Goal: Task Accomplishment & Management: Manage account settings

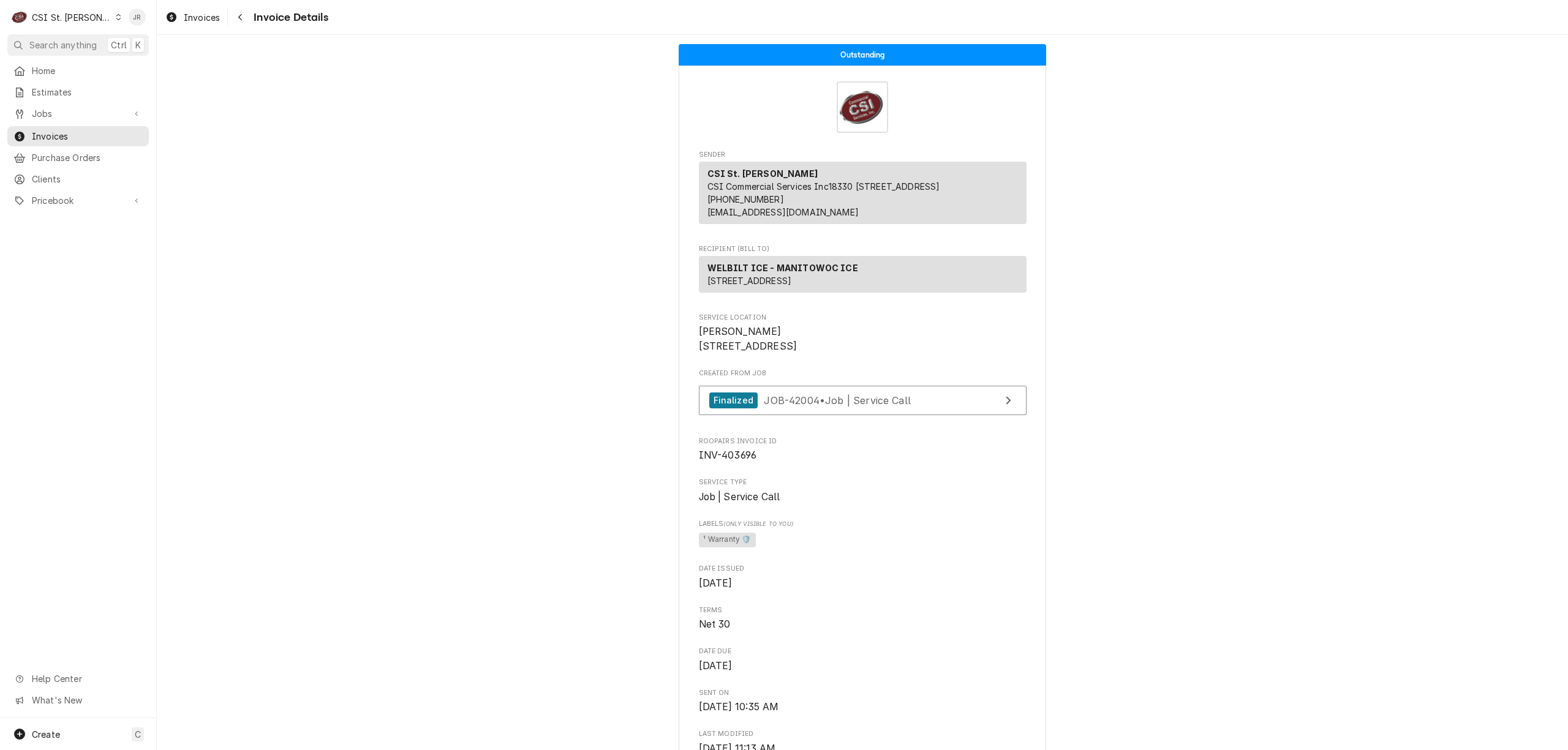
scroll to position [1921, 0]
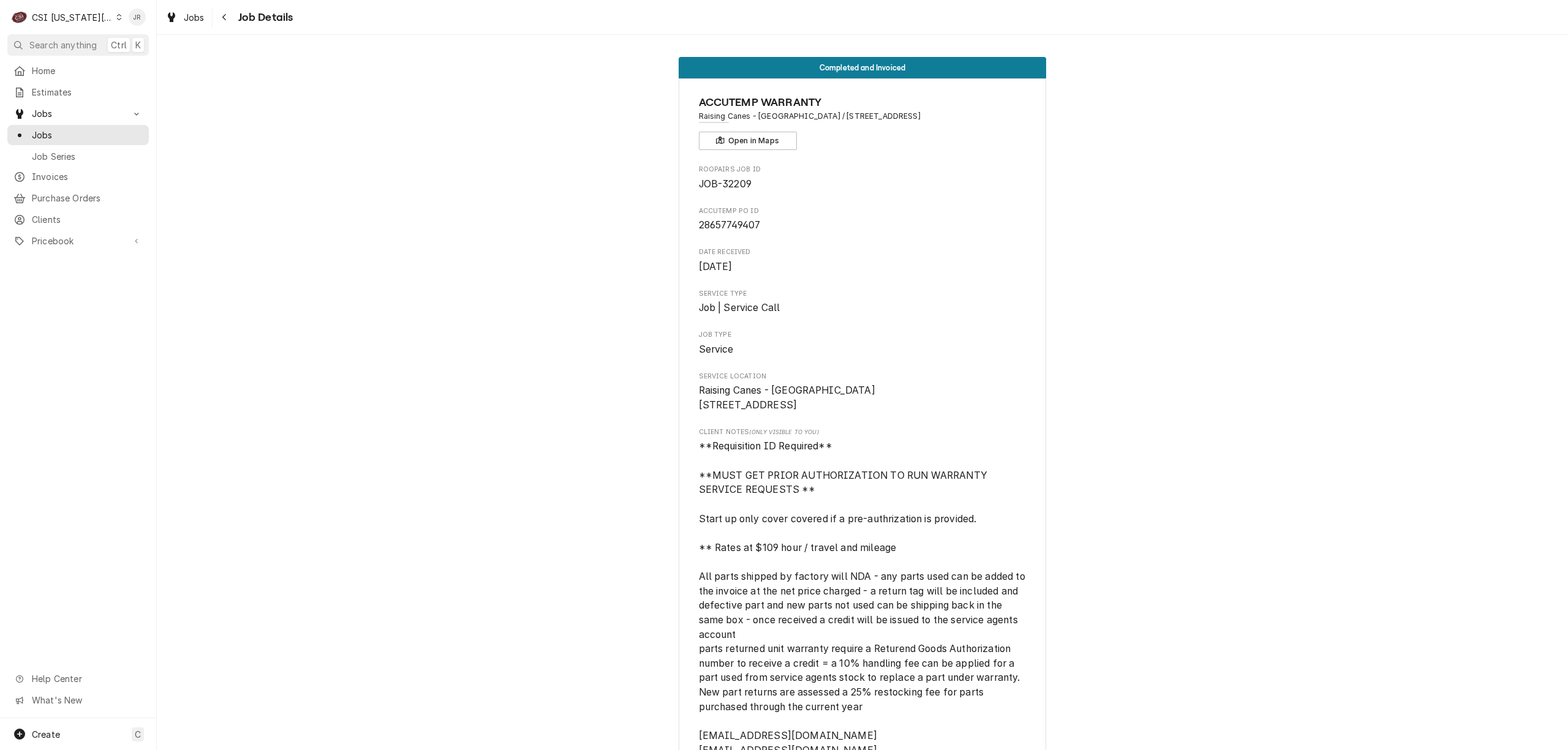
scroll to position [3836, 0]
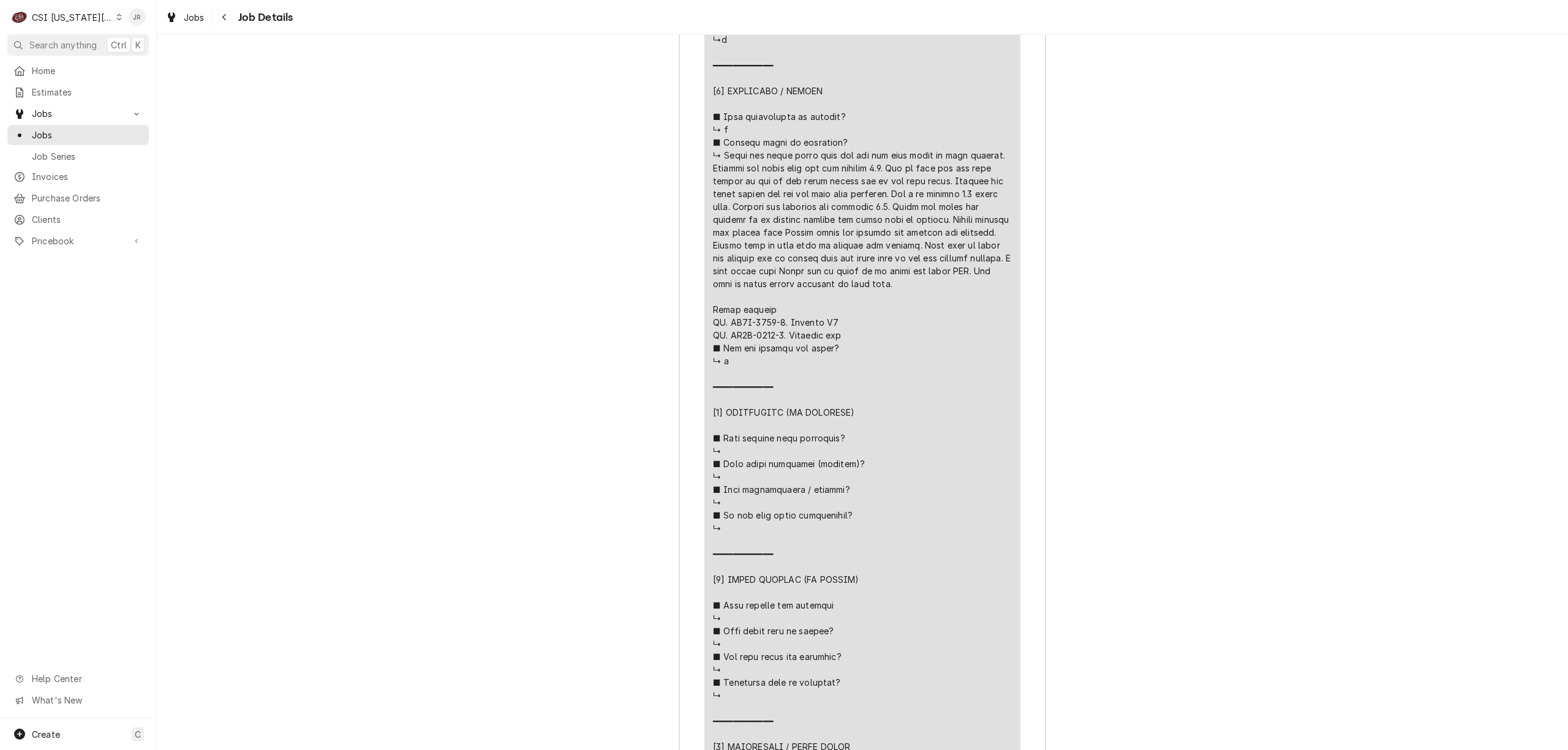
click at [67, 17] on div "CSI Kansas City" at bounding box center [72, 17] width 81 height 13
click at [142, 62] on div "CSI St. [PERSON_NAME]" at bounding box center [210, 67] width 179 height 13
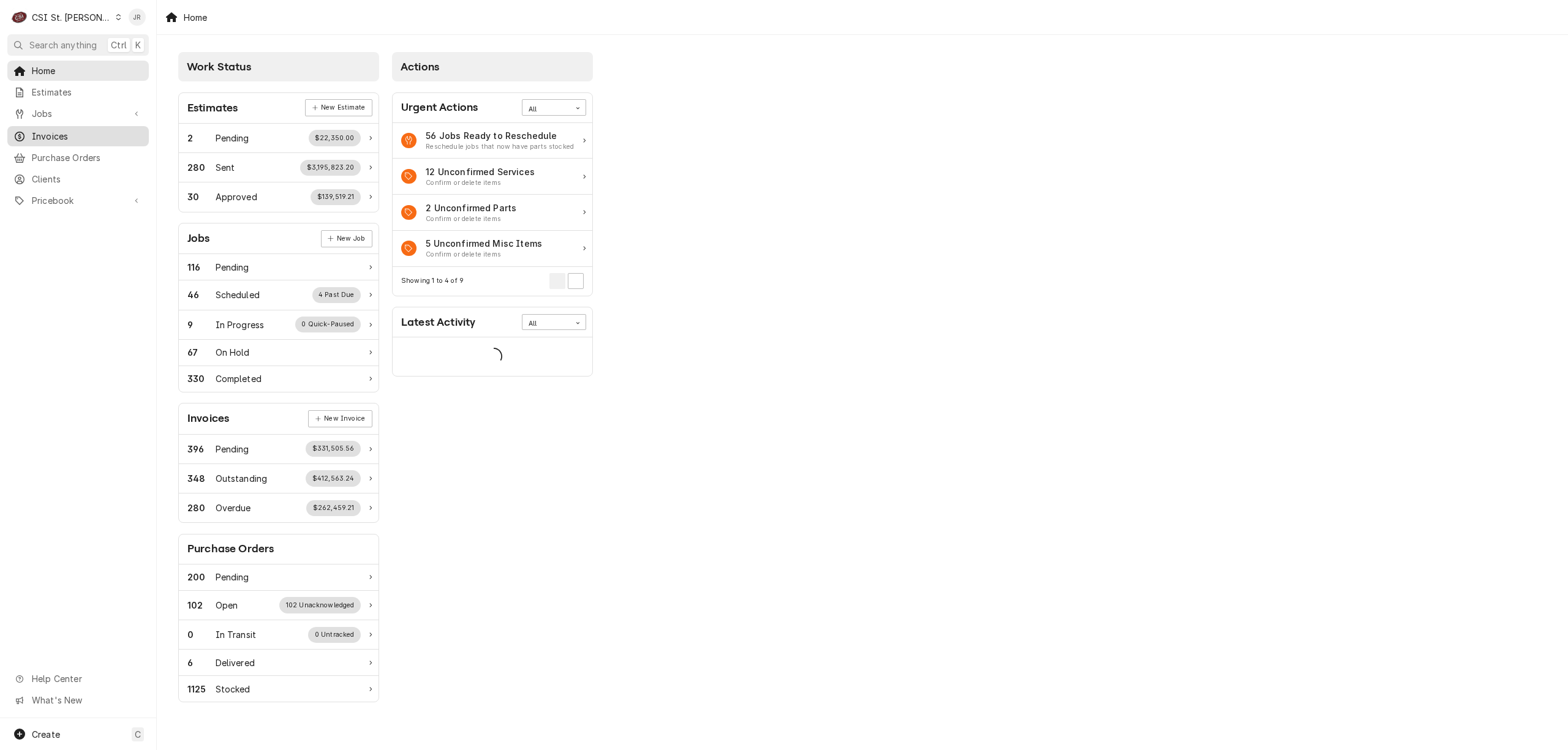
click at [42, 130] on span "Invoices" at bounding box center [88, 136] width 111 height 13
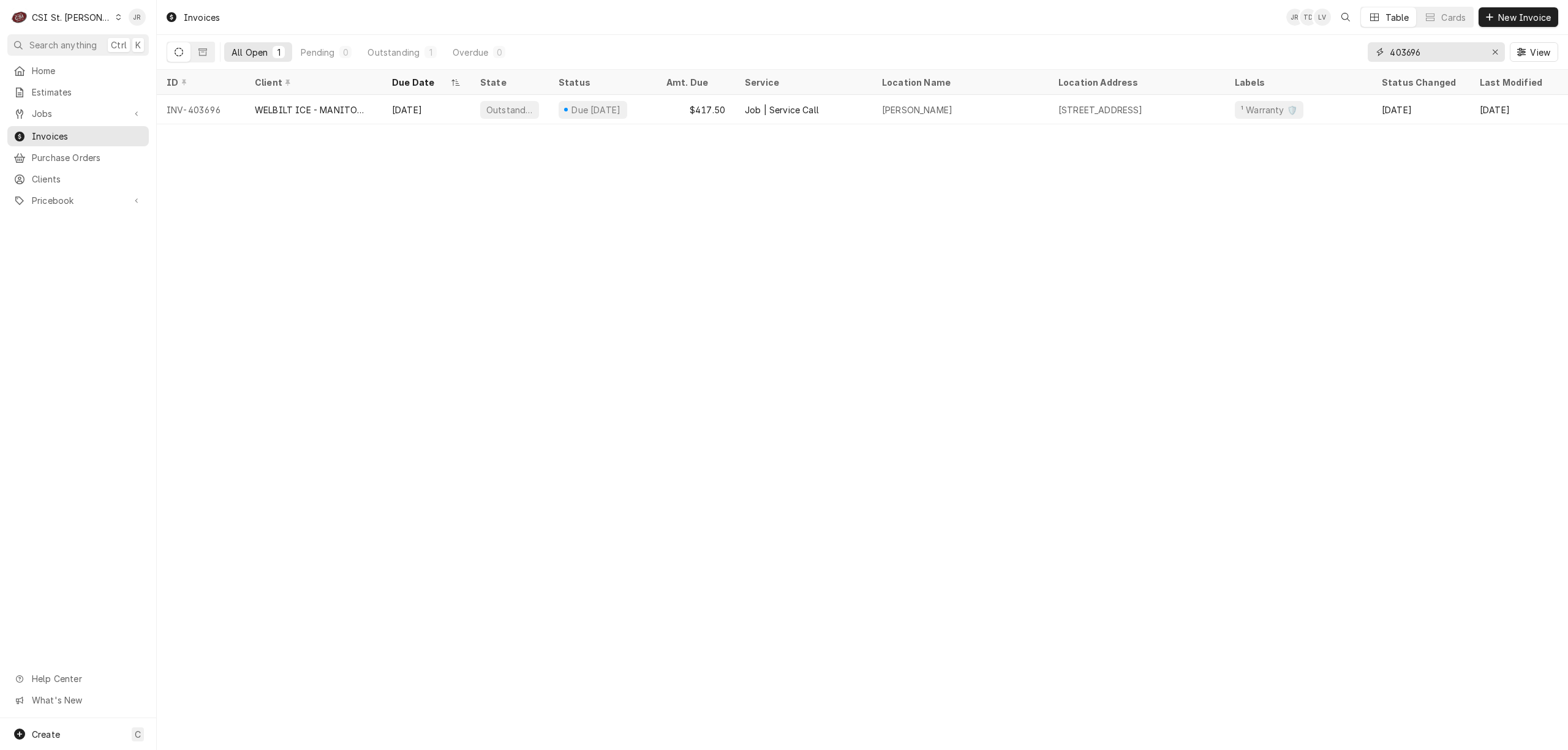
click at [1417, 49] on input "403696" at bounding box center [1436, 51] width 92 height 19
paste input "508"
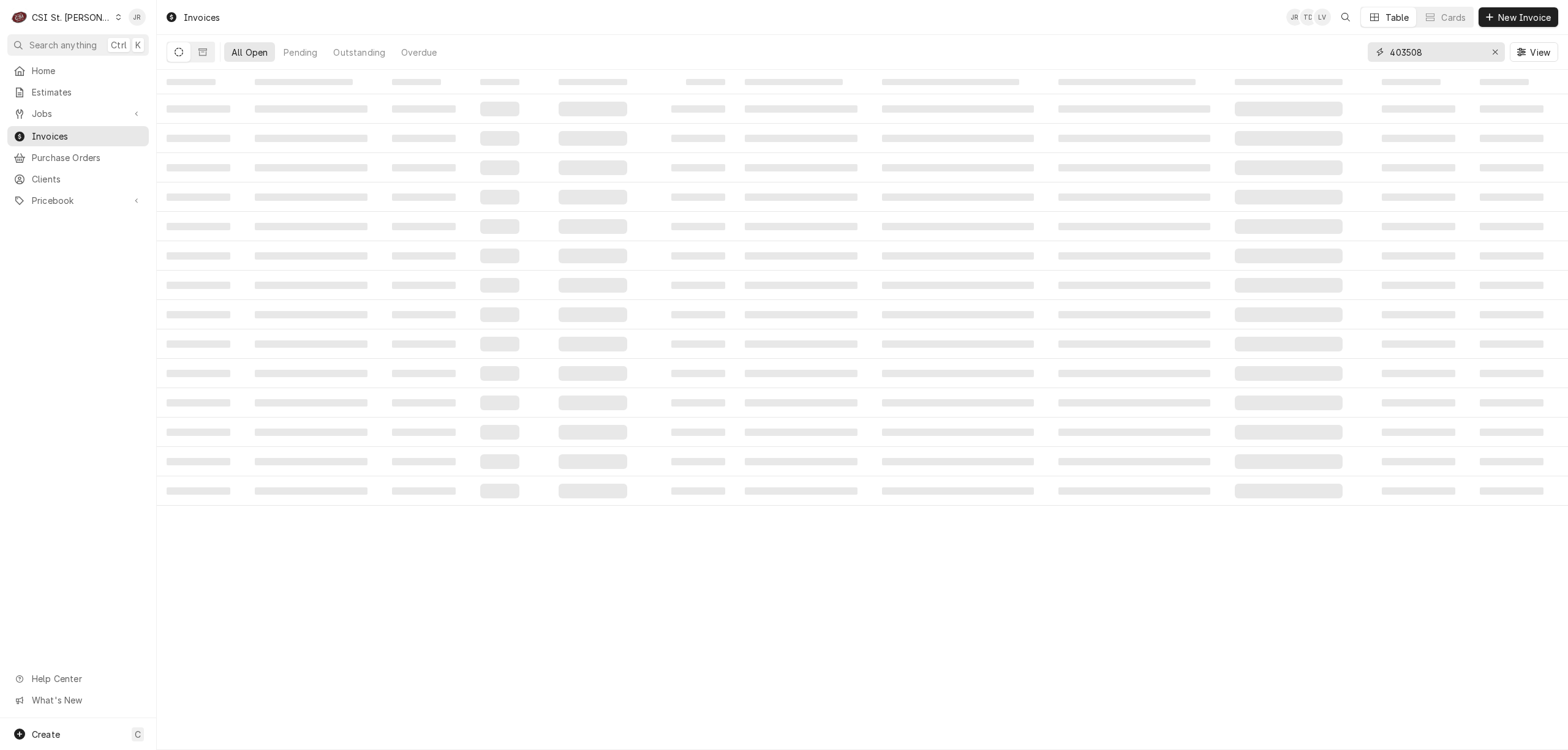
type input "403508"
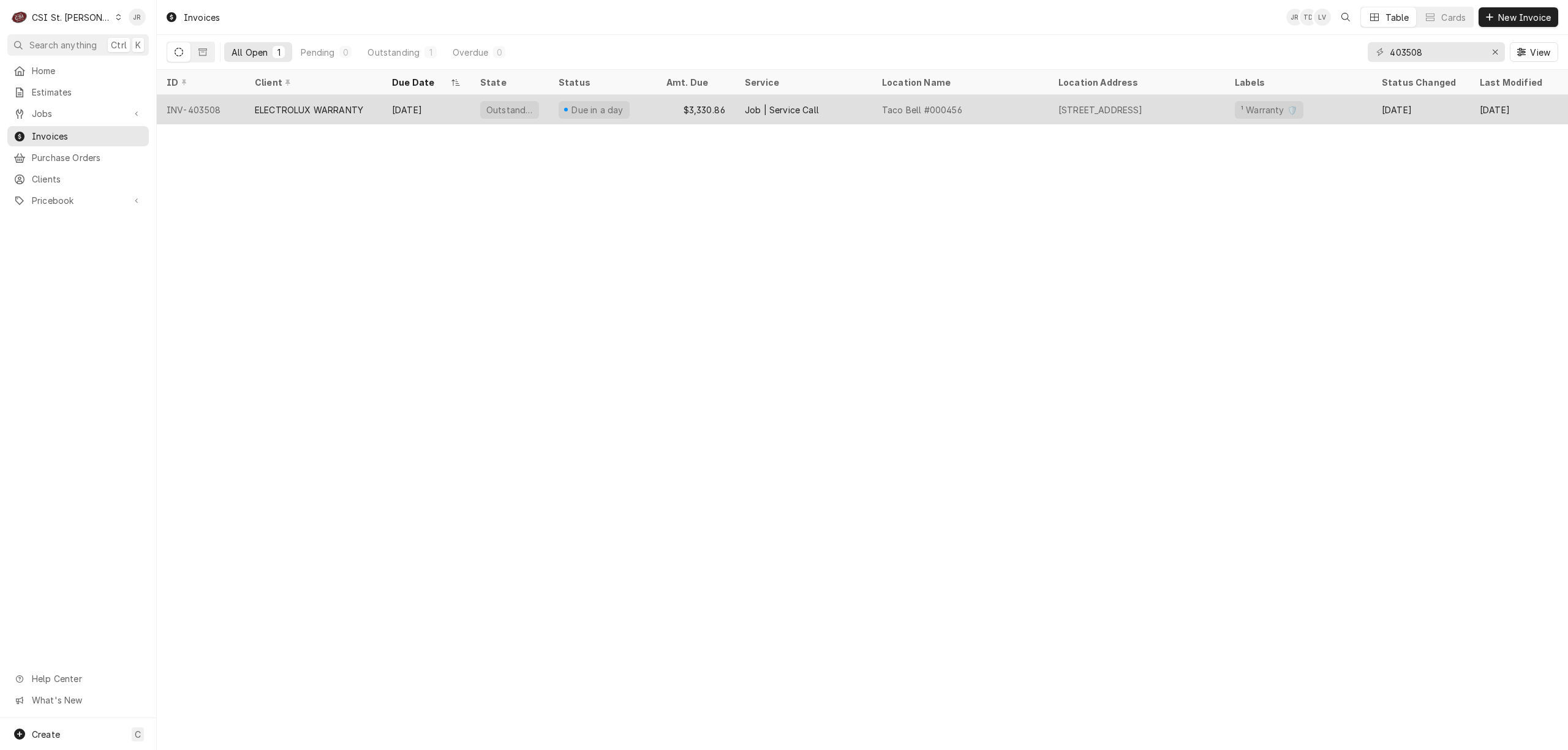
click at [341, 99] on div "ELECTROLUX WARRANTY" at bounding box center [314, 110] width 137 height 29
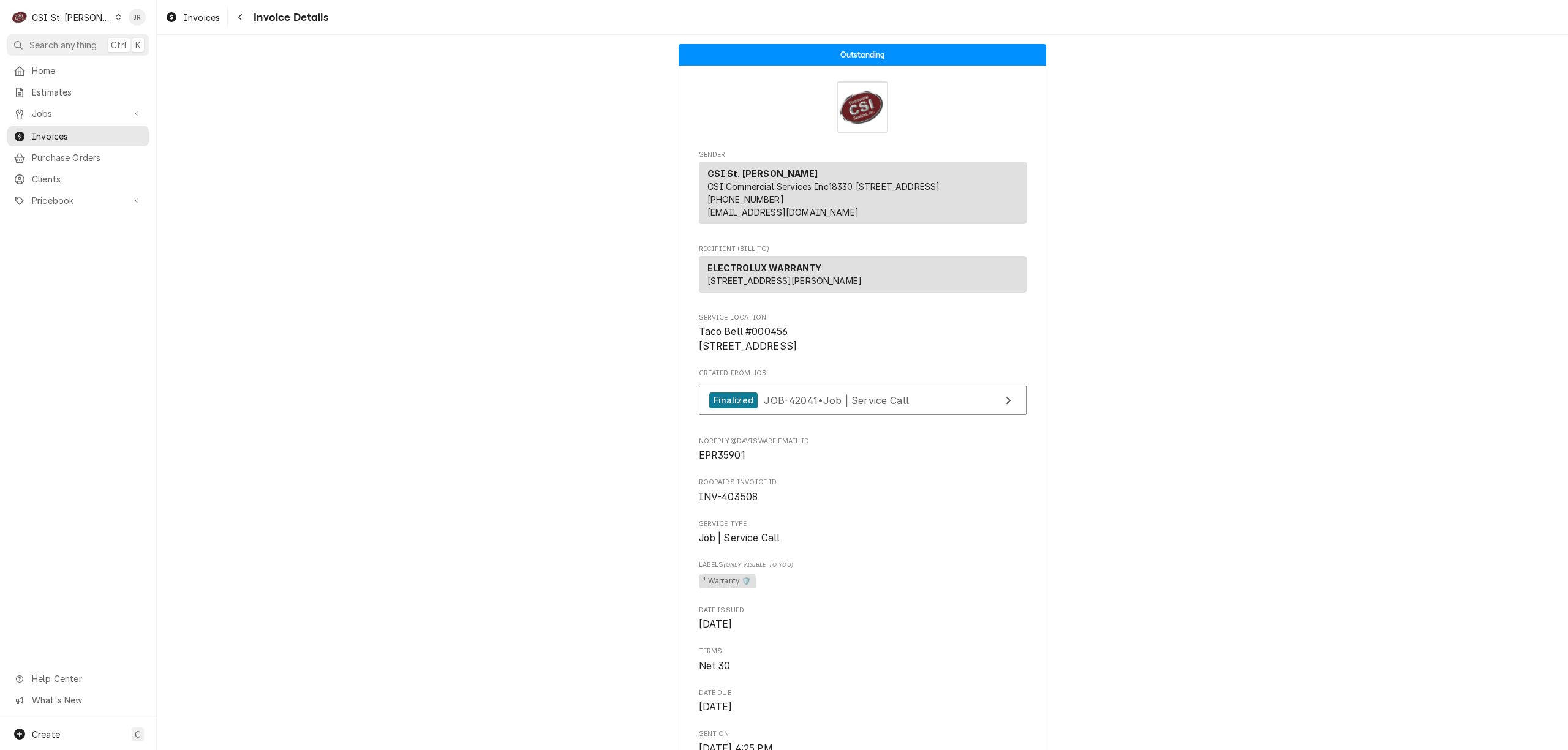
click at [730, 503] on span "INV-403508" at bounding box center [728, 497] width 59 height 12
copy span "403508"
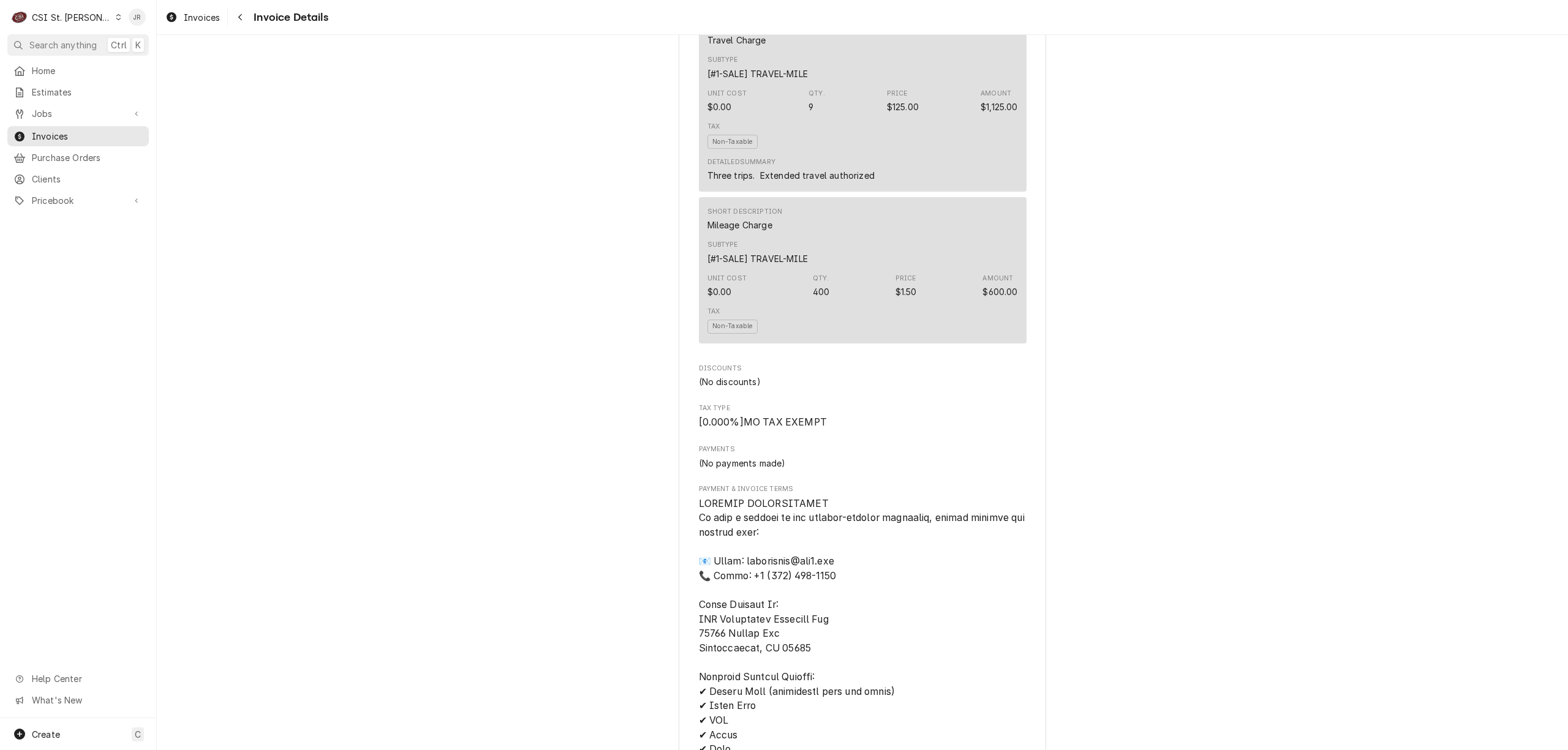
scroll to position [1796, 0]
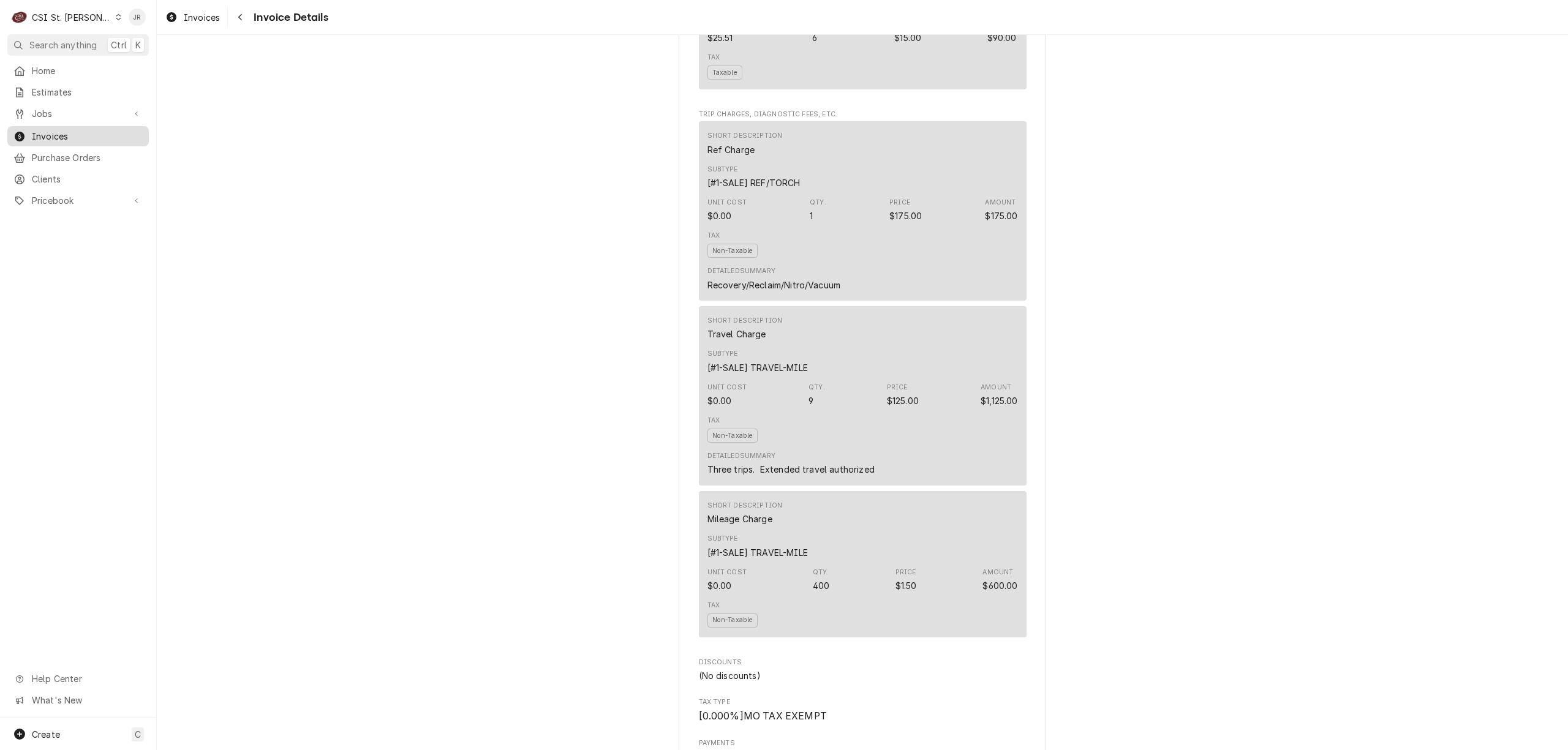
click at [79, 136] on span "Invoices" at bounding box center [88, 136] width 111 height 13
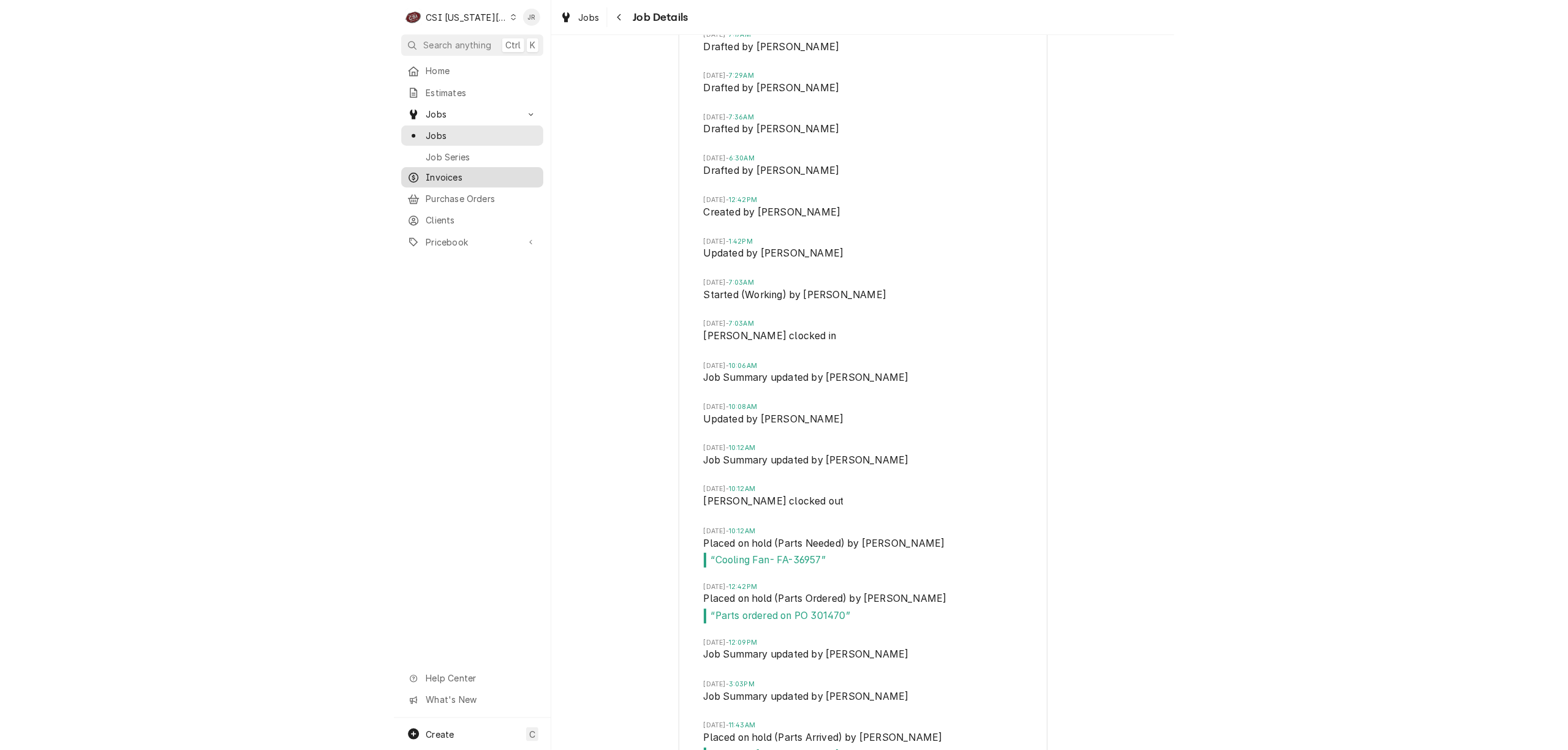
scroll to position [7113, 0]
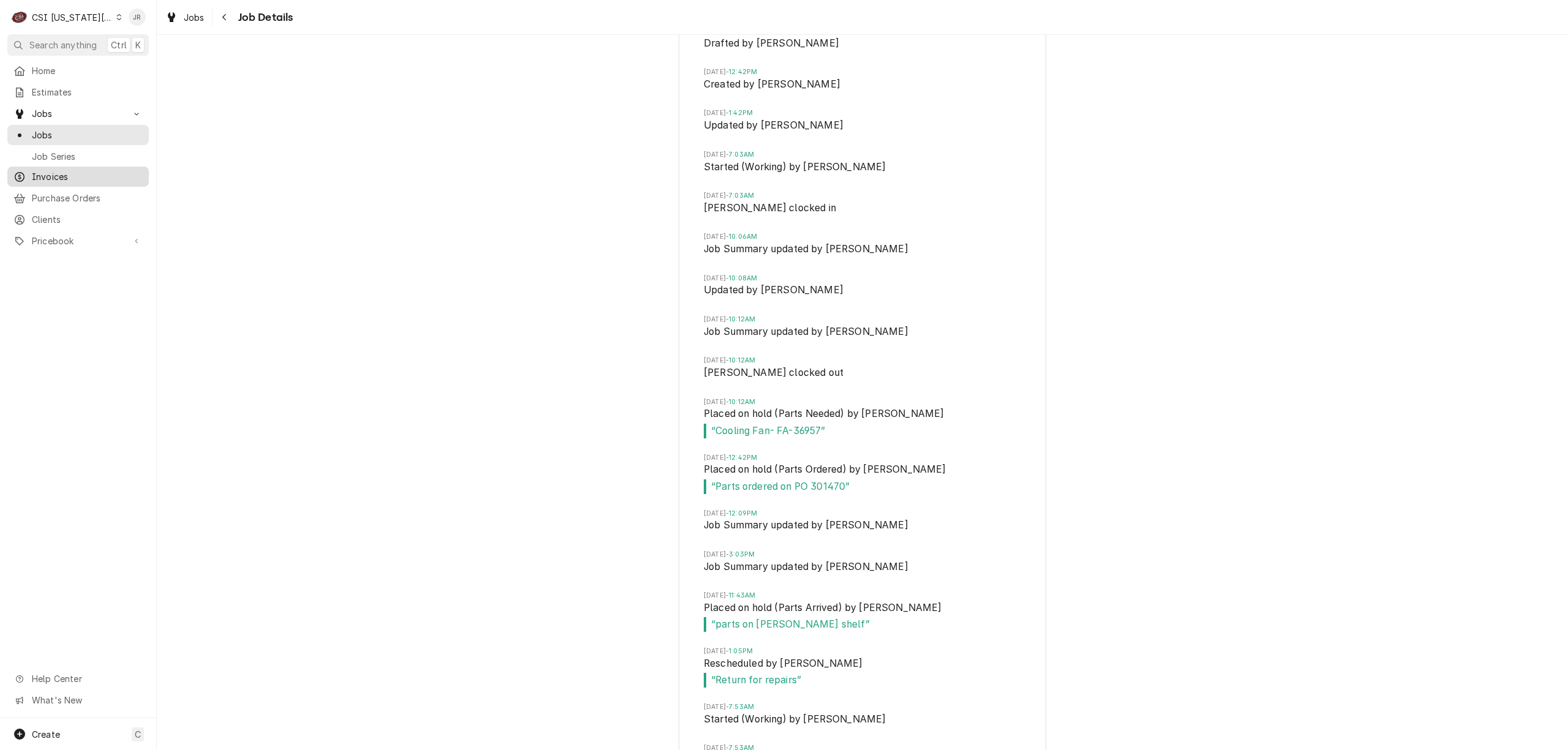
click at [62, 174] on span "Invoices" at bounding box center [88, 176] width 111 height 13
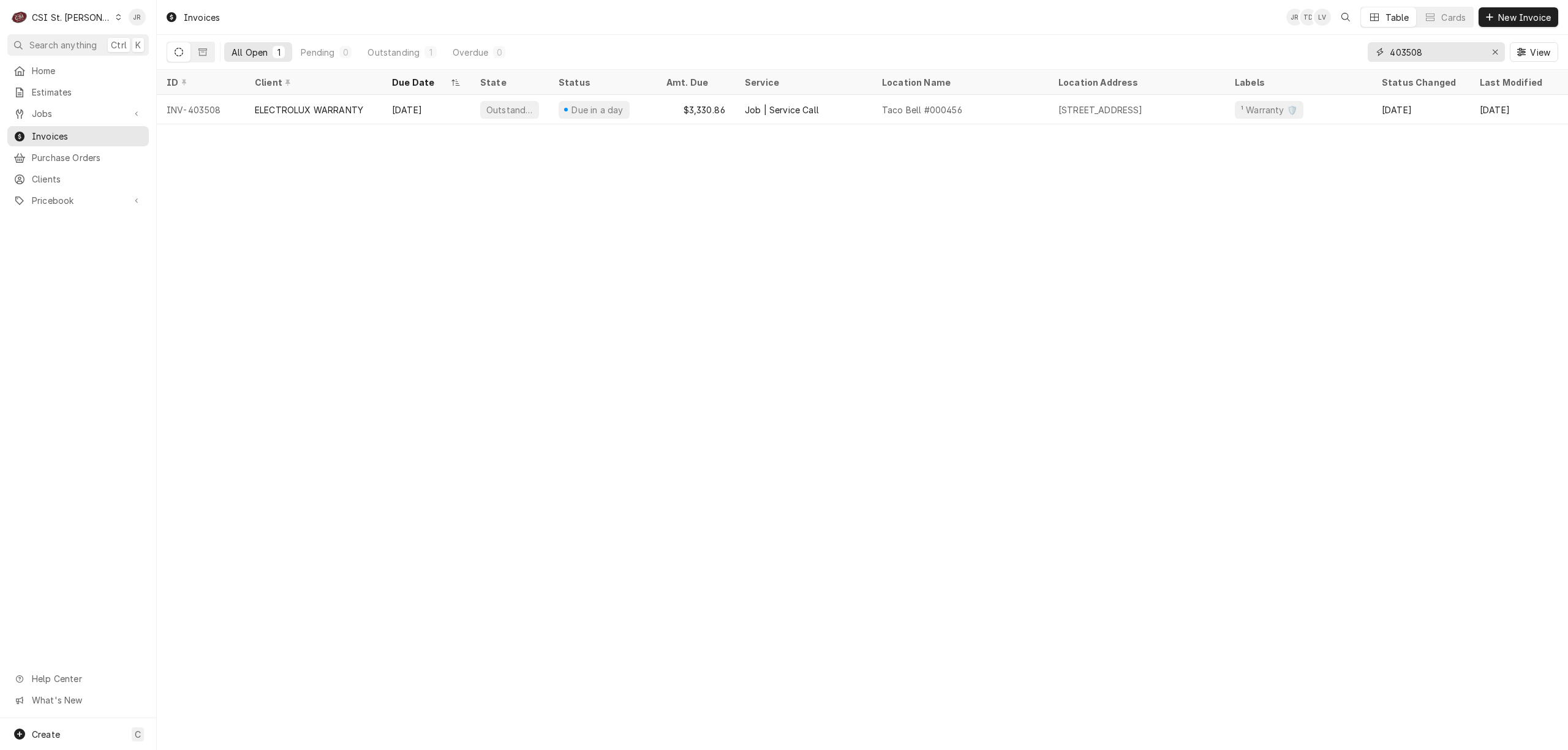
click at [1390, 54] on input "403508" at bounding box center [1436, 51] width 92 height 19
paste input "30338"
type input "303388"
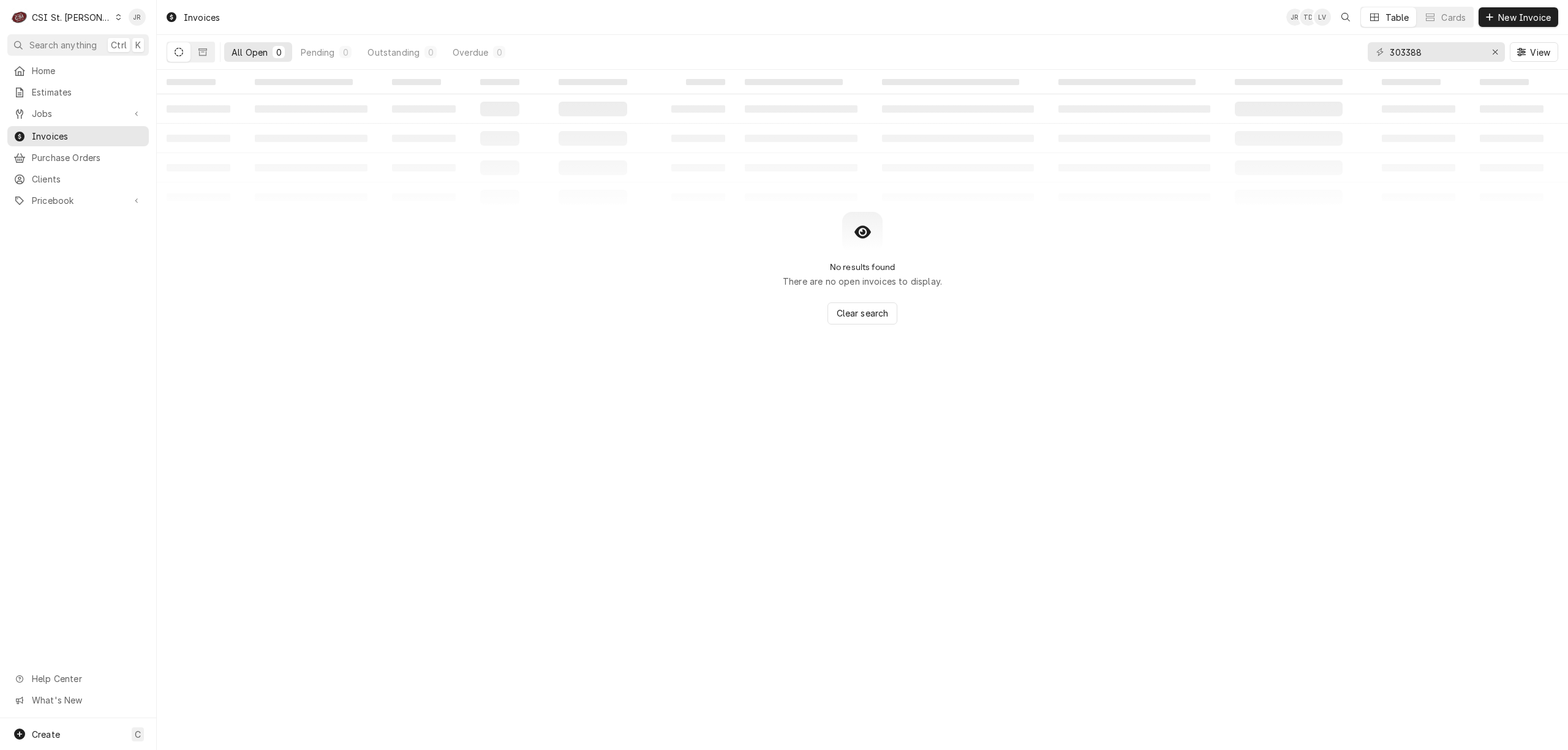
click at [59, 8] on div "C CSI St. [PERSON_NAME]" at bounding box center [67, 17] width 118 height 24
click at [151, 30] on div "CSI [US_STATE][GEOGRAPHIC_DATA]" at bounding box center [189, 24] width 169 height 15
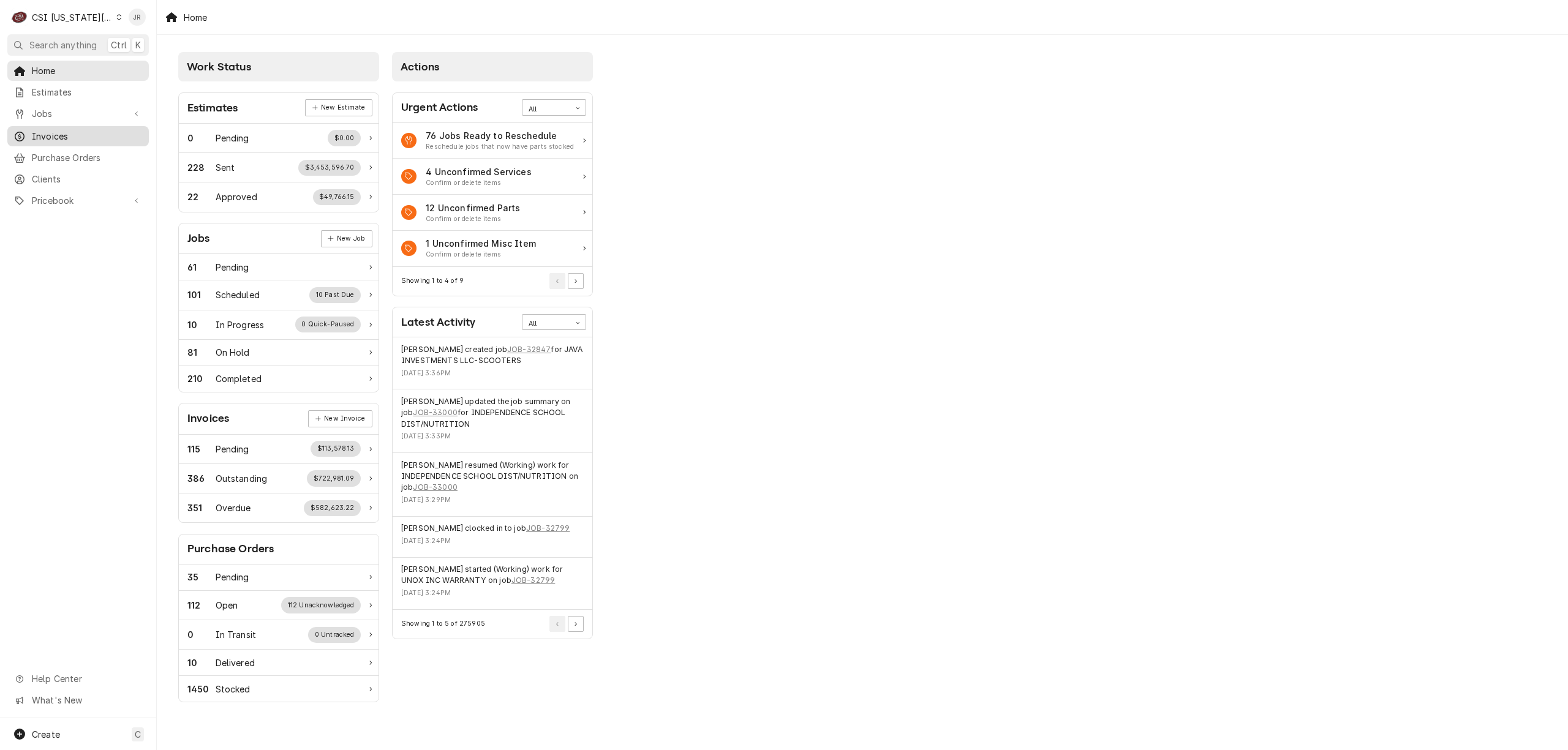
click at [65, 136] on span "Invoices" at bounding box center [88, 136] width 111 height 13
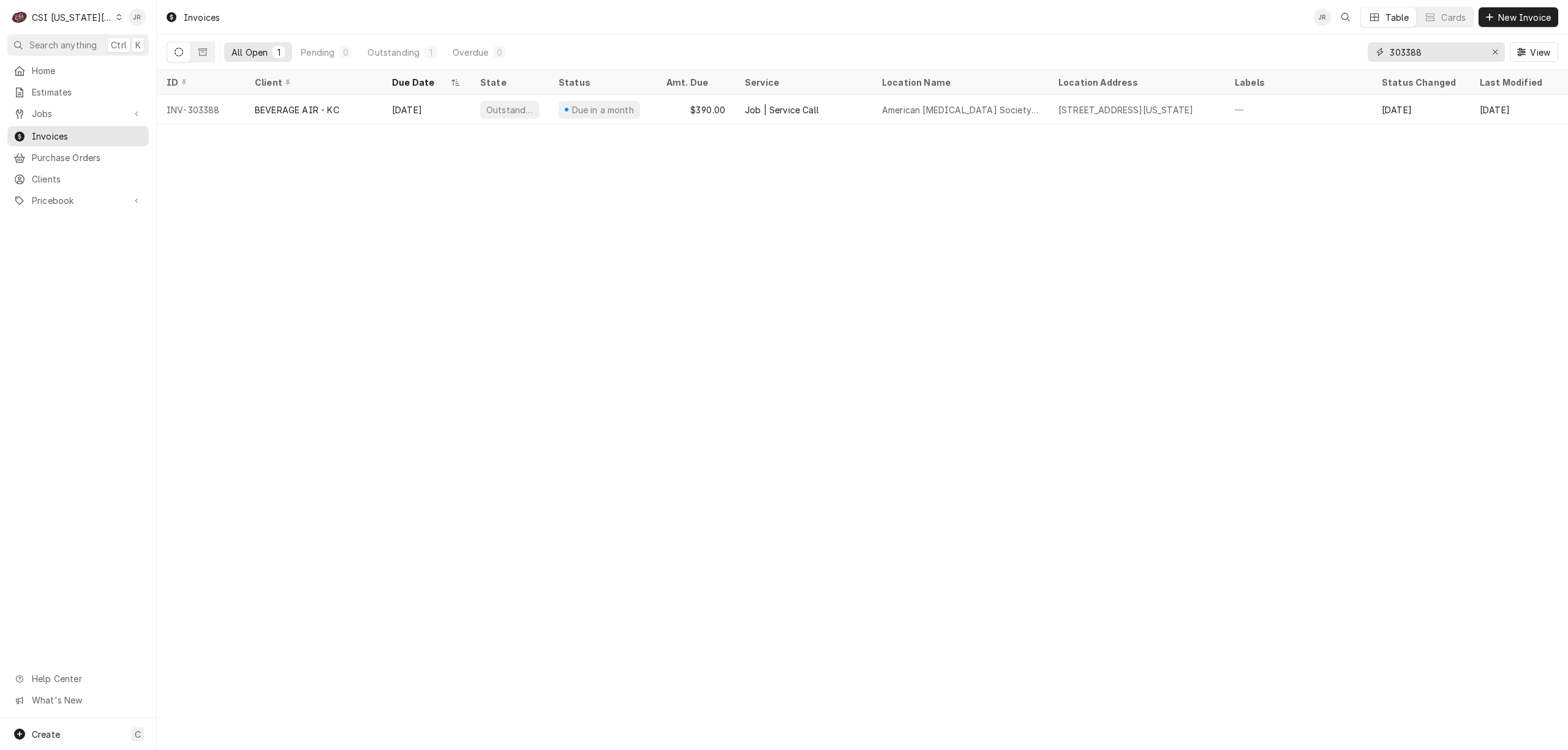
click at [1397, 49] on input "303388" at bounding box center [1436, 51] width 92 height 19
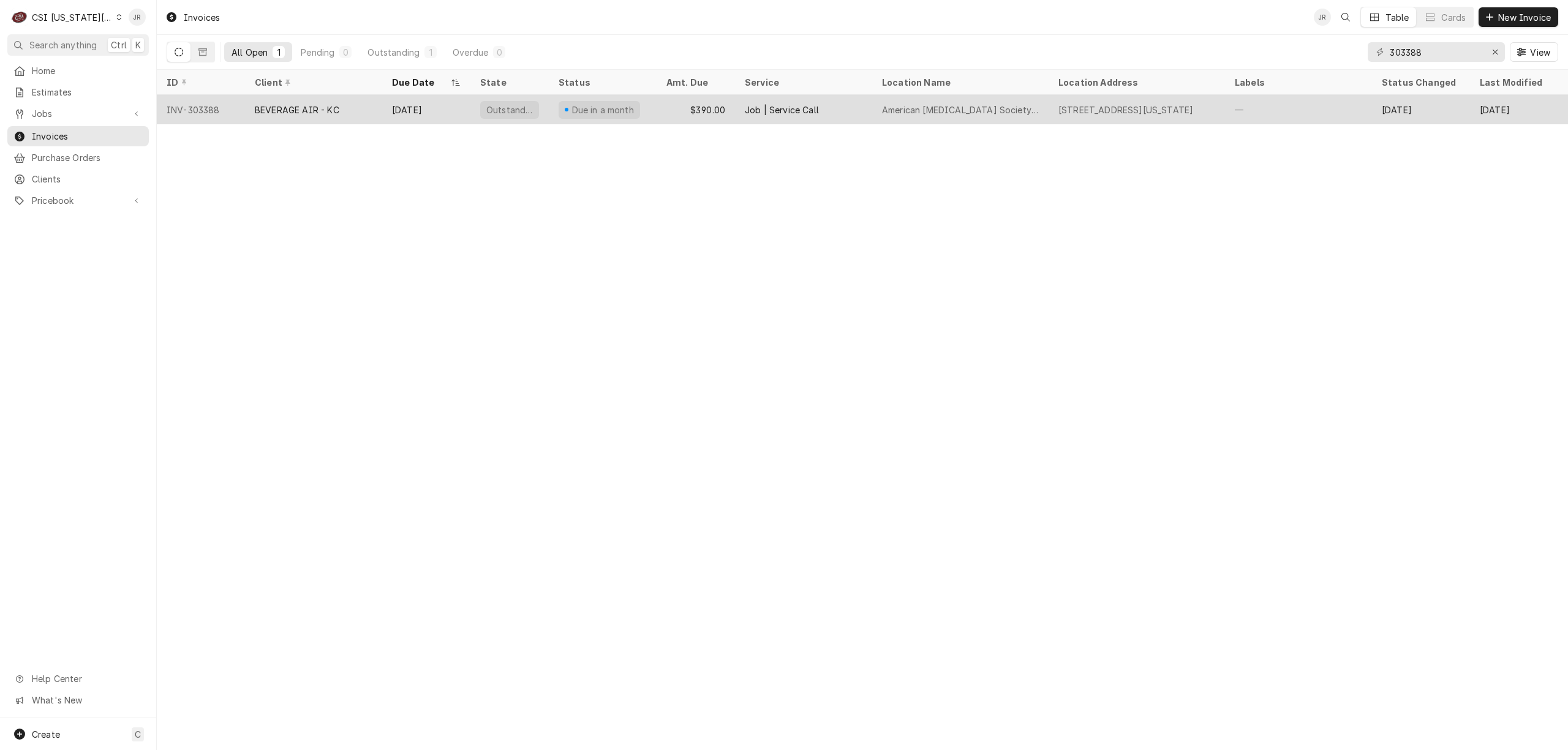
click at [320, 113] on div "BEVERAGE AIR - KC" at bounding box center [297, 110] width 84 height 13
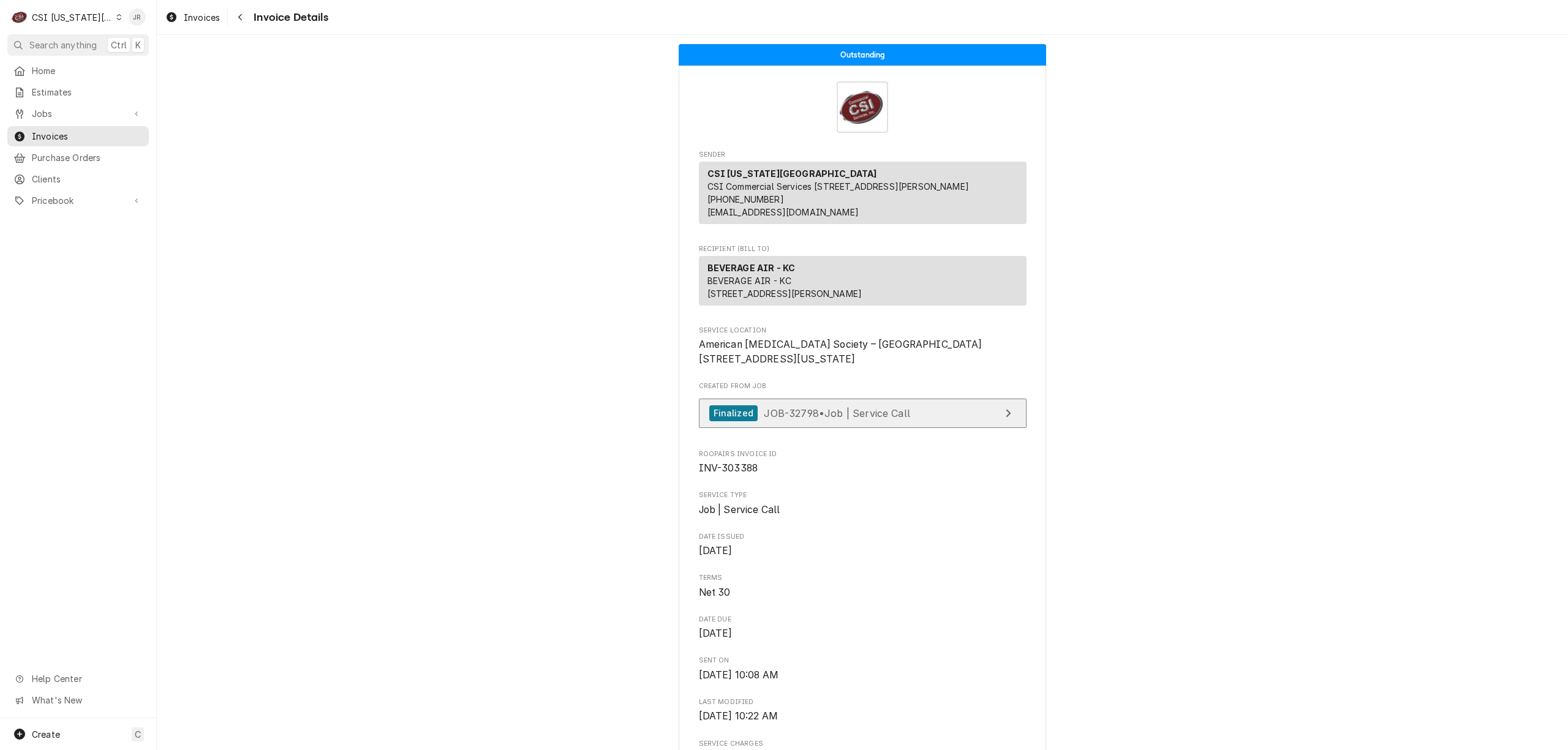
click at [906, 429] on link "Finalized JOB-32798 • Job | Service Call" at bounding box center [862, 414] width 328 height 30
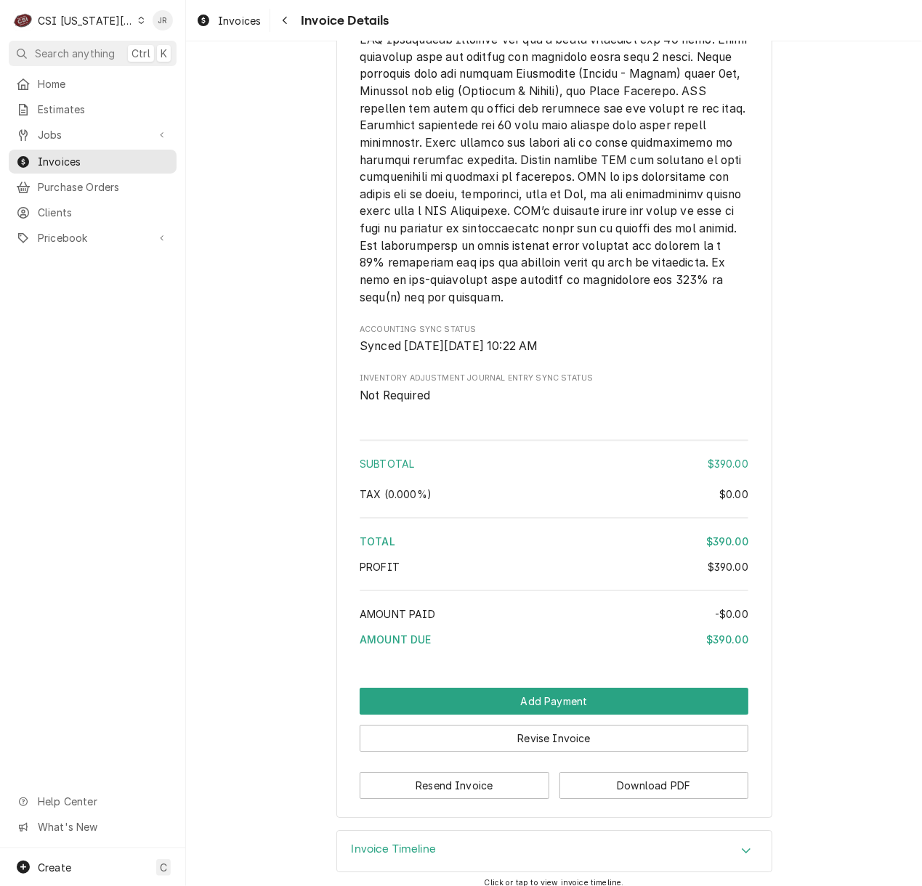
scroll to position [2065, 0]
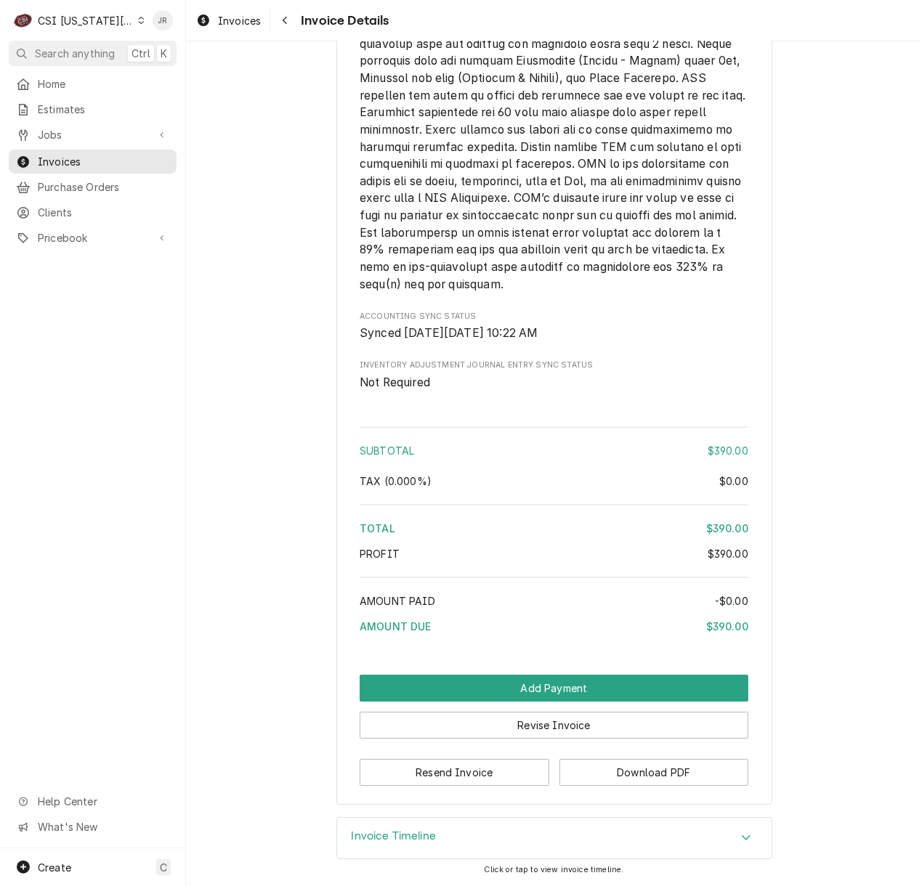
click at [423, 838] on h3 "Invoice Timeline" at bounding box center [394, 837] width 85 height 14
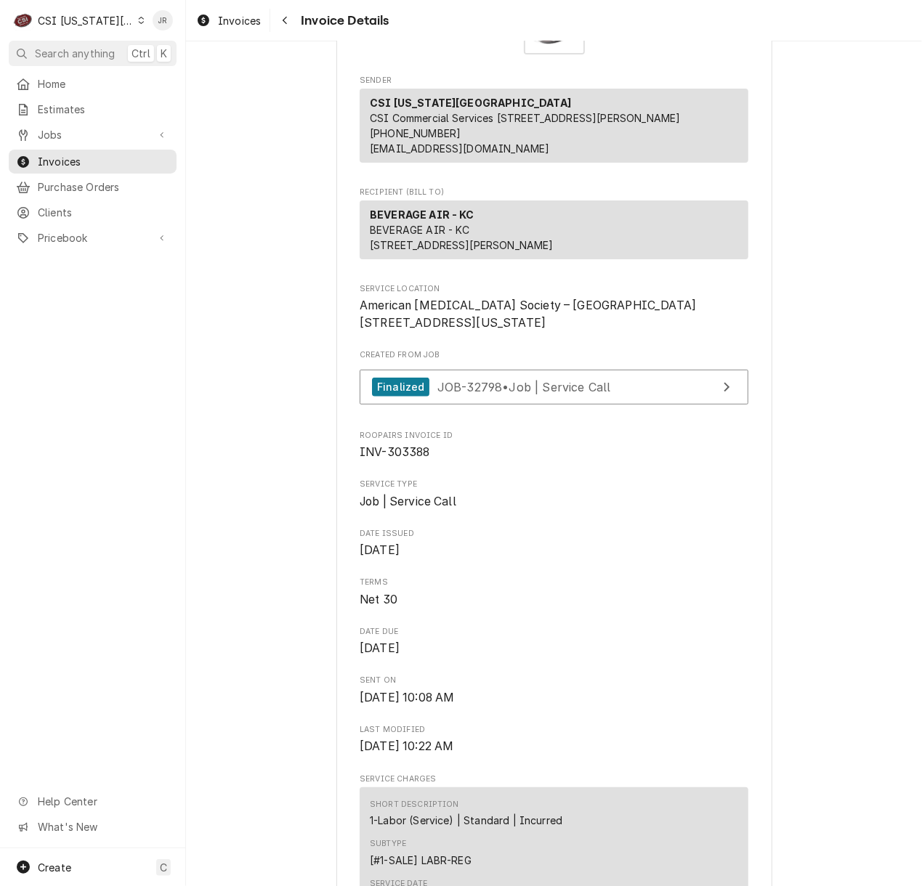
scroll to position [0, 0]
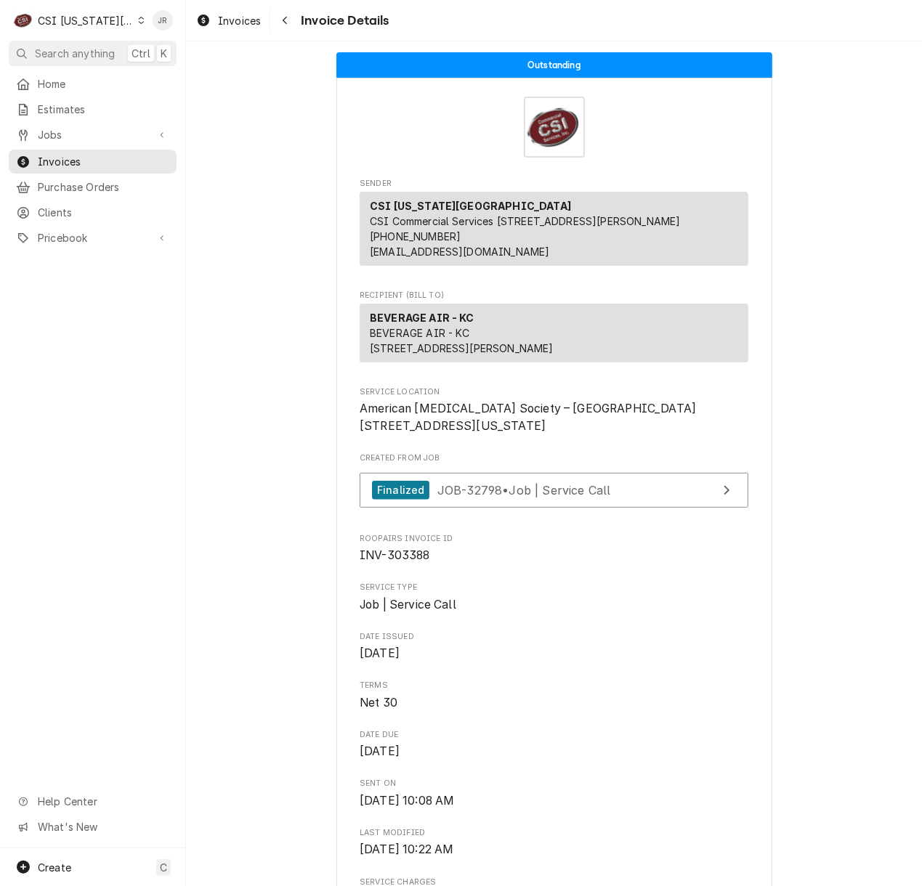
click at [60, 16] on div "CSI [US_STATE][GEOGRAPHIC_DATA]" at bounding box center [86, 20] width 96 height 15
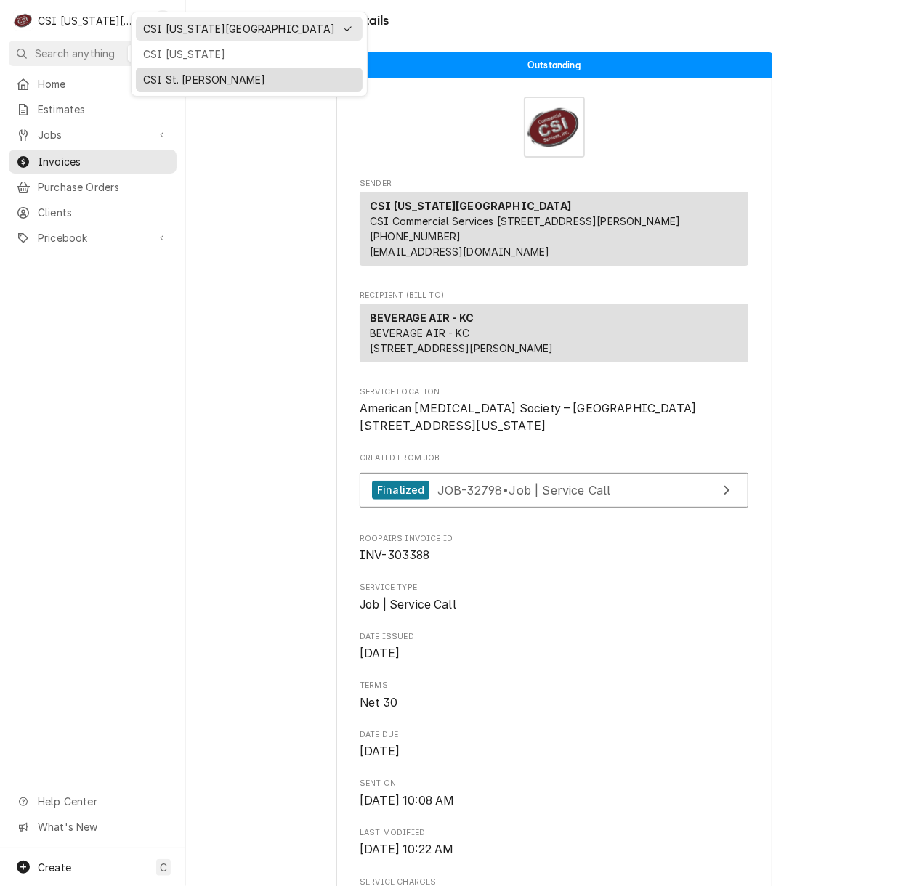
click at [172, 77] on div "CSI St. Louis" at bounding box center [249, 79] width 212 height 15
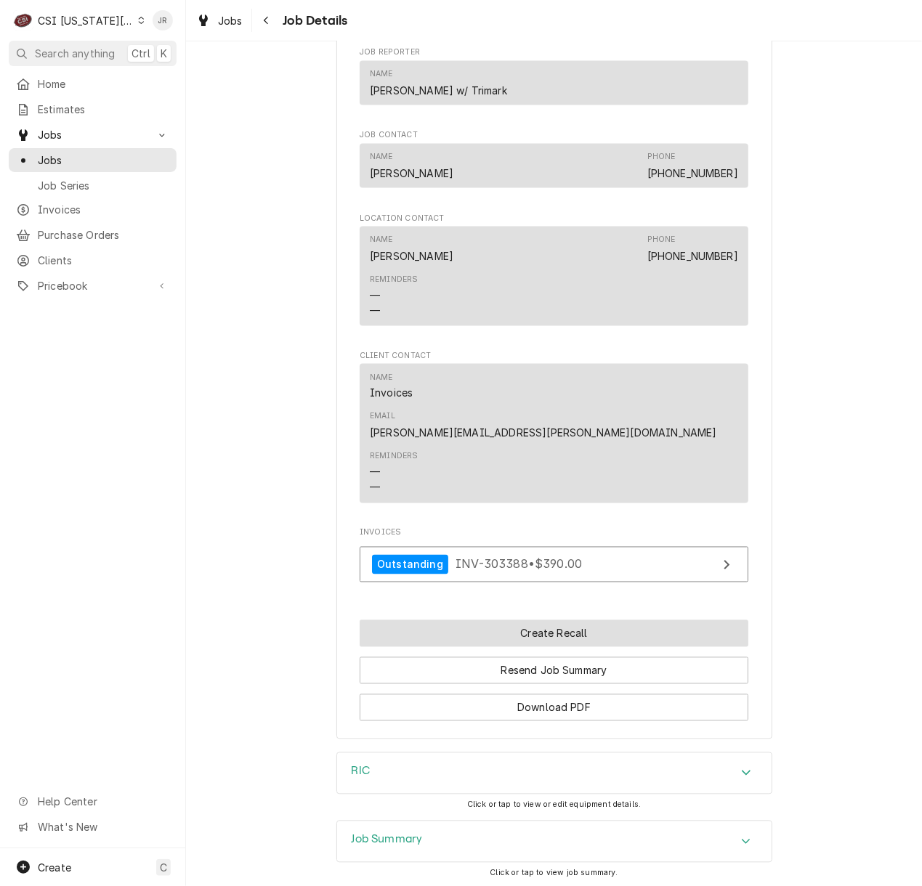
scroll to position [1147, 0]
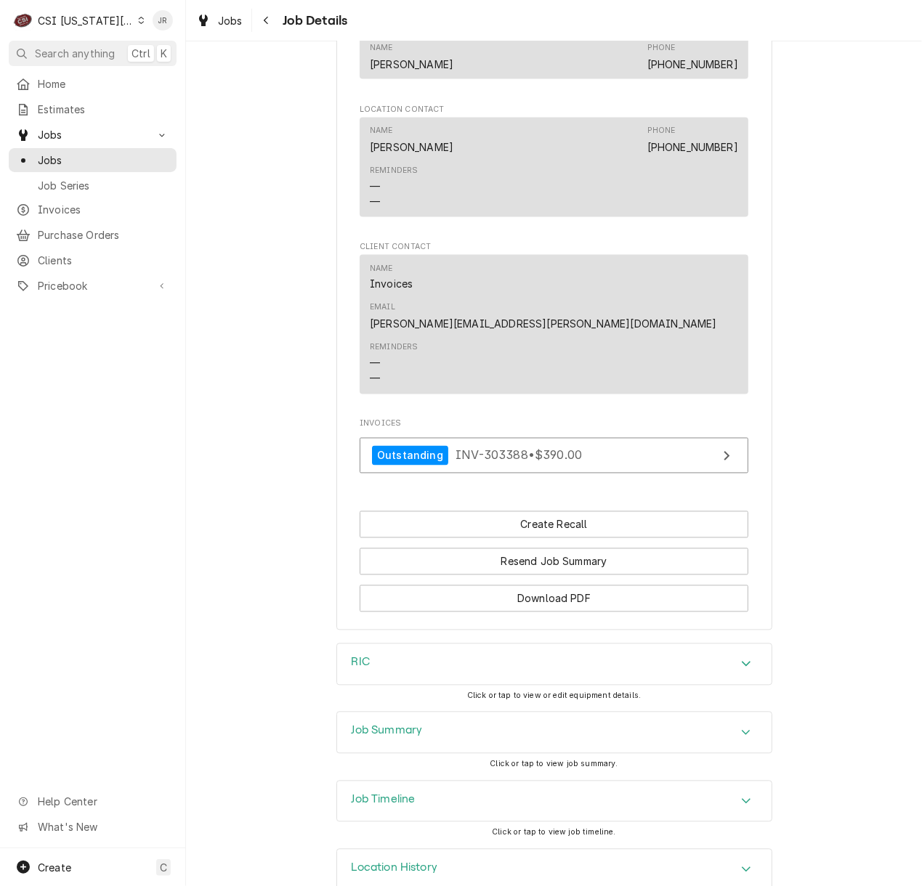
click at [382, 713] on div "Job Summary" at bounding box center [554, 733] width 434 height 41
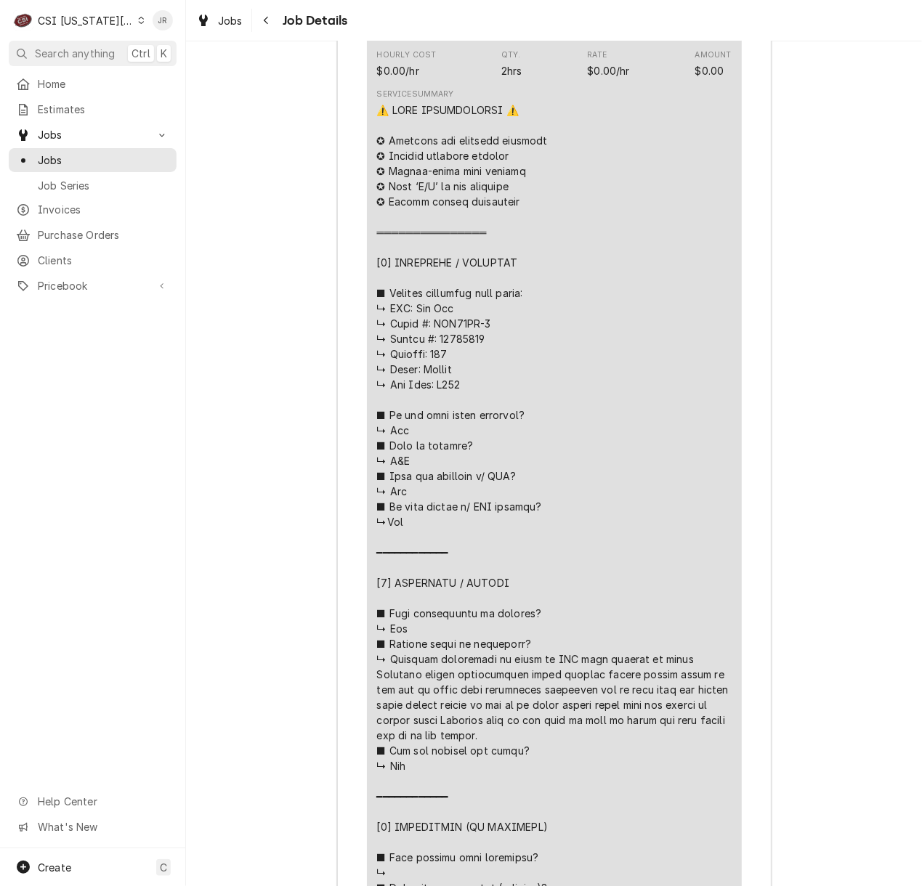
scroll to position [2309, 0]
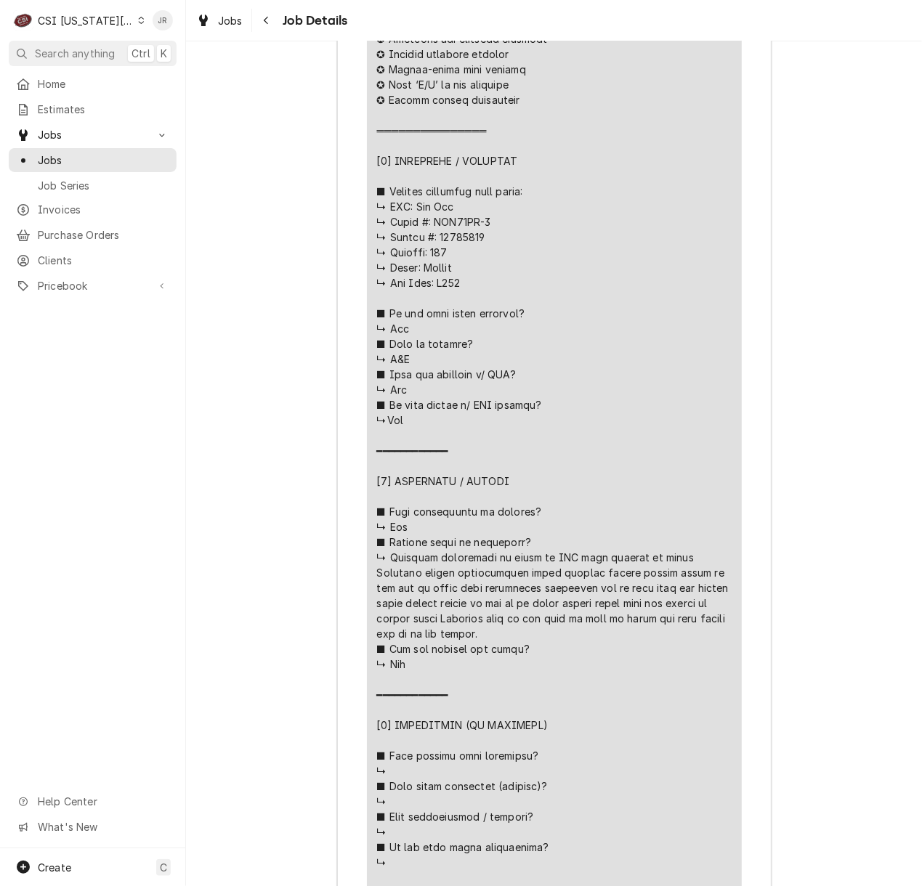
click at [443, 195] on div "Line Item" at bounding box center [554, 573] width 355 height 1144
click at [443, 198] on div "Line Item" at bounding box center [554, 573] width 355 height 1144
copy div "? ↳Yes"
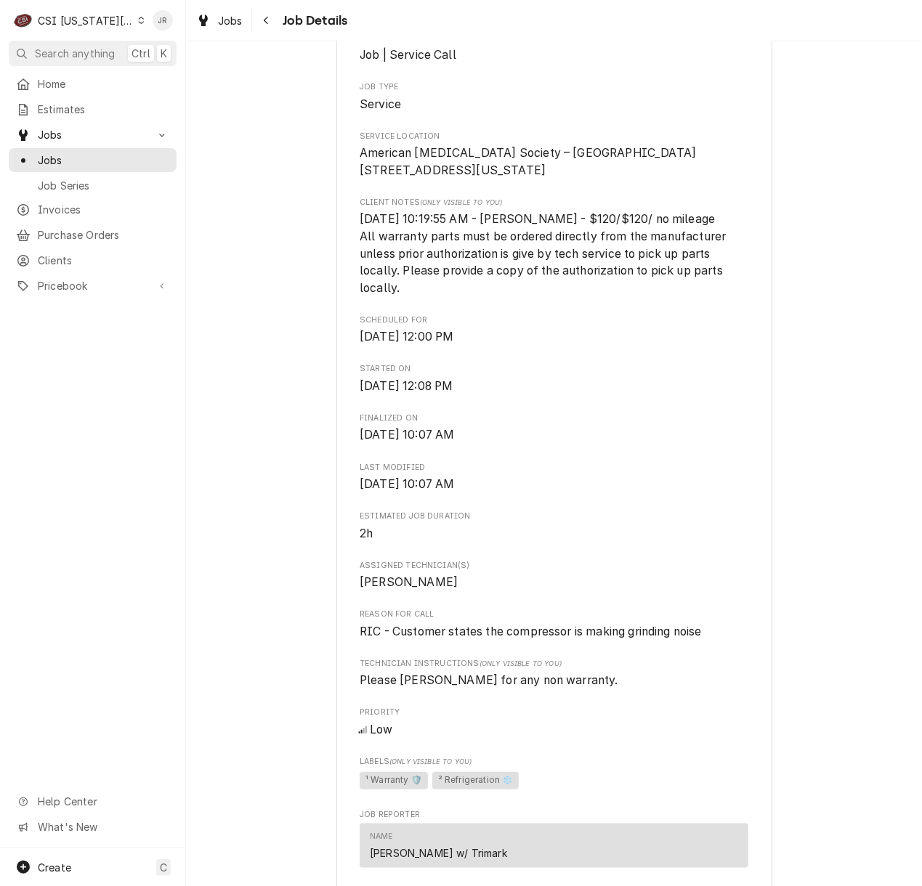
scroll to position [0, 0]
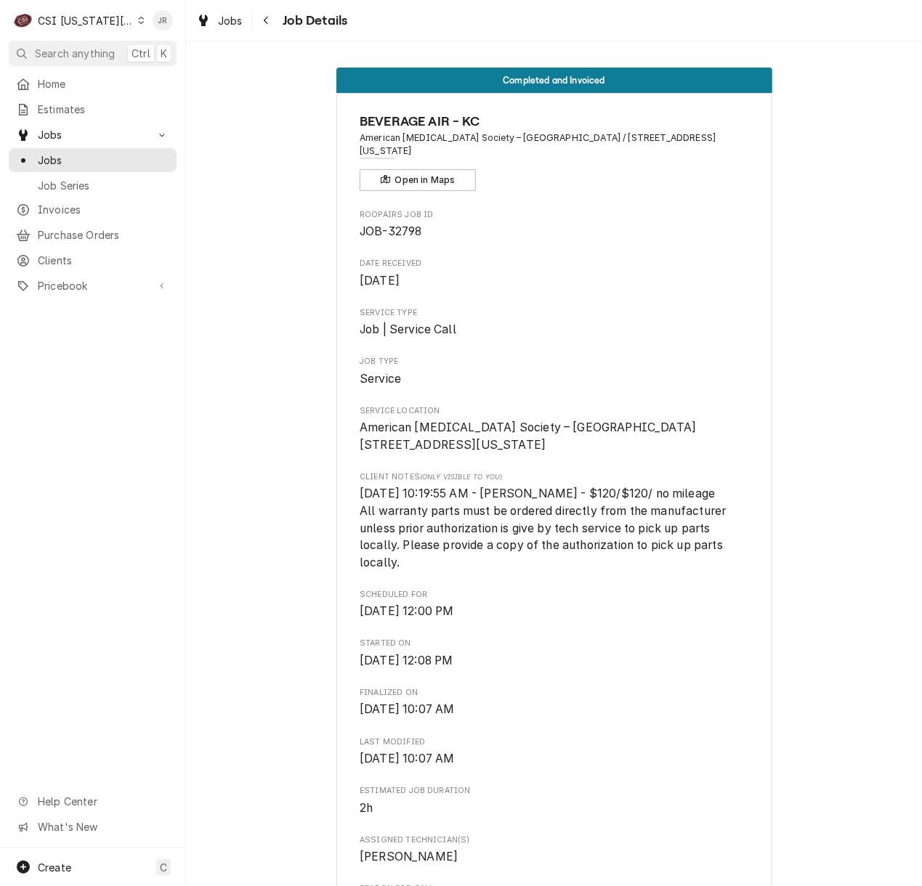
click at [712, 140] on span "American [MEDICAL_DATA] Society – [GEOGRAPHIC_DATA] / [STREET_ADDRESS][US_STATE]" at bounding box center [554, 145] width 389 height 27
drag, startPoint x: 712, startPoint y: 140, endPoint x: 533, endPoint y: 140, distance: 178.7
click at [533, 140] on span "American [MEDICAL_DATA] Society – [GEOGRAPHIC_DATA] / [STREET_ADDRESS][US_STATE]" at bounding box center [554, 145] width 389 height 27
copy span "[STREET_ADDRESS][US_STATE]"
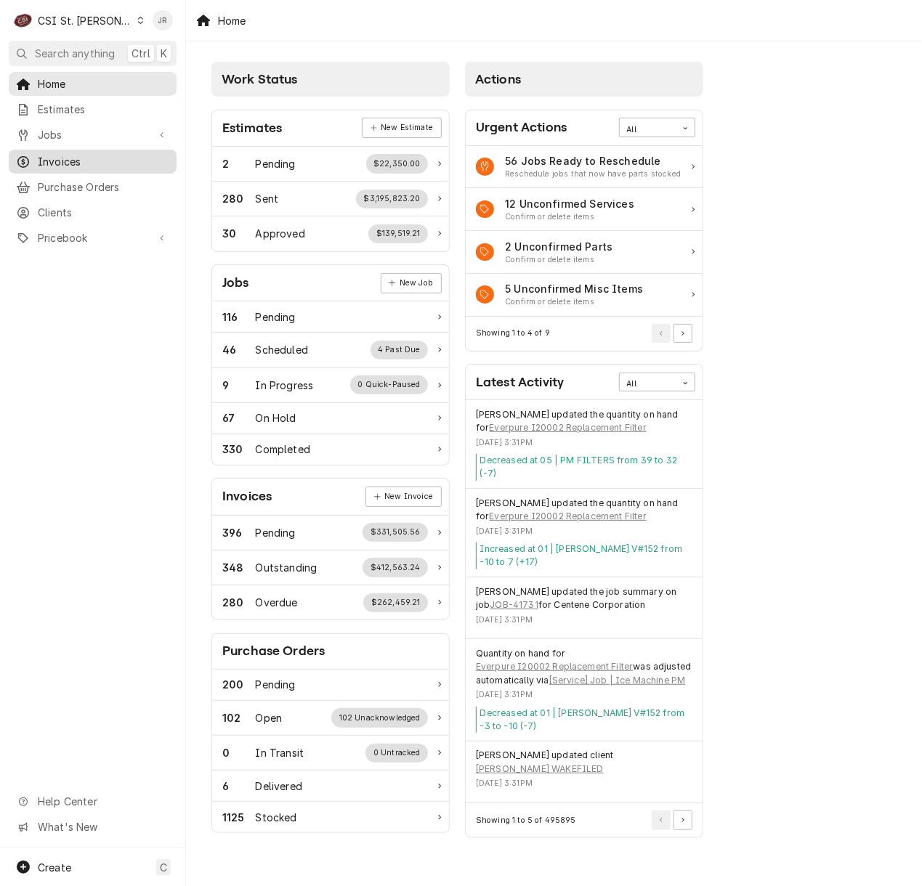
click at [76, 163] on span "Invoices" at bounding box center [104, 161] width 132 height 15
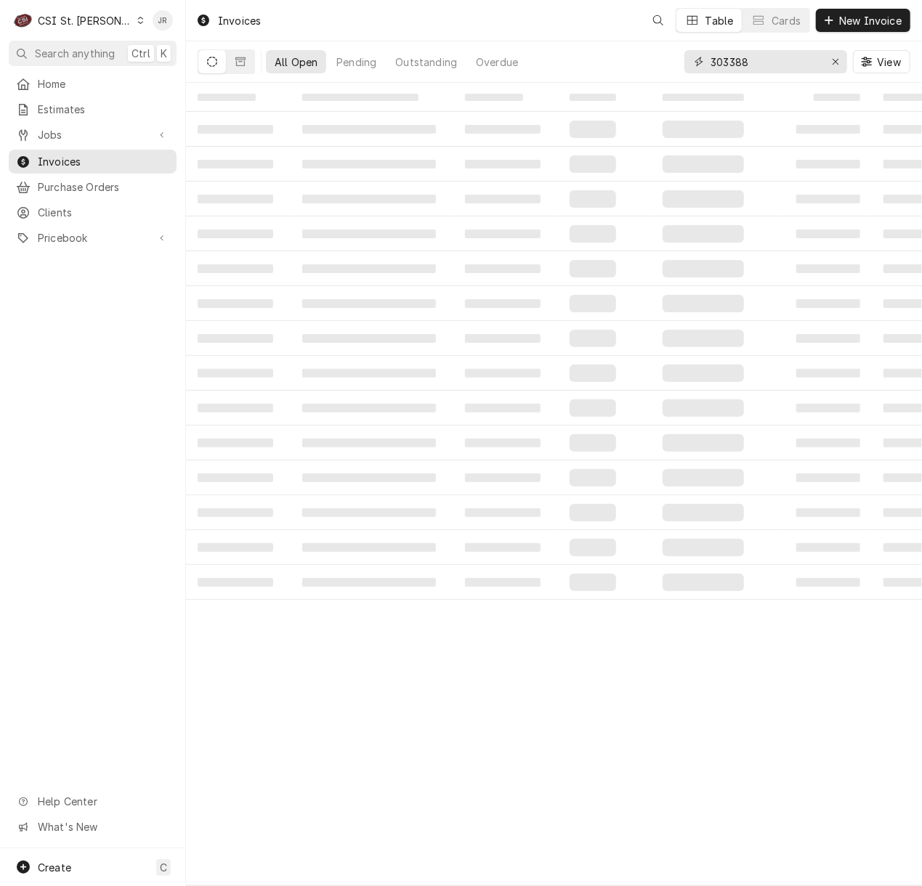
click at [773, 68] on input "303388" at bounding box center [765, 61] width 109 height 23
click at [773, 67] on input "303388" at bounding box center [765, 61] width 109 height 23
paste input "404053"
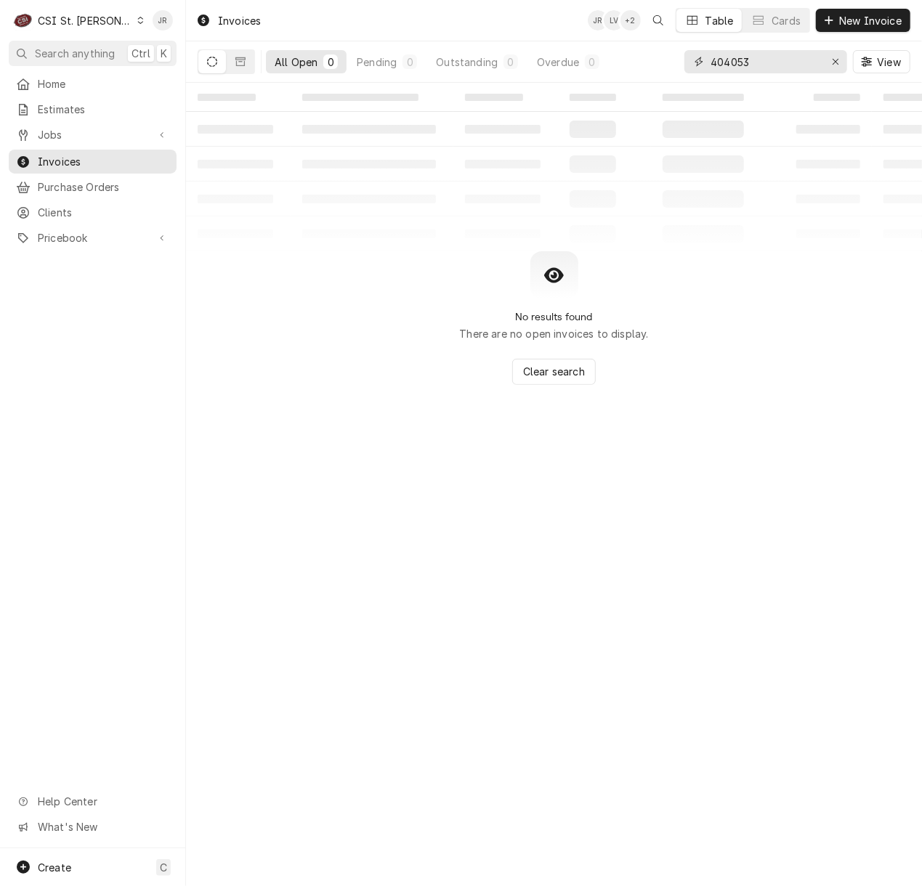
type input "404053"
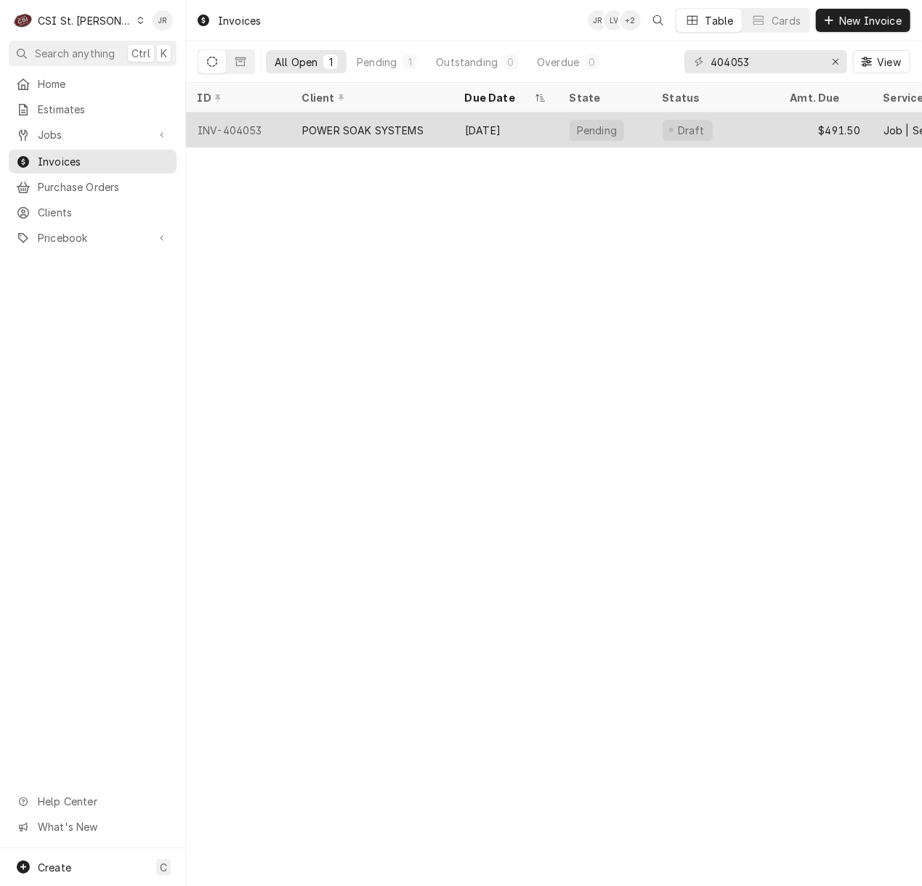
click at [420, 124] on div "POWER SOAK SYSTEMS" at bounding box center [362, 130] width 121 height 15
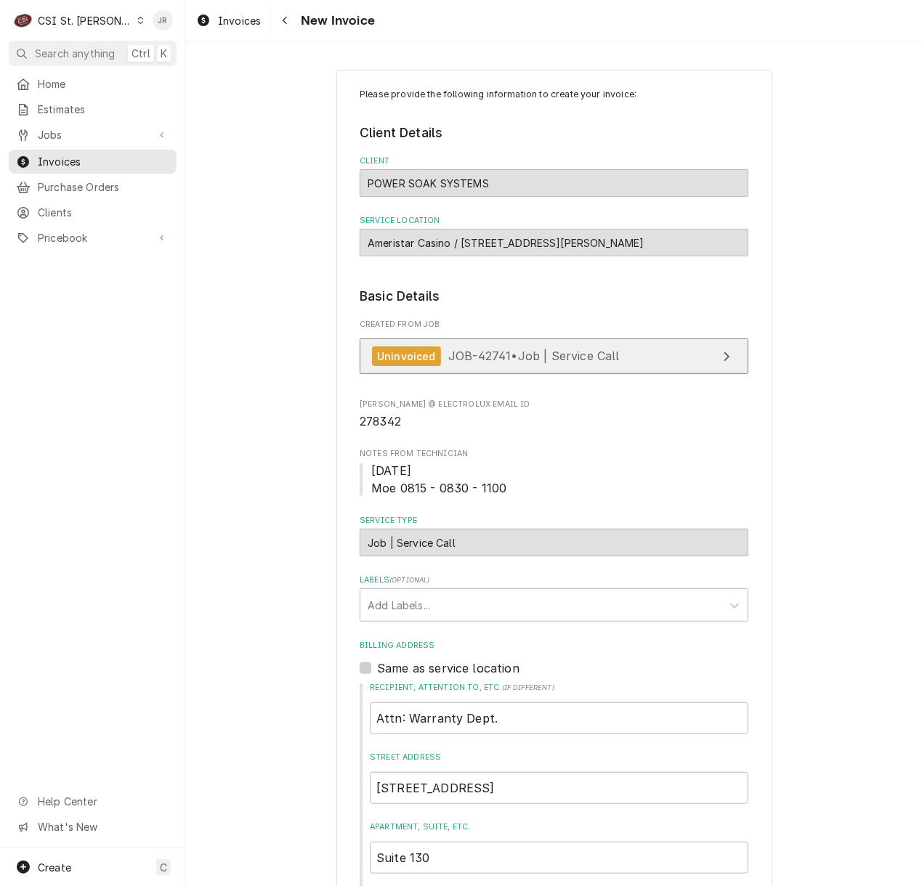
click at [638, 352] on link "Uninvoiced JOB-42741 • Job | Service Call" at bounding box center [554, 357] width 389 height 36
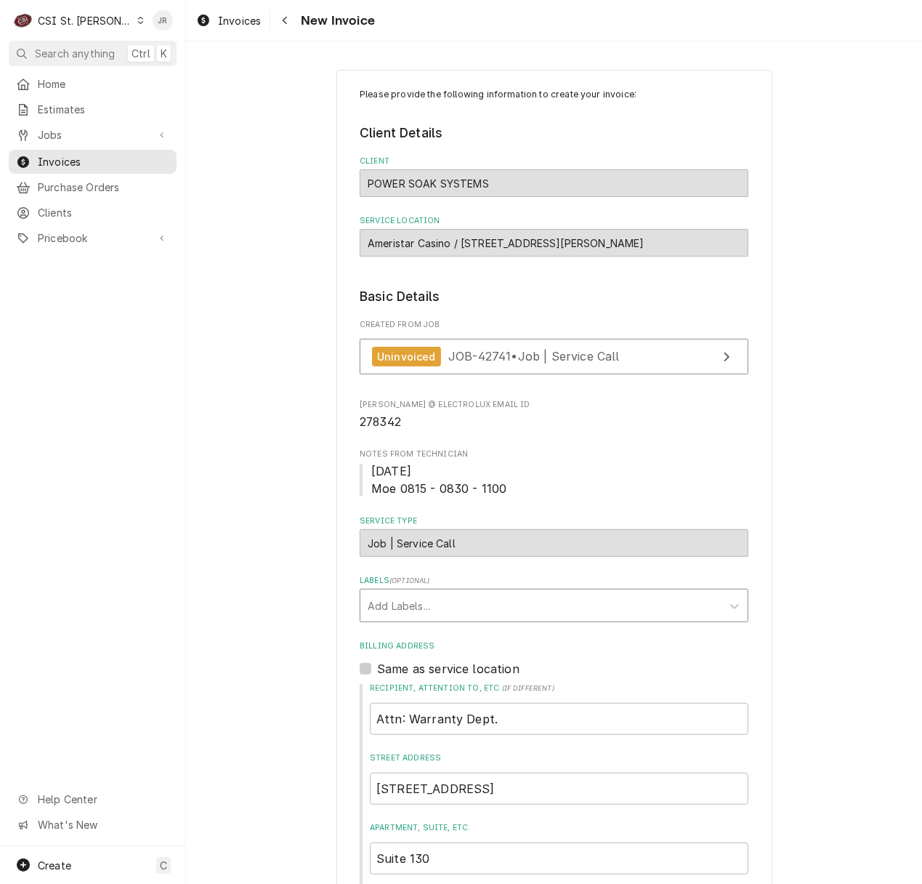
click at [554, 599] on div "Labels" at bounding box center [541, 605] width 347 height 26
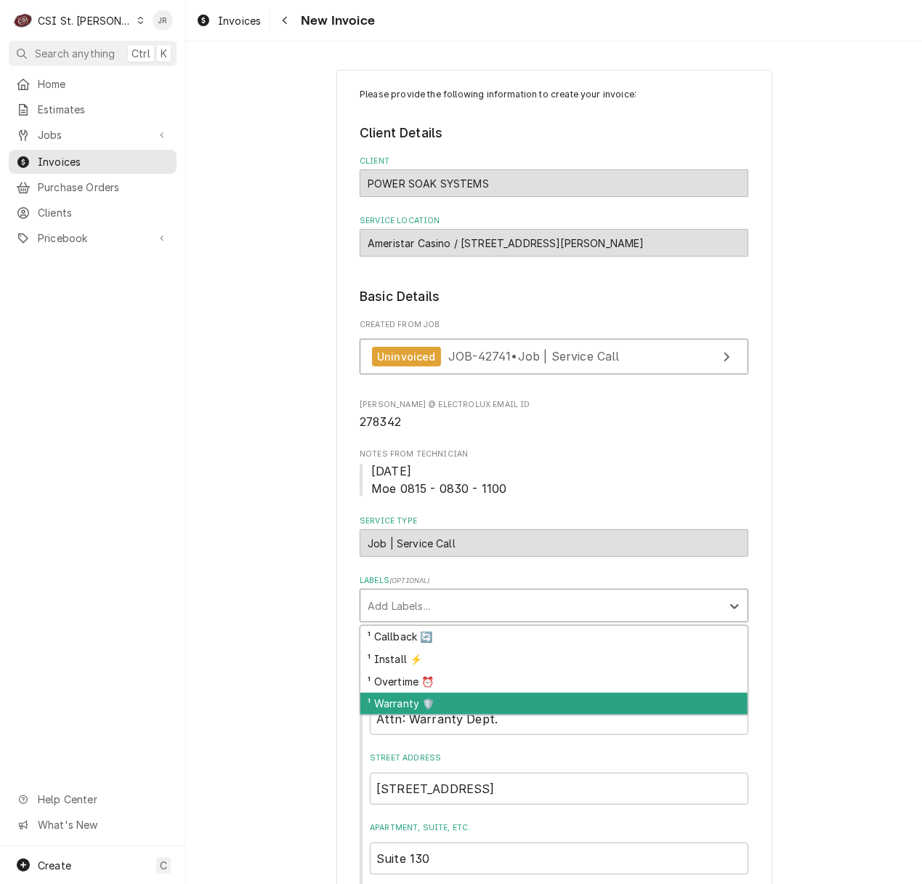
drag, startPoint x: 460, startPoint y: 692, endPoint x: 466, endPoint y: 706, distance: 15.0
click at [466, 706] on div "¹ Callback 🔄 ¹ Install ⚡️ ¹ Overtime ⏰ ¹ Warranty 🛡️" at bounding box center [553, 670] width 387 height 89
click at [466, 705] on div "¹ Warranty 🛡️" at bounding box center [553, 703] width 387 height 23
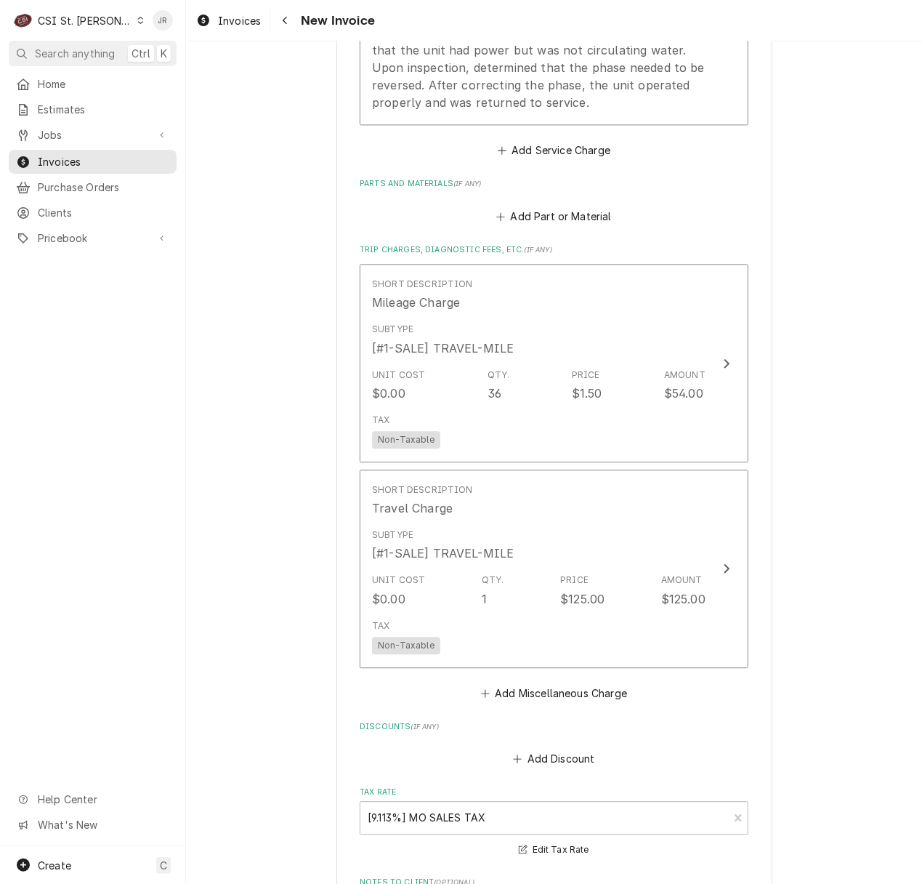
scroll to position [1646, 0]
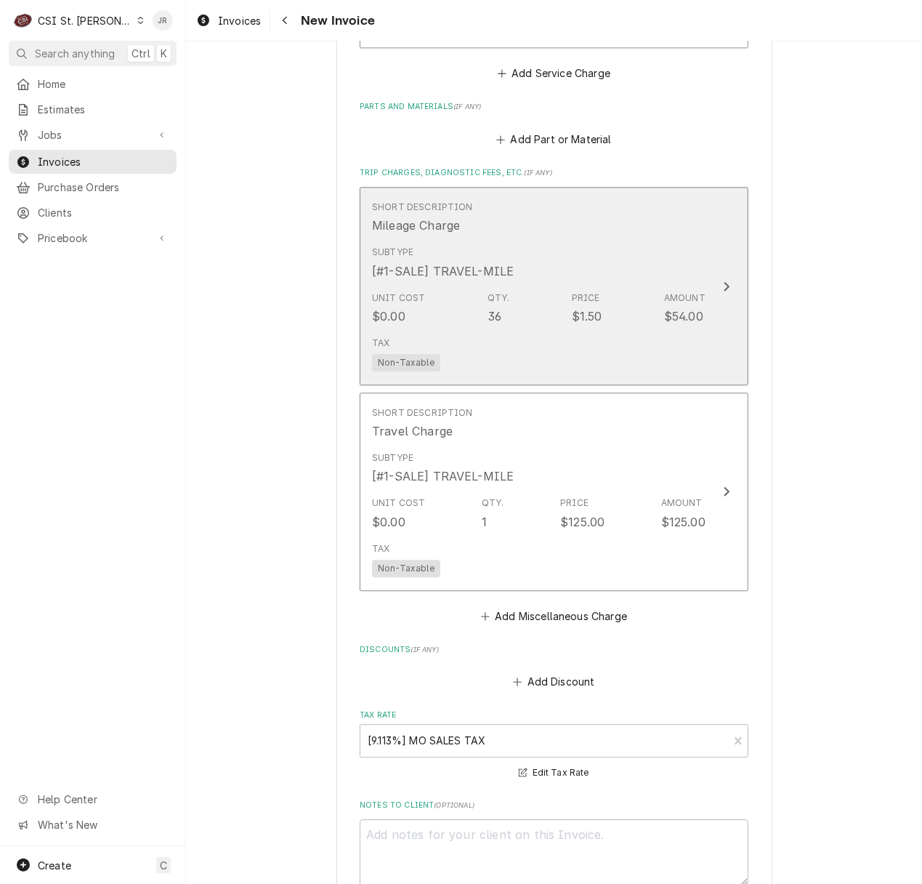
click at [609, 285] on div "Subtype [#1-SALE] TRAVEL-MILE" at bounding box center [538, 262] width 333 height 45
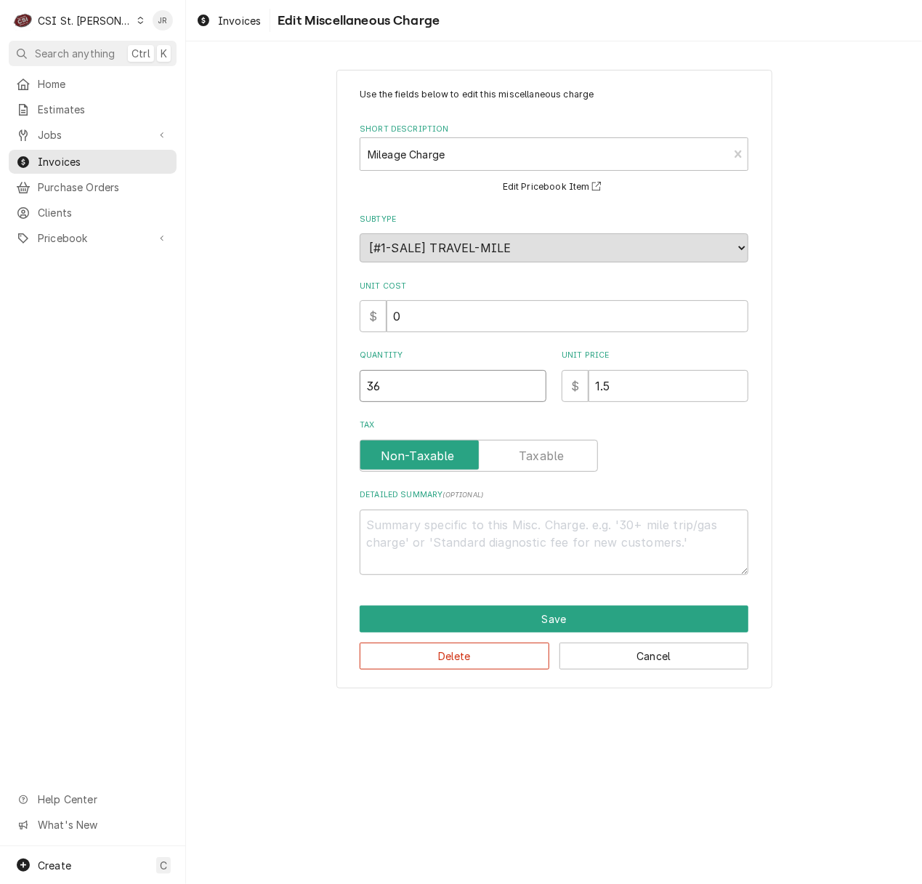
drag, startPoint x: 469, startPoint y: 387, endPoint x: 158, endPoint y: 298, distance: 323.4
click at [167, 306] on div "C CSI St. Louis JR Search anything Ctrl K Home Estimates Jobs Jobs Job Series I…" at bounding box center [461, 442] width 922 height 884
type textarea "x"
type input "4"
type textarea "x"
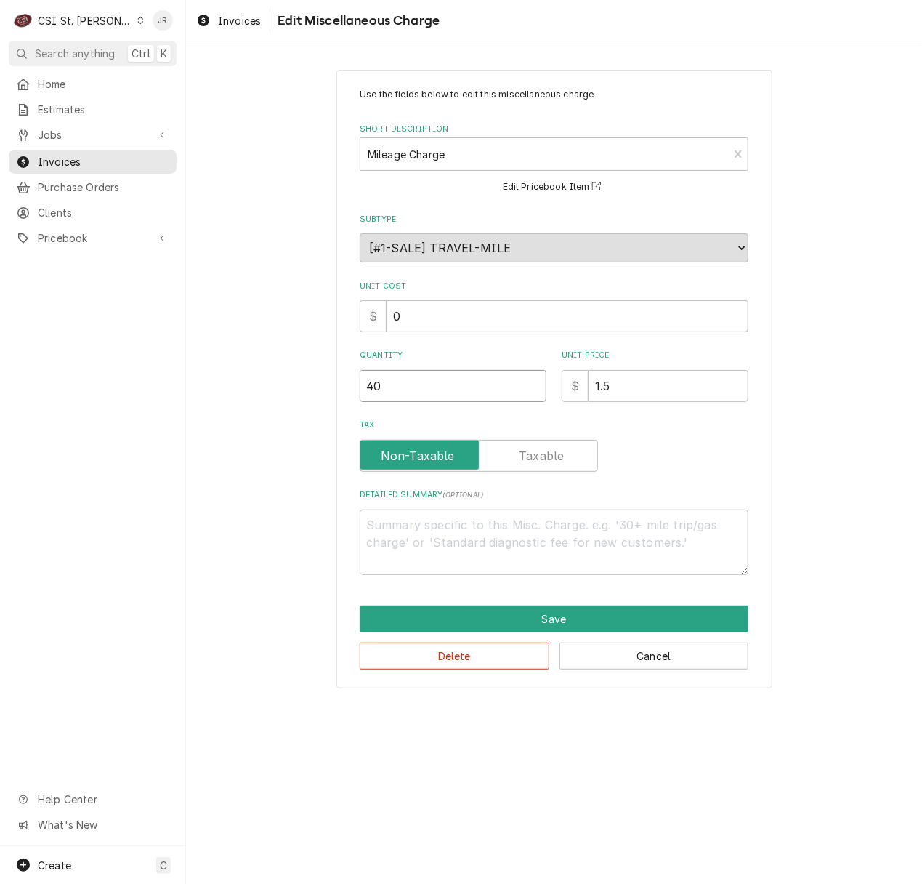
type input "40"
drag, startPoint x: 626, startPoint y: 602, endPoint x: 642, endPoint y: 618, distance: 22.6
click at [628, 603] on div "Use the fields below to edit this miscellaneous charge Short Description Mileag…" at bounding box center [554, 379] width 436 height 618
click at [647, 625] on button "Save" at bounding box center [554, 618] width 389 height 27
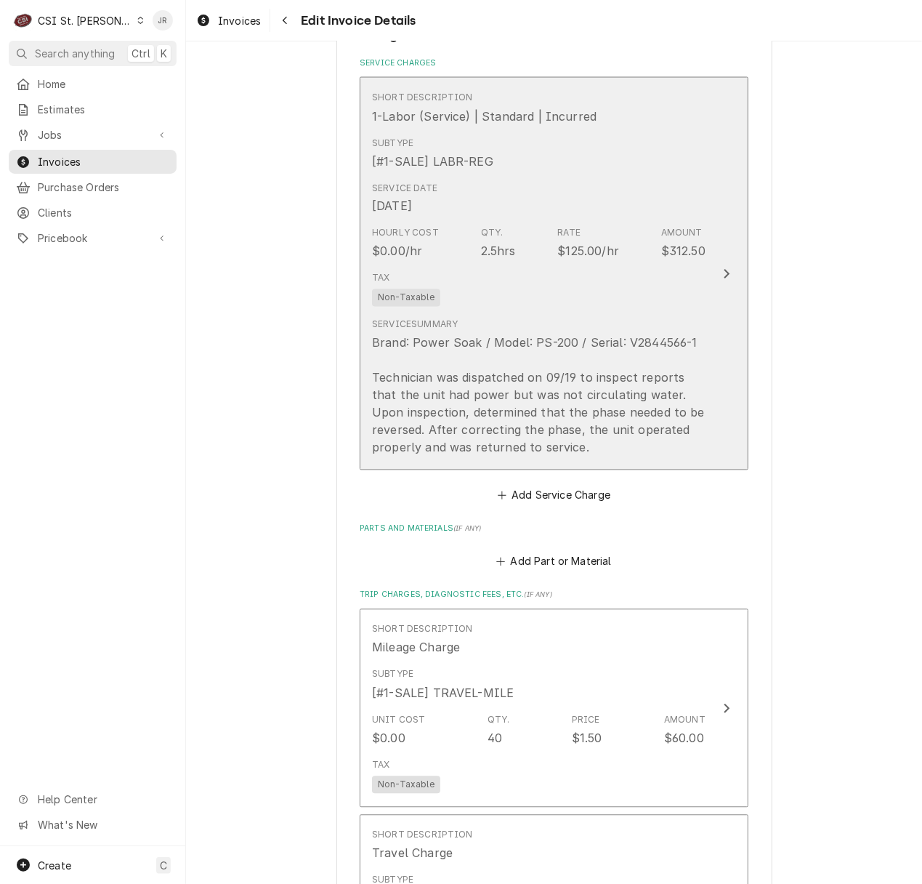
scroll to position [1190, 0]
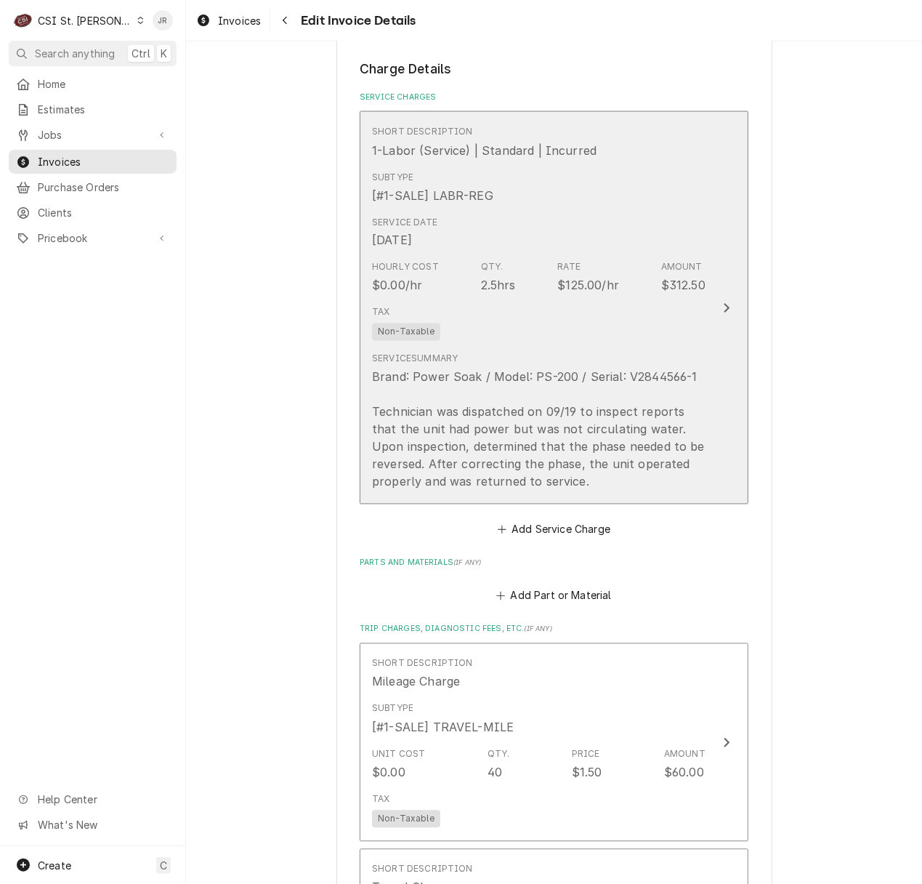
click at [559, 442] on div "Brand: Power Soak / Model: PS-200 / Serial: V2844566-1 Technician was dispatche…" at bounding box center [538, 429] width 333 height 122
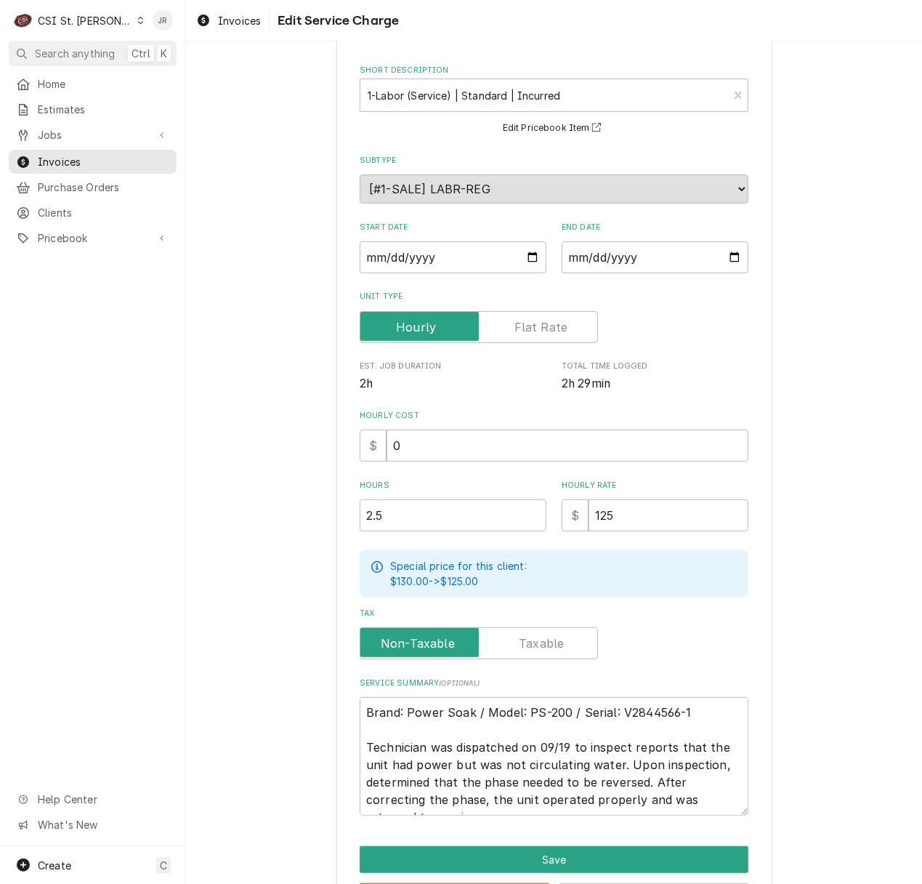
scroll to position [116, 0]
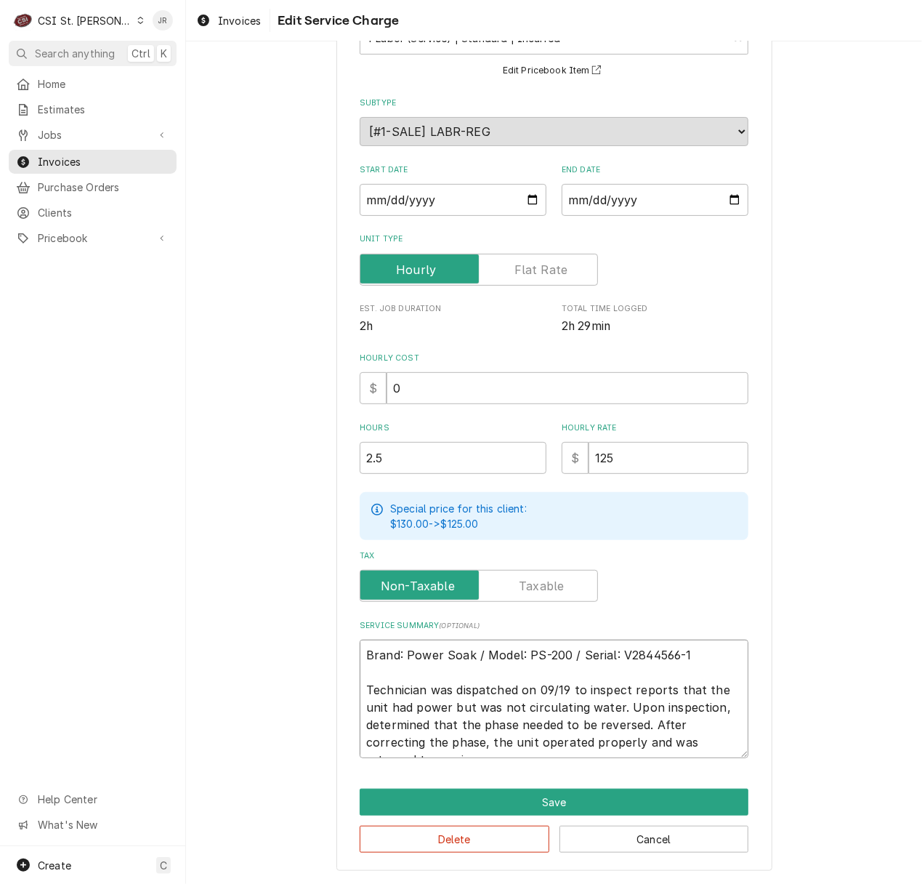
click at [645, 725] on textarea "Brand: Power Soak / Model: PS-200 / Serial: V2844566-1 Technician was dispatche…" at bounding box center [554, 698] width 389 height 118
type textarea "x"
type textarea "Brand: Power Soak / Model: PS-200 / Serial: V2844566-1 Technician was dispatche…"
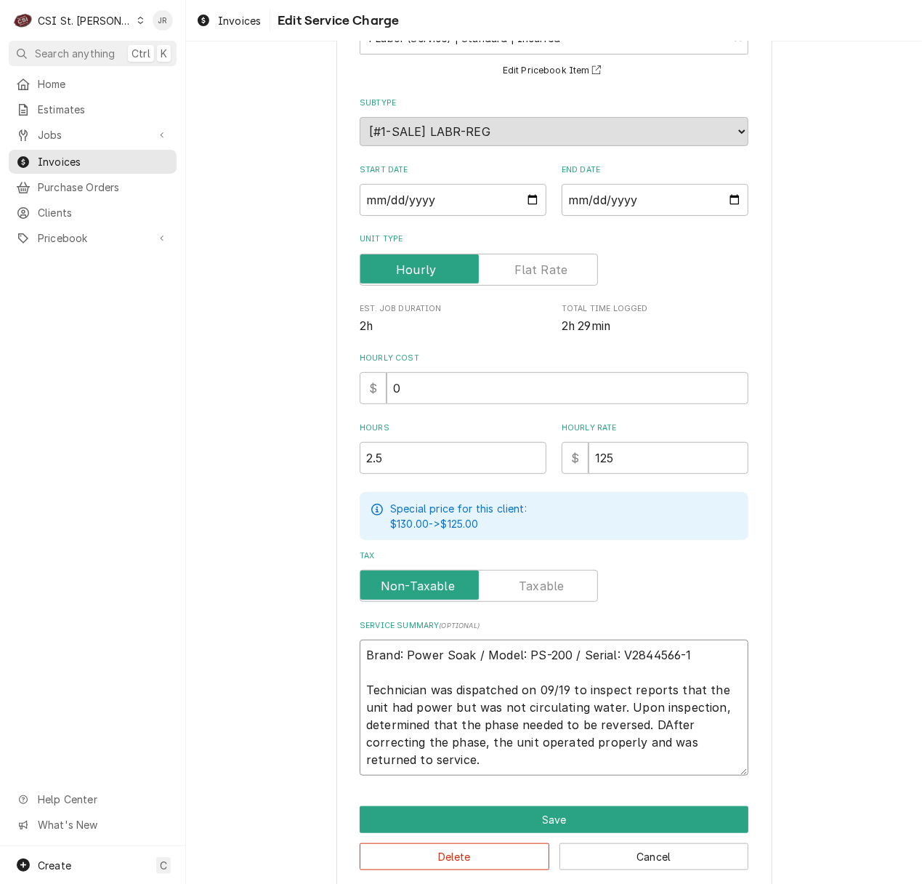
type textarea "x"
type textarea "Brand: Power Soak / Model: PS-200 / Serial: V2844566-1 Technician was dispatche…"
type textarea "x"
type textarea "Brand: Power Soak / Model: PS-200 / Serial: V2844566-1 Technician was dispatche…"
type textarea "x"
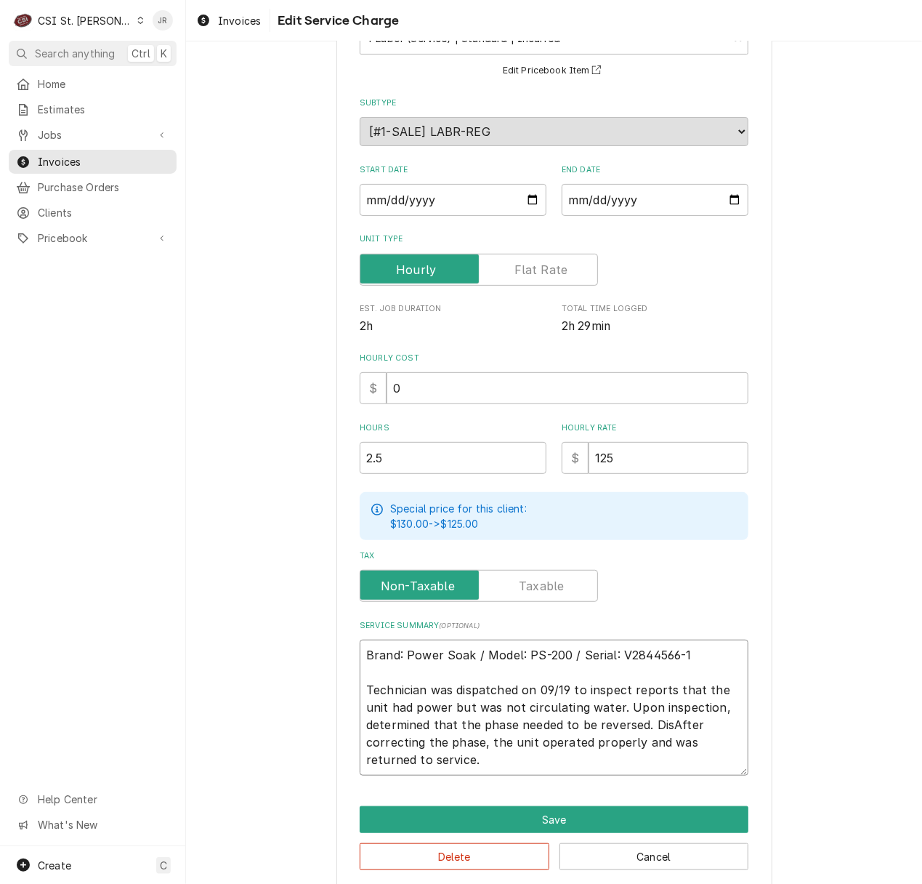
type textarea "Brand: Power Soak / Model: PS-200 / Serial: V2844566-1 Technician was dispatche…"
type textarea "x"
type textarea "Brand: Power Soak / Model: PS-200 / Serial: V2844566-1 Technician was dispatche…"
type textarea "x"
type textarea "Brand: Power Soak / Model: PS-200 / Serial: V2844566-1 Technician was dispatche…"
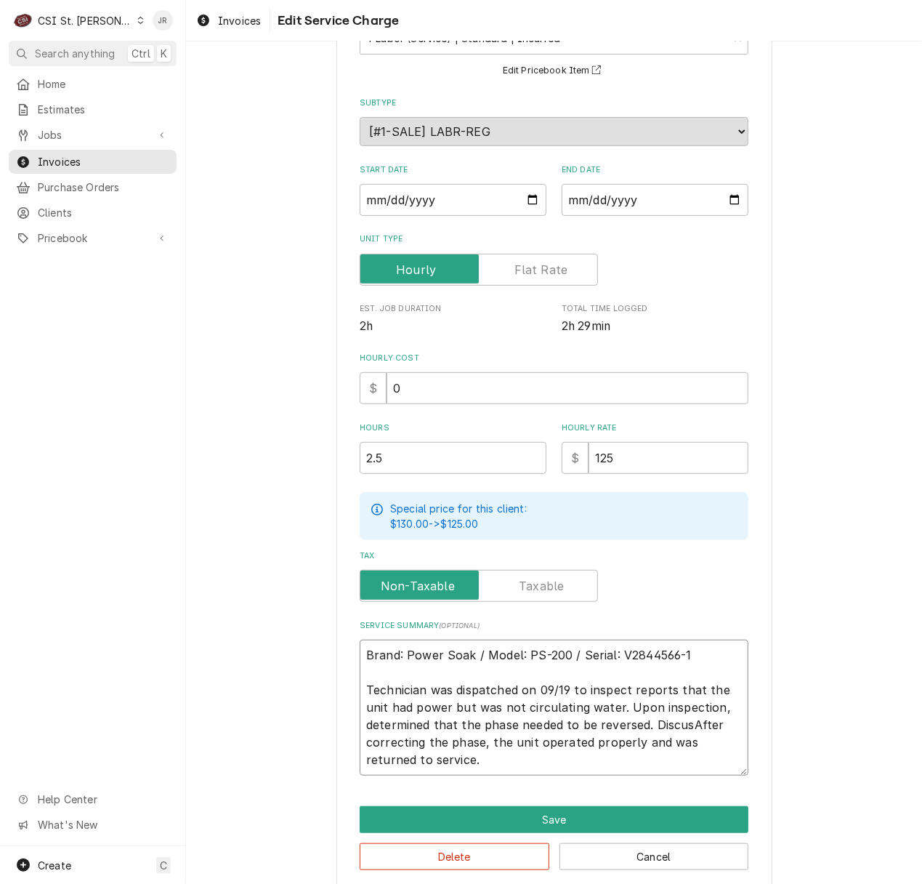
type textarea "x"
type textarea "Brand: Power Soak / Model: PS-200 / Serial: V2844566-1 Technician was dispatche…"
type textarea "x"
type textarea "Brand: Power Soak / Model: PS-200 / Serial: V2844566-1 Technician was dispatche…"
type textarea "x"
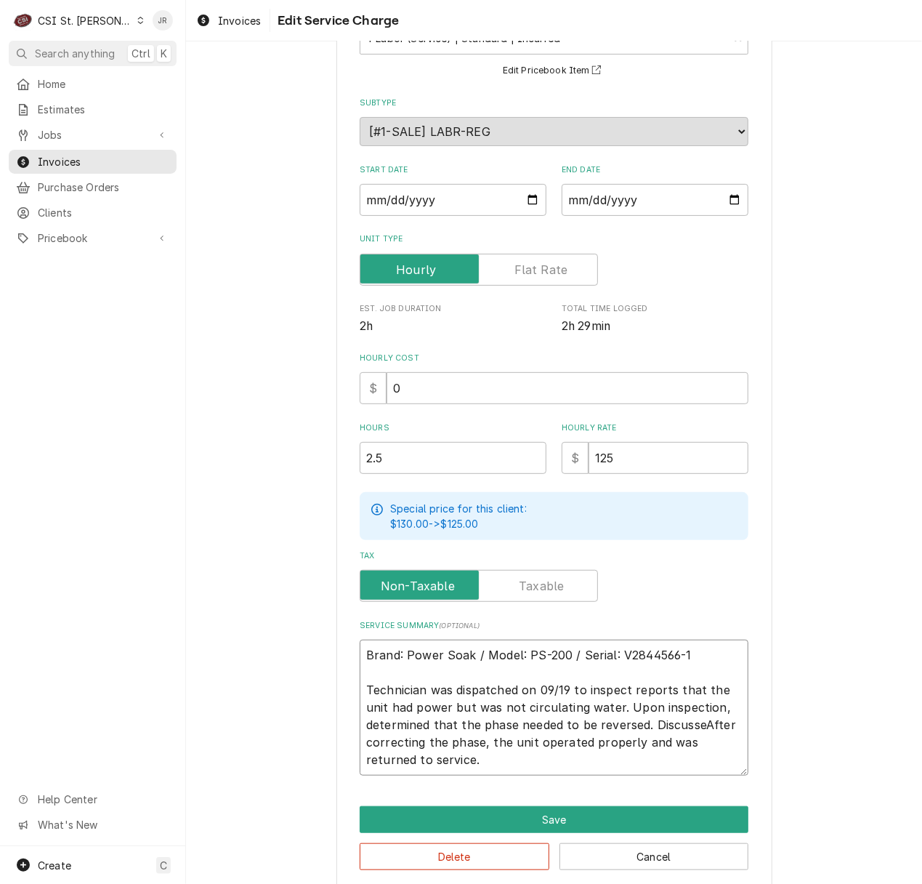
type textarea "Brand: Power Soak / Model: PS-200 / Serial: V2844566-1 Technician was dispatche…"
type textarea "x"
type textarea "Brand: Power Soak / Model: PS-200 / Serial: V2844566-1 Technician was dispatche…"
type textarea "x"
type textarea "Brand: Power Soak / Model: PS-200 / Serial: V2844566-1 Technician was dispatche…"
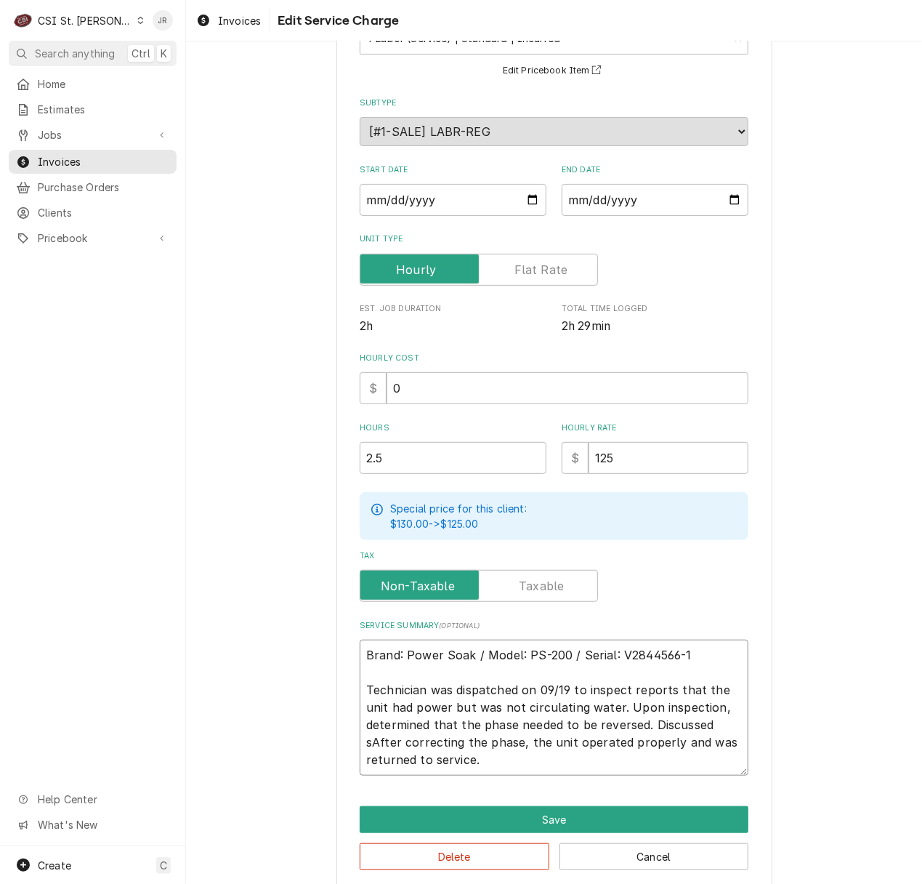
type textarea "x"
type textarea "Brand: Power Soak / Model: PS-200 / Serial: V2844566-1 Technician was dispatche…"
type textarea "x"
type textarea "Brand: Power Soak / Model: PS-200 / Serial: V2844566-1 Technician was dispatche…"
type textarea "x"
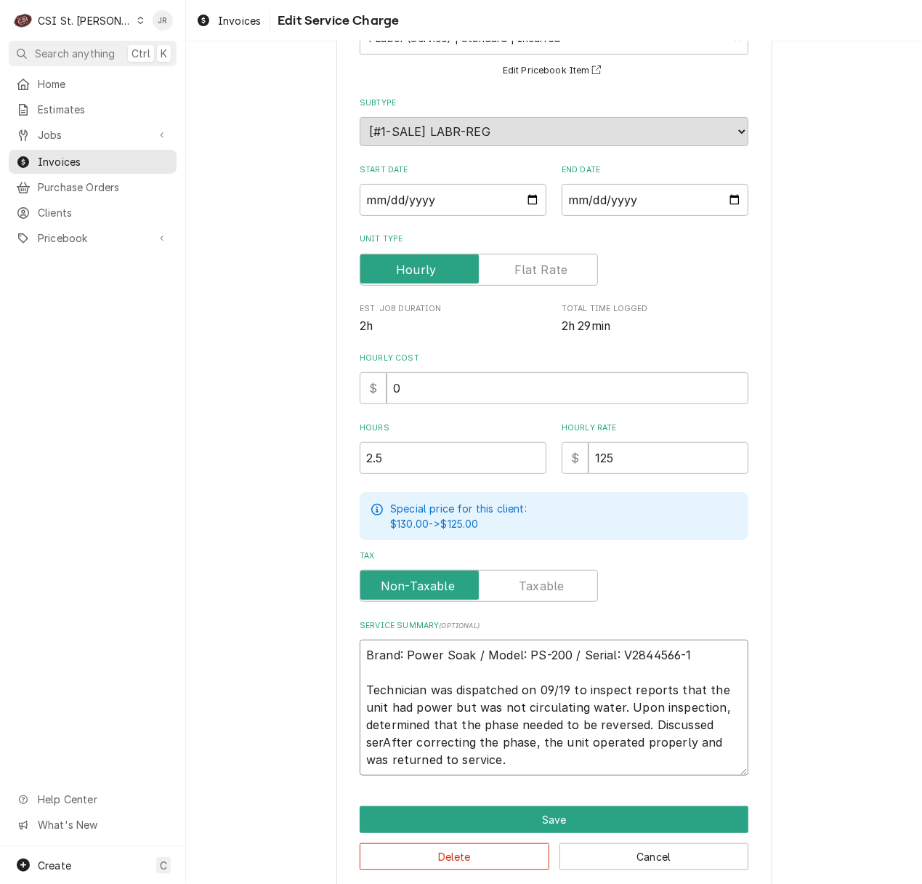
type textarea "Brand: Power Soak / Model: PS-200 / Serial: V2844566-1 Technician was dispatche…"
type textarea "x"
type textarea "Brand: Power Soak / Model: PS-200 / Serial: V2844566-1 Technician was dispatche…"
type textarea "x"
type textarea "Brand: Power Soak / Model: PS-200 / Serial: V2844566-1 Technician was dispatche…"
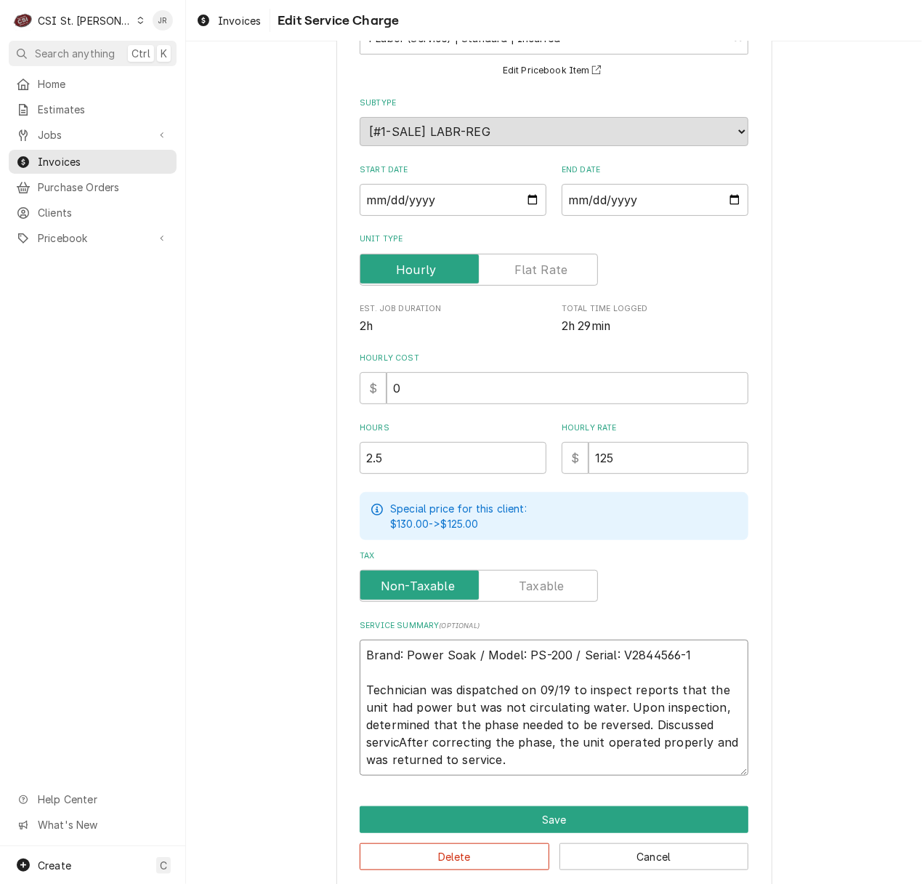
type textarea "x"
type textarea "Brand: Power Soak / Model: PS-200 / Serial: V2844566-1 Technician was dispatche…"
type textarea "x"
type textarea "Brand: Power Soak / Model: PS-200 / Serial: V2844566-1 Technician was dispatche…"
type textarea "x"
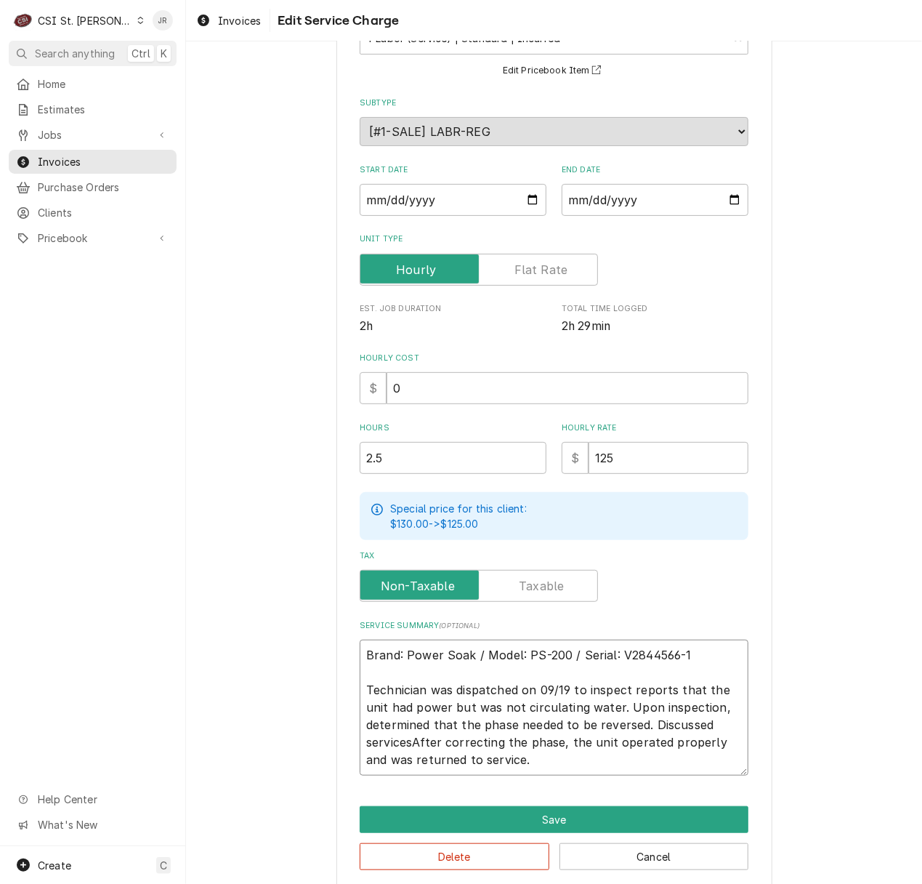
type textarea "Brand: Power Soak / Model: PS-200 / Serial: V2844566-1 Technician was dispatche…"
type textarea "x"
type textarea "Brand: Power Soak / Model: PS-200 / Serial: V2844566-1 Technician was dispatche…"
type textarea "x"
type textarea "Brand: Power Soak / Model: PS-200 / Serial: V2844566-1 Technician was dispatche…"
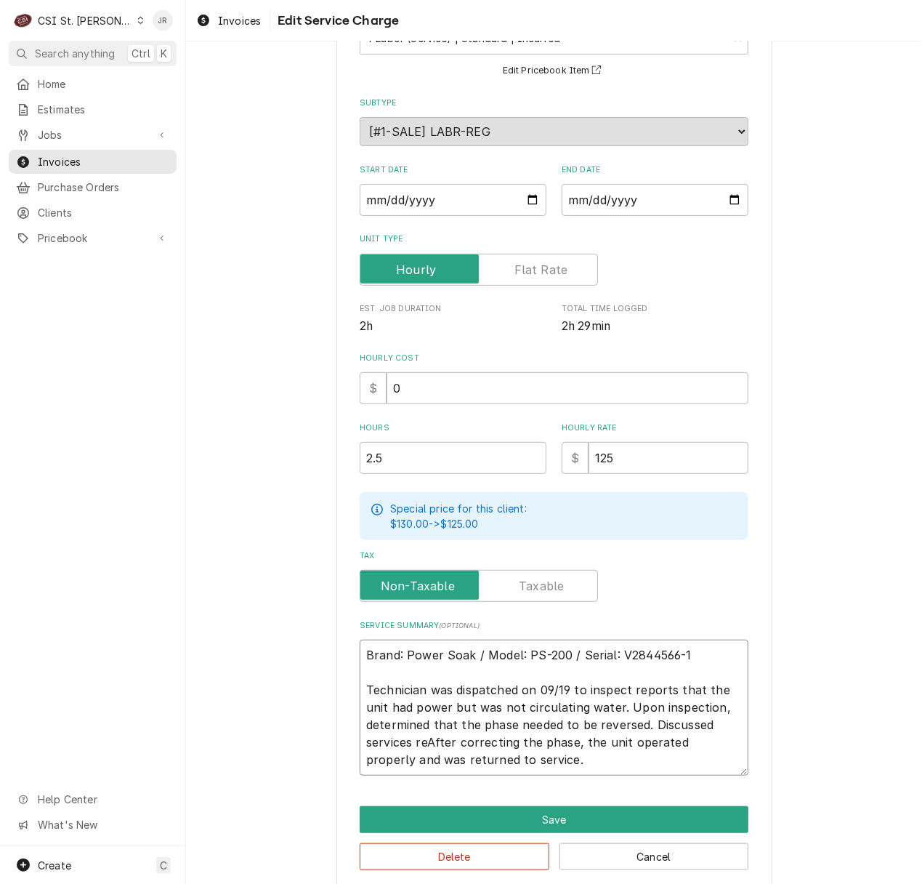
type textarea "x"
type textarea "Brand: Power Soak / Model: PS-200 / Serial: V2844566-1 Technician was dispatche…"
type textarea "x"
type textarea "Brand: Power Soak / Model: PS-200 / Serial: V2844566-1 Technician was dispatche…"
type textarea "x"
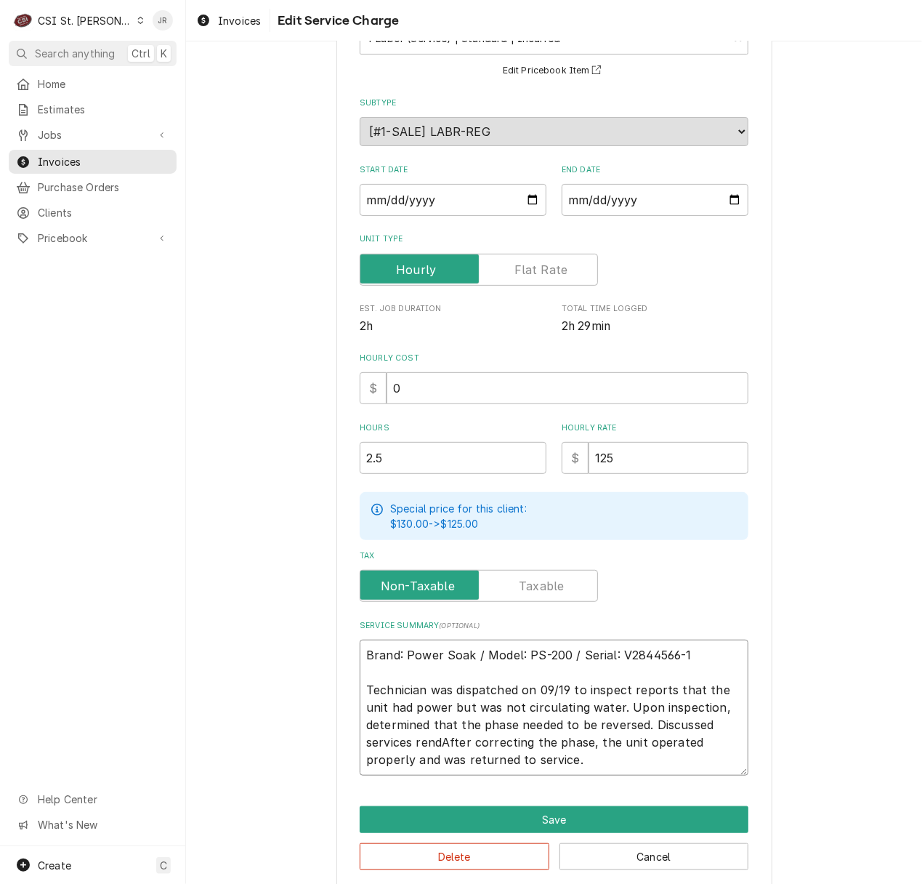
type textarea "Brand: Power Soak / Model: PS-200 / Serial: V2844566-1 Technician was dispatche…"
type textarea "x"
type textarea "Brand: Power Soak / Model: PS-200 / Serial: V2844566-1 Technician was dispatche…"
type textarea "x"
type textarea "Brand: Power Soak / Model: PS-200 / Serial: V2844566-1 Technician was dispatche…"
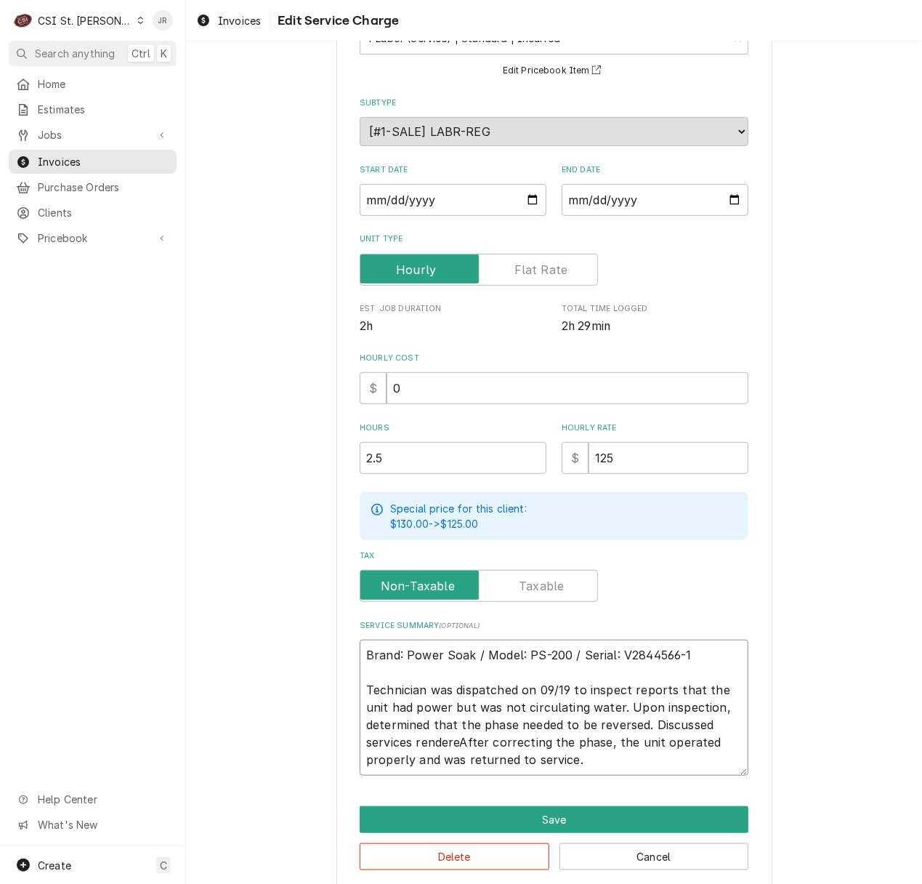
type textarea "x"
type textarea "Brand: Power Soak / Model: PS-200 / Serial: V2844566-1 Technician was dispatche…"
type textarea "x"
type textarea "Brand: Power Soak / Model: PS-200 / Serial: V2844566-1 Technician was dispatche…"
type textarea "x"
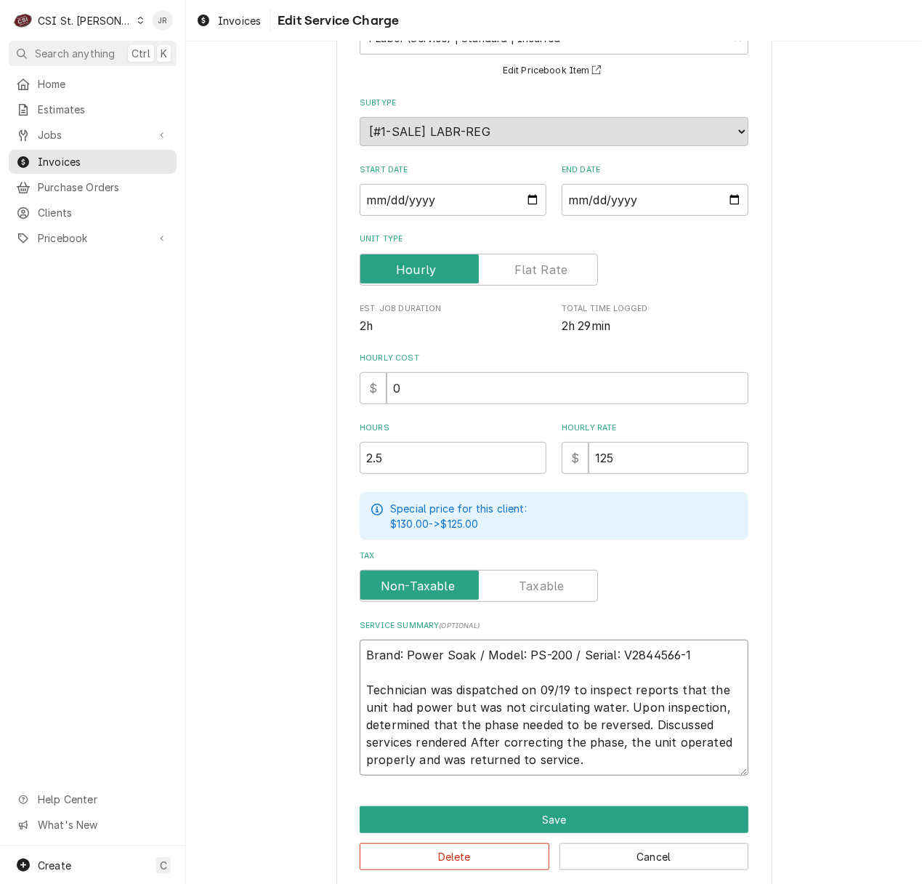
type textarea "Brand: Power Soak / Model: PS-200 / Serial: V2844566-1 Technician was dispatche…"
type textarea "x"
type textarea "Brand: Power Soak / Model: PS-200 / Serial: V2844566-1 Technician was dispatche…"
type textarea "x"
type textarea "Brand: Power Soak / Model: PS-200 / Serial: V2844566-1 Technician was dispatche…"
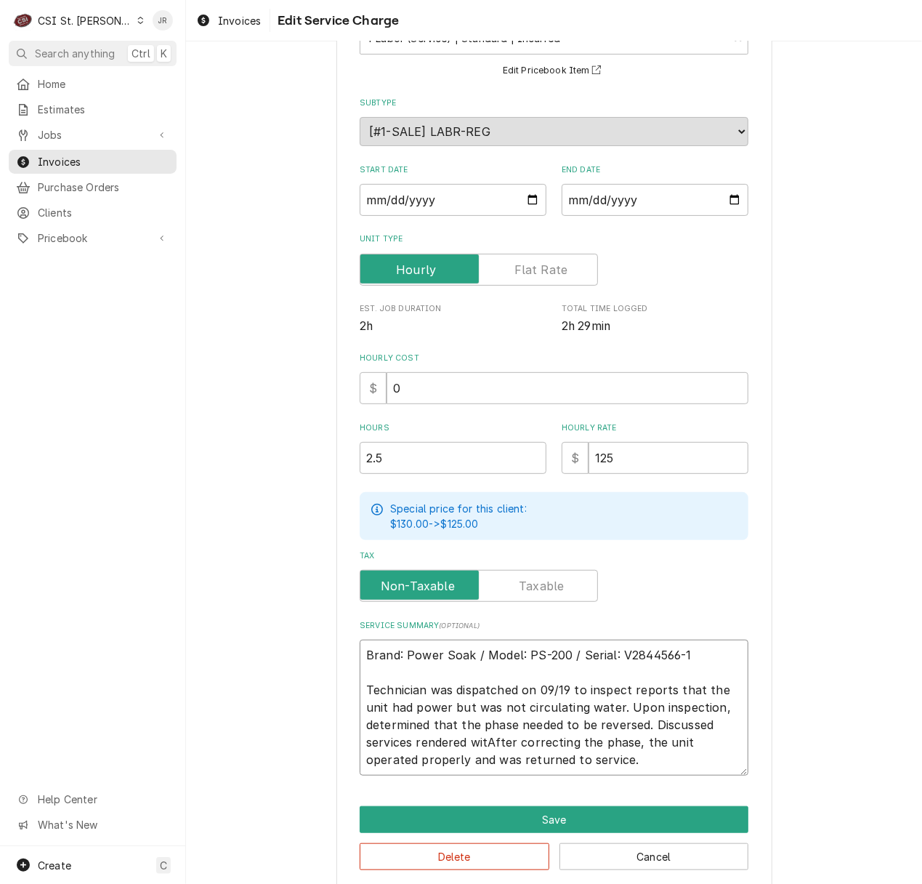
type textarea "x"
type textarea "Brand: Power Soak / Model: PS-200 / Serial: V2844566-1 Technician was dispatche…"
type textarea "x"
type textarea "Brand: Power Soak / Model: PS-200 / Serial: V2844566-1 Technician was dispatche…"
type textarea "x"
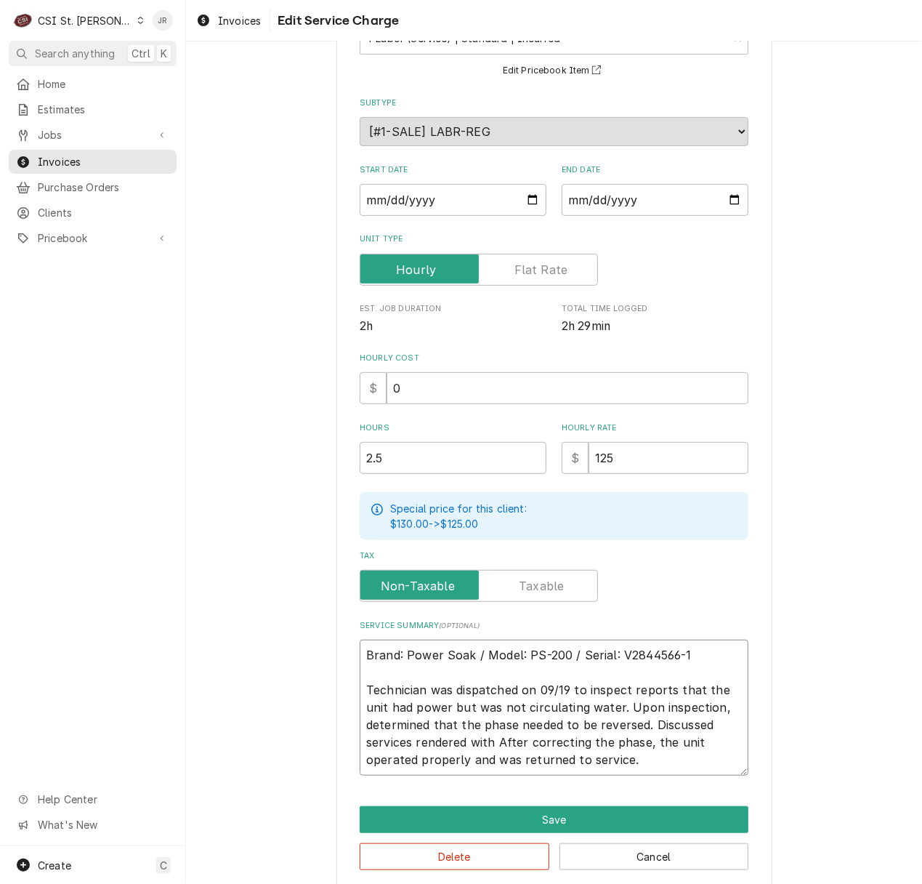
type textarea "Brand: Power Soak / Model: PS-200 / Serial: V2844566-1 Technician was dispatche…"
type textarea "x"
type textarea "Brand: Power Soak / Model: PS-200 / Serial: V2844566-1 Technician was dispatche…"
type textarea "x"
type textarea "Brand: Power Soak / Model: PS-200 / Serial: V2844566-1 Technician was dispatche…"
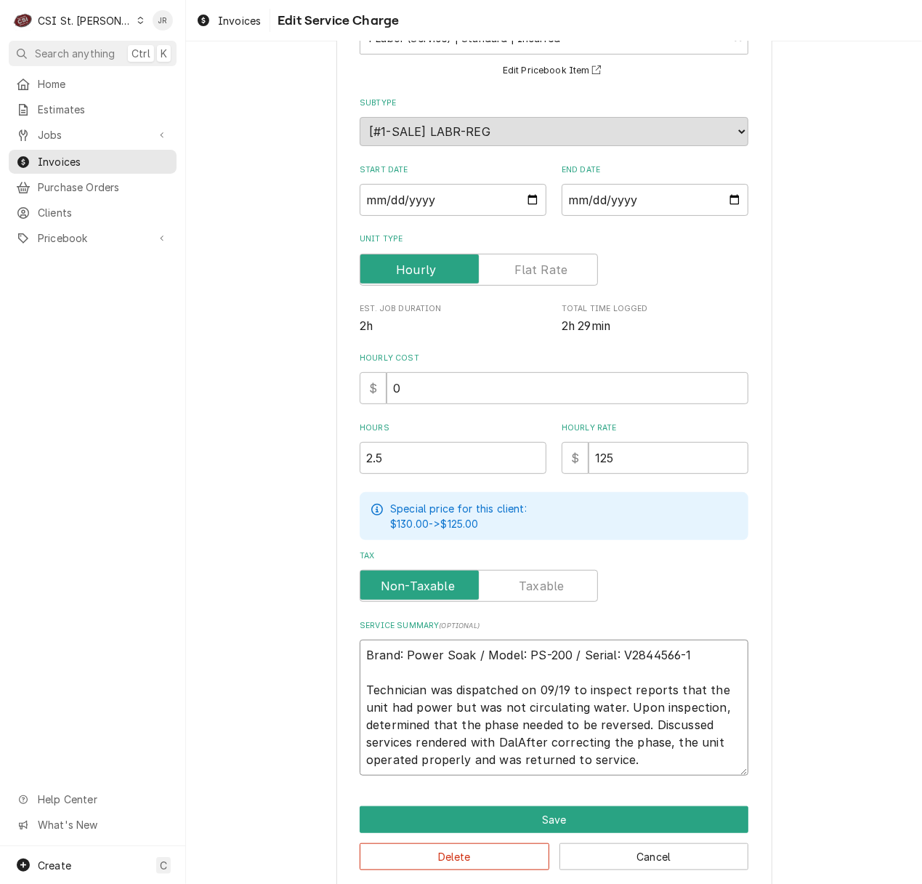
type textarea "x"
type textarea "Brand: Power Soak / Model: PS-200 / Serial: V2844566-1 Technician was dispatche…"
type textarea "x"
type textarea "Brand: Power Soak / Model: PS-200 / Serial: V2844566-1 Technician was dispatche…"
type textarea "x"
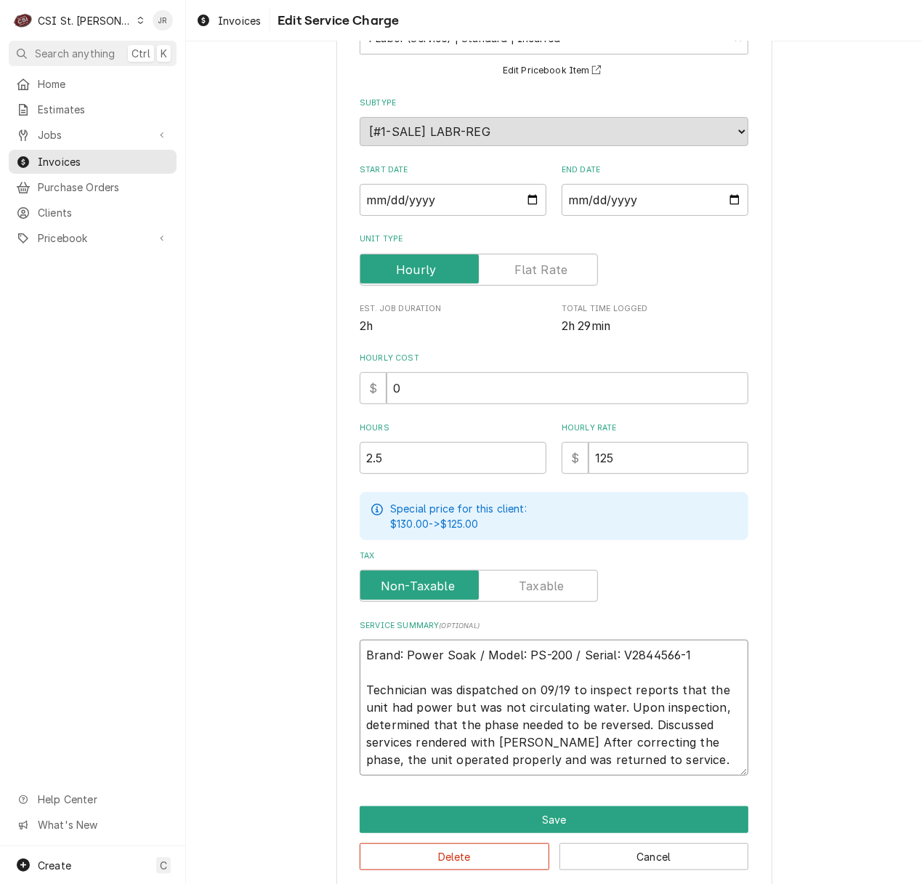
type textarea "Brand: Power Soak / Model: PS-200 / Serial: V2844566-1 Technician was dispatche…"
type textarea "x"
type textarea "Brand: Power Soak / Model: PS-200 / Serial: V2844566-1 Technician was dispatche…"
type textarea "x"
type textarea "Brand: Power Soak / Model: PS-200 / Serial: V2844566-1 Technician was dispatche…"
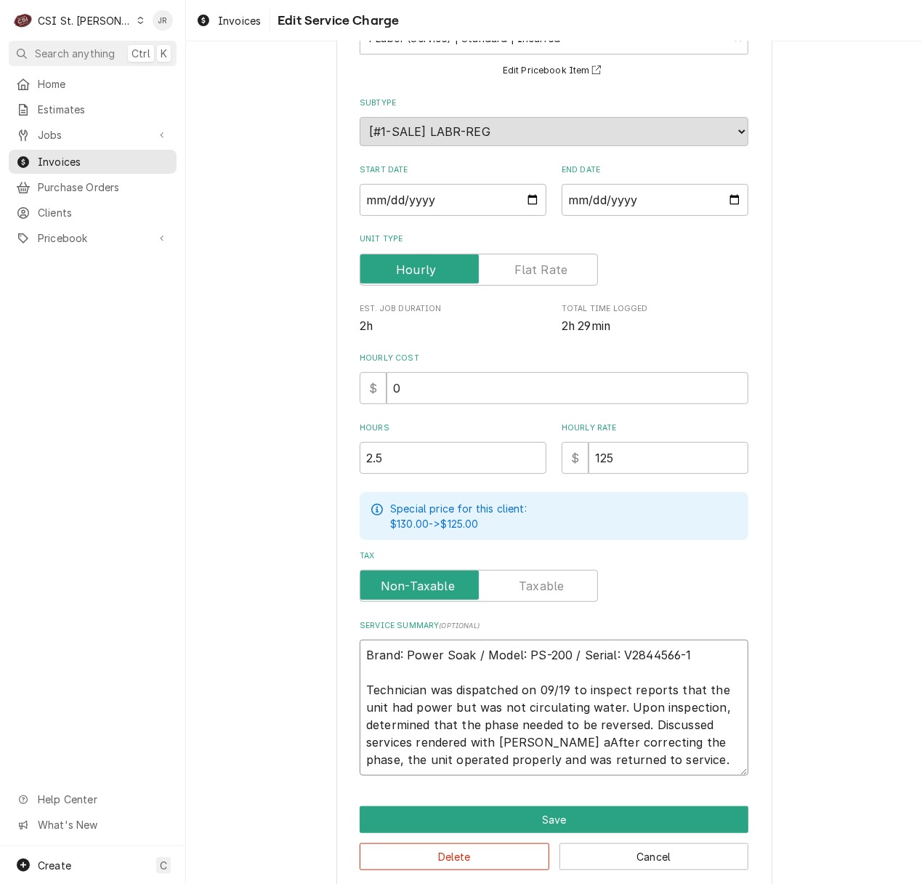
type textarea "x"
type textarea "Brand: Power Soak / Model: PS-200 / Serial: V2844566-1 Technician was dispatche…"
type textarea "x"
type textarea "Brand: Power Soak / Model: PS-200 / Serial: V2844566-1 Technician was dispatche…"
type textarea "x"
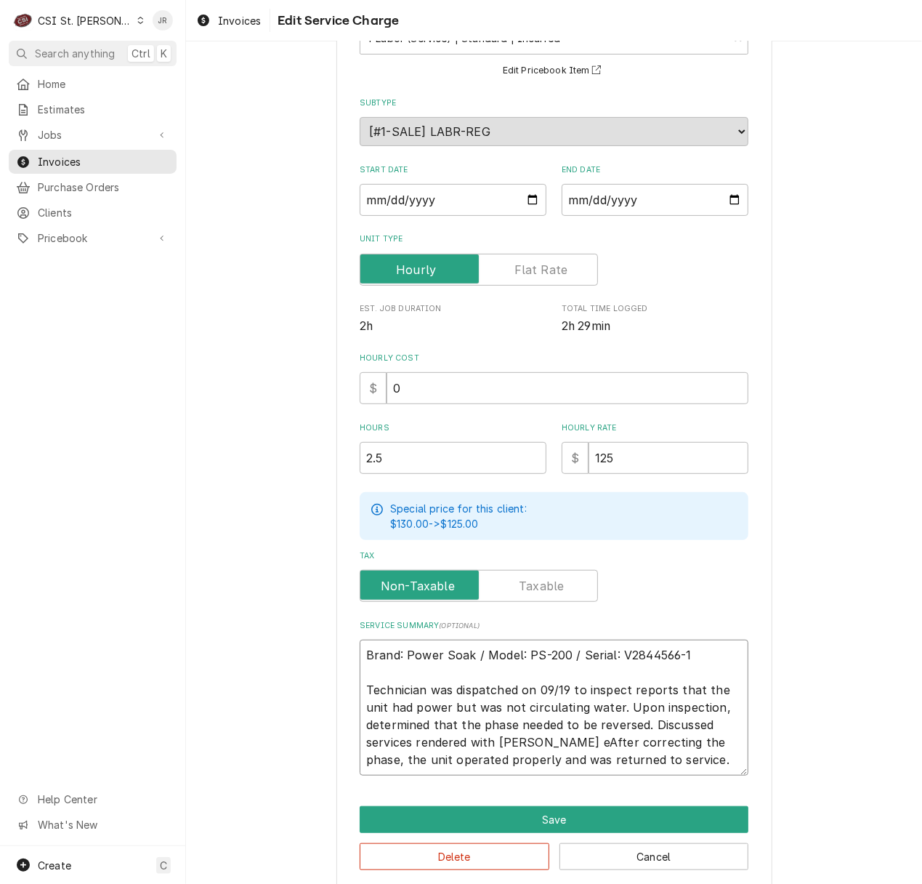
type textarea "Brand: Power Soak / Model: PS-200 / Serial: V2844566-1 Technician was dispatche…"
type textarea "x"
type textarea "Brand: Power Soak / Model: PS-200 / Serial: V2844566-1 Technician was dispatche…"
type textarea "x"
type textarea "Brand: Power Soak / Model: PS-200 / Serial: V2844566-1 Technician was dispatche…"
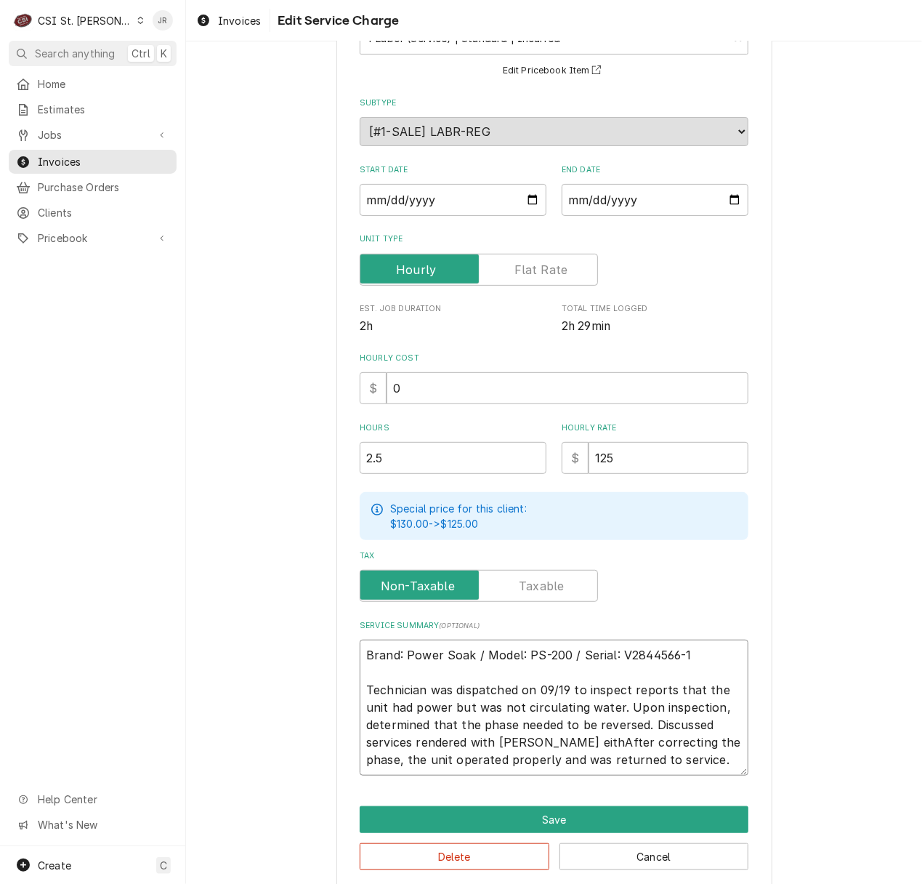
type textarea "x"
type textarea "Brand: Power Soak / Model: PS-200 / Serial: V2844566-1 Technician was dispatche…"
type textarea "x"
type textarea "Brand: Power Soak / Model: PS-200 / Serial: V2844566-1 Technician was dispatche…"
type textarea "x"
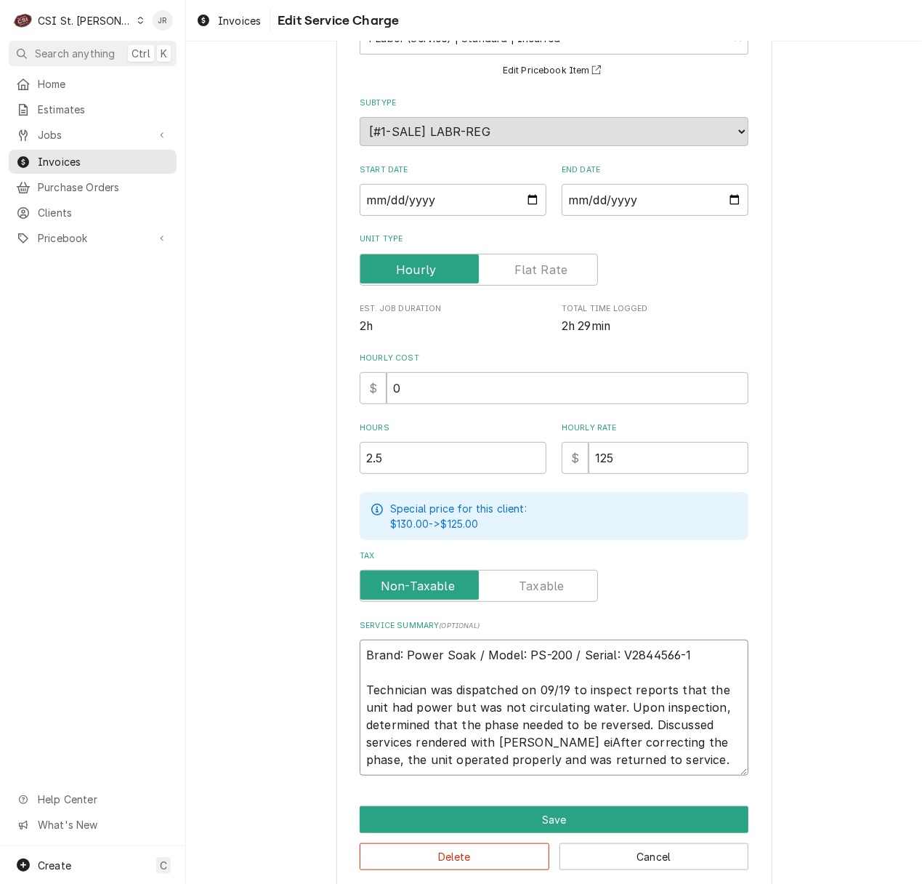
type textarea "Brand: Power Soak / Model: PS-200 / Serial: V2844566-1 Technician was dispatche…"
type textarea "x"
type textarea "Brand: Power Soak / Model: PS-200 / Serial: V2844566-1 Technician was dispatche…"
type textarea "x"
type textarea "Brand: Power Soak / Model: PS-200 / Serial: V2844566-1 Technician was dispatche…"
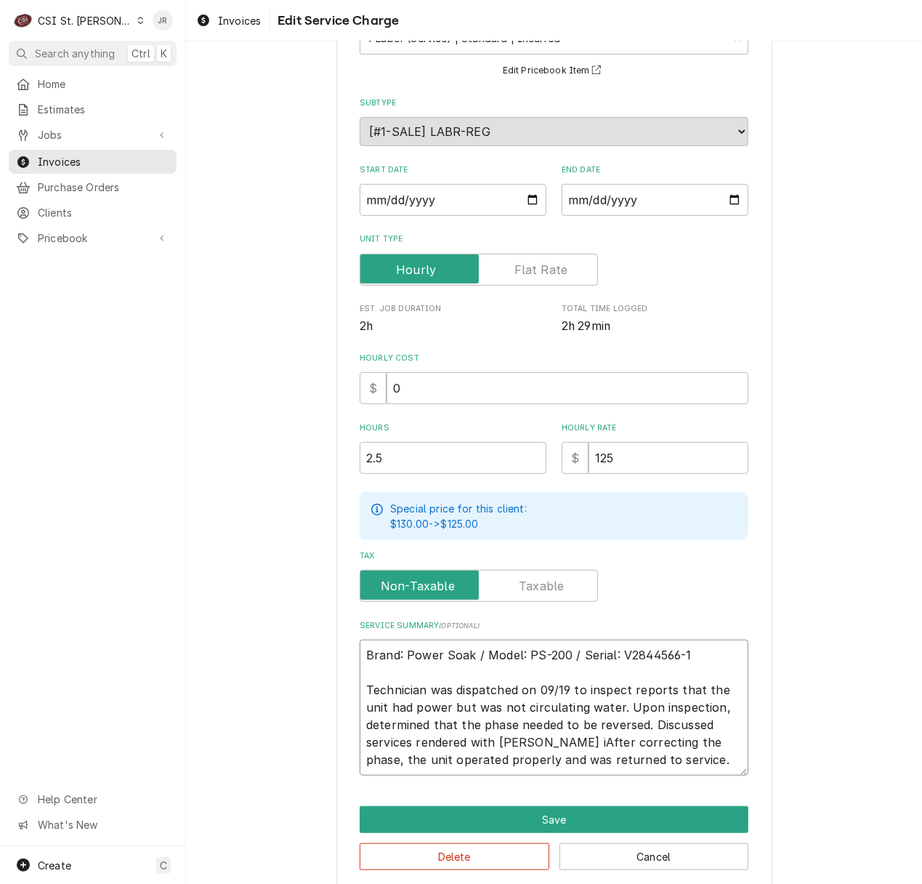
type textarea "x"
type textarea "Brand: Power Soak / Model: PS-200 / Serial: V2844566-1 Technician was dispatche…"
type textarea "x"
type textarea "Brand: Power Soak / Model: PS-200 / Serial: V2844566-1 Technician was dispatche…"
type textarea "x"
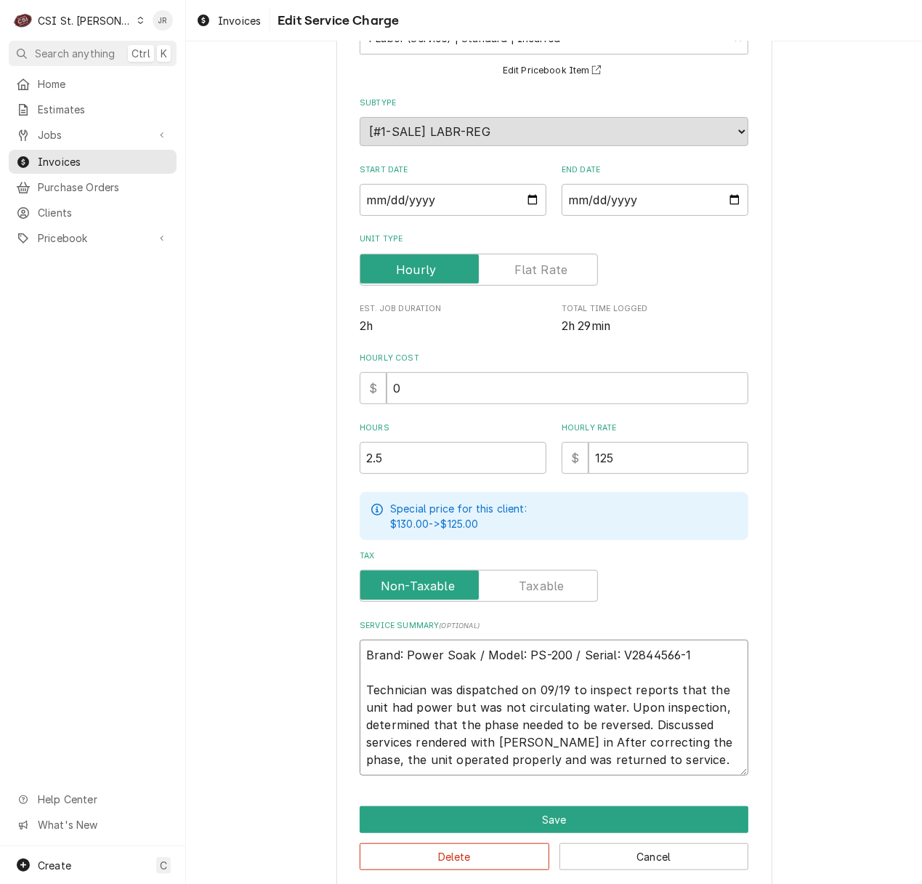
type textarea "Brand: Power Soak / Model: PS-200 / Serial: V2844566-1 Technician was dispatche…"
type textarea "x"
type textarea "Brand: Power Soak / Model: PS-200 / Serial: V2844566-1 Technician was dispatche…"
type textarea "x"
type textarea "Brand: Power Soak / Model: PS-200 / Serial: V2844566-1 Technician was dispatche…"
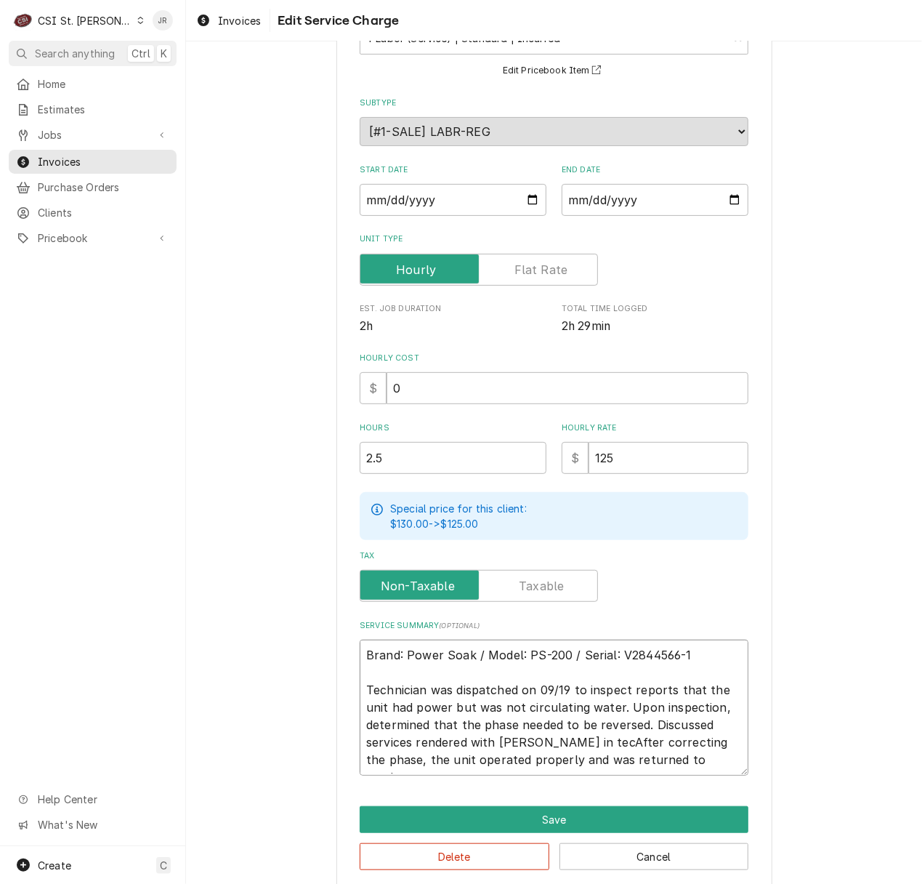
type textarea "x"
type textarea "Brand: Power Soak / Model: PS-200 / Serial: V2844566-1 Technician was dispatche…"
type textarea "x"
type textarea "Brand: Power Soak / Model: PS-200 / Serial: V2844566-1 Technician was dispatche…"
type textarea "x"
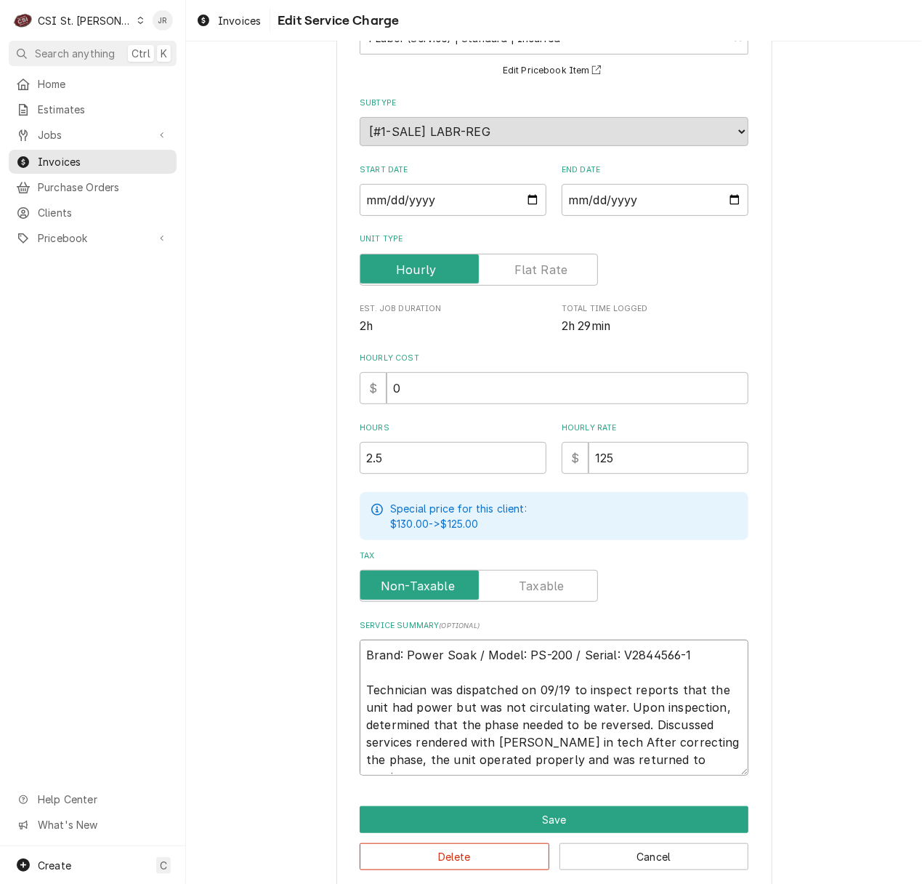
type textarea "Brand: Power Soak / Model: PS-200 / Serial: V2844566-1 Technician was dispatche…"
type textarea "x"
type textarea "Brand: Power Soak / Model: PS-200 / Serial: V2844566-1 Technician was dispatche…"
type textarea "x"
type textarea "Brand: Power Soak / Model: PS-200 / Serial: V2844566-1 Technician was dispatche…"
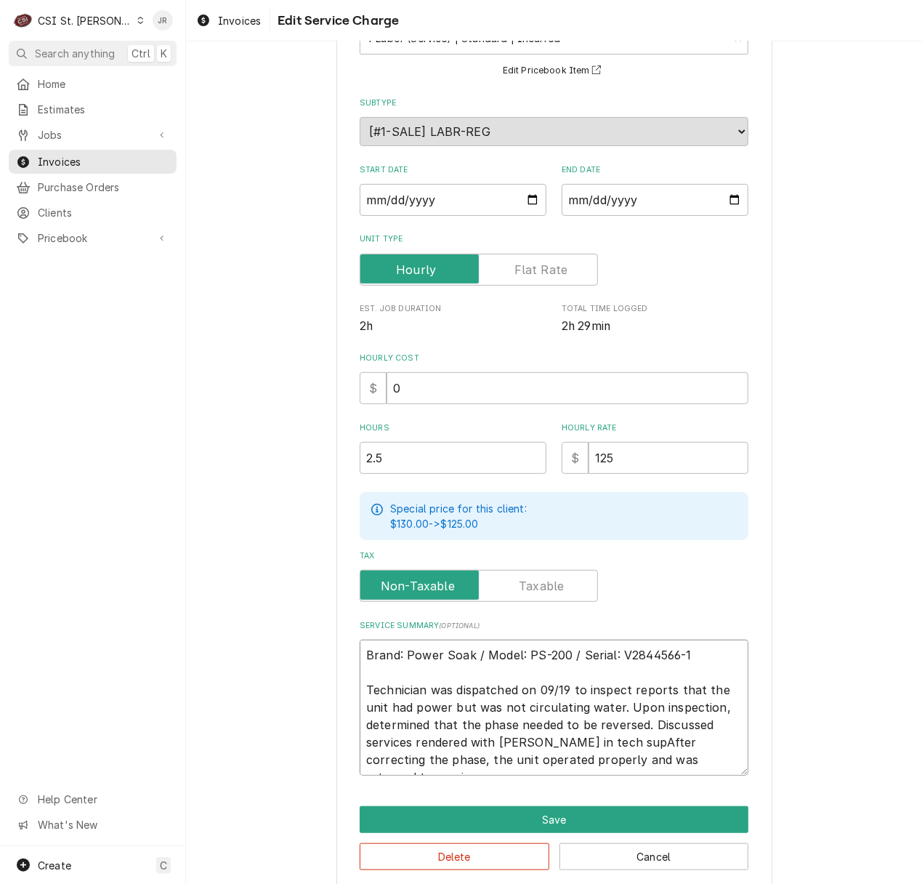
type textarea "x"
type textarea "Brand: Power Soak / Model: PS-200 / Serial: V2844566-1 Technician was dispatche…"
type textarea "x"
type textarea "Brand: Power Soak / Model: PS-200 / Serial: V2844566-1 Technician was dispatche…"
type textarea "x"
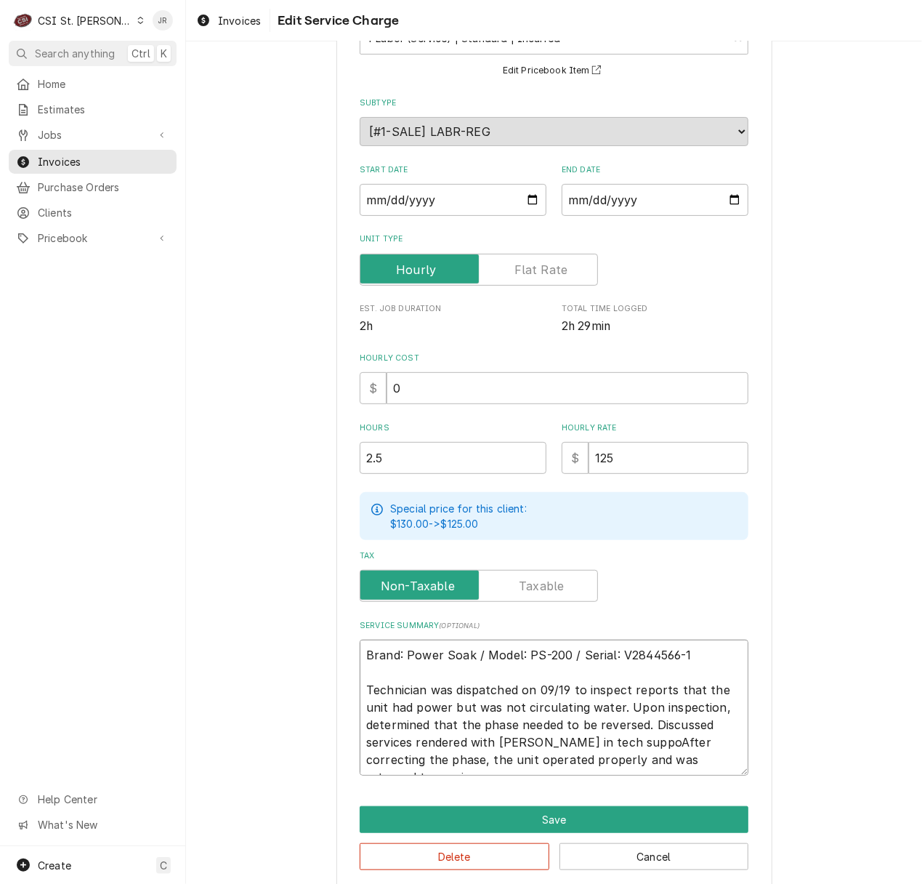
type textarea "Brand: Power Soak / Model: PS-200 / Serial: V2844566-1 Technician was dispatche…"
type textarea "x"
type textarea "Brand: Power Soak / Model: PS-200 / Serial: V2844566-1 Technician was dispatche…"
type textarea "x"
type textarea "Brand: Power Soak / Model: PS-200 / Serial: V2844566-1 Technician was dispatche…"
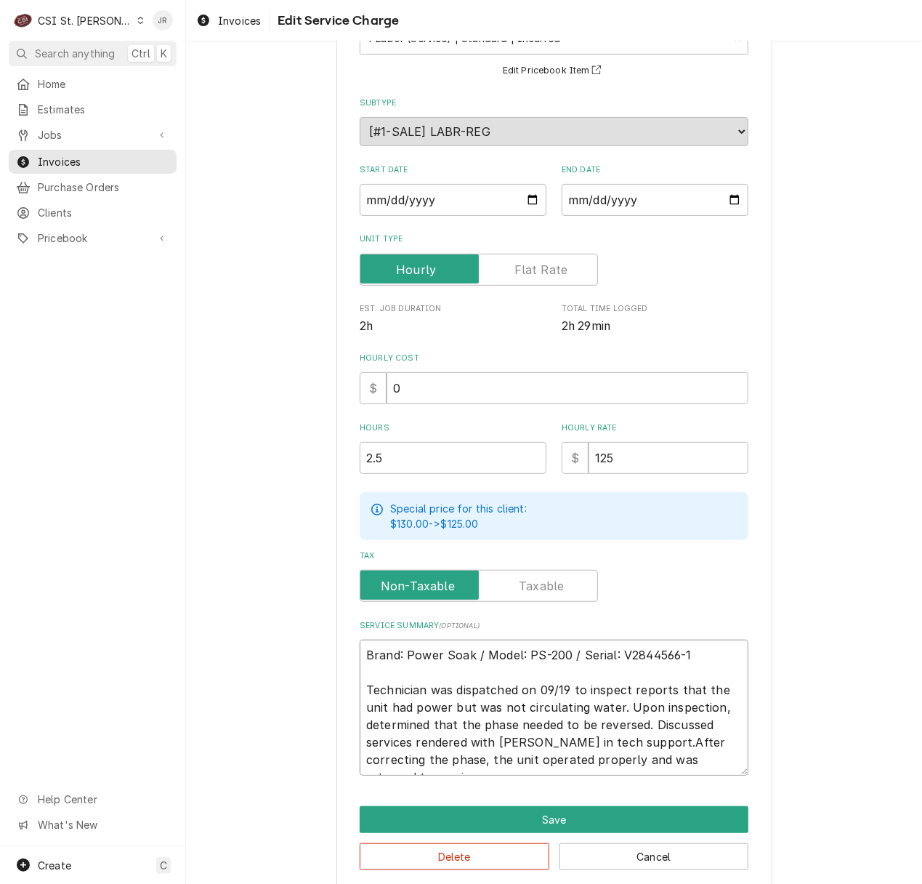
type textarea "x"
type textarea "Brand: Power Soak / Model: PS-200 / Serial: V2844566-1 Technician was dispatche…"
type textarea "x"
type textarea "Brand: Power Soak / Model: PS-200 / Serial: V2844566-1 Technician was dispatche…"
drag, startPoint x: 713, startPoint y: 719, endPoint x: 646, endPoint y: 718, distance: 67.6
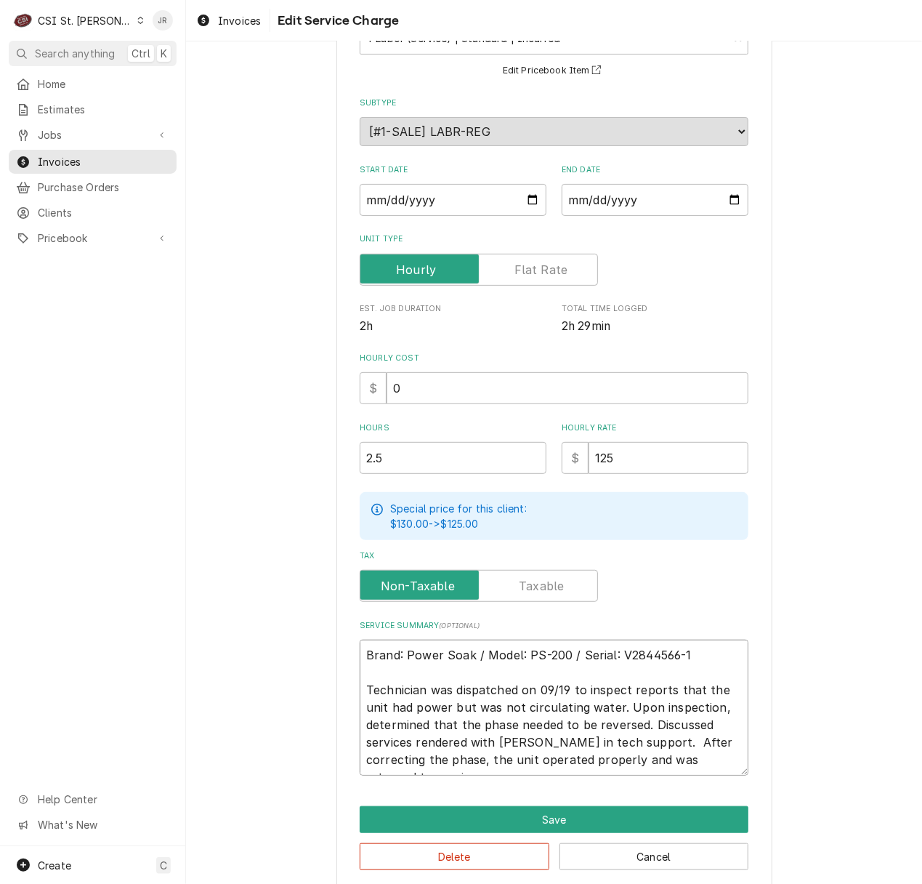
click at [646, 718] on textarea "Brand: Power Soak / Model: PS-200 / Serial: V2844566-1 Technician was dispatche…" at bounding box center [554, 707] width 389 height 136
type textarea "x"
type textarea "Brand: Power Soak / Model: PS-200 / Serial: V2844566-1 Technician was dispatche…"
type textarea "x"
type textarea "Brand: Power Soak / Model: PS-200 / Serial: V2844566-1 Technician was dispatche…"
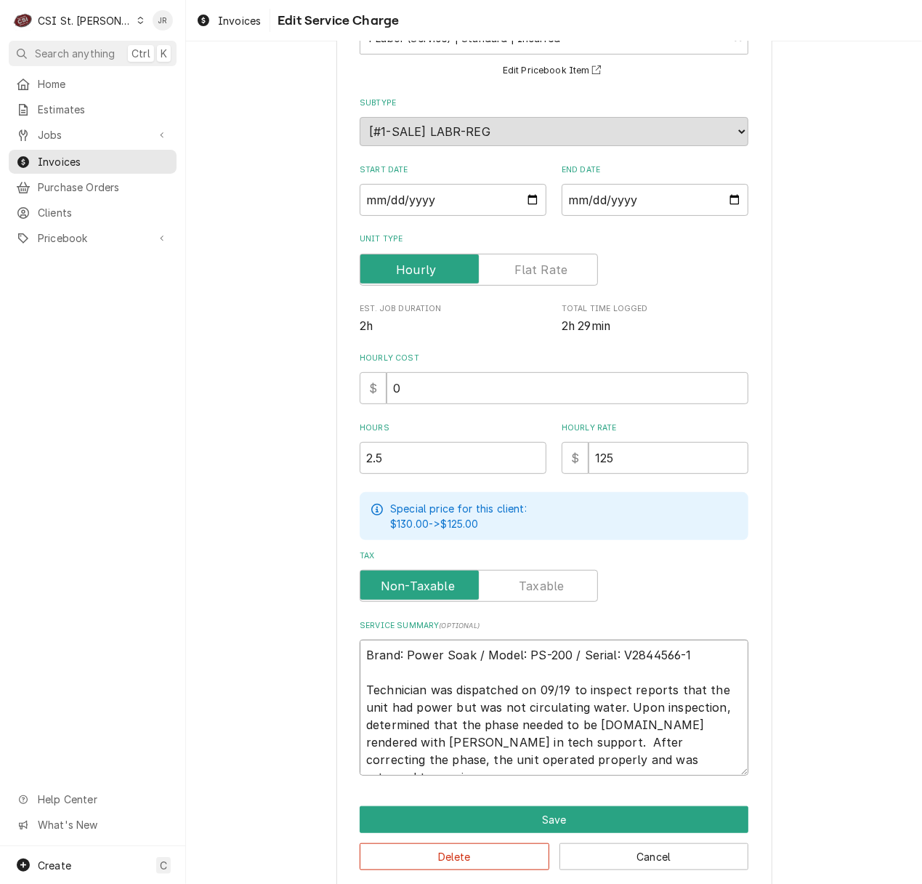
type textarea "x"
type textarea "Brand: Power Soak / Model: PS-200 / Serial: V2844566-1 Technician was dispatche…"
type textarea "x"
type textarea "Brand: Power Soak / Model: PS-200 / Serial: V2844566-1 Technician was dispatche…"
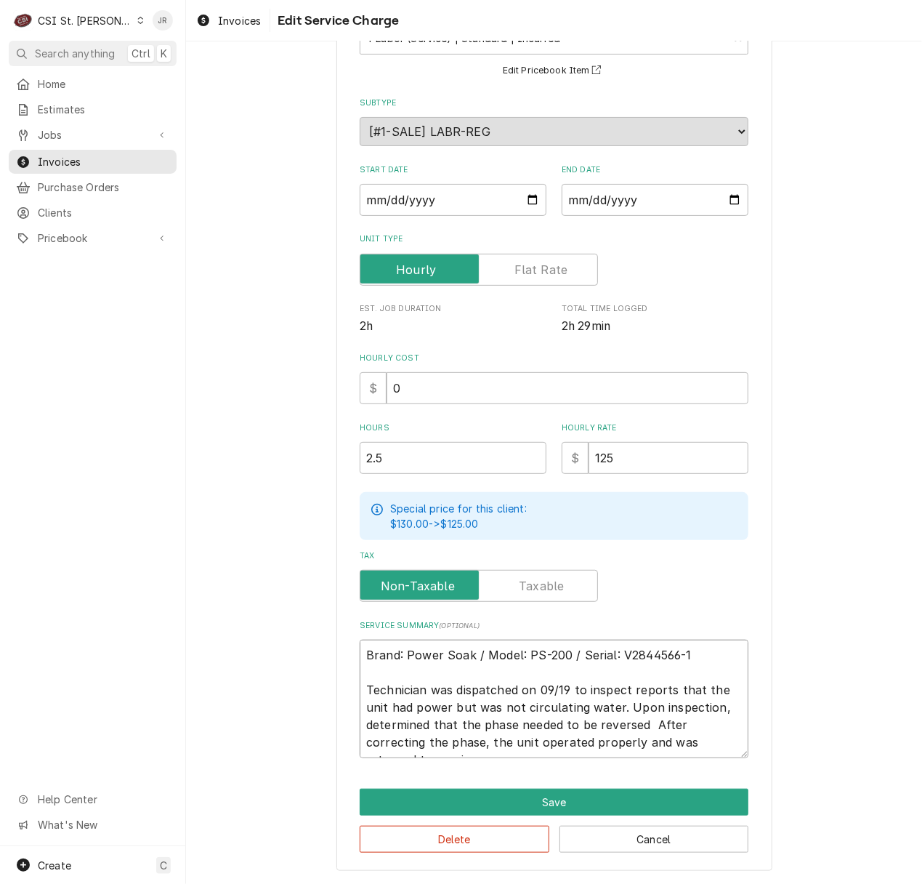
type textarea "x"
type textarea "Brand: Power Soak / Model: PS-200 / Serial: V2844566-1 Technician was dispatche…"
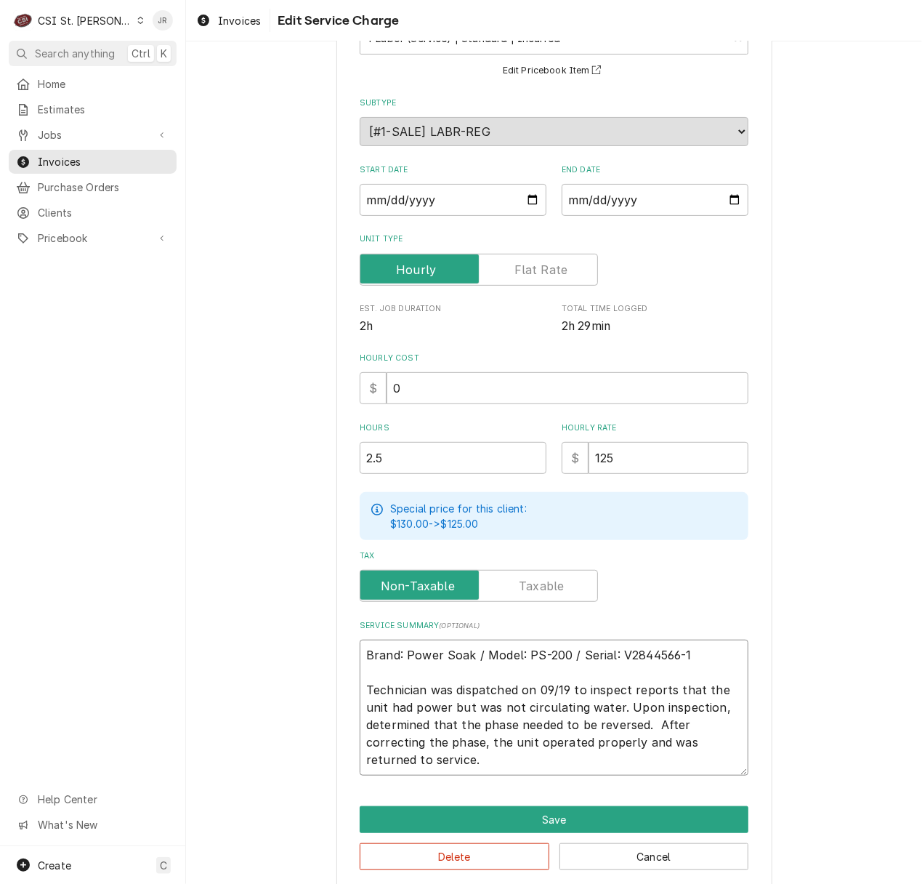
click at [623, 704] on textarea "Brand: Power Soak / Model: PS-200 / Serial: V2844566-1 Technician was dispatche…" at bounding box center [554, 707] width 389 height 136
paste textarea "services rendered with Dale in tech support."
type textarea "x"
type textarea "Brand: Power Soak / Model: PS-200 / Serial: V2844566-1 Technician was dispatche…"
type textarea "x"
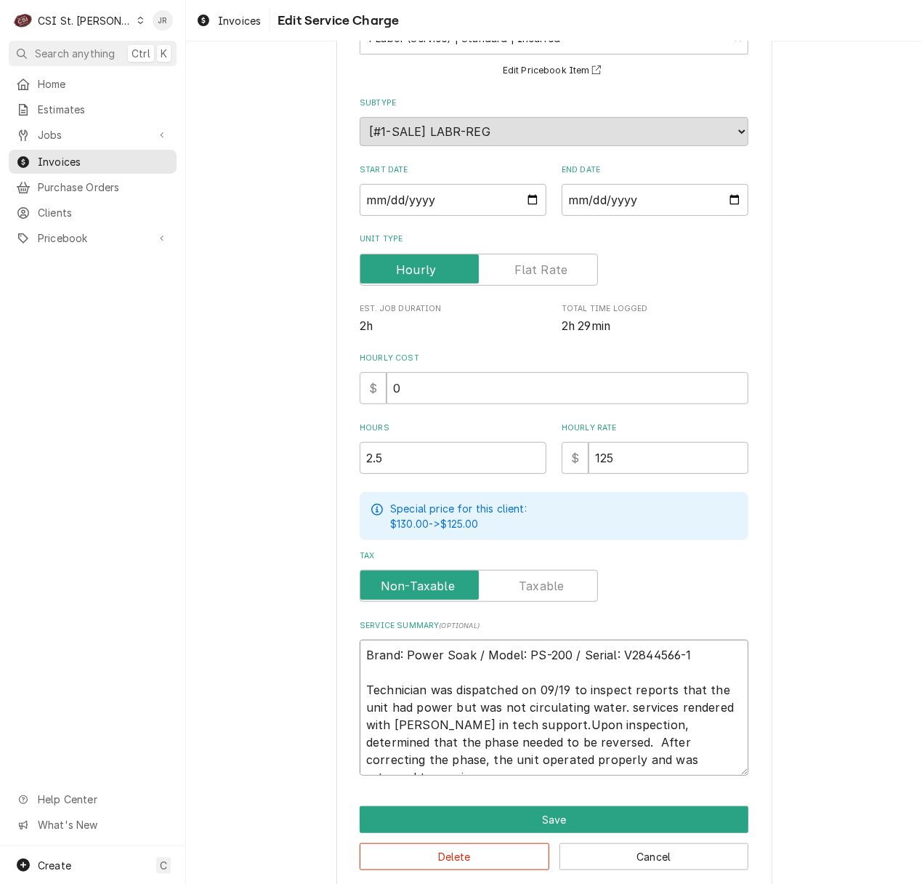
type textarea "Brand: Power Soak / Model: PS-200 / Serial: V2844566-1 Technician was dispatche…"
type textarea "x"
type textarea "Brand: Power Soak / Model: PS-200 / Serial: V2844566-1 Technician was dispatche…"
type textarea "x"
type textarea "Brand: Power Soak / Model: PS-200 / Serial: V2844566-1 Technician was dispatche…"
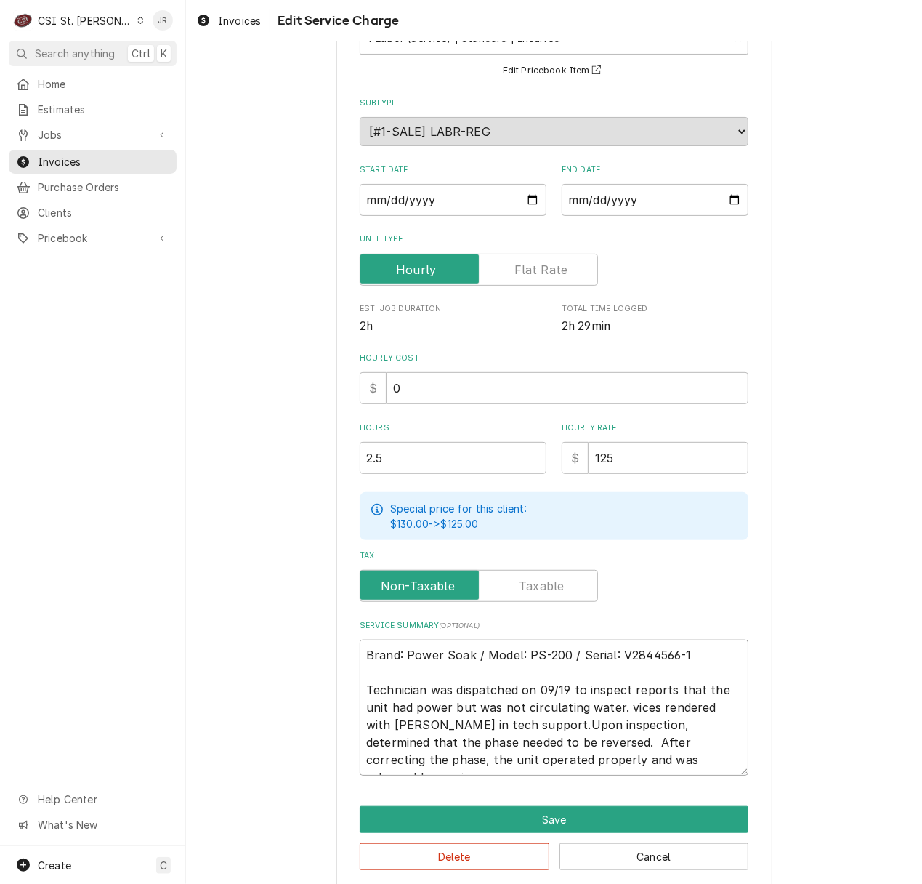
type textarea "x"
type textarea "Brand: Power Soak / Model: PS-200 / Serial: V2844566-1 Technician was dispatche…"
type textarea "x"
type textarea "Brand: Power Soak / Model: PS-200 / Serial: V2844566-1 Technician was dispatche…"
type textarea "x"
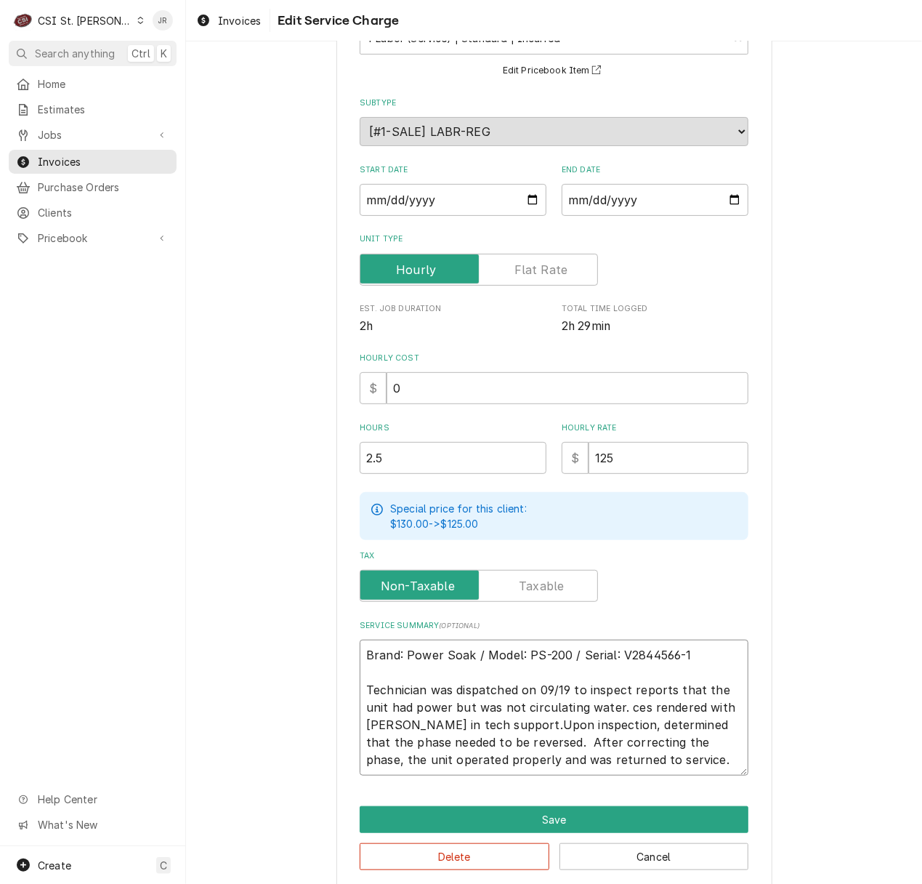
type textarea "Brand: Power Soak / Model: PS-200 / Serial: V2844566-1 Technician was dispatche…"
type textarea "x"
type textarea "Brand: Power Soak / Model: PS-200 / Serial: V2844566-1 Technician was dispatche…"
type textarea "x"
type textarea "Brand: Power Soak / Model: PS-200 / Serial: V2844566-1 Technician was dispatche…"
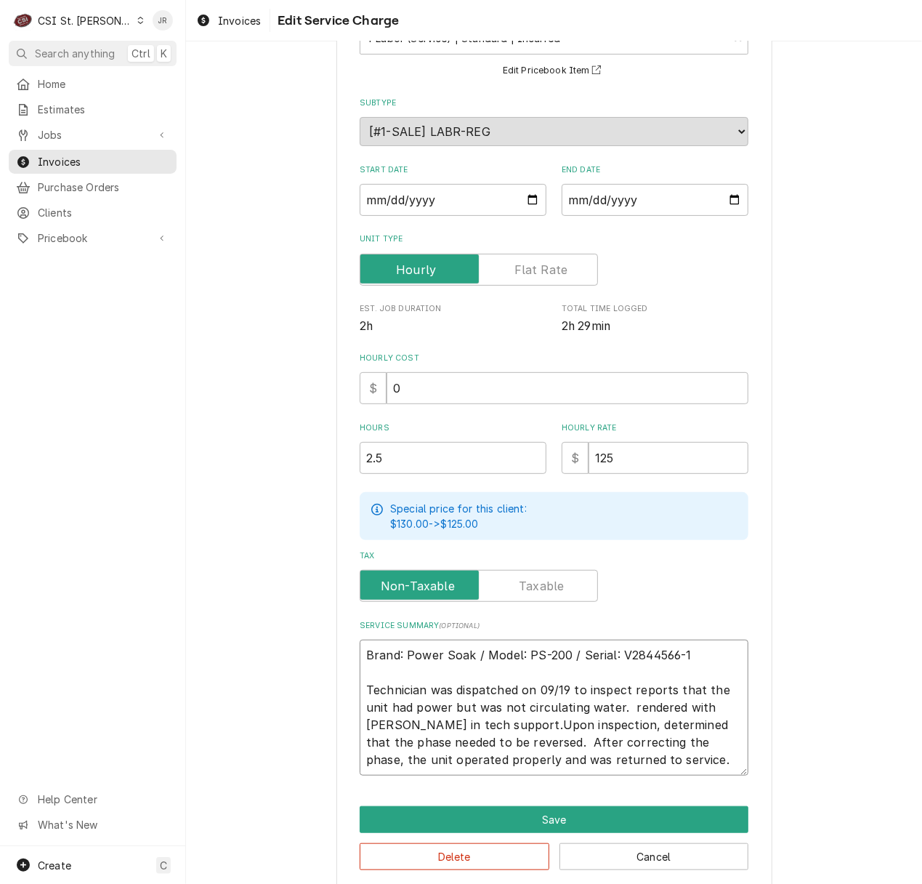
type textarea "x"
type textarea "Brand: Power Soak / Model: PS-200 / Serial: V2844566-1 Technician was dispatche…"
type textarea "x"
type textarea "Brand: Power Soak / Model: PS-200 / Serial: V2844566-1 Technician was dispatche…"
type textarea "x"
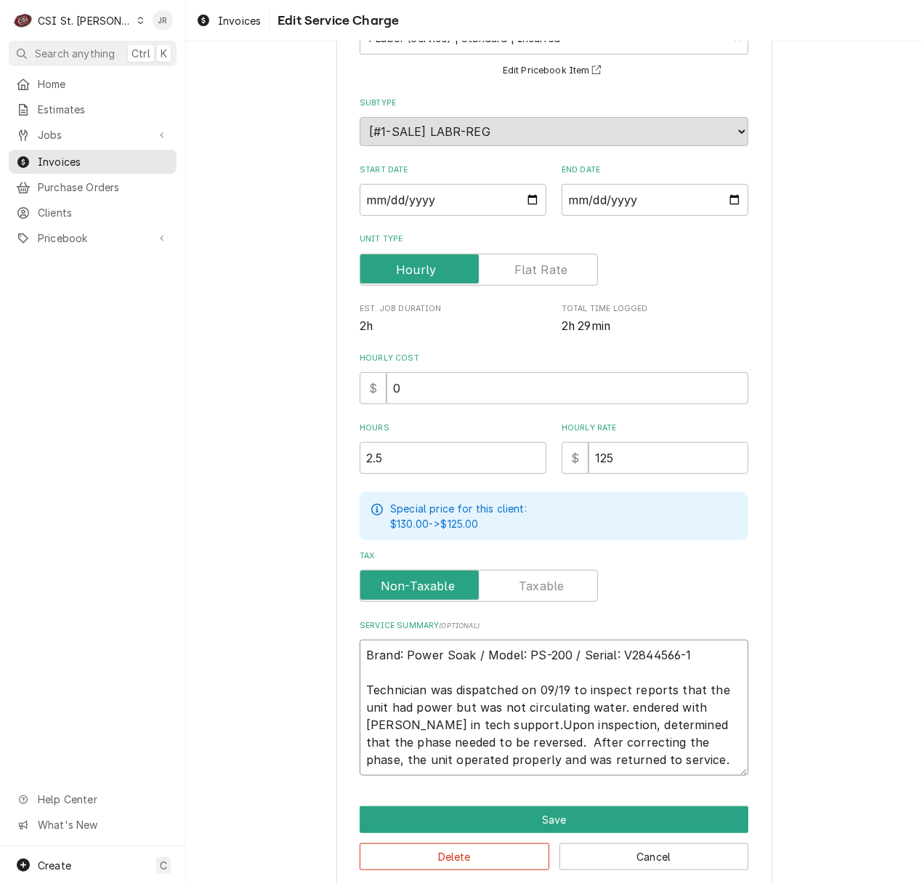
type textarea "Brand: Power Soak / Model: PS-200 / Serial: V2844566-1 Technician was dispatche…"
type textarea "x"
type textarea "Brand: Power Soak / Model: PS-200 / Serial: V2844566-1 Technician was dispatche…"
type textarea "x"
type textarea "Brand: Power Soak / Model: PS-200 / Serial: V2844566-1 Technician was dispatche…"
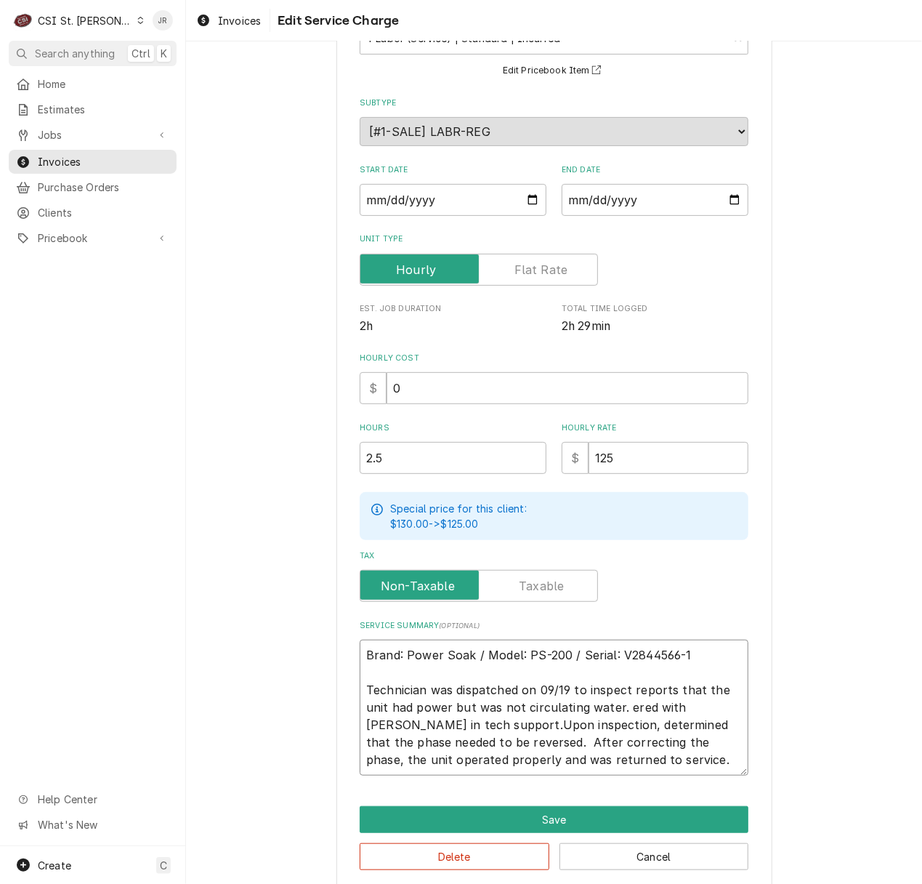
type textarea "x"
type textarea "Brand: Power Soak / Model: PS-200 / Serial: V2844566-1 Technician was dispatche…"
type textarea "x"
type textarea "Brand: Power Soak / Model: PS-200 / Serial: V2844566-1 Technician was dispatche…"
type textarea "x"
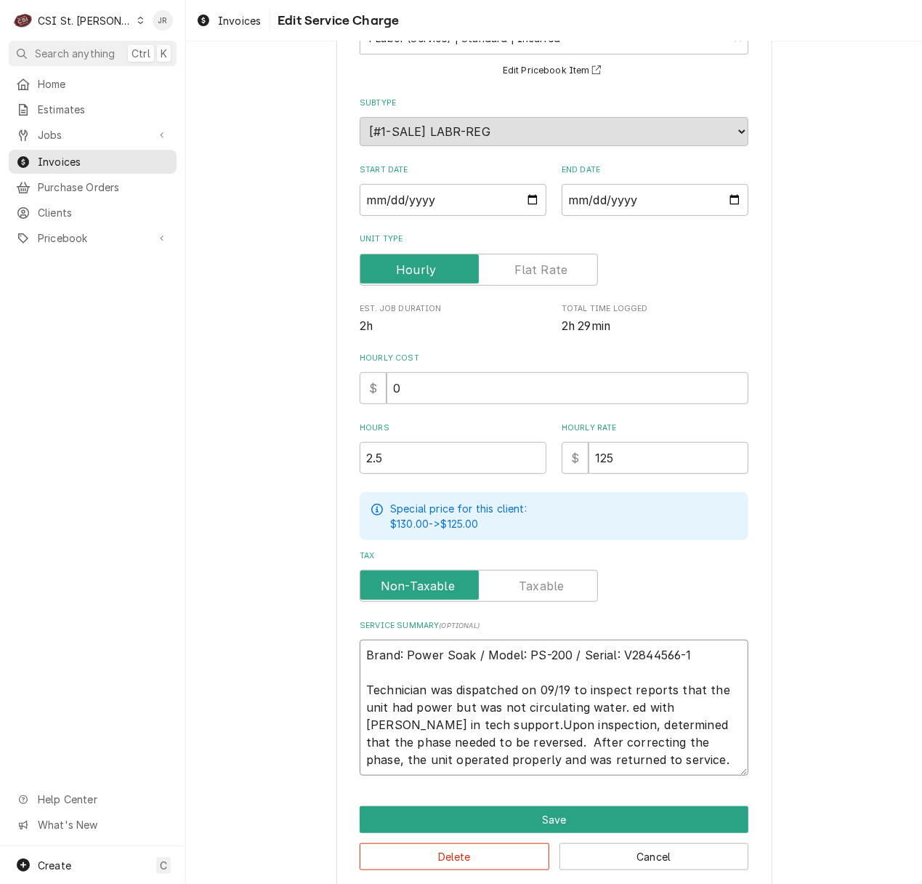
type textarea "Brand: Power Soak / Model: PS-200 / Serial: V2844566-1 Technician was dispatche…"
type textarea "x"
type textarea "Brand: Power Soak / Model: PS-200 / Serial: V2844566-1 Technician was dispatche…"
type textarea "x"
type textarea "Brand: Power Soak / Model: PS-200 / Serial: V2844566-1 Technician was dispatche…"
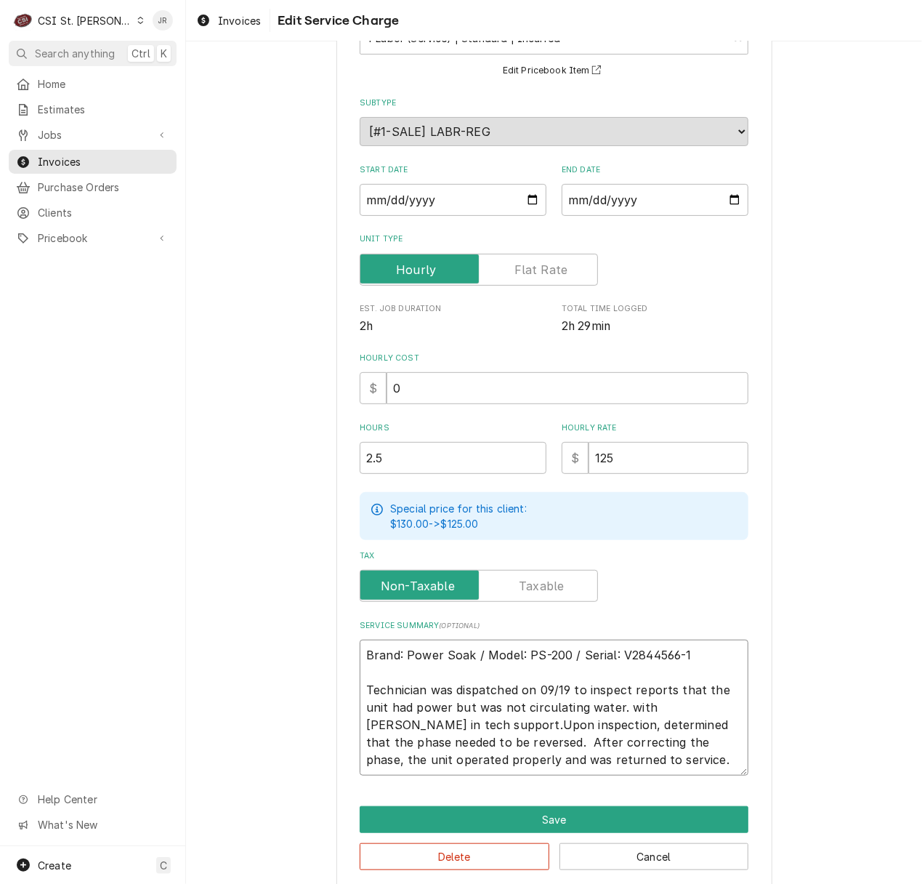
type textarea "x"
type textarea "Brand: Power Soak / Model: PS-200 / Serial: V2844566-1 Technician was dispatche…"
type textarea "x"
type textarea "Brand: Power Soak / Model: PS-200 / Serial: V2844566-1 Technician was dispatche…"
type textarea "x"
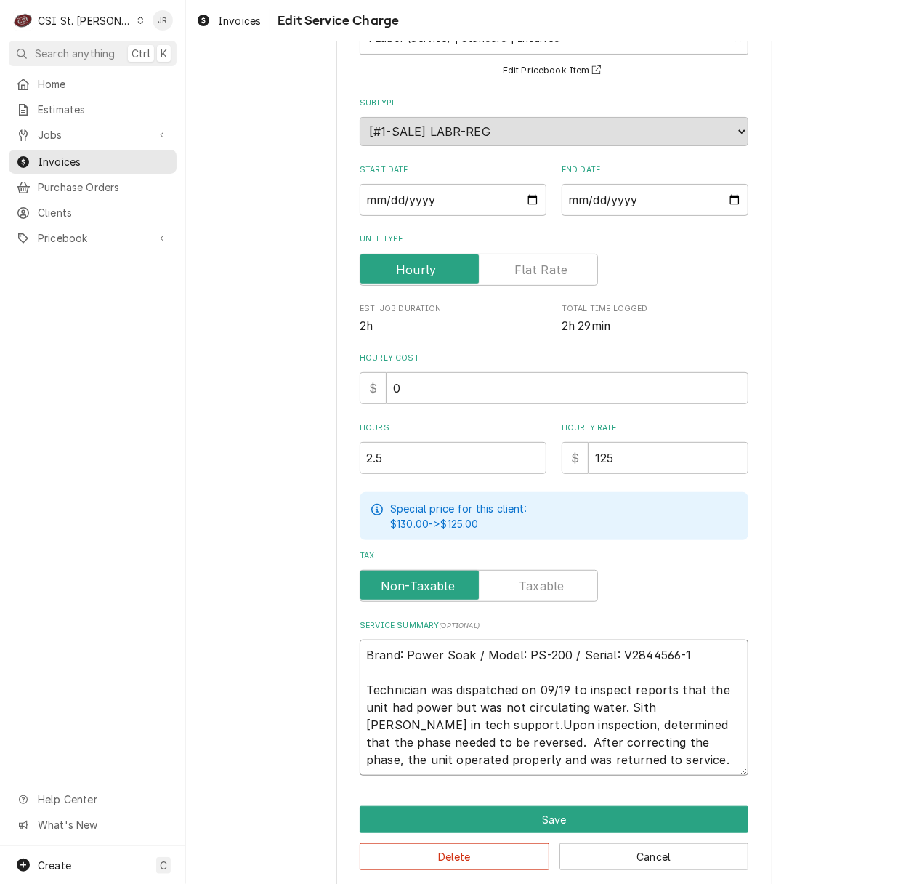
type textarea "Brand: Power Soak / Model: PS-200 / Serial: V2844566-1 Technician was dispatche…"
type textarea "x"
type textarea "Brand: Power Soak / Model: PS-200 / Serial: V2844566-1 Technician was dispatche…"
type textarea "x"
type textarea "Brand: Power Soak / Model: PS-200 / Serial: V2844566-1 Technician was dispatche…"
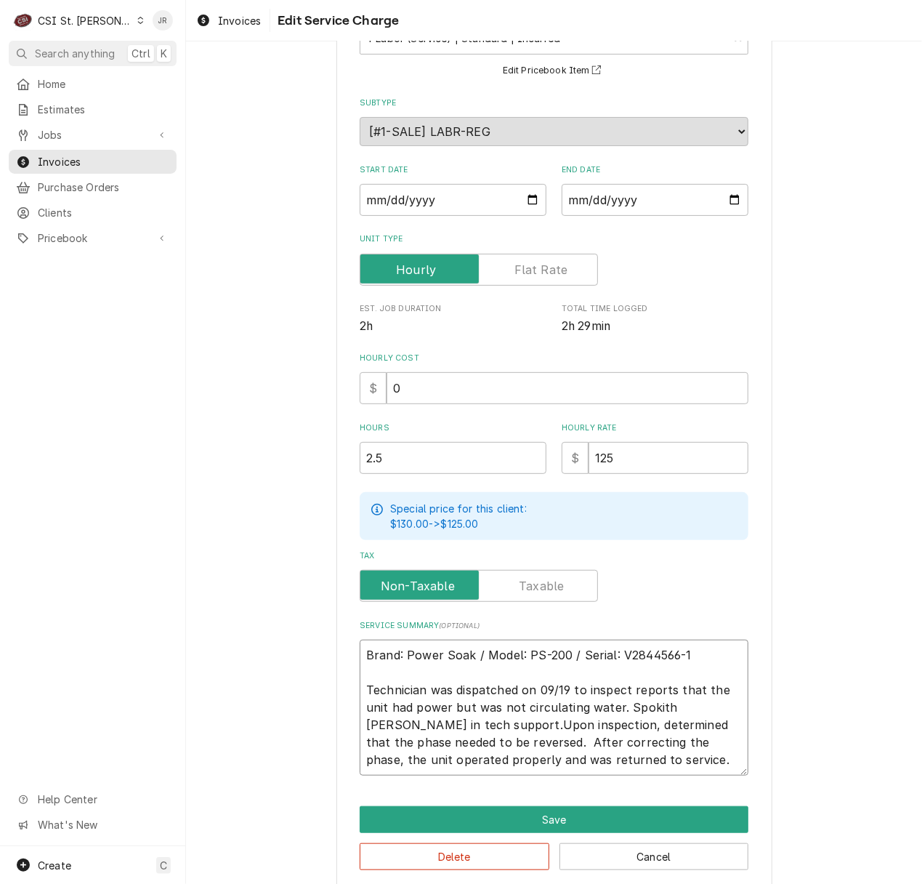
type textarea "x"
type textarea "Brand: Power Soak / Model: PS-200 / Serial: V2844566-1 Technician was dispatche…"
click at [702, 760] on textarea "Brand: Power Soak / Model: PS-200 / Serial: V2844566-1 Technician was dispatche…" at bounding box center [554, 707] width 389 height 136
click at [642, 803] on div "Use the fields below to edit this service charge Short Description 1-Labor (Ser…" at bounding box center [554, 420] width 436 height 935
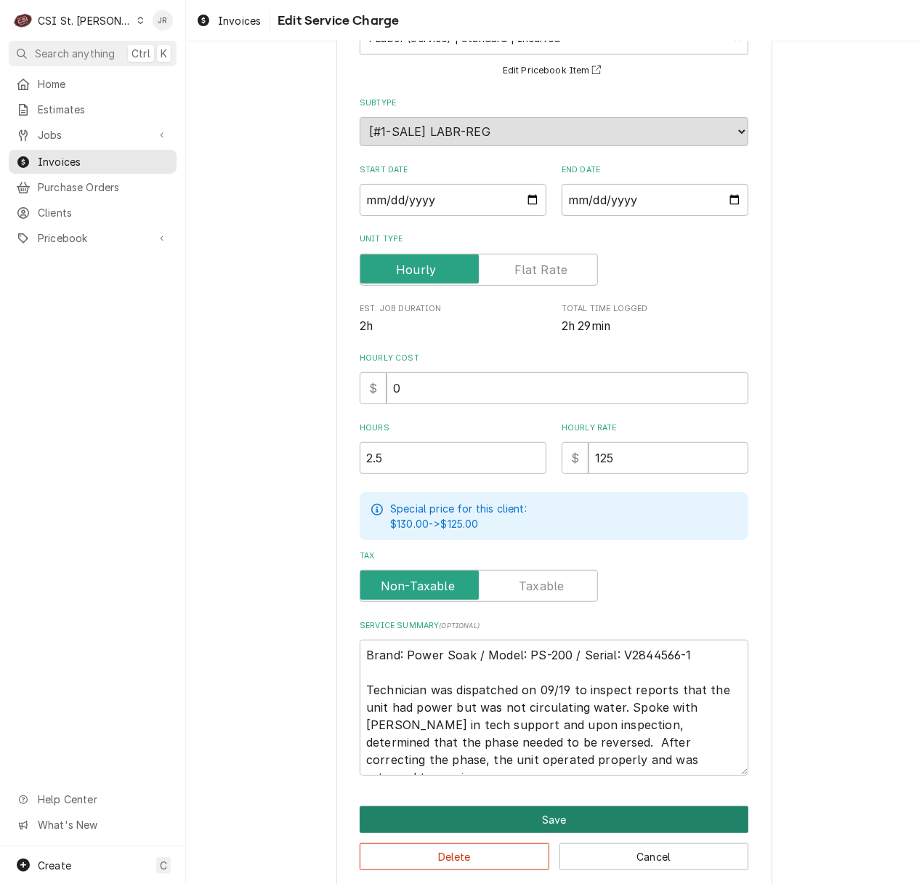
click at [651, 811] on button "Save" at bounding box center [554, 819] width 389 height 27
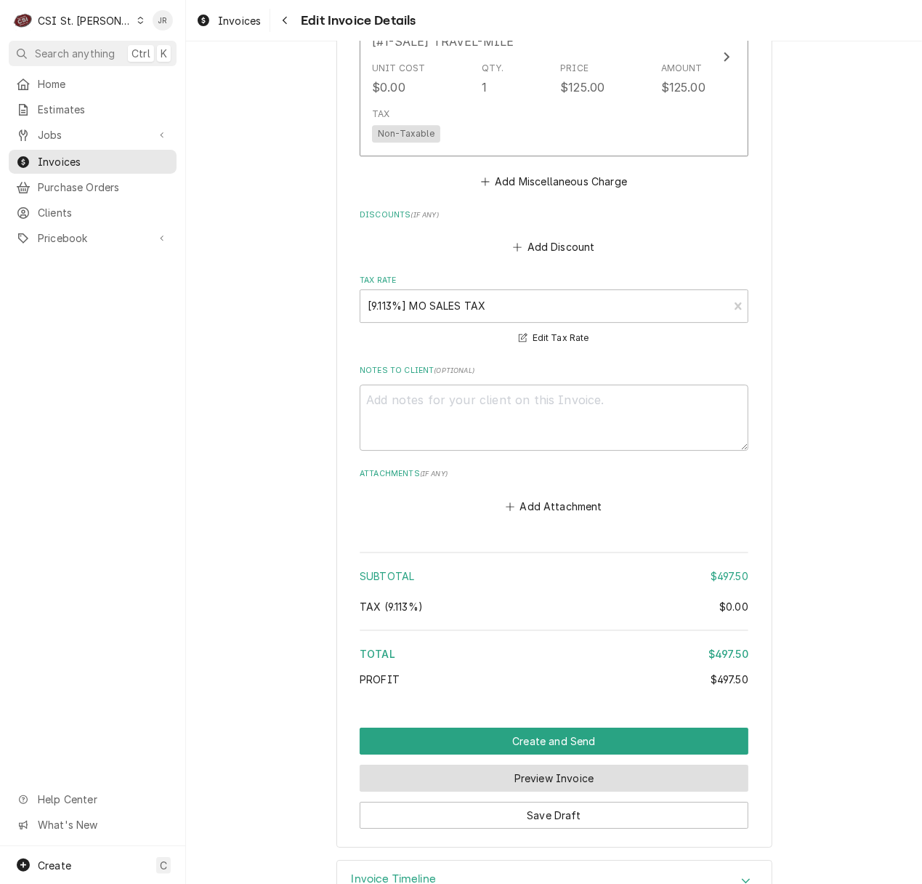
scroll to position [2146, 0]
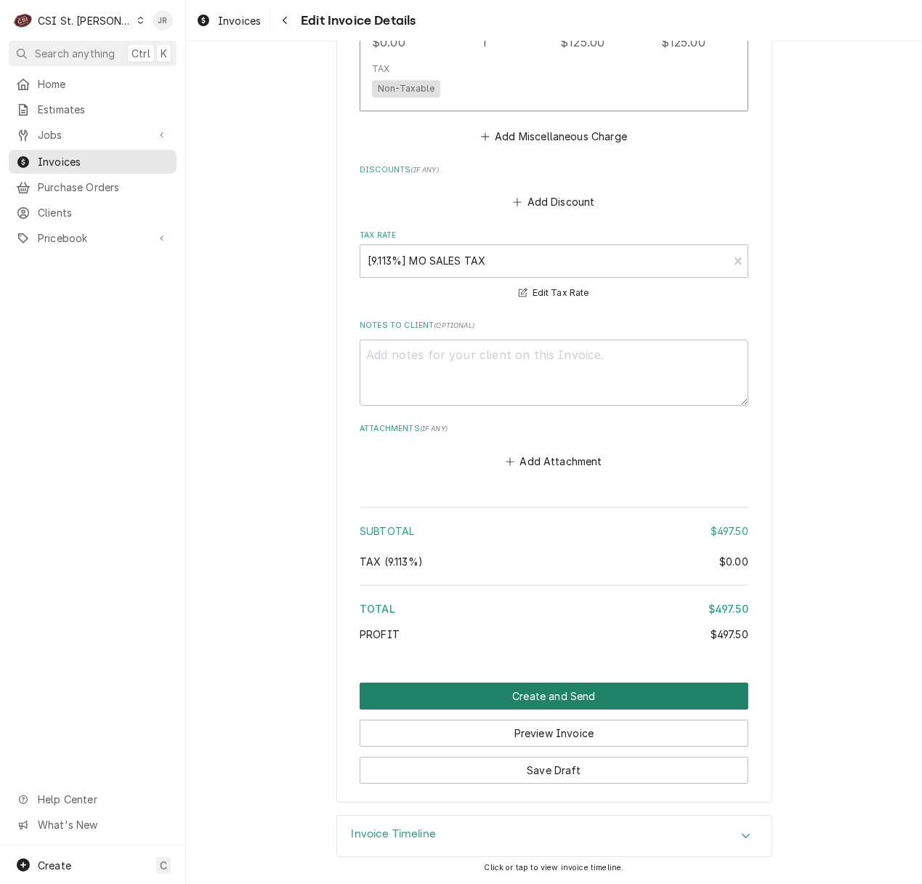
click at [580, 695] on button "Create and Send" at bounding box center [554, 695] width 389 height 27
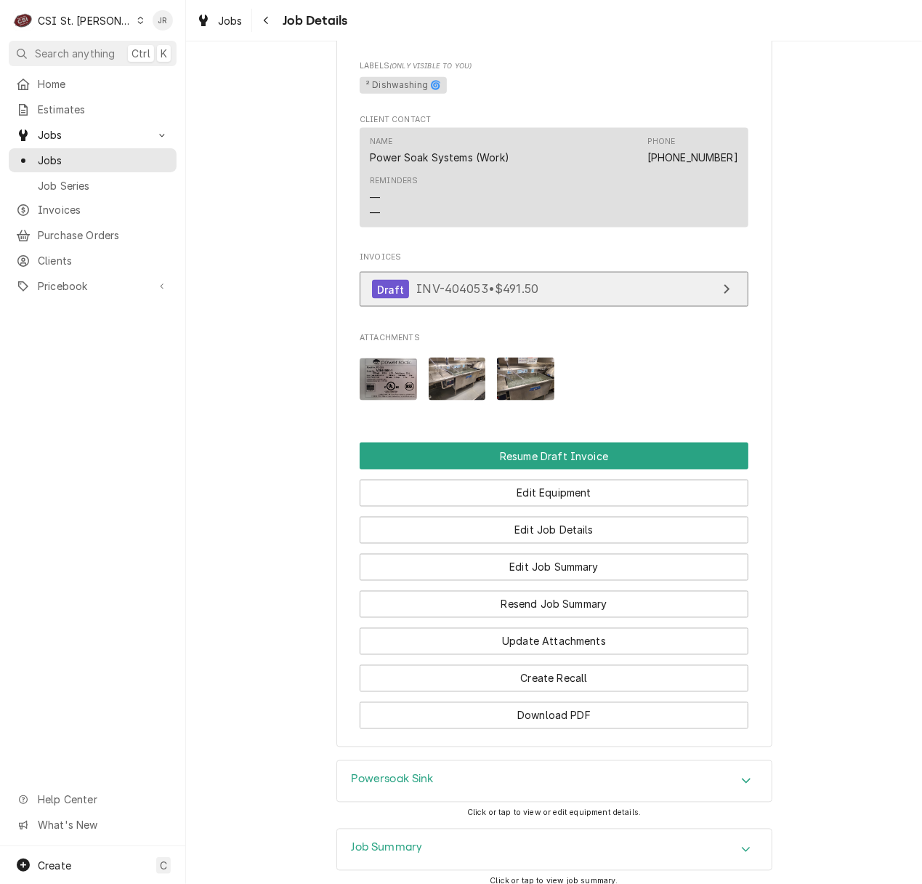
scroll to position [1065, 0]
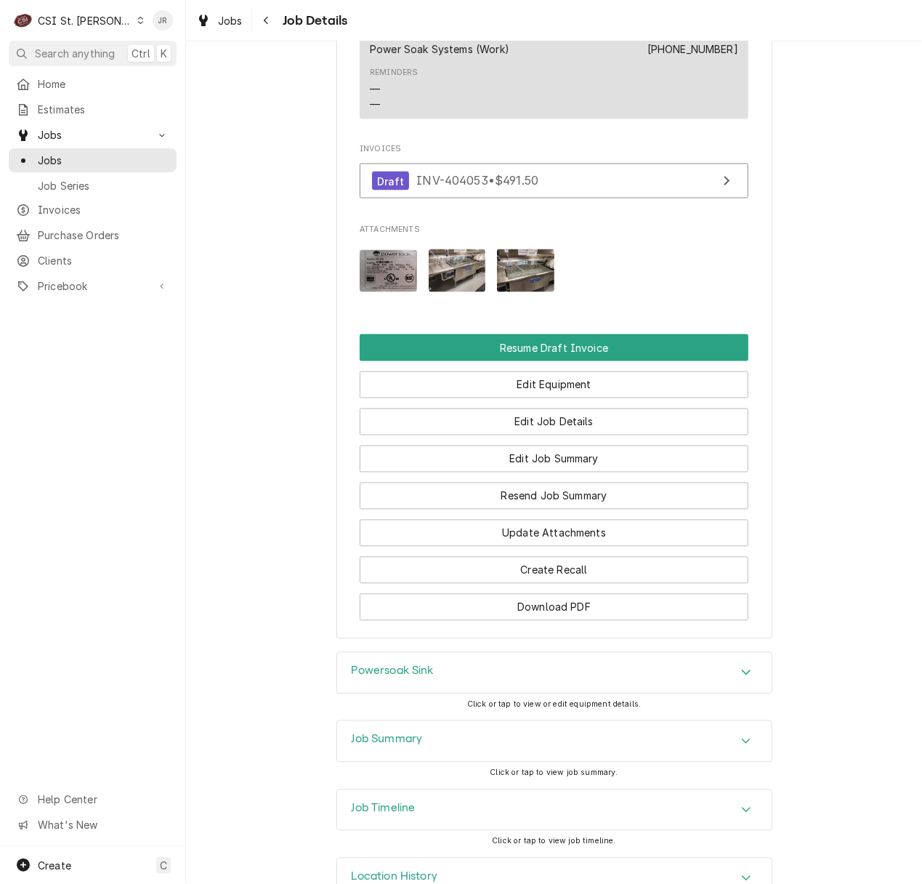
click at [417, 761] on div "Job Summary" at bounding box center [554, 741] width 434 height 41
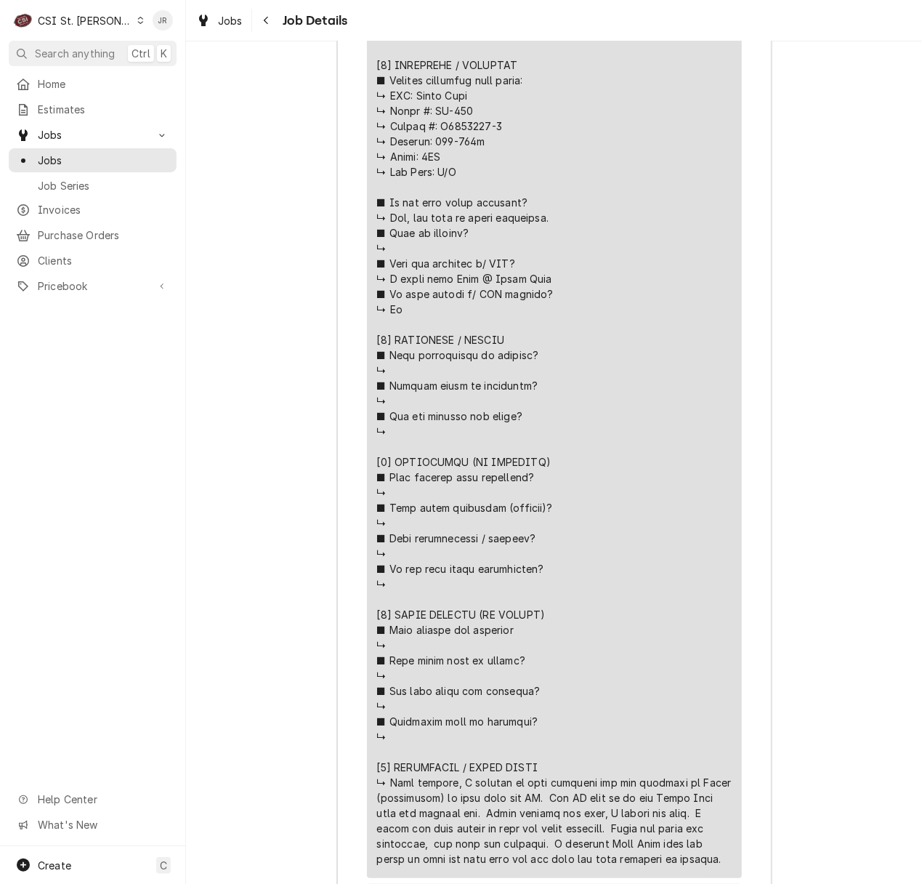
scroll to position [1937, 0]
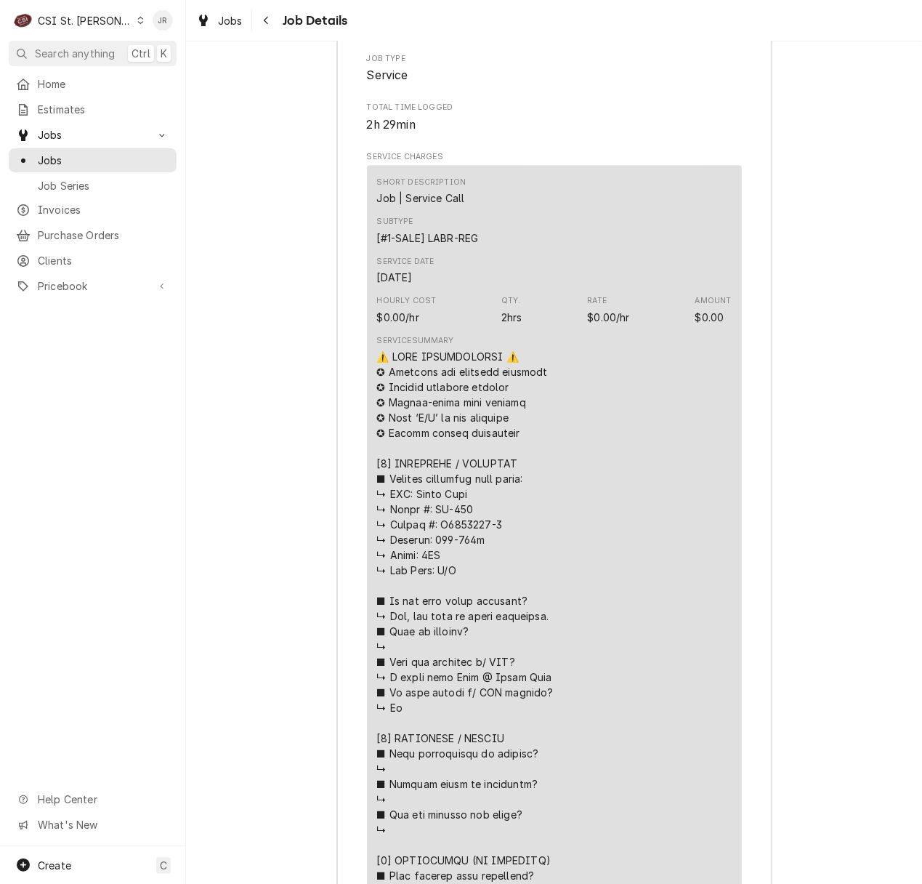
click at [431, 546] on div "Line Item" at bounding box center [554, 806] width 355 height 915
drag, startPoint x: 428, startPoint y: 546, endPoint x: 485, endPoint y: 546, distance: 57.4
click at [515, 544] on div "Line Item" at bounding box center [554, 806] width 355 height 915
copy div "oke with D"
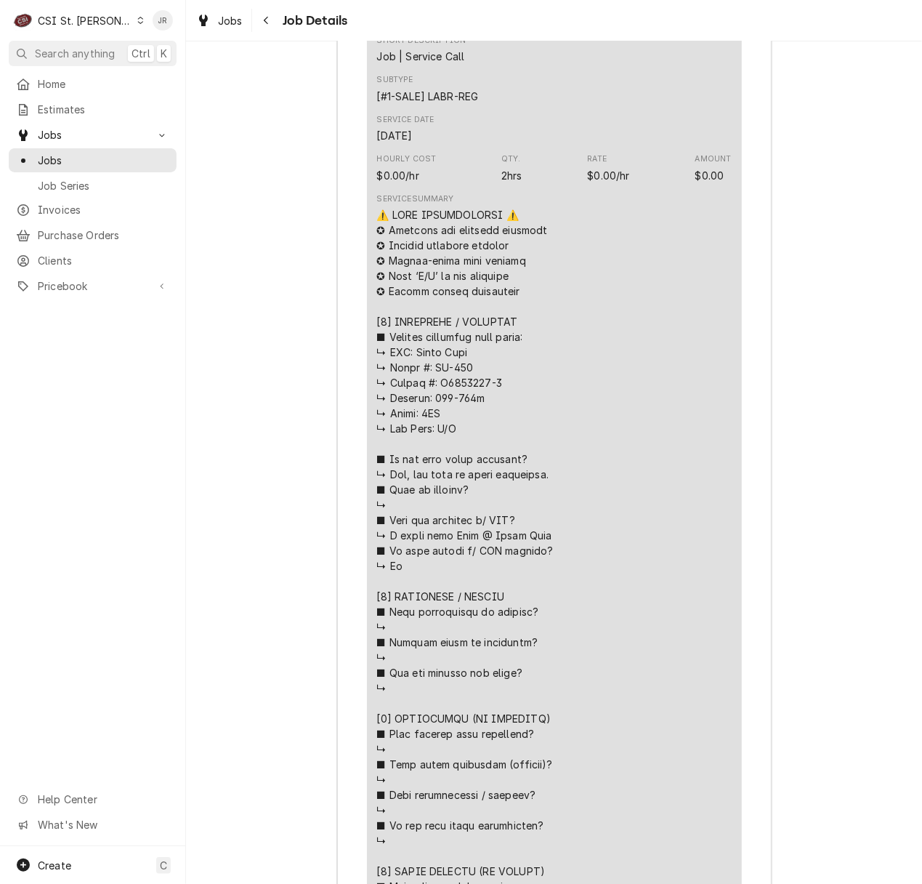
scroll to position [2065, 0]
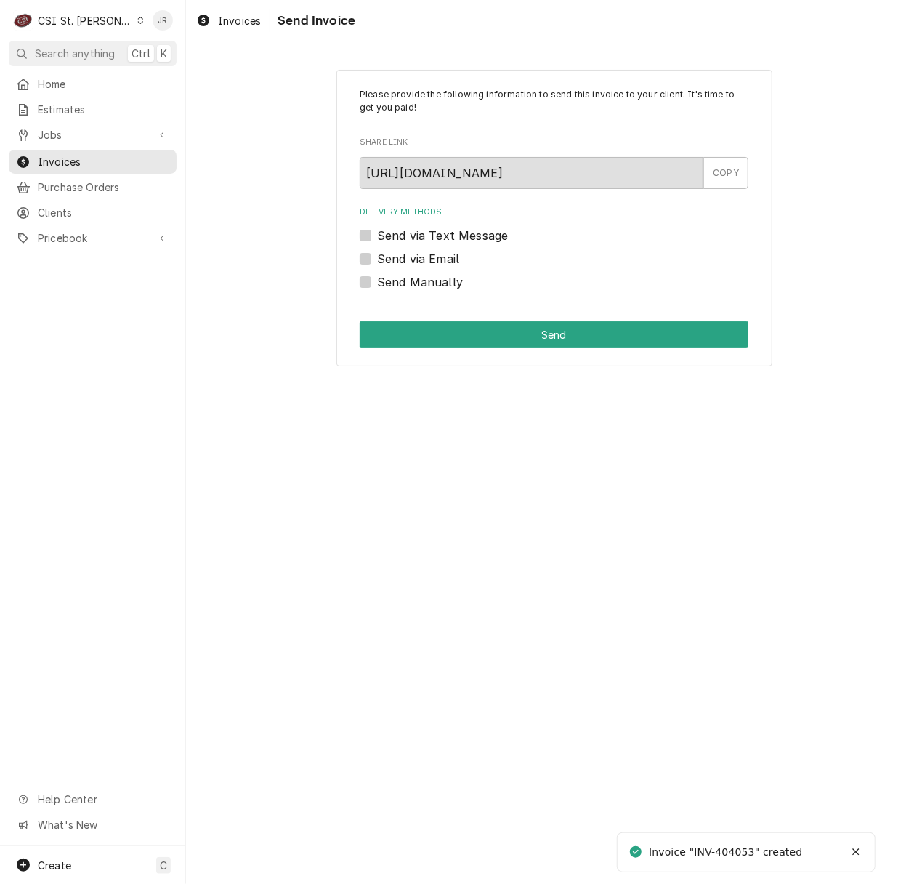
click at [745, 847] on div "Invoice "INV-404053" created" at bounding box center [726, 851] width 155 height 15
copy div "404053"
click at [378, 280] on label "Send Manually" at bounding box center [420, 281] width 86 height 17
click at [378, 280] on input "Send Manually" at bounding box center [571, 289] width 389 height 32
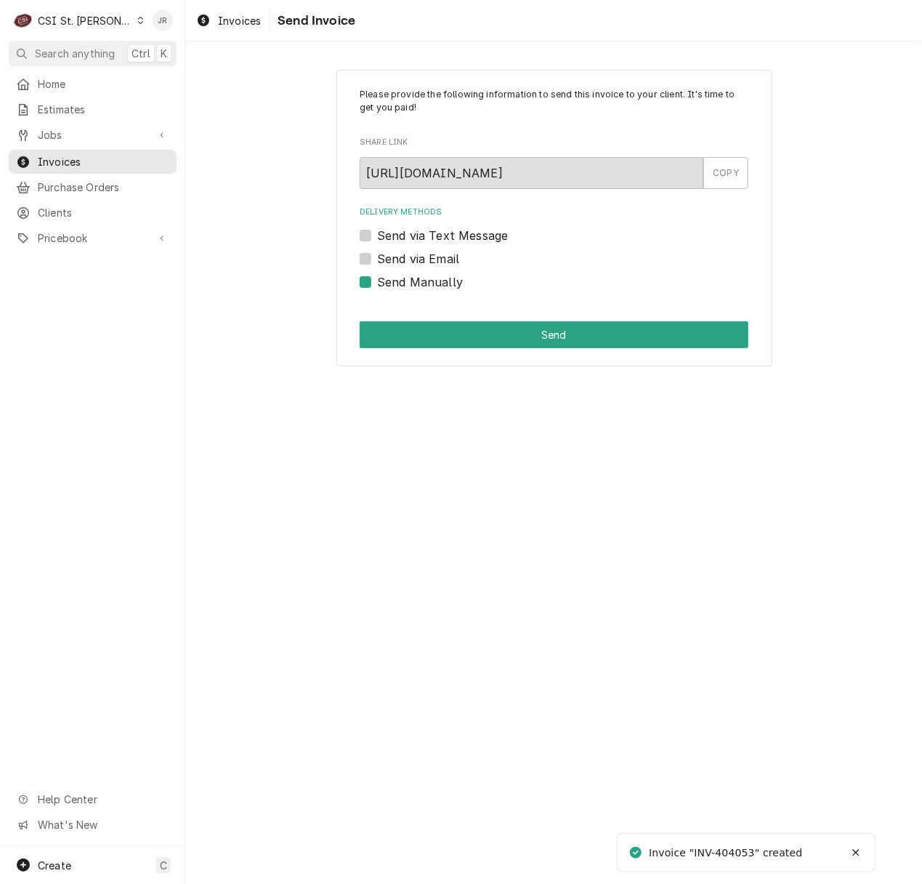
click at [377, 280] on label "Send Manually" at bounding box center [420, 281] width 86 height 17
click at [377, 280] on input "Send Manually" at bounding box center [571, 289] width 389 height 32
click at [377, 280] on label "Send Manually" at bounding box center [420, 281] width 86 height 17
click at [377, 280] on input "Send Manually" at bounding box center [571, 289] width 389 height 32
checkbox input "true"
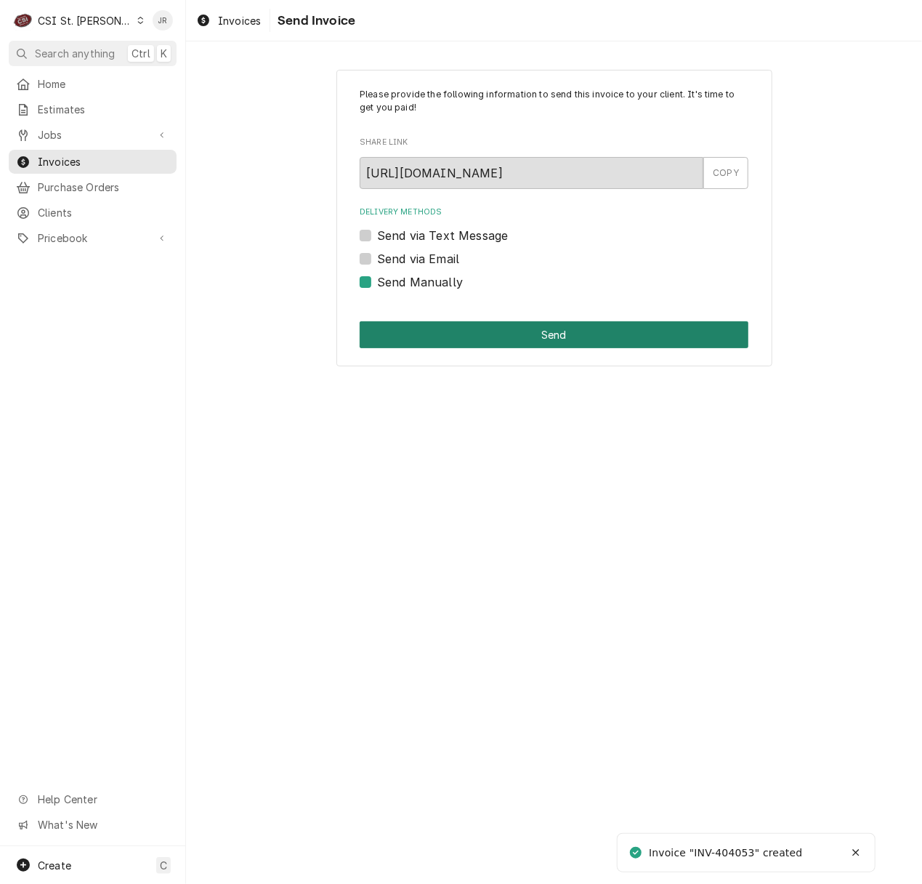
click at [466, 326] on button "Send" at bounding box center [554, 334] width 389 height 27
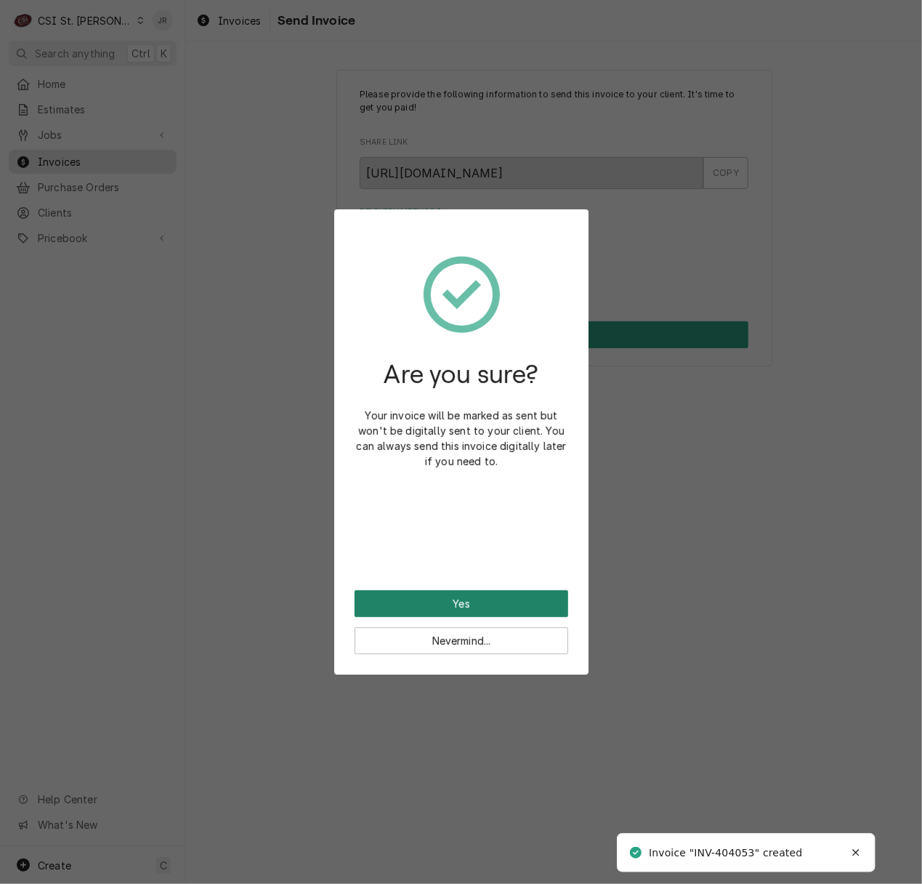
click at [469, 597] on button "Yes" at bounding box center [462, 603] width 214 height 27
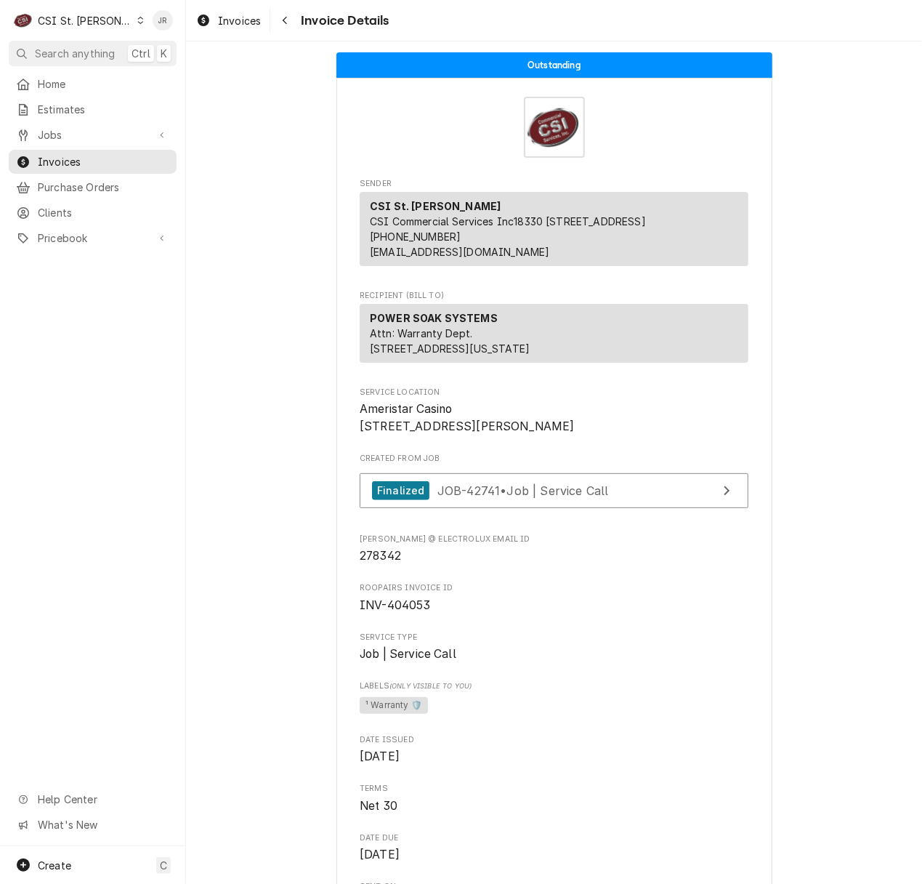
click at [74, 13] on div "CSI St. [PERSON_NAME]" at bounding box center [85, 20] width 94 height 15
click at [180, 35] on div "CSI [US_STATE][GEOGRAPHIC_DATA]" at bounding box center [224, 28] width 192 height 15
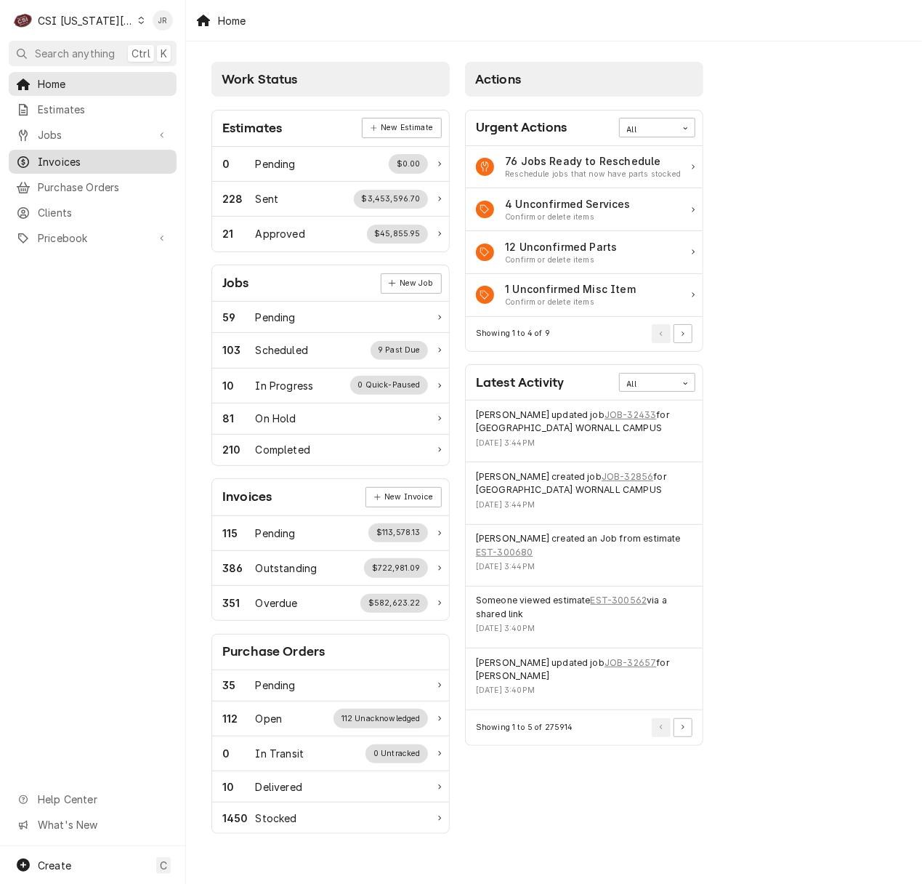
click at [89, 154] on span "Invoices" at bounding box center [104, 161] width 132 height 15
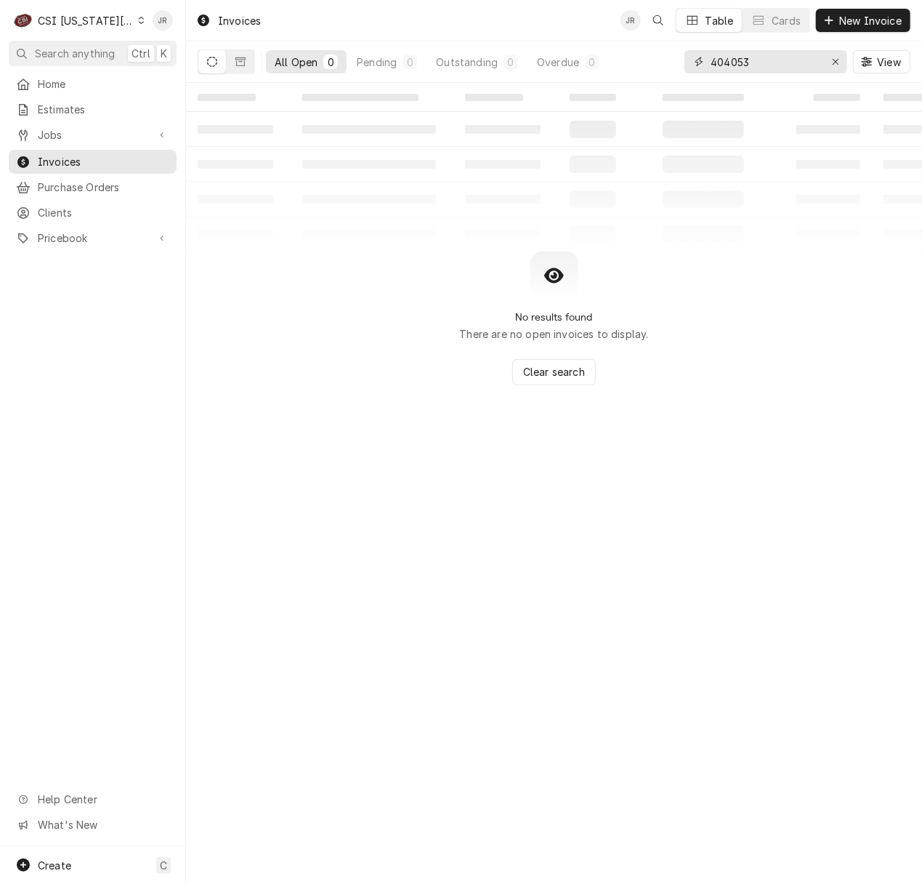
click at [730, 61] on input "404053" at bounding box center [765, 61] width 109 height 23
paste input "30343"
type input "303433"
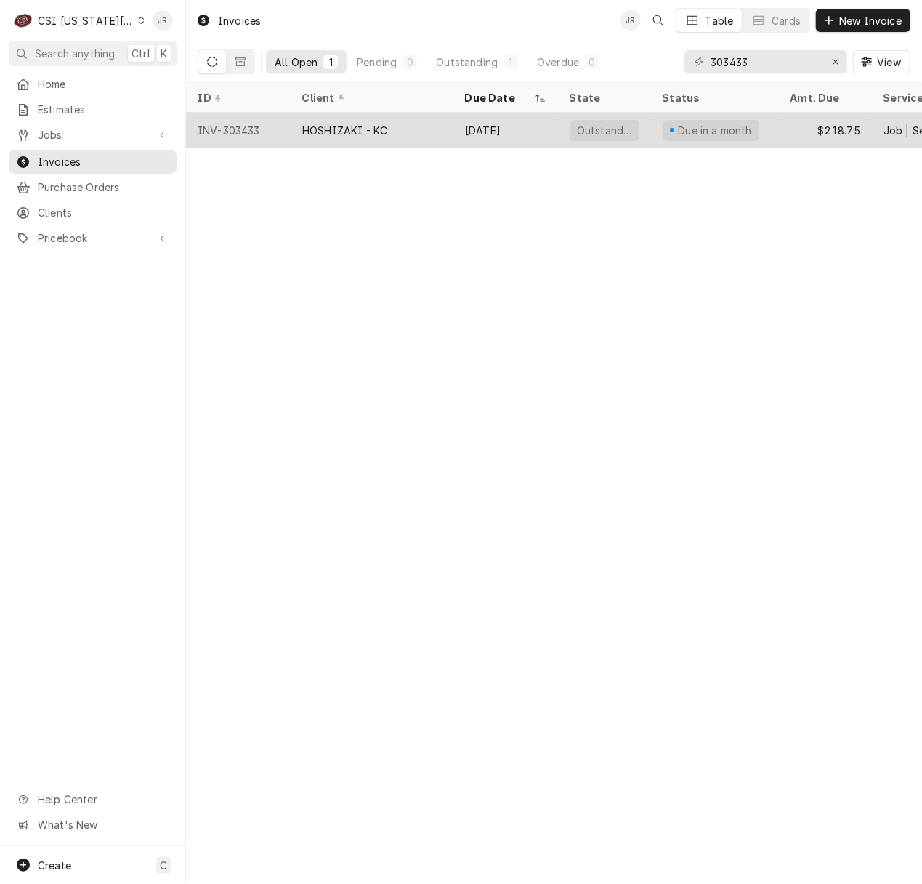
click at [378, 128] on div "HOSHIZAKI - KC" at bounding box center [344, 130] width 85 height 15
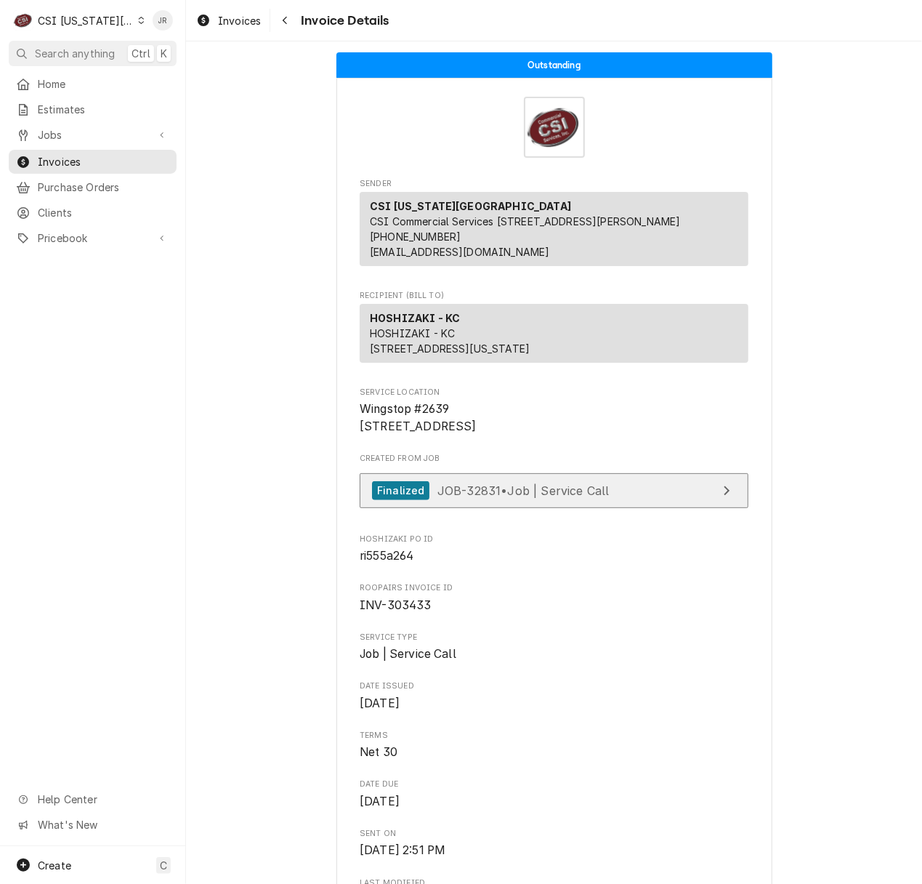
click at [558, 516] on div "Finalized JOB-32831 • Job | Service Call" at bounding box center [554, 494] width 389 height 43
click at [562, 501] on div "Finalized JOB-32831 • Job | Service Call" at bounding box center [490, 491] width 237 height 20
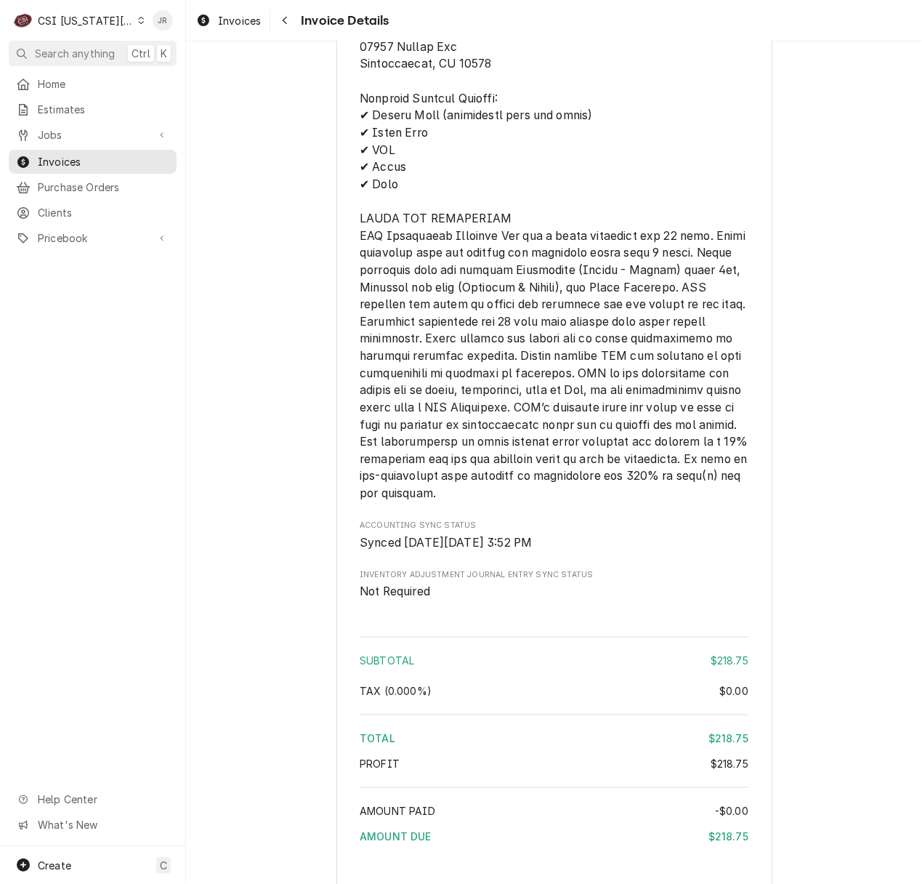
scroll to position [2116, 0]
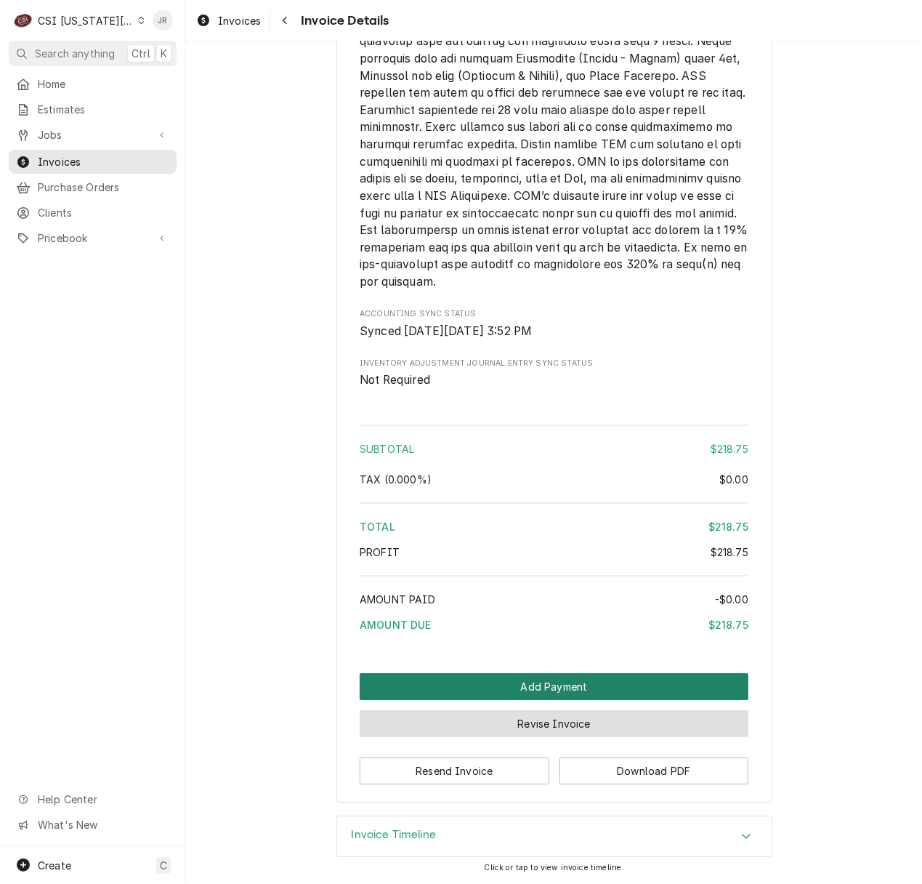
drag, startPoint x: 526, startPoint y: 678, endPoint x: 593, endPoint y: 724, distance: 81.0
click at [921, 690] on html "C CSI Kansas City JR Search anything Ctrl K Home Estimates Jobs Jobs Job Series…" at bounding box center [461, 442] width 922 height 884
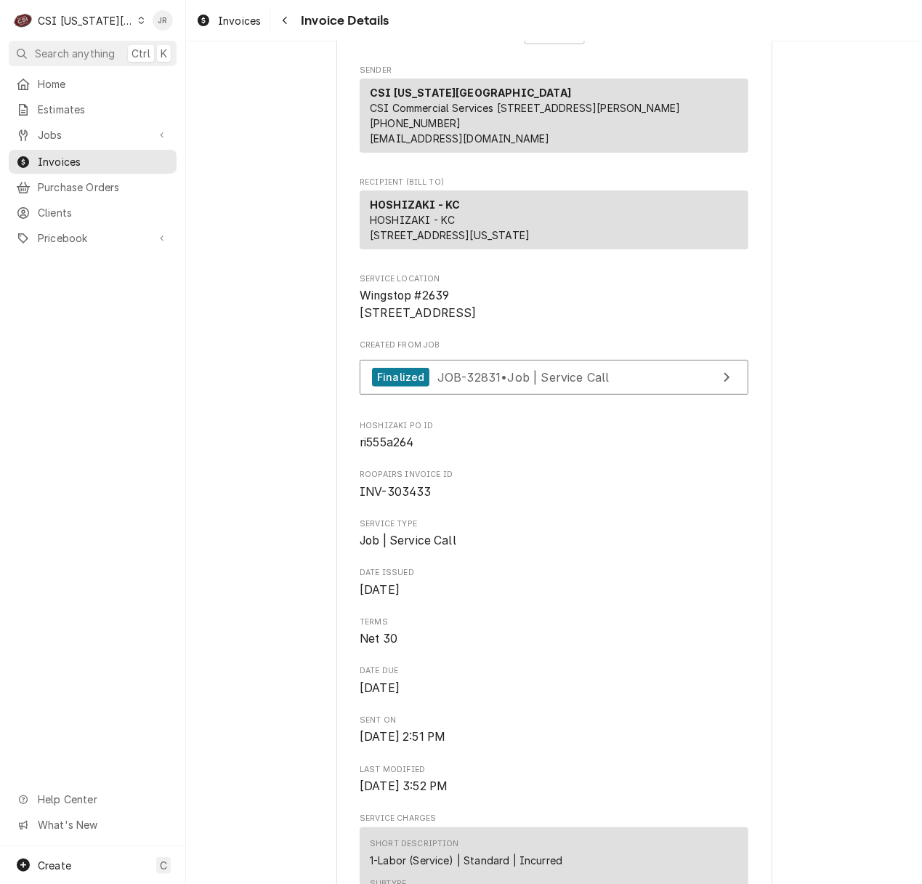
scroll to position [0, 0]
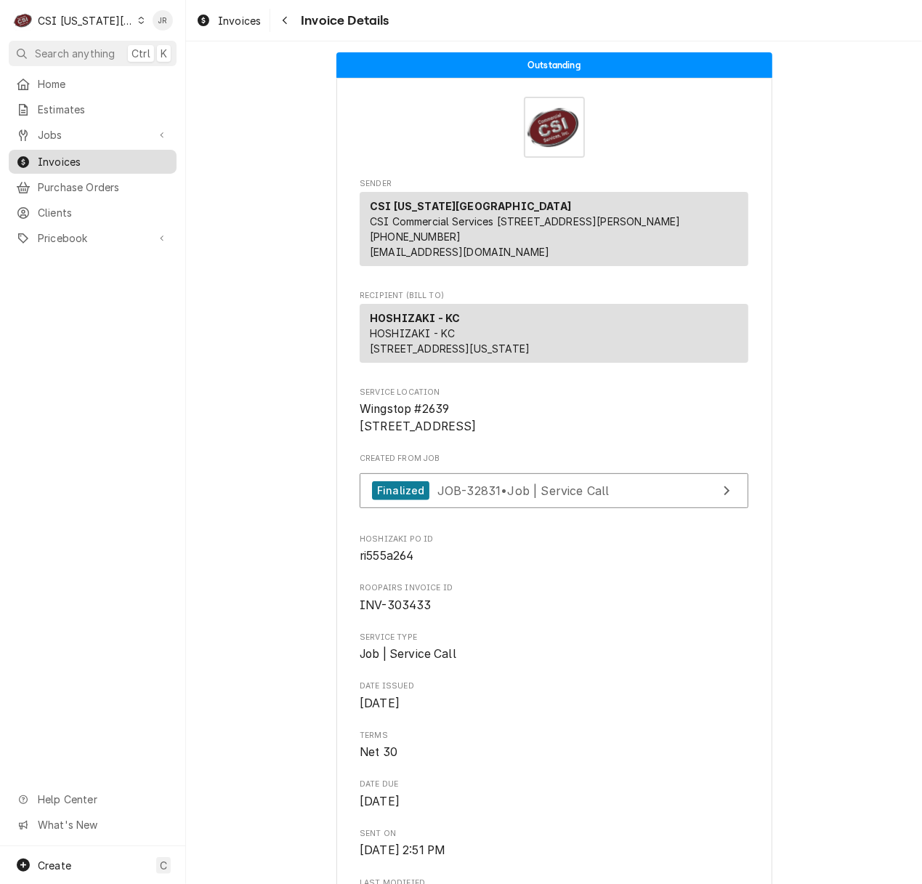
click at [73, 158] on span "Invoices" at bounding box center [104, 161] width 132 height 15
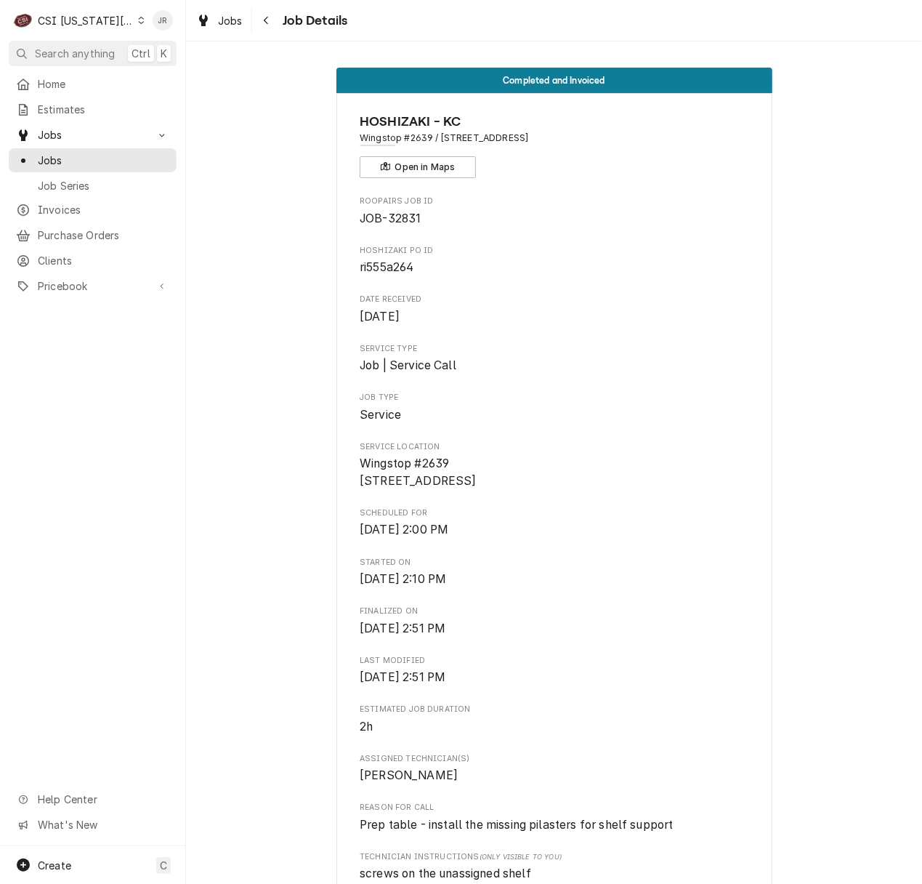
drag, startPoint x: 349, startPoint y: 480, endPoint x: 541, endPoint y: 501, distance: 193.7
copy span "19007 East 39th St S Suite #102 Independence, MO 64057"
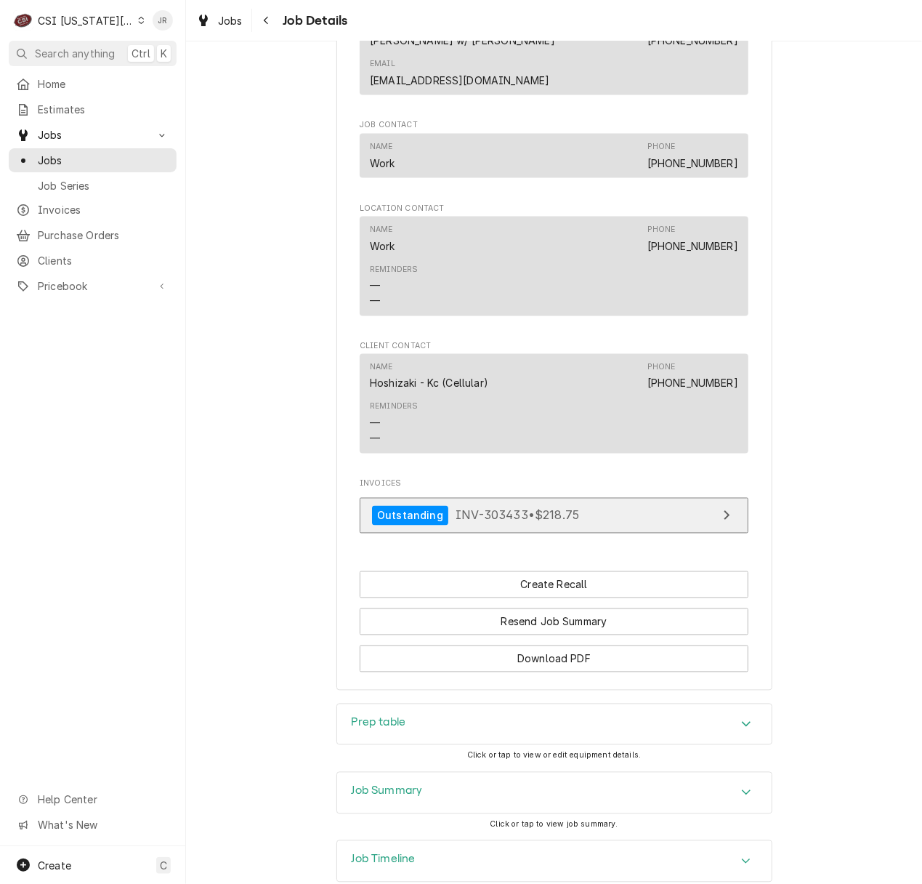
scroll to position [1149, 0]
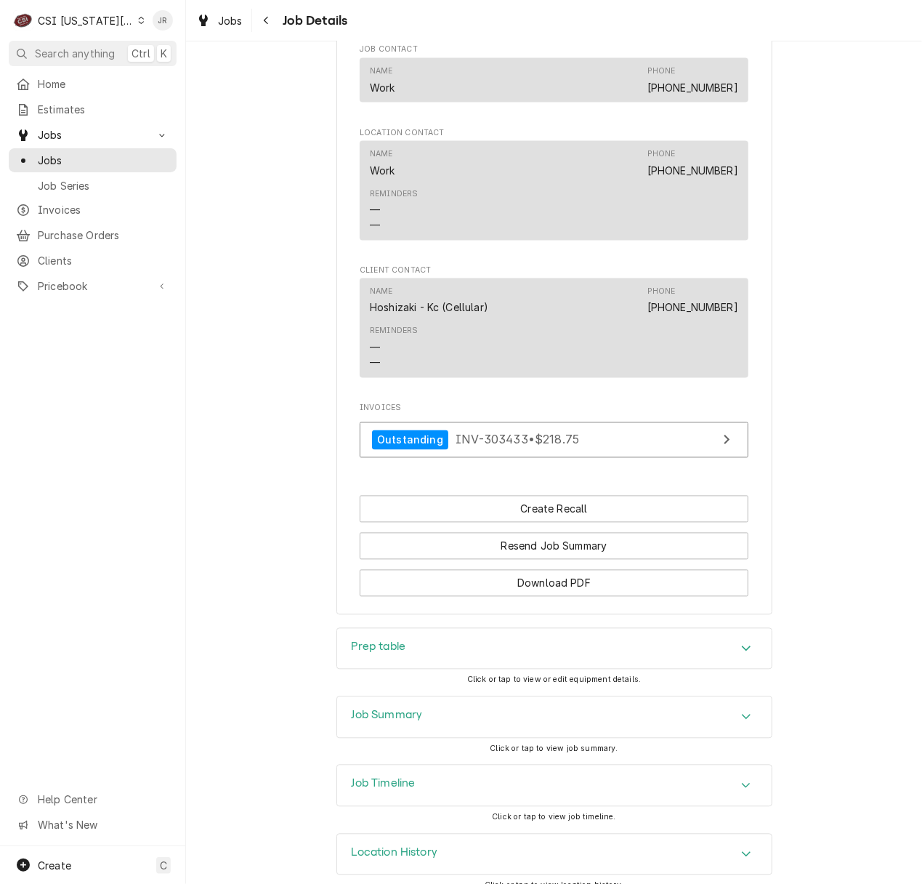
drag, startPoint x: 387, startPoint y: 672, endPoint x: 394, endPoint y: 674, distance: 7.6
click at [387, 672] on div "Prep table Click or tap to view or edit equipment details." at bounding box center [554, 662] width 436 height 68
click at [402, 697] on div "Job Summary" at bounding box center [554, 717] width 434 height 41
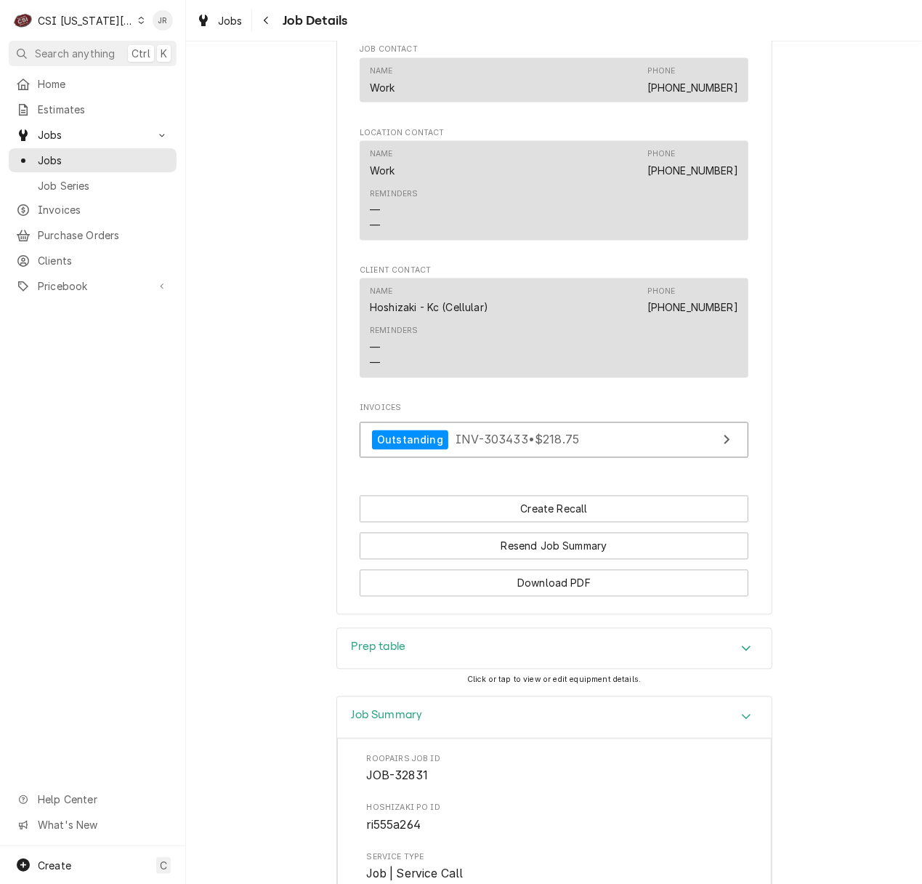
click at [366, 640] on h3 "Prep table" at bounding box center [379, 647] width 54 height 14
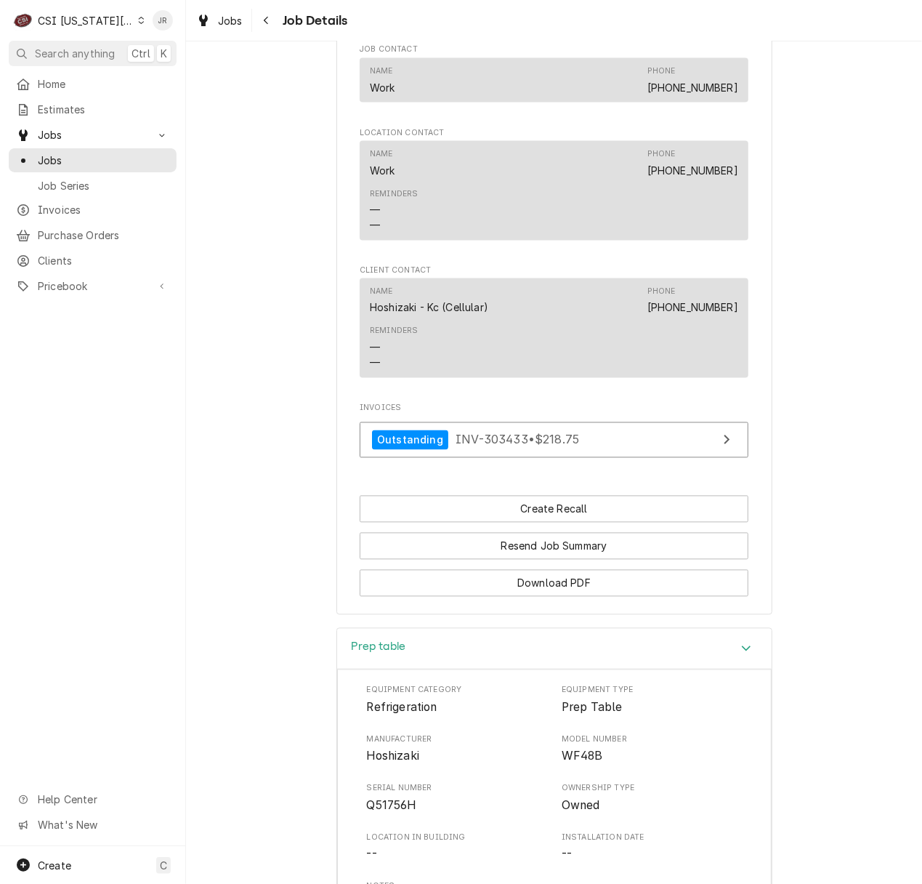
click at [381, 640] on div "Prep table" at bounding box center [379, 648] width 54 height 17
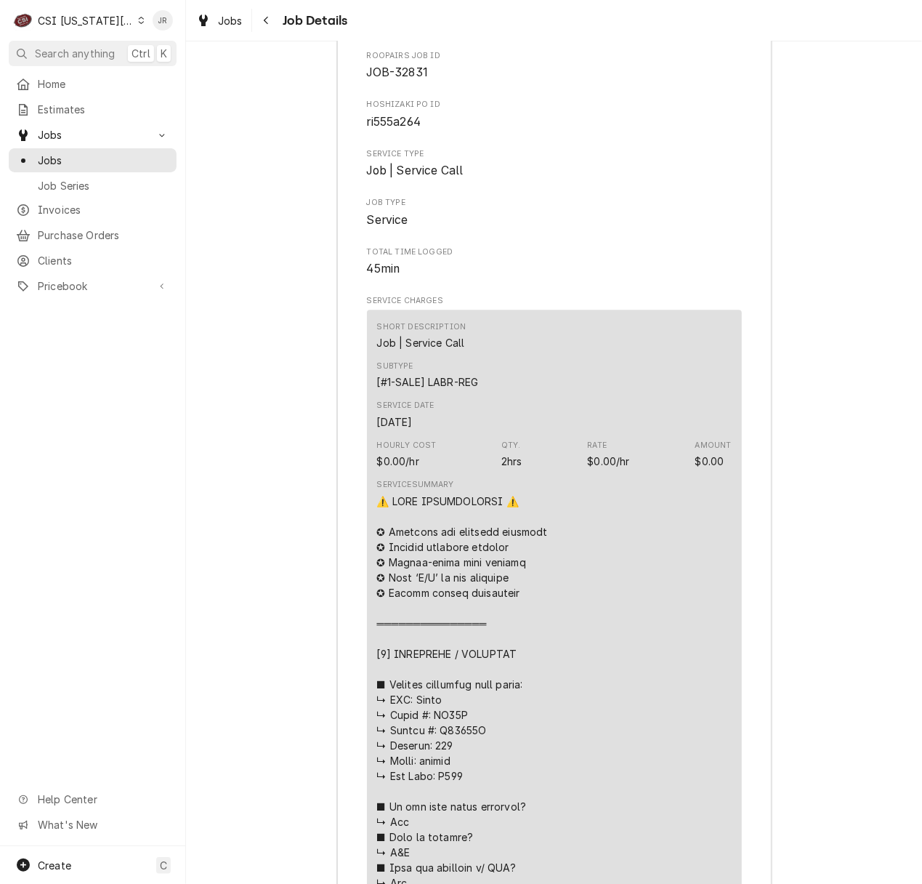
scroll to position [2119, 0]
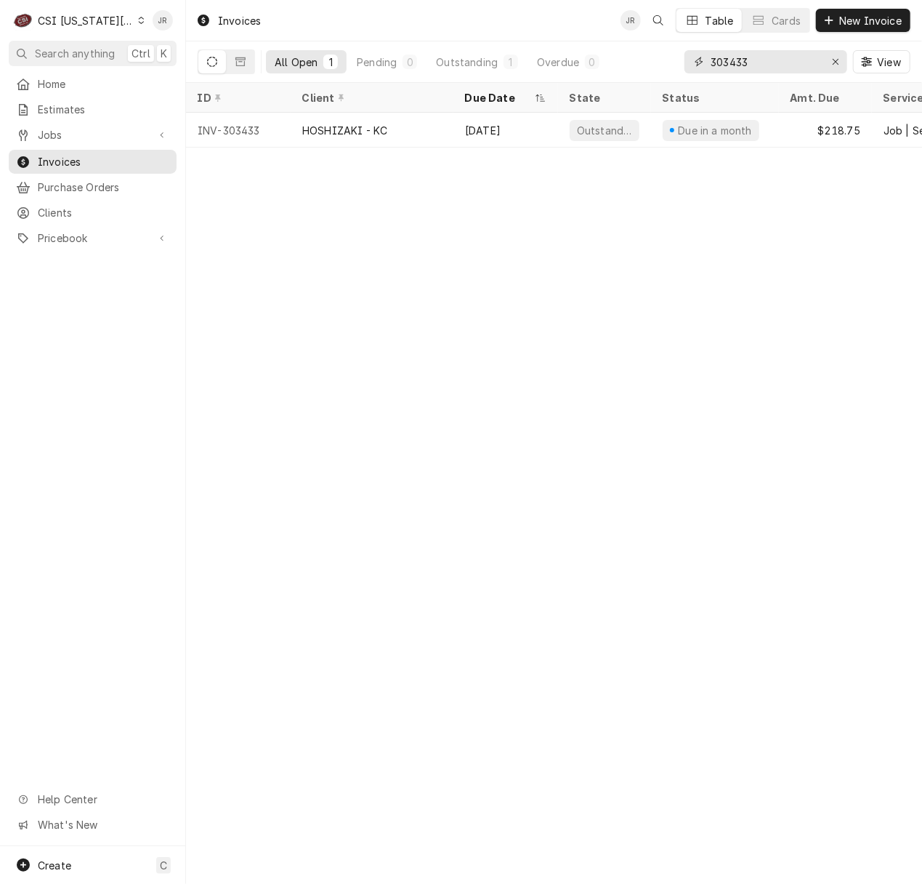
click at [788, 65] on input "303433" at bounding box center [765, 61] width 109 height 23
drag, startPoint x: 788, startPoint y: 64, endPoint x: 773, endPoint y: 51, distance: 19.5
click at [782, 59] on input "303433" at bounding box center [765, 61] width 109 height 23
paste input "382"
type input "303382"
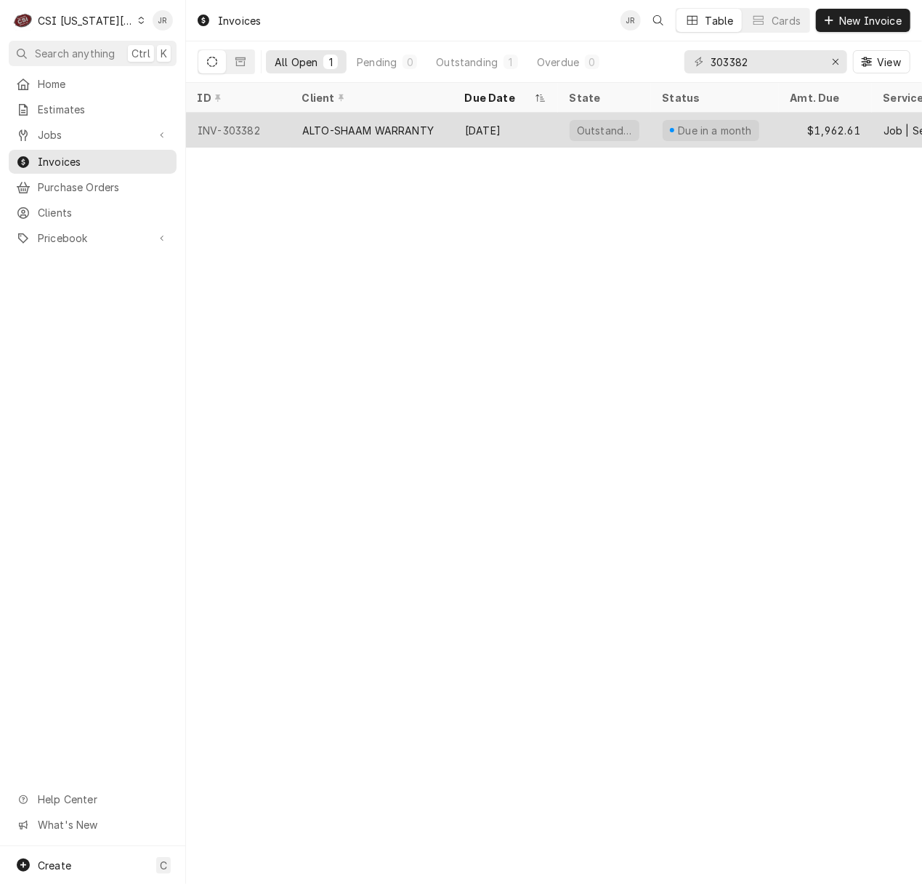
click at [350, 123] on div "ALTO-SHAAM WARRANTY" at bounding box center [368, 130] width 132 height 15
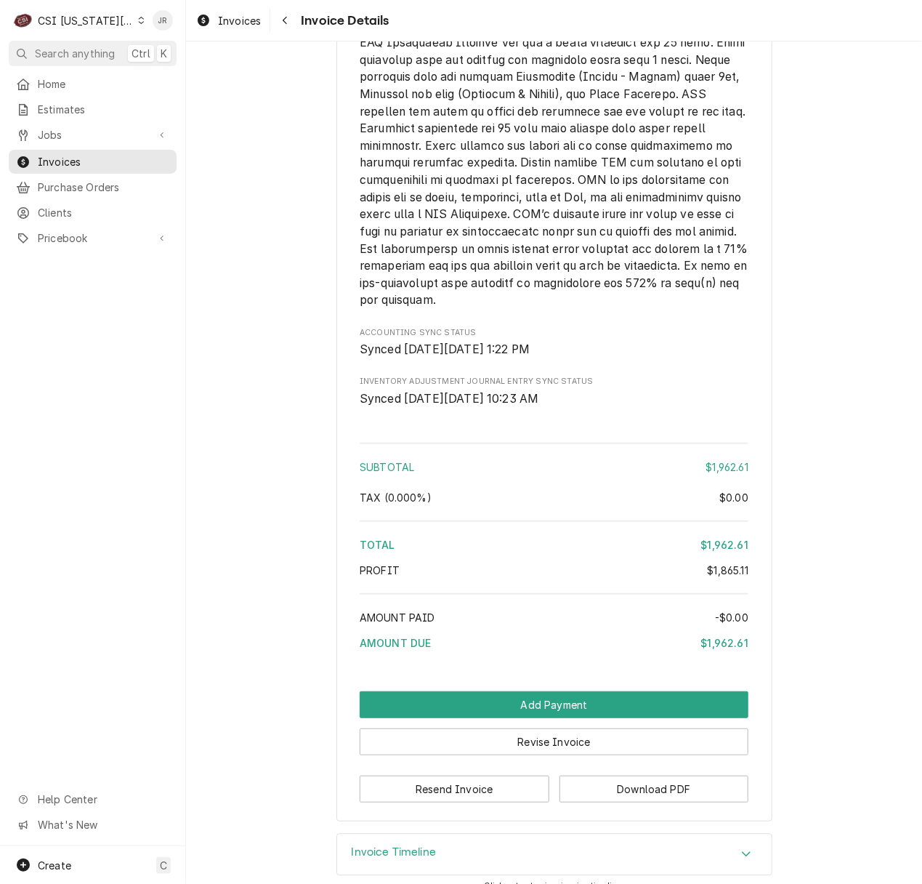
scroll to position [4082, 0]
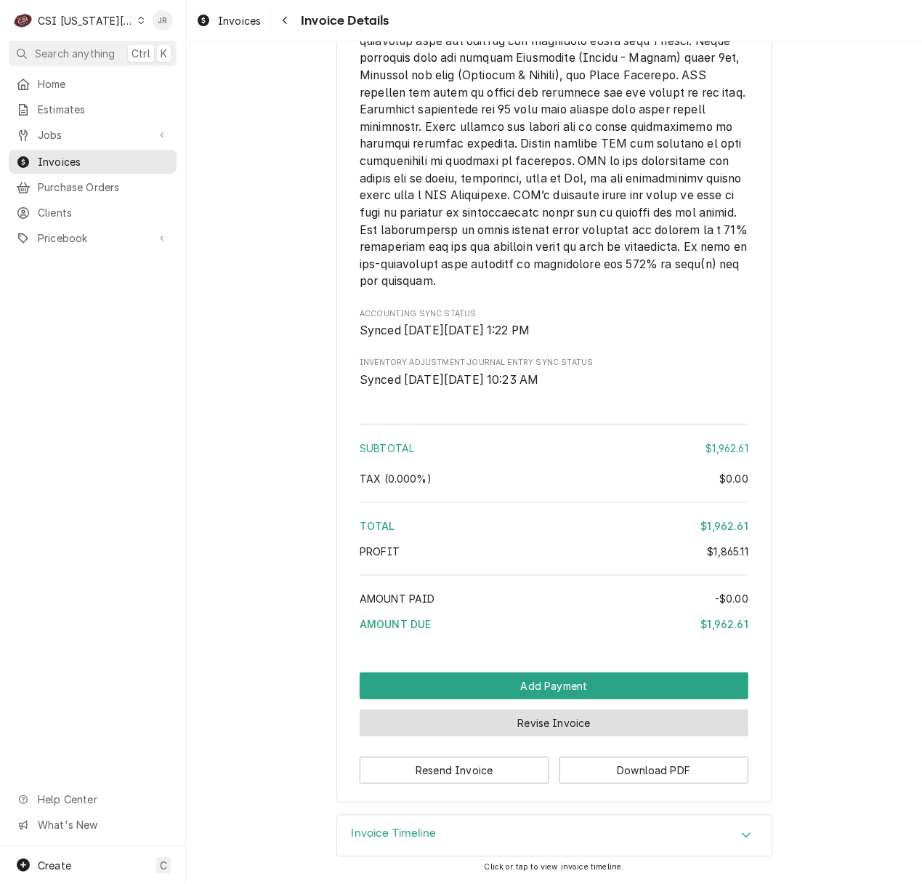
click at [541, 716] on button "Revise Invoice" at bounding box center [554, 722] width 389 height 27
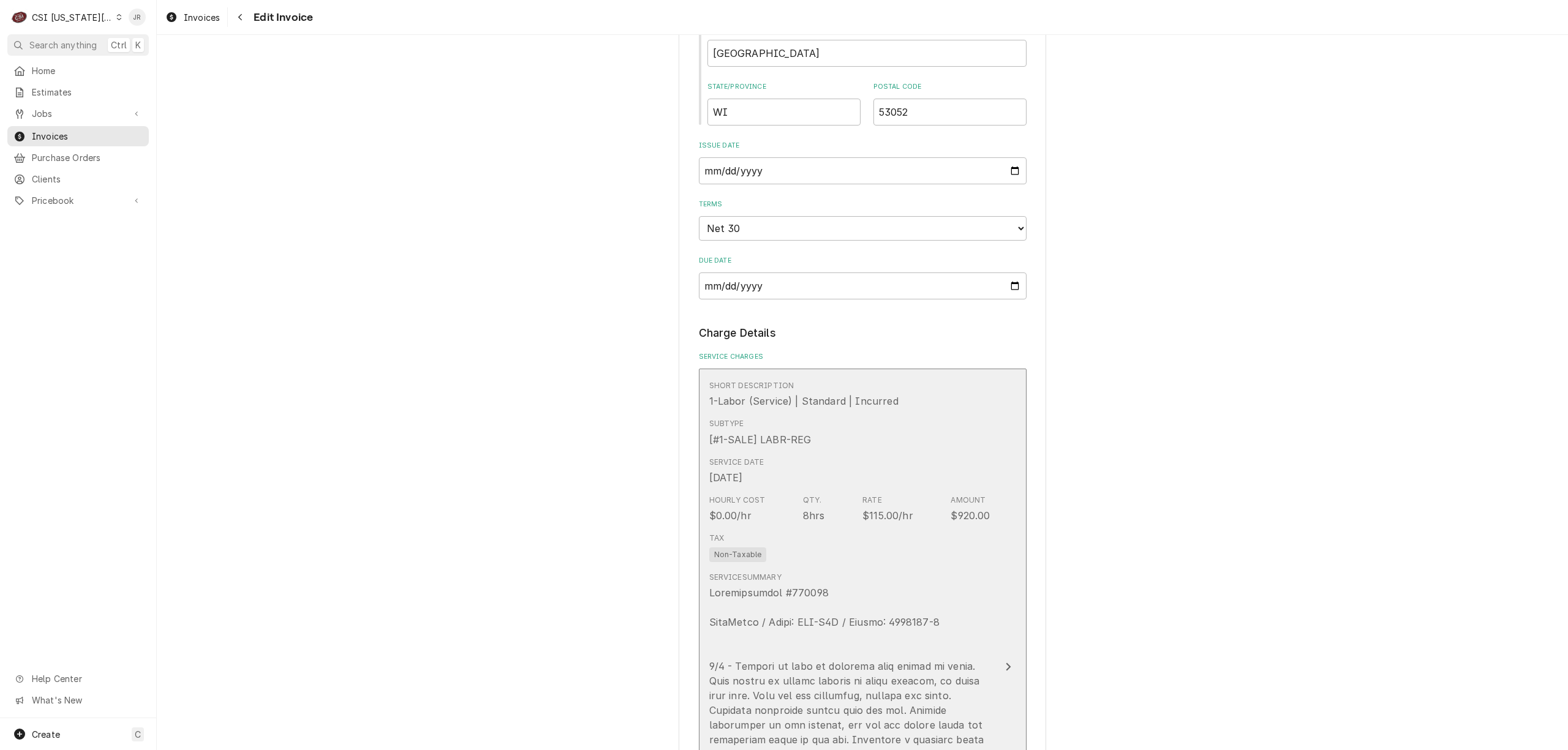
scroll to position [1632, 0]
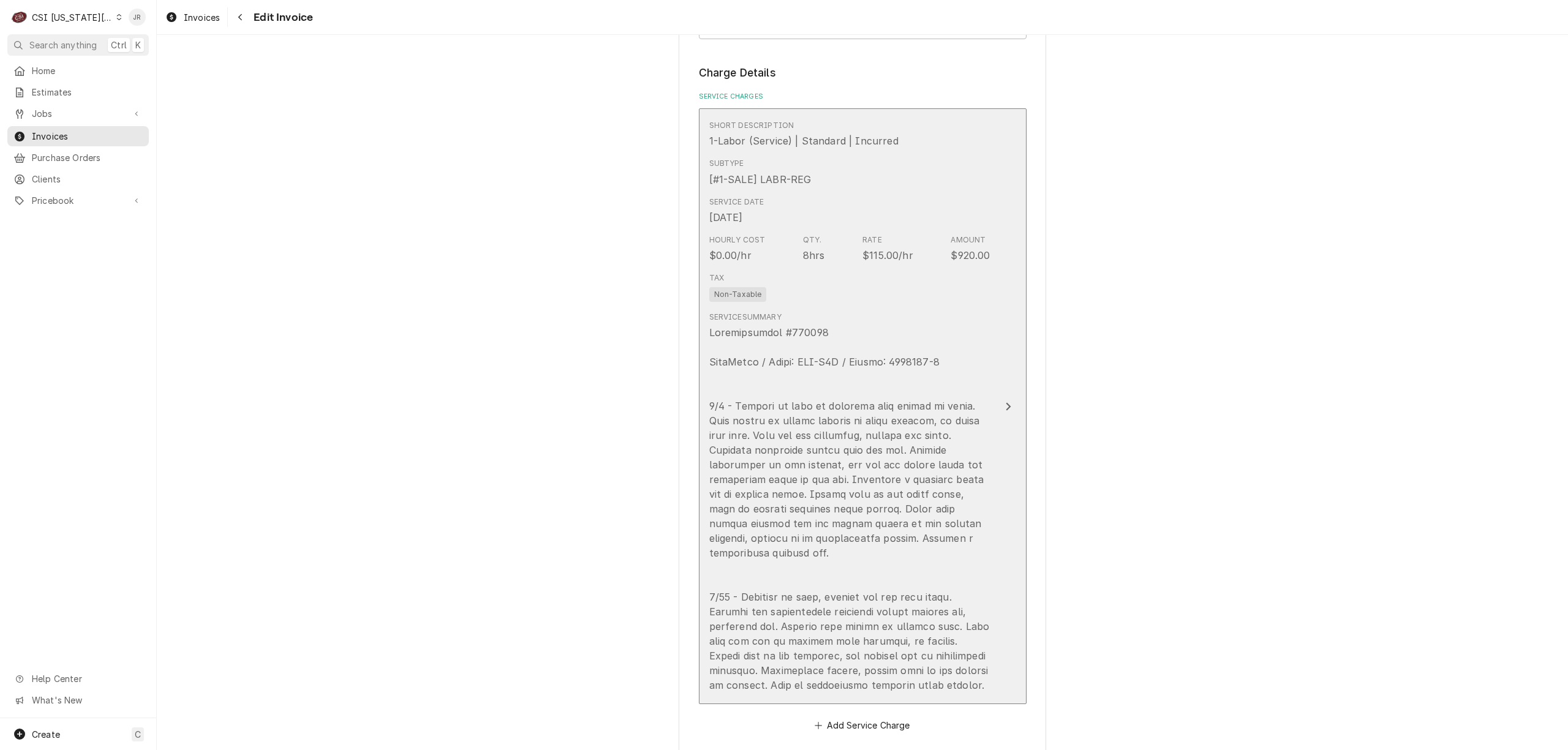
click at [776, 451] on div "Update Line Item" at bounding box center [849, 509] width 281 height 367
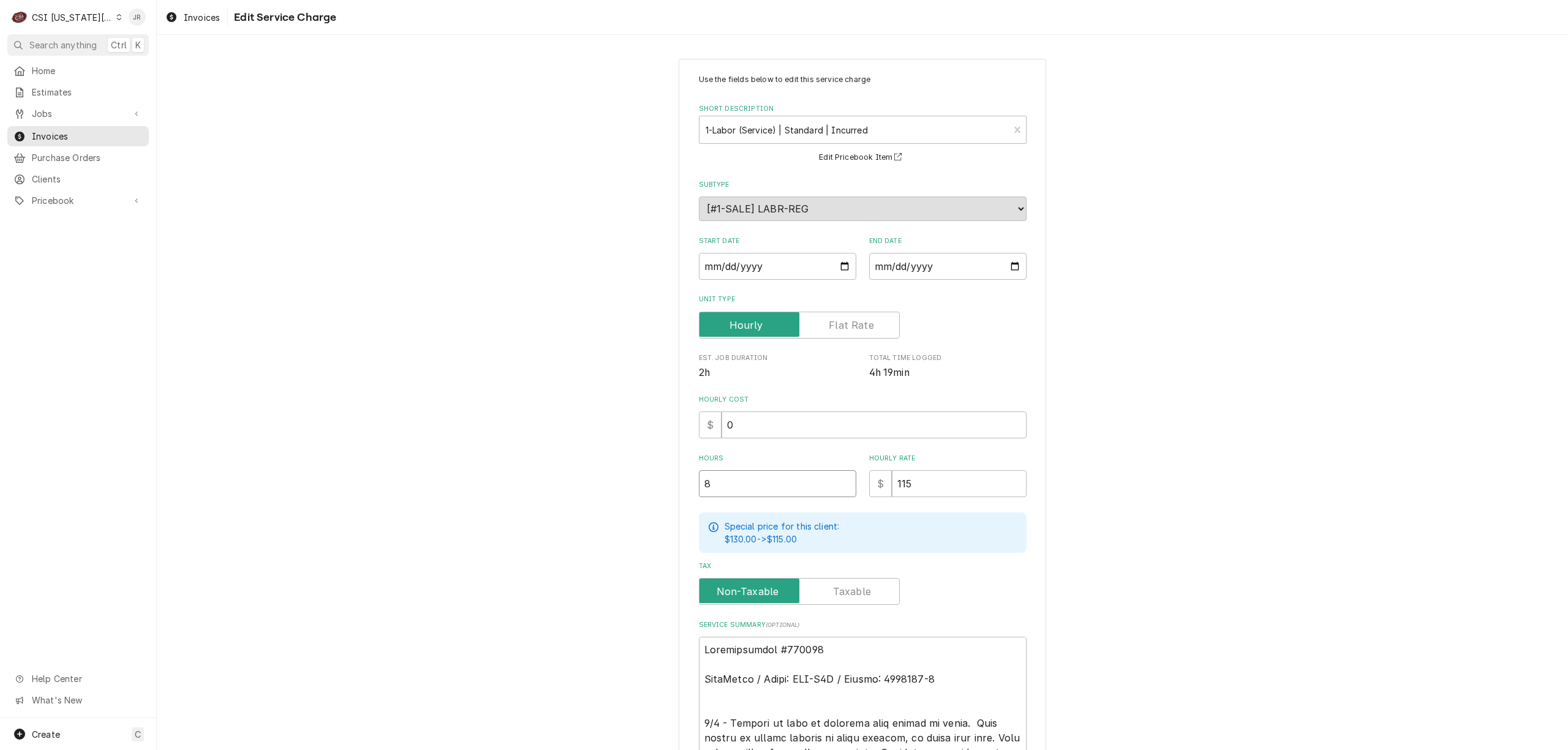
drag, startPoint x: 718, startPoint y: 491, endPoint x: 624, endPoint y: 471, distance: 96.1
click at [624, 471] on div "Use the fields below to edit this service charge Short Description 1-Labor (Ser…" at bounding box center [862, 563] width 1411 height 1030
type textarea "x"
type input "6"
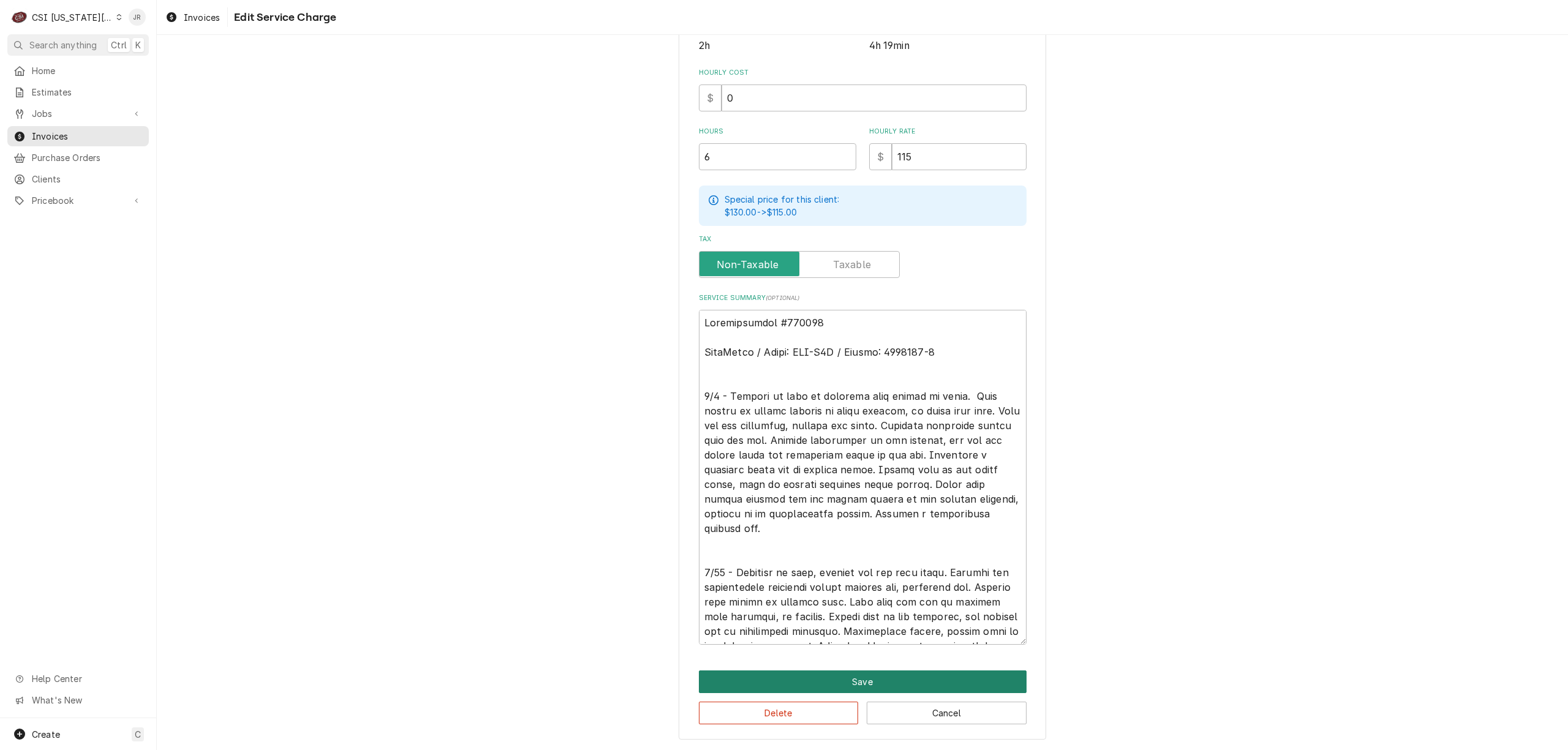
click at [776, 682] on button "Save" at bounding box center [862, 682] width 328 height 23
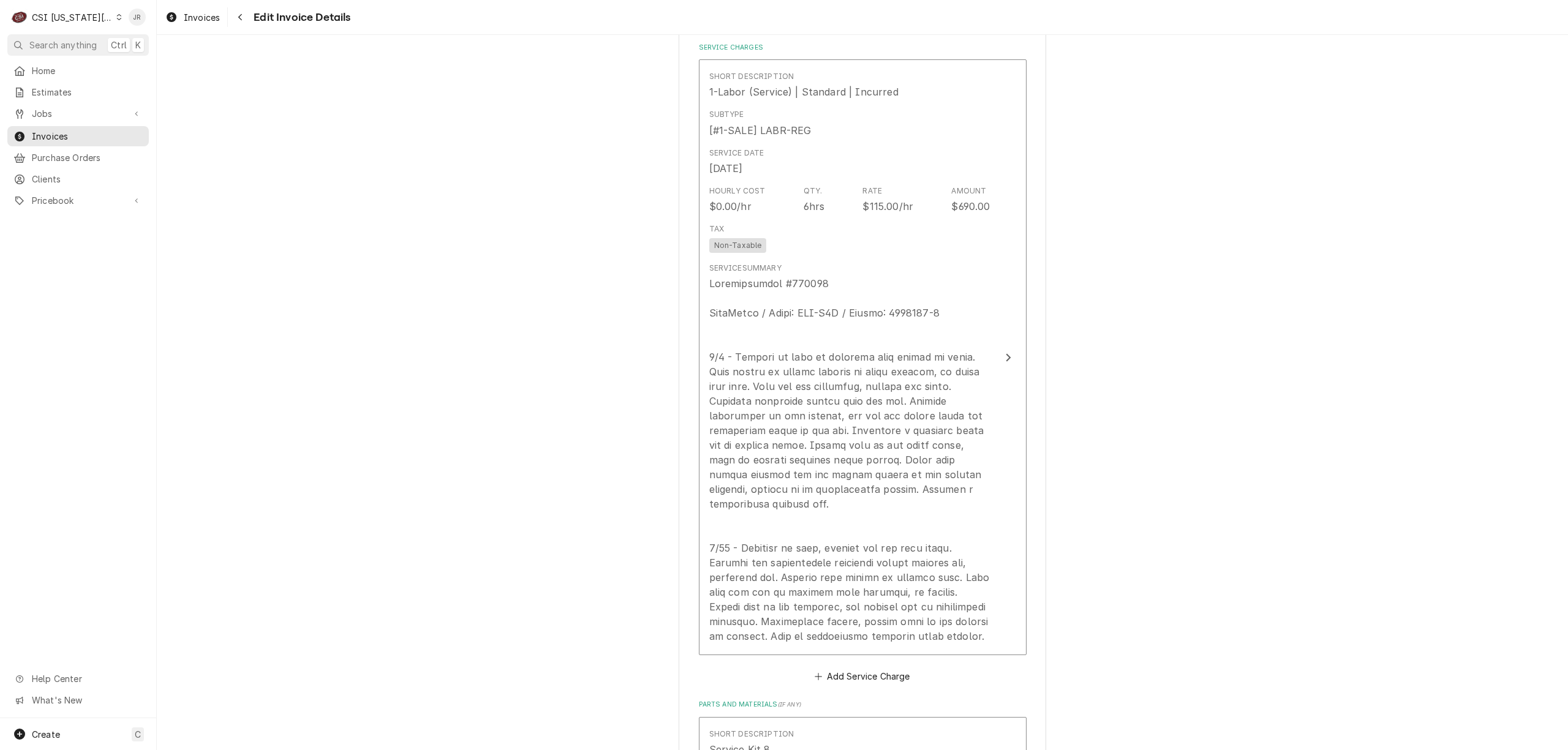
scroll to position [1781, 0]
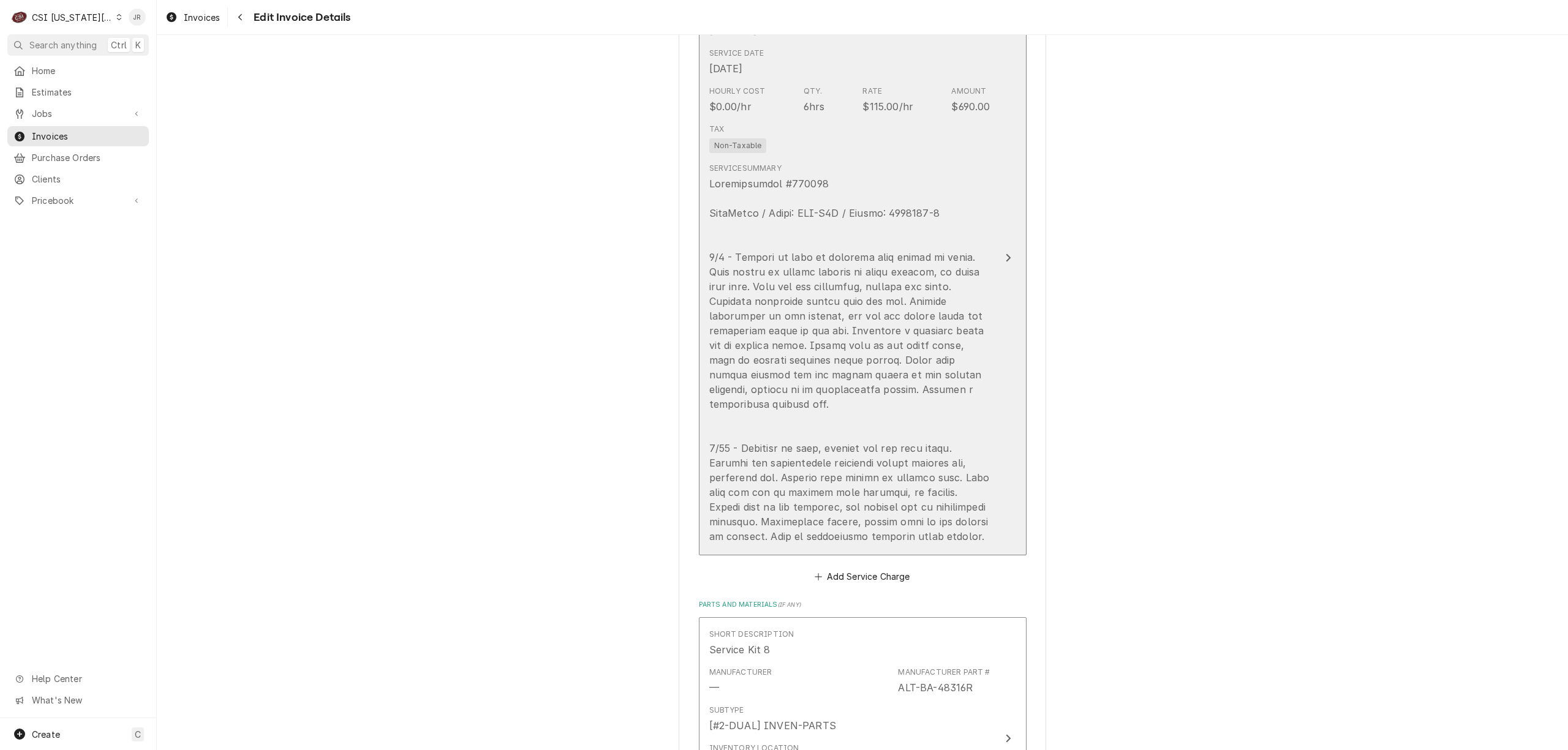
click at [776, 329] on div "Update Line Item" at bounding box center [849, 360] width 281 height 367
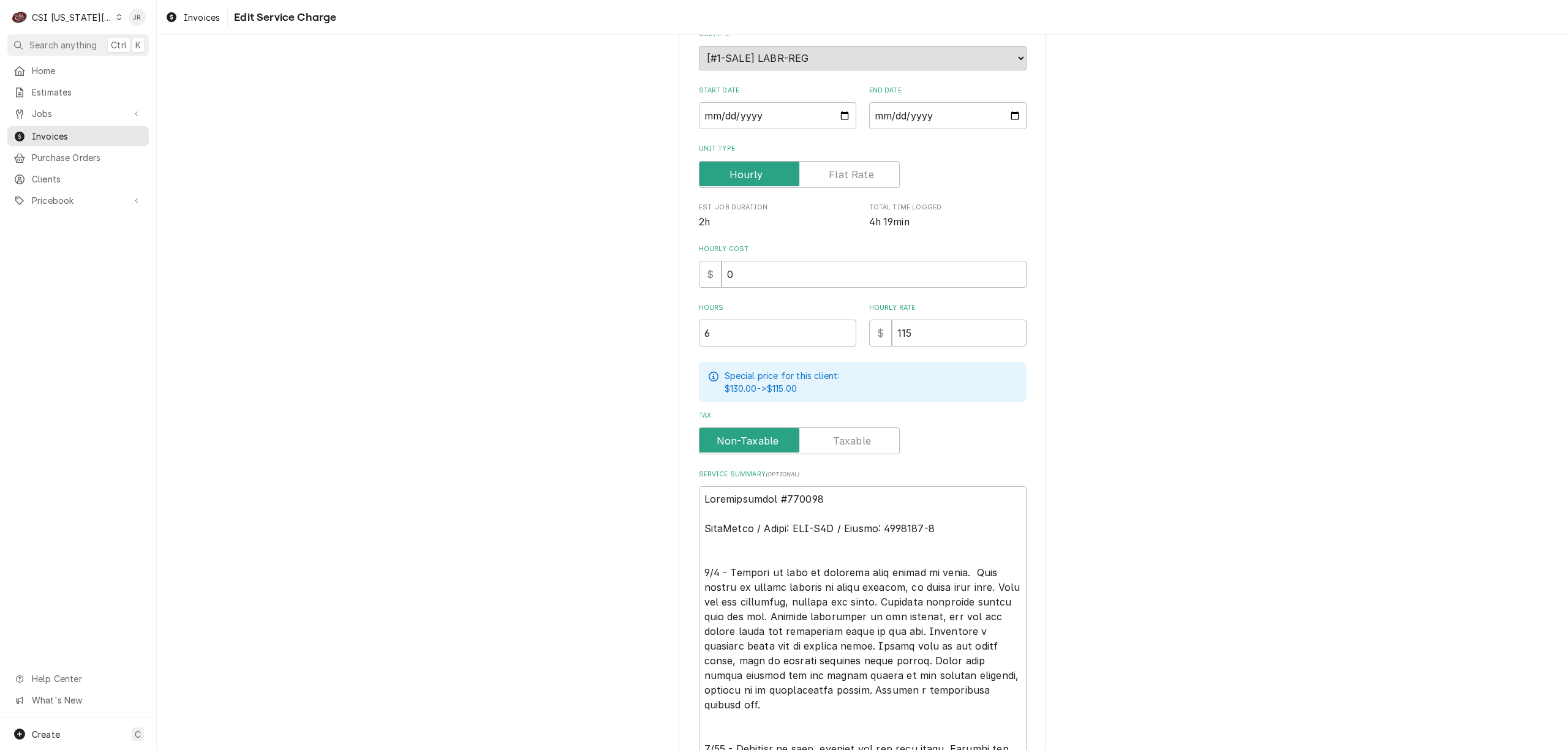
scroll to position [326, 0]
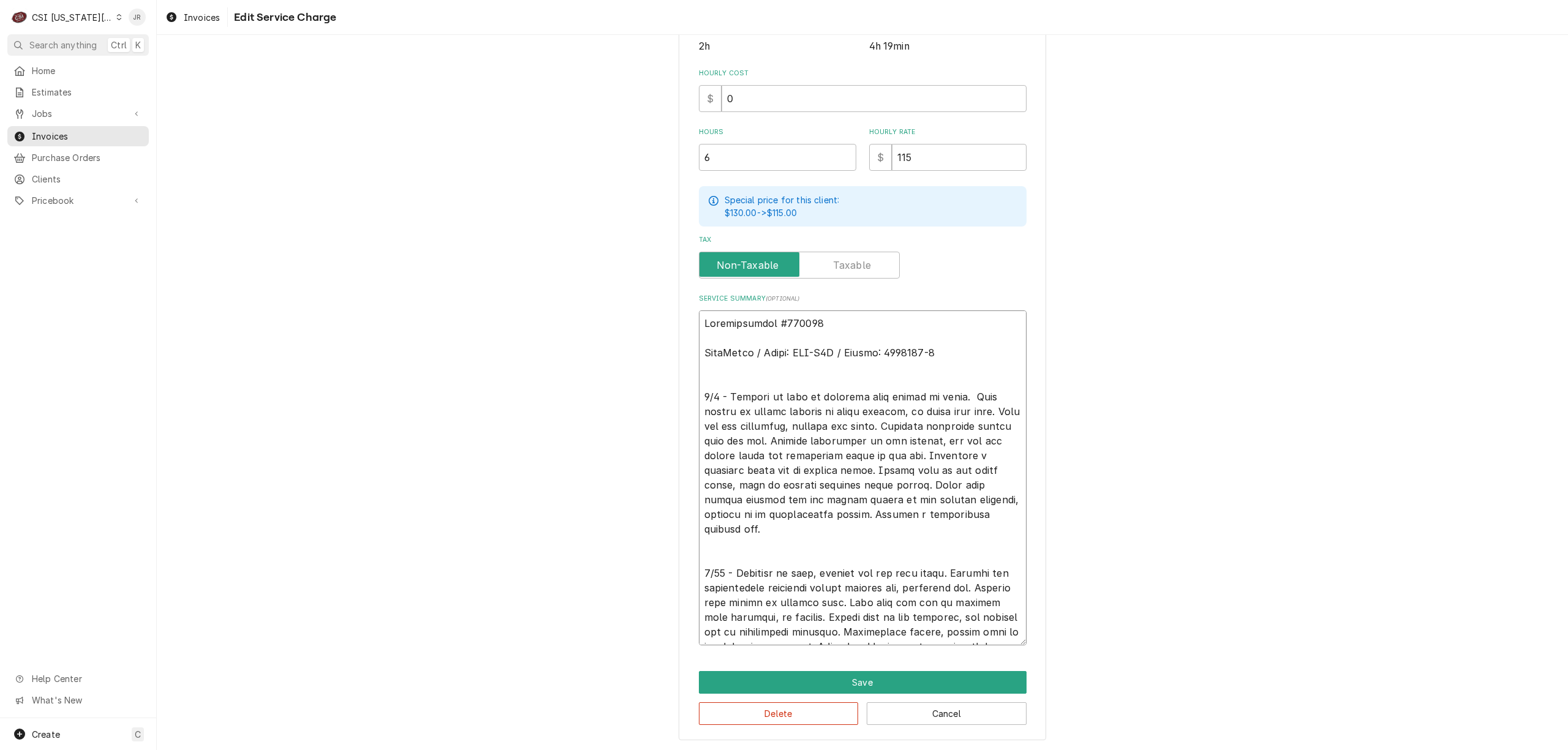
click at [767, 554] on textarea "Service Summary ( optional )" at bounding box center [862, 477] width 328 height 335
type textarea "x"
type textarea "Authorization #303382 AltoShaam / Model: VMC-H4H / Serial: 3358099-2 9/9 - Arri…"
type textarea "x"
type textarea "Authorization #303382 AltoShaam / Model: VMC-H4H / Serial: 3358099-2 9/9 - Arri…"
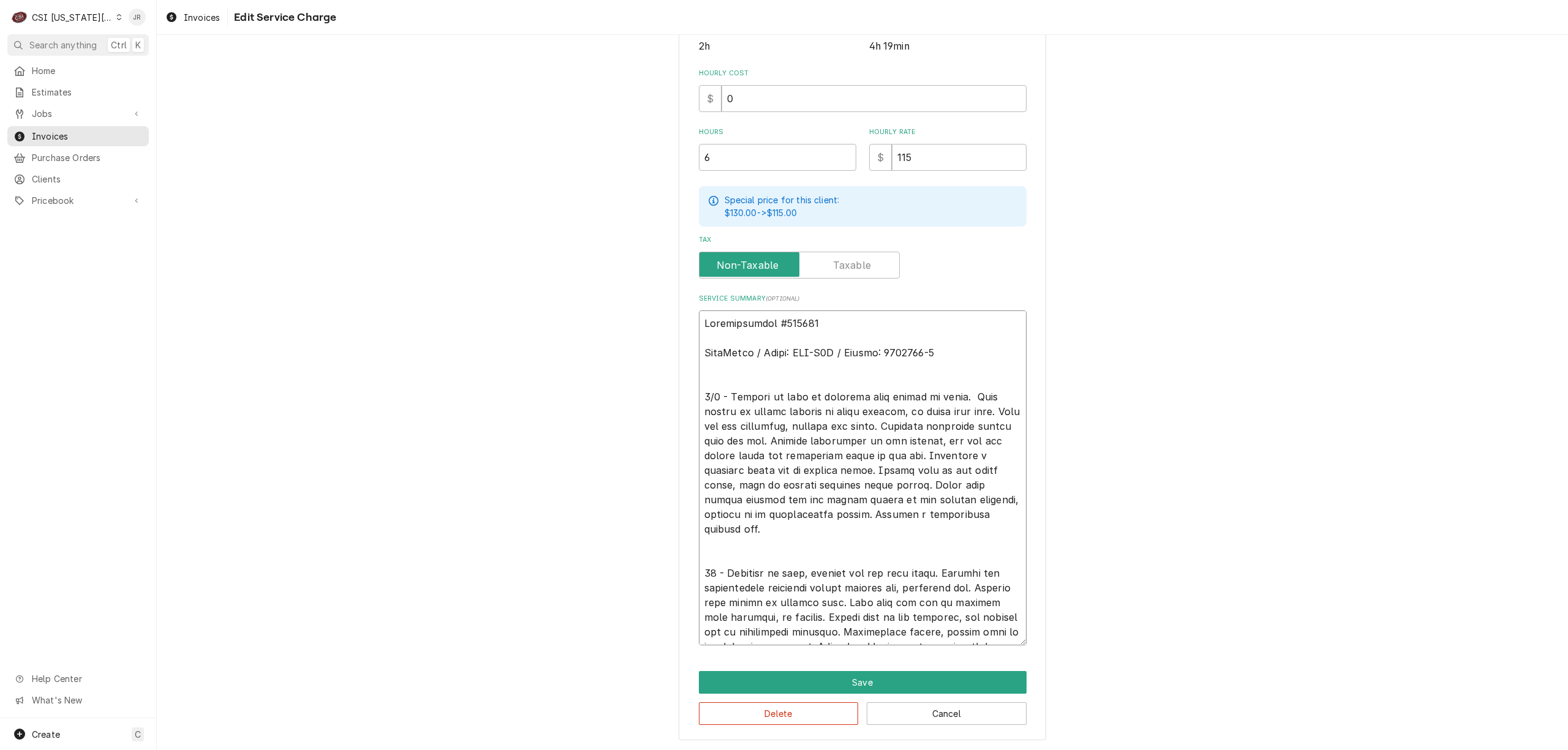
type textarea "x"
type textarea "Authorization #303382 AltoShaam / Model: VMC-H4H / Serial: 3358099-2 9/9 - Arri…"
type textarea "x"
type textarea "Authorization #303382 AltoShaam / Model: VMC-H4H / Serial: 3358099-2 9/9 - Arri…"
type textarea "x"
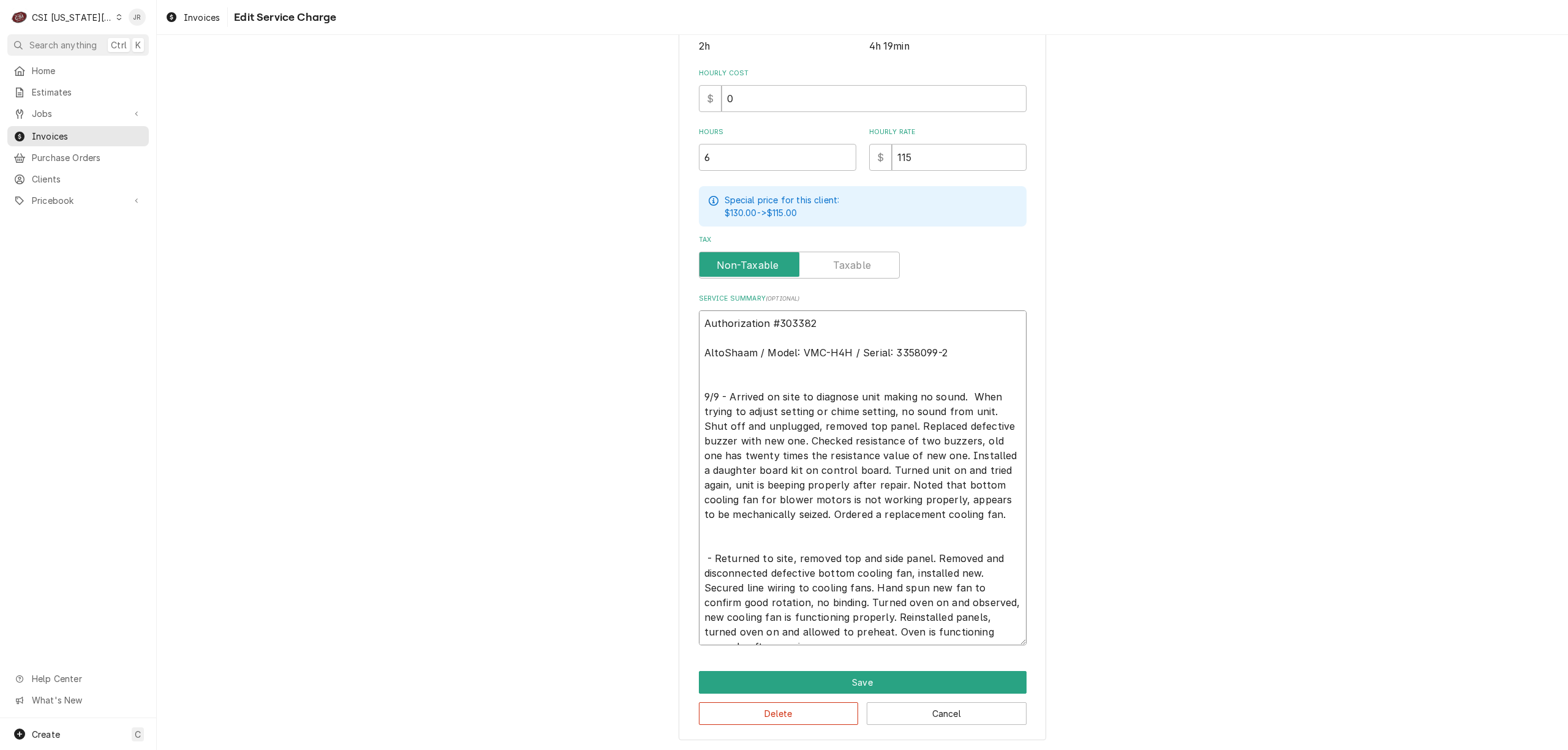
type textarea "Authorization #303382 AltoShaam / Model: VMC-H4H / Serial: 3358099-2 9/9 - Arri…"
type textarea "x"
type textarea "Authorization #303382 AltoShaam / Model: VMC-H4H / Serial: 3358099-2 9/9 - Arri…"
type textarea "x"
type textarea "Authorization #303382 AltoShaam / Model: VMC-H4H / Serial: 3358099-2 9/9 - Arri…"
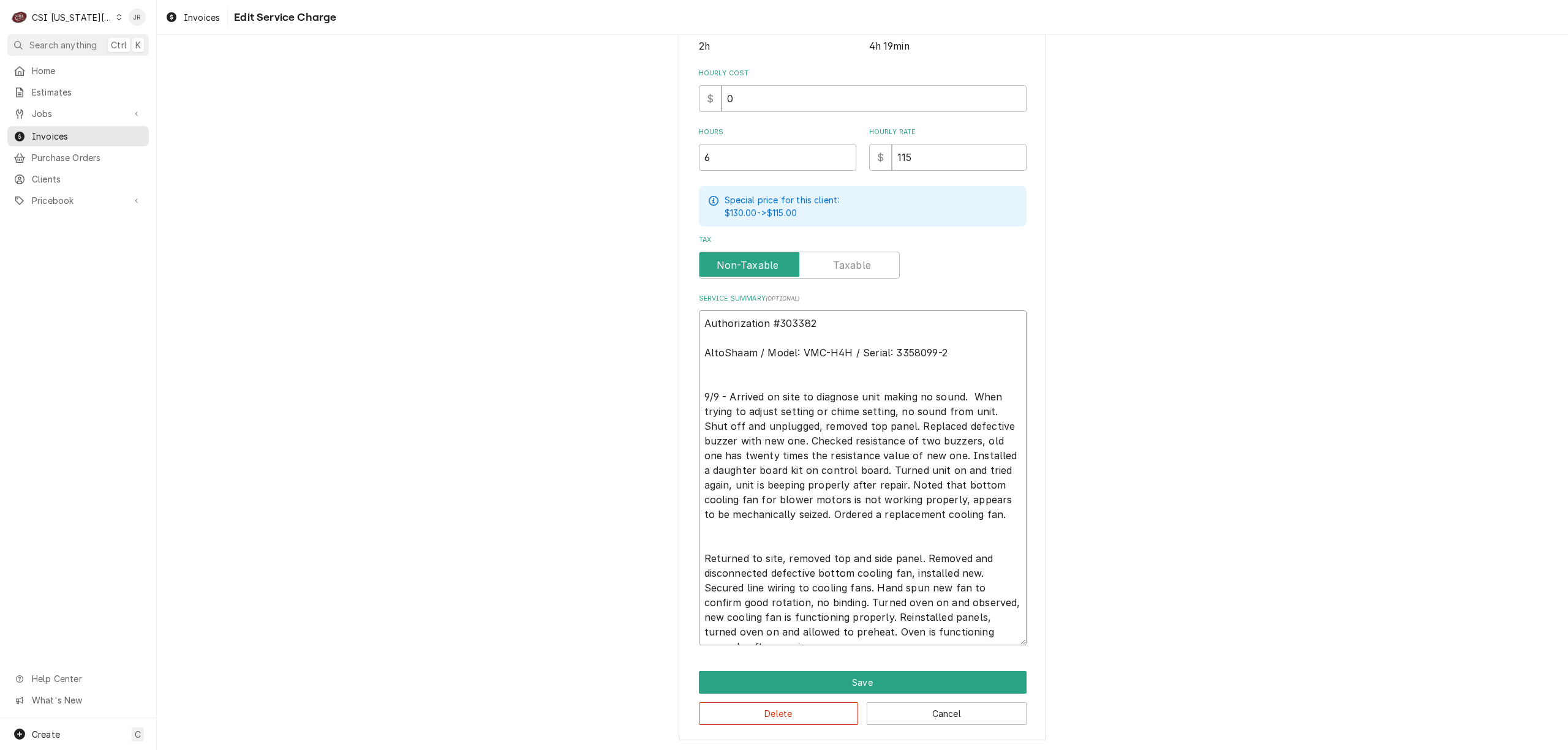
type textarea "x"
type textarea "Authorization #303382 AltoShaam / Model: VMC-H4H / Serial: 3358099-2 9/9 - Arri…"
type textarea "x"
type textarea "Authorization #303382 AltoShaam / Model: VMC-H4H / Serial: 3358099-2 9/9 - Arri…"
type textarea "x"
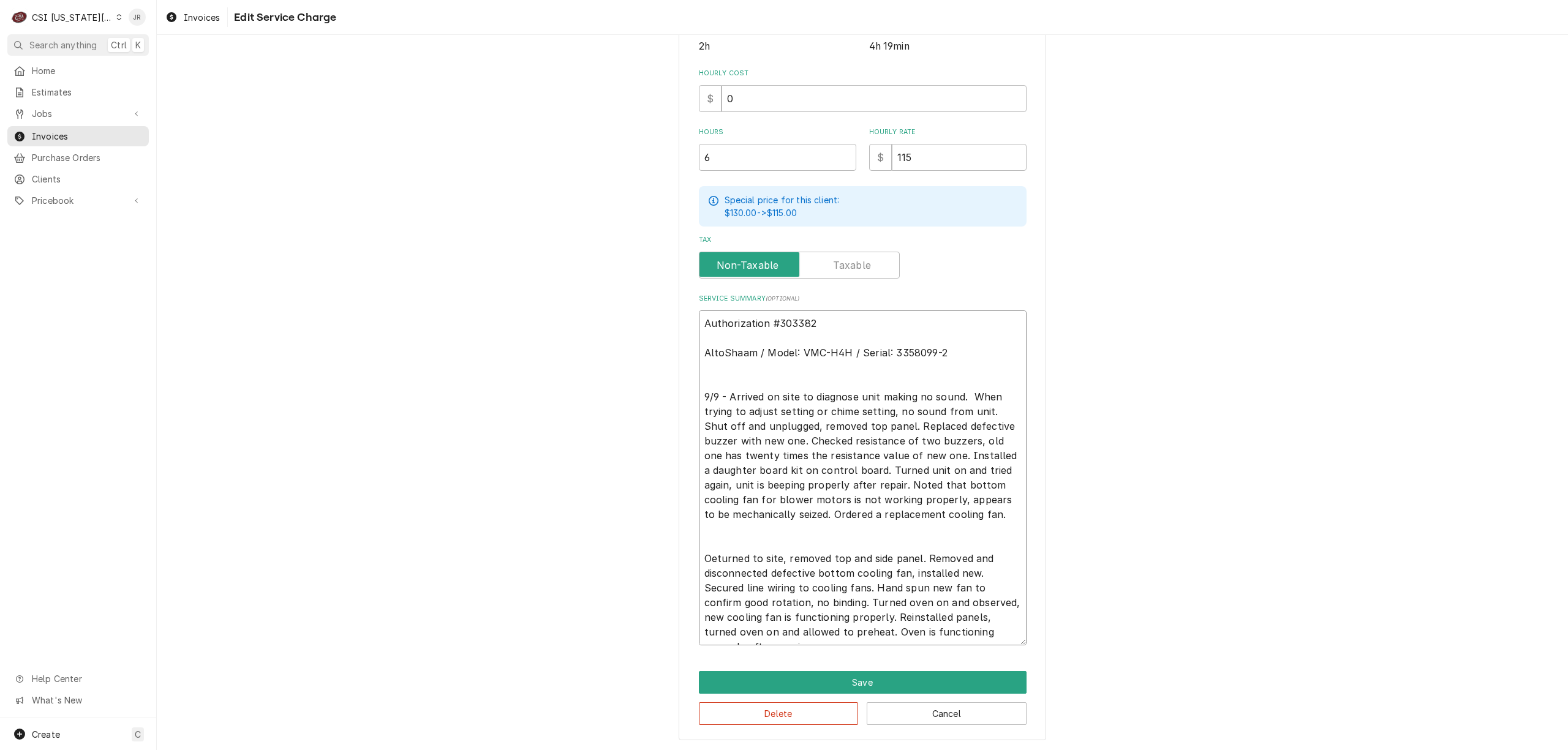
type textarea "Authorization #303382 AltoShaam / Model: VMC-H4H / Serial: 3358099-2 9/9 - Arri…"
type textarea "x"
type textarea "Authorization #303382 AltoShaam / Model: VMC-H4H / Serial: 3358099-2 9/9 - Arri…"
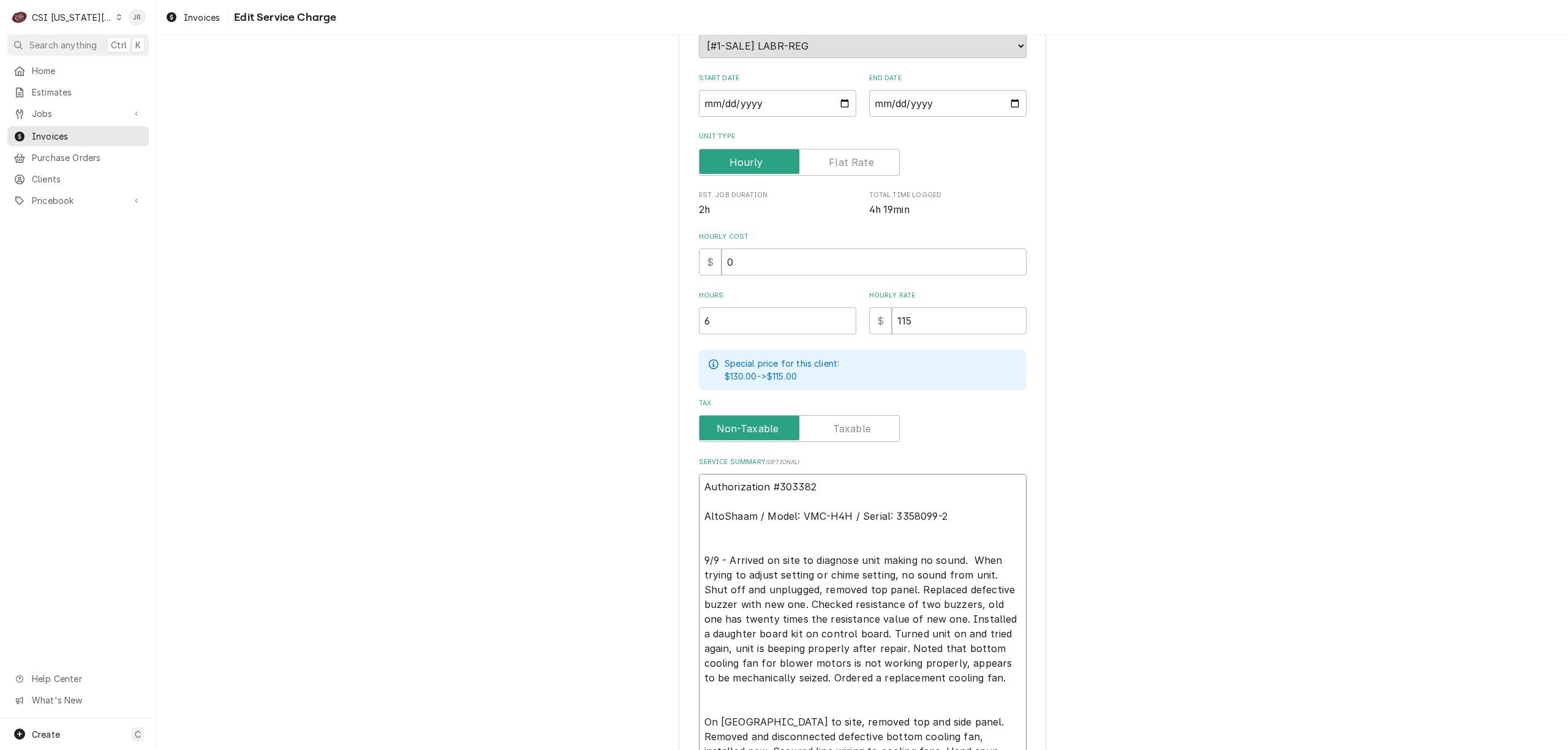
scroll to position [14, 0]
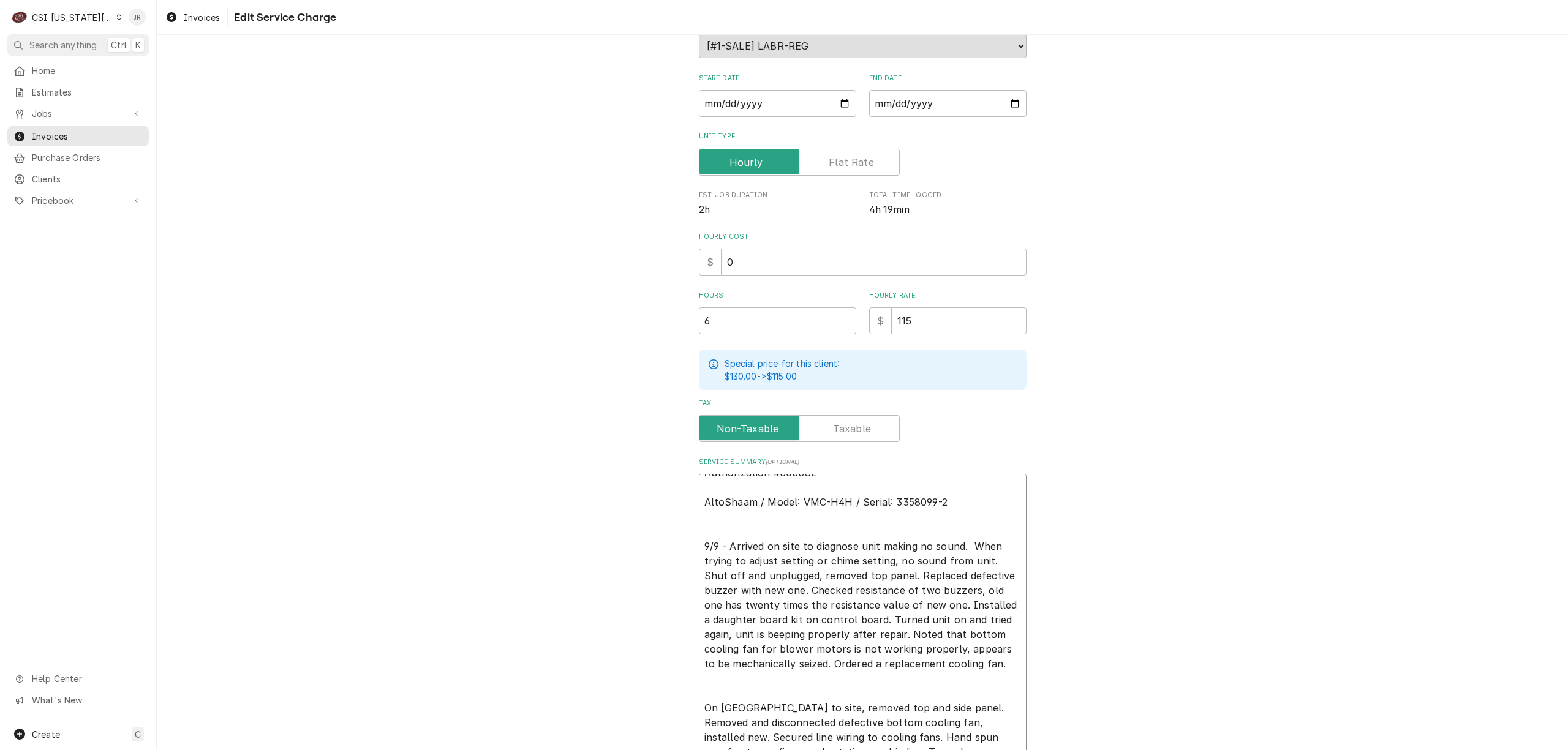
type textarea "x"
type textarea "Authorization #303382 AltoShaam / Model: VMC-H4H / Serial: 3358099-2 9/9 - Arri…"
type textarea "x"
type textarea "Authorization #303382 AltoShaam / Model: VMC-H4H / Serial: 3358099-2 9/9 - Arri…"
type textarea "x"
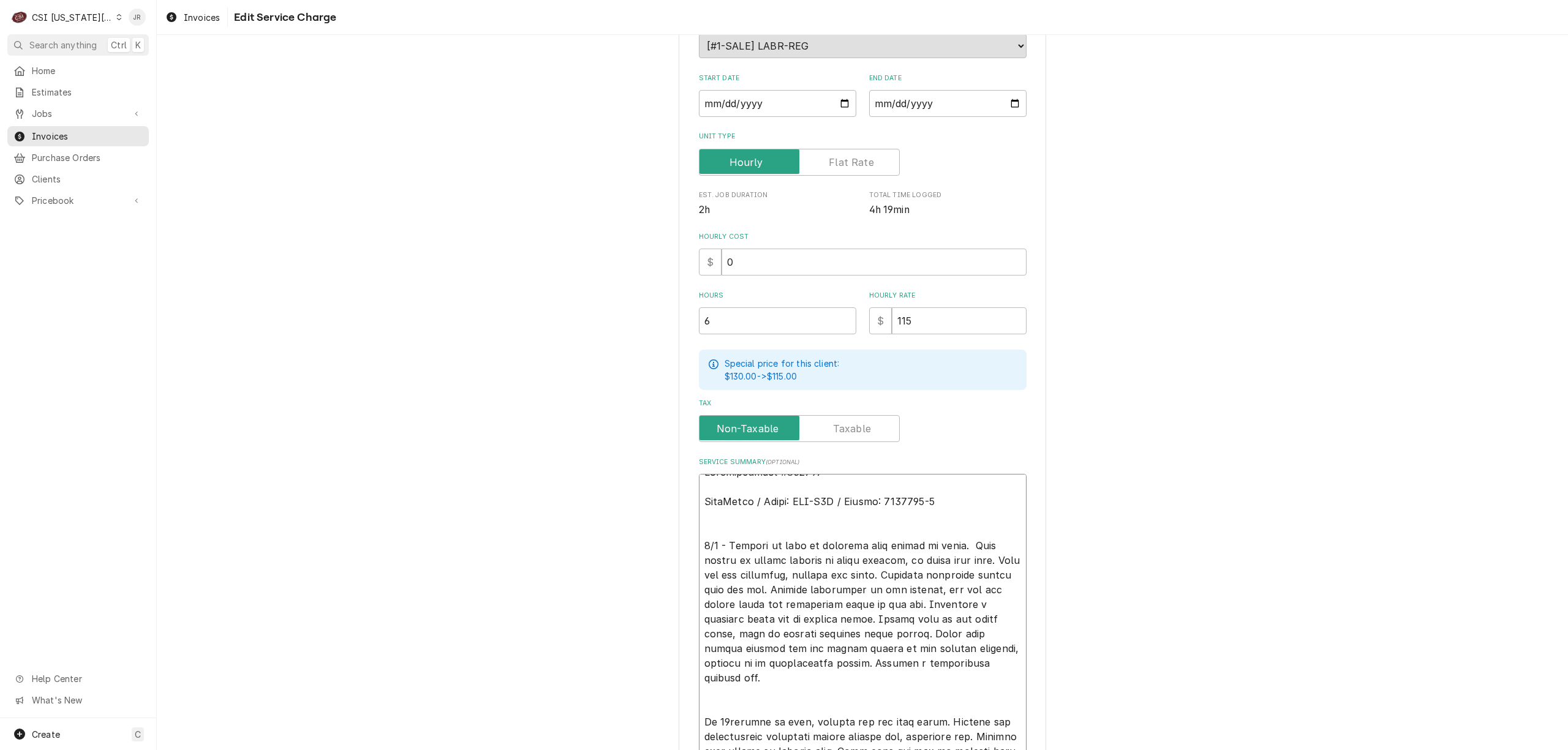
type textarea "Authorization #303382 AltoShaam / Model: VMC-H4H / Serial: 3358099-2 9/9 - Arri…"
type textarea "x"
type textarea "Authorization #303382 AltoShaam / Model: VMC-H4H / Serial: 3358099-2 9/9 - Arri…"
type textarea "x"
type textarea "Authorization #303382 AltoShaam / Model: VMC-H4H / Serial: 3358099-2 9/9 - Arri…"
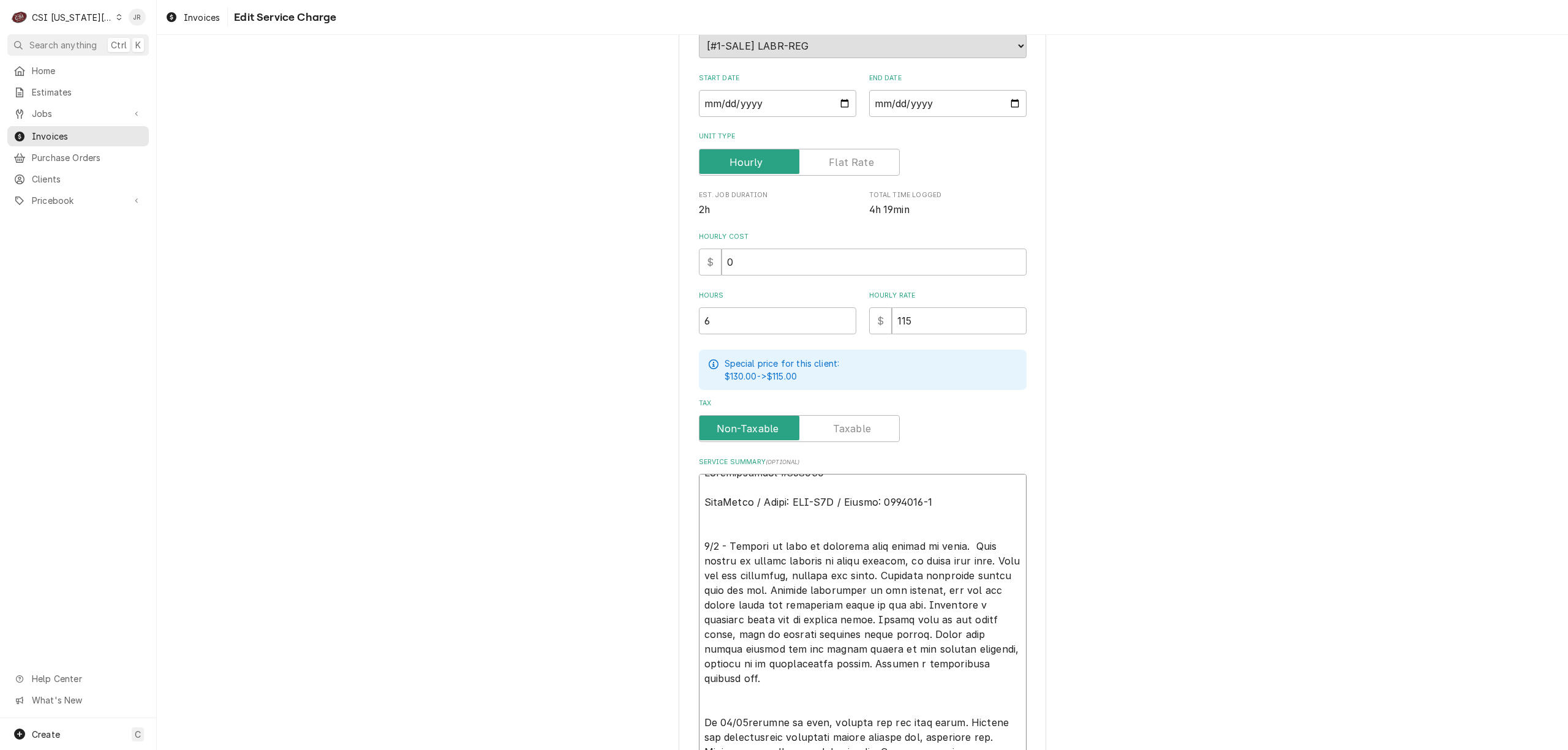
scroll to position [0, 0]
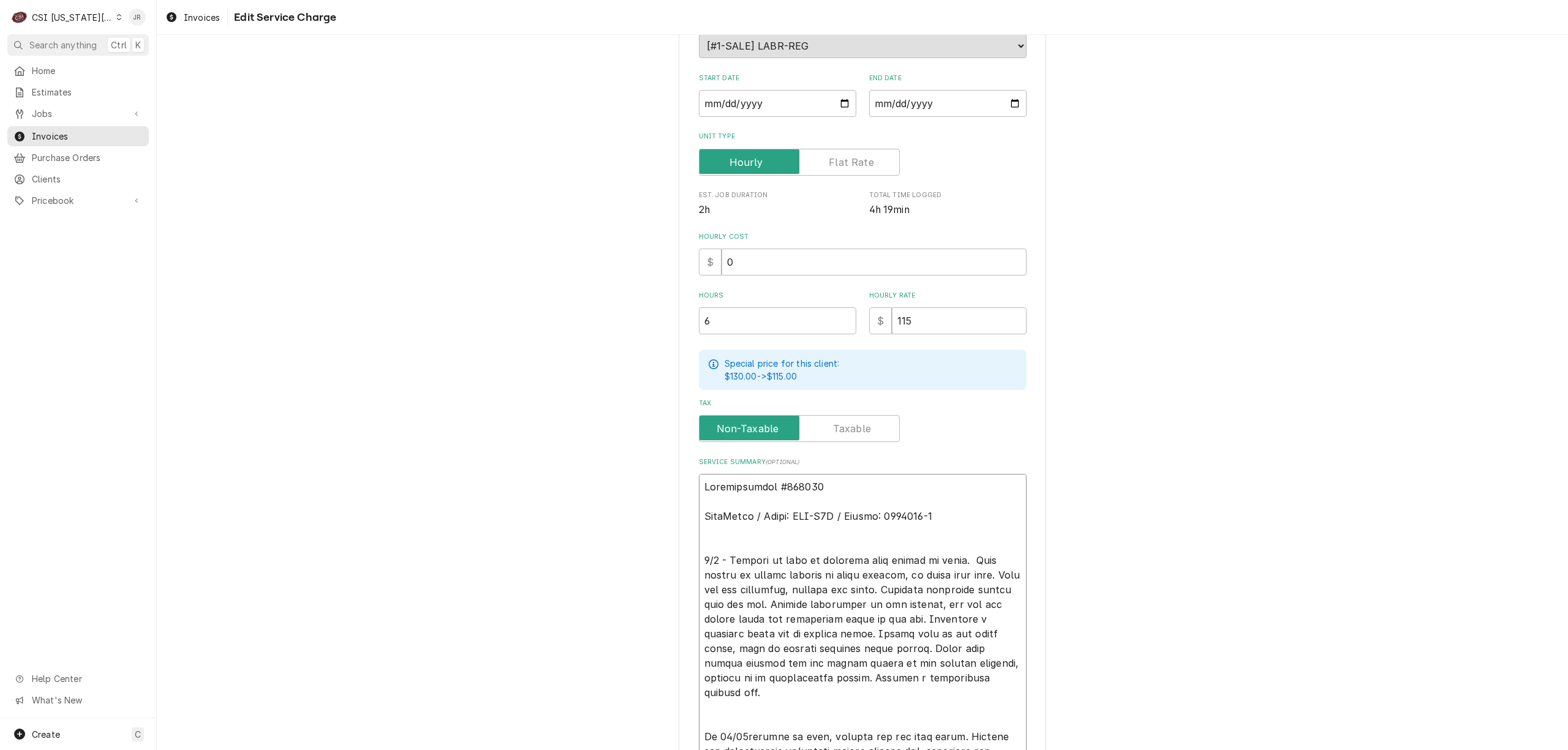
type textarea "x"
type textarea "Authorization #303382 AltoShaam / Model: VMC-H4H / Serial: 3358099-2 9/9 - Arri…"
type textarea "x"
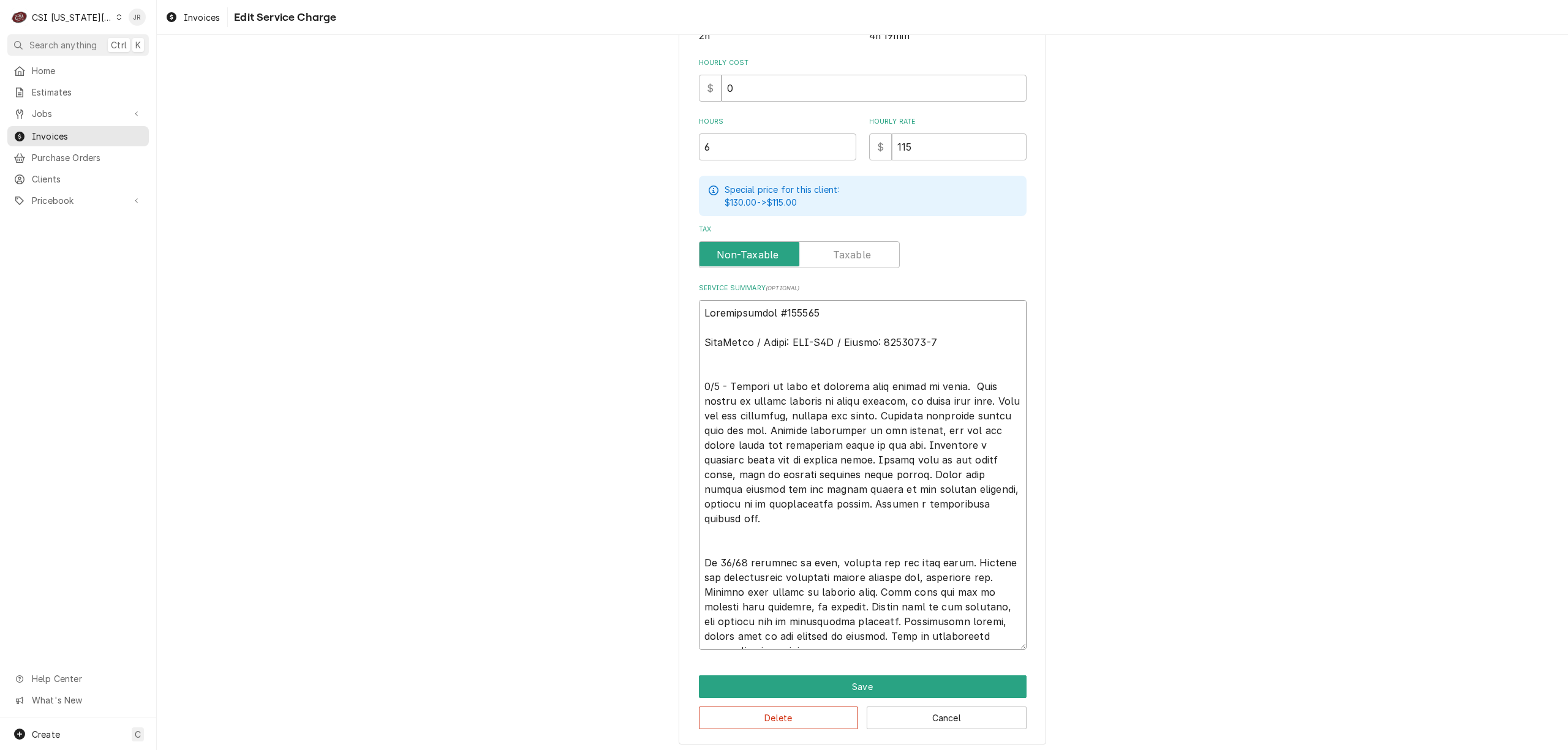
scroll to position [341, 0]
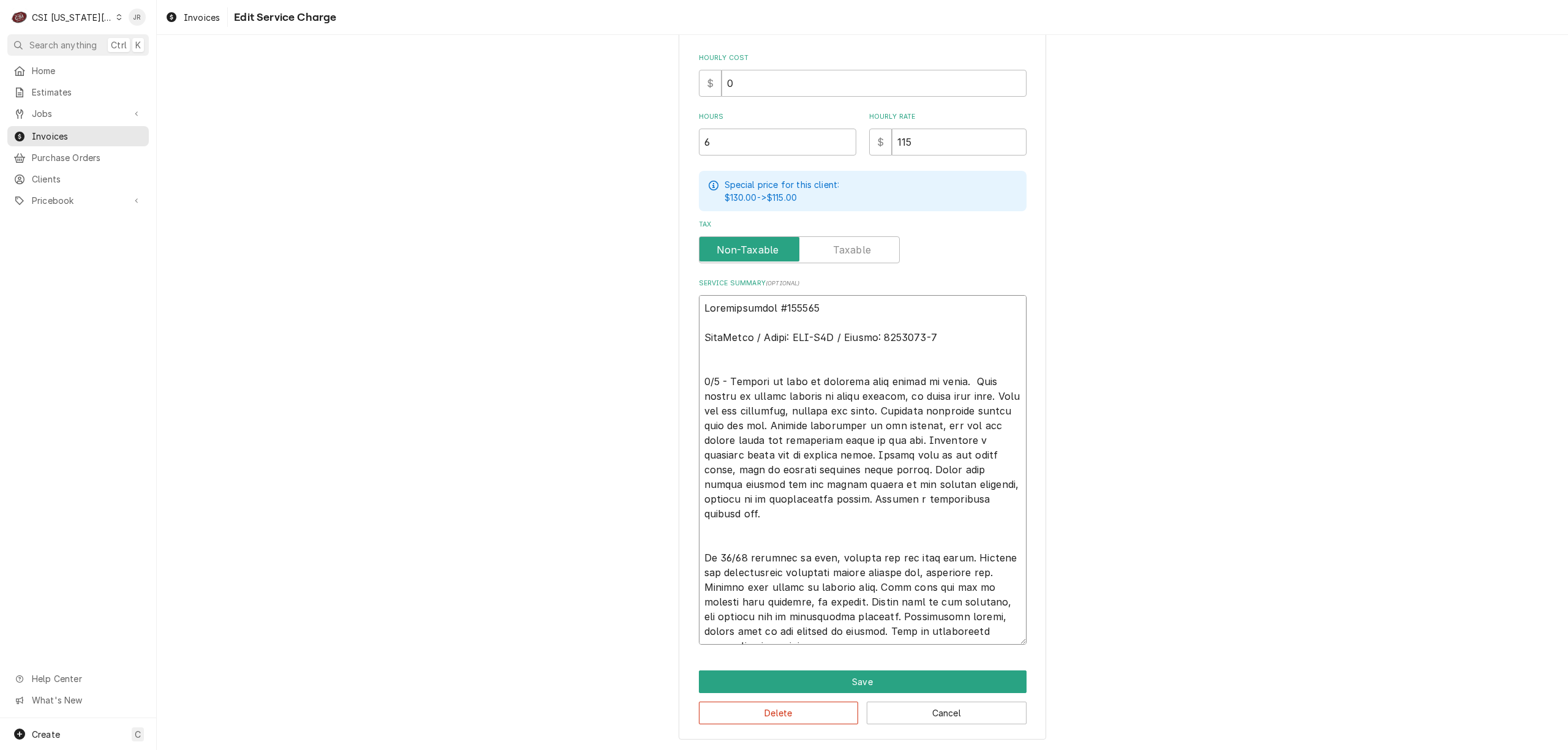
drag, startPoint x: 839, startPoint y: 635, endPoint x: 830, endPoint y: 633, distance: 9.2
click at [776, 633] on textarea "Service Summary ( optional )" at bounding box center [862, 469] width 328 height 350
type textarea "Authorization #303382 AltoShaam / Model: VMC-H4H / Serial: 3358099-2 9/9 - Arri…"
click at [776, 673] on button "Save" at bounding box center [862, 682] width 328 height 23
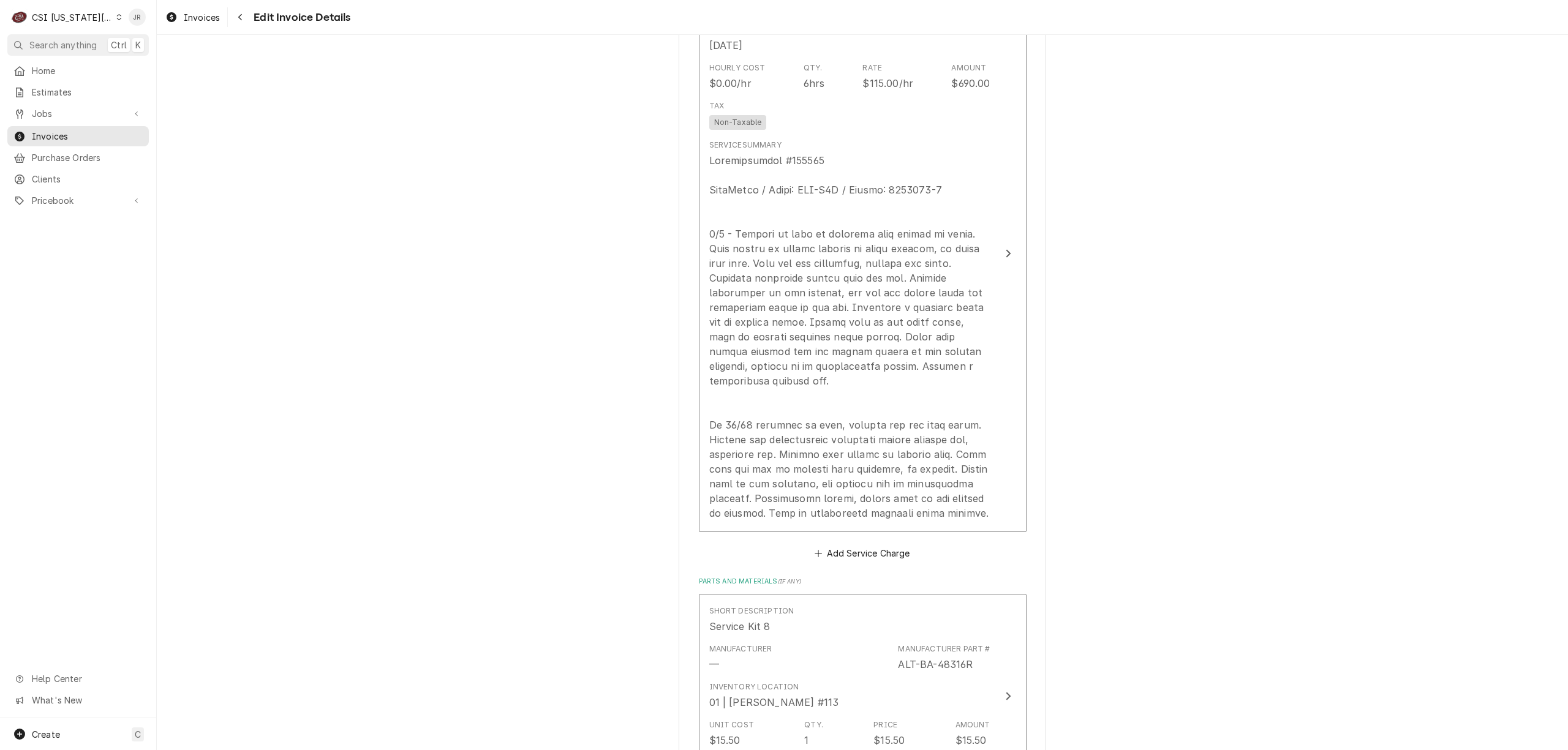
click at [776, 673] on div "Manufacturer — Manufacturer Part # ALT-BA-48316R" at bounding box center [849, 657] width 281 height 38
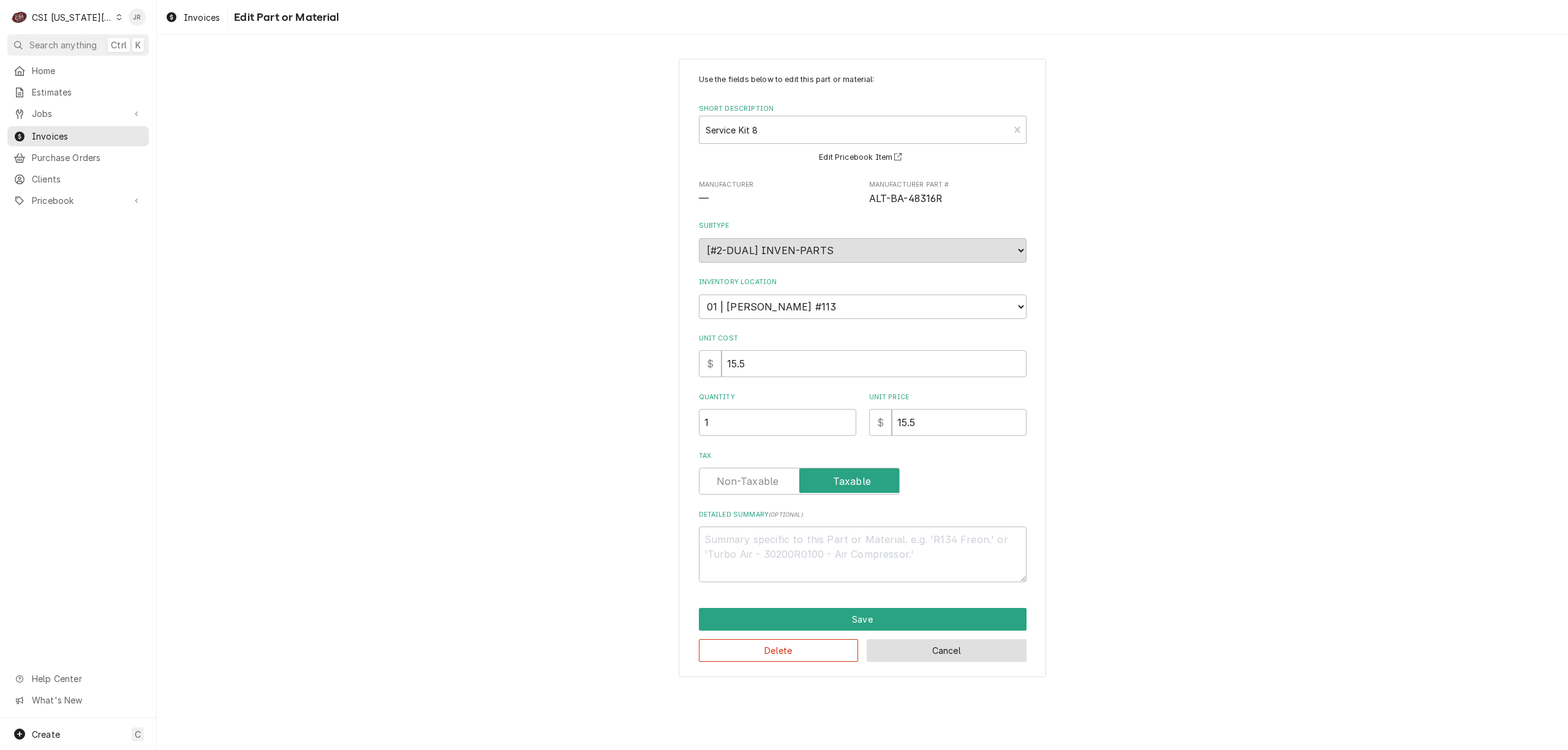
click at [776, 655] on button "Cancel" at bounding box center [947, 651] width 160 height 23
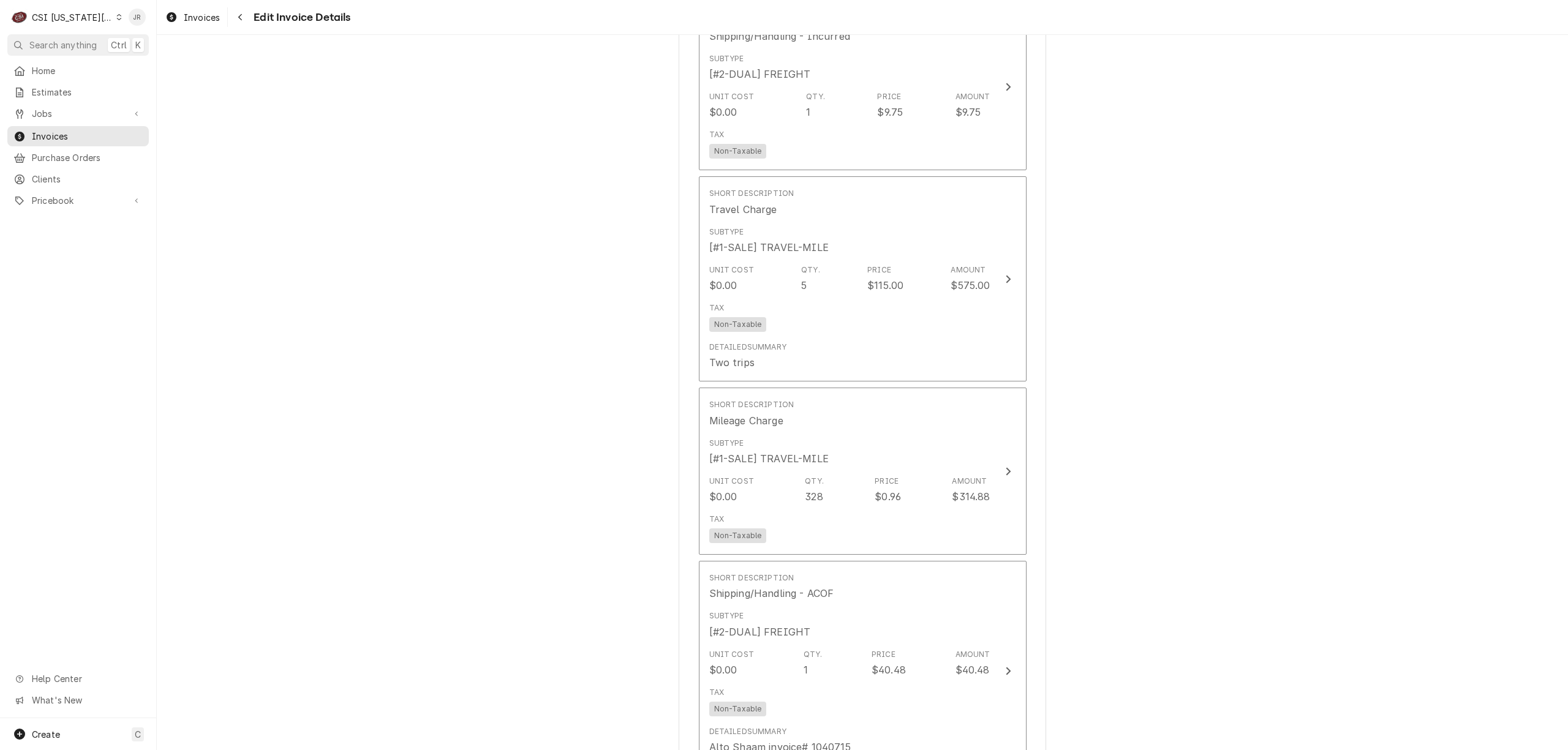
scroll to position [3461, 0]
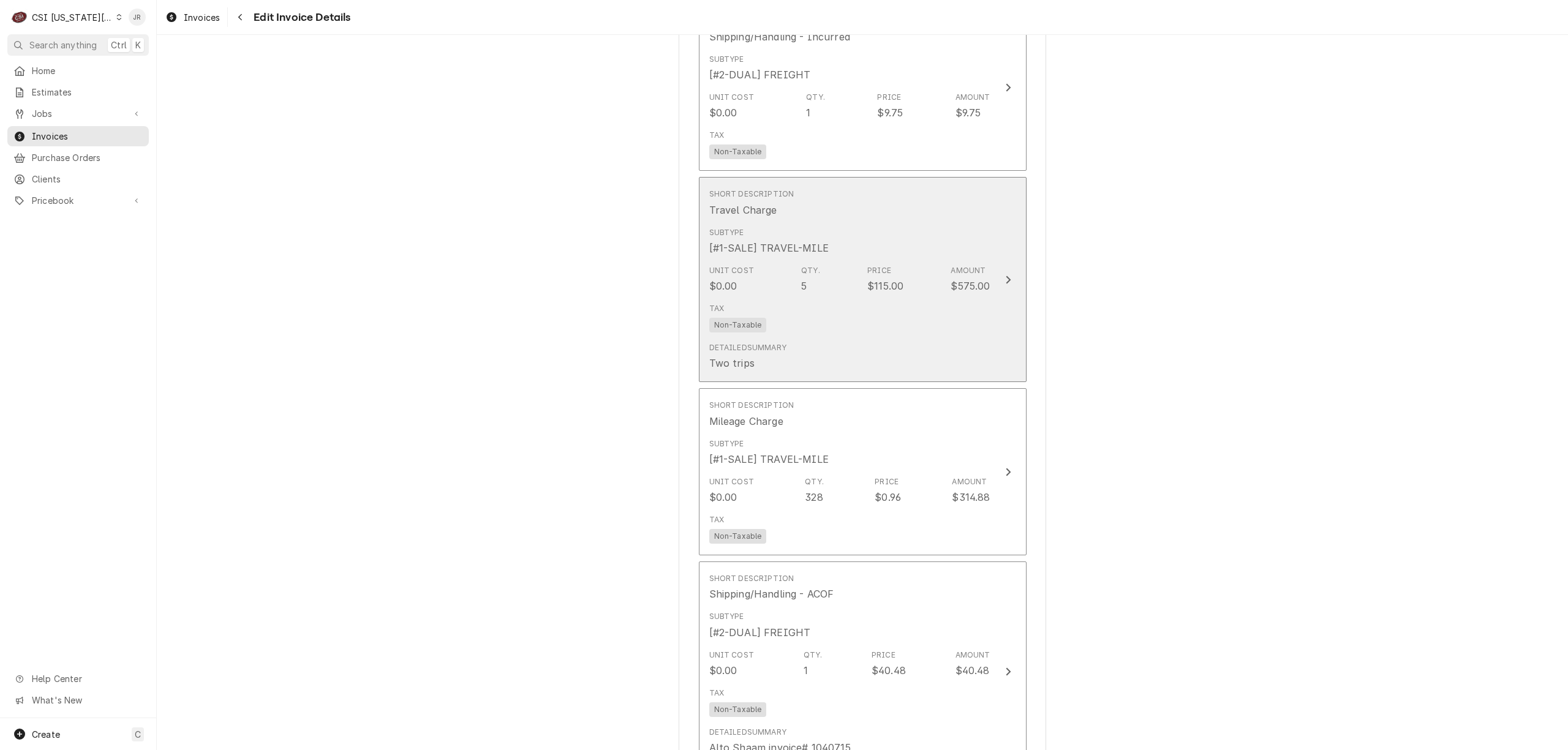
click at [776, 305] on div "Tax Non-Taxable" at bounding box center [849, 318] width 281 height 40
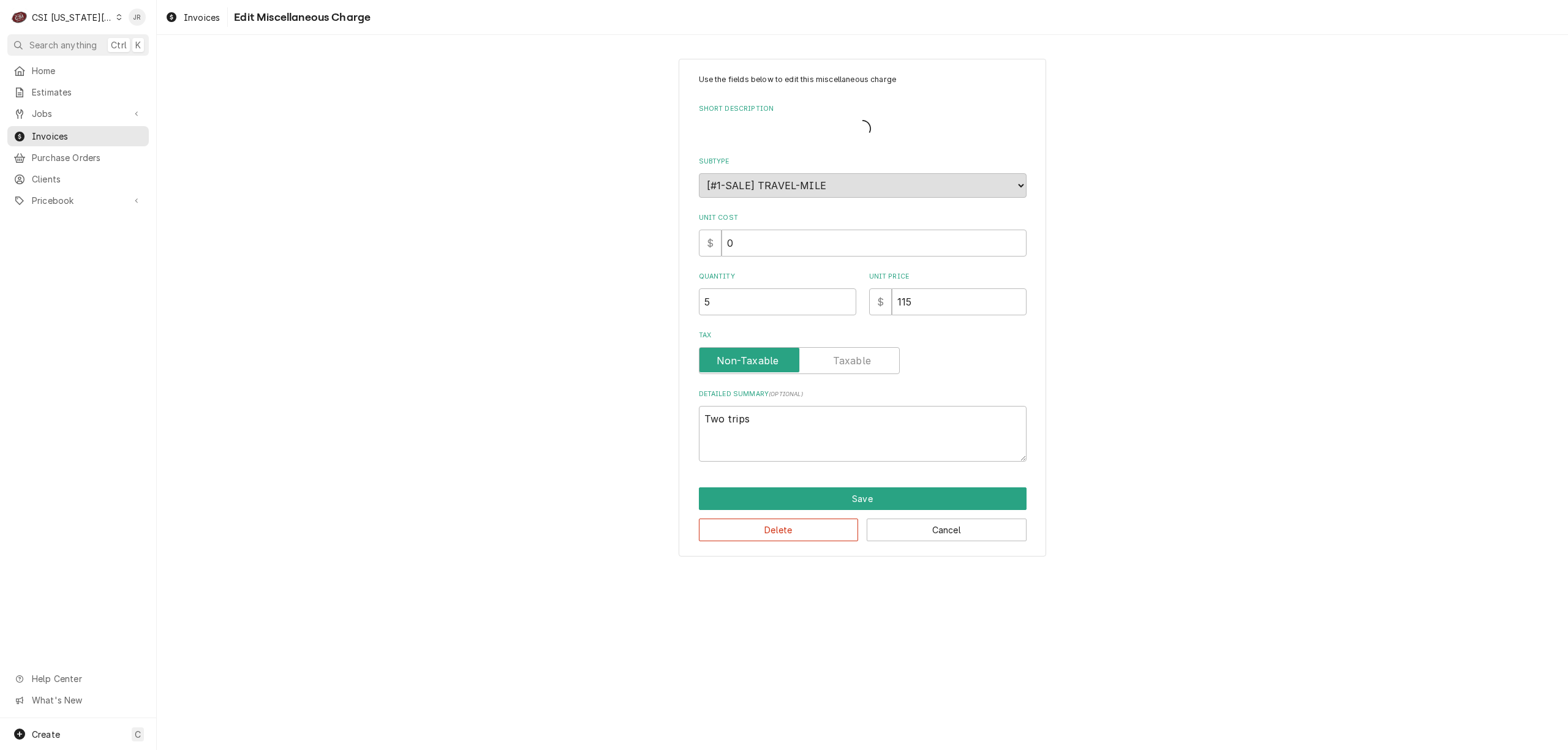
type textarea "x"
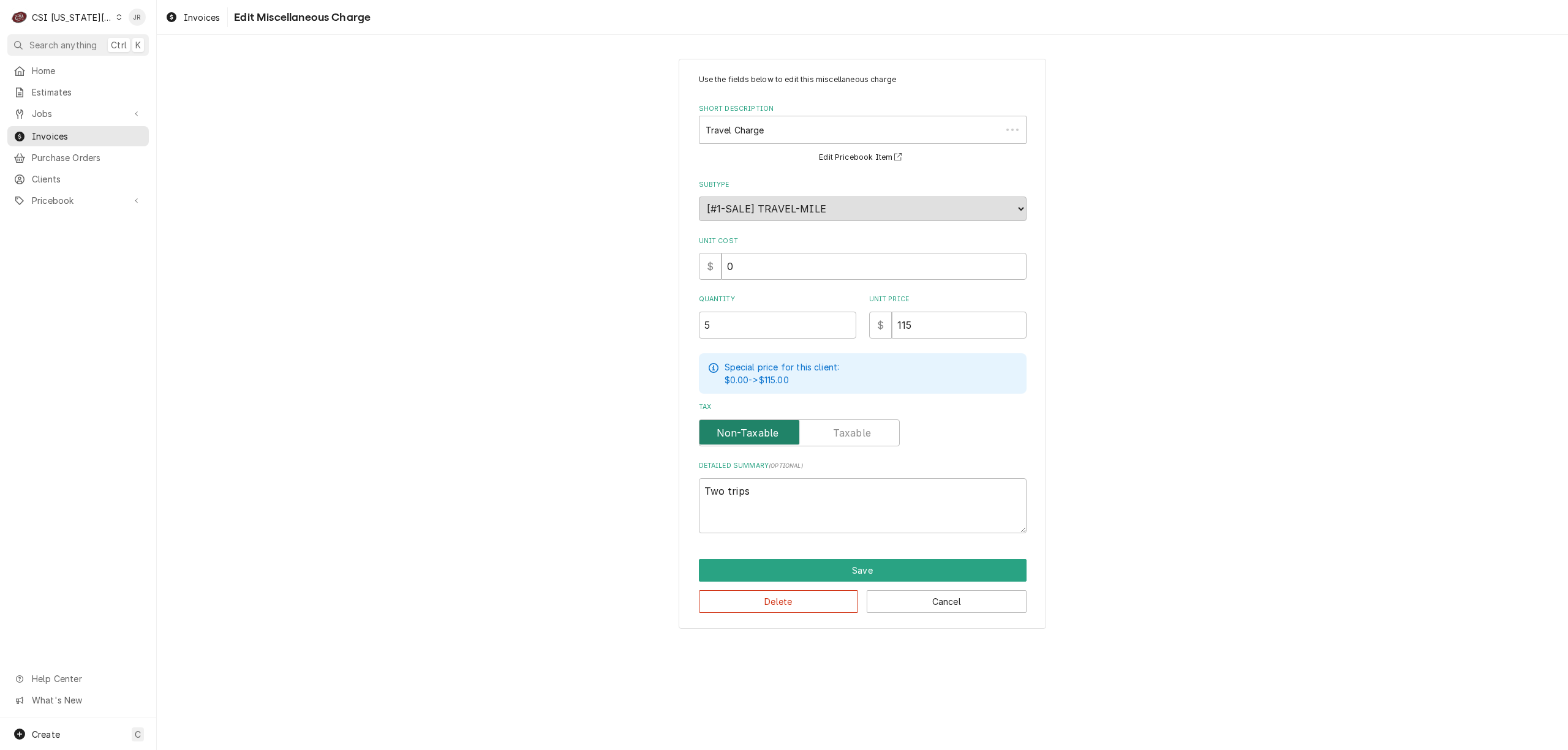
click at [776, 420] on input "Tax" at bounding box center [799, 433] width 190 height 27
checkbox input "true"
type textarea "x"
drag, startPoint x: 740, startPoint y: 417, endPoint x: 751, endPoint y: 442, distance: 27.3
click at [743, 425] on div "Tax" at bounding box center [862, 424] width 328 height 44
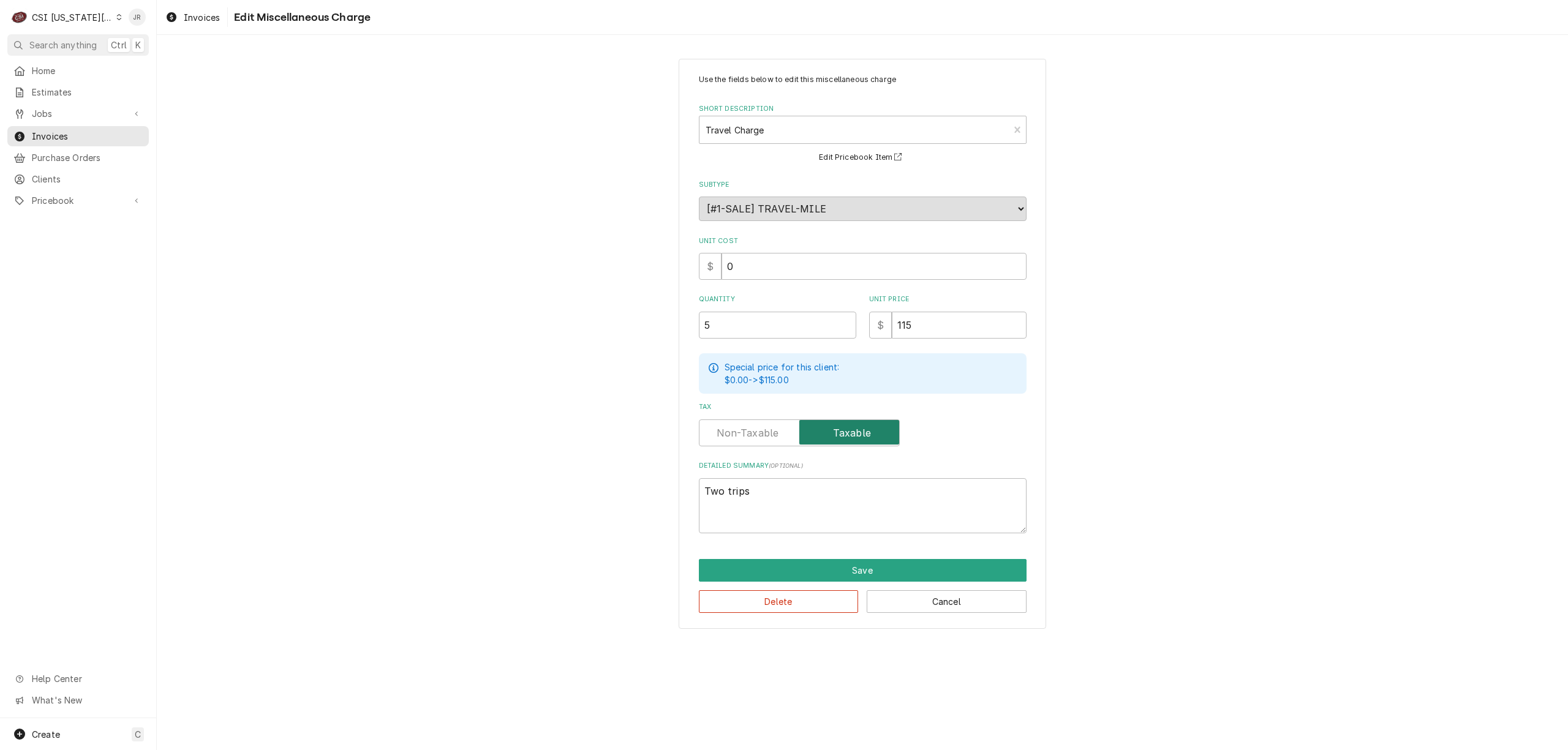
click at [751, 440] on input "Tax" at bounding box center [799, 433] width 190 height 27
checkbox input "false"
drag, startPoint x: 779, startPoint y: 490, endPoint x: 787, endPoint y: 487, distance: 8.5
click at [776, 487] on textarea "Two trips" at bounding box center [862, 506] width 328 height 56
type textarea "x"
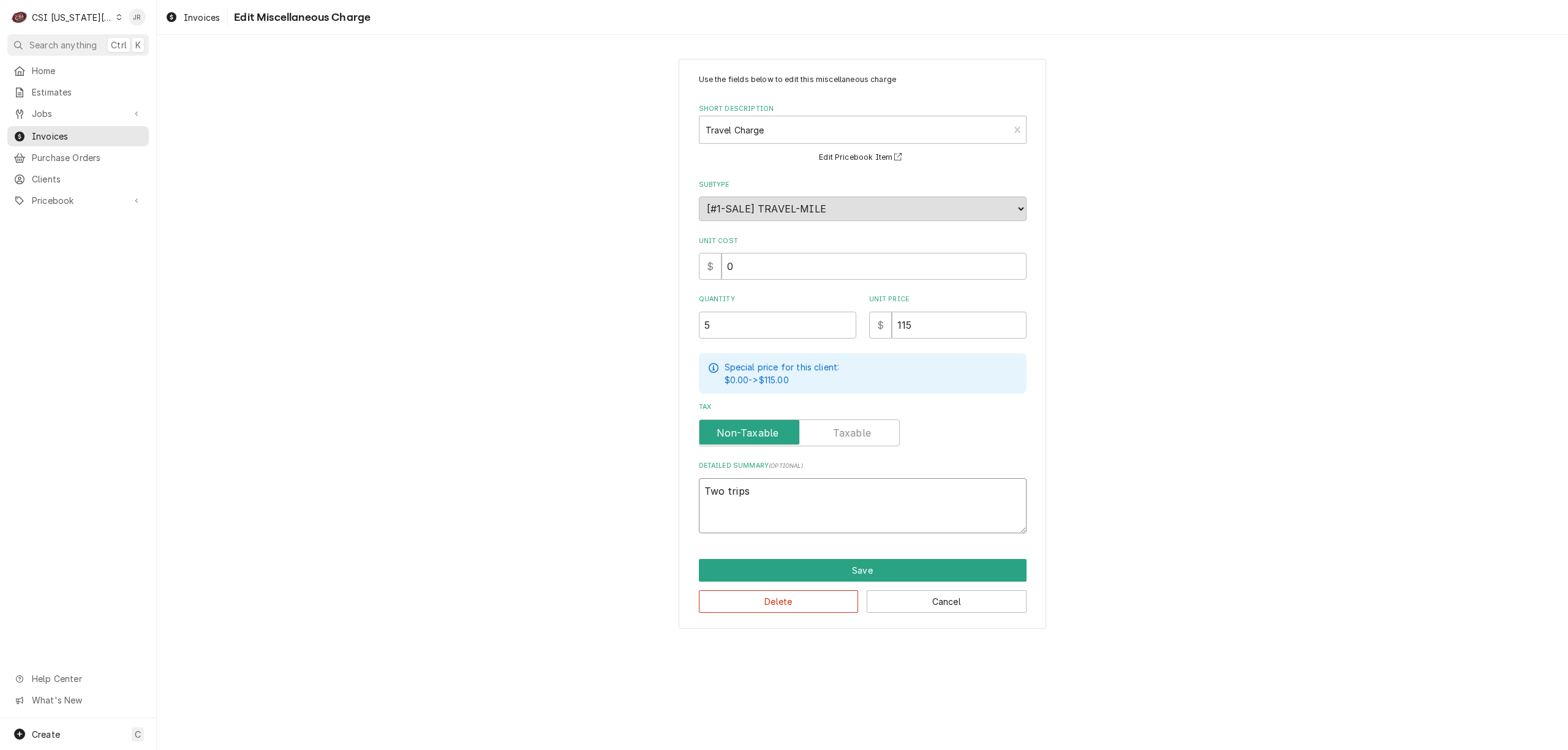
type textarea "Two trips"
type textarea "x"
type textarea "Two trips ,"
type textarea "x"
type textarea "Two trips ,"
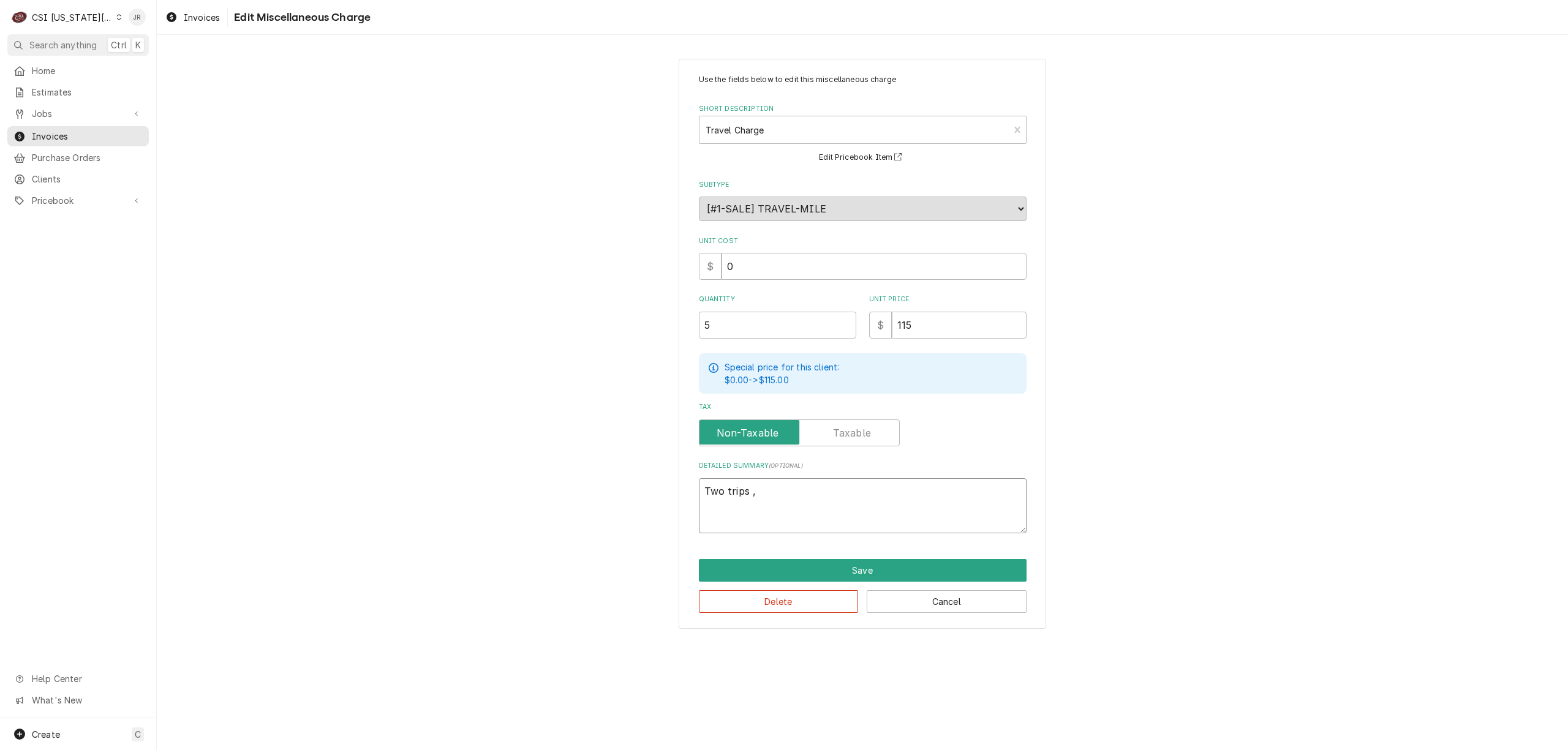
type textarea "x"
type textarea "Two trips , E"
type textarea "x"
type textarea "Two trips , ER"
type textarea "x"
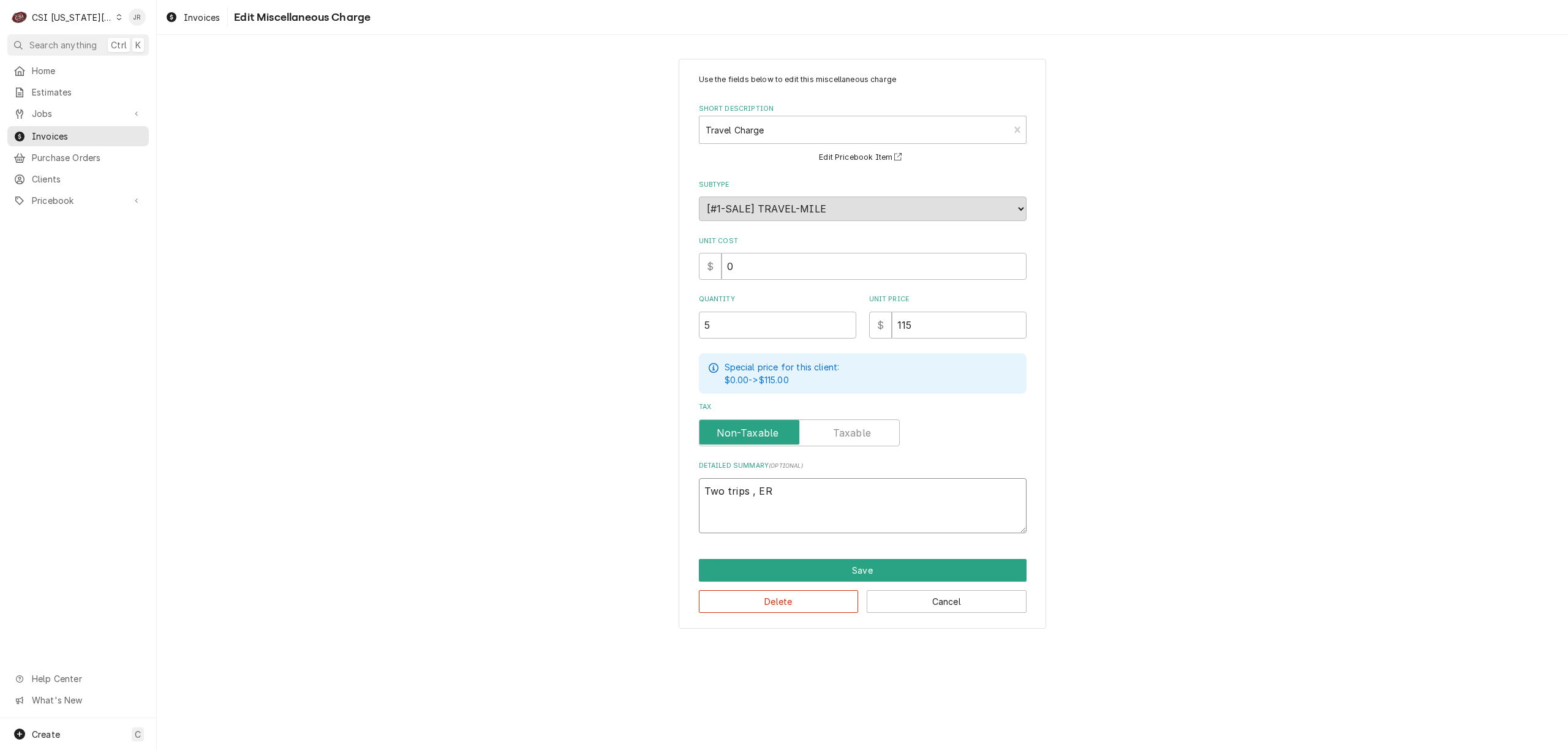
type textarea "Two trips , E"
type textarea "x"
type textarea "Two trips ,"
type textarea "x"
type textarea "Two trips ,"
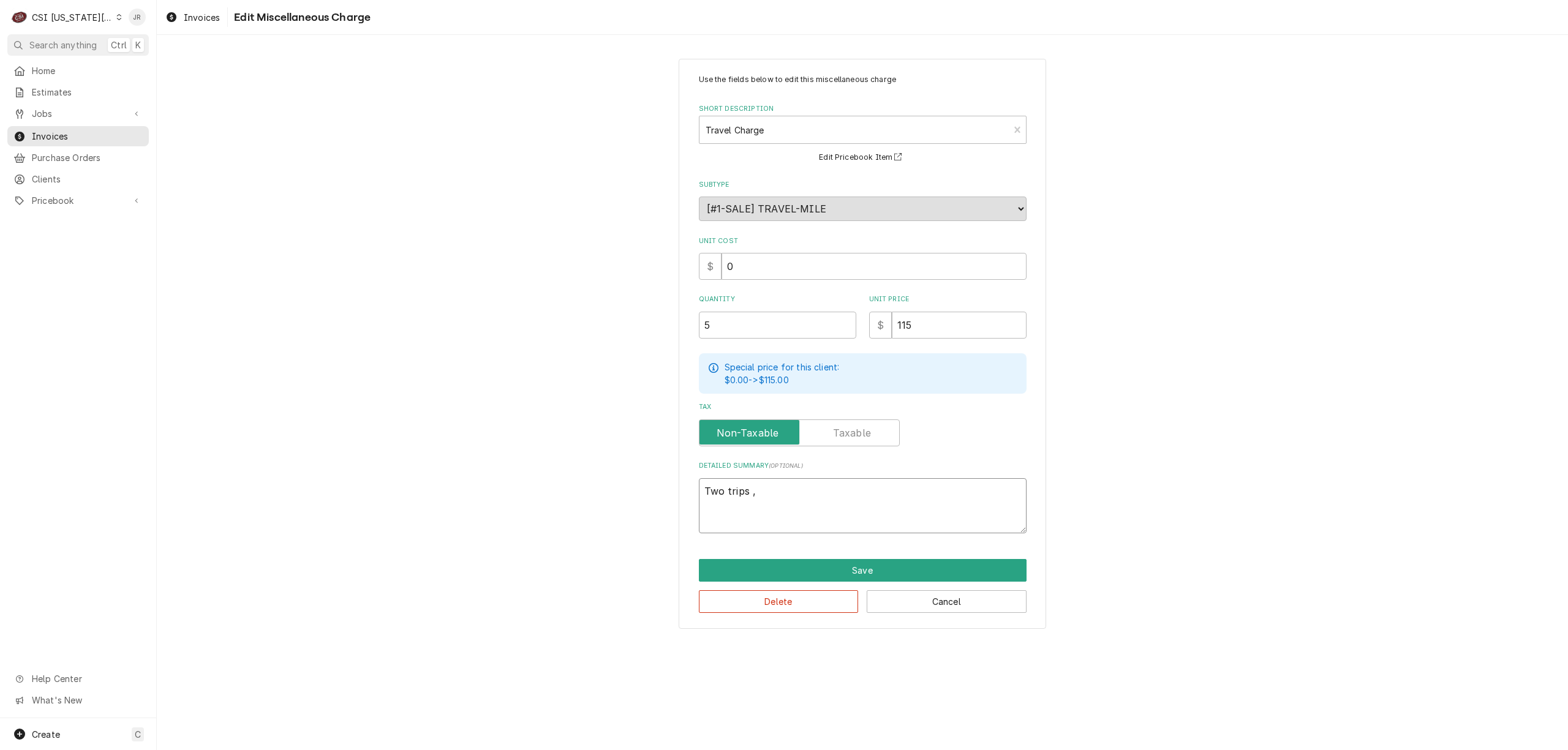
type textarea "x"
type textarea "Two trips"
type textarea "x"
type textarea "Two trips ,"
type textarea "x"
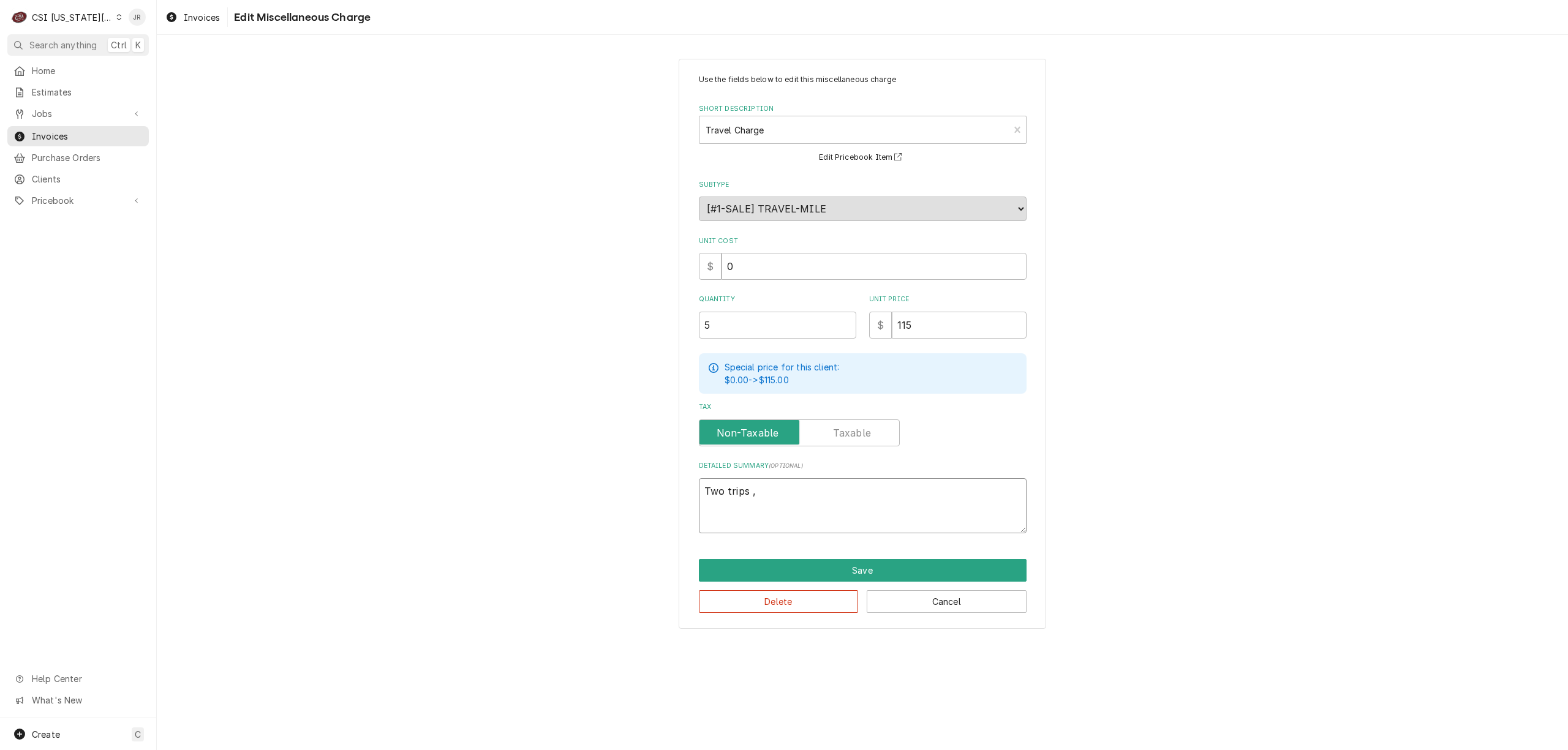
type textarea "Two trips ,"
type textarea "x"
type textarea "Two trips ,"
type textarea "x"
type textarea "Two trips"
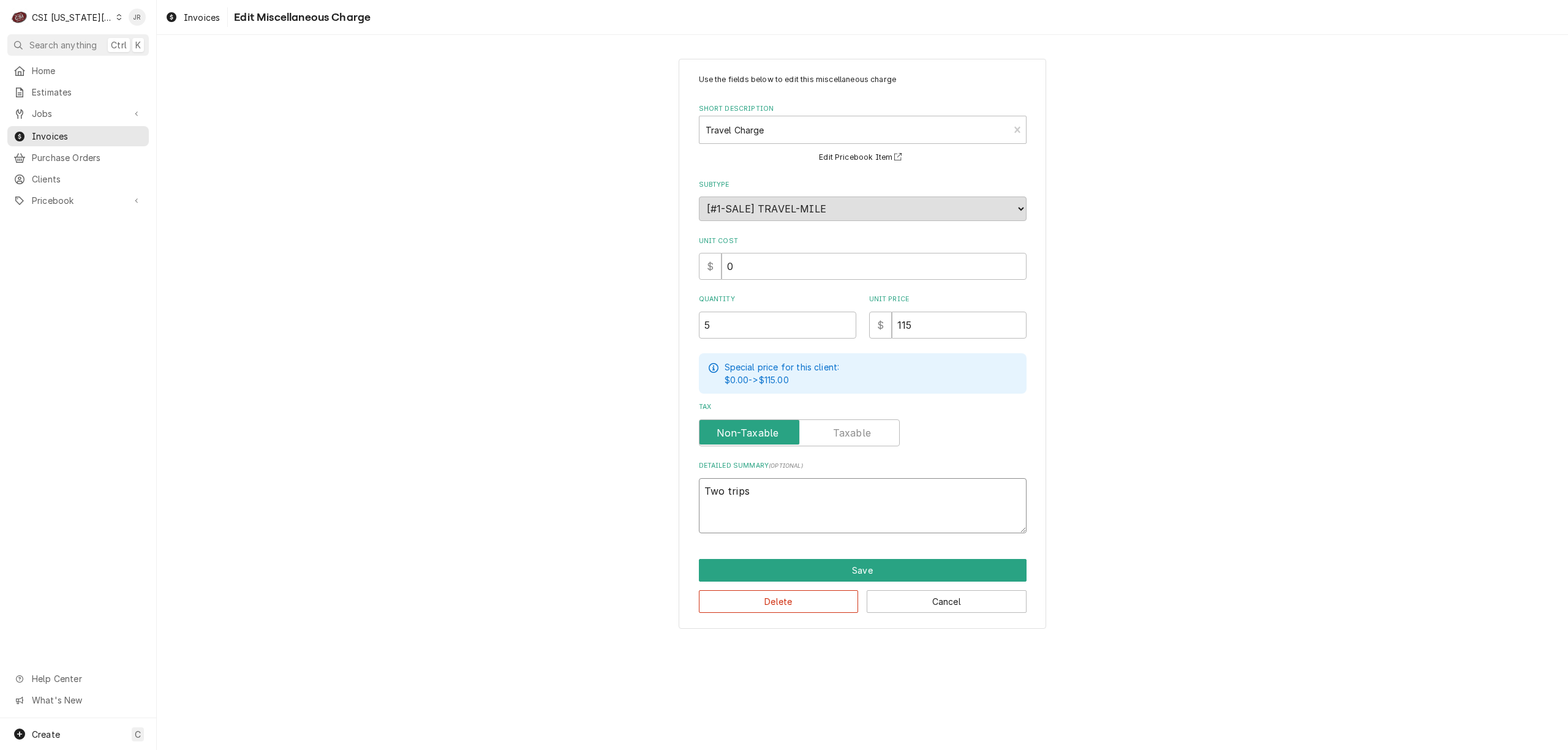
type textarea "x"
type textarea "Two trips"
type textarea "x"
type textarea "Two trips,"
type textarea "x"
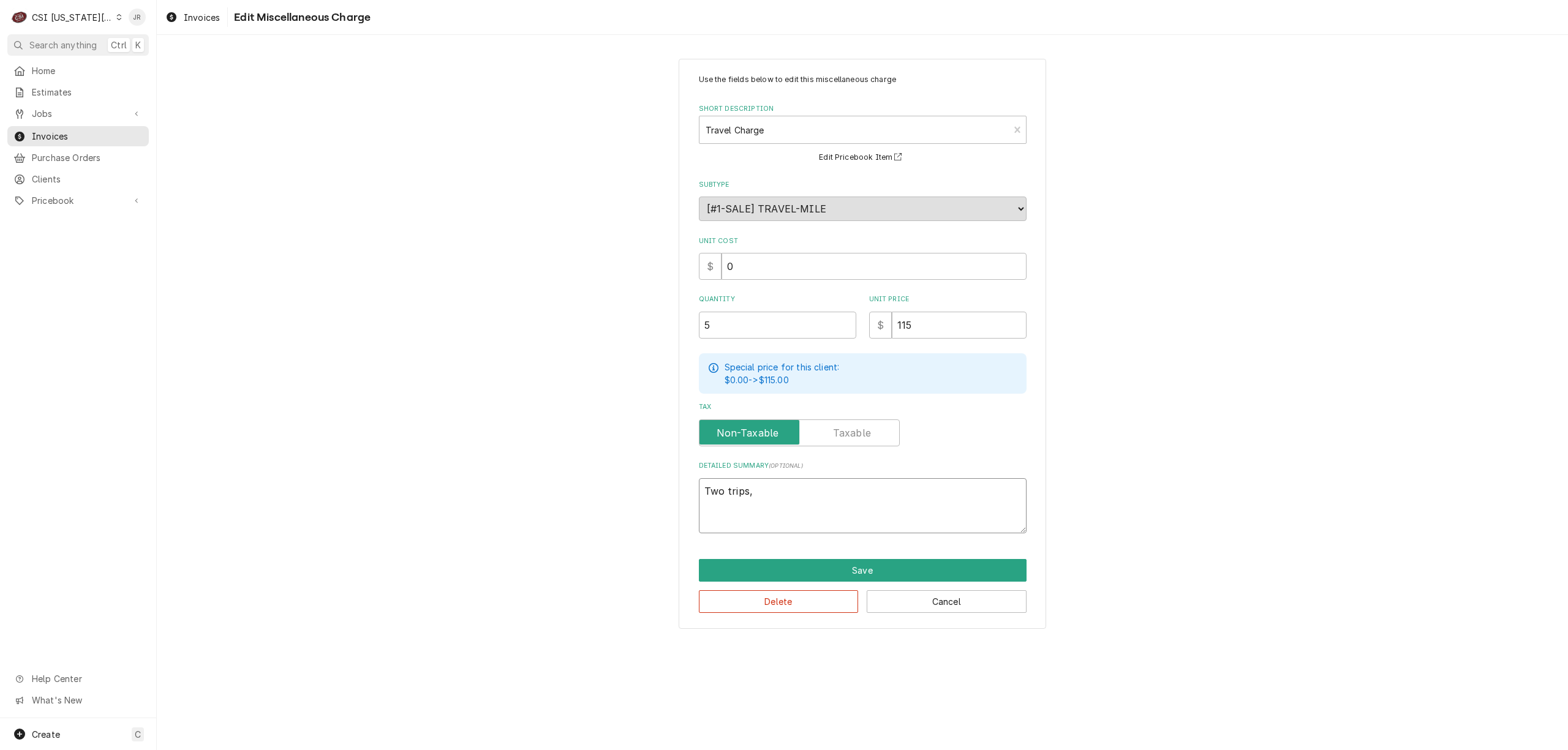
type textarea "Two trips,"
type textarea "x"
type textarea "Two trips, e"
type textarea "x"
type textarea "Two trips, ex"
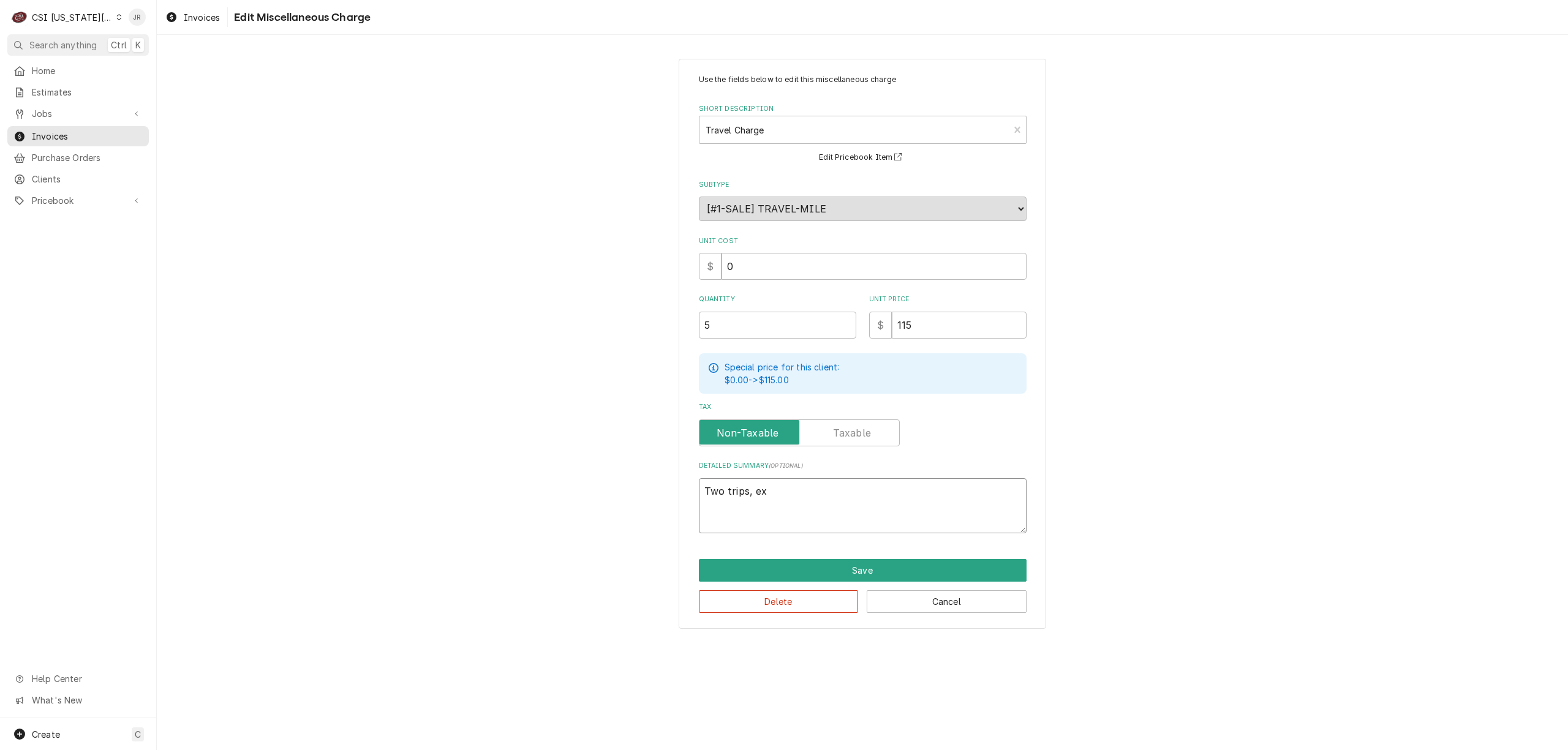
type textarea "x"
type textarea "Two trips, ext"
type textarea "x"
type textarea "Two trips, exte"
type textarea "x"
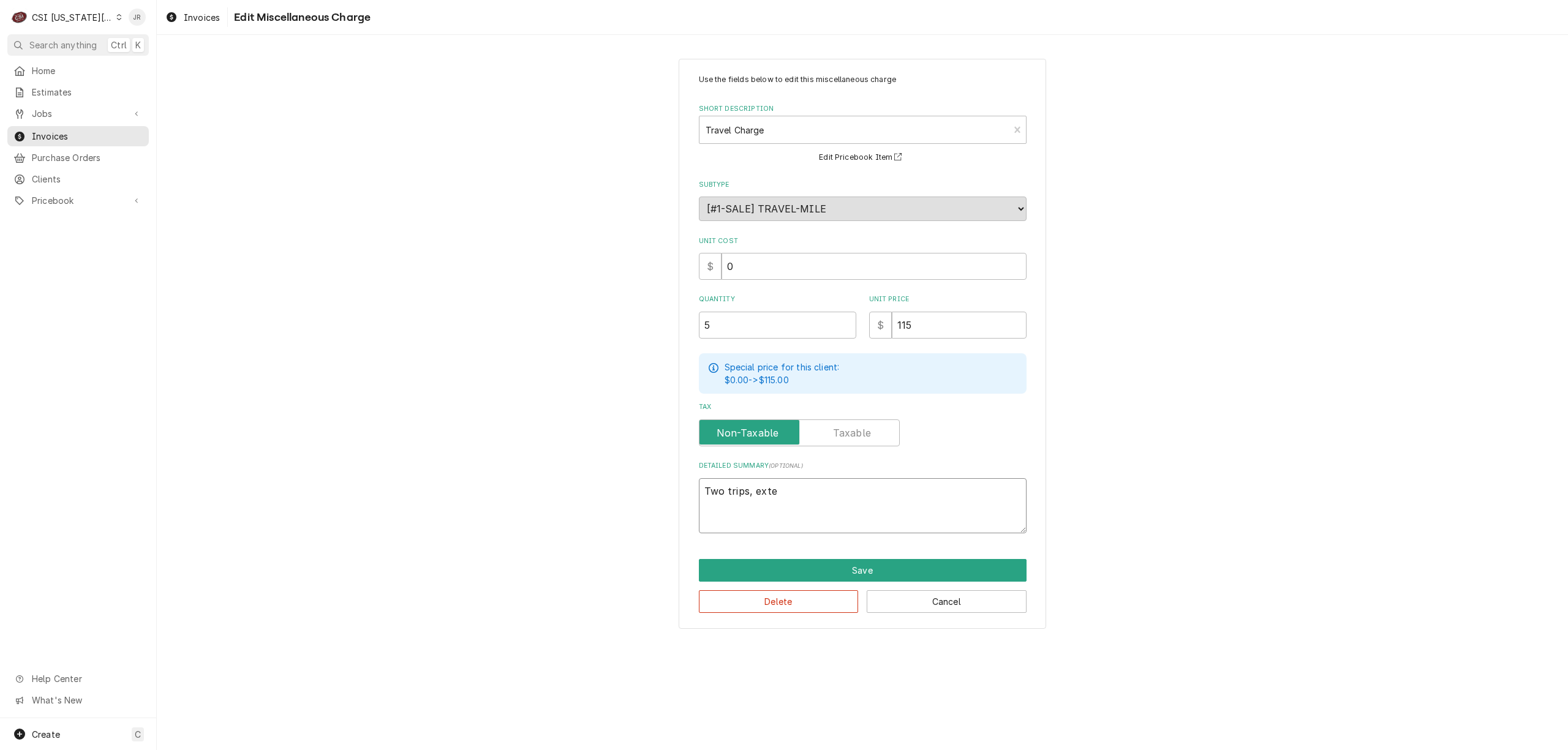
type textarea "Two trips, exten"
type textarea "x"
type textarea "Two trips, extend"
type textarea "x"
type textarea "Two trips, extende"
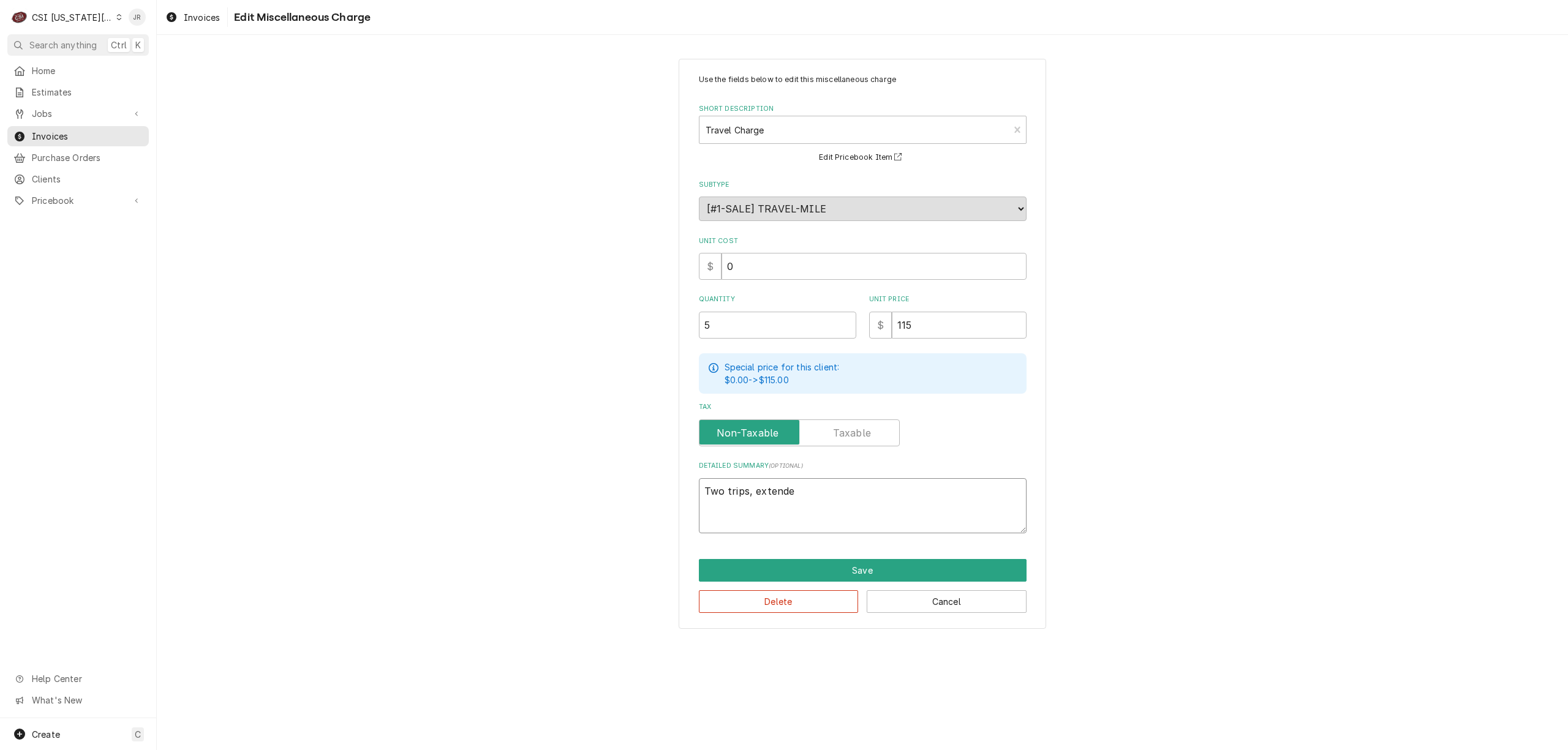
type textarea "x"
type textarea "Two trips, extended"
type textarea "x"
type textarea "Two trips, extended"
type textarea "x"
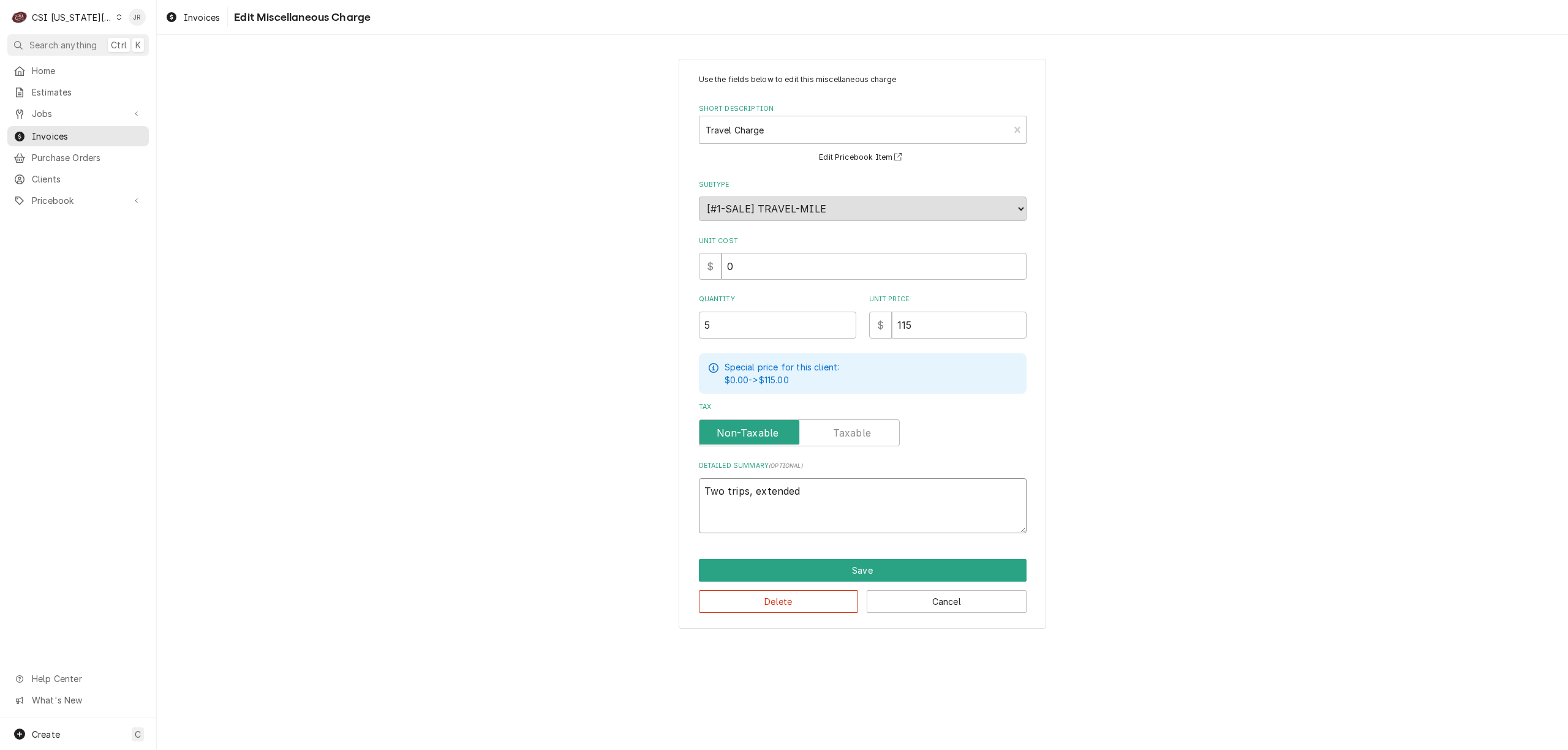
type textarea "Two trips, extended t"
type textarea "x"
type textarea "Two trips, extended tr"
type textarea "x"
type textarea "Two trips, extended tra"
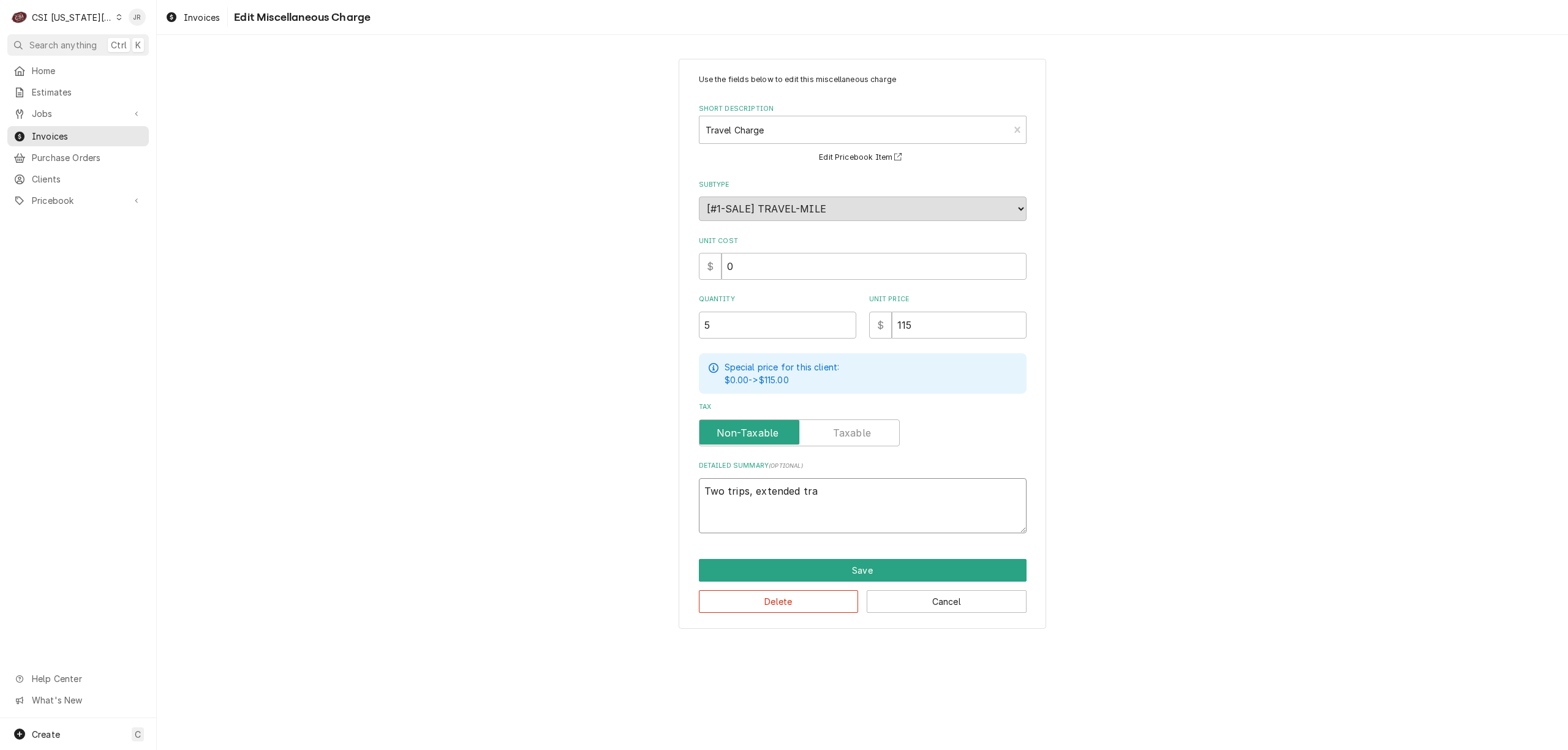
type textarea "x"
type textarea "Two trips, extended trav"
type textarea "x"
type textarea "Two trips, extended trave"
type textarea "x"
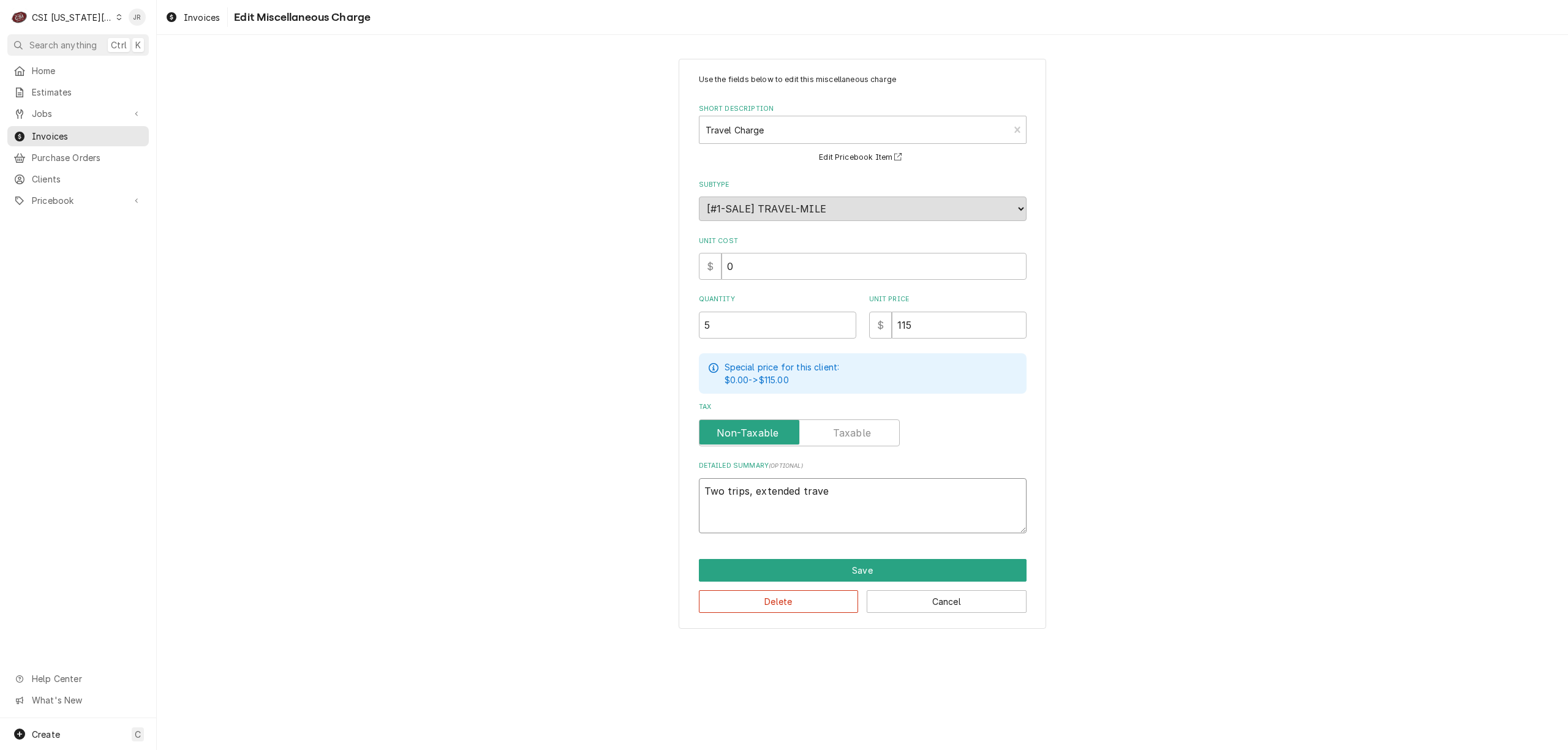
type textarea "Two trips, extended travel"
type textarea "x"
type textarea "Two trips, extended travel"
type textarea "x"
type textarea "Two trips, extended travel a"
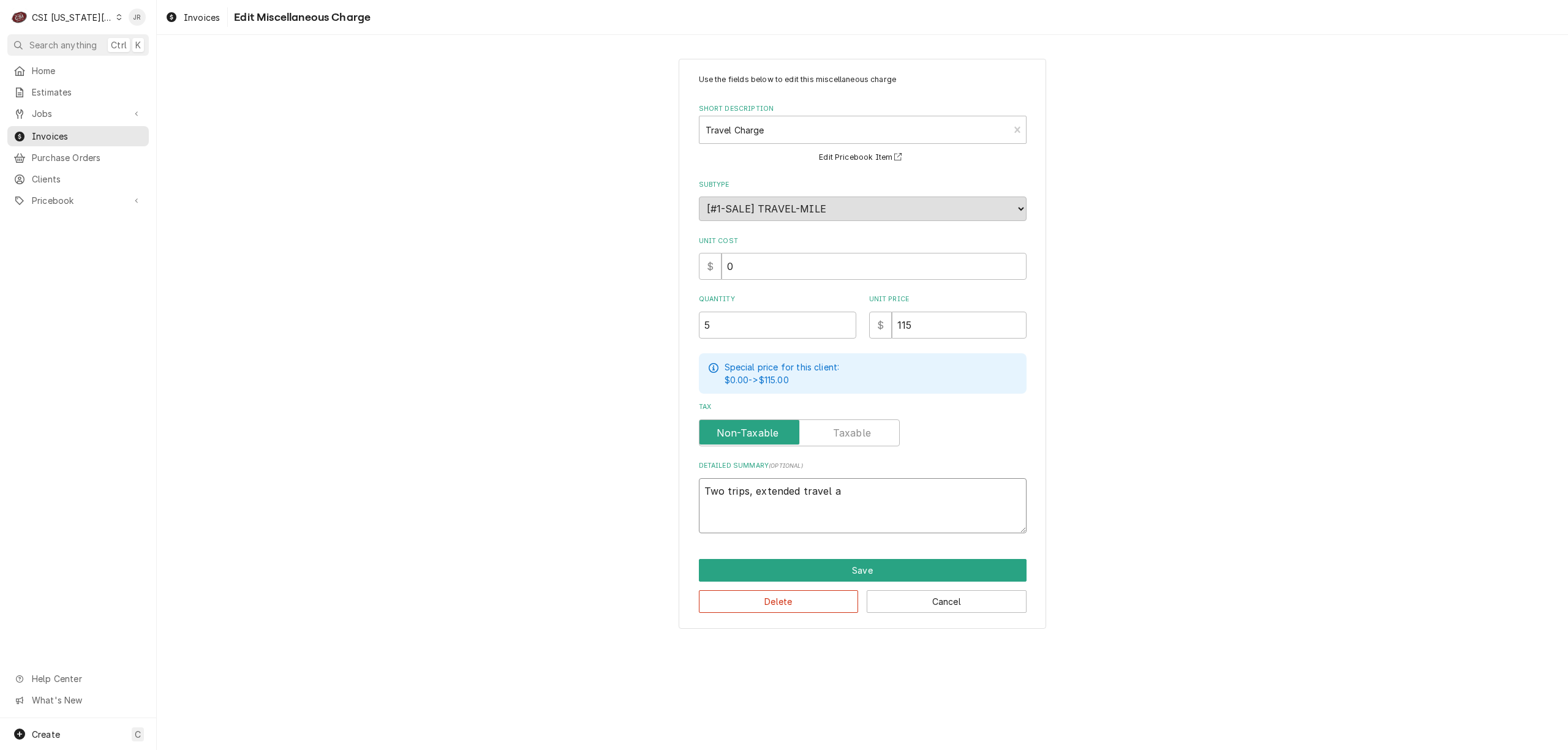
type textarea "x"
type textarea "Two trips, extended travel au"
type textarea "x"
type textarea "Two trips, extended travel aut"
type textarea "x"
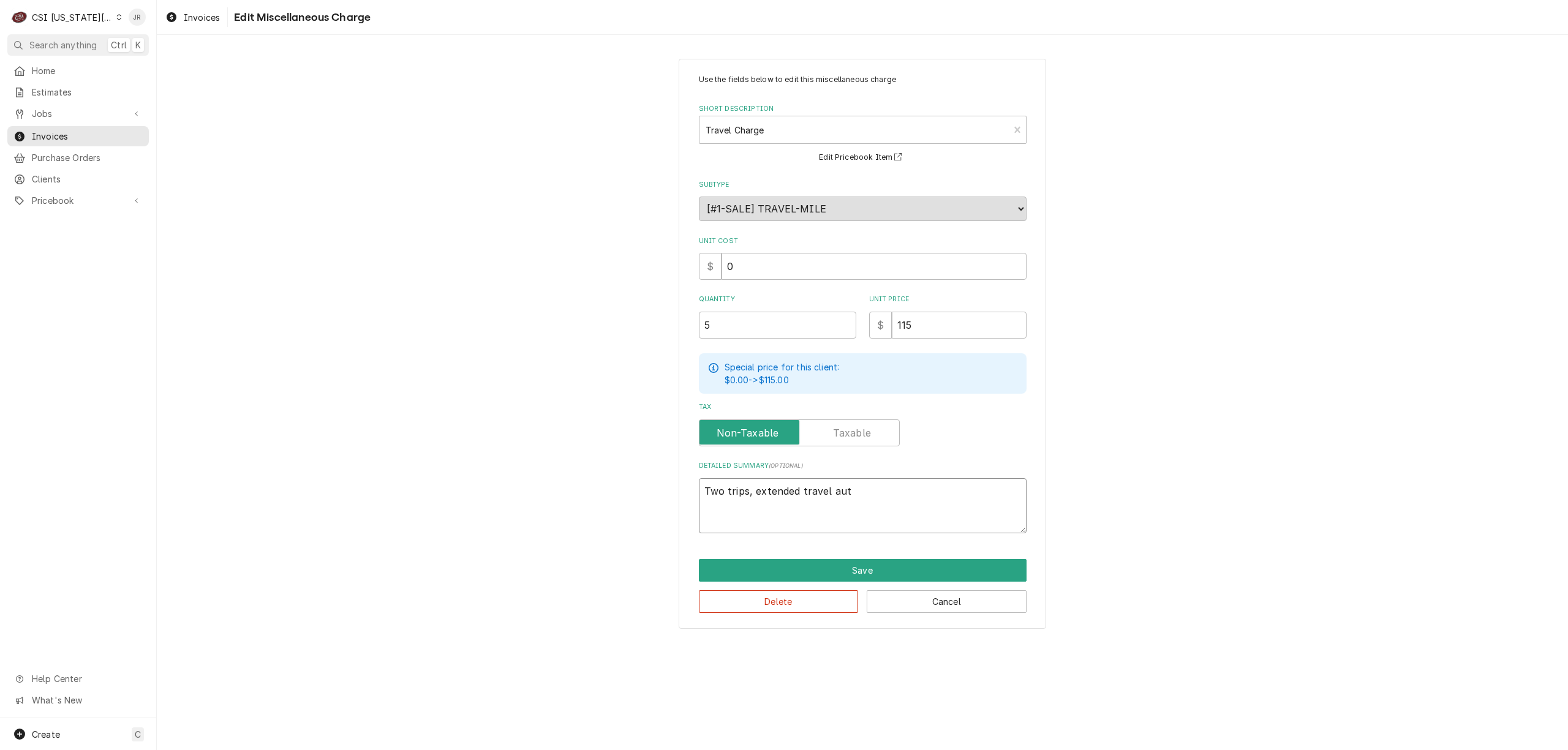
type textarea "Two trips, extended travel auth"
type textarea "x"
type textarea "Two trips, extended travel autho"
type textarea "x"
type textarea "Two trips, extended travel author"
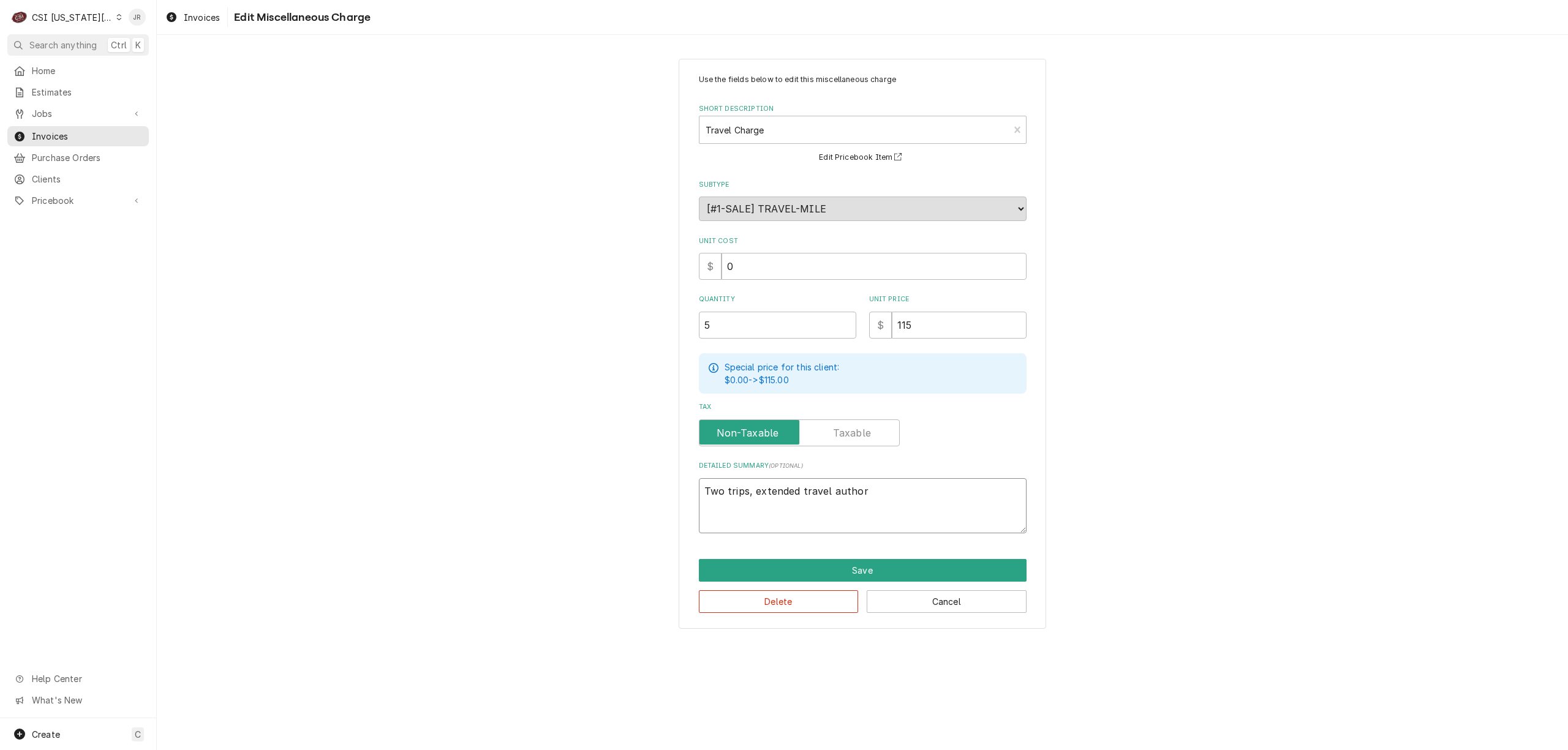
type textarea "x"
type textarea "Two trips, extended travel authori"
type textarea "x"
type textarea "Two trips, extended travel authoriz"
type textarea "x"
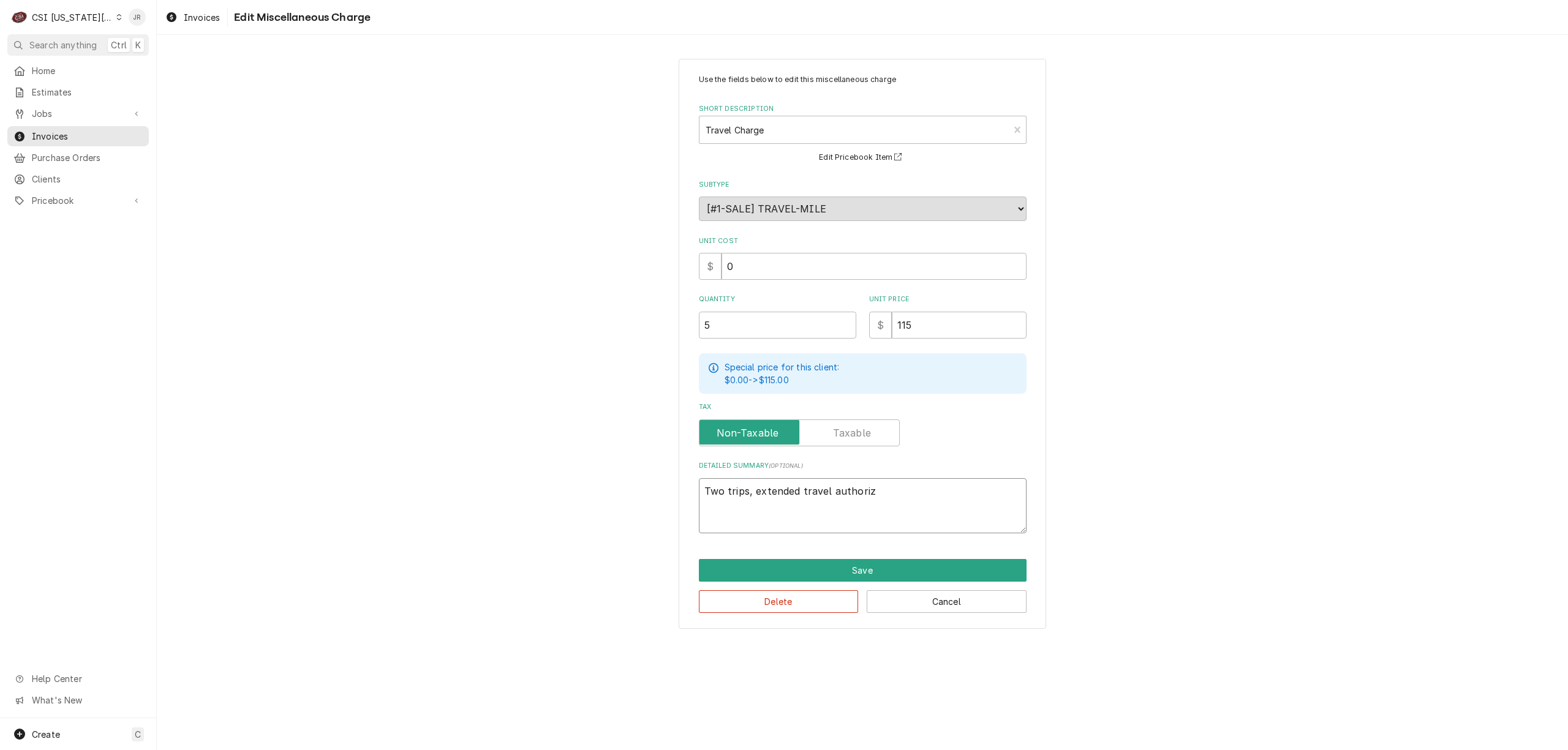
type textarea "Two trips, extended travel authorize"
type textarea "x"
type textarea "Two trips, extended travel authorized"
click at [776, 575] on button "Save" at bounding box center [862, 570] width 328 height 23
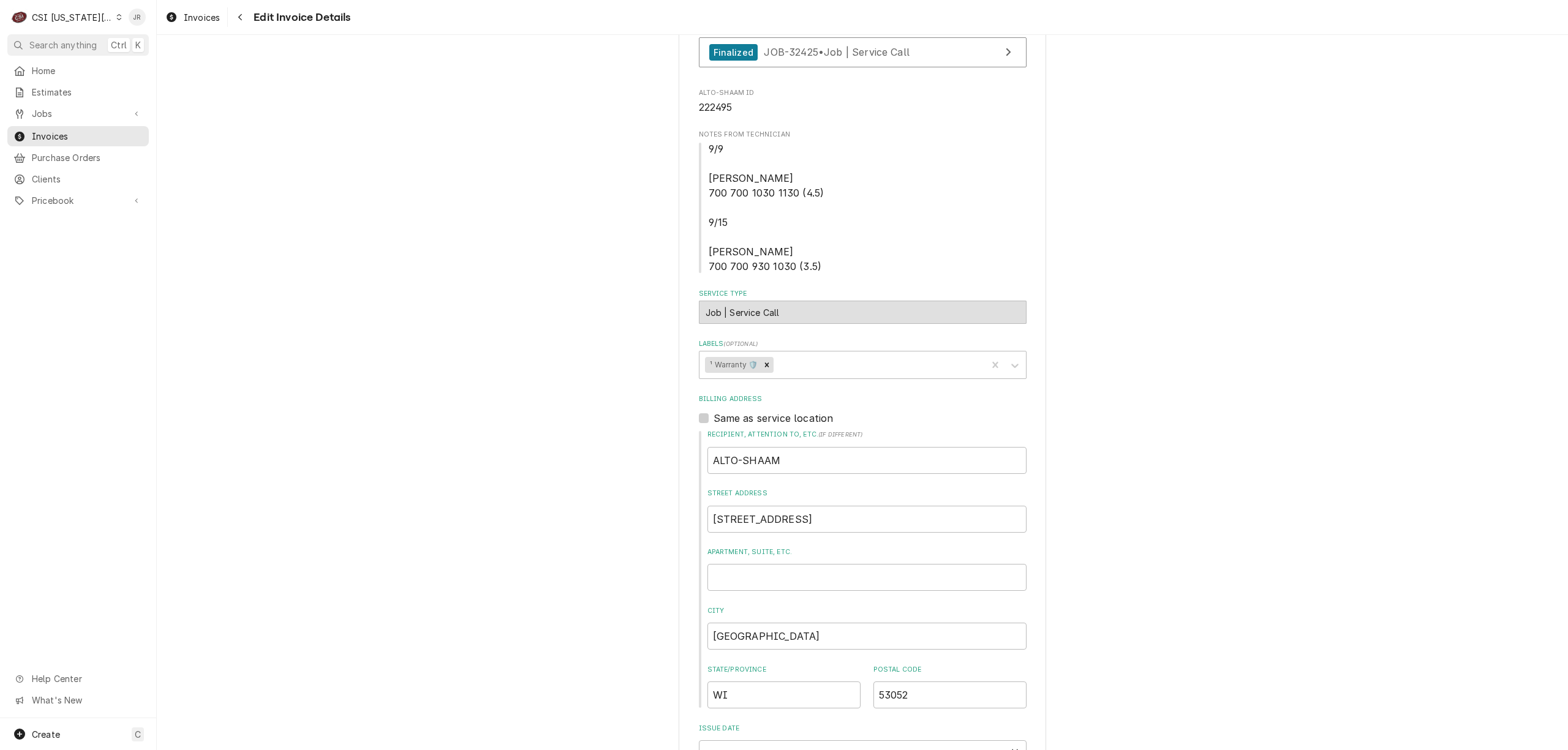
scroll to position [381, 0]
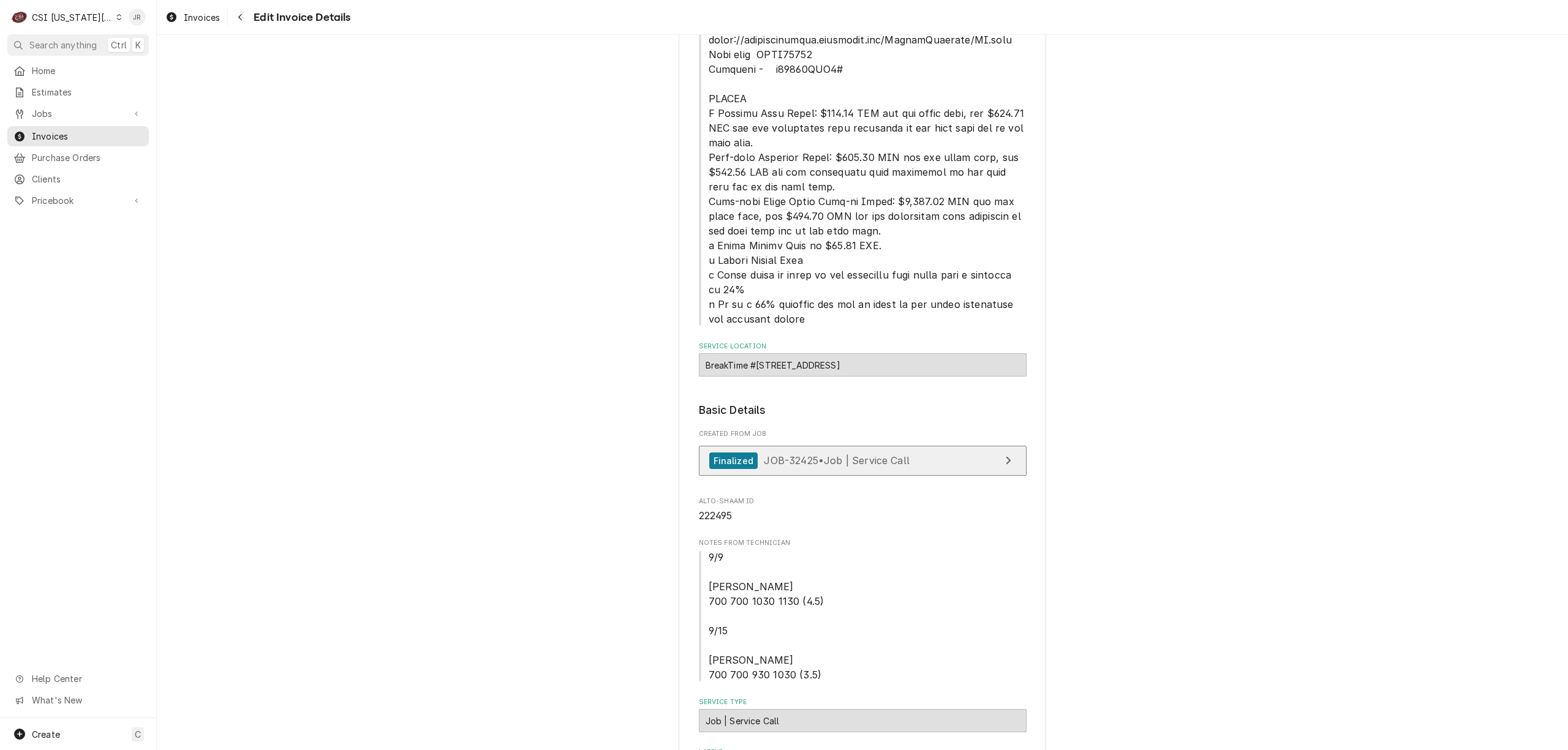
click at [776, 458] on link "Finalized JOB-32425 • Job | Service Call" at bounding box center [862, 461] width 328 height 30
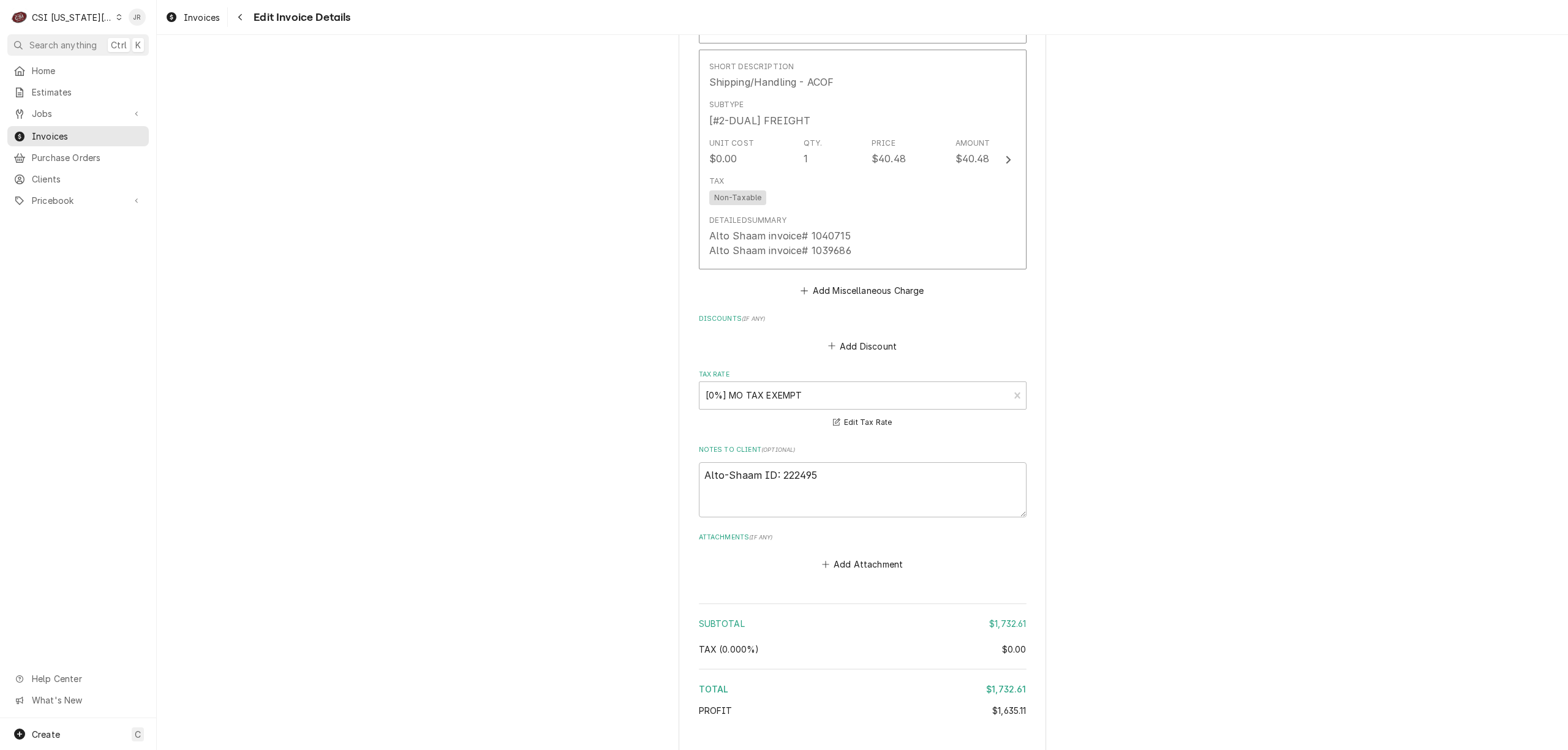
scroll to position [4081, 0]
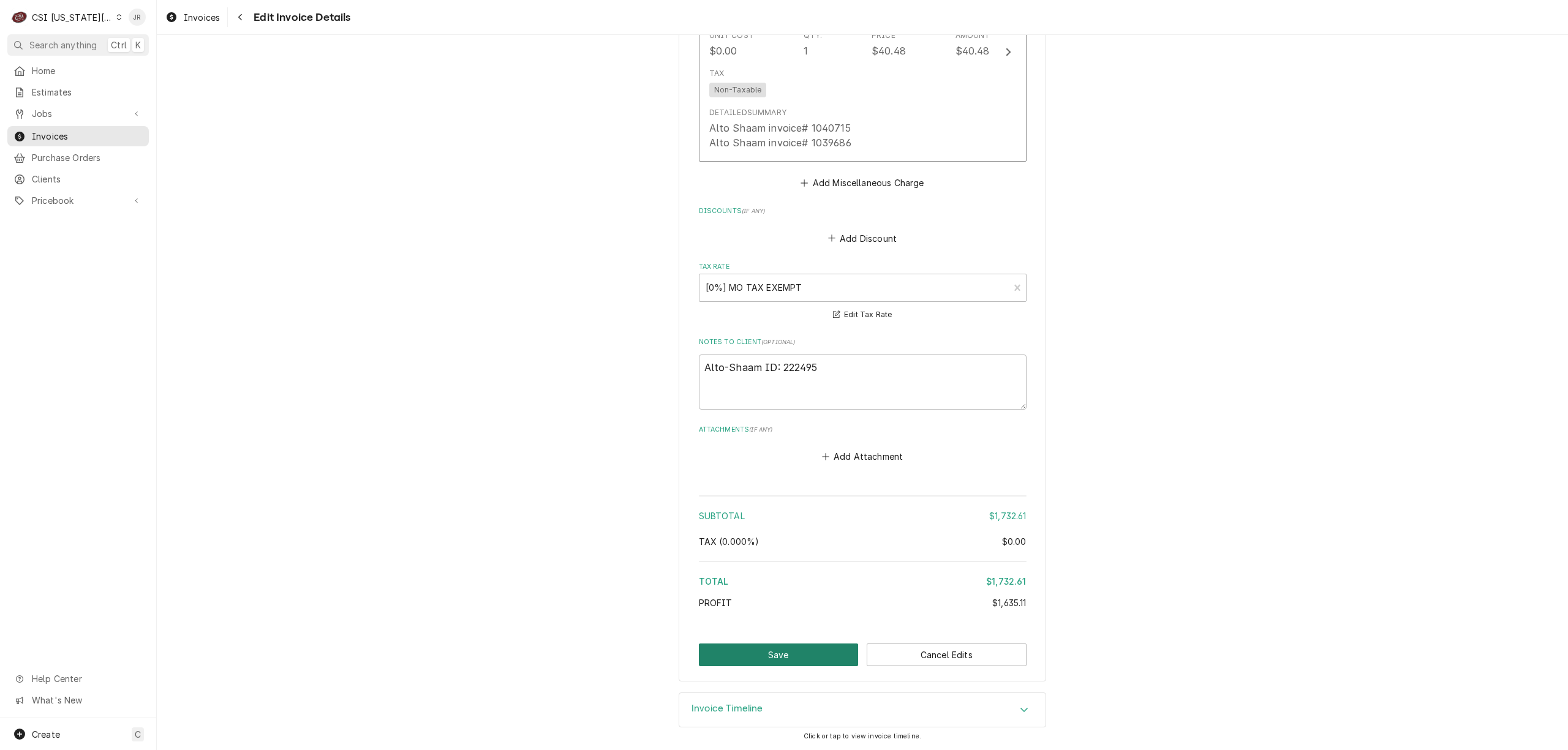
click at [776, 660] on button "Save" at bounding box center [779, 655] width 160 height 23
type textarea "x"
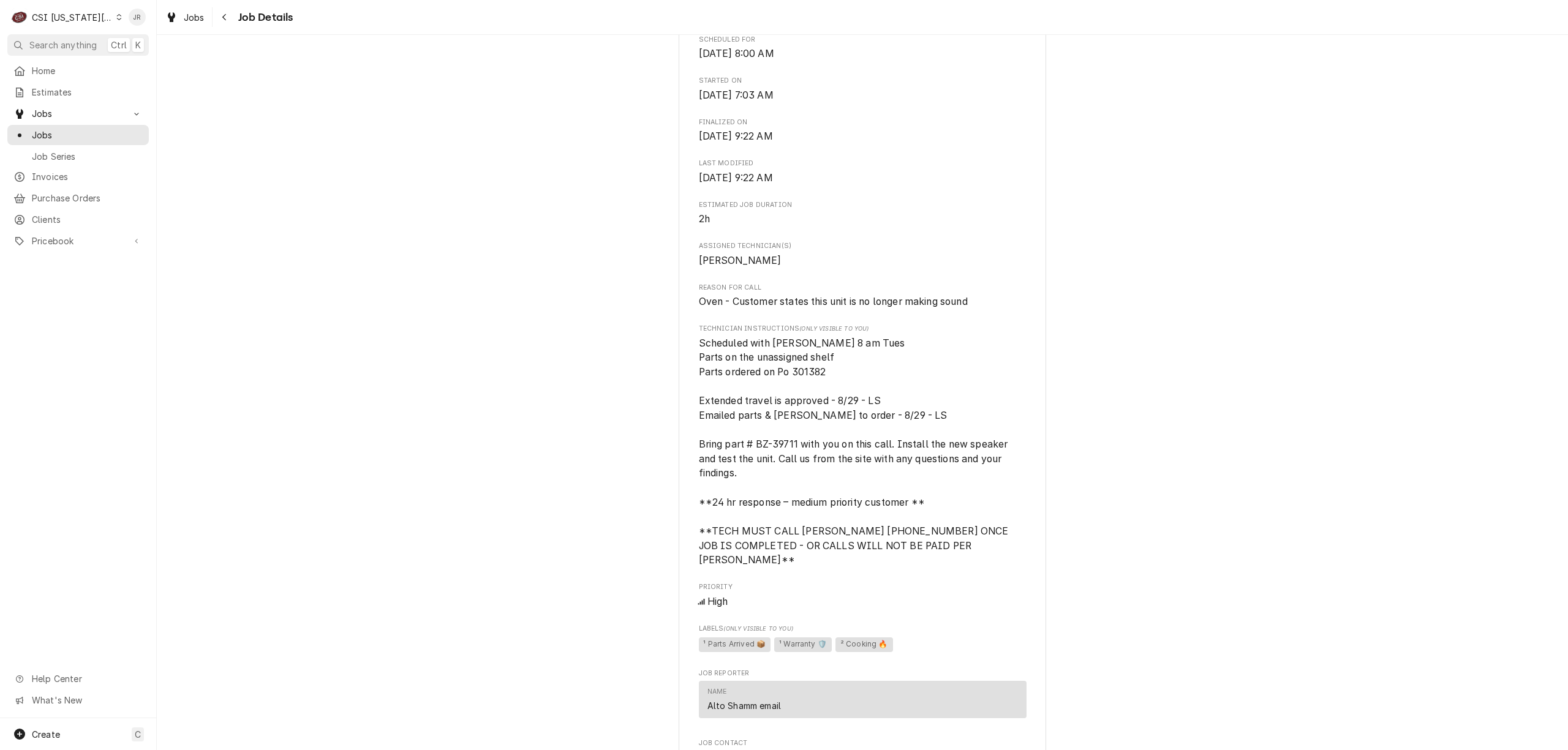
scroll to position [897, 0]
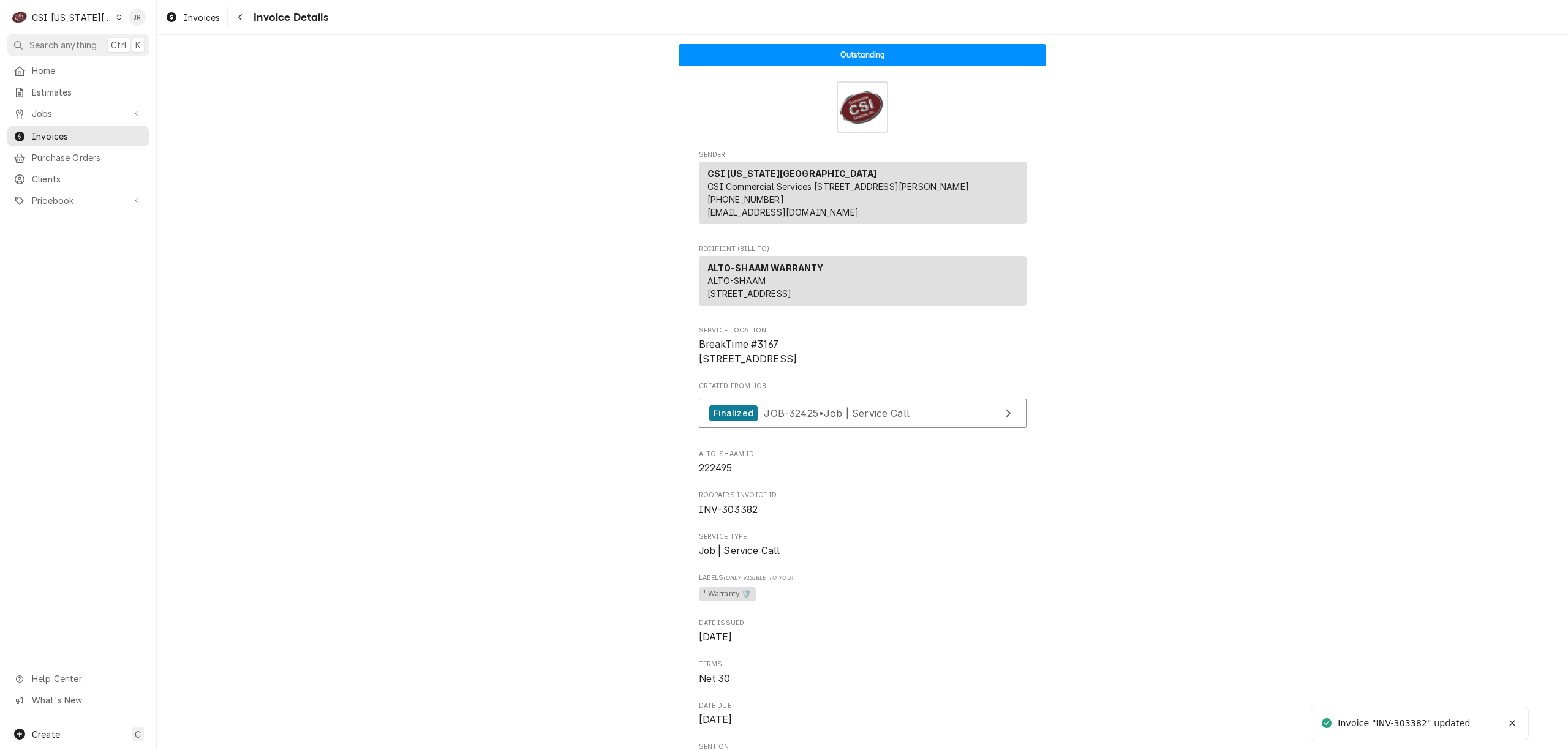
click at [1403, 720] on div "Invoice "INV-303382" updated" at bounding box center [1404, 723] width 134 height 13
click at [1404, 720] on div "Invoice "INV-303382" updated" at bounding box center [1404, 723] width 134 height 13
copy div "303382"
click at [72, 11] on div "CSI [US_STATE][GEOGRAPHIC_DATA]" at bounding box center [72, 17] width 81 height 13
click at [137, 62] on div "CSI St. [PERSON_NAME]" at bounding box center [210, 67] width 179 height 13
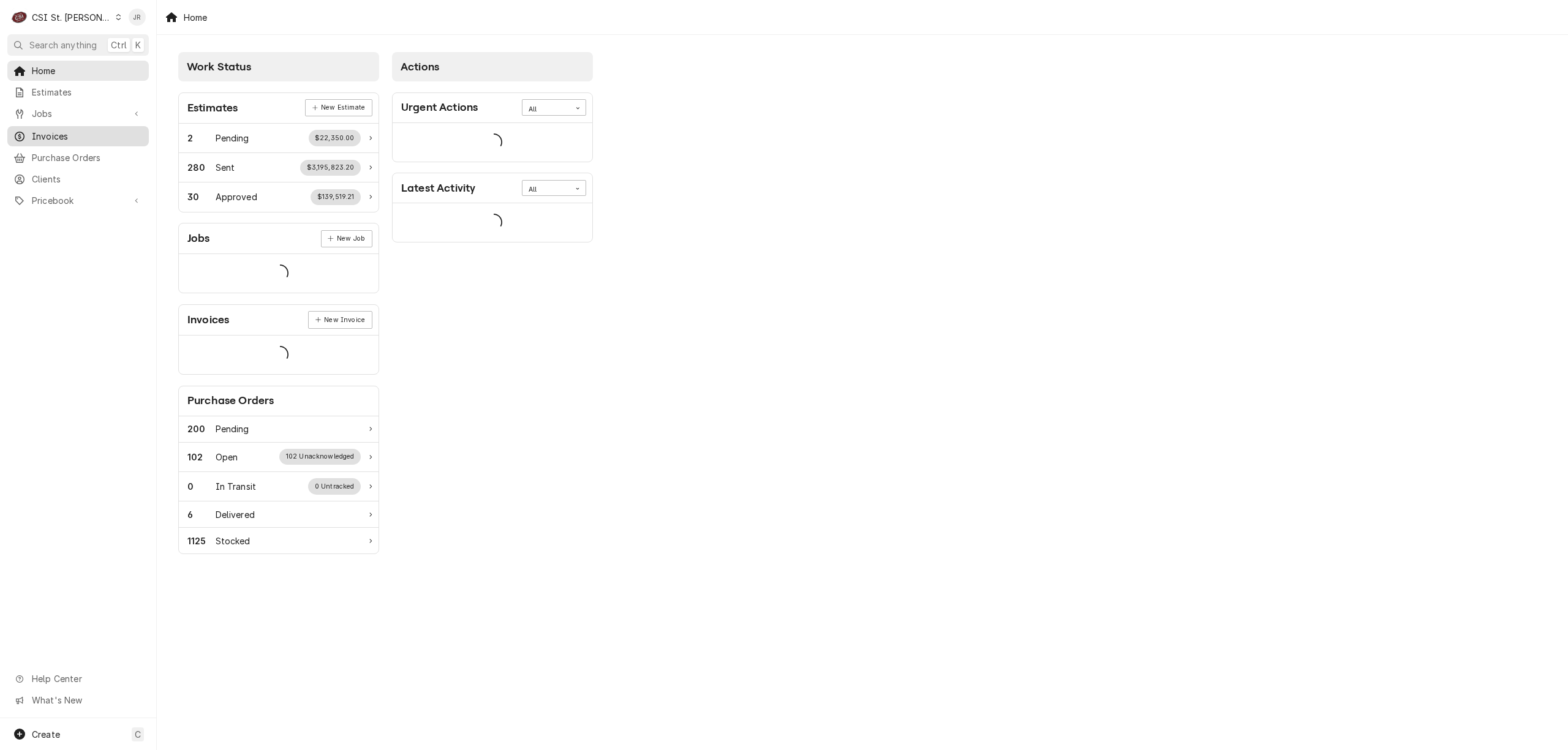
click at [42, 136] on span "Invoices" at bounding box center [88, 136] width 111 height 13
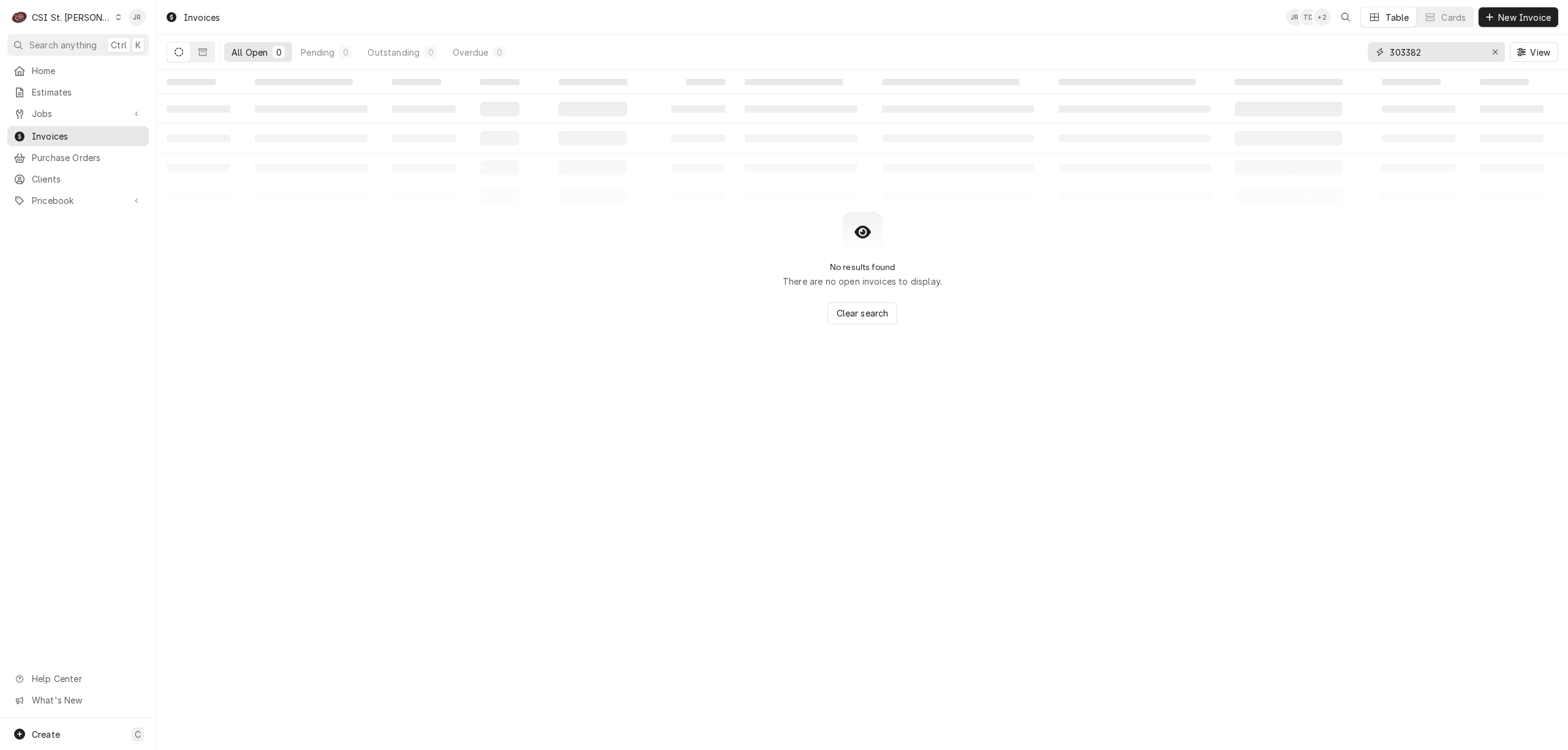
click at [1458, 51] on input "303382" at bounding box center [1436, 51] width 92 height 19
paste input "404100"
type input "404100"
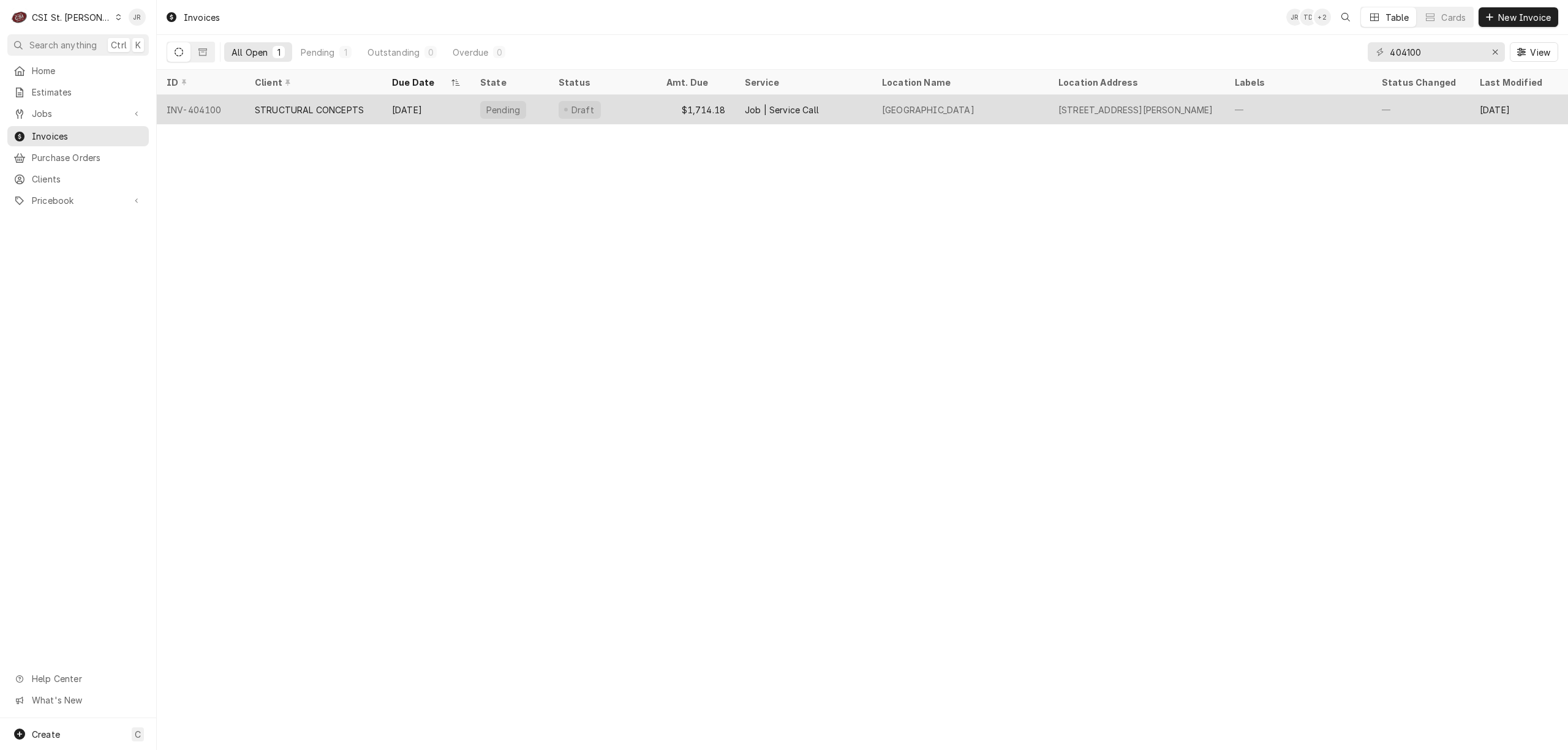
click at [298, 105] on div "STRUCTURAL CONCEPTS" at bounding box center [309, 110] width 109 height 13
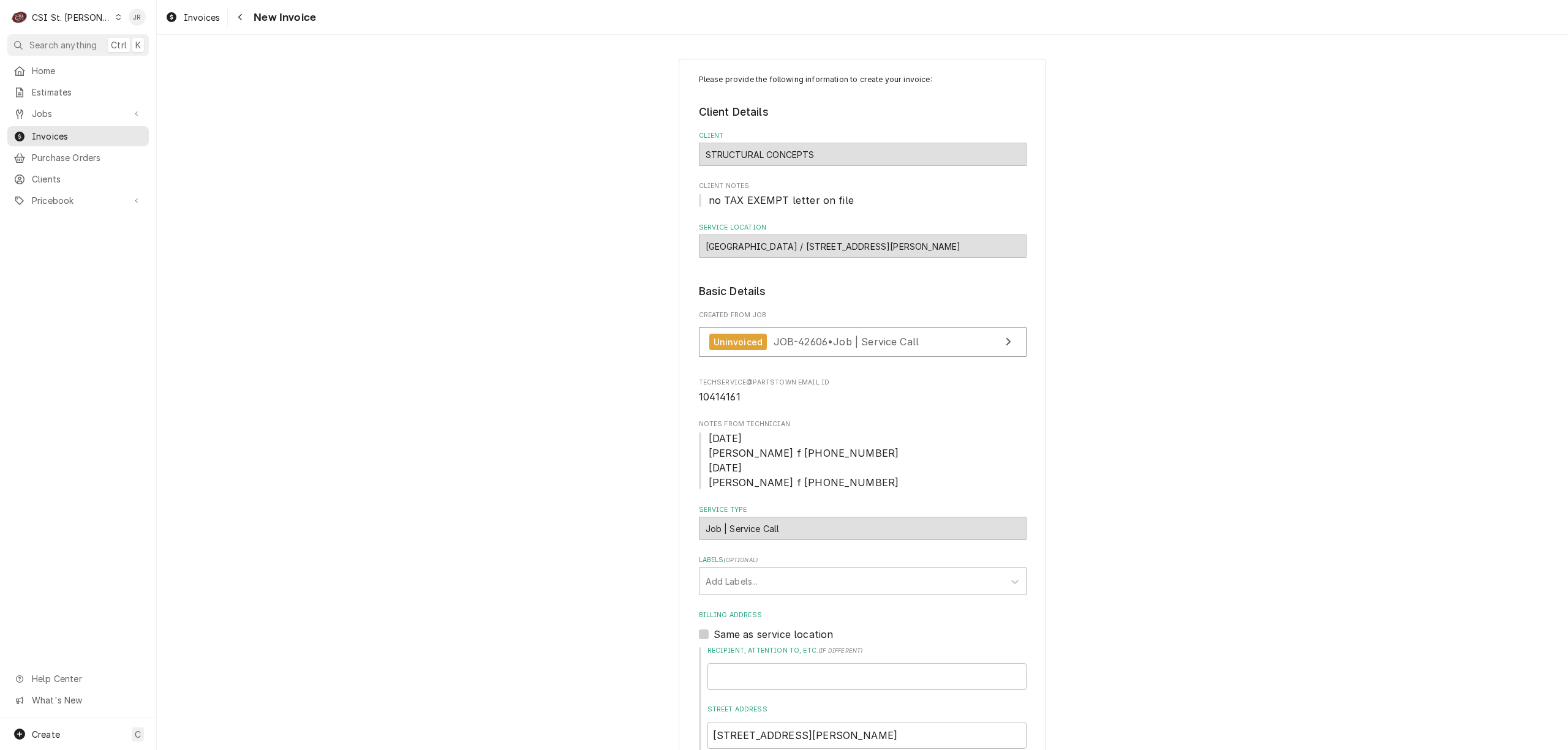
click at [939, 327] on div "Created From Job Uninvoiced JOB-42606 • Job | Service Call" at bounding box center [862, 336] width 328 height 52
click at [951, 346] on link "Uninvoiced JOB-42606 • Job | Service Call" at bounding box center [862, 342] width 328 height 30
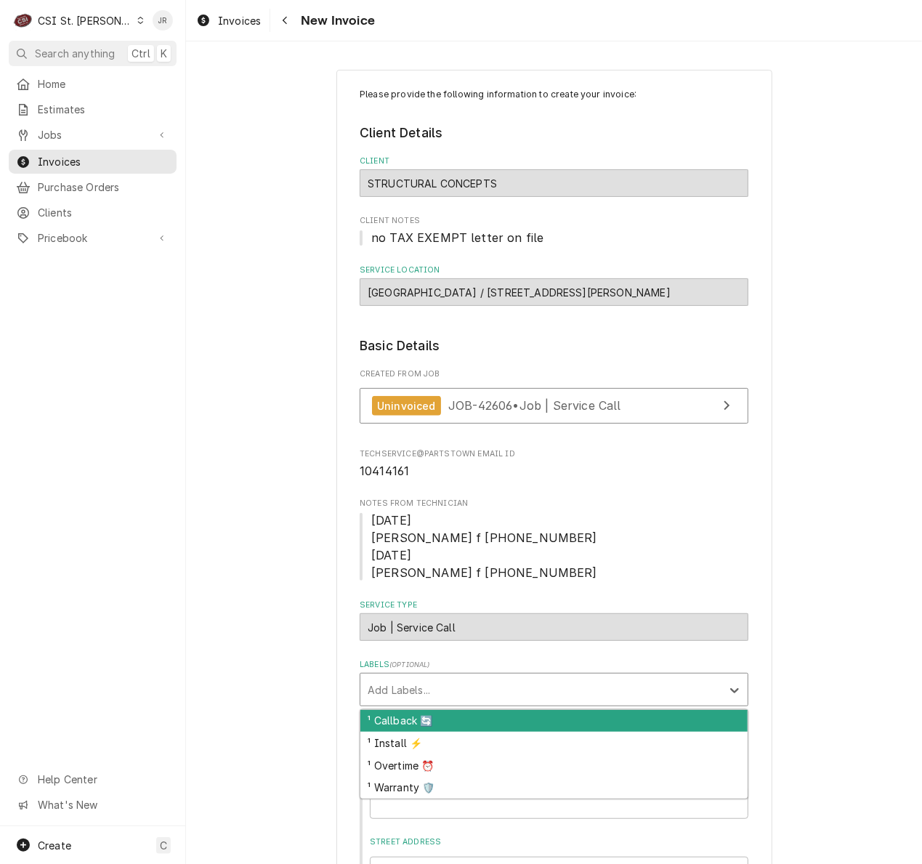
click at [436, 695] on div "Labels" at bounding box center [541, 689] width 347 height 26
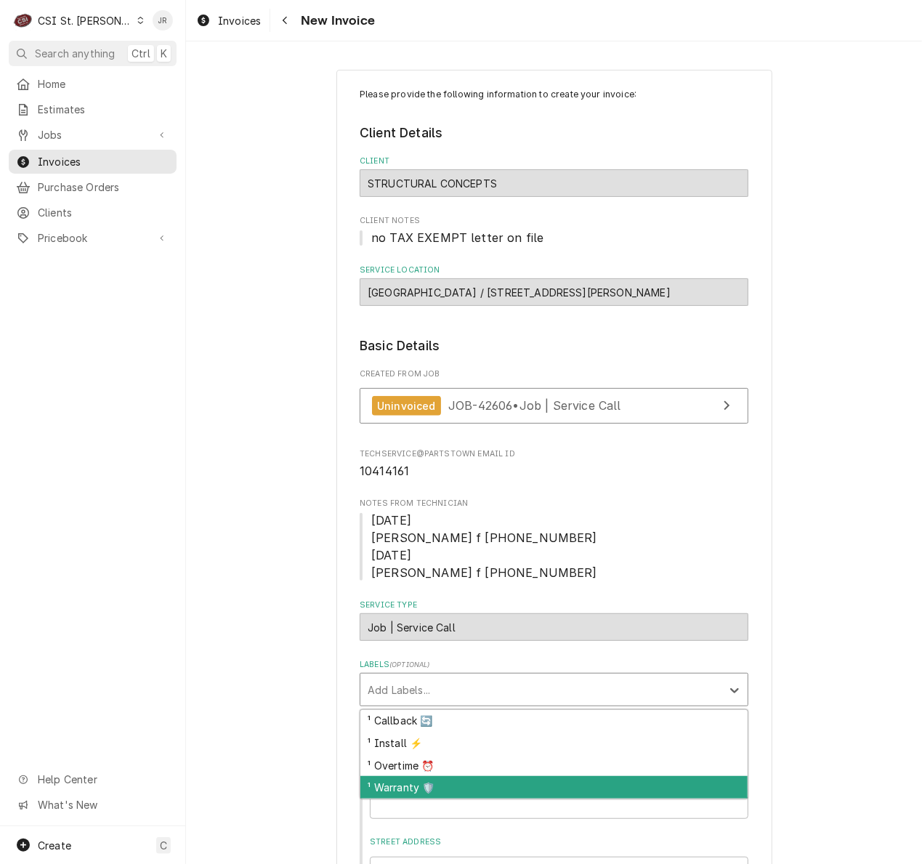
click at [453, 783] on div "¹ Warranty 🛡️" at bounding box center [553, 787] width 387 height 23
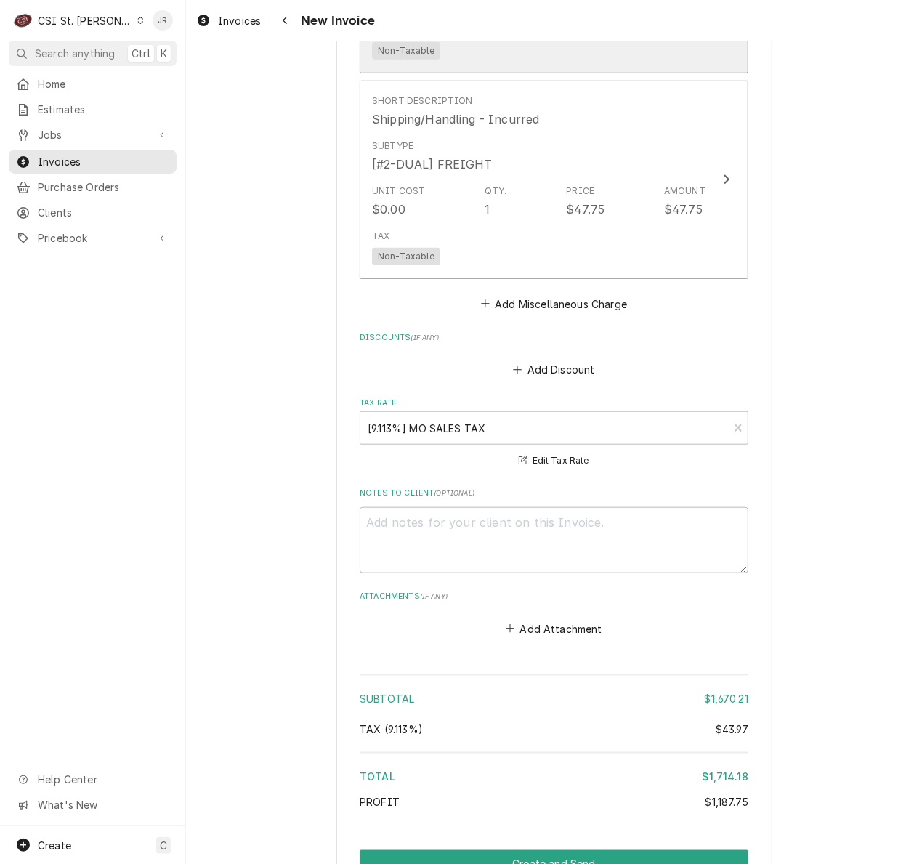
scroll to position [3294, 0]
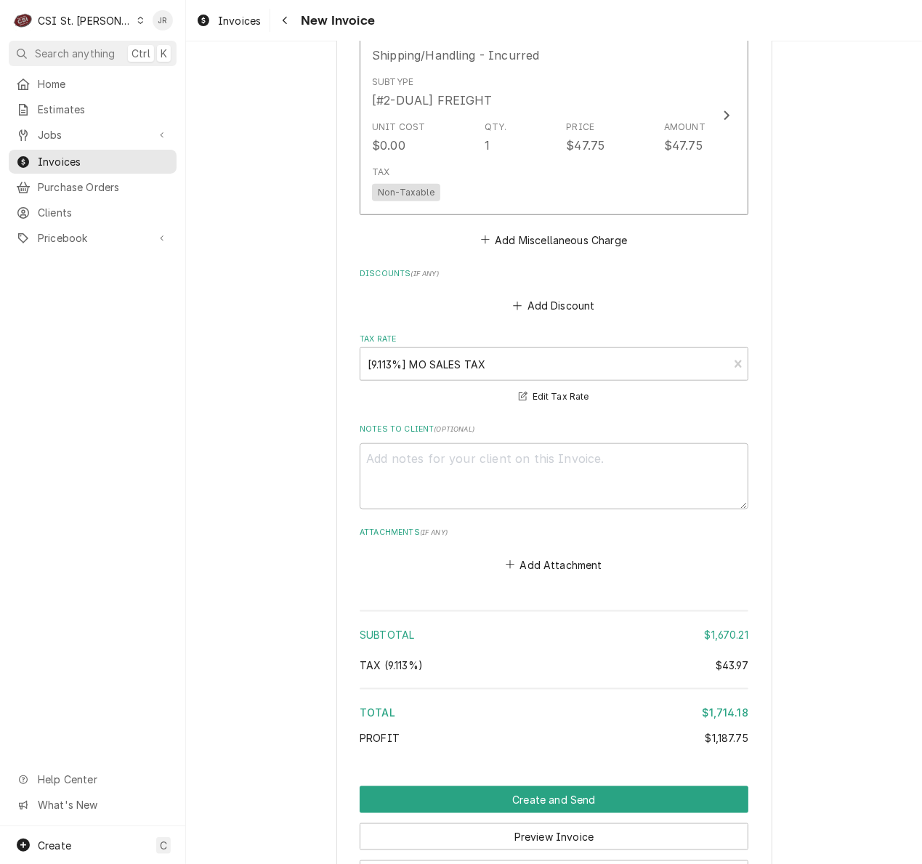
drag, startPoint x: 577, startPoint y: 804, endPoint x: 1117, endPoint y: 666, distance: 557.9
click at [922, 666] on html "C CSI St. Louis JR Search anything Ctrl K Home Estimates Jobs Jobs Job Series I…" at bounding box center [461, 432] width 922 height 864
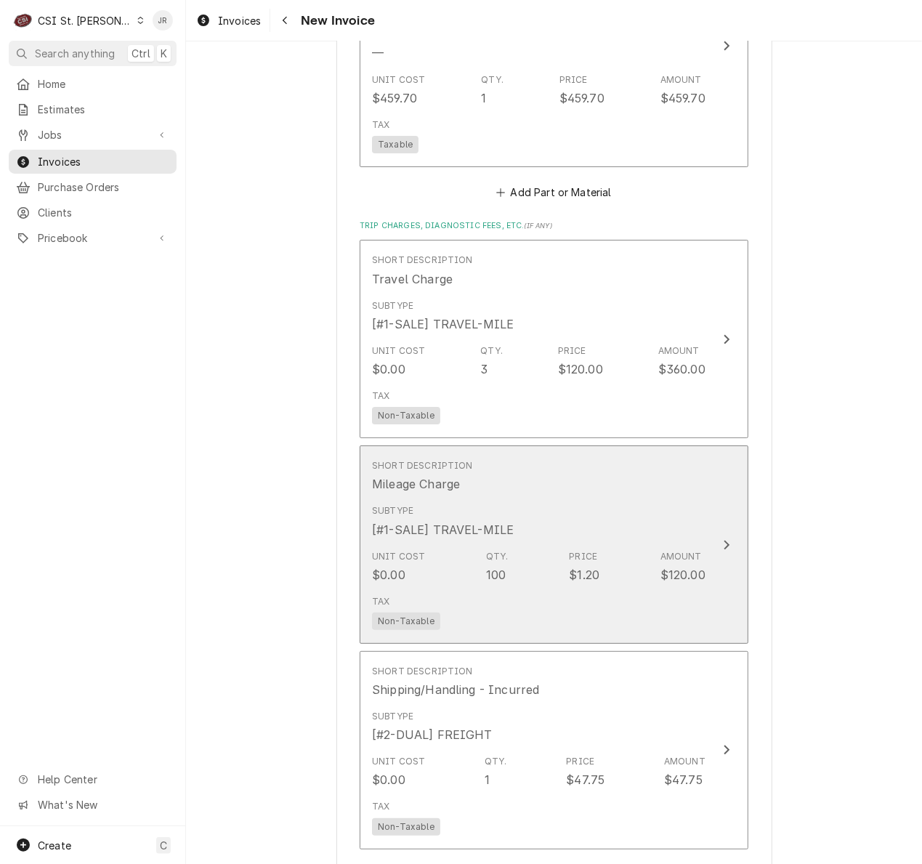
scroll to position [2712, 0]
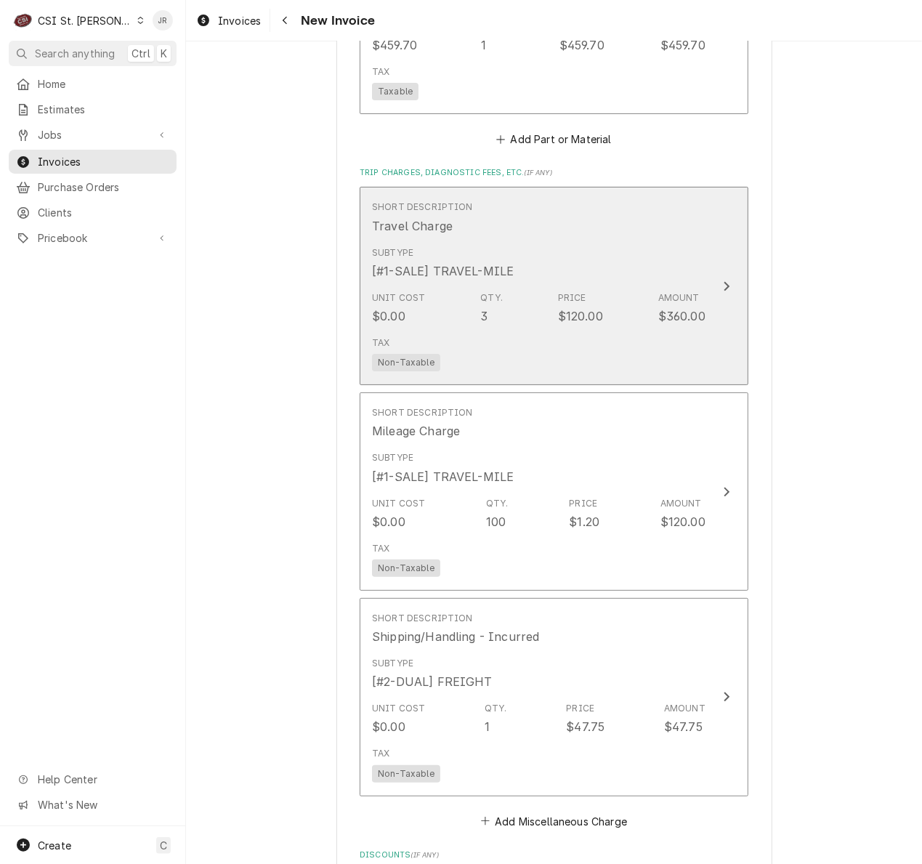
click at [547, 270] on div "Subtype [#1-SALE] TRAVEL-MILE" at bounding box center [538, 262] width 333 height 45
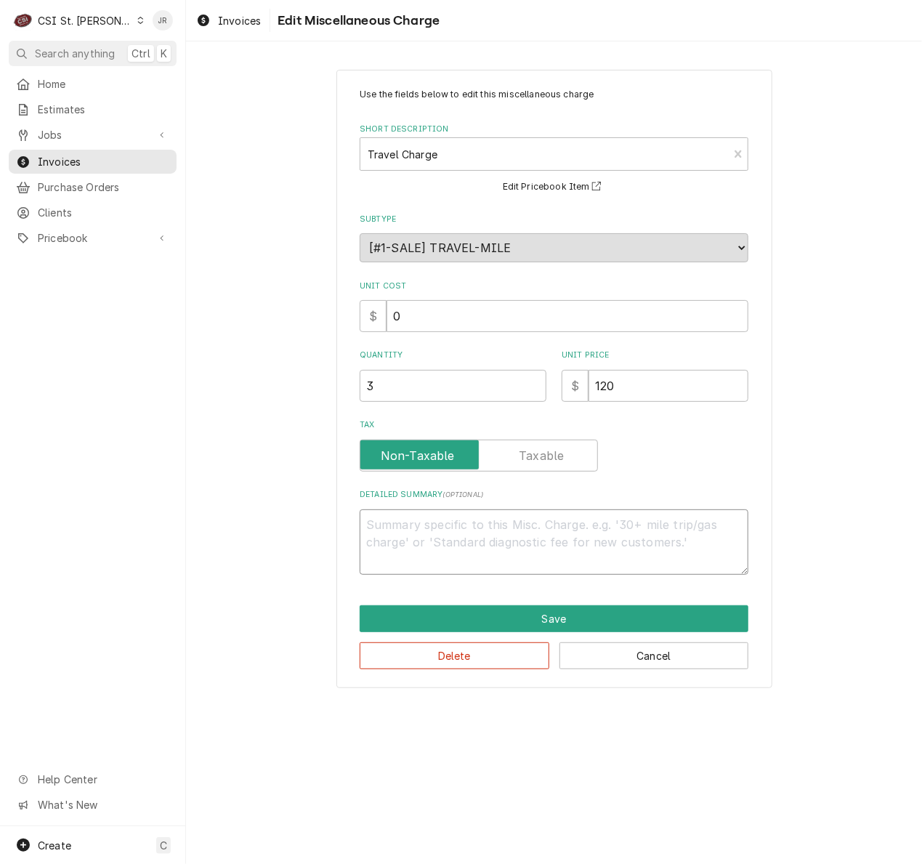
drag, startPoint x: 571, startPoint y: 529, endPoint x: 582, endPoint y: 529, distance: 10.9
click at [582, 529] on textarea "Detailed Summary ( optional )" at bounding box center [554, 542] width 389 height 66
type textarea "x"
type textarea "T"
type textarea "x"
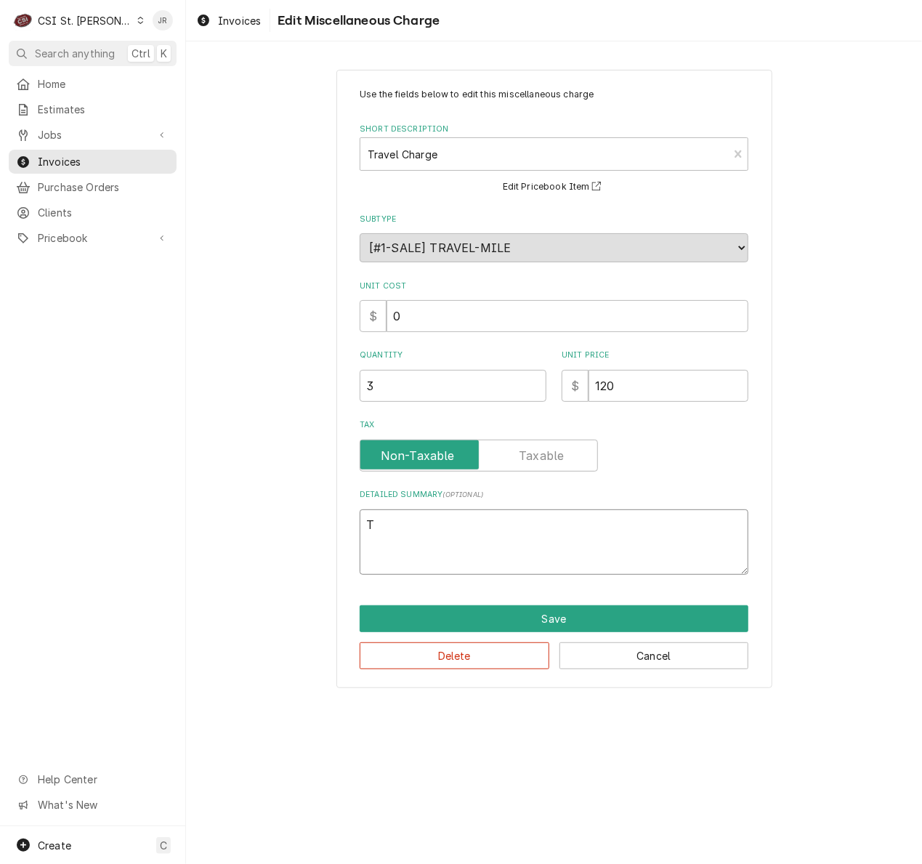
type textarea "TW"
type textarea "x"
type textarea "TWO"
type textarea "x"
type textarea "TW"
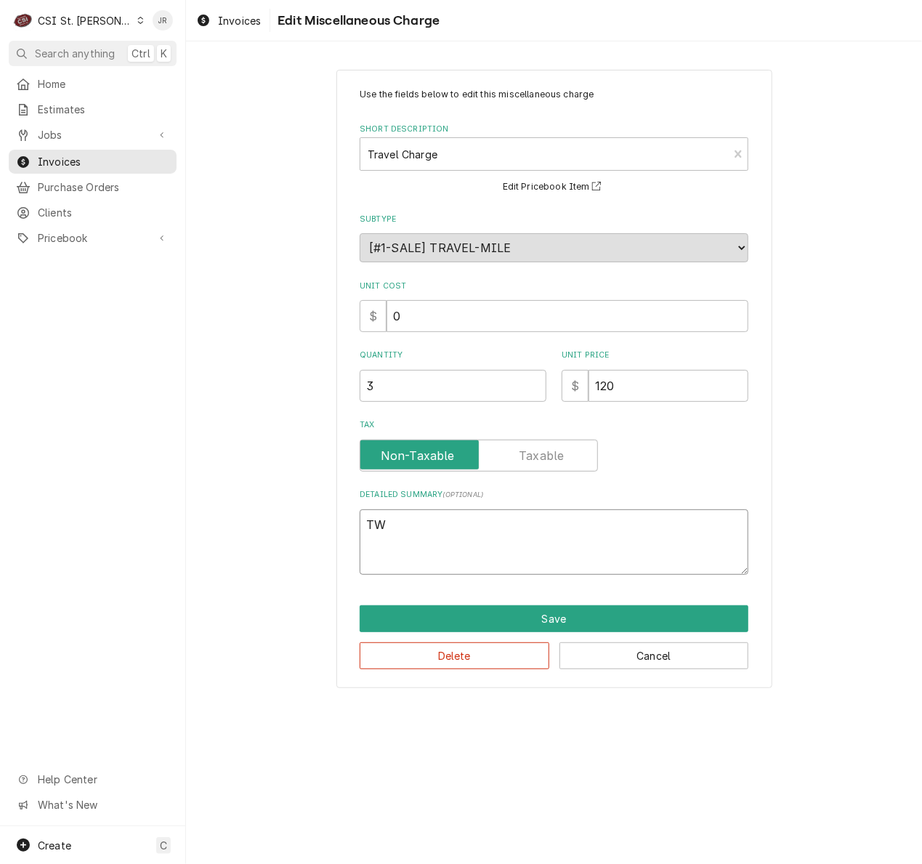
type textarea "x"
type textarea "T"
type textarea "x"
type textarea "Tw"
type textarea "x"
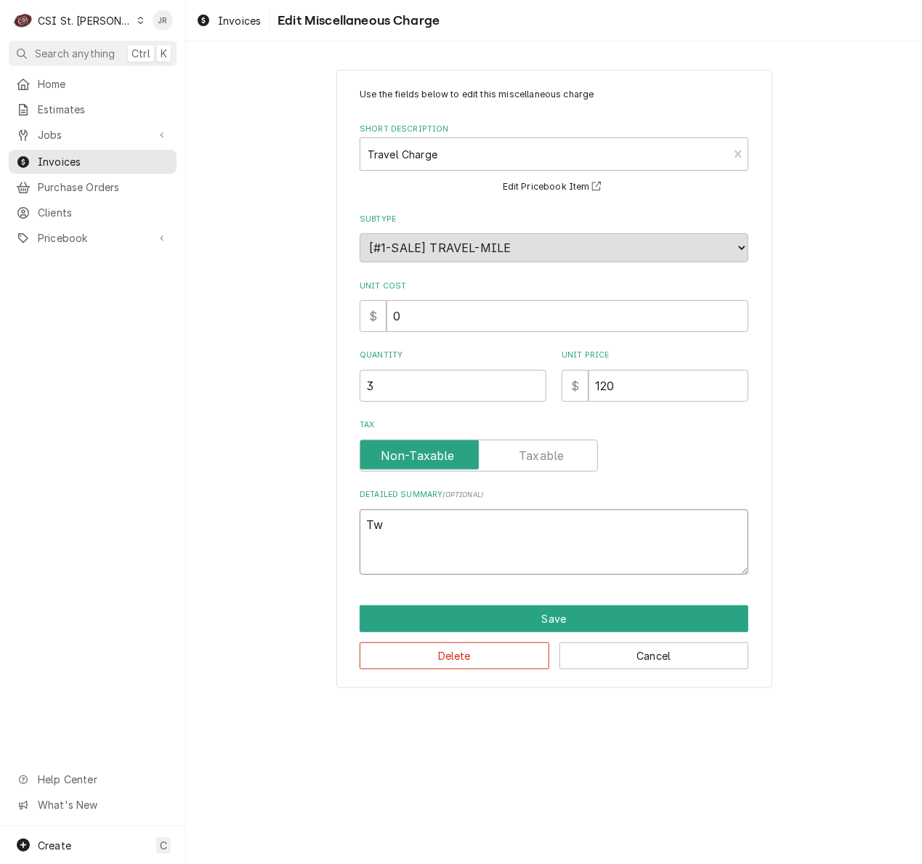
type textarea "Two"
type textarea "x"
type textarea "Two"
type textarea "x"
type textarea "Two t"
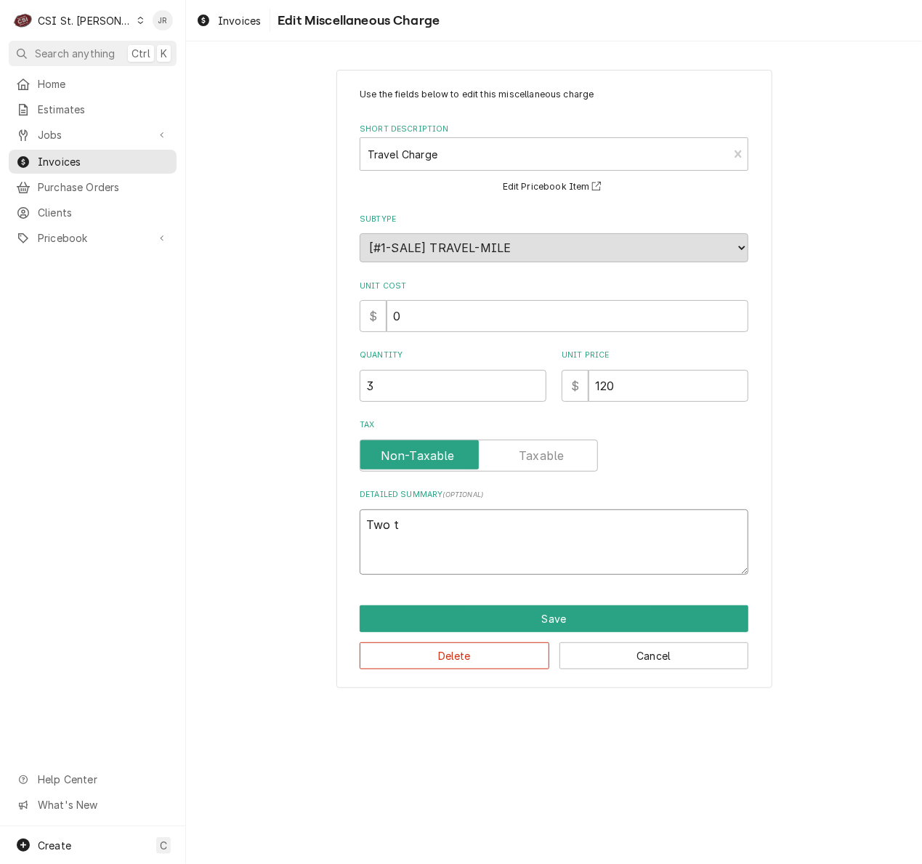
type textarea "x"
type textarea "Two tr"
type textarea "x"
type textarea "Two tri"
type textarea "x"
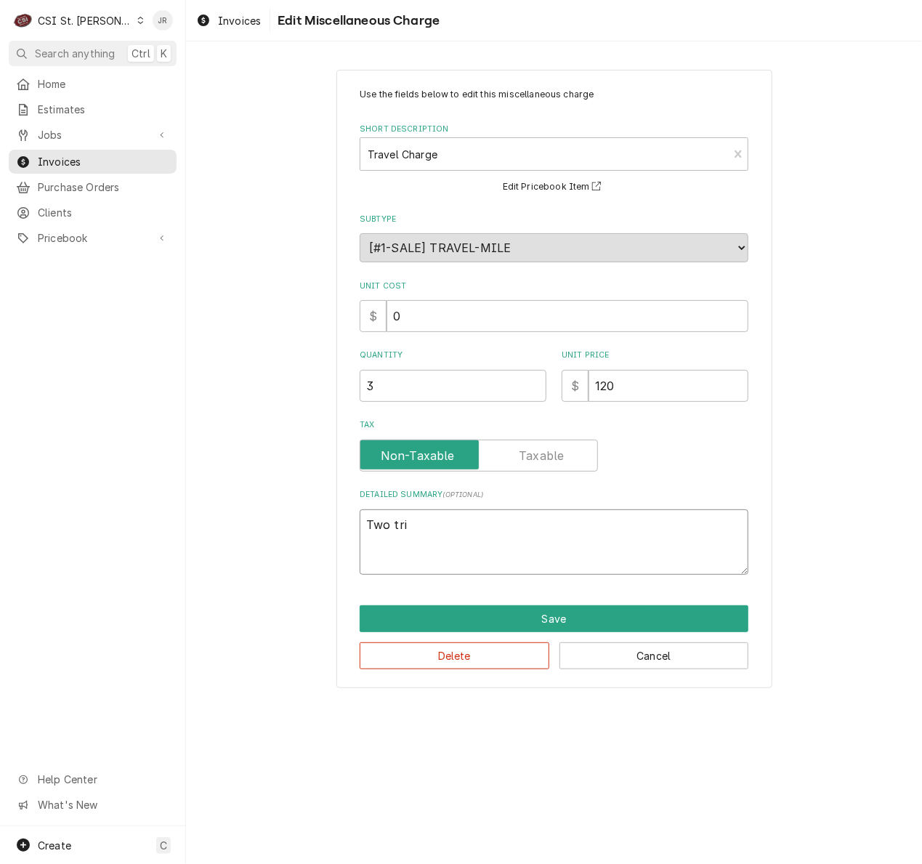
type textarea "Two trip"
type textarea "x"
type textarea "Two trips"
click at [655, 618] on button "Save" at bounding box center [554, 618] width 389 height 27
type textarea "x"
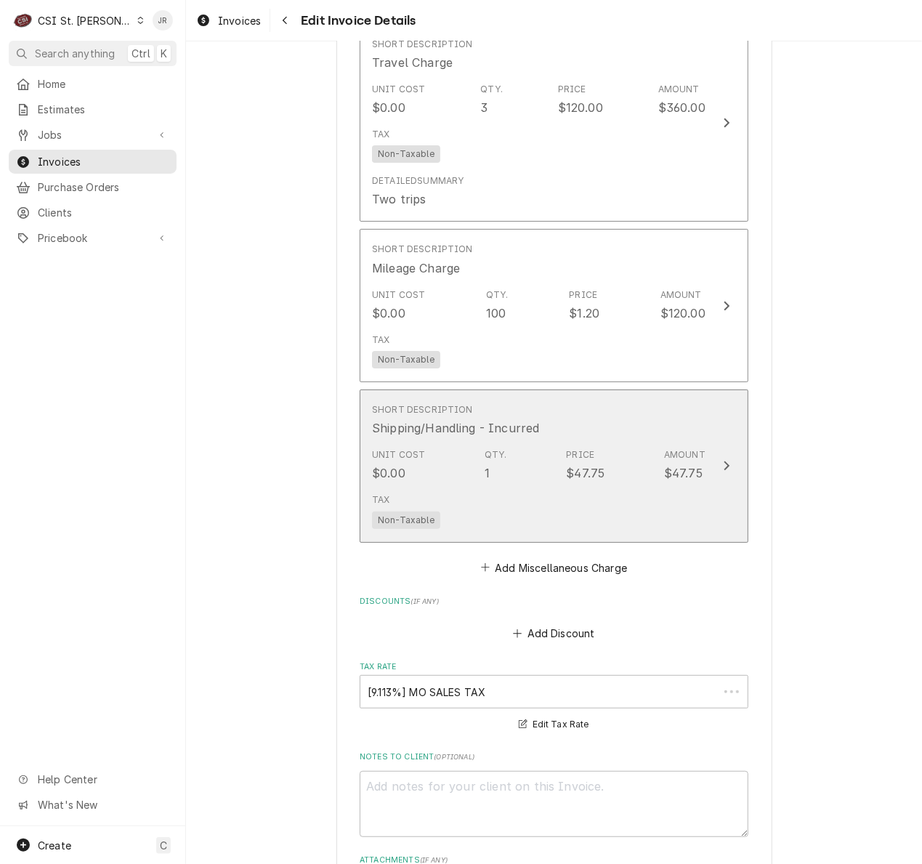
scroll to position [2876, 0]
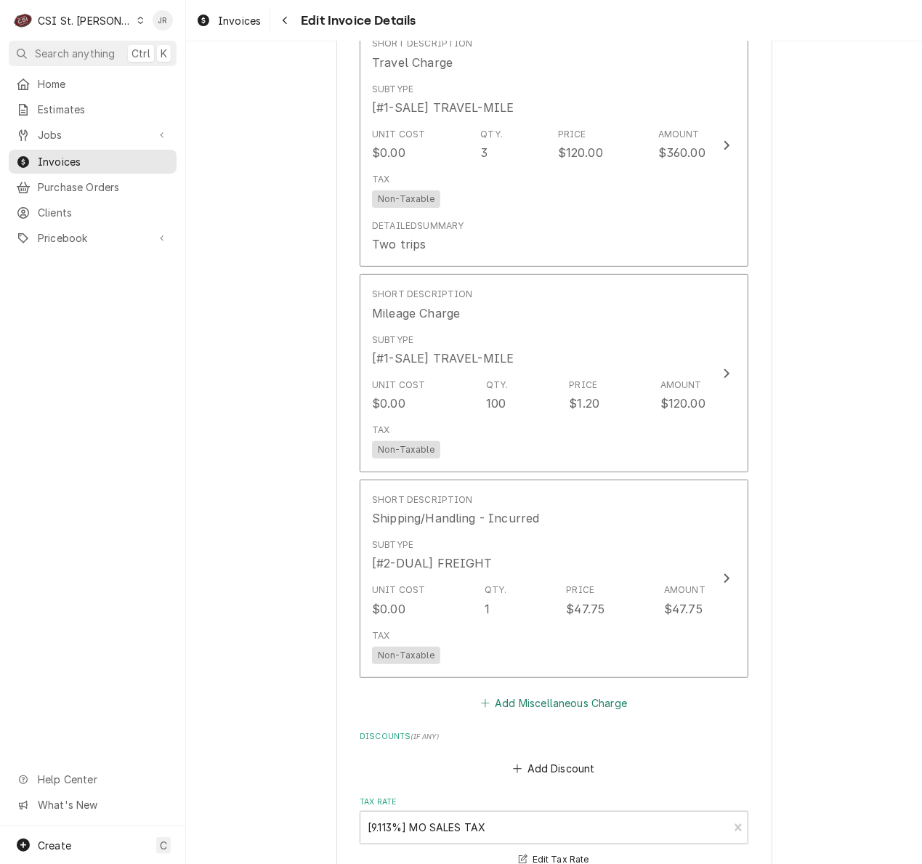
click at [559, 695] on button "Add Miscellaneous Charge" at bounding box center [553, 702] width 151 height 20
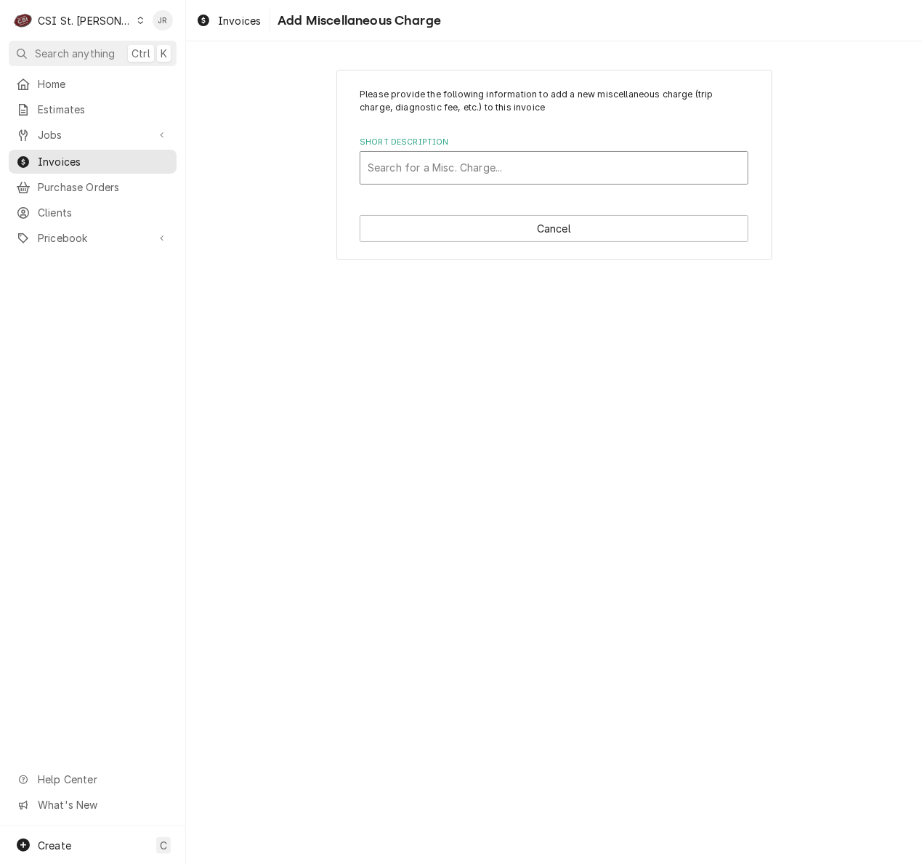
click at [574, 161] on div "Short Description" at bounding box center [554, 168] width 373 height 26
type input "R-513A"
click at [445, 169] on div "Short Description" at bounding box center [554, 168] width 373 height 26
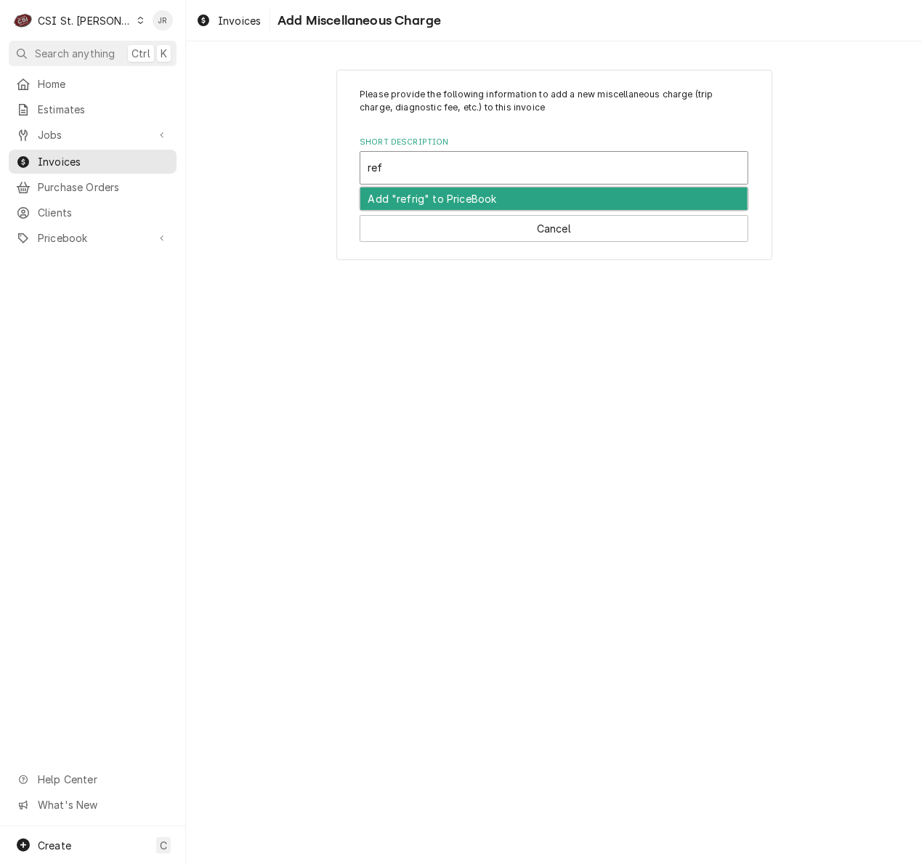
type input "re"
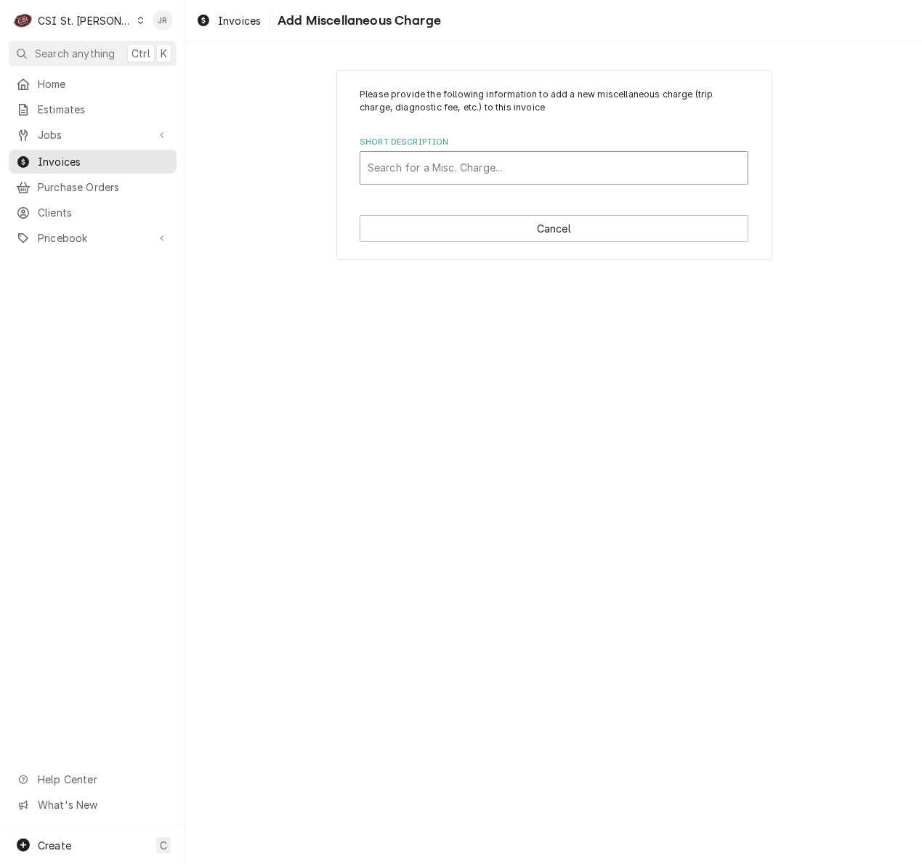
click at [408, 166] on div "Short Description" at bounding box center [554, 168] width 373 height 26
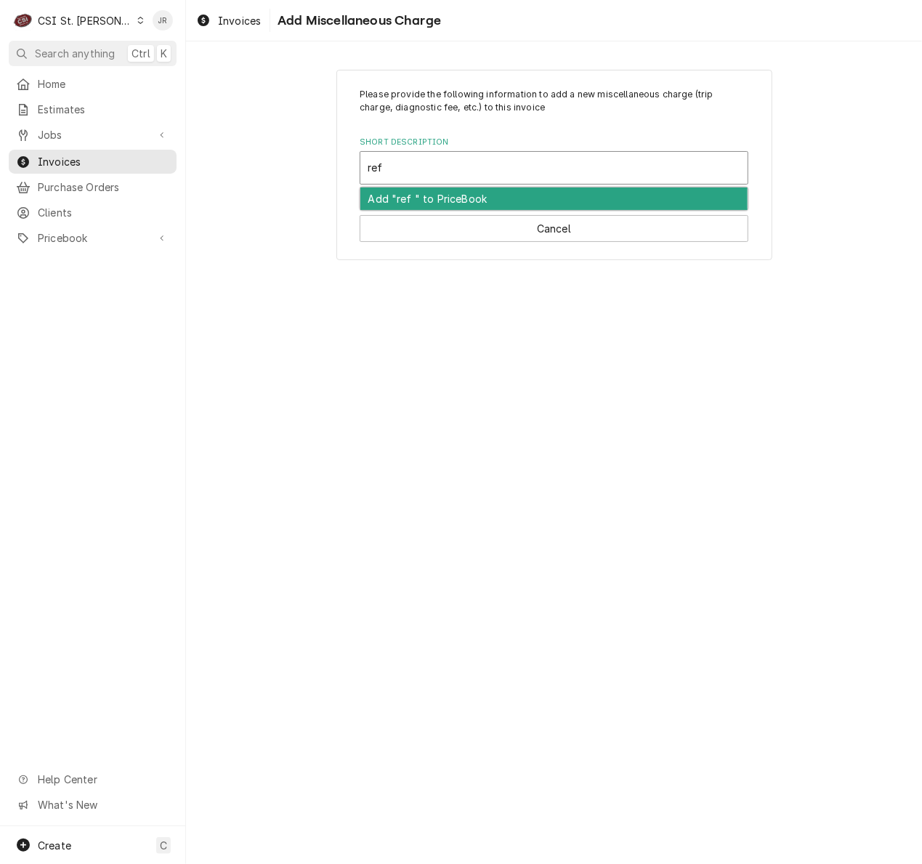
type input "ref"
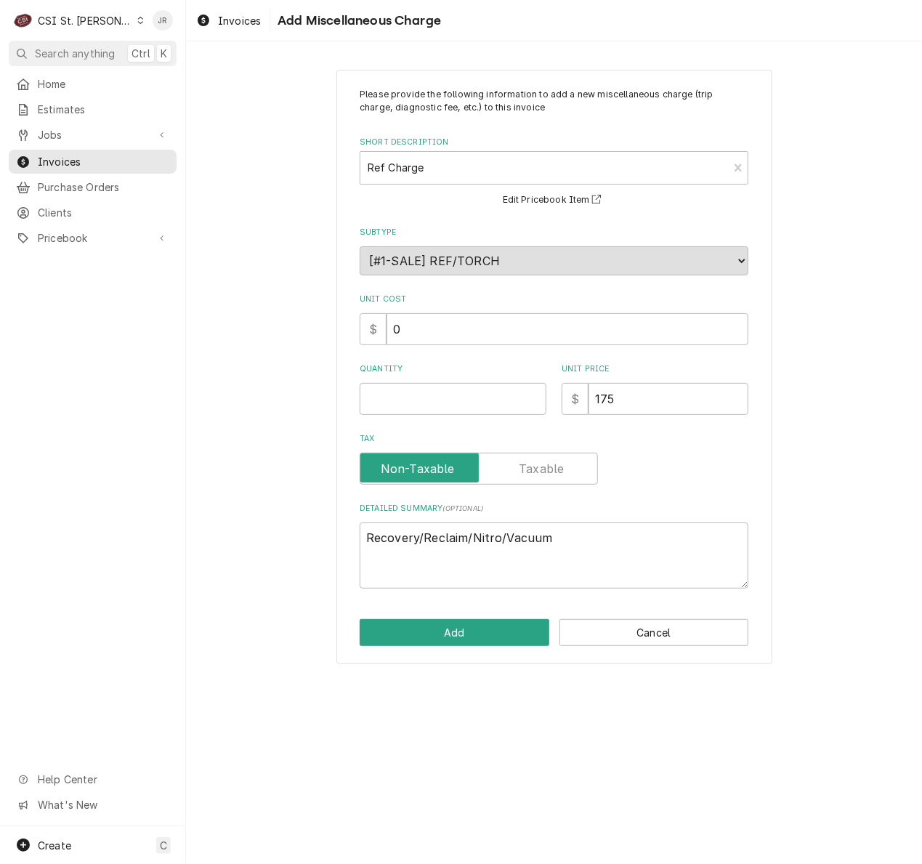
click at [449, 416] on div "Please provide the following information to add a new miscellaneous charge (tri…" at bounding box center [554, 338] width 389 height 501
click at [465, 401] on input "Quantity" at bounding box center [453, 399] width 187 height 32
type textarea "x"
type input "1"
click at [459, 641] on button "Add" at bounding box center [455, 632] width 190 height 27
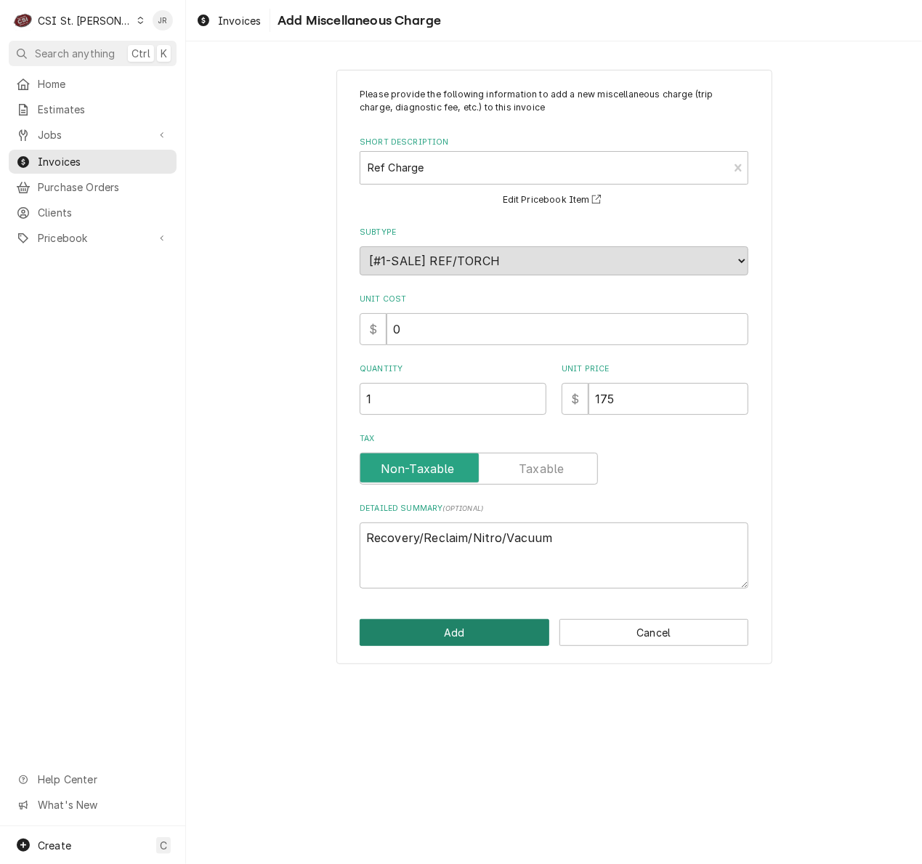
type textarea "x"
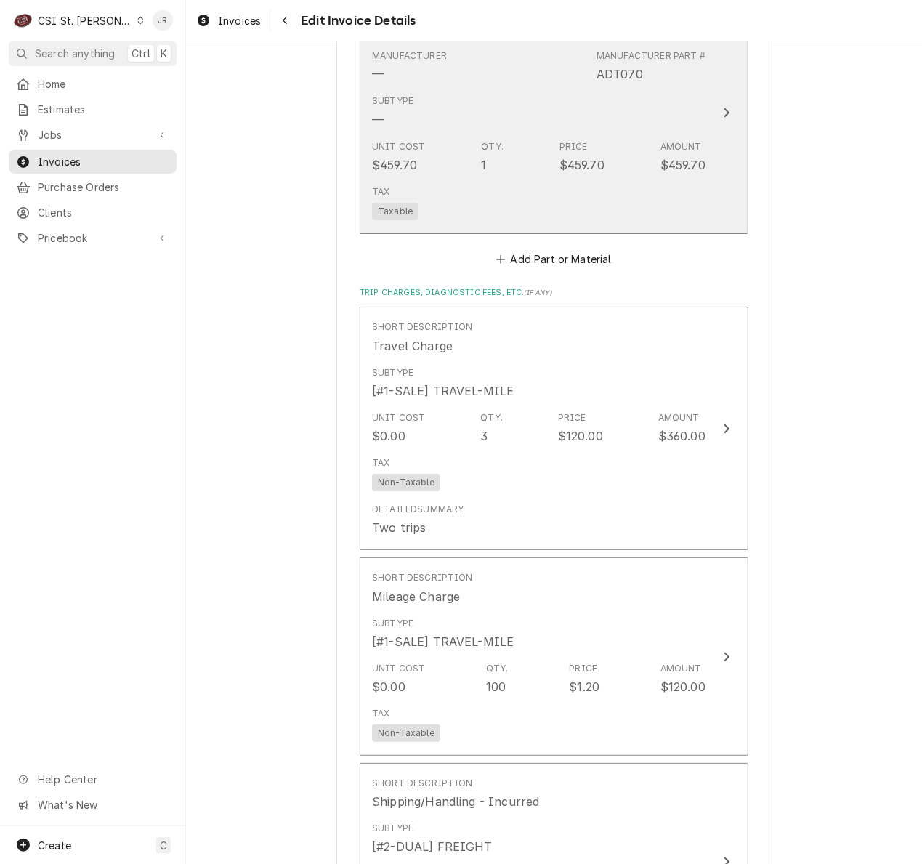
scroll to position [2503, 0]
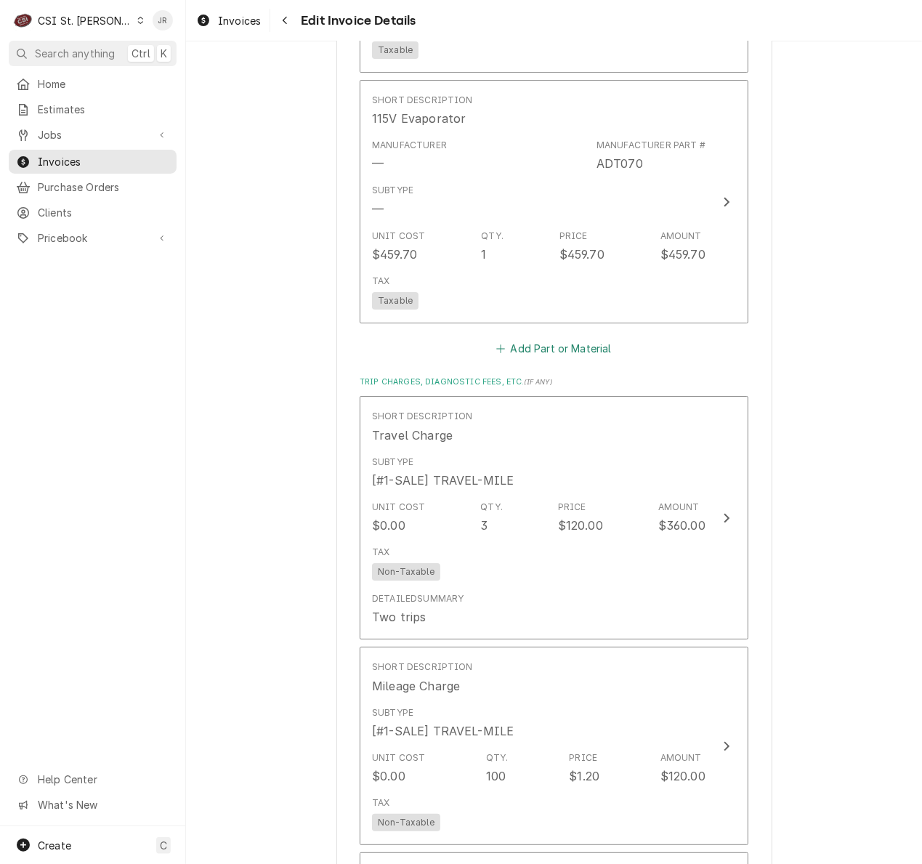
click at [533, 343] on button "Add Part or Material" at bounding box center [554, 348] width 120 height 20
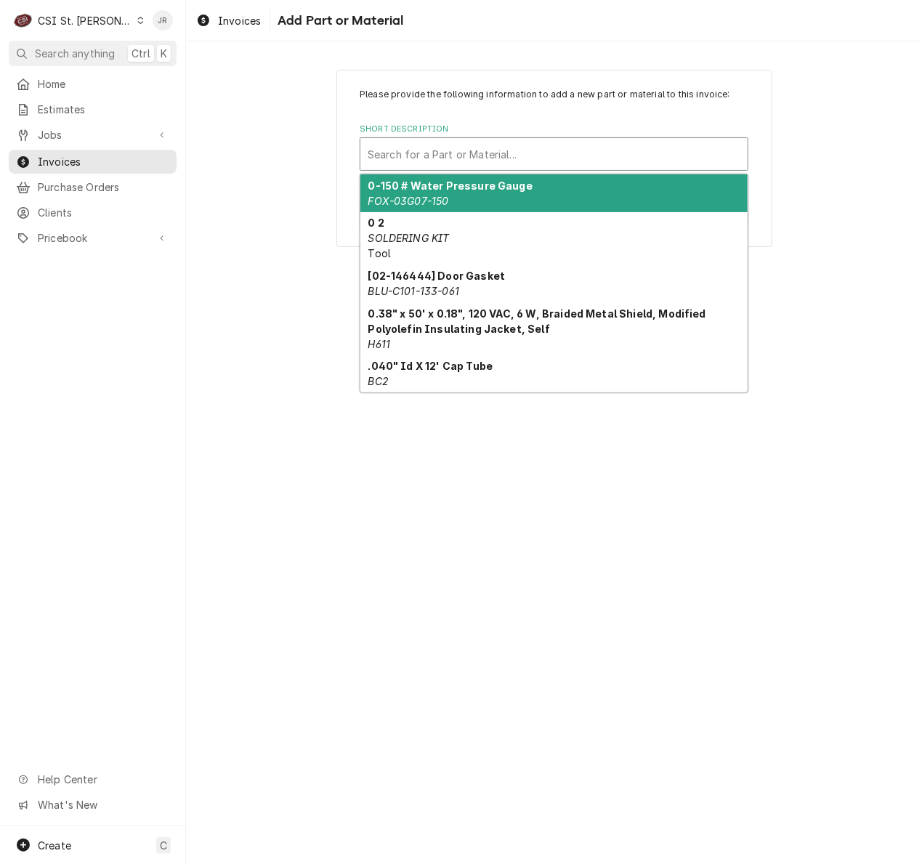
click at [589, 153] on div "Short Description" at bounding box center [554, 154] width 373 height 26
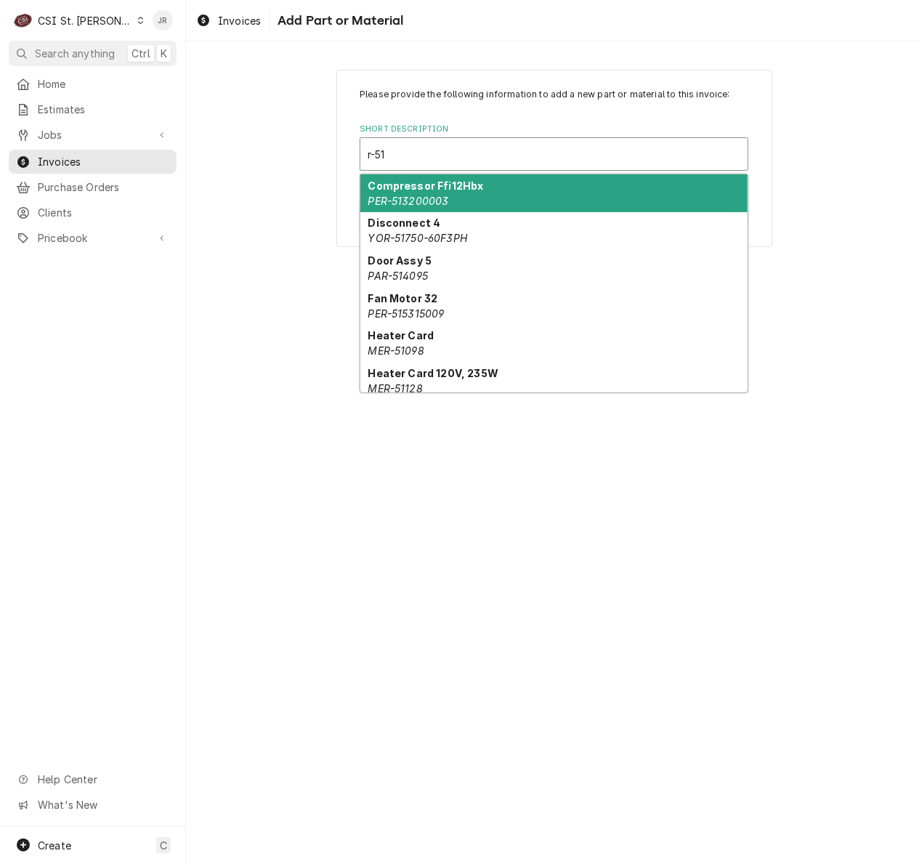
type input "r-513"
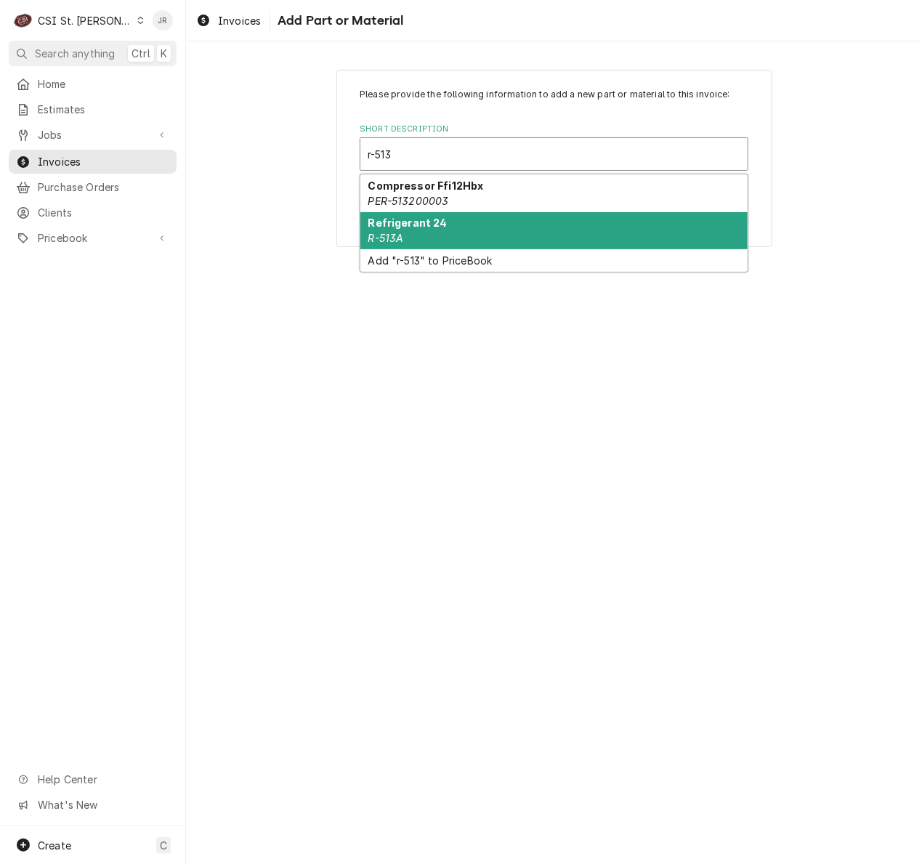
click at [384, 238] on em "R-513A" at bounding box center [386, 238] width 36 height 12
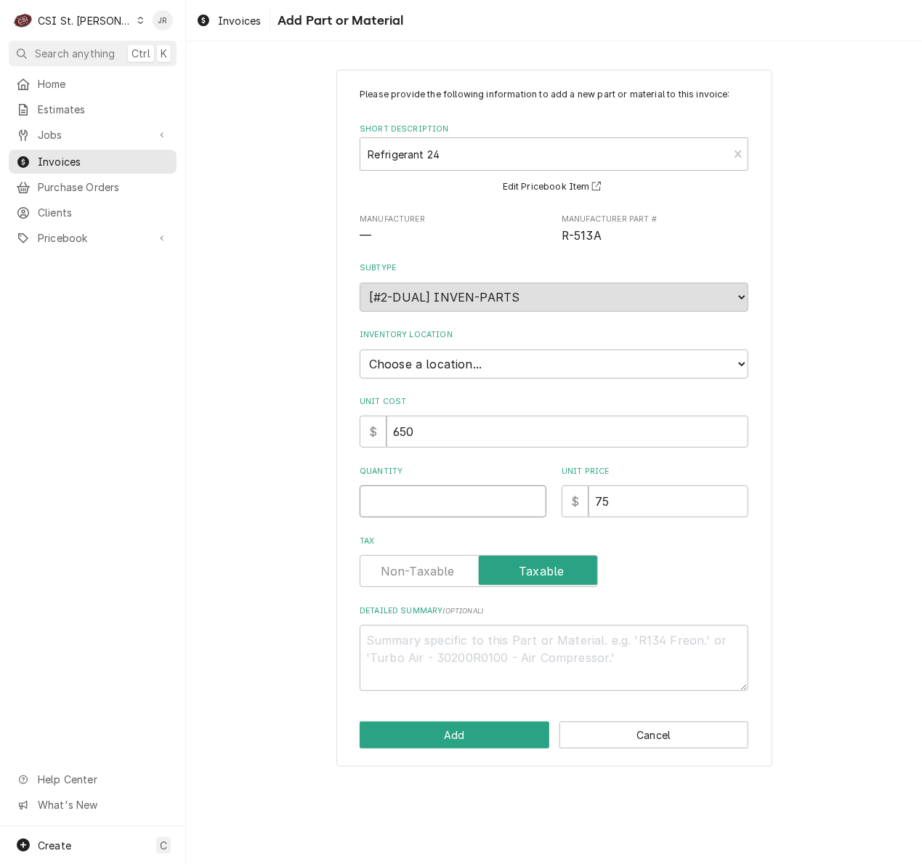
click at [426, 507] on input "Quantity" at bounding box center [453, 501] width 187 height 32
type textarea "x"
type input "4"
type textarea "x"
type input "5"
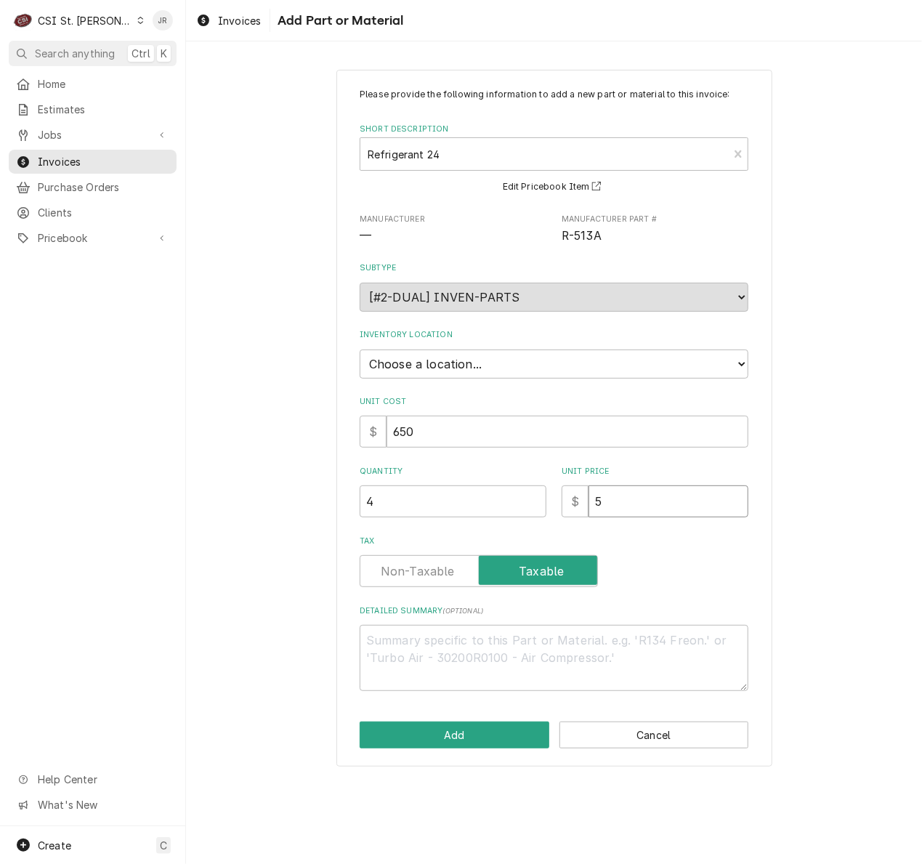
type textarea "x"
type input "55"
click at [448, 731] on button "Add" at bounding box center [455, 734] width 190 height 27
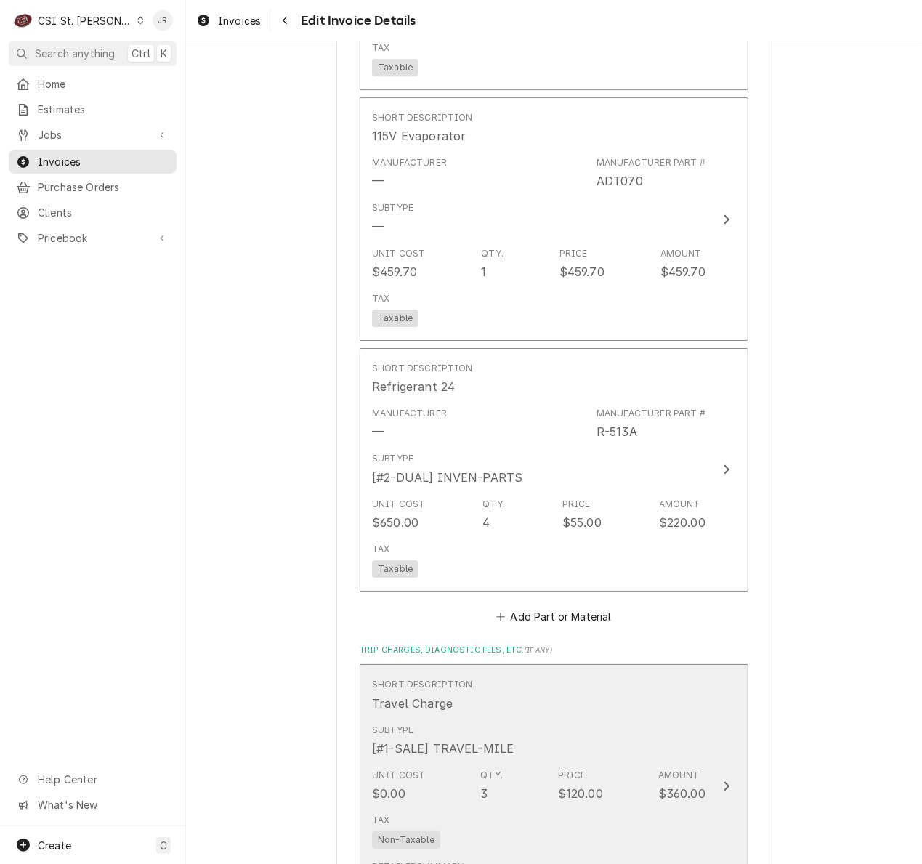
scroll to position [2621, 0]
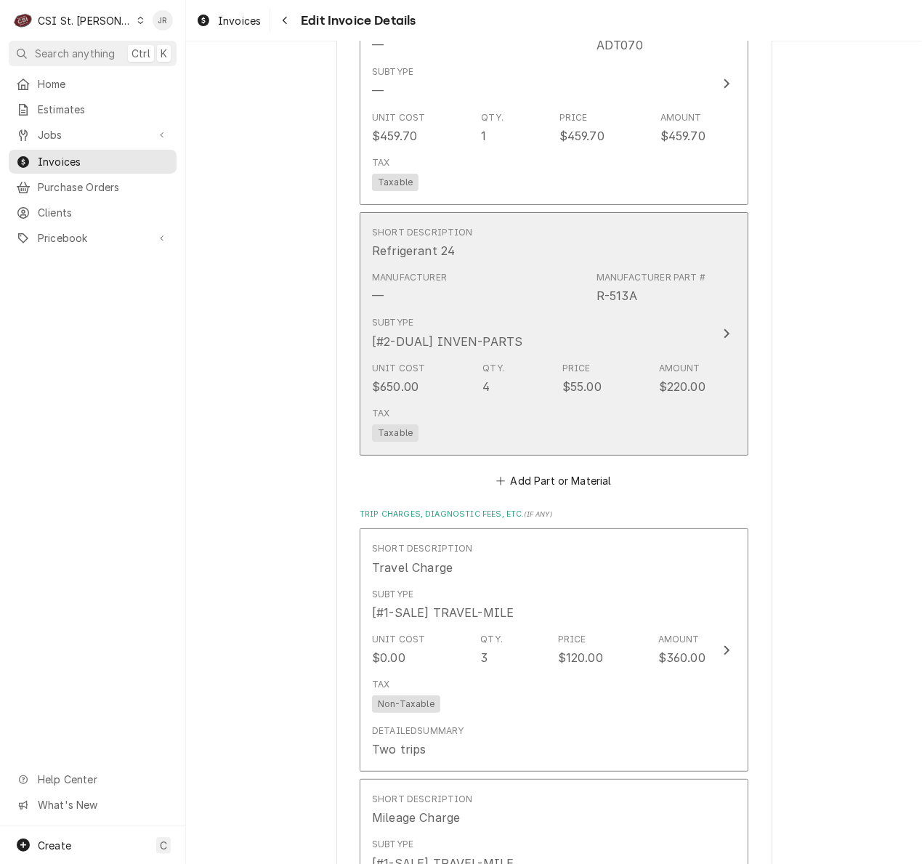
click at [647, 302] on div "Manufacturer Part # R-513A" at bounding box center [651, 287] width 109 height 33
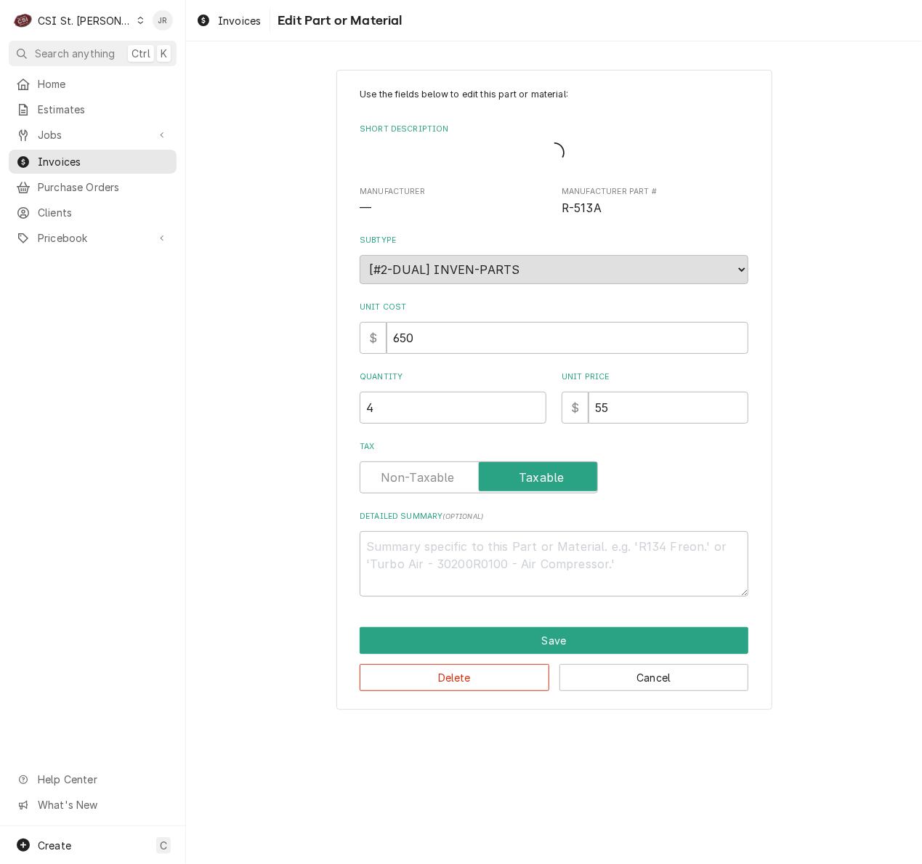
type textarea "x"
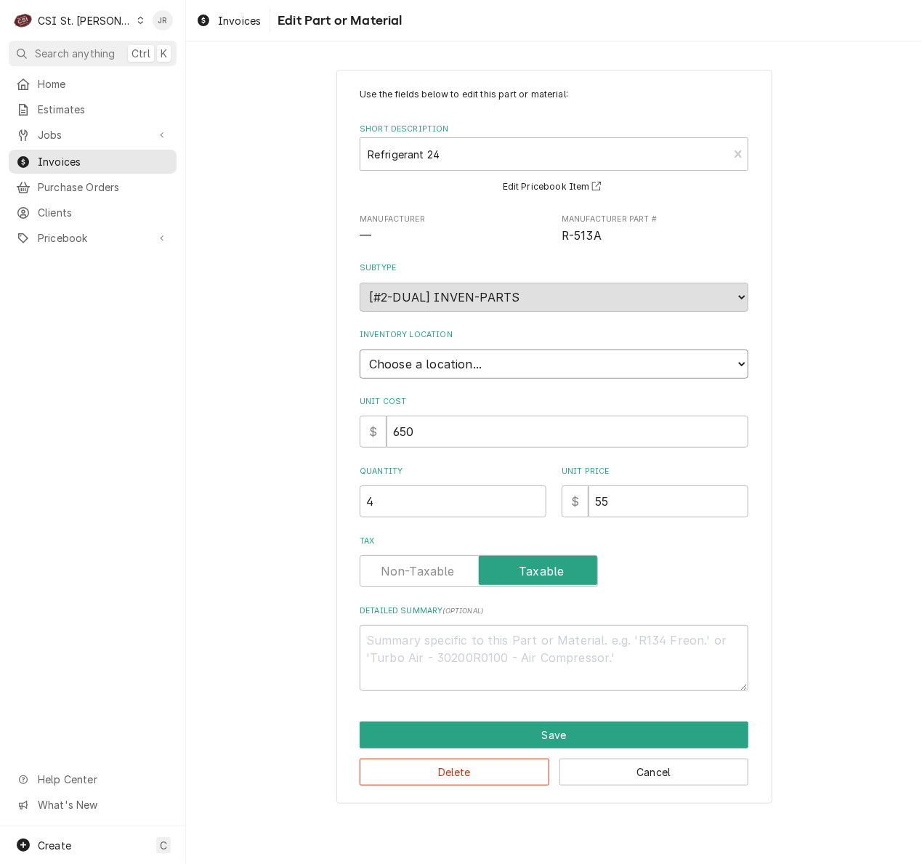
click at [513, 359] on select "Choose a location... 00 | STL WAREHOUSE 01 | CHUCK WAMBOLDT V#93 01 | COURTNEY …" at bounding box center [554, 363] width 389 height 29
select select "2881"
click at [360, 349] on select "Choose a location... 00 | STL WAREHOUSE 01 | CHUCK WAMBOLDT V#93 01 | COURTNEY …" at bounding box center [554, 363] width 389 height 29
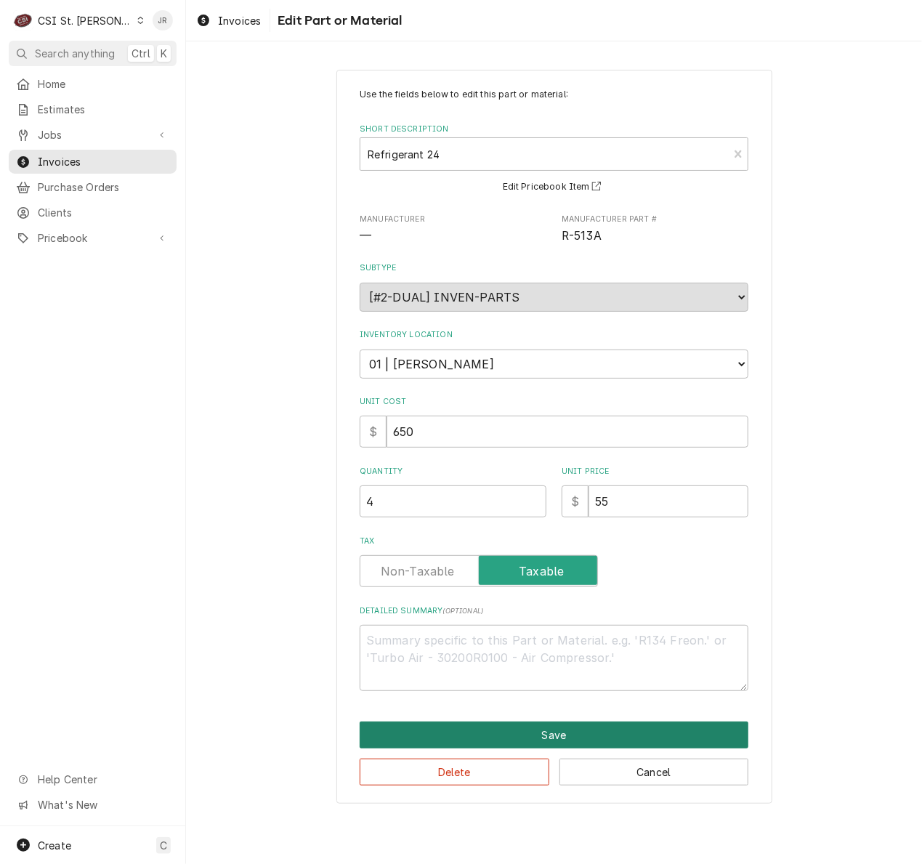
click at [631, 736] on button "Save" at bounding box center [554, 734] width 389 height 27
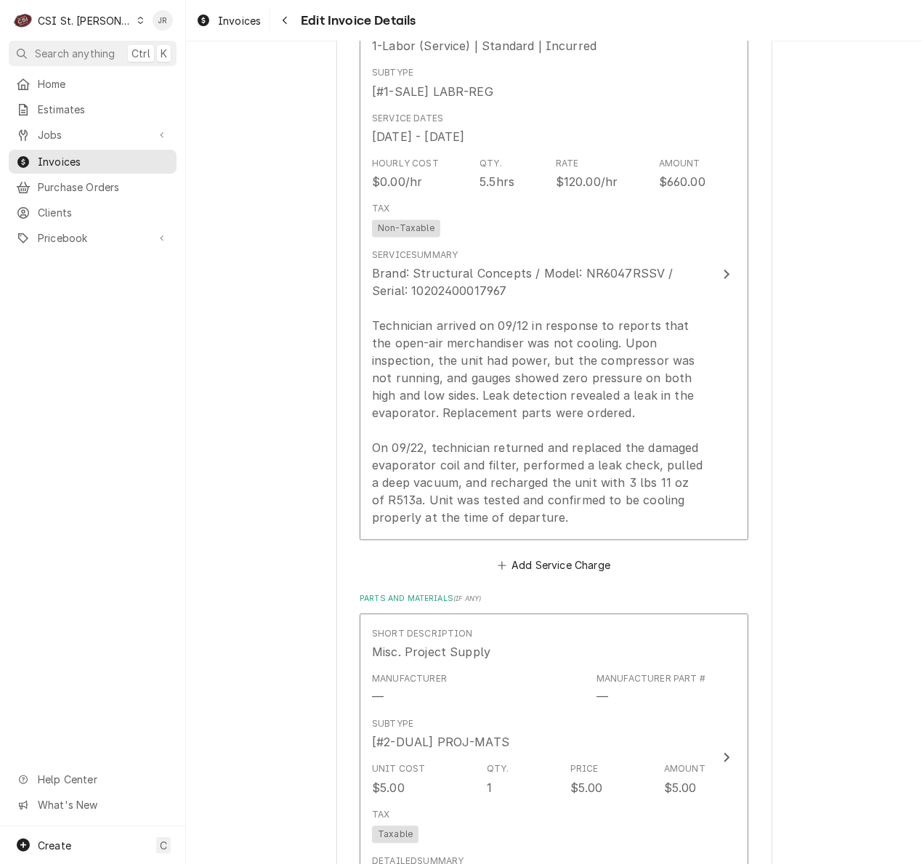
scroll to position [1453, 0]
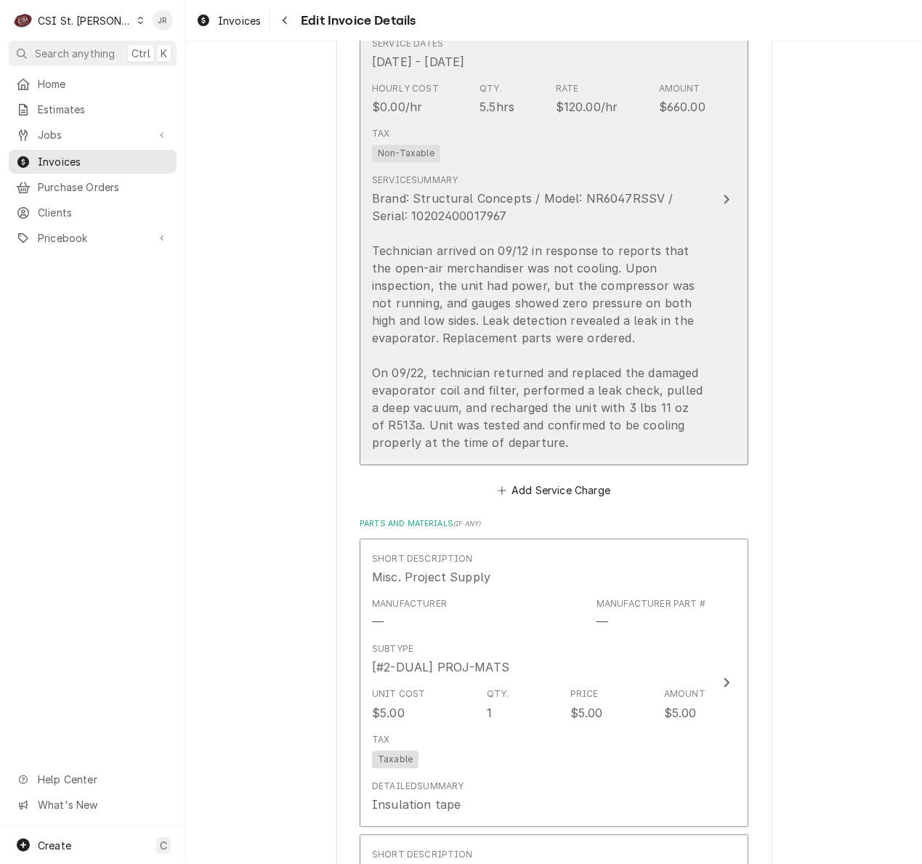
click at [687, 266] on div "Brand: Structural Concepts / Model: NR6047RSSV / Serial: 10202400017967 Technic…" at bounding box center [538, 321] width 333 height 262
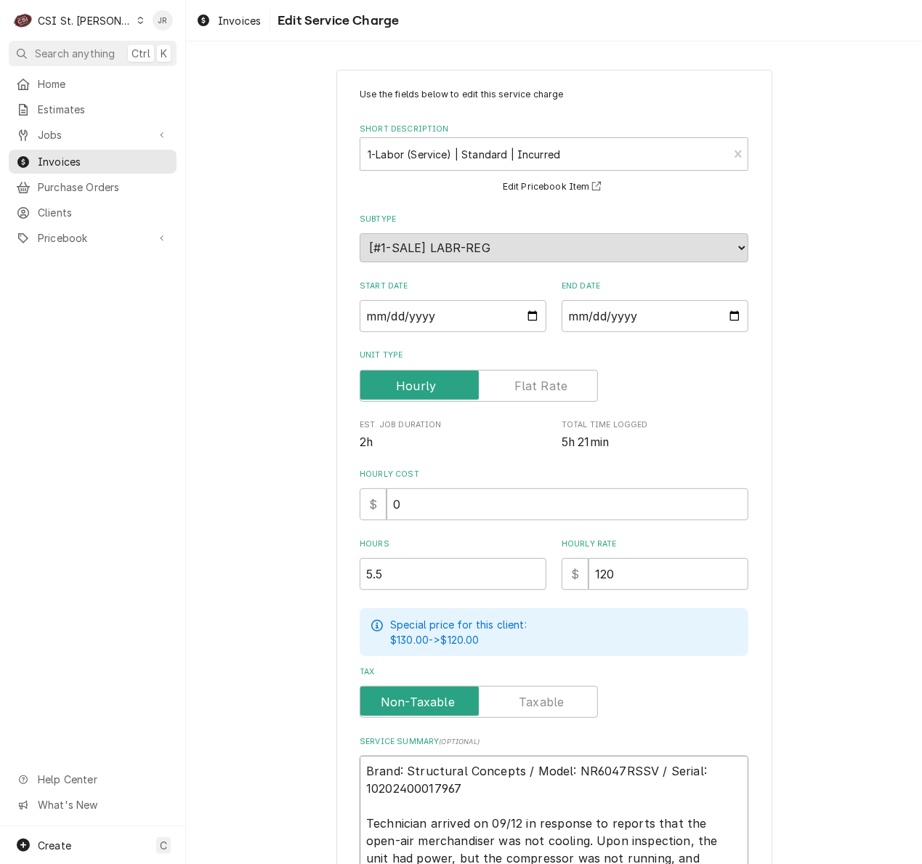
drag, startPoint x: 401, startPoint y: 770, endPoint x: 338, endPoint y: 769, distance: 63.2
click at [336, 766] on div "Use the fields below to edit this service charge Short Description 1-Labor (Ser…" at bounding box center [554, 598] width 436 height 1057
type textarea "x"
type textarea "Structural Concepts / Model: NR6047RSSV / Serial: 10202400017967 Technician arr…"
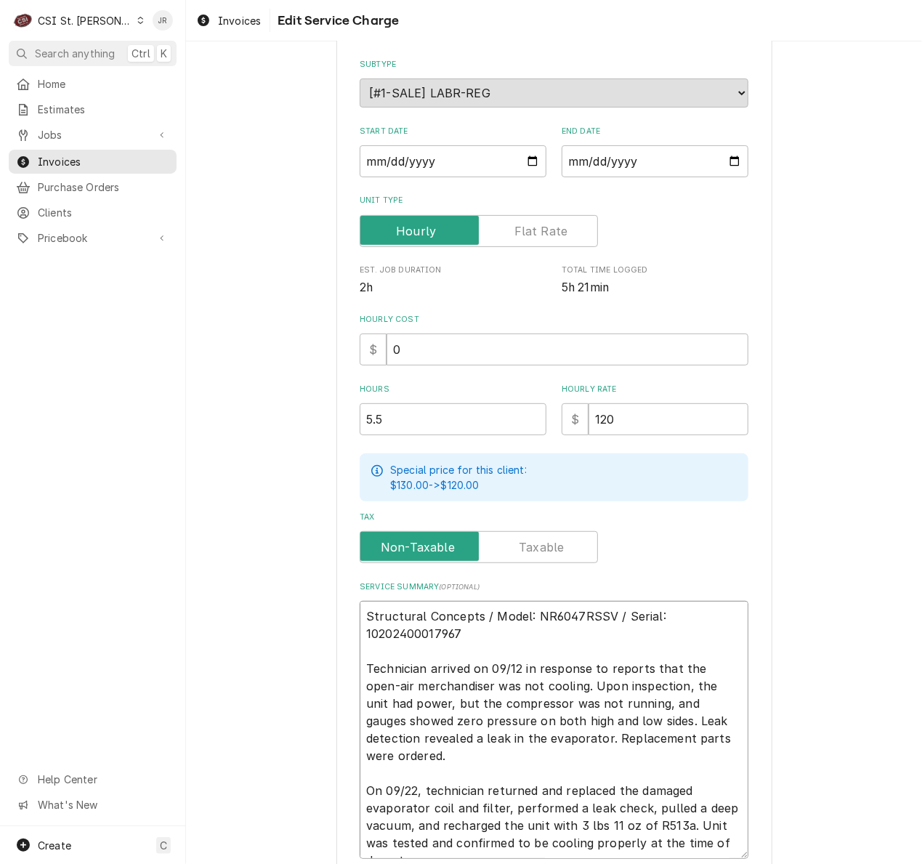
scroll to position [275, 0]
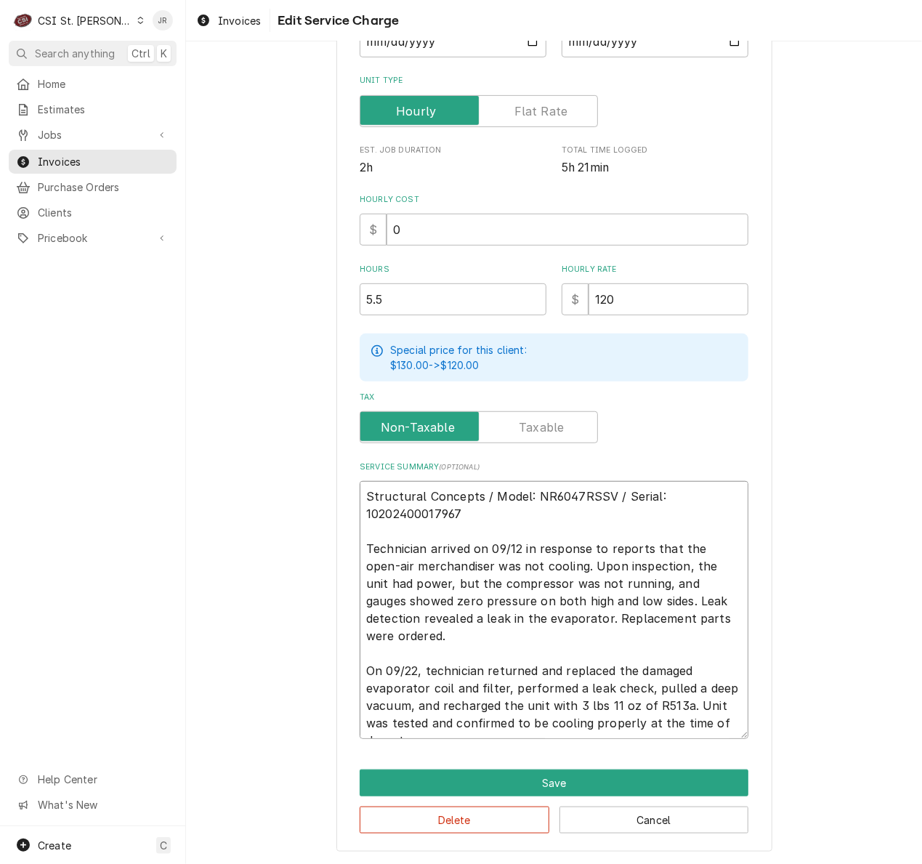
click at [676, 497] on textarea "Structural Concepts / Model: NR6047RSSV / Serial: 10202400017967 Technician arr…" at bounding box center [554, 610] width 389 height 258
type textarea "x"
type textarea "Structural Concepts / Model: NR6047RSSV / Serial: 0202400017967 Technician arri…"
type textarea "x"
type textarea "Structural Concepts / Model: NR6047RSSV / Serial: 10202400017967 Technician arr…"
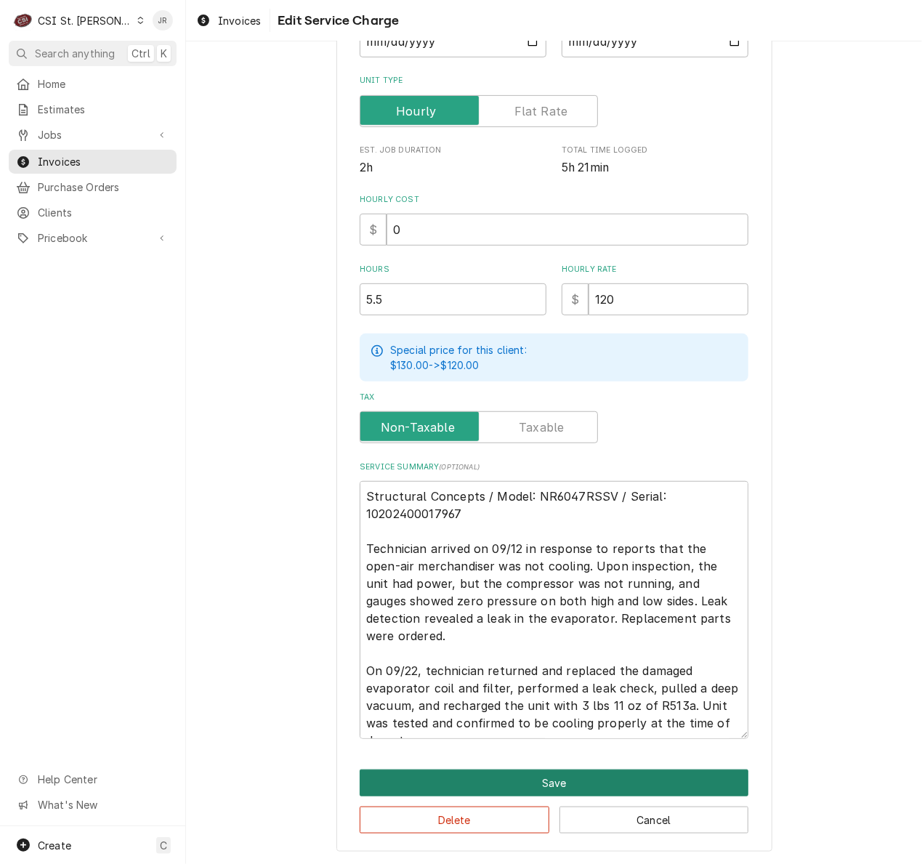
click at [542, 780] on button "Save" at bounding box center [554, 782] width 389 height 27
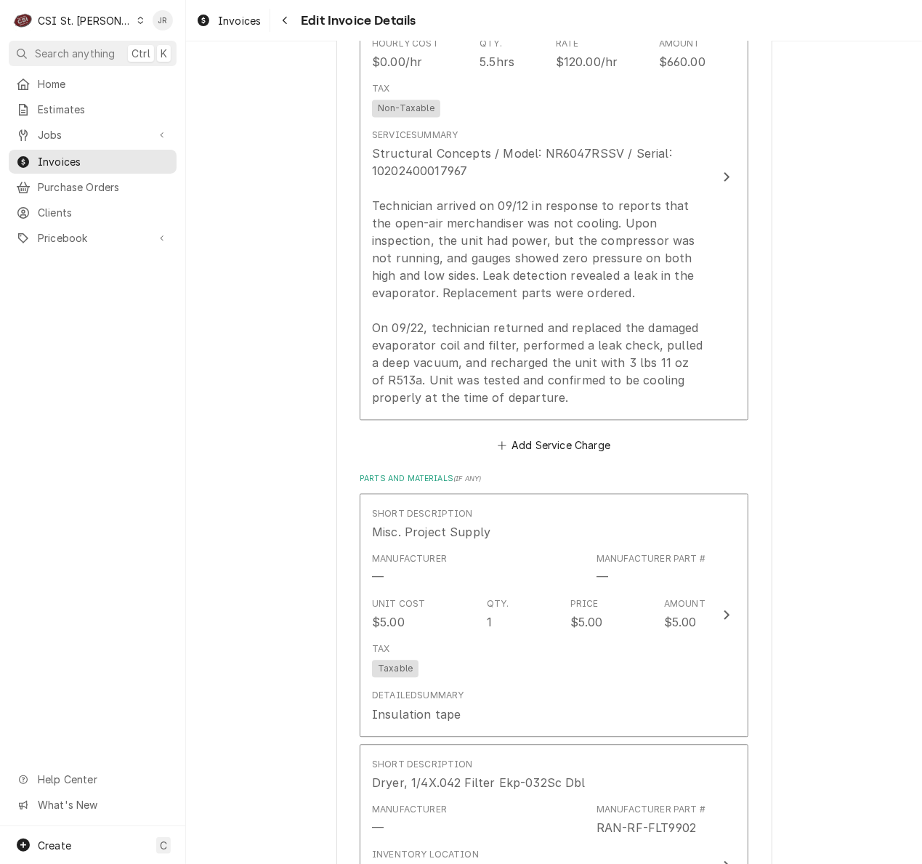
scroll to position [1481, 0]
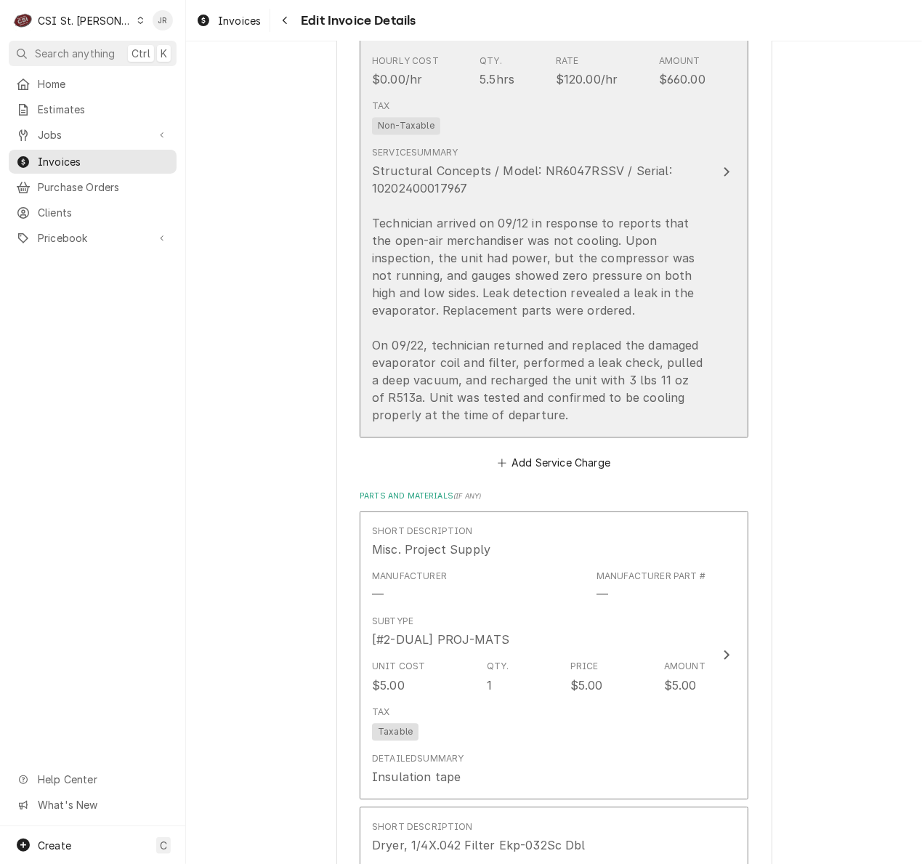
click at [663, 385] on div "Structural Concepts / Model: NR6047RSSV / Serial: 10202400017967 Technician arr…" at bounding box center [538, 293] width 333 height 262
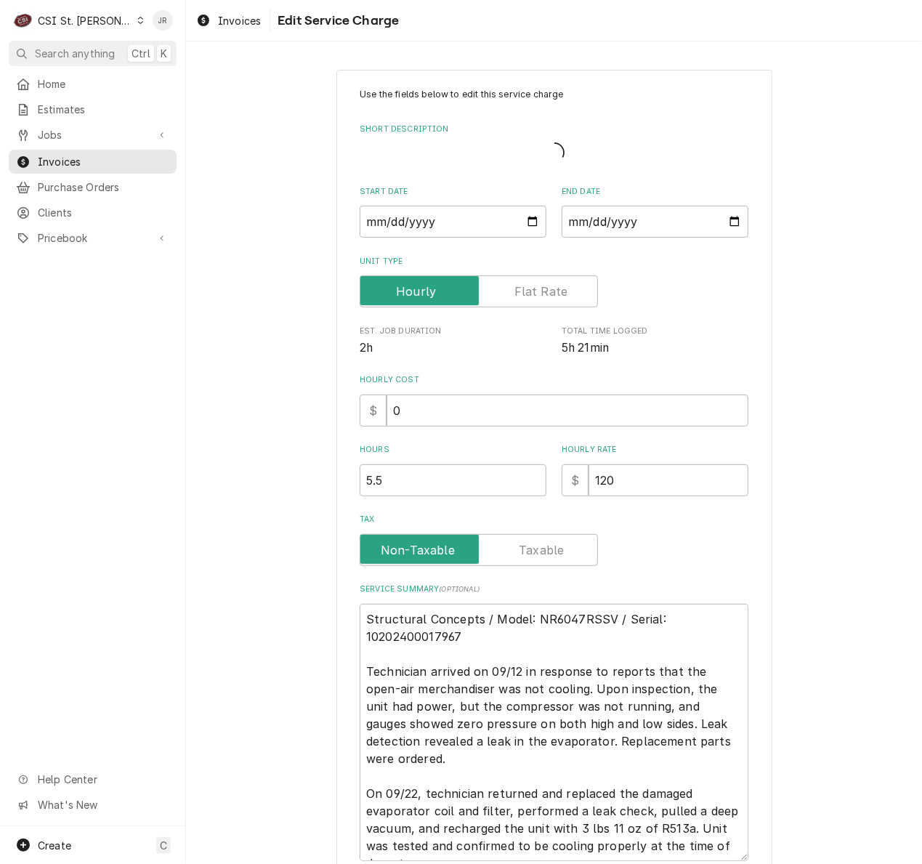
type textarea "x"
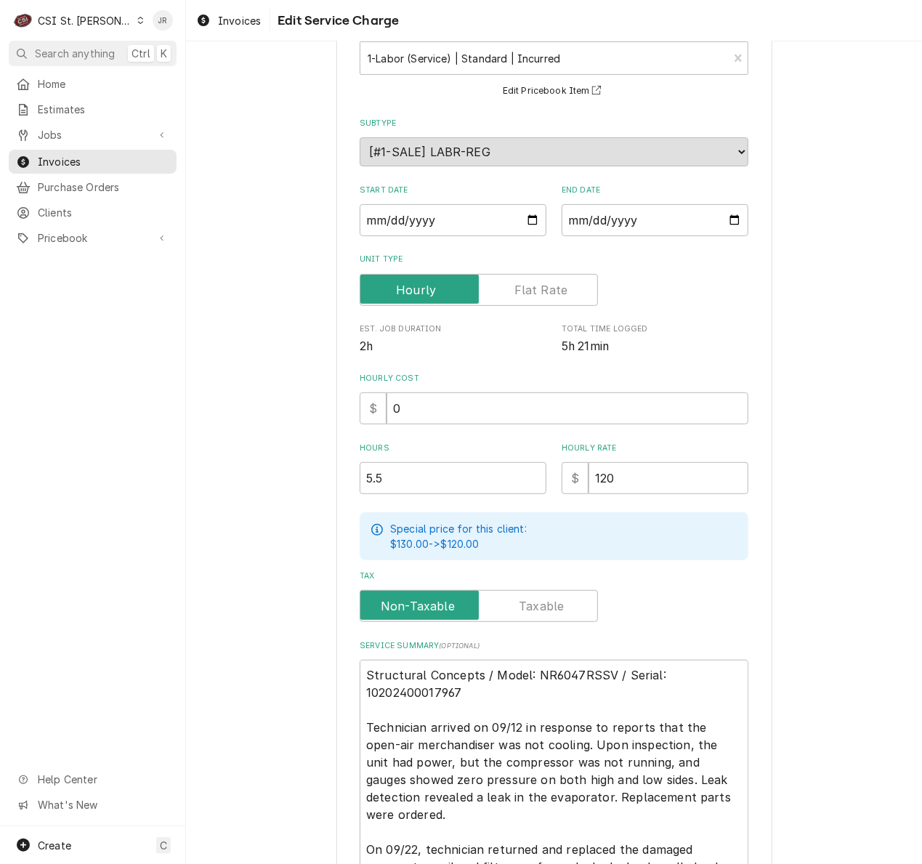
scroll to position [275, 0]
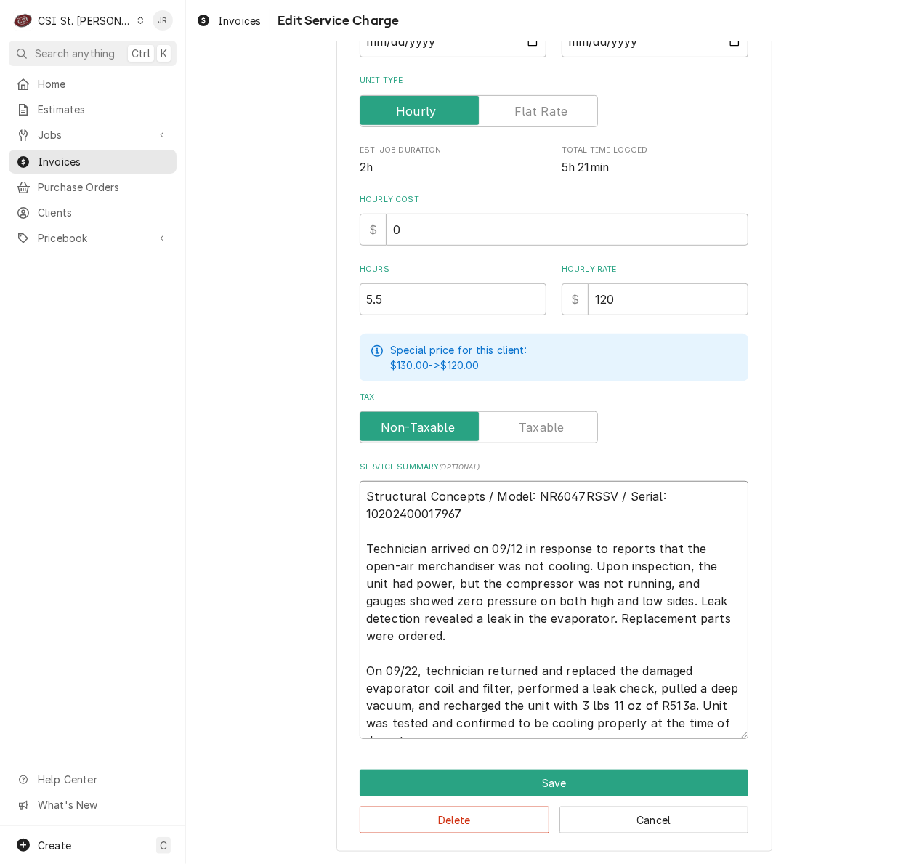
drag, startPoint x: 573, startPoint y: 703, endPoint x: 582, endPoint y: 703, distance: 9.4
click at [578, 703] on textarea "Structural Concepts / Model: NR6047RSSV / Serial: 10202400017967 Technician arr…" at bounding box center [554, 610] width 389 height 258
type textarea "Structural Concepts / Model: NR6047RSSV / Serial: 10202400017967 Technician arr…"
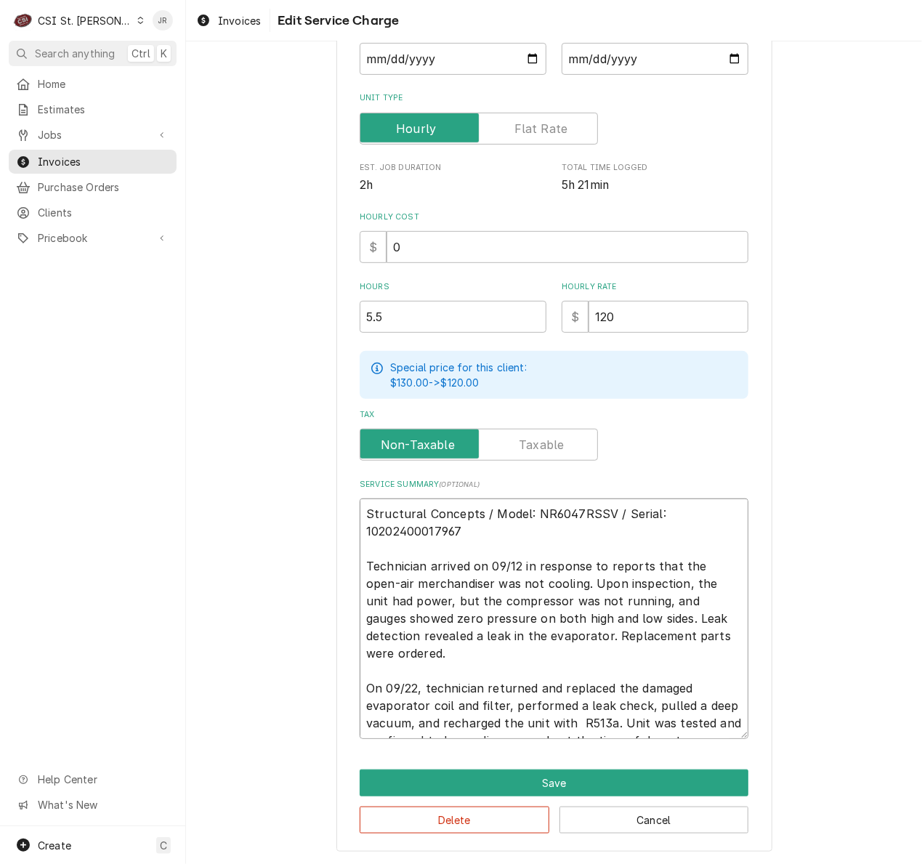
type textarea "x"
type textarea "Structural Concepts / Model: NR6047RSSV / Serial: 10202400017967 Technician arr…"
type textarea "x"
type textarea "Structural Concepts / Model: NR6047RSSV / Serial: 10202400017967 Technician arr…"
type textarea "x"
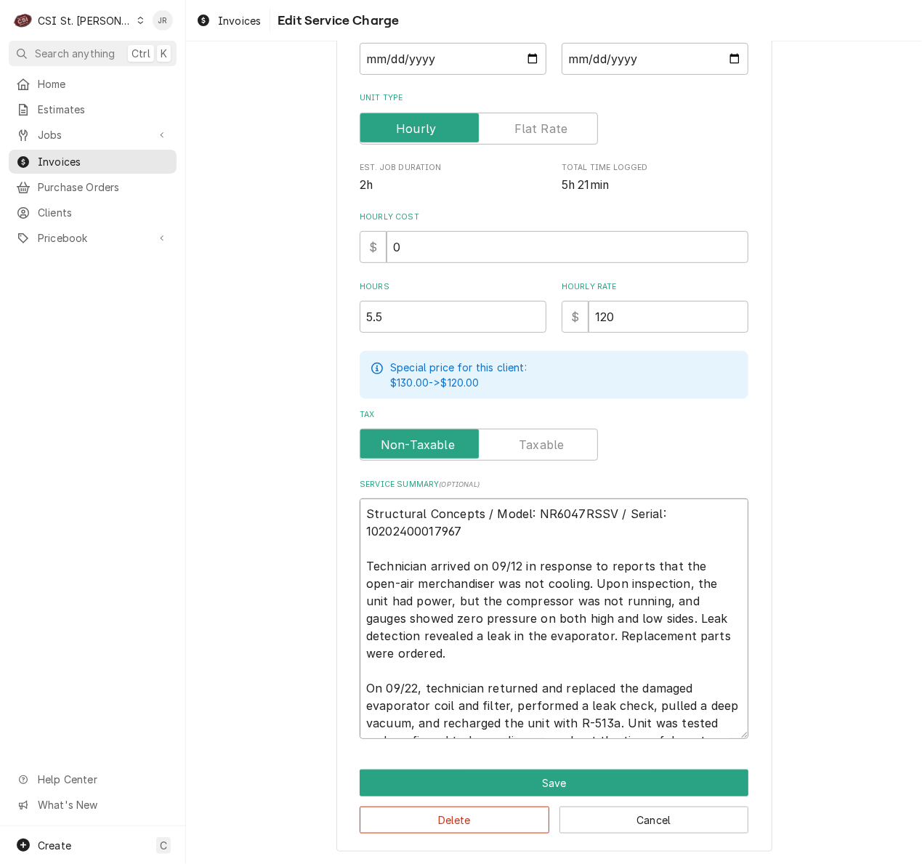
type textarea "Structural Concepts / Model: NR6047RSSV / Serial: 10202400017967 Technician arr…"
type textarea "x"
click at [698, 727] on textarea "Structural Concepts / Model: NR6047RSSV / Serial: 10202400017967 Technician arr…" at bounding box center [554, 618] width 389 height 240
type textarea "Structural Concepts / Model: NR6047RSSV / Serial: 10202400017967 Technician arr…"
click at [684, 777] on button "Save" at bounding box center [554, 782] width 389 height 27
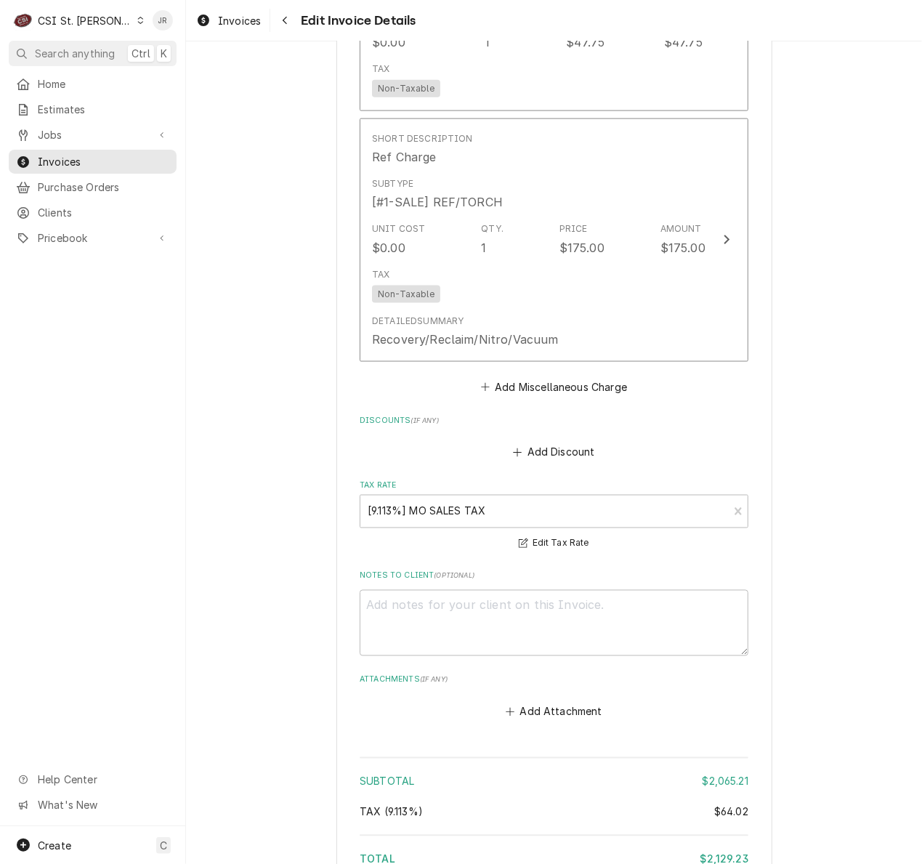
scroll to position [4011, 0]
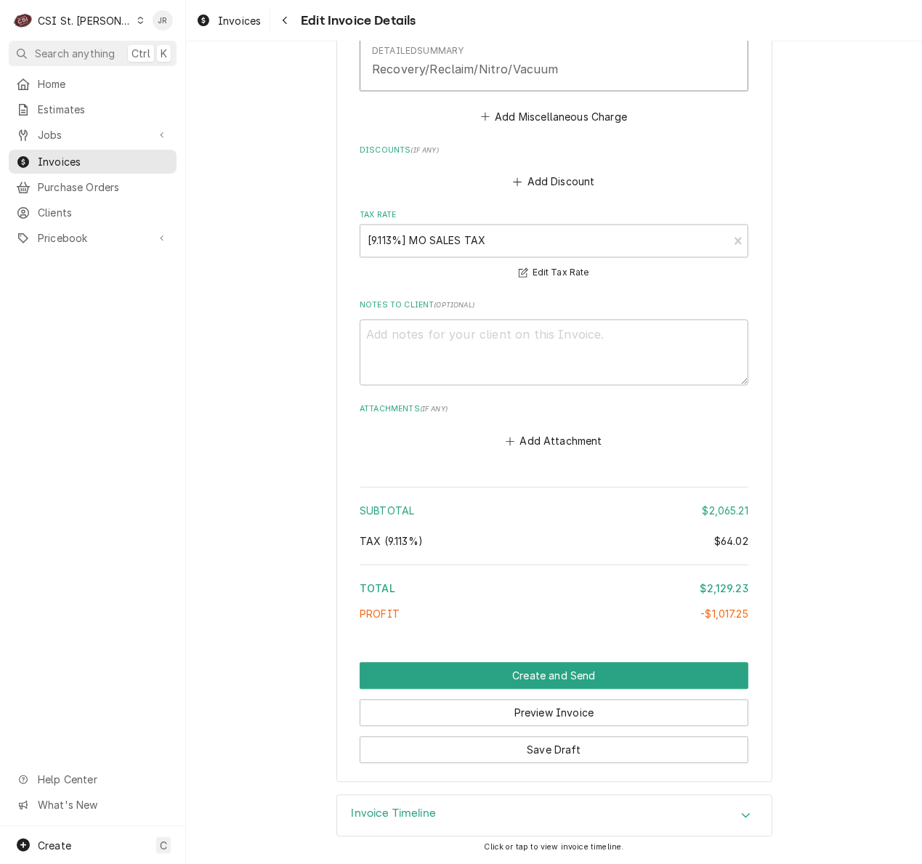
click at [363, 809] on h3 "Invoice Timeline" at bounding box center [394, 814] width 85 height 14
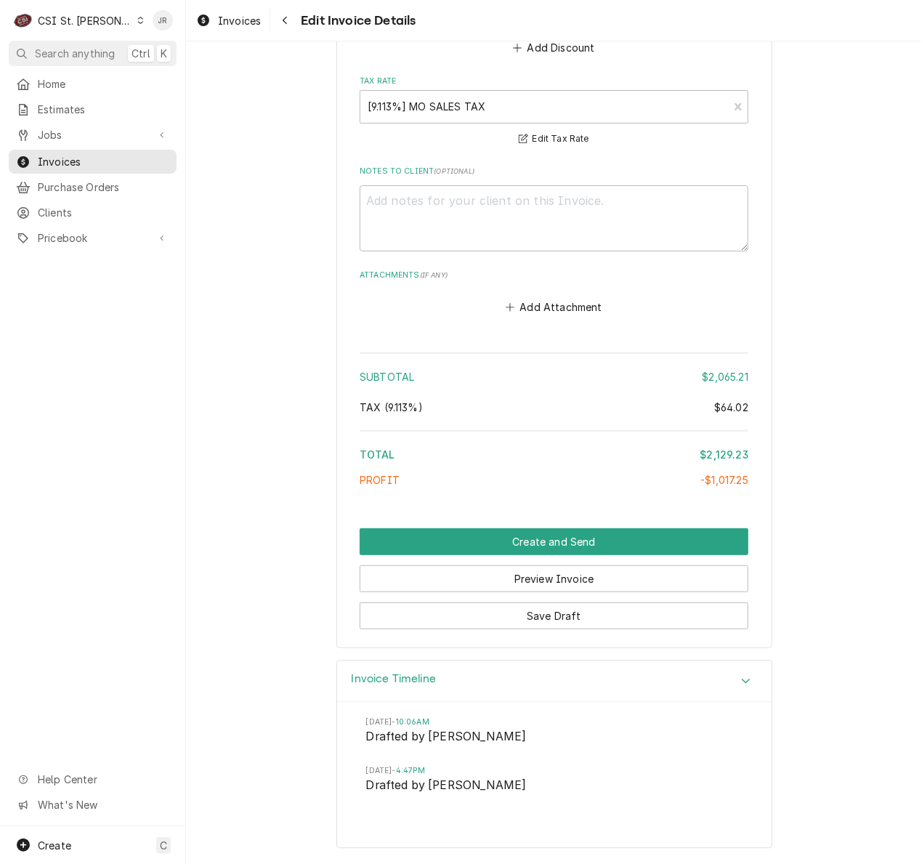
scroll to position [4145, 0]
click at [589, 603] on button "Save Draft" at bounding box center [554, 615] width 389 height 27
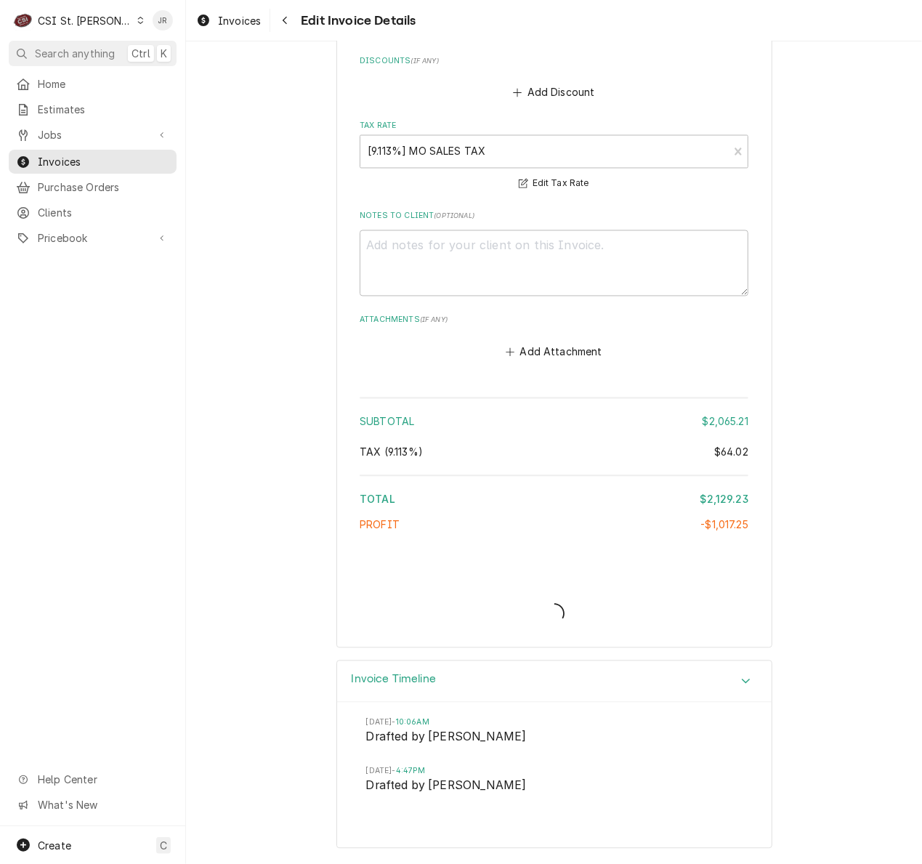
scroll to position [4099, 0]
type textarea "x"
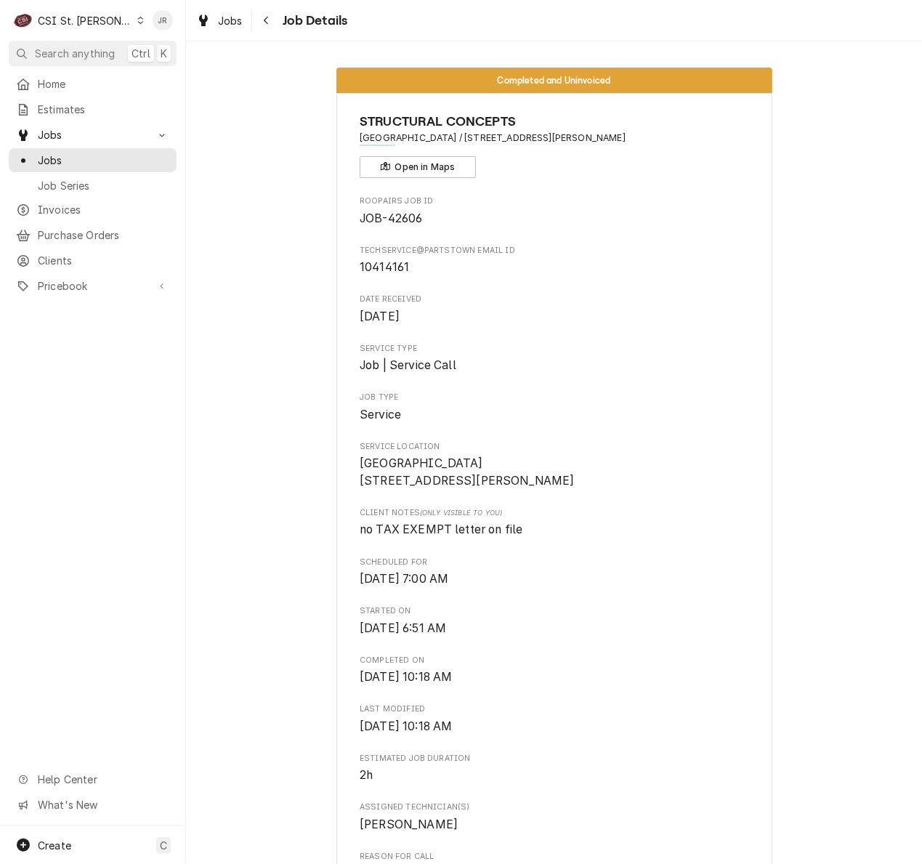
click at [553, 155] on div "STRUCTURAL CONCEPTS [GEOGRAPHIC_DATA] / [STREET_ADDRESS][PERSON_NAME] Open in M…" at bounding box center [554, 145] width 389 height 66
drag, startPoint x: 434, startPoint y: 138, endPoint x: 349, endPoint y: 134, distance: 85.1
copy span "[GEOGRAPHIC_DATA]"
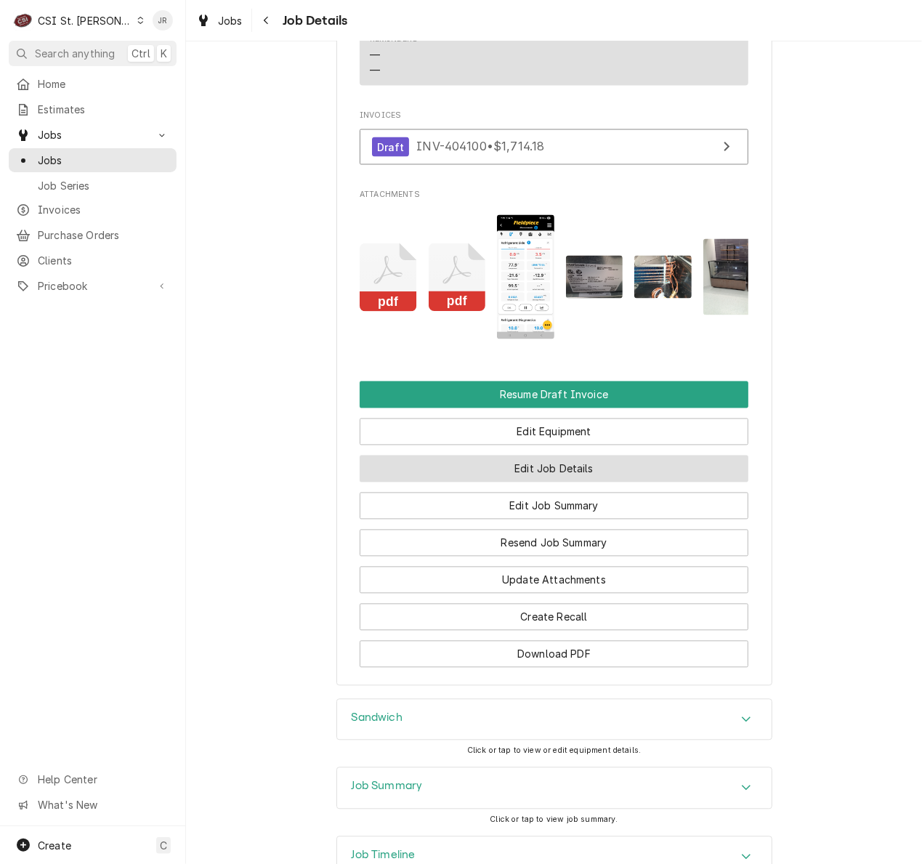
scroll to position [1382, 0]
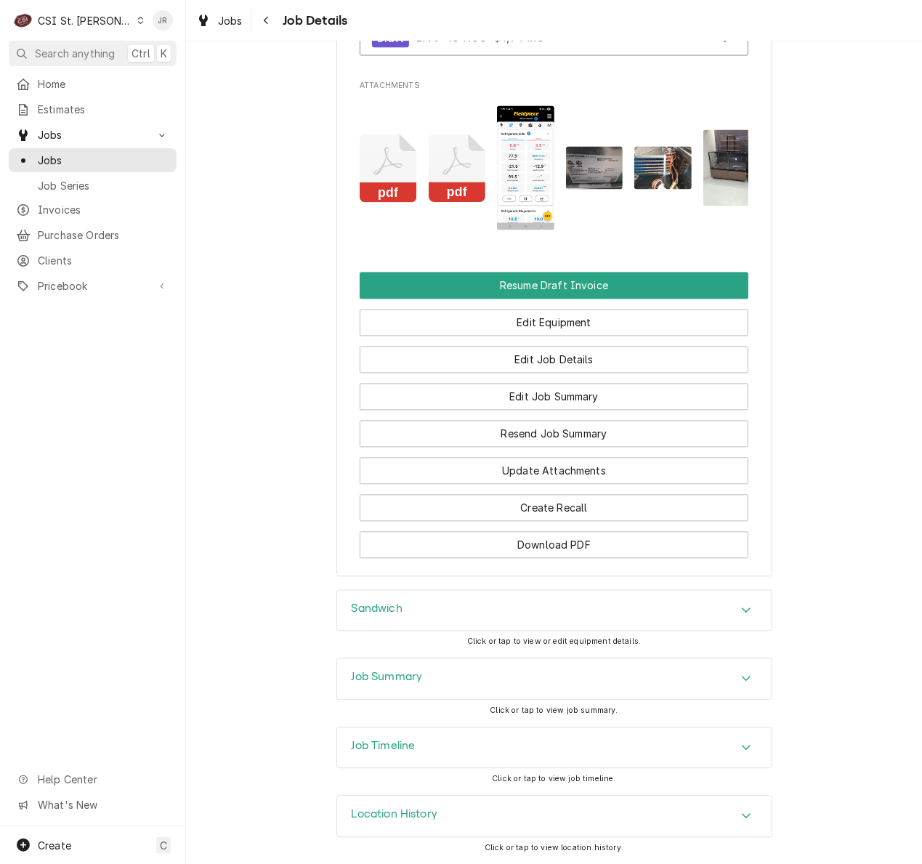
click at [389, 664] on div "Job Summary" at bounding box center [554, 679] width 434 height 41
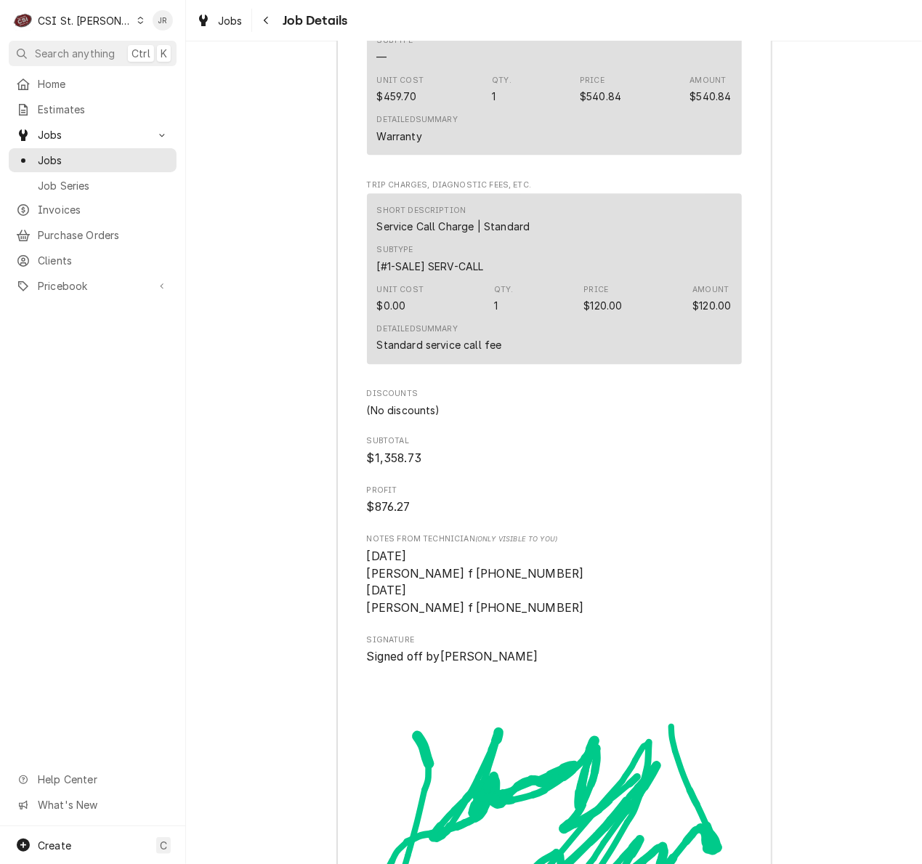
scroll to position [4579, 0]
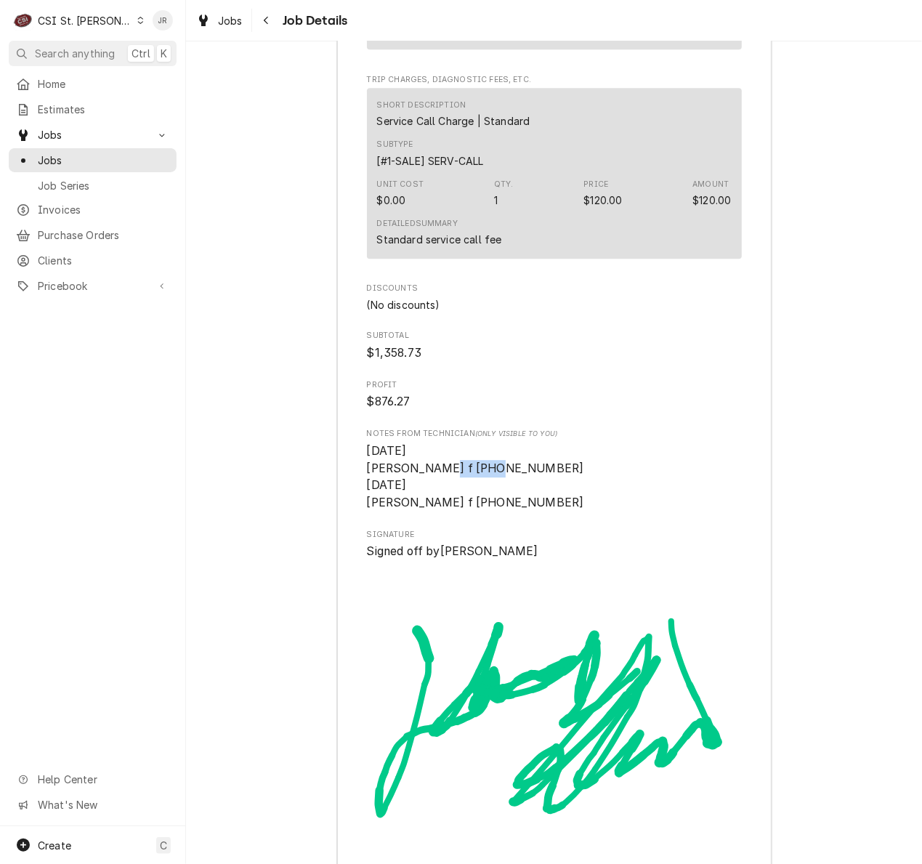
drag, startPoint x: 425, startPoint y: 484, endPoint x: 515, endPoint y: 516, distance: 95.6
click at [541, 496] on span "[DATE] [PERSON_NAME] f [PHONE_NUMBER] [DATE] [PERSON_NAME] f [PHONE_NUMBER]" at bounding box center [554, 476] width 375 height 69
drag, startPoint x: 507, startPoint y: 523, endPoint x: 425, endPoint y: 526, distance: 82.2
click at [425, 512] on span "[DATE] [PERSON_NAME] f [PHONE_NUMBER] [DATE] [PERSON_NAME] f [PHONE_NUMBER]" at bounding box center [554, 476] width 375 height 69
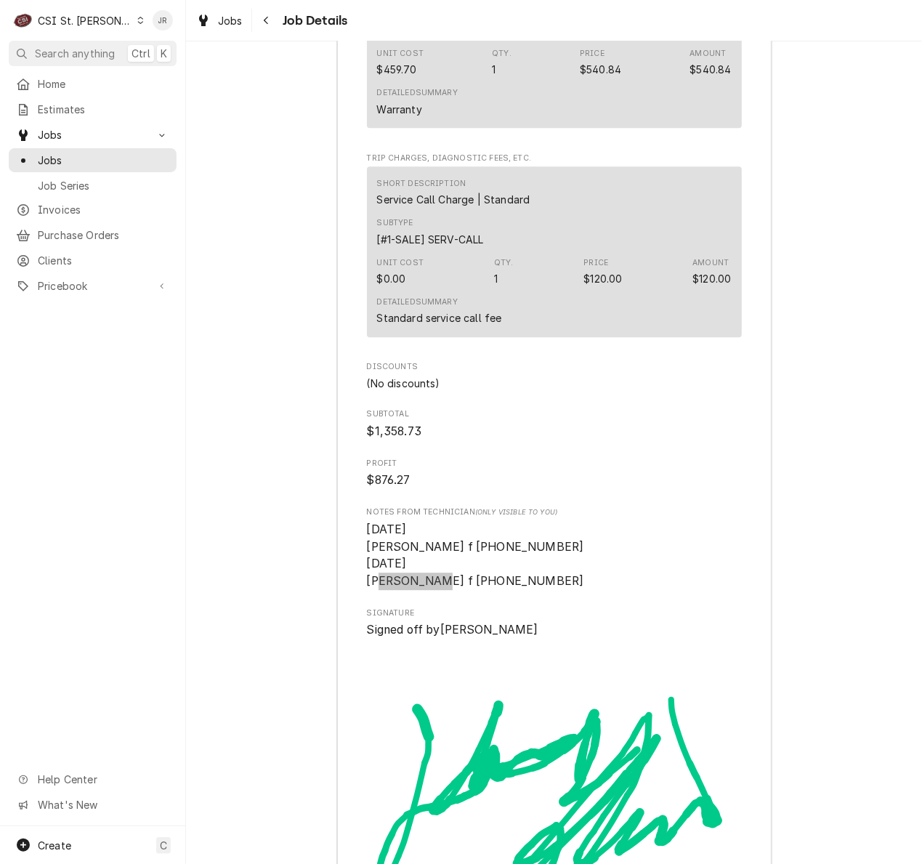
scroll to position [4779, 0]
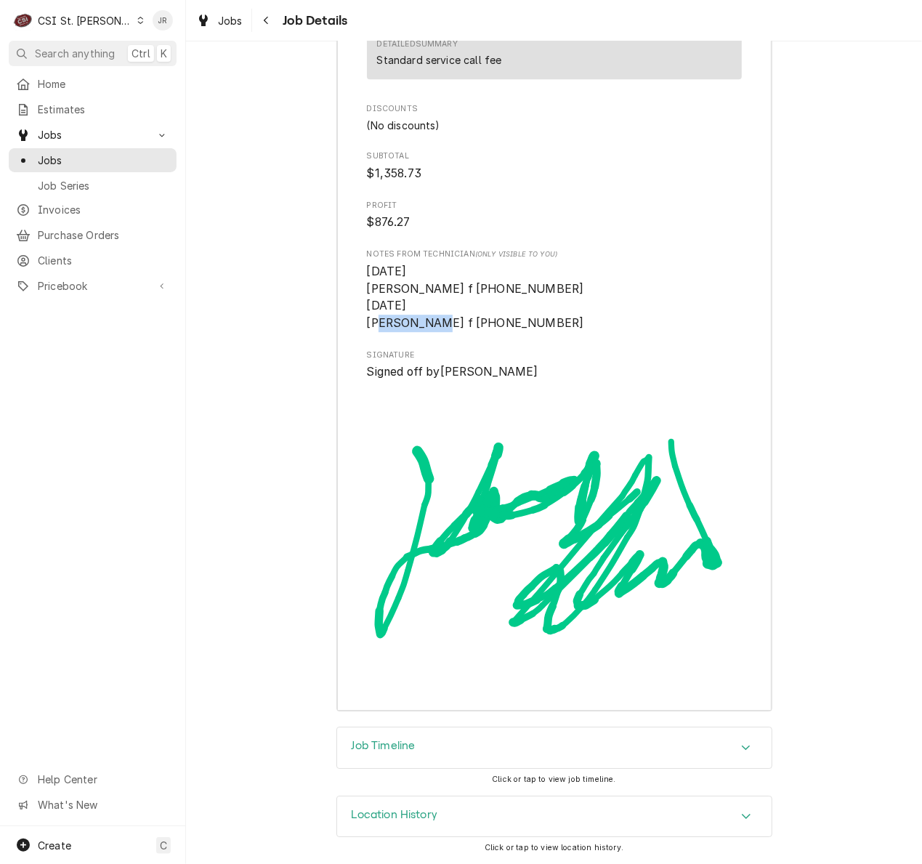
click at [384, 741] on h3 "Job Timeline" at bounding box center [384, 746] width 64 height 14
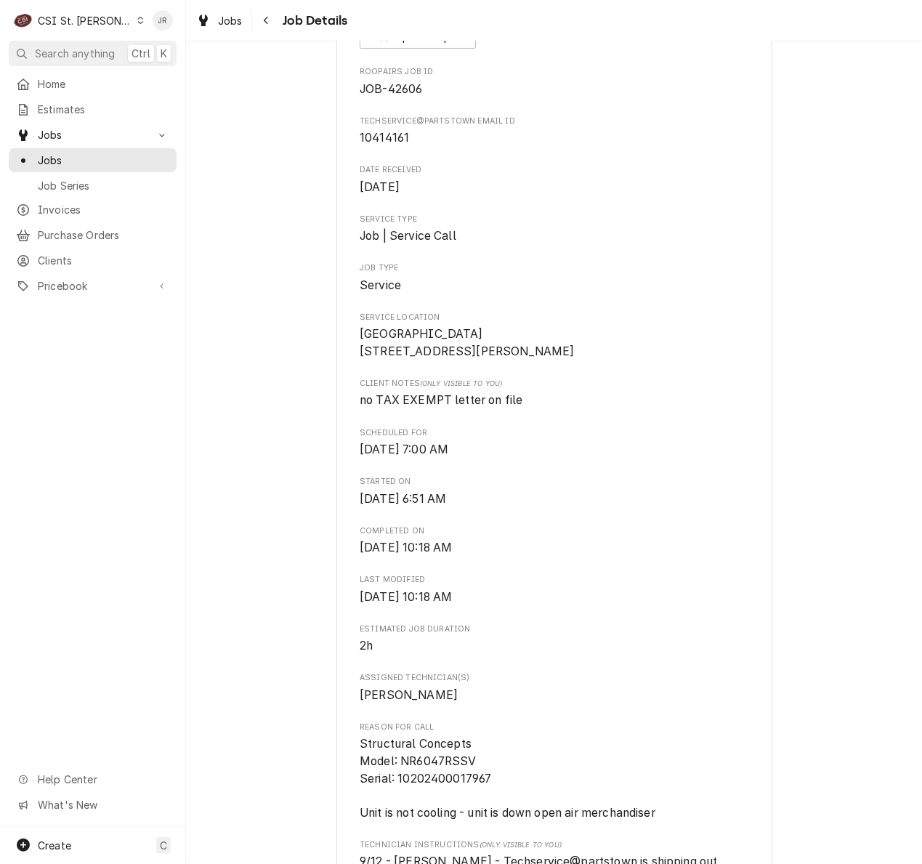
scroll to position [0, 0]
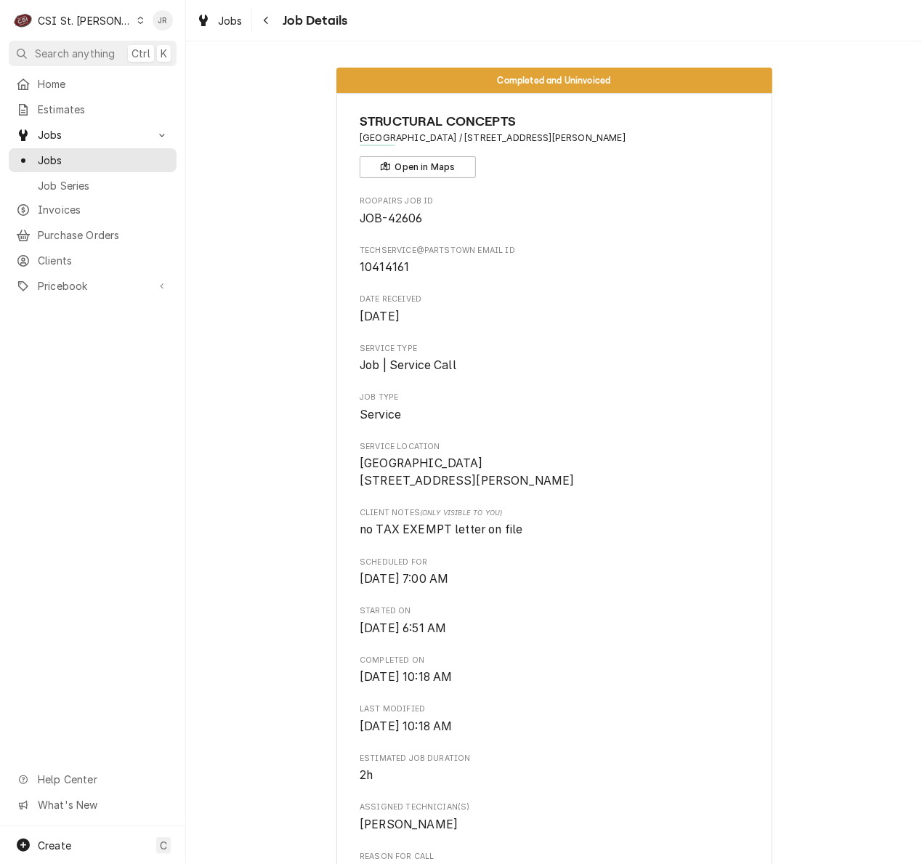
click at [400, 218] on span "JOB-42606" at bounding box center [391, 218] width 62 height 14
copy span "42606"
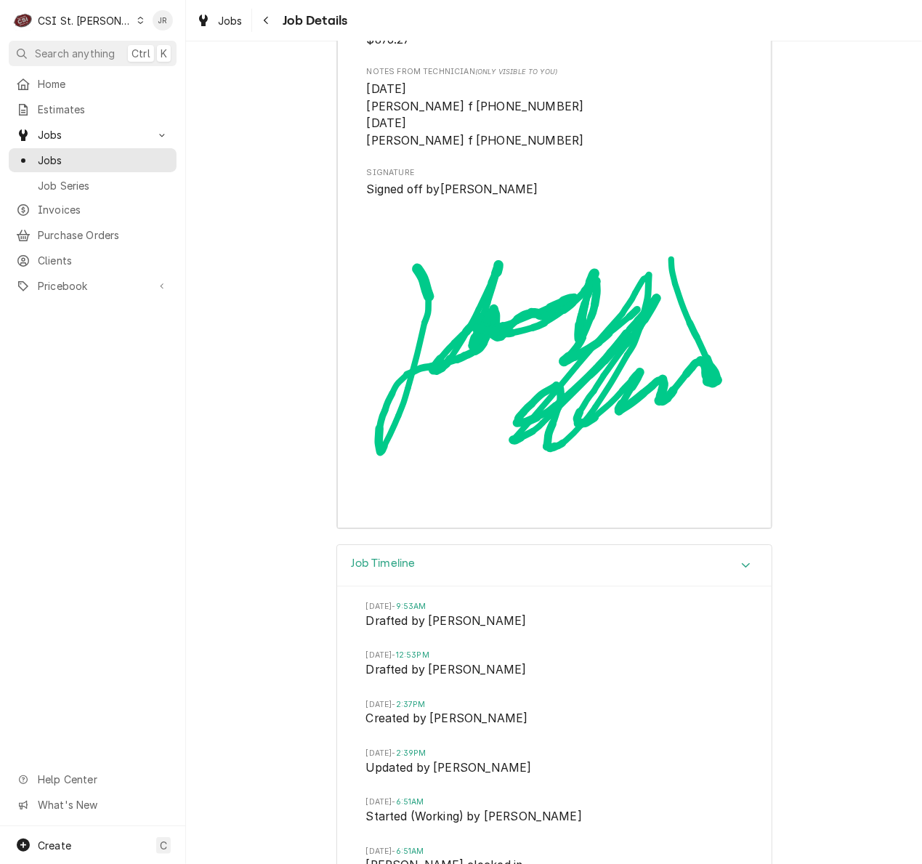
scroll to position [5522, 0]
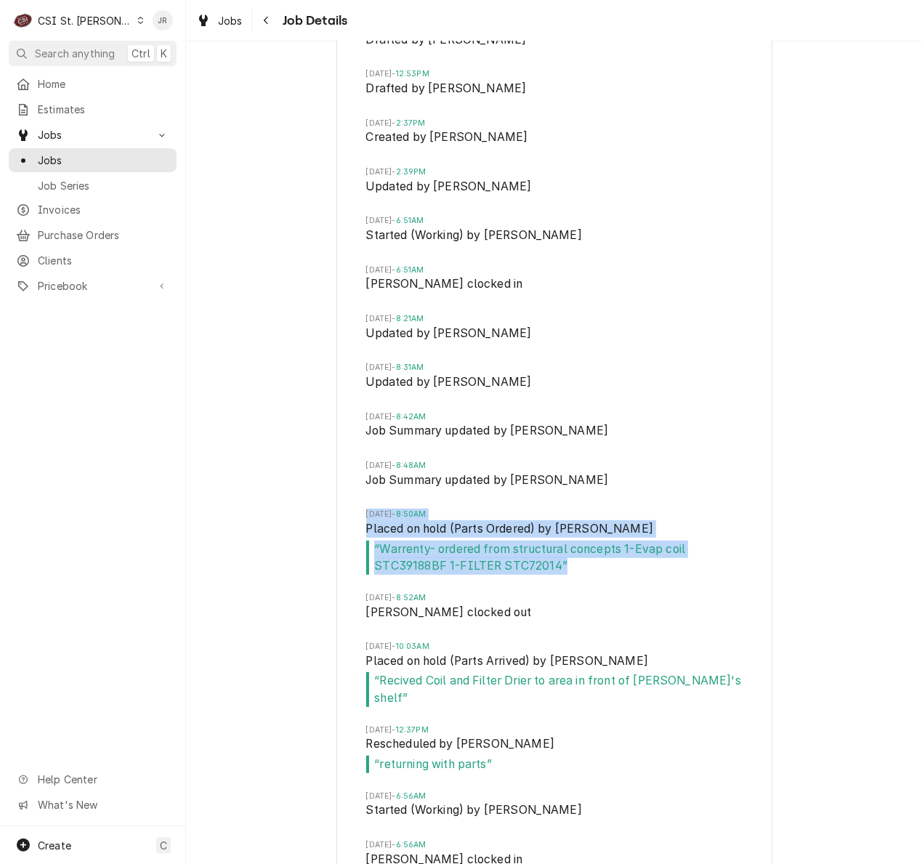
drag, startPoint x: 349, startPoint y: 539, endPoint x: 692, endPoint y: 600, distance: 349.0
click at [692, 600] on div "Wed, Sep 10, 2025 - 9:53AM Drafted by Kelly Christen Thu, Sep 11, 2025 - 12:53P…" at bounding box center [554, 593] width 434 height 1176
copy li "Fri, Sep 12, 2025 - 8:50AM Placed on hold (Parts Ordered) by David Ford “ Warre…"
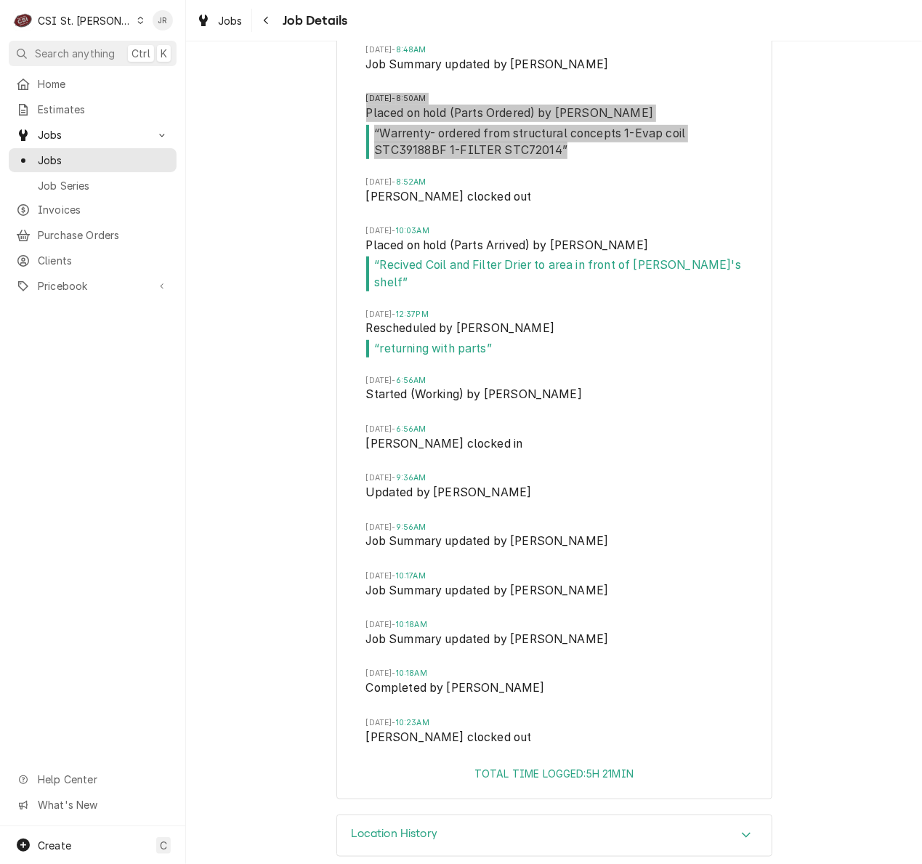
scroll to position [5961, 0]
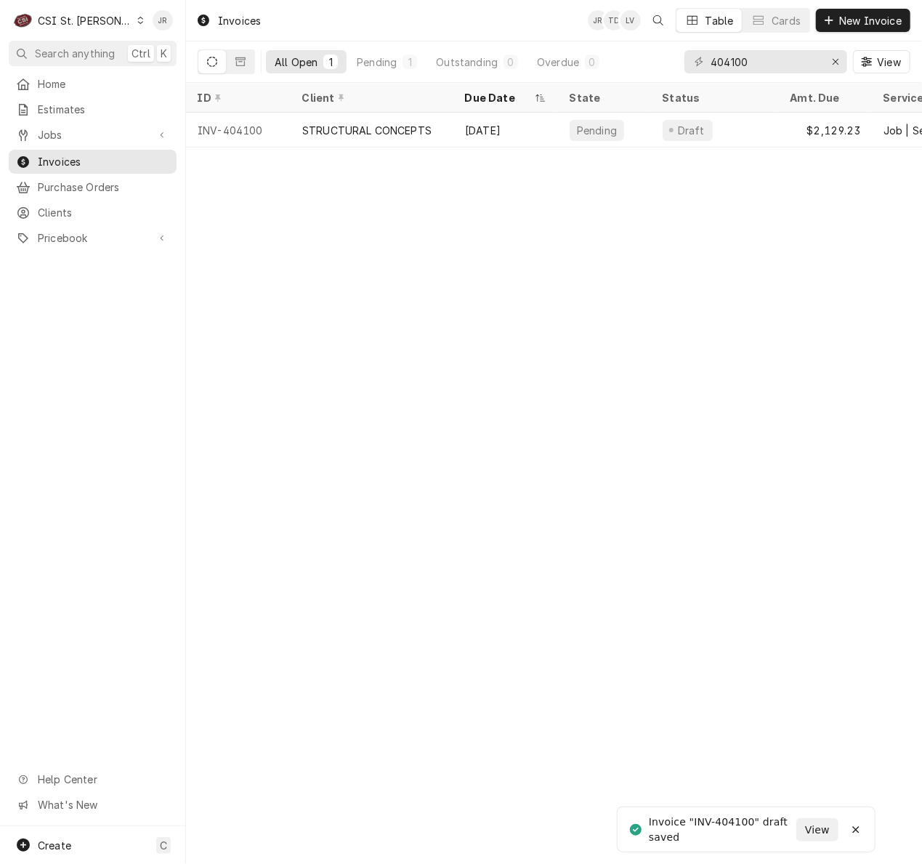
click at [734, 824] on div "Invoice "INV-404100" draft saved" at bounding box center [722, 829] width 147 height 31
copy div "404100"
click at [394, 236] on div "Invoices JR TD LV Table Cards New Invoice All Open 1 Pending 1 Outstanding 0 Ov…" at bounding box center [554, 432] width 736 height 864
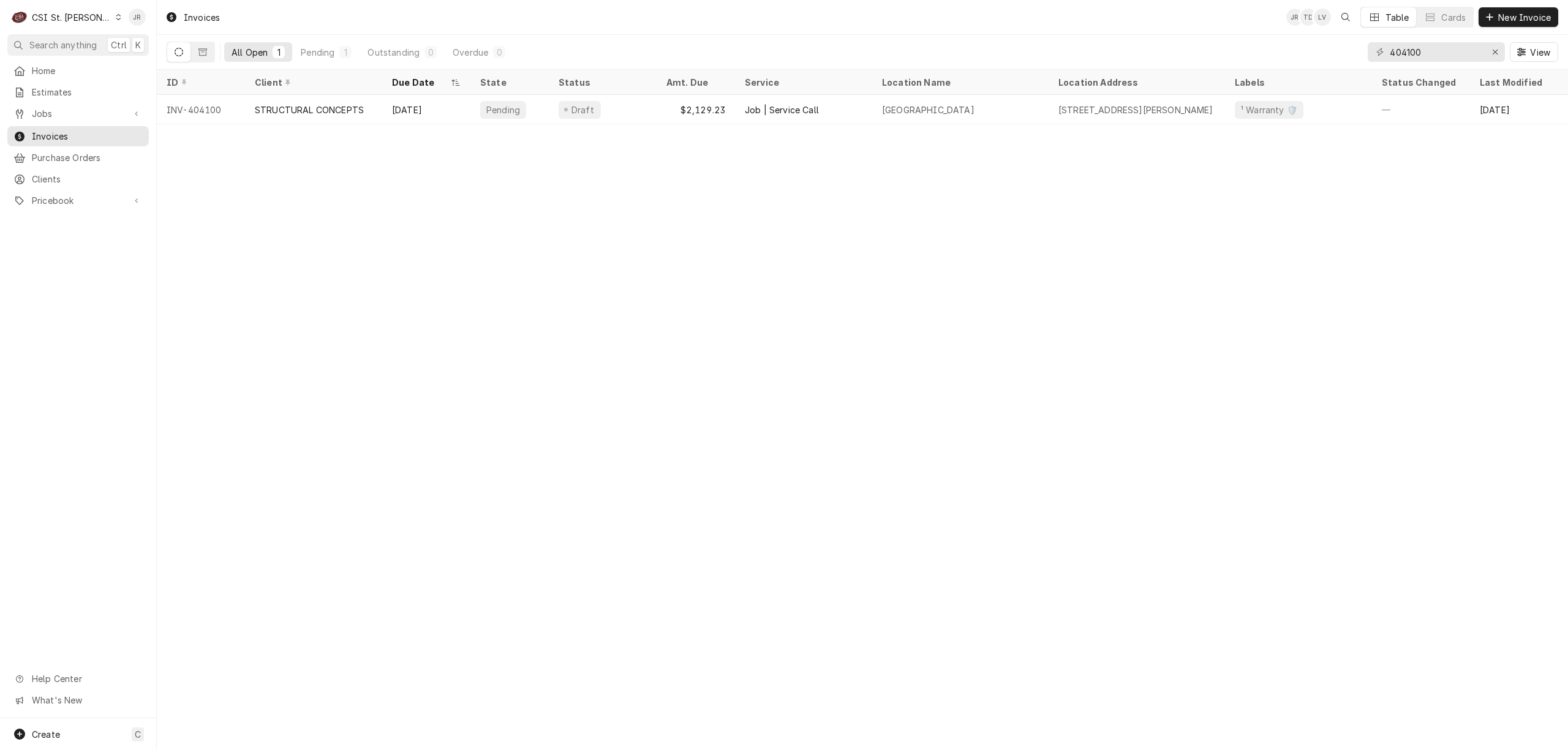
click at [776, 49] on icon "Dynamic Content Wrapper" at bounding box center [1380, 52] width 8 height 8
click at [776, 57] on input "404100" at bounding box center [1436, 51] width 92 height 19
paste input "14"
type input "404114"
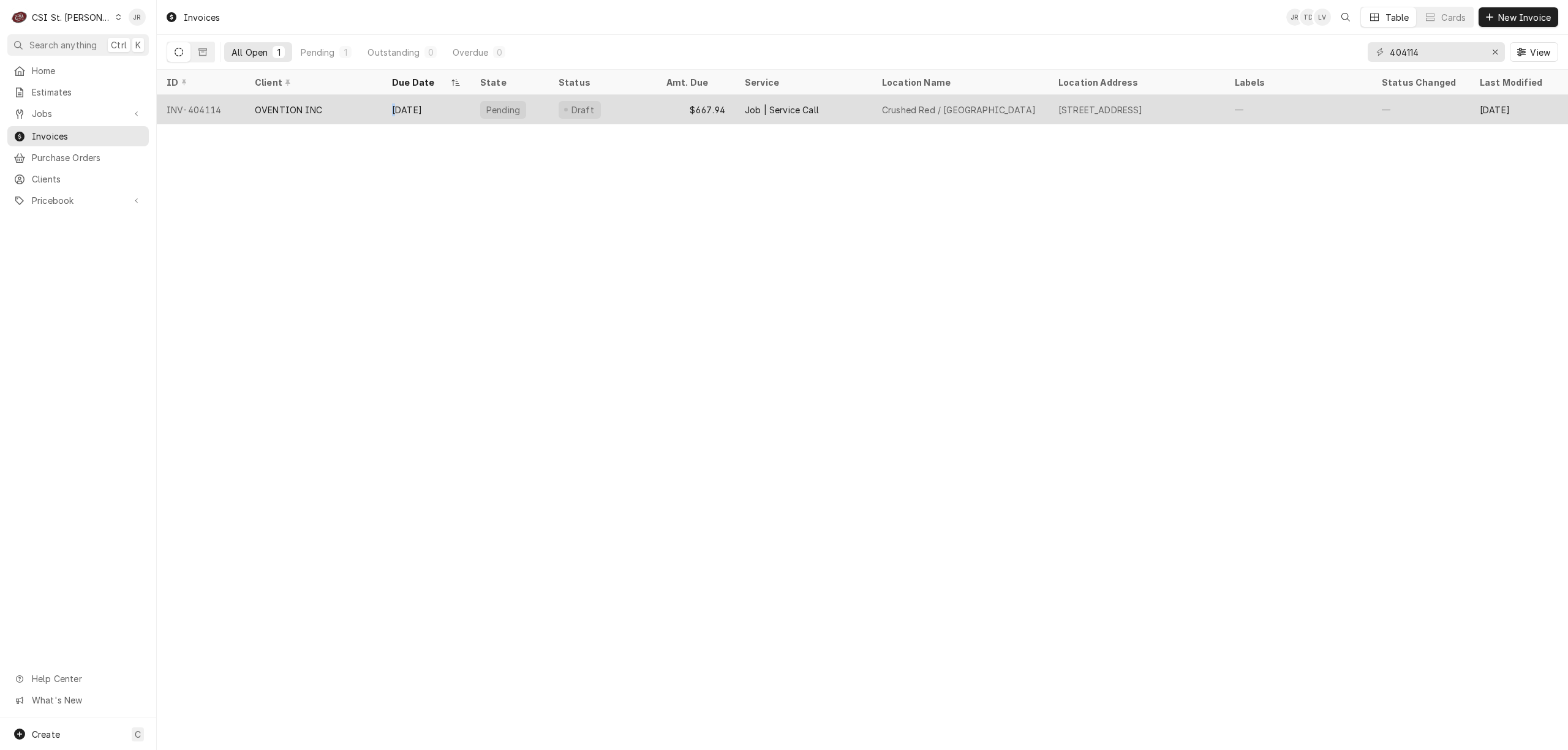
click at [395, 99] on div "[DATE]" at bounding box center [426, 110] width 89 height 29
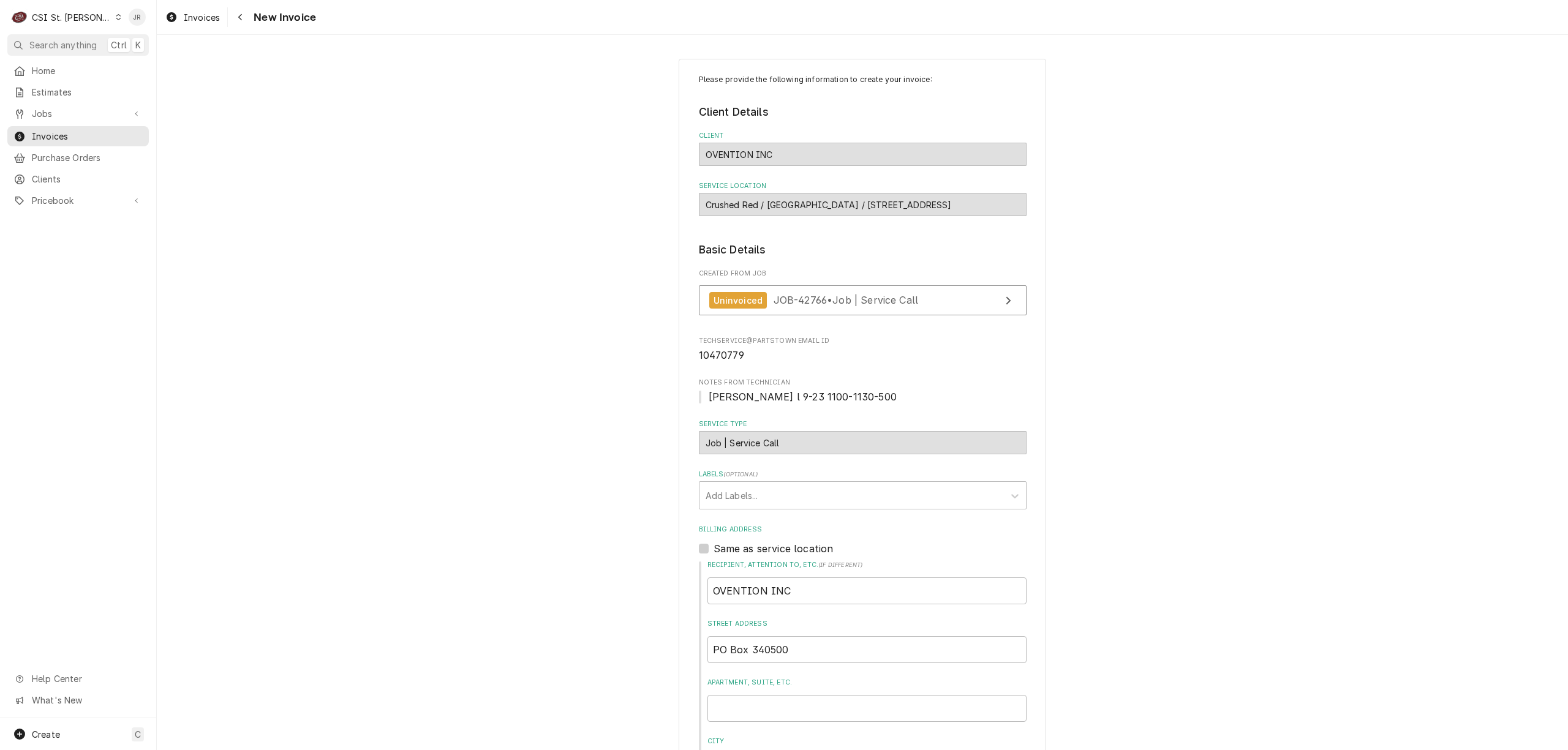
click at [52, 19] on div "CSI St. [PERSON_NAME]" at bounding box center [72, 17] width 79 height 13
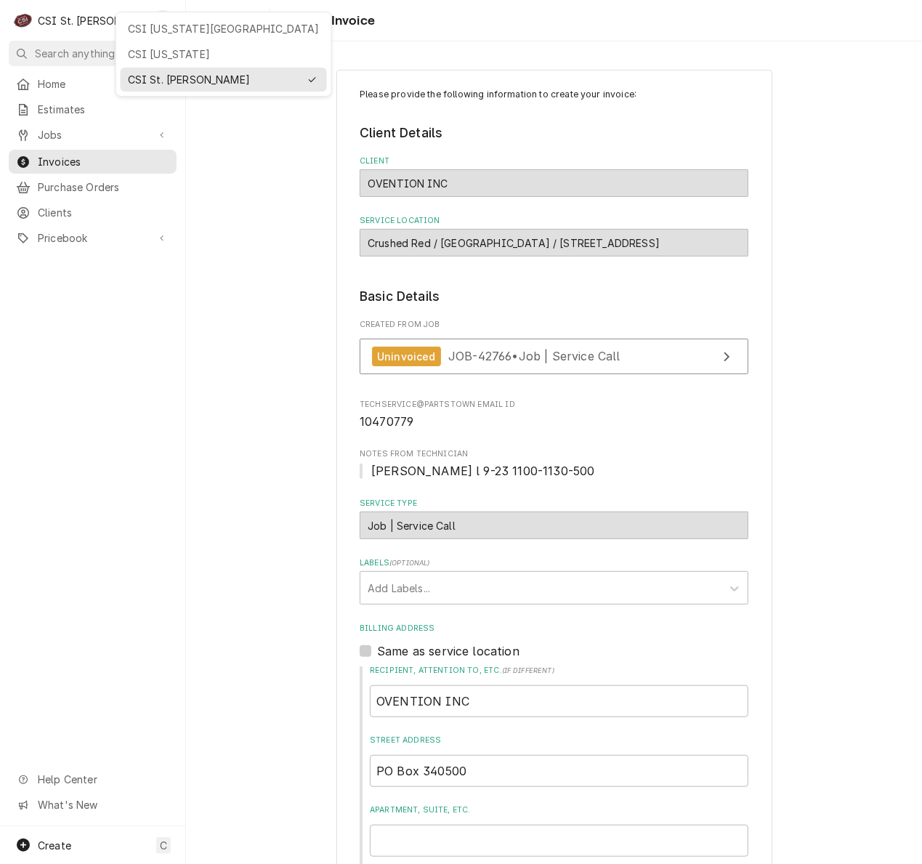
type textarea "x"
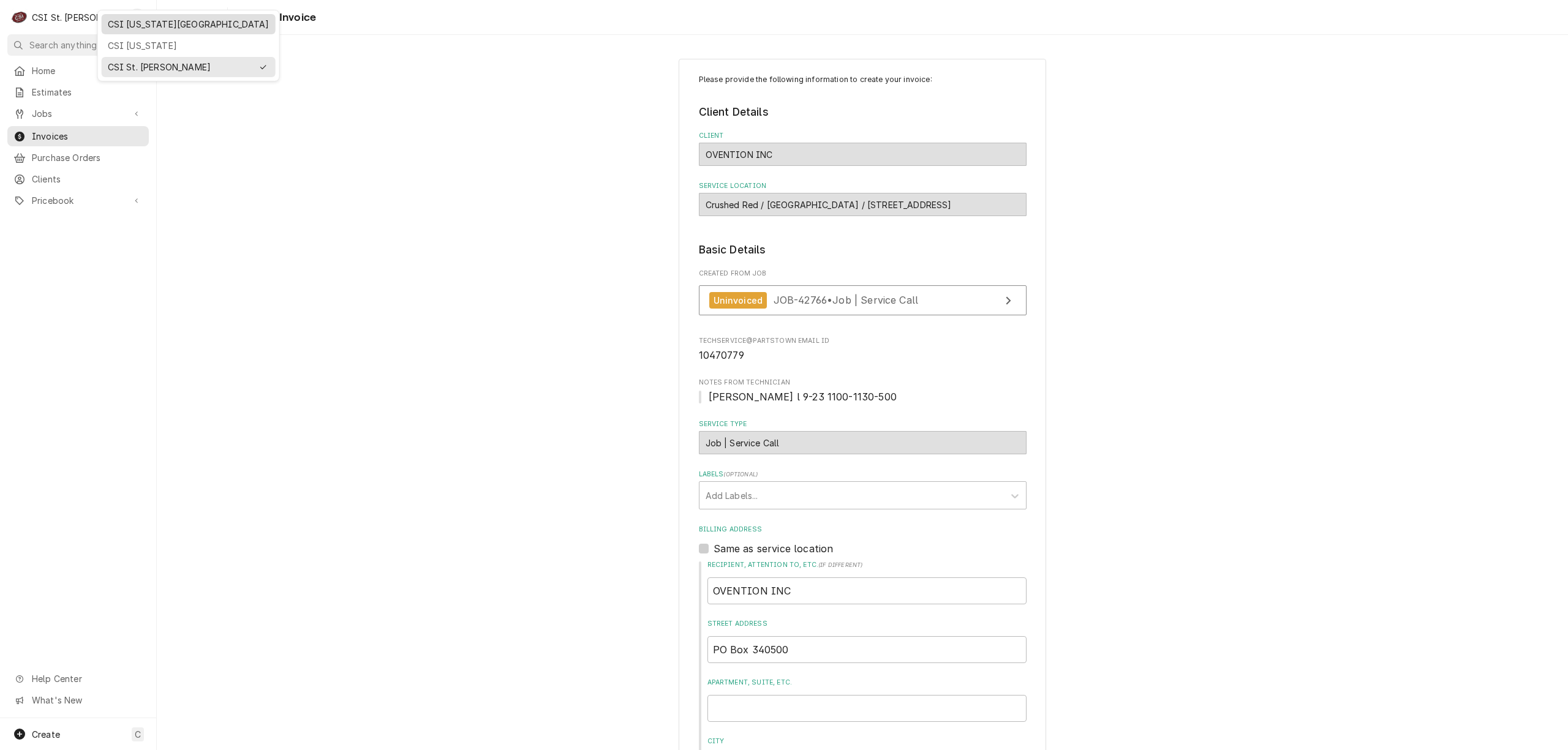
click at [146, 24] on div "CSI [US_STATE][GEOGRAPHIC_DATA]" at bounding box center [189, 24] width 162 height 13
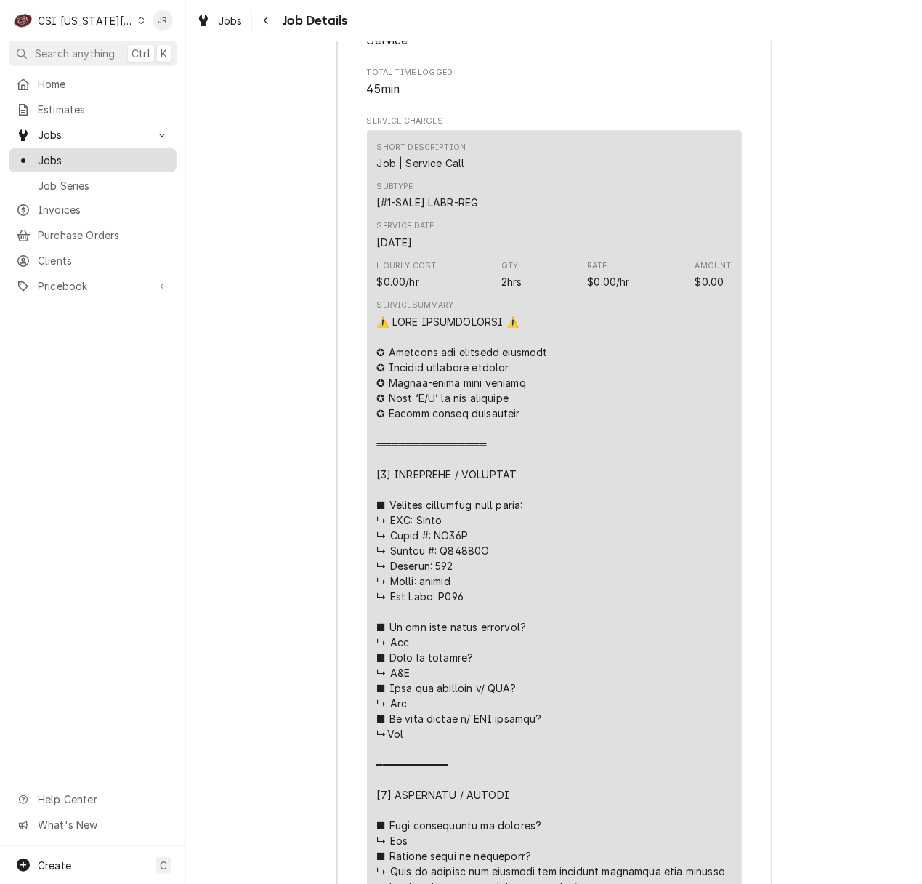
scroll to position [1925, 0]
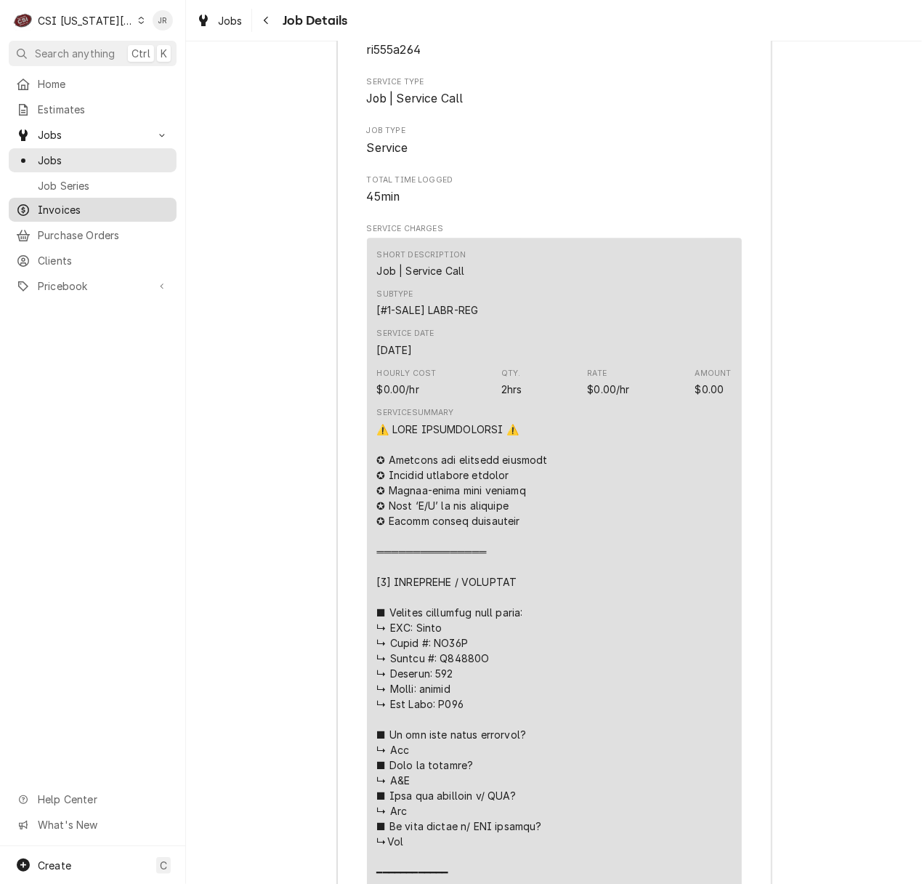
click at [86, 207] on span "Invoices" at bounding box center [104, 209] width 132 height 15
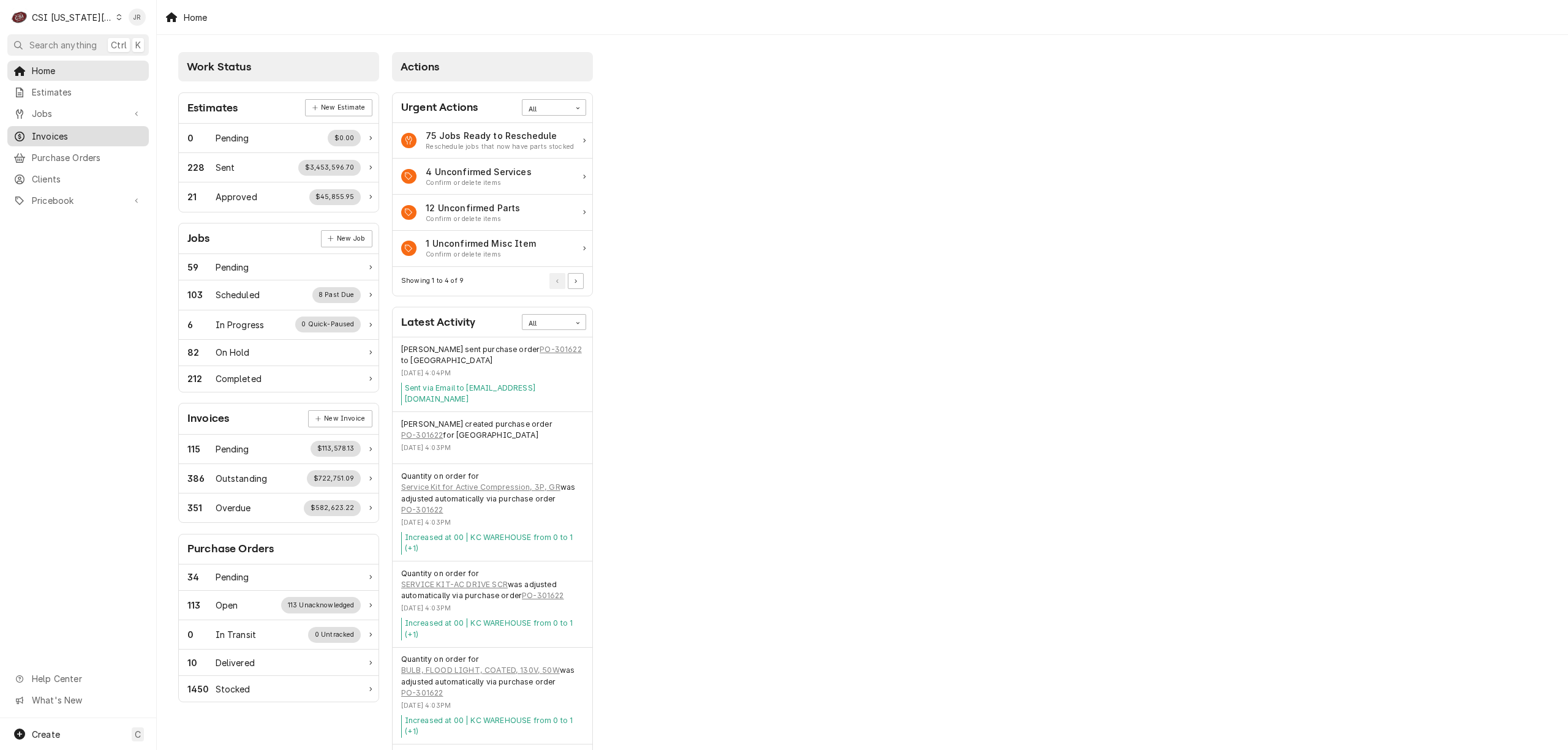
click at [81, 130] on span "Invoices" at bounding box center [88, 136] width 111 height 13
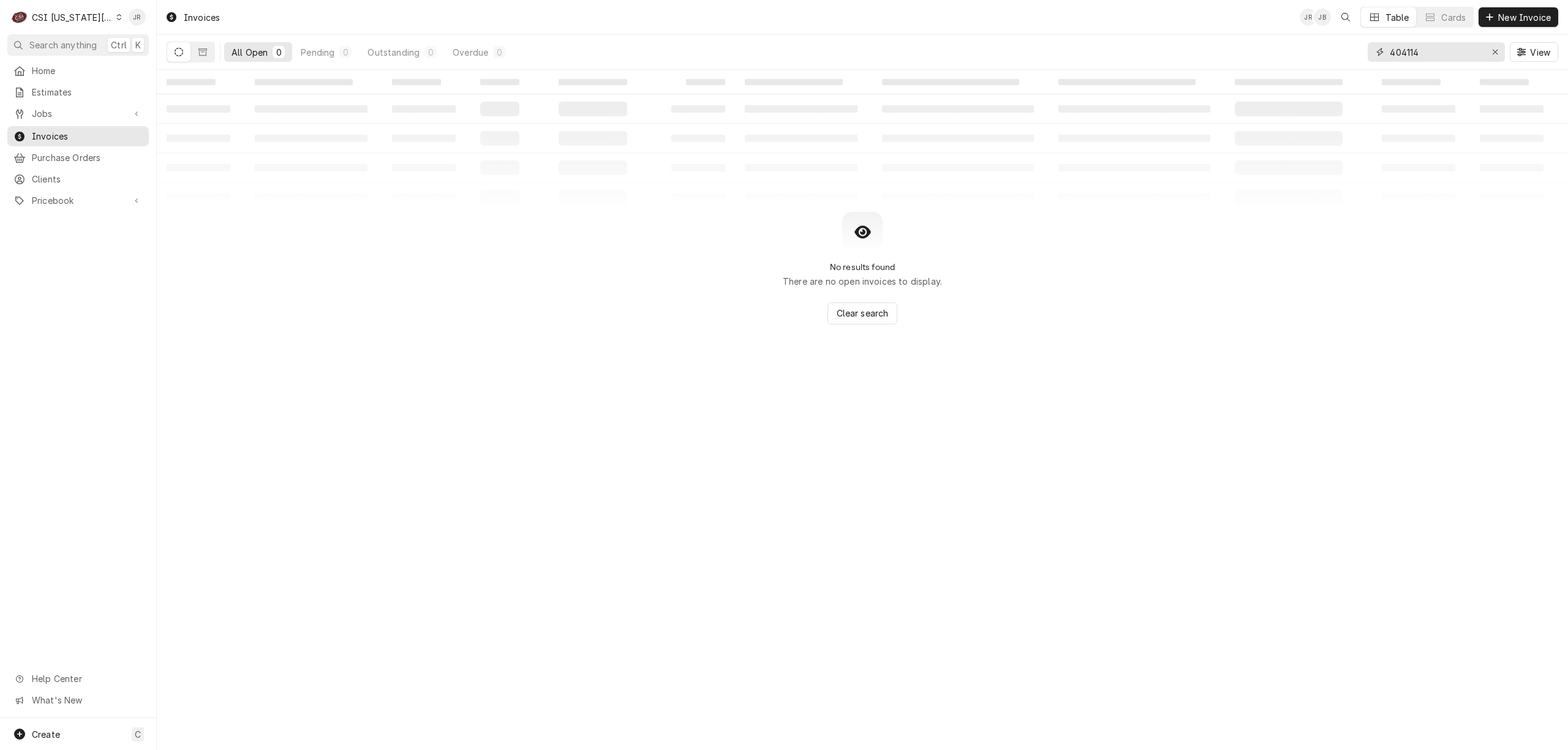
click at [1470, 49] on input "404114" at bounding box center [1436, 51] width 92 height 19
click at [1437, 57] on input "404114" at bounding box center [1436, 51] width 92 height 19
click at [1437, 54] on input "404114" at bounding box center [1436, 51] width 92 height 19
type input "4"
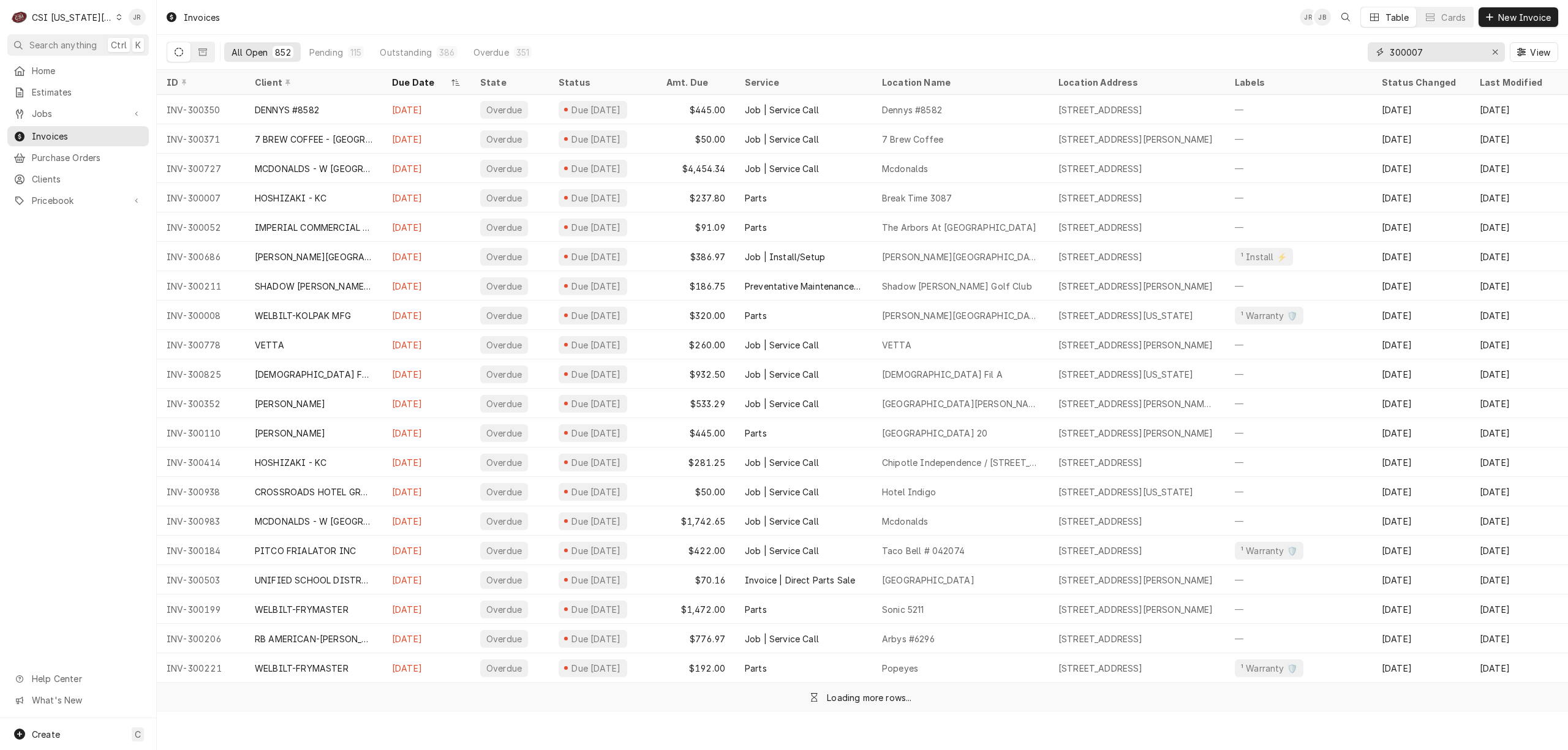
type input "300007"
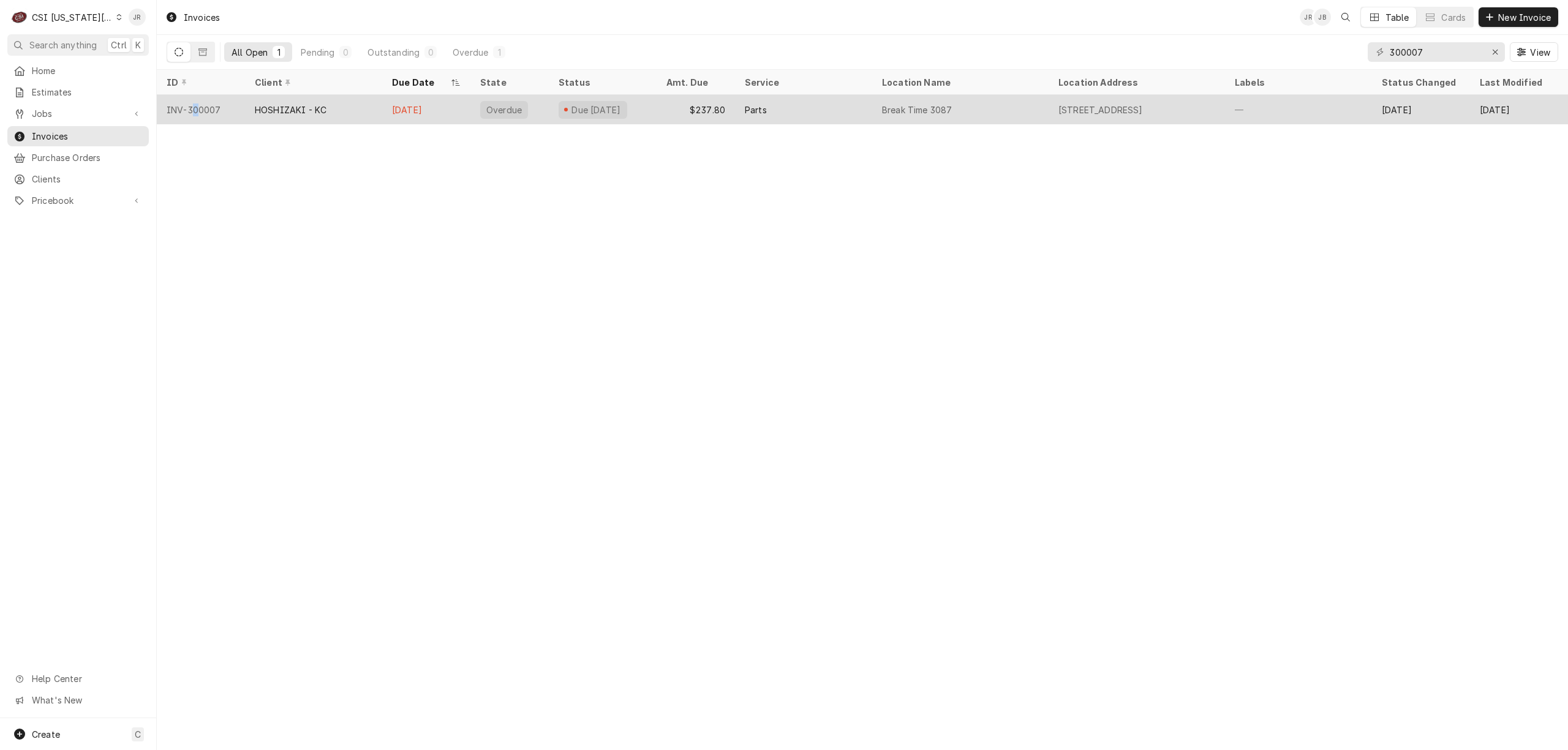
click at [198, 104] on div "INV-300007" at bounding box center [201, 110] width 89 height 29
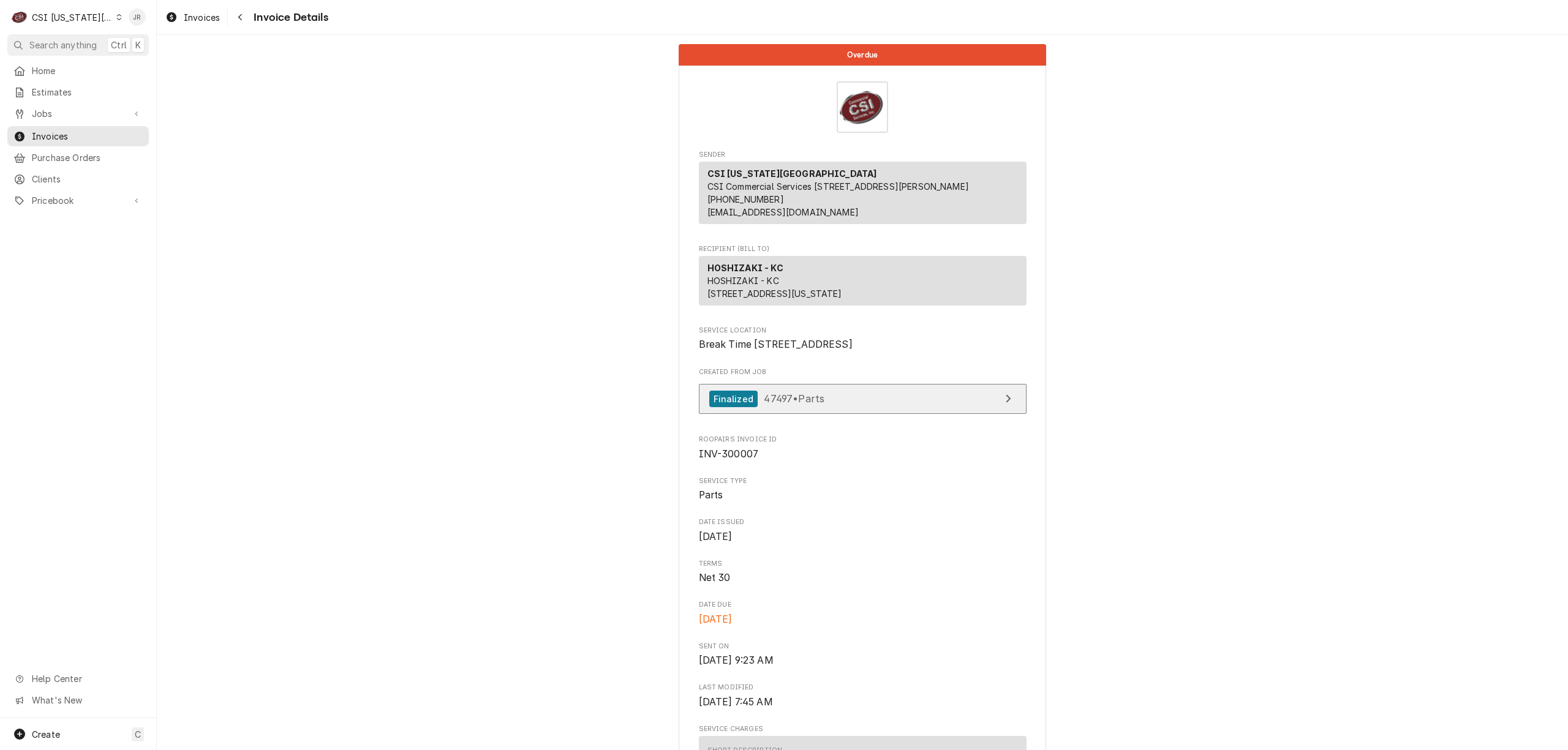
click at [971, 414] on link "Finalized 47497 • Parts" at bounding box center [862, 399] width 328 height 30
click at [54, 135] on span "Invoices" at bounding box center [88, 136] width 111 height 13
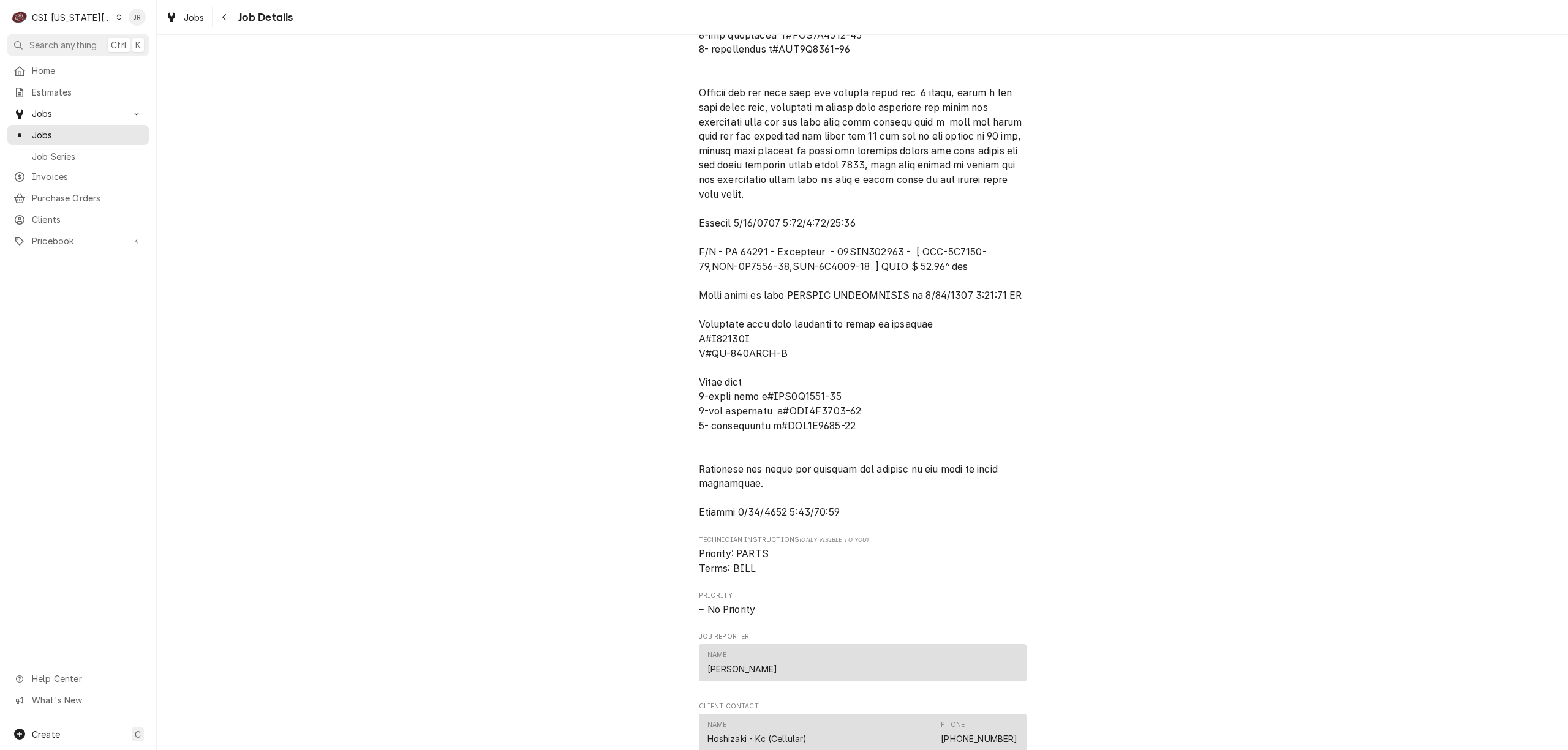
scroll to position [1470, 0]
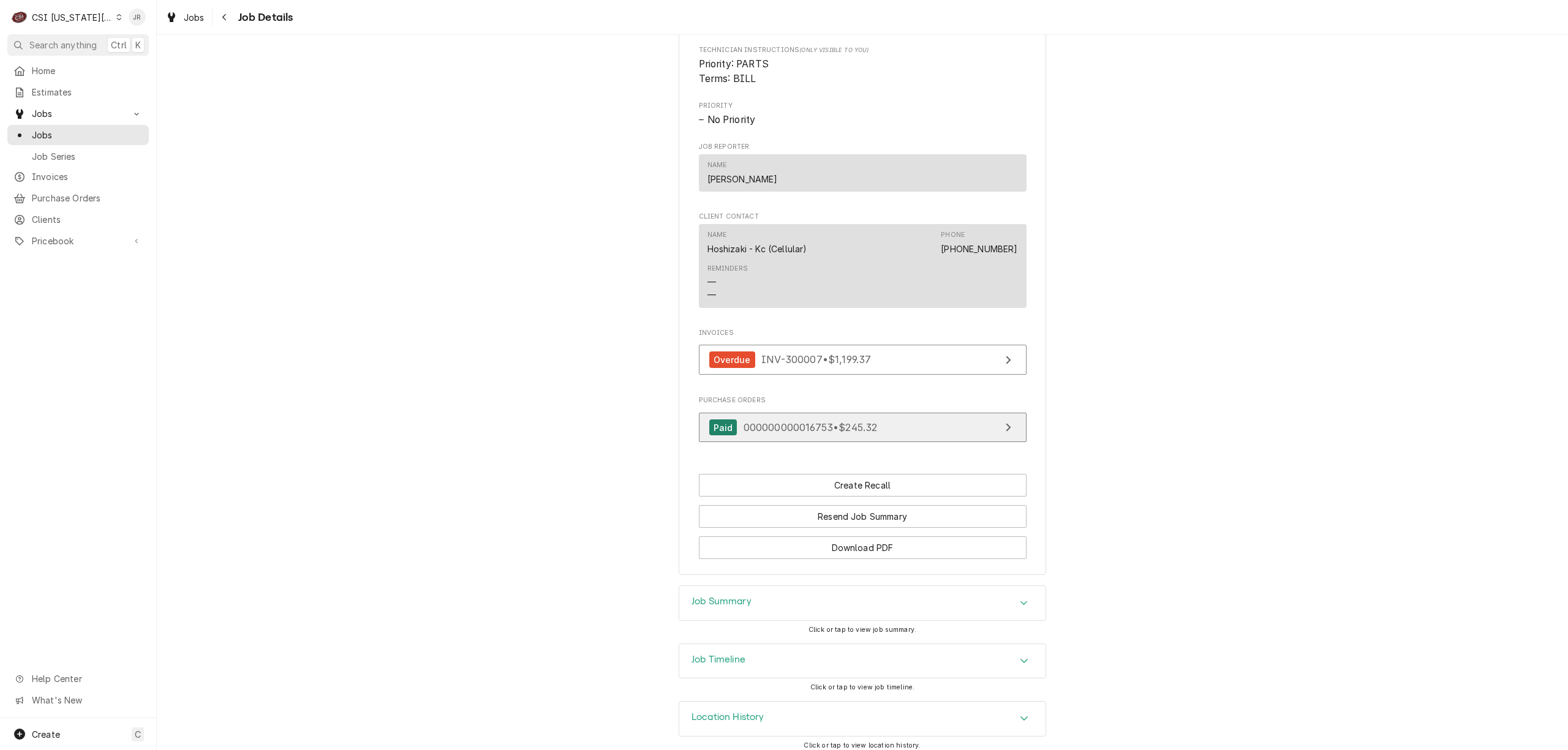
click at [914, 442] on link "Paid 000000000016753 • $245.32" at bounding box center [862, 428] width 328 height 30
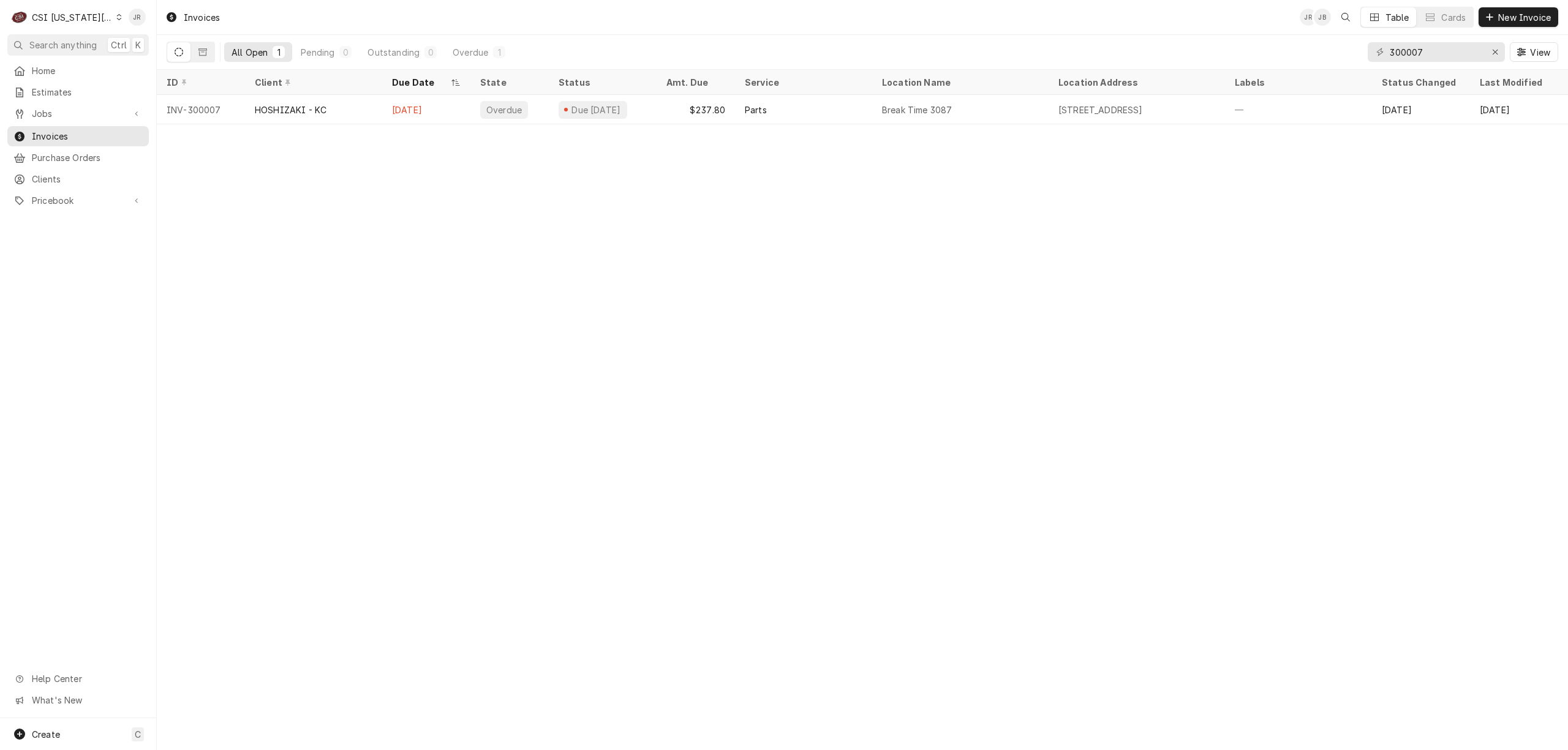
click at [1437, 33] on div "Invoices JR JB Table Cards New Invoice" at bounding box center [862, 17] width 1411 height 35
click at [1442, 52] on input "300007" at bounding box center [1436, 51] width 92 height 19
drag, startPoint x: 1442, startPoint y: 52, endPoint x: 1436, endPoint y: 60, distance: 10.0
click at [1436, 60] on input "300007" at bounding box center [1436, 51] width 92 height 19
type input "303368"
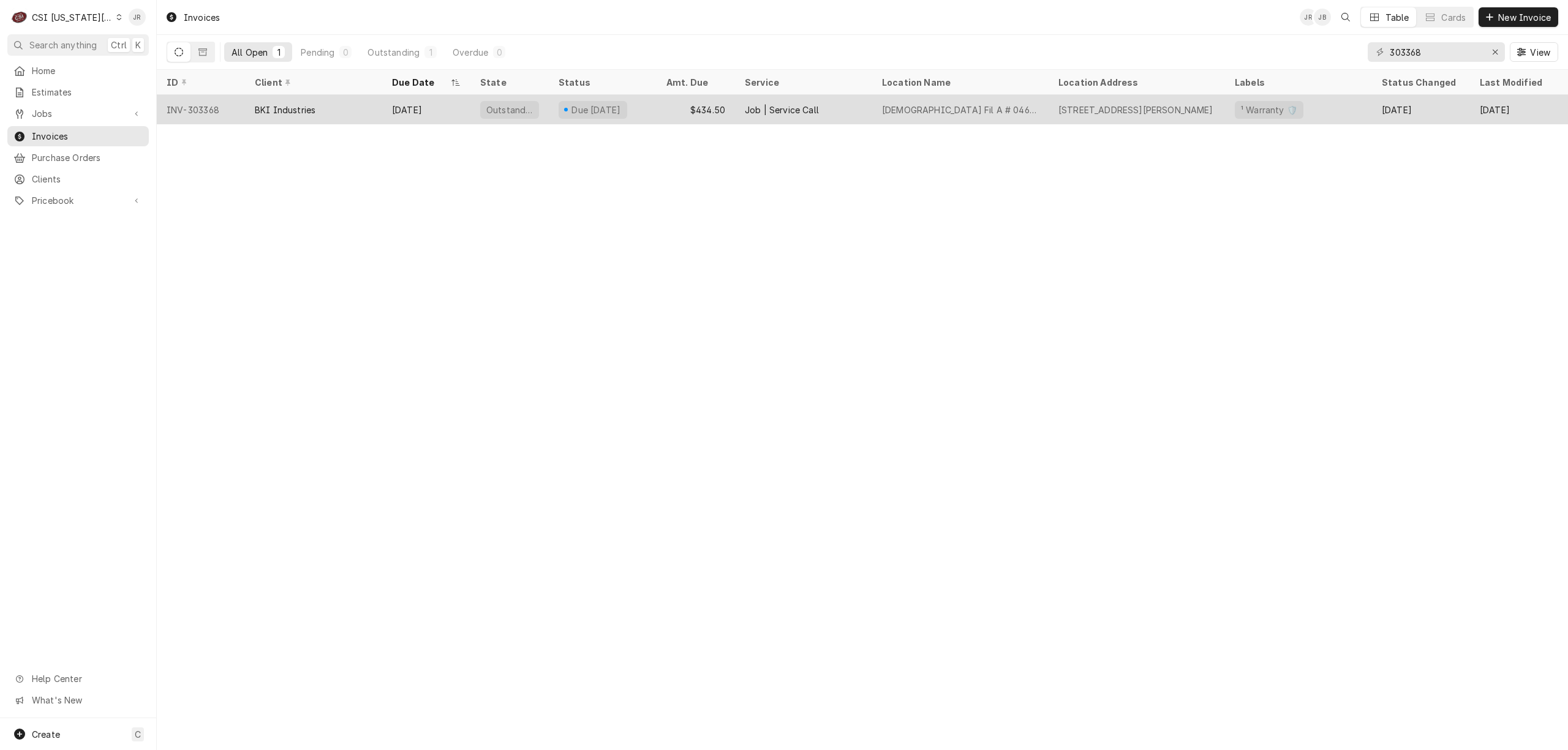
click at [229, 100] on div "INV-303368" at bounding box center [201, 110] width 89 height 29
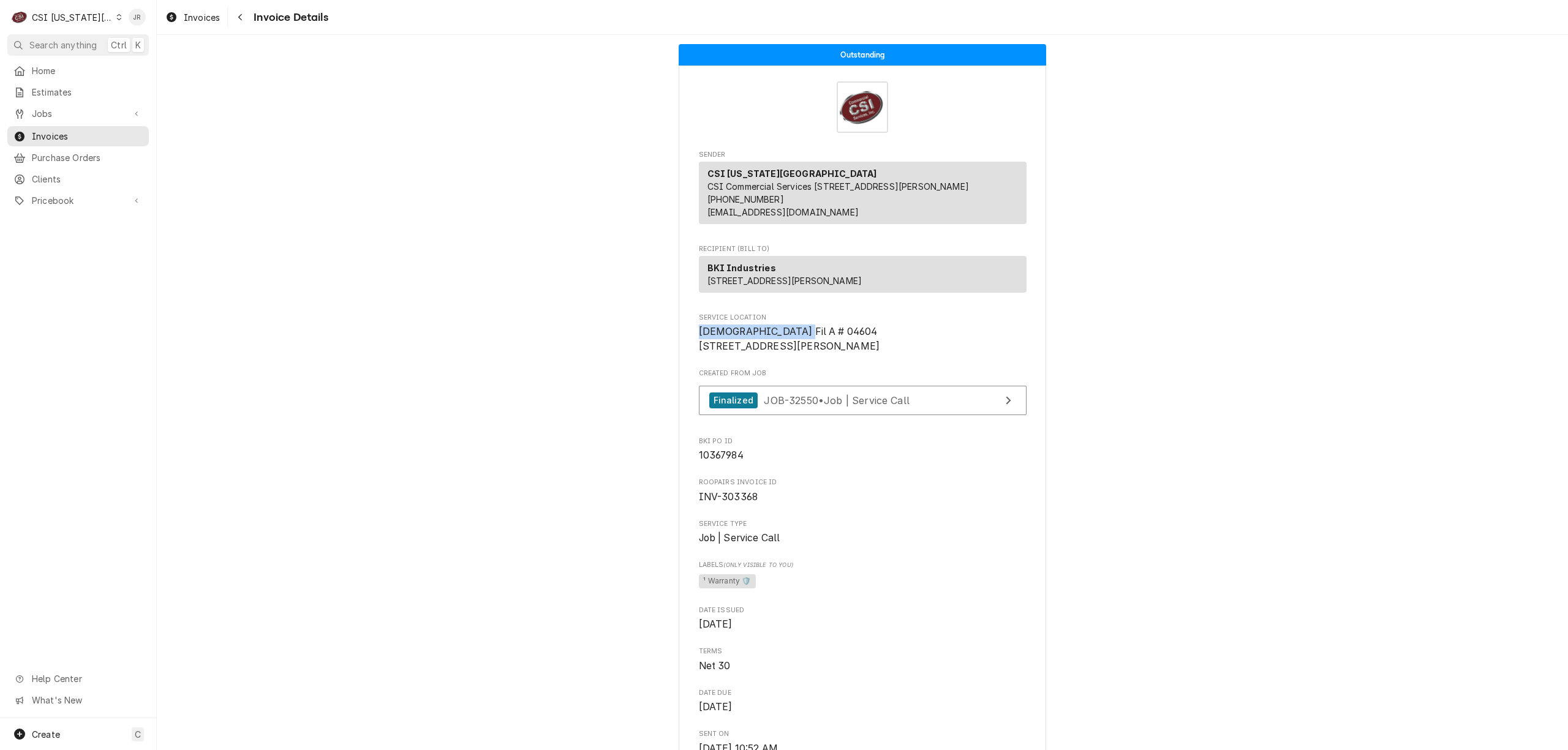
copy span "[DEMOGRAPHIC_DATA] Fil A # 04604"
drag, startPoint x: 689, startPoint y: 355, endPoint x: 805, endPoint y: 353, distance: 116.0
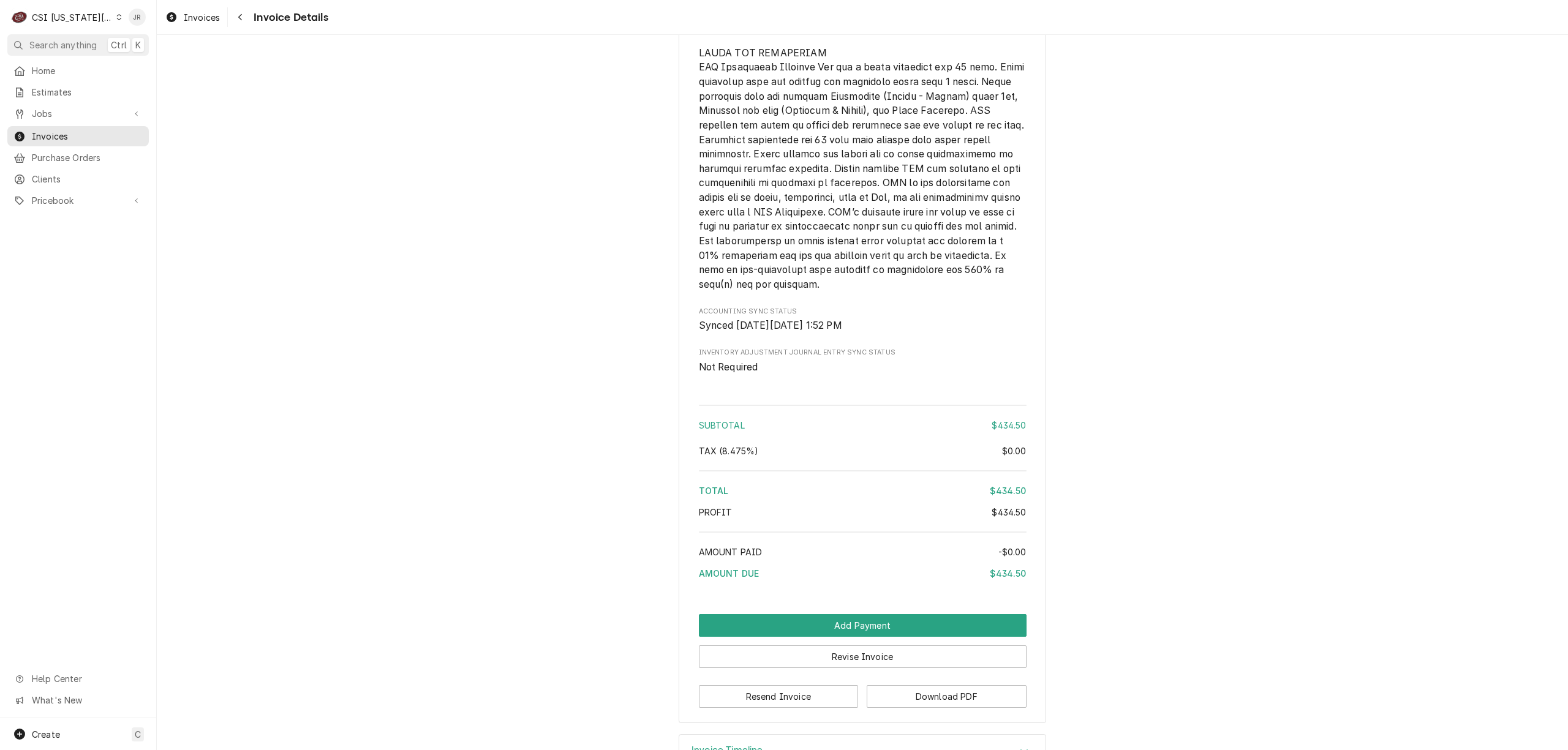
scroll to position [1987, 0]
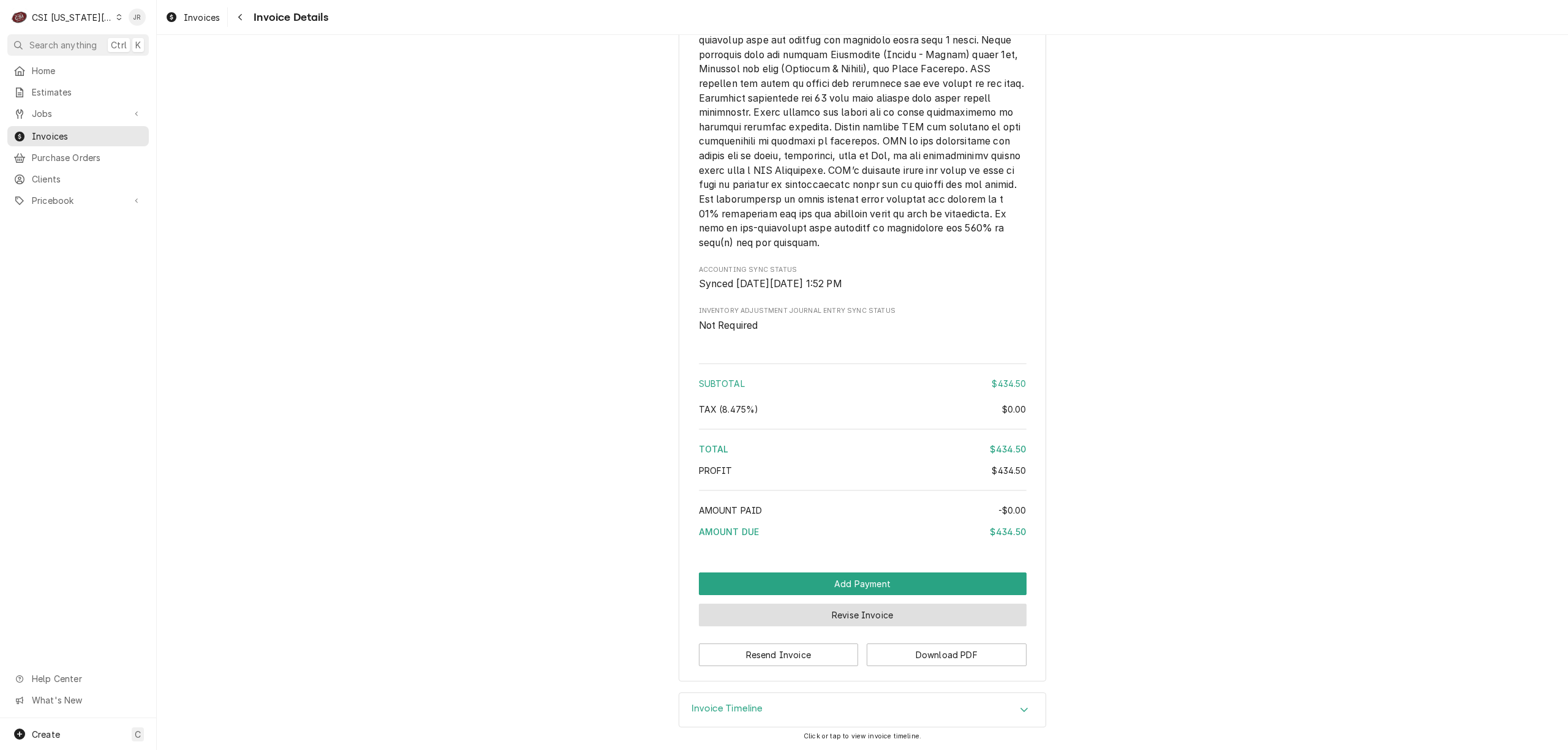
click at [819, 614] on button "Revise Invoice" at bounding box center [862, 614] width 328 height 23
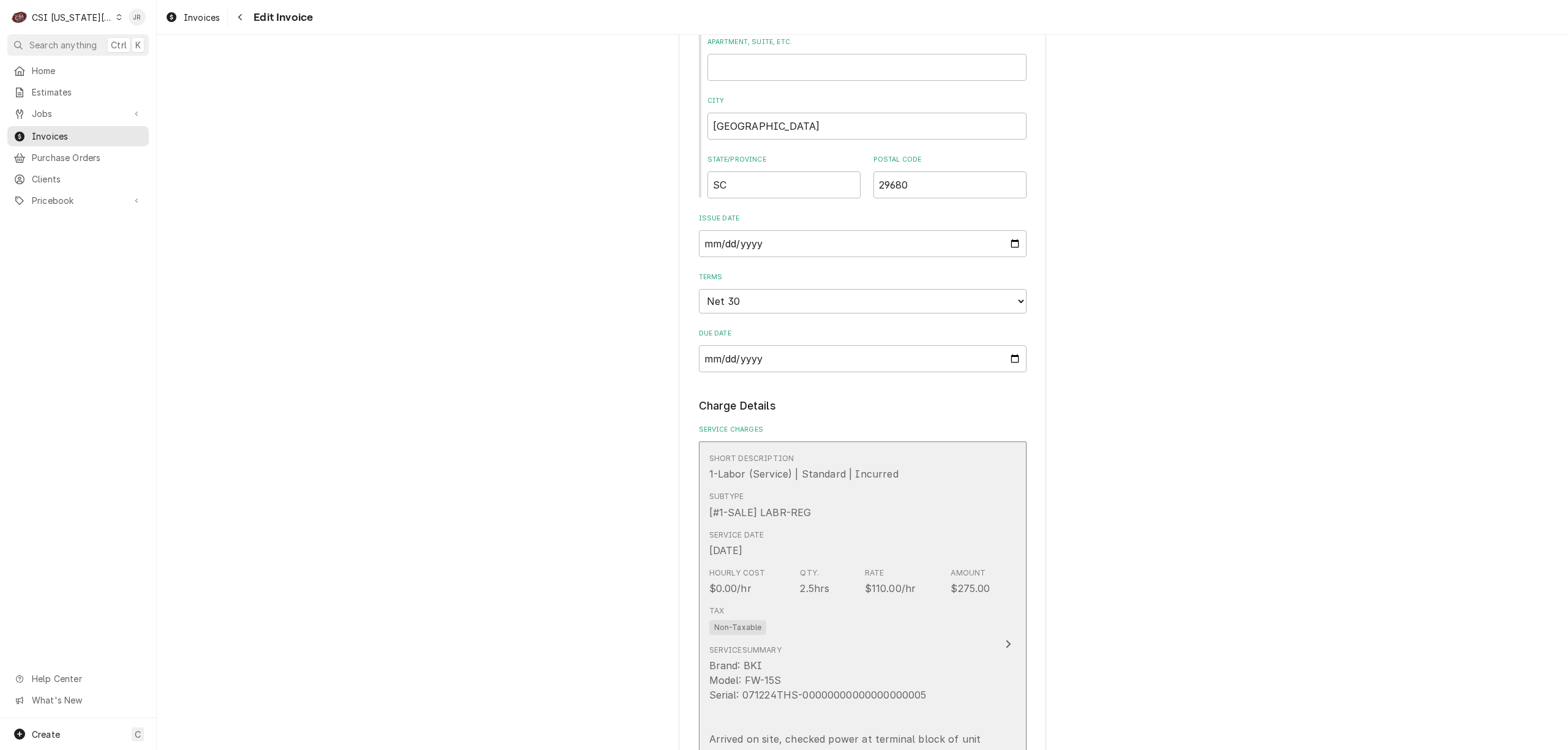
scroll to position [1224, 0]
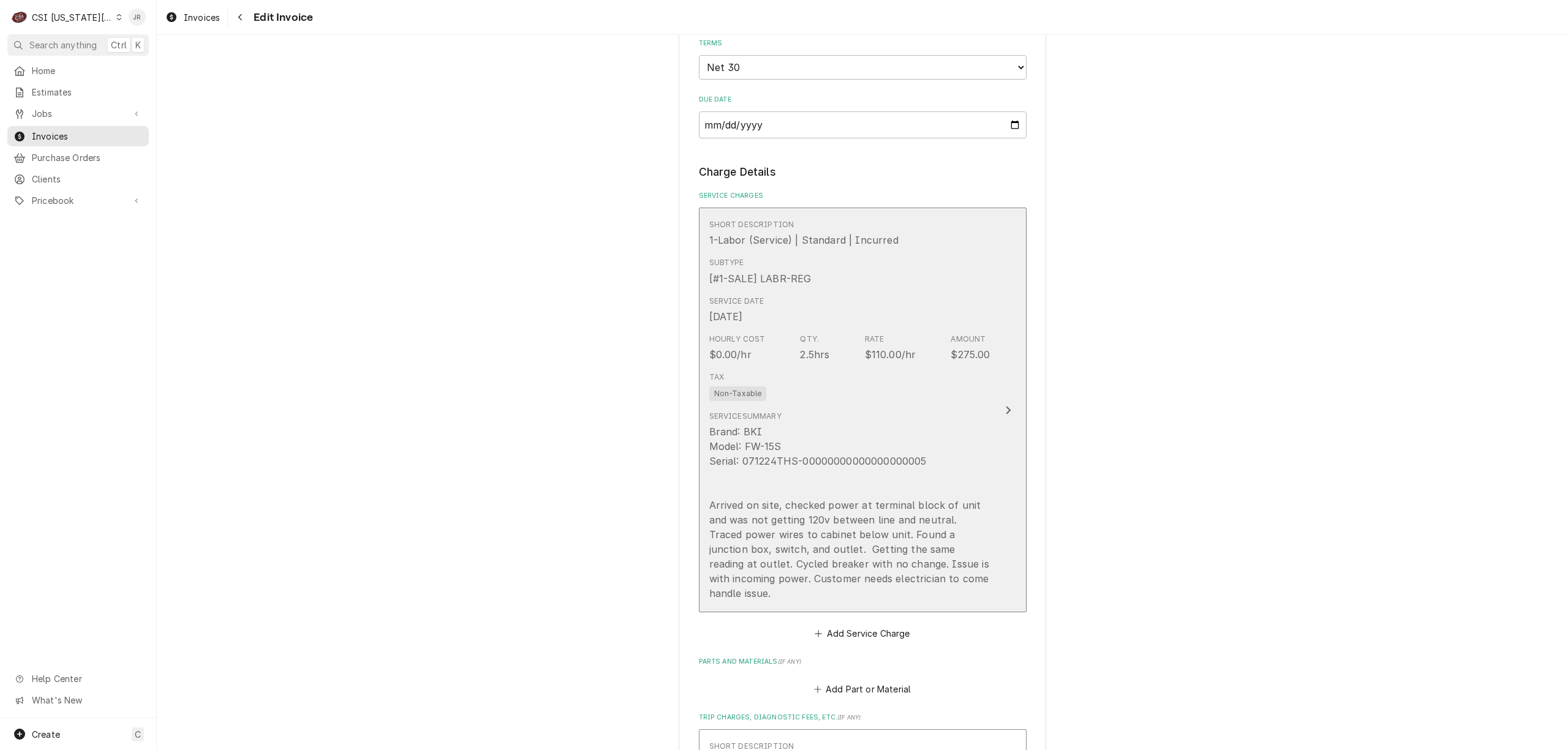
click at [897, 443] on div "Brand: BKI Model: FW-15S Serial: 071224THS-00000000000000000005 Arrived on site…" at bounding box center [849, 512] width 281 height 176
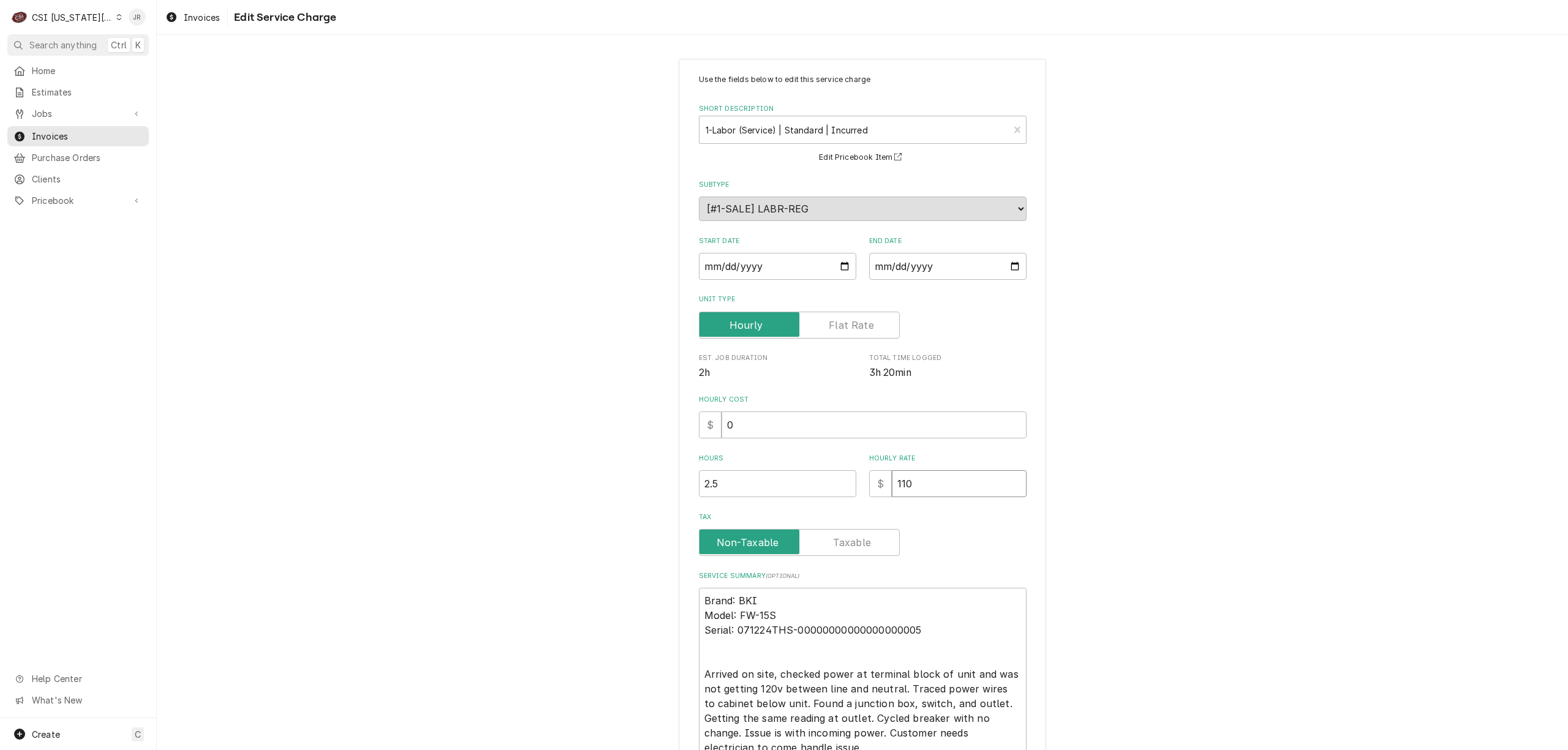
drag, startPoint x: 929, startPoint y: 494, endPoint x: 628, endPoint y: 431, distance: 307.5
click at [628, 431] on div "Use the fields below to edit this service charge Short Description 1-Labor (Ser…" at bounding box center [862, 458] width 1411 height 819
type textarea "x"
type input "1"
type textarea "x"
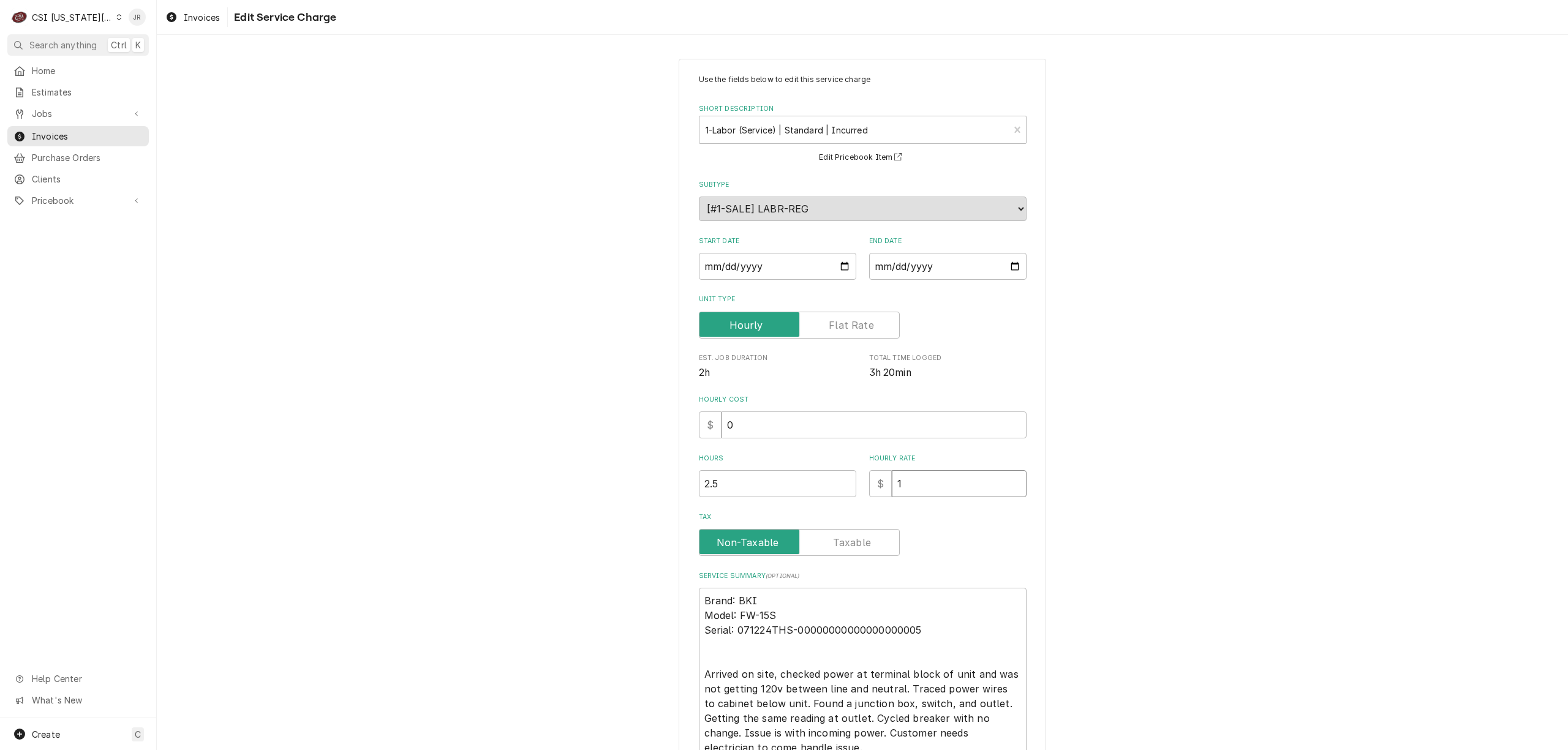
type input "13"
type textarea "x"
type input "135"
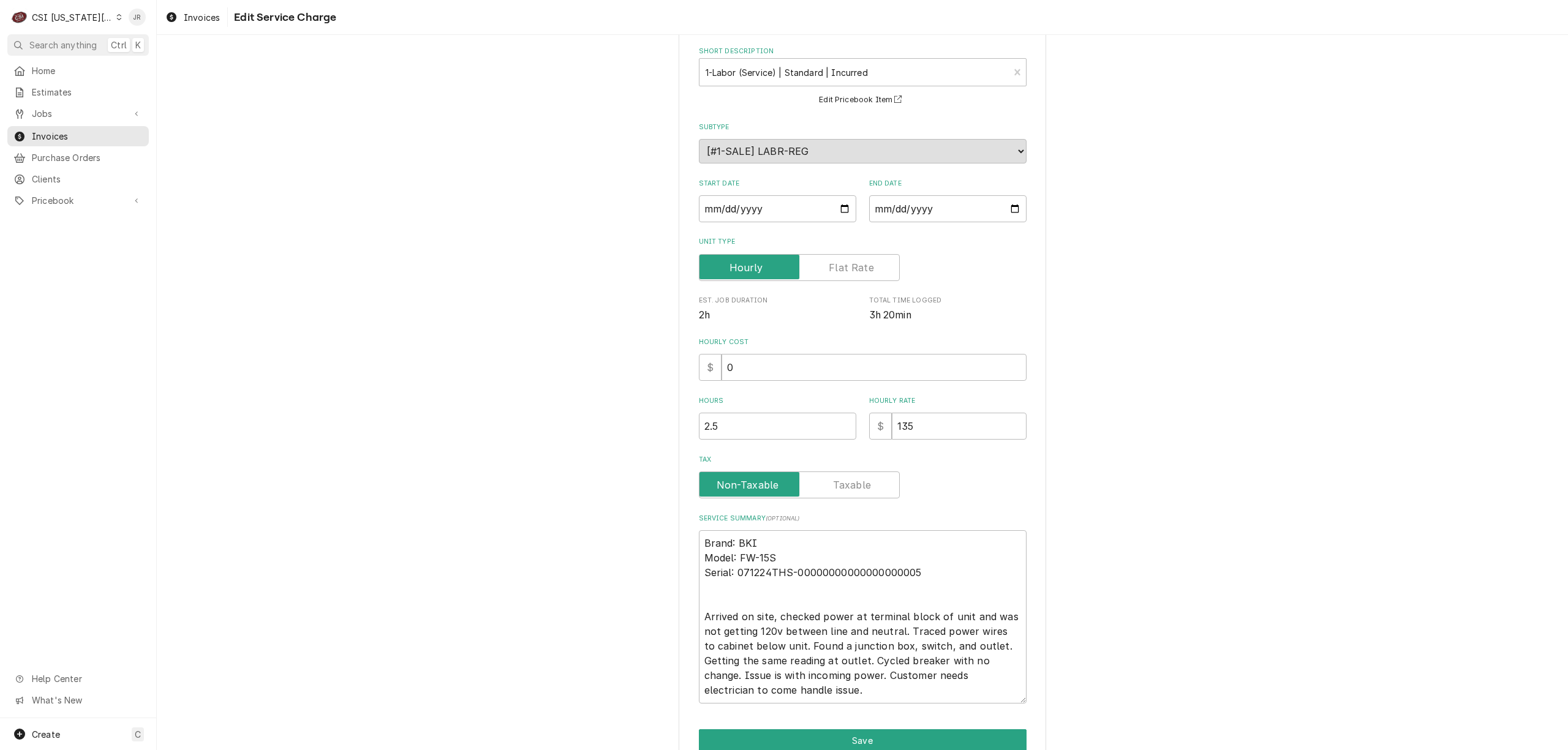
scroll to position [118, 0]
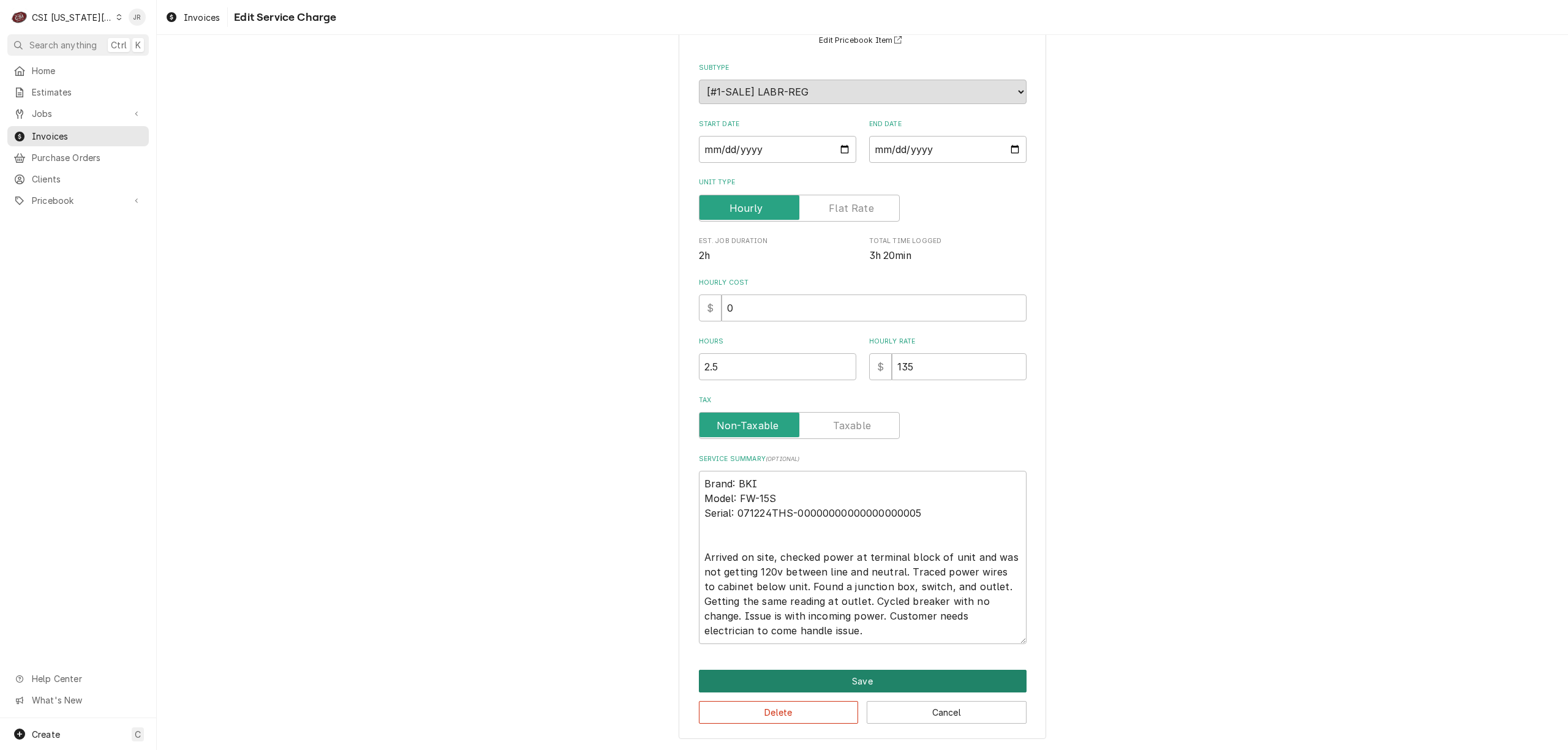
click at [899, 682] on button "Save" at bounding box center [862, 681] width 328 height 23
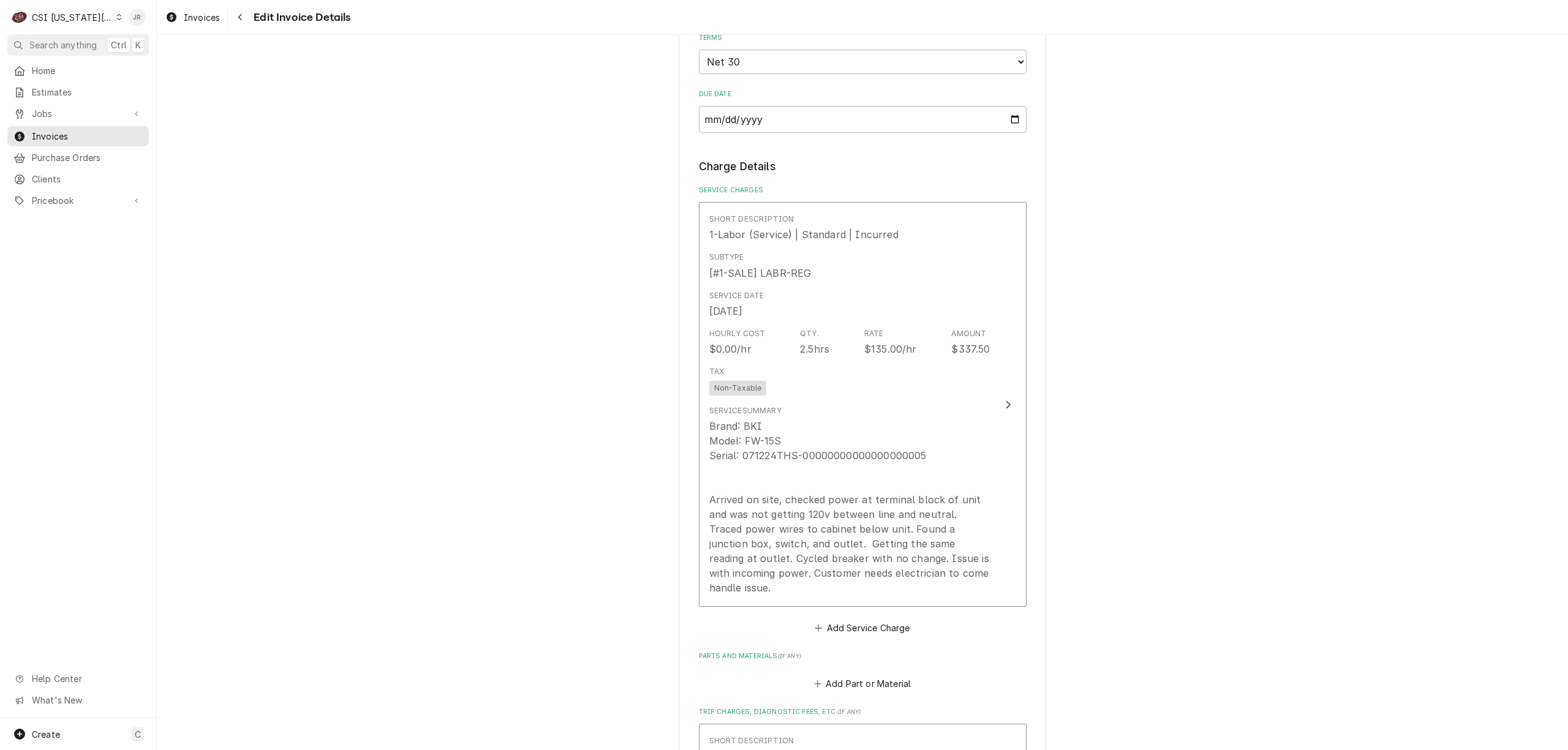
scroll to position [1701, 0]
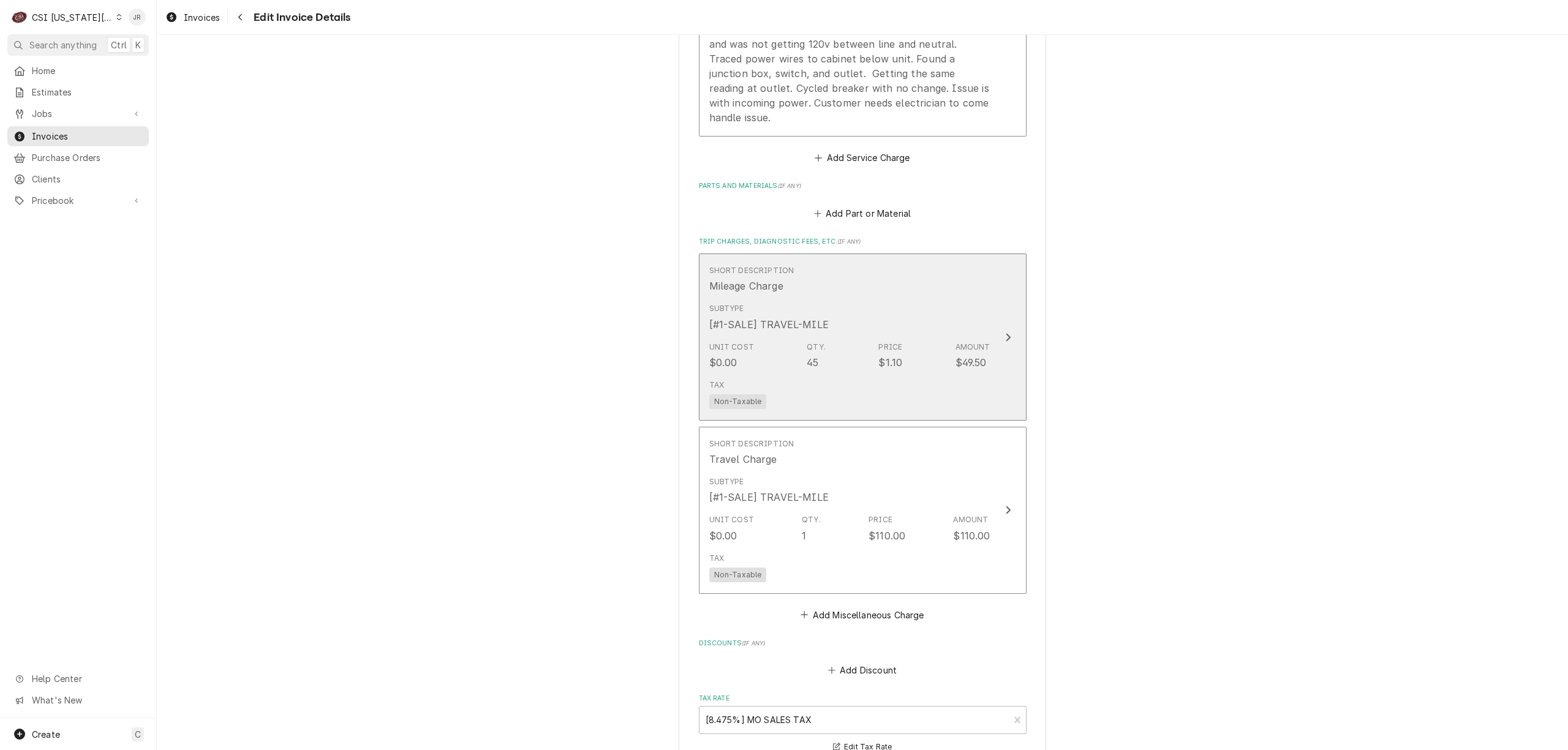
click at [843, 301] on div "Subtype [#1-SALE] TRAVEL-MILE" at bounding box center [849, 317] width 281 height 38
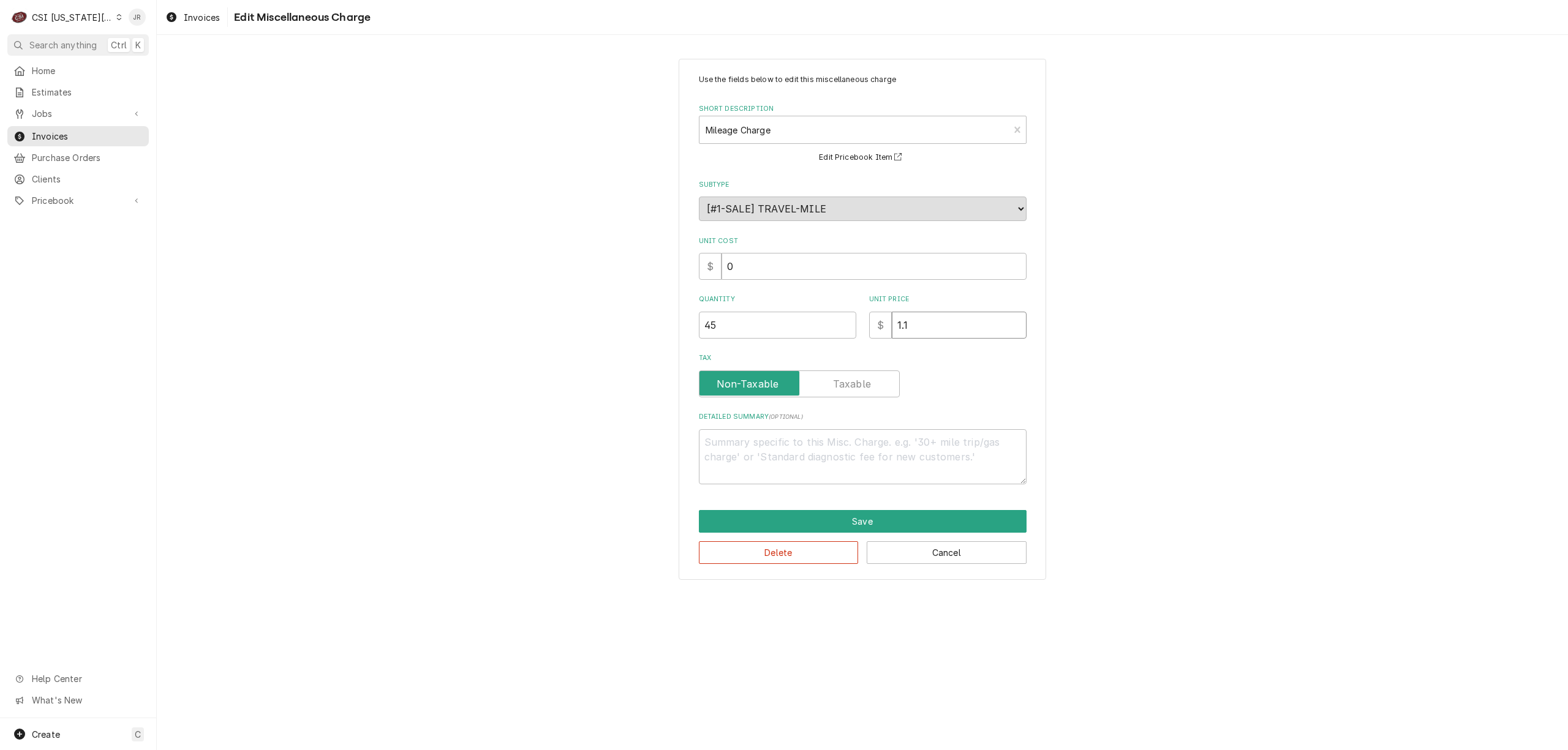
drag, startPoint x: 932, startPoint y: 340, endPoint x: 613, endPoint y: 301, distance: 321.4
click at [613, 301] on div "Use the fields below to edit this miscellaneous charge Short Description Mileag…" at bounding box center [862, 319] width 1411 height 543
type textarea "x"
type input "1"
type textarea "x"
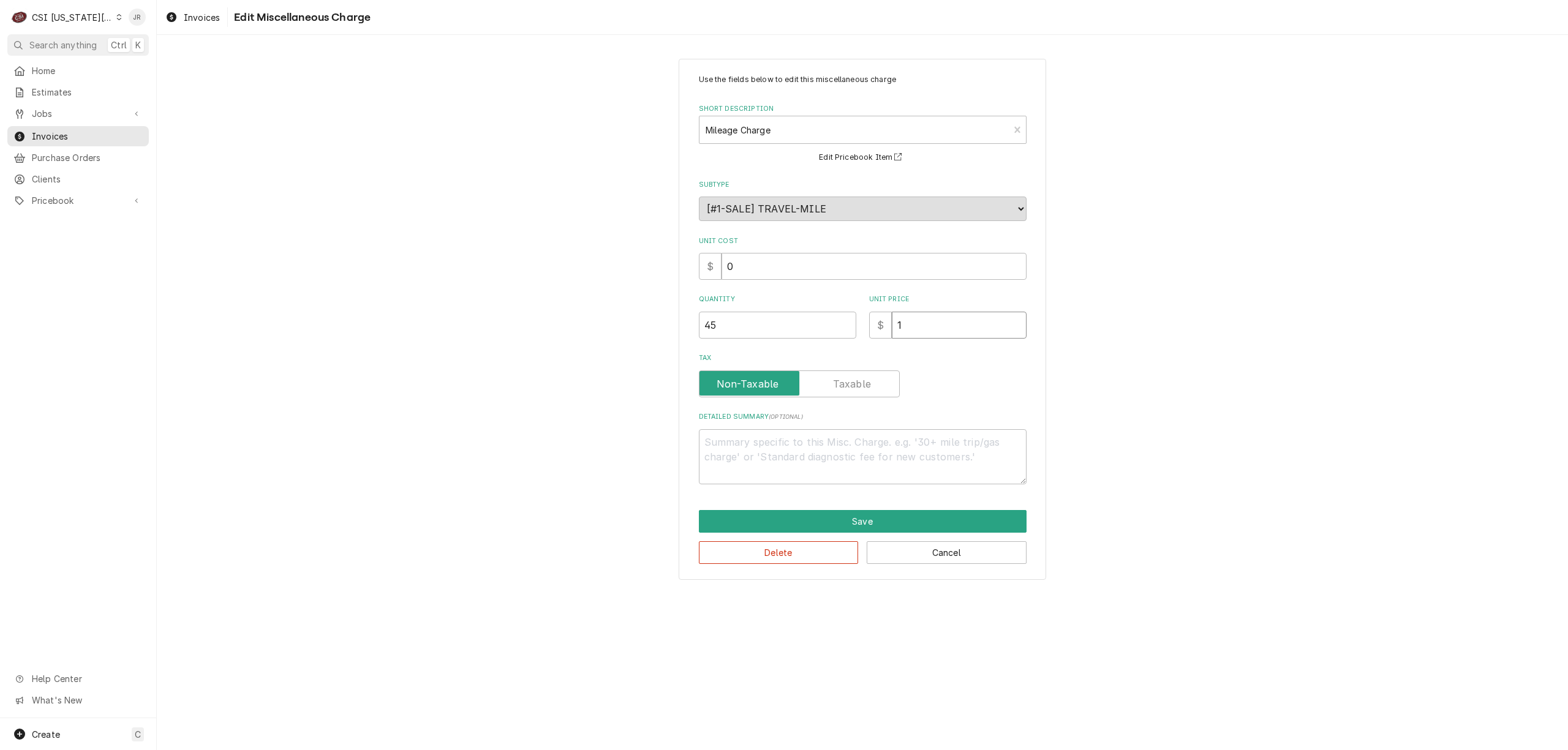
type input "1.3"
type textarea "x"
type input "1.38"
type textarea "x"
type input "1.385"
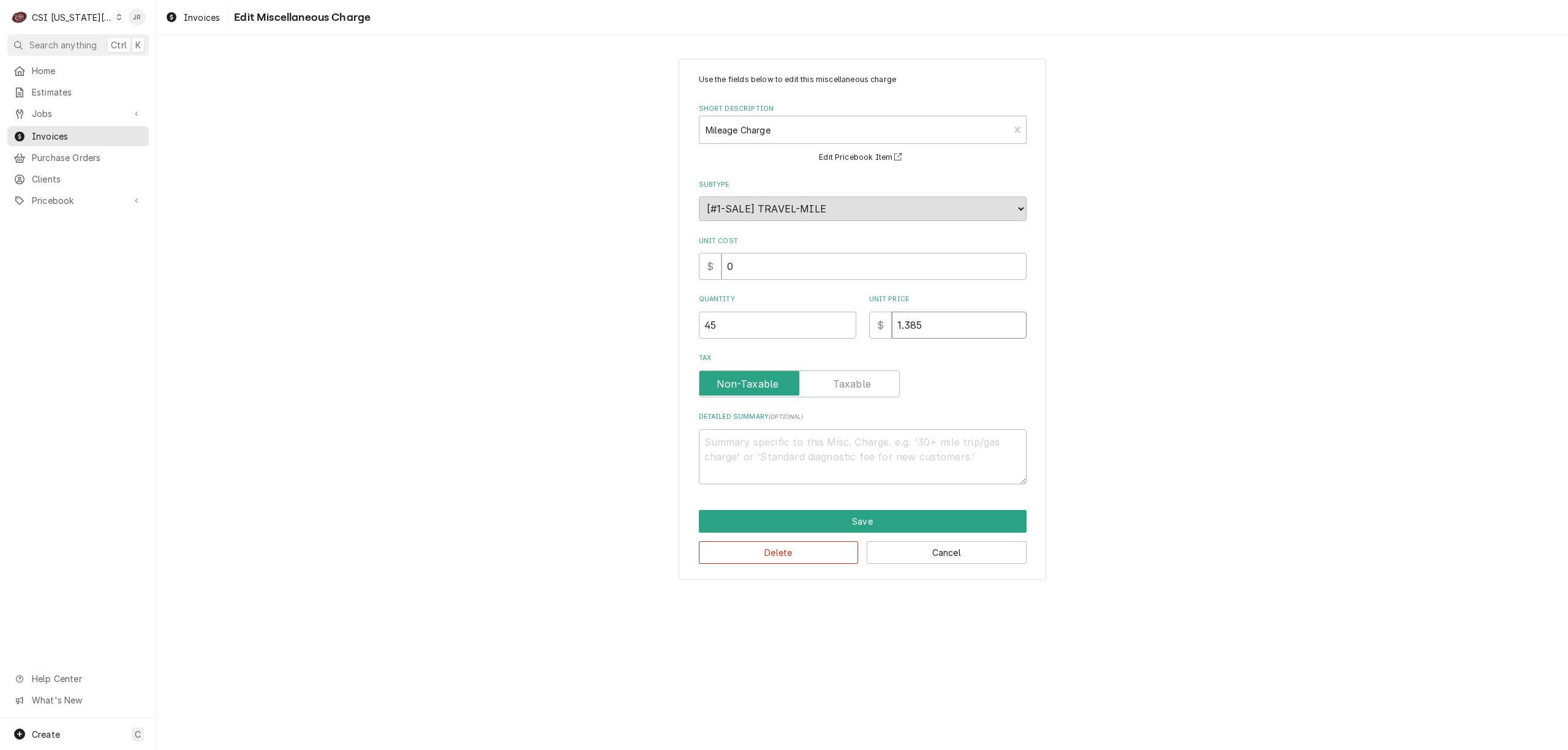
type textarea "x"
type input "1.38"
type textarea "x"
type input "1.3"
type textarea "x"
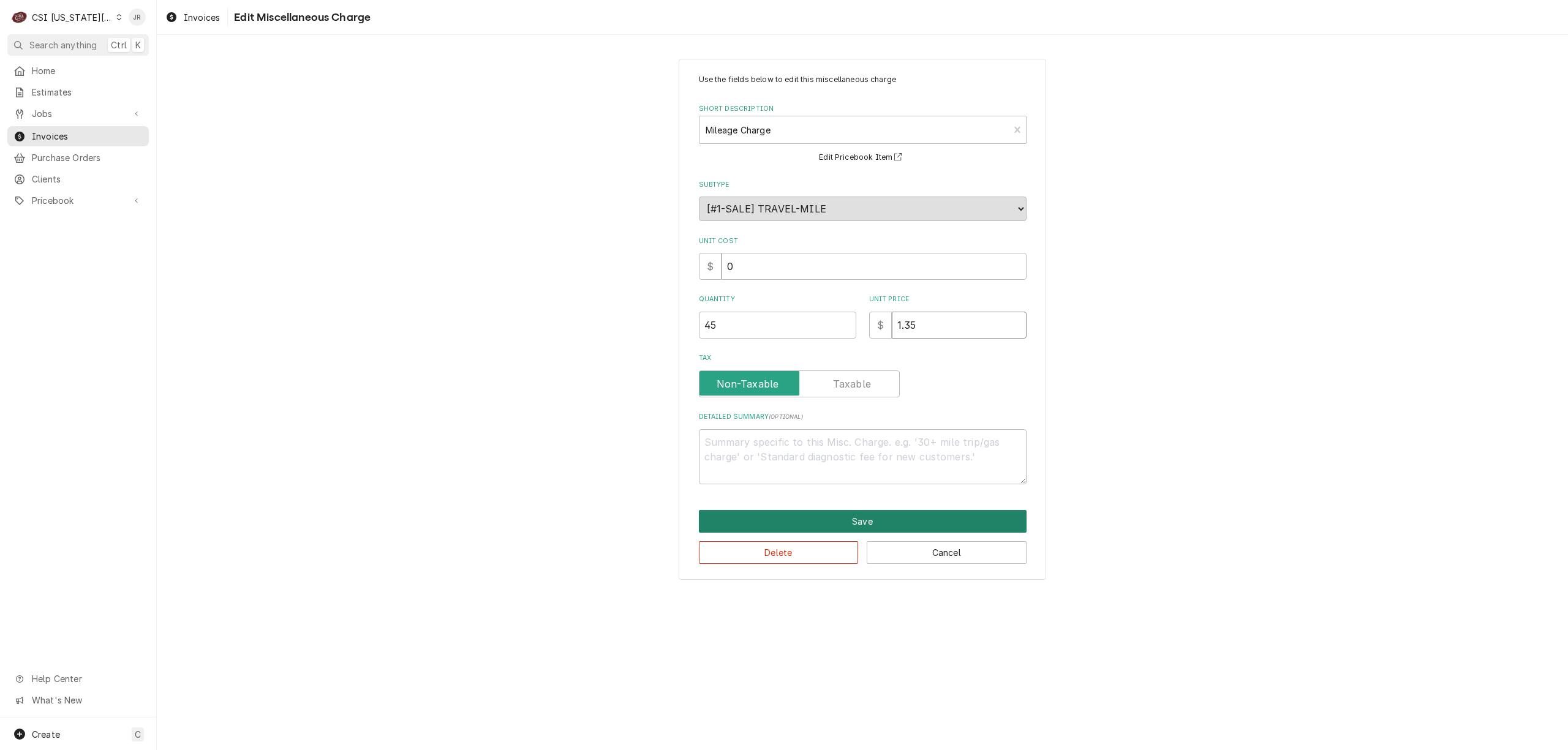
type input "1.35"
click at [915, 518] on button "Save" at bounding box center [862, 521] width 328 height 23
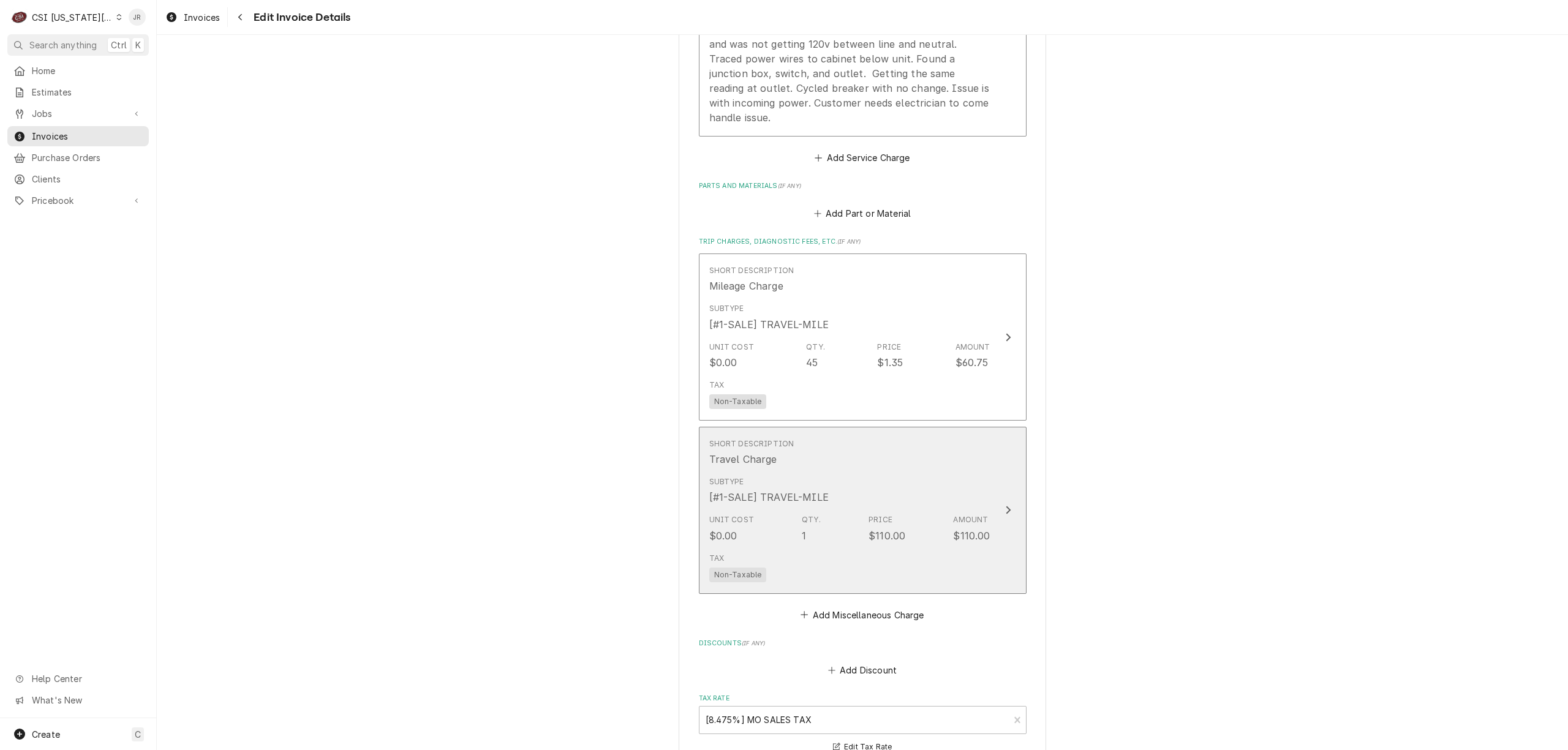
scroll to position [1725, 0]
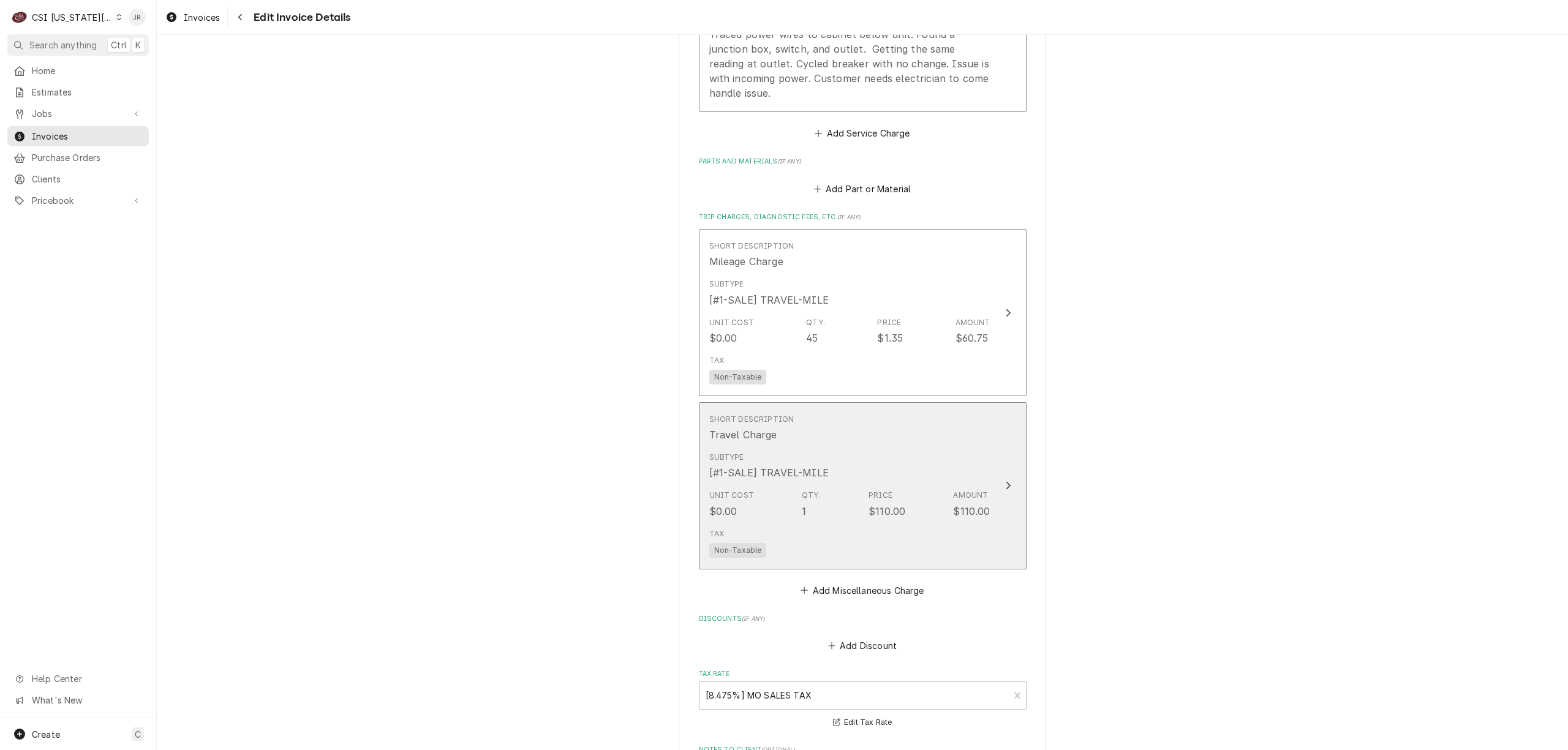
click at [851, 469] on div "Subtype [#1-SALE] TRAVEL-MILE" at bounding box center [849, 465] width 281 height 38
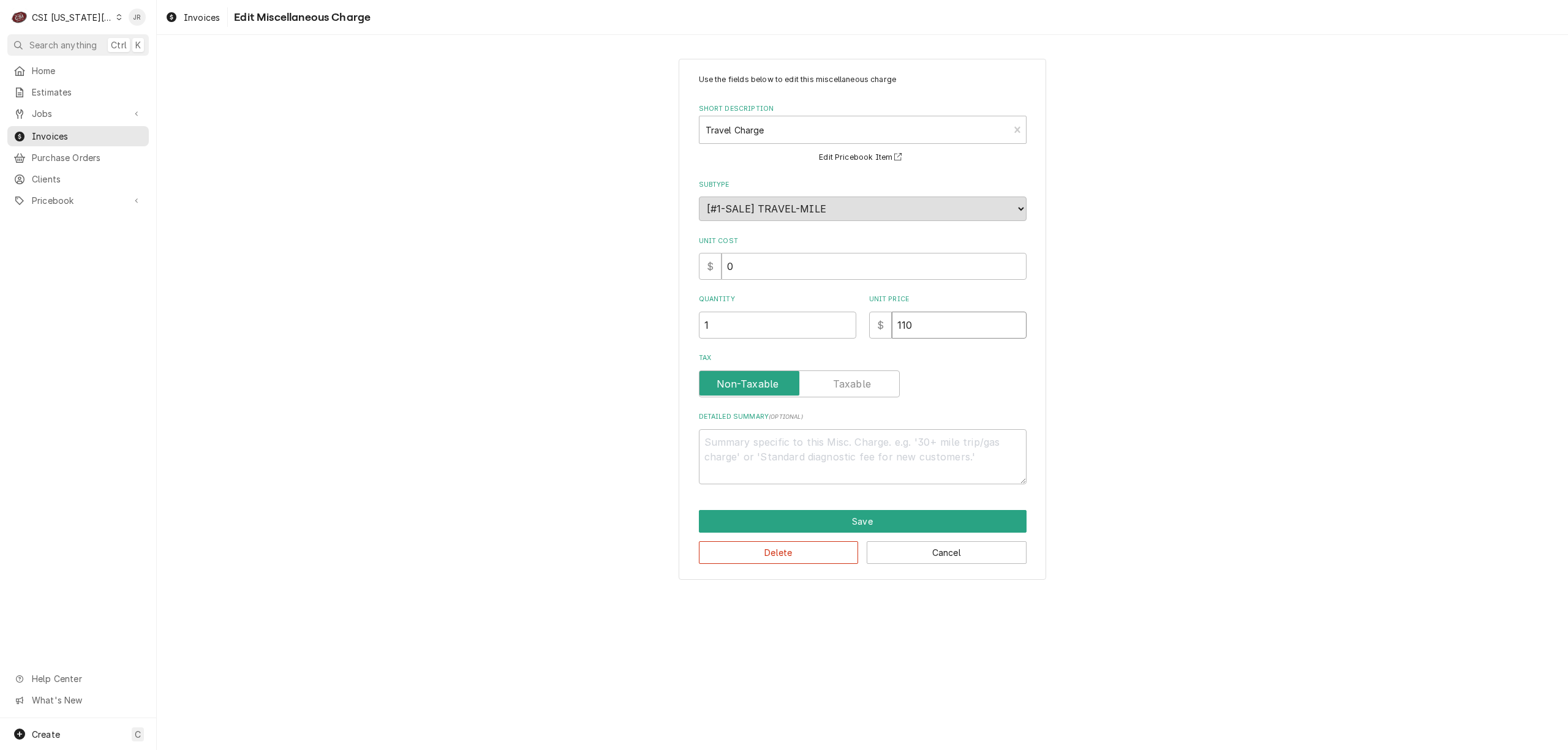
drag, startPoint x: 942, startPoint y: 340, endPoint x: 622, endPoint y: 304, distance: 322.0
click at [622, 304] on div "Use the fields below to edit this miscellaneous charge Short Description Travel…" at bounding box center [862, 319] width 1411 height 543
type textarea "x"
type input "1"
type textarea "x"
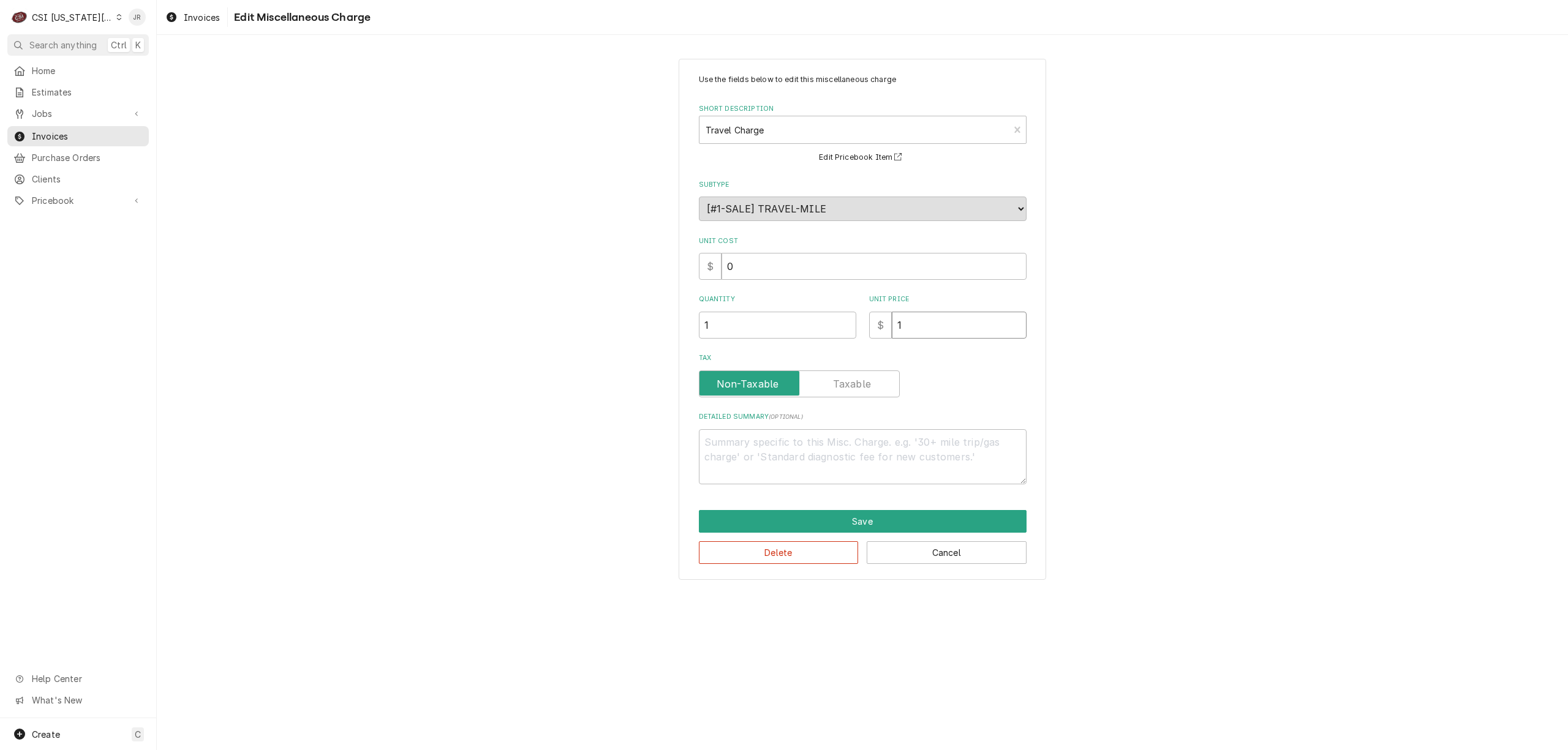
type input "13"
type textarea "x"
type input "135"
click at [927, 525] on button "Save" at bounding box center [862, 521] width 328 height 23
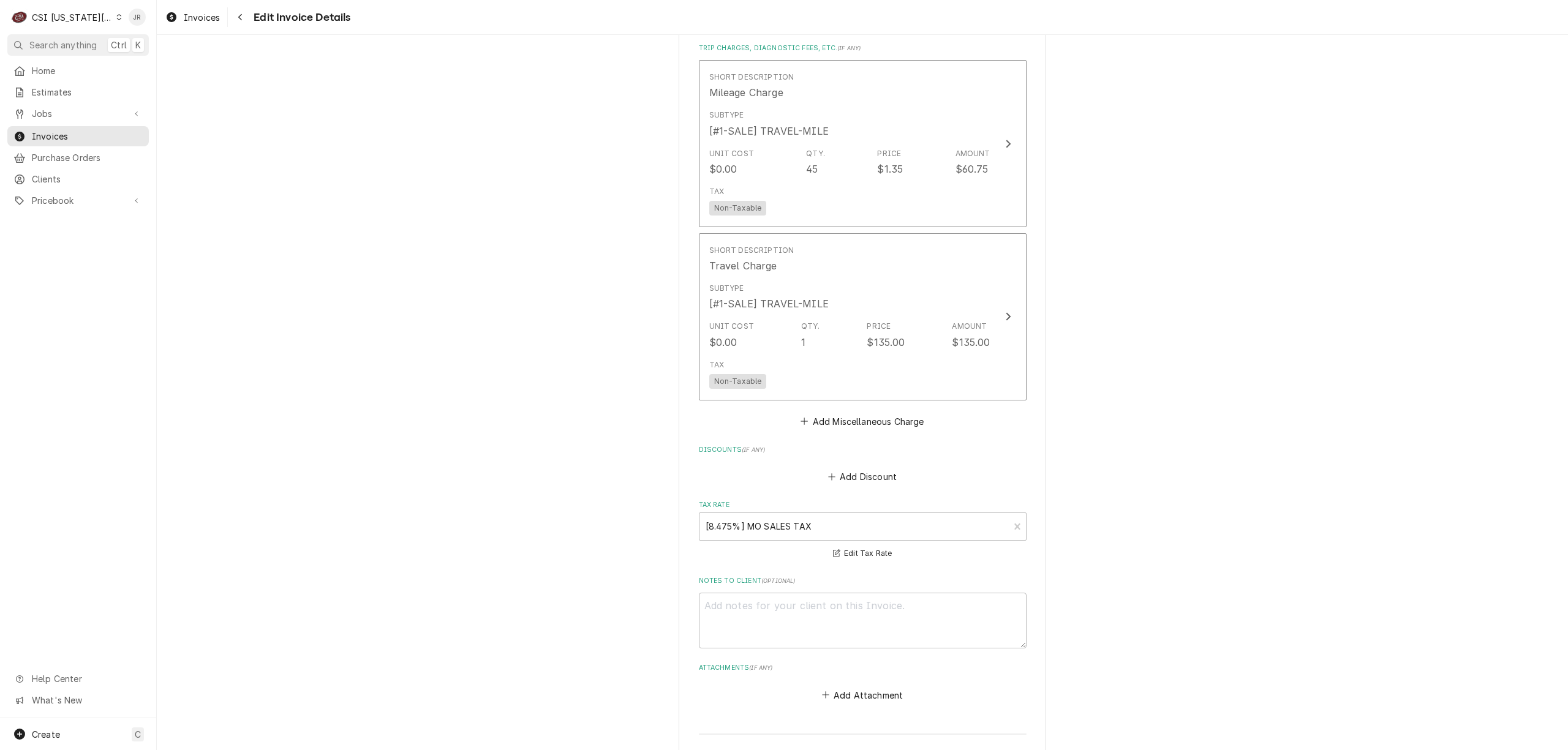
scroll to position [2119, 0]
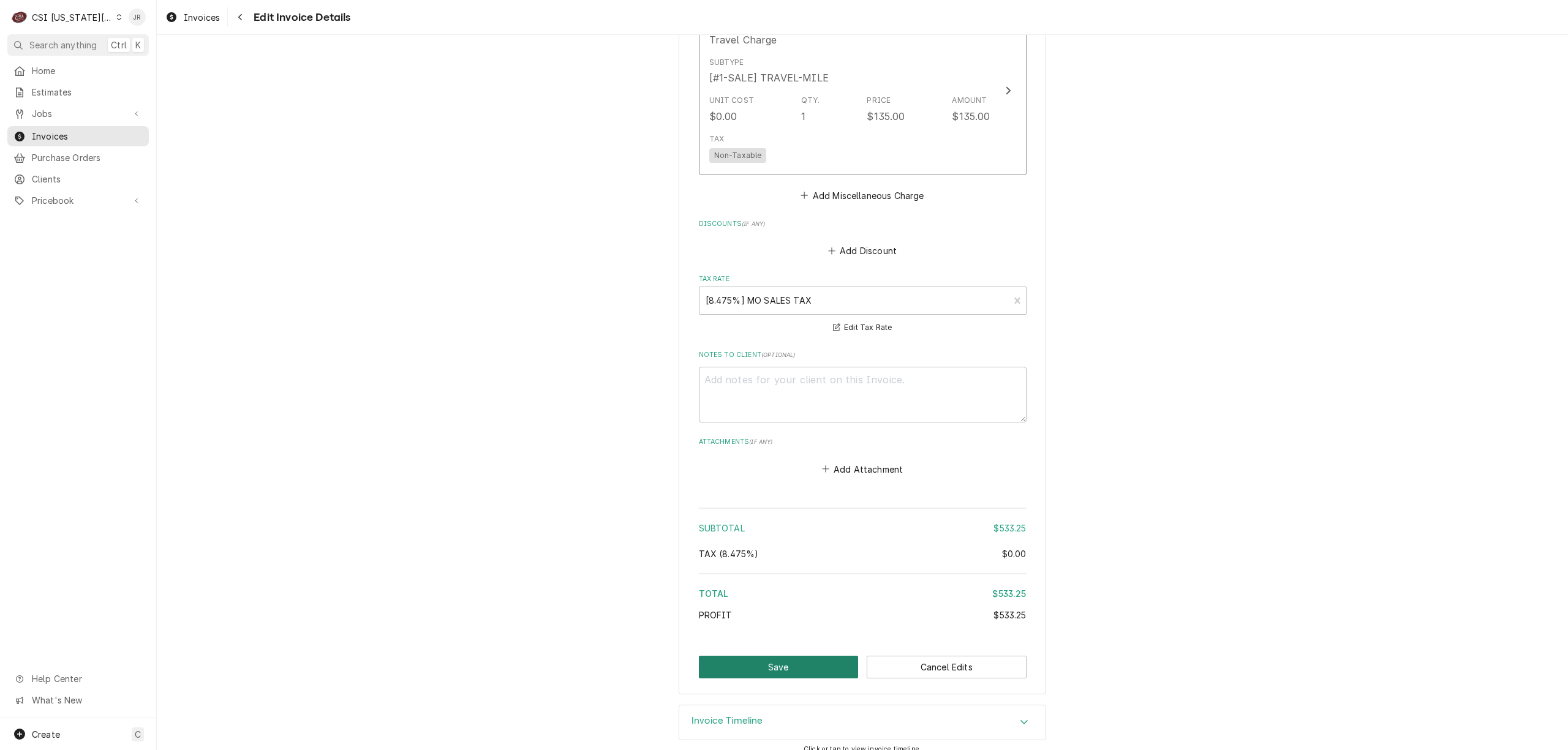
click at [794, 656] on button "Save" at bounding box center [779, 667] width 160 height 23
type textarea "x"
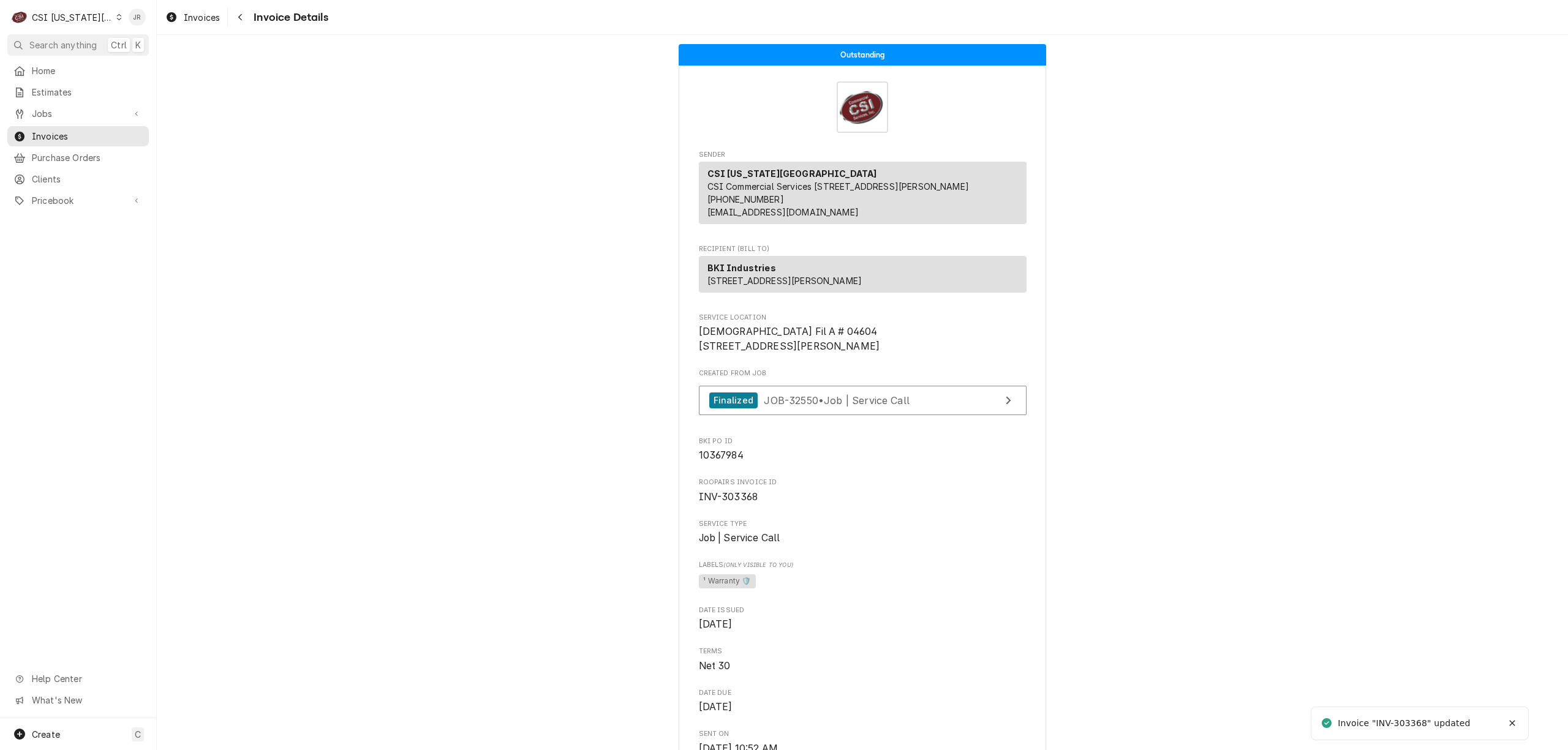
click at [1419, 718] on div "Invoice "INV-303368" updated" at bounding box center [1404, 723] width 134 height 13
copy div "303368"
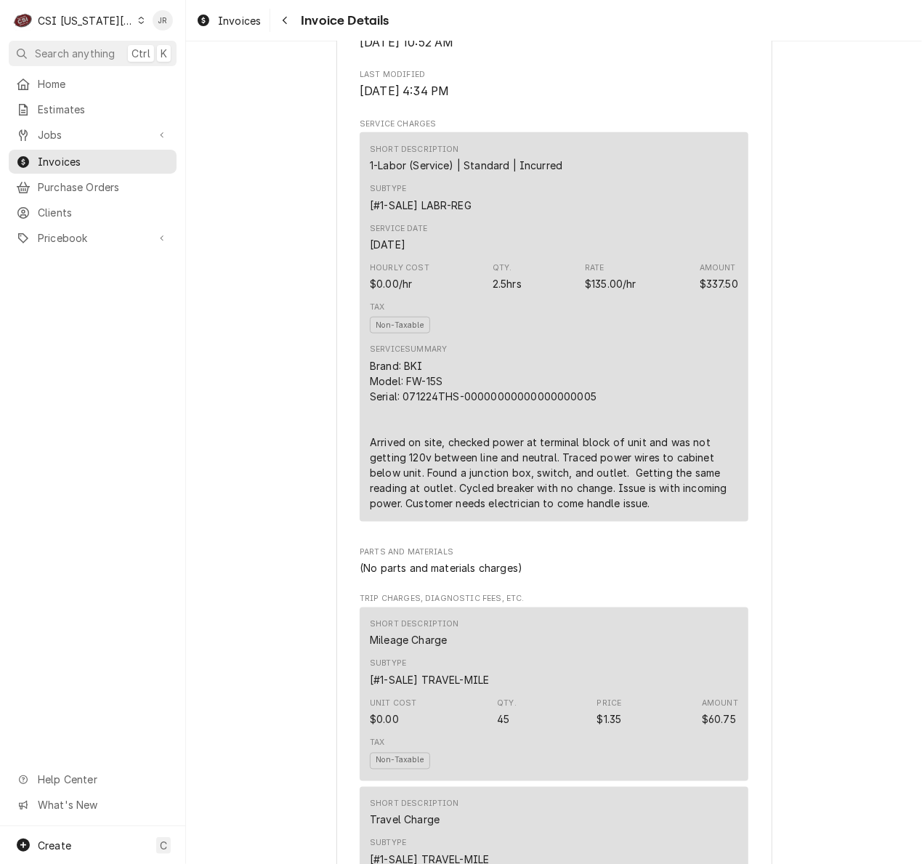
scroll to position [872, 0]
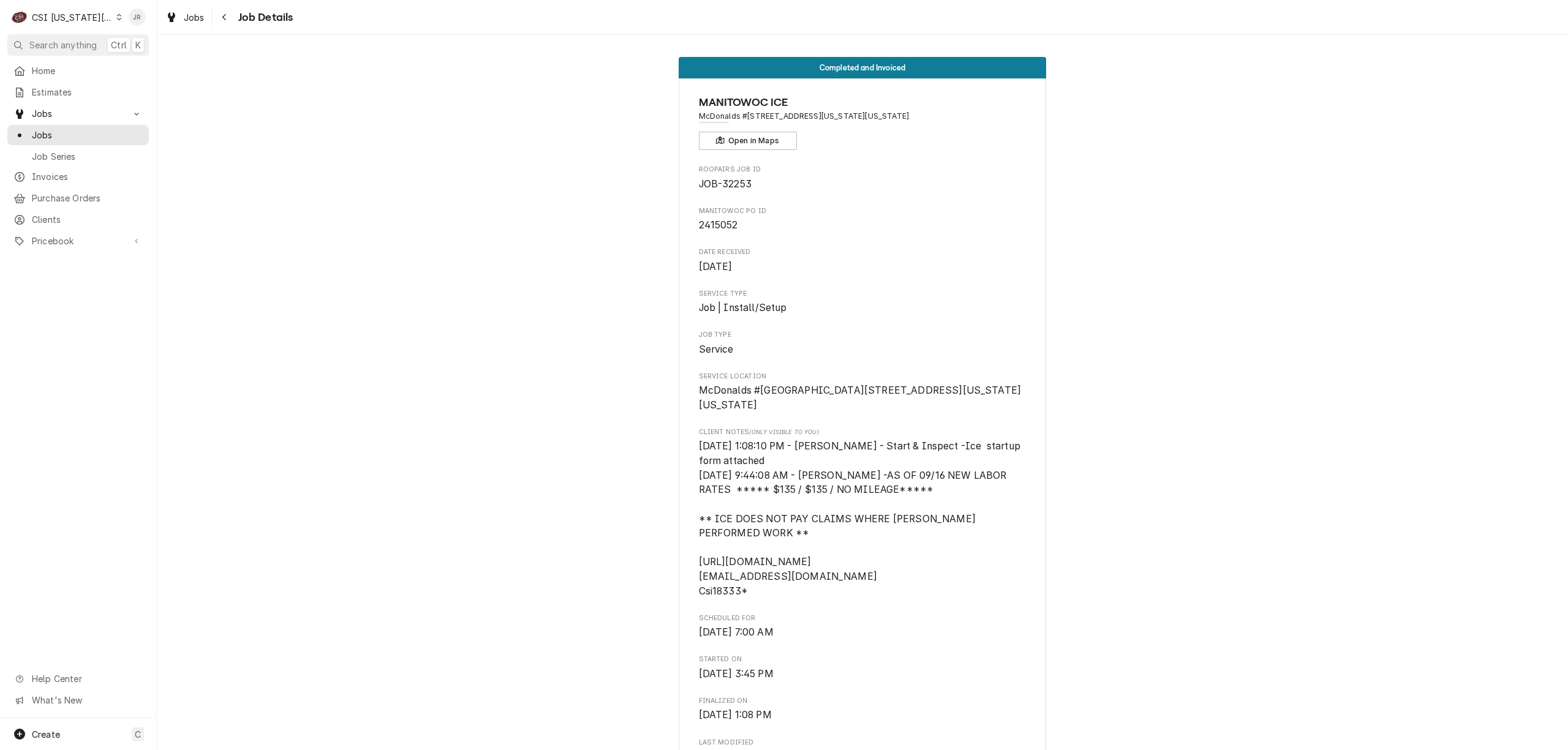
click at [91, 24] on div "C CSI [US_STATE] City" at bounding box center [67, 17] width 118 height 24
click at [162, 68] on div "CSI St. [PERSON_NAME]" at bounding box center [210, 67] width 179 height 13
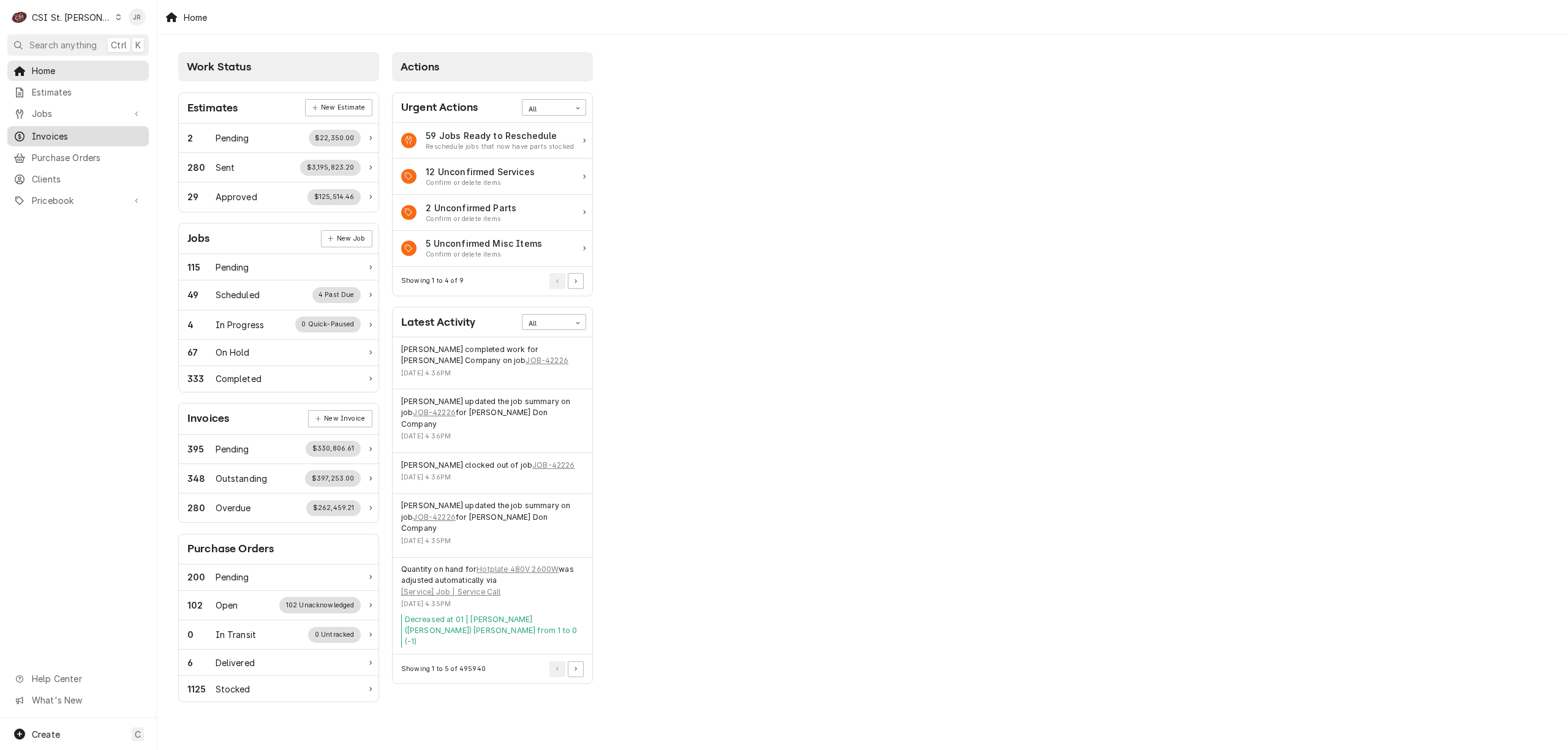
click at [76, 135] on span "Invoices" at bounding box center [88, 136] width 111 height 13
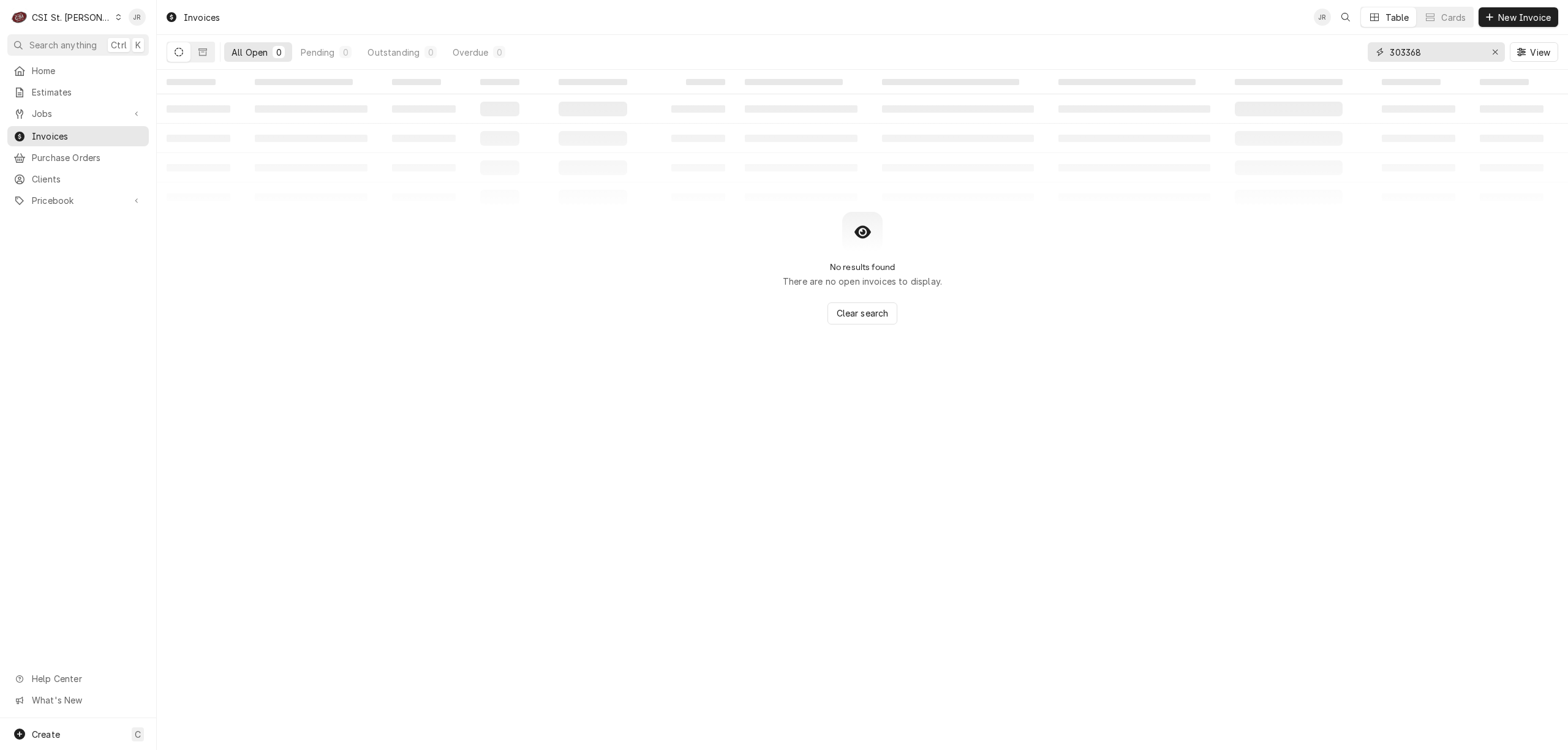
click at [1444, 52] on input "303368" at bounding box center [1436, 51] width 92 height 19
paste input "404114"
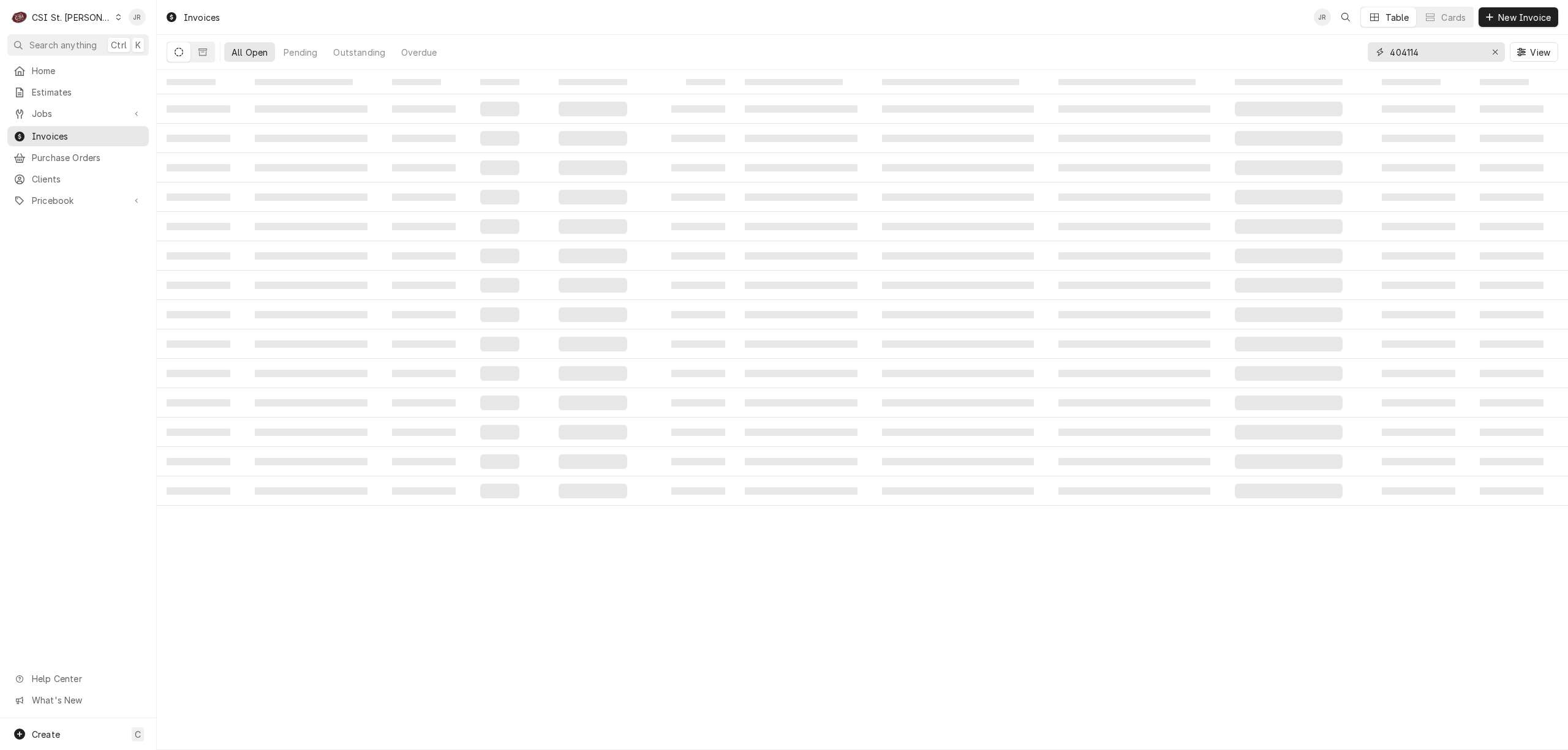
type input "404114"
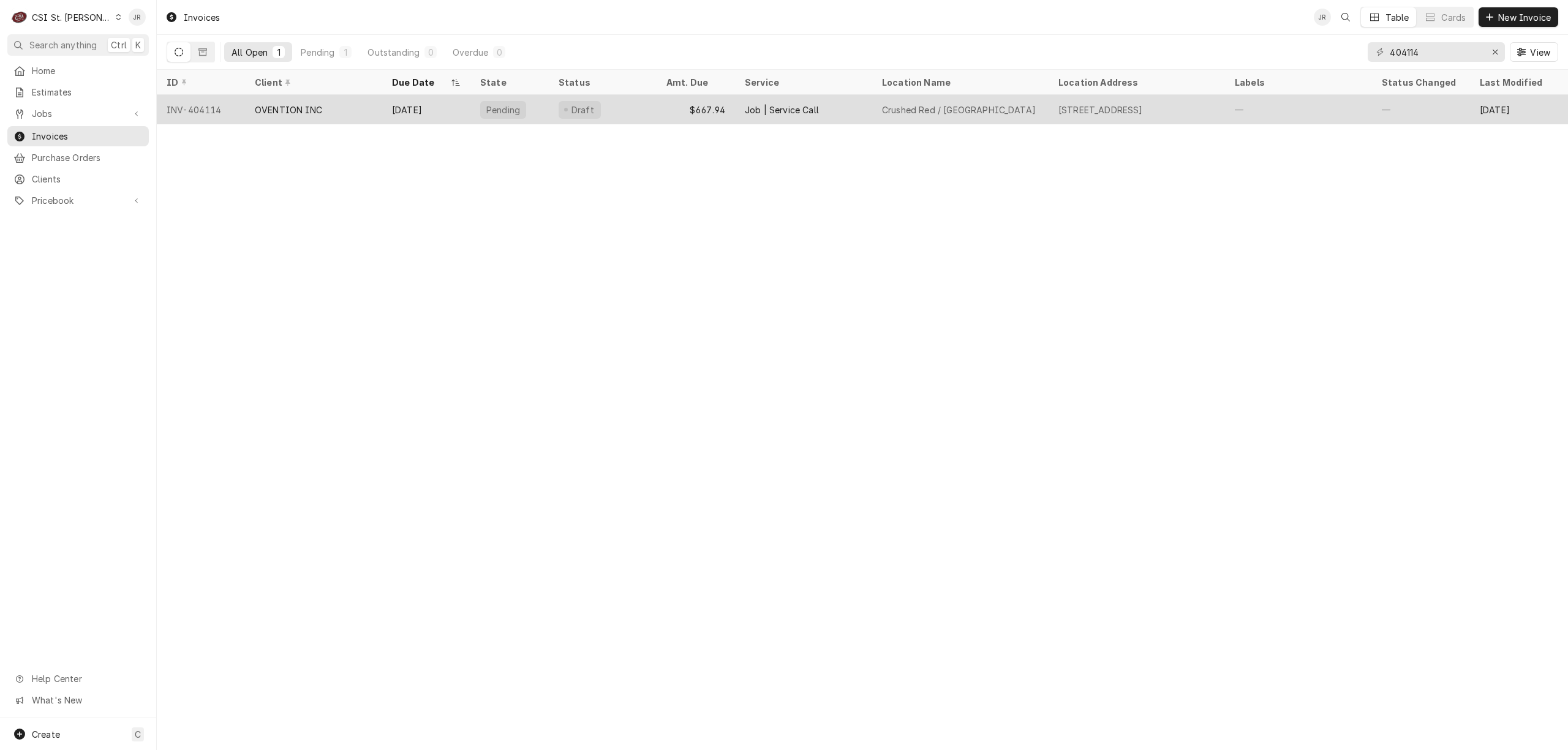
click at [486, 95] on div "Pending" at bounding box center [509, 110] width 78 height 29
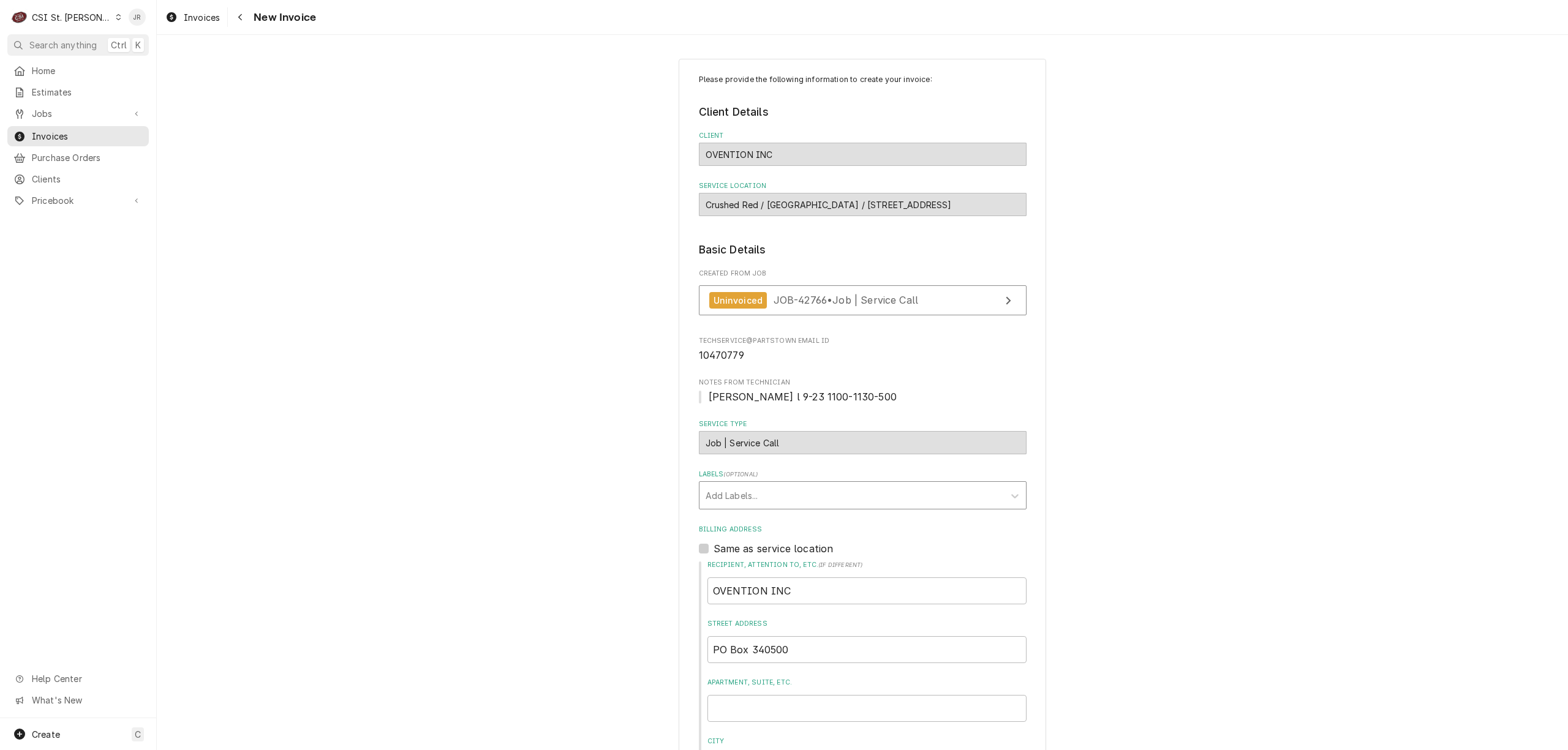
drag, startPoint x: 738, startPoint y: 469, endPoint x: 758, endPoint y: 495, distance: 32.8
click at [740, 471] on fieldset "Basic Details Created From Job Uninvoiced JOB-42766 • Job | Service Call techse…" at bounding box center [862, 627] width 328 height 771
drag, startPoint x: 765, startPoint y: 498, endPoint x: 771, endPoint y: 556, distance: 58.3
click at [765, 501] on div "Labels" at bounding box center [851, 496] width 293 height 22
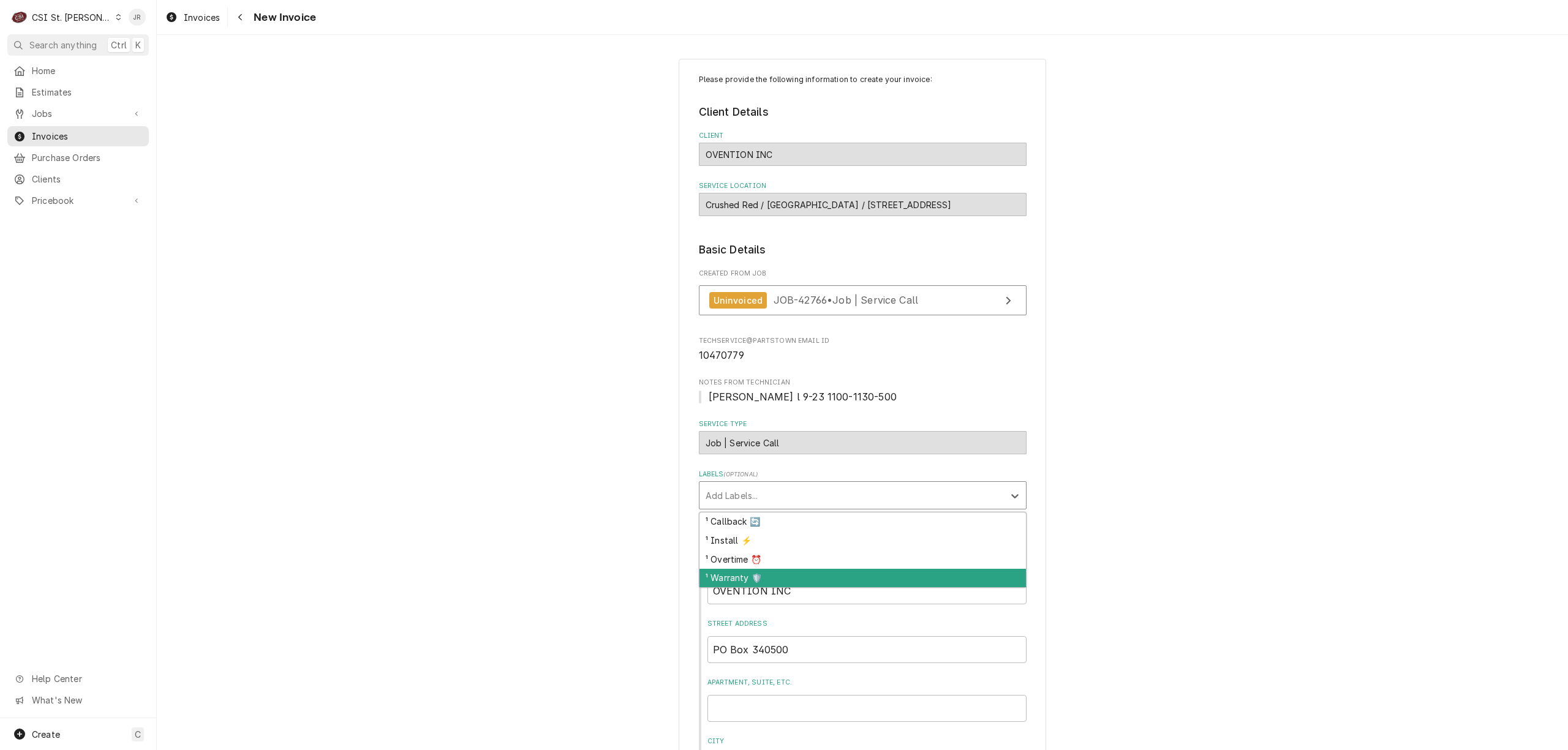
drag, startPoint x: 768, startPoint y: 561, endPoint x: 778, endPoint y: 576, distance: 18.0
click at [778, 576] on div "¹ Callback 🔄 ¹ Install ⚡️ ¹ Overtime ⏰ ¹ Warranty 🛡️" at bounding box center [862, 549] width 326 height 75
click at [778, 576] on div "¹ Warranty 🛡️" at bounding box center [862, 578] width 326 height 19
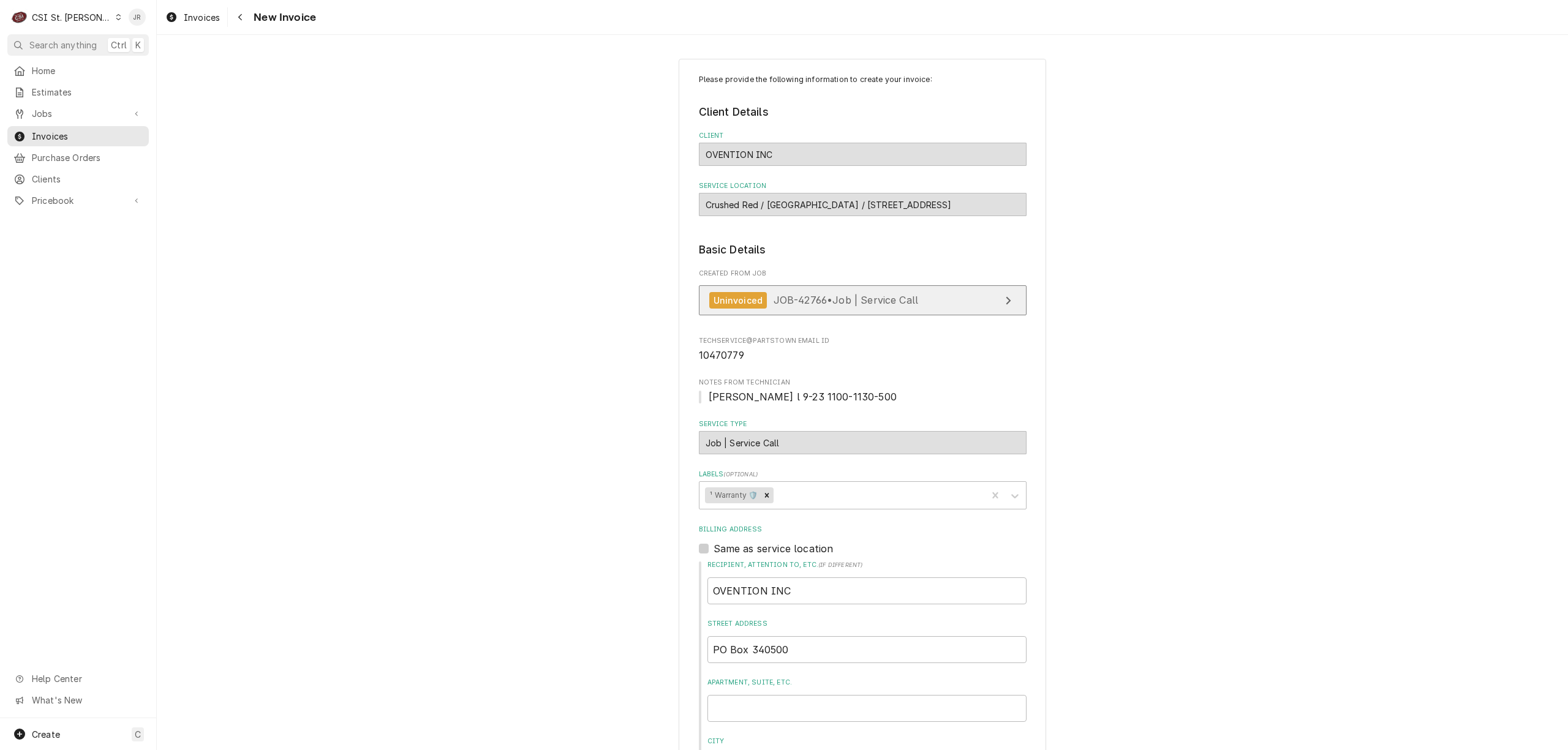
click at [799, 295] on span "JOB-42766 • Job | Service Call" at bounding box center [846, 300] width 145 height 13
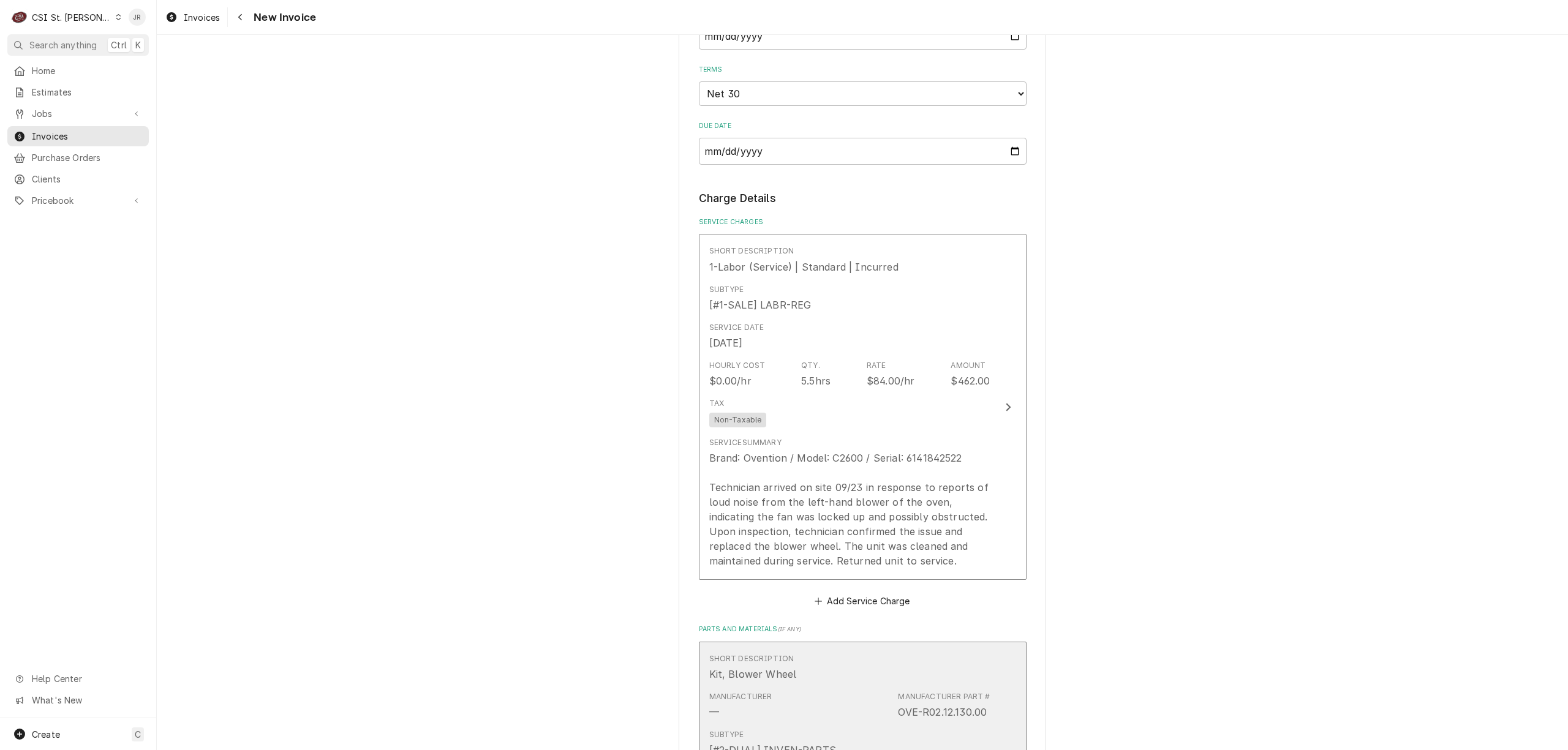
scroll to position [1061, 0]
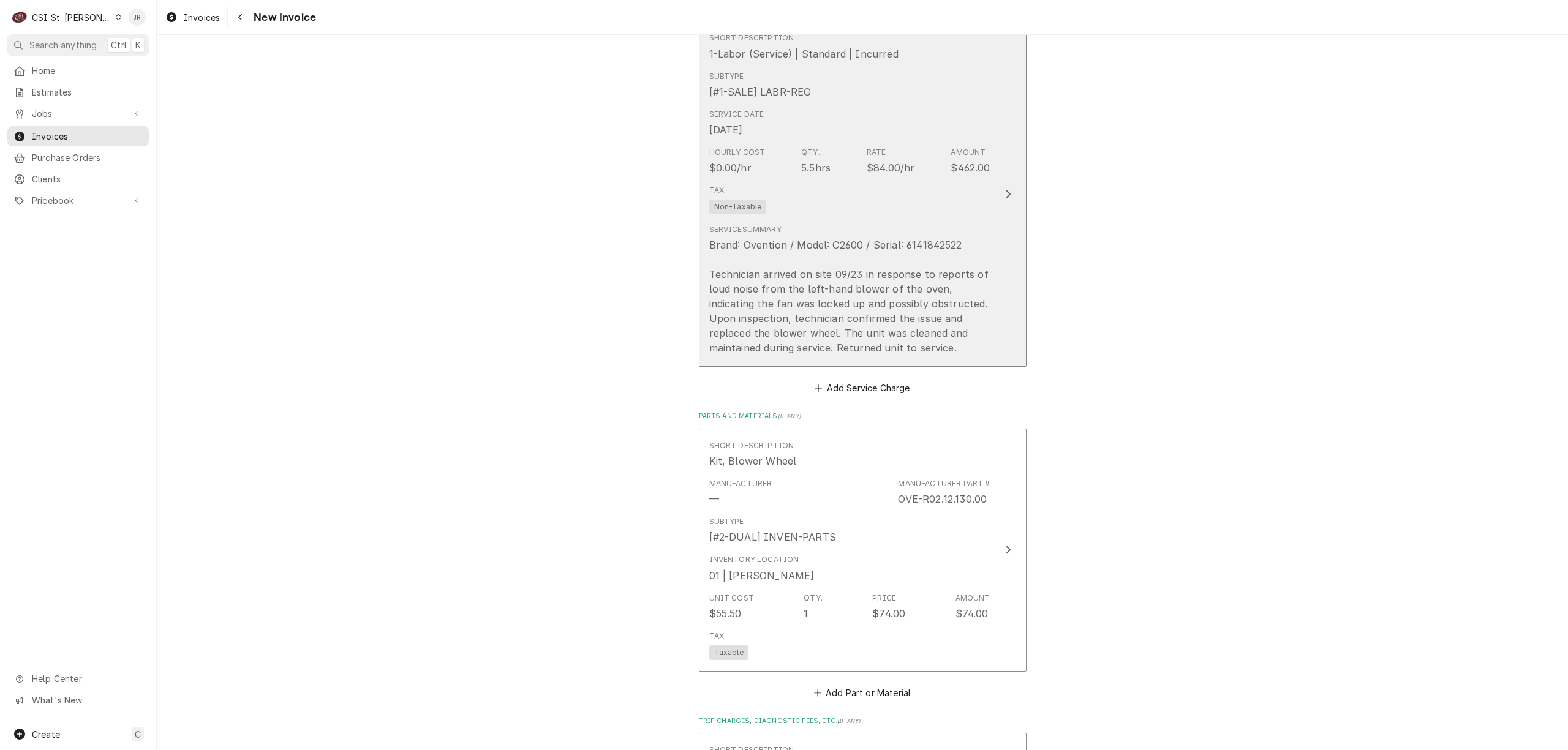
click at [846, 214] on div "Tax Non-Taxable" at bounding box center [849, 200] width 281 height 40
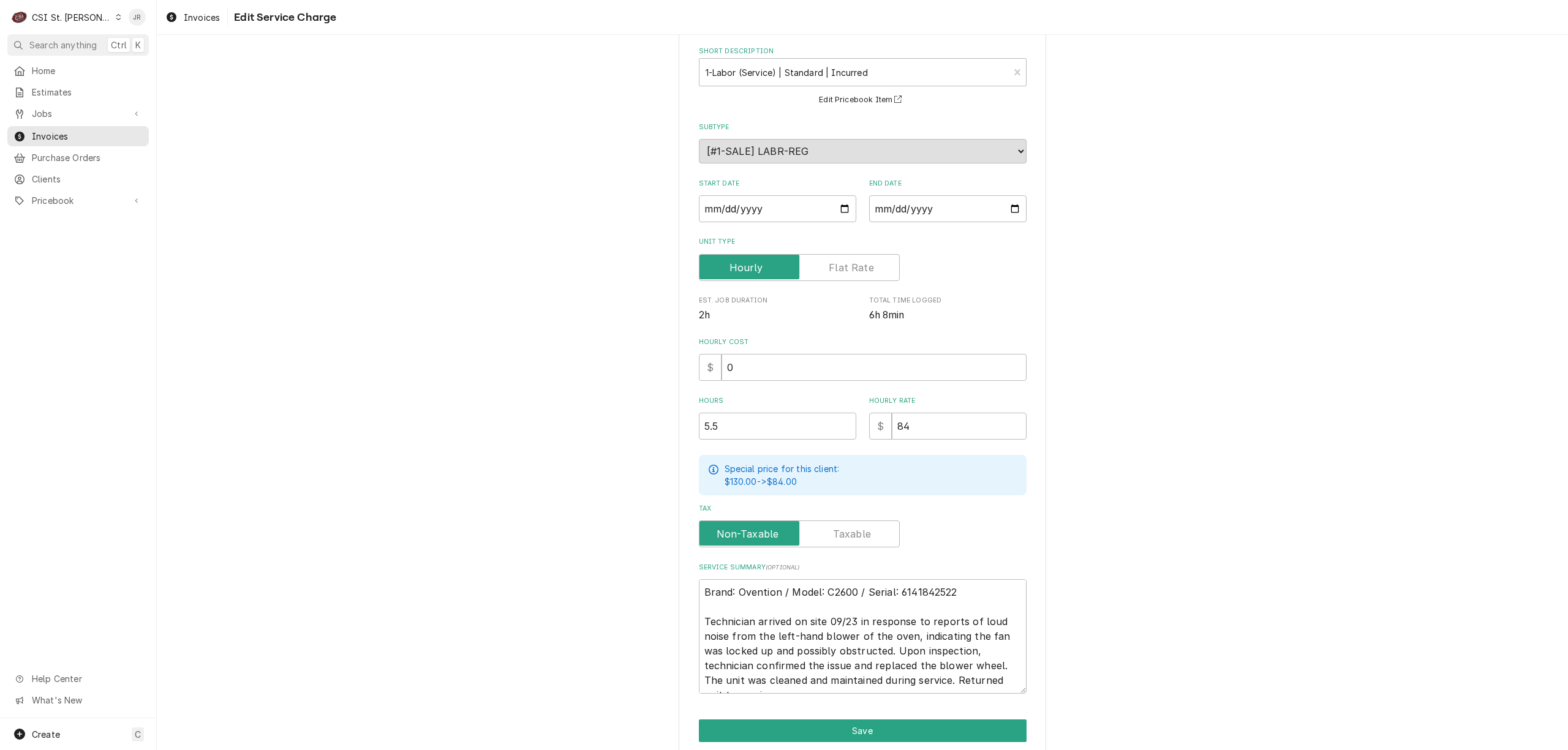
scroll to position [106, 0]
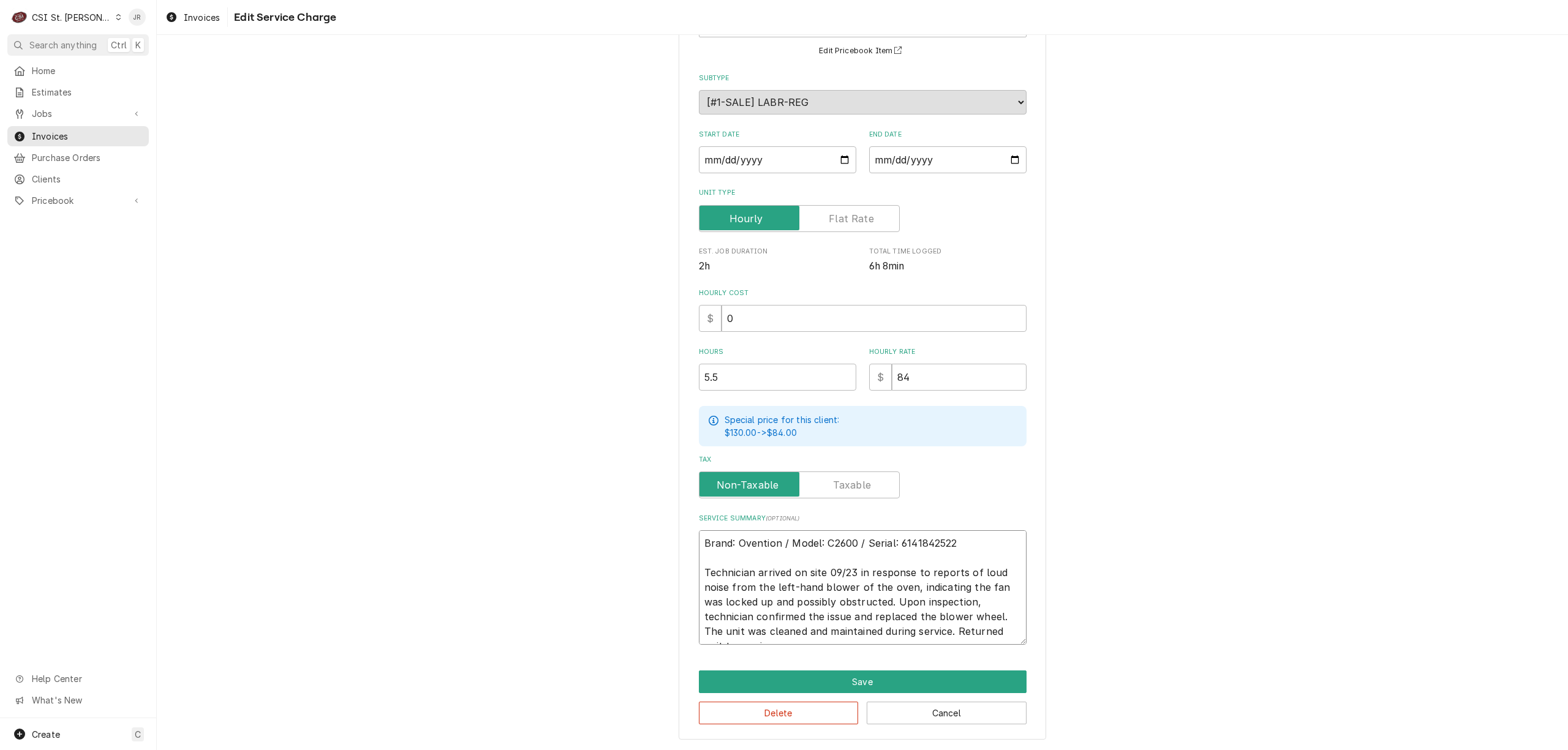
click at [932, 542] on textarea "Brand: Ovention / Model: C2600 / Serial: 6141842522 Technician arrived on site …" at bounding box center [862, 587] width 328 height 115
click at [932, 541] on textarea "Brand: Ovention / Model: C2600 / Serial: 6141842522 Technician arrived on site …" at bounding box center [862, 587] width 328 height 115
click at [758, 538] on textarea "Brand: Ovention / Model: C2600 / Serial: 6141842522 Technician arrived on site …" at bounding box center [862, 587] width 328 height 115
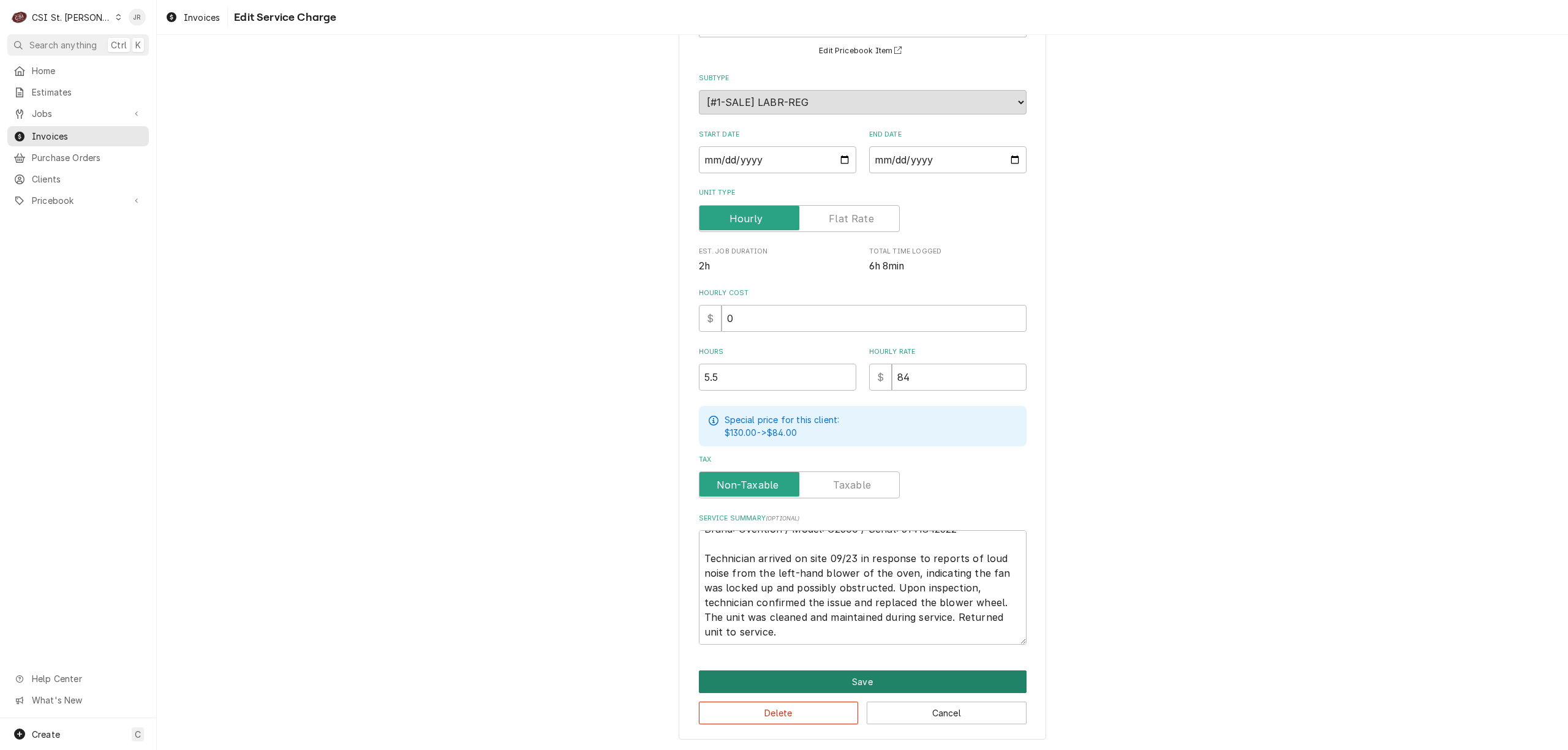
click at [875, 676] on button "Save" at bounding box center [862, 682] width 328 height 23
type textarea "x"
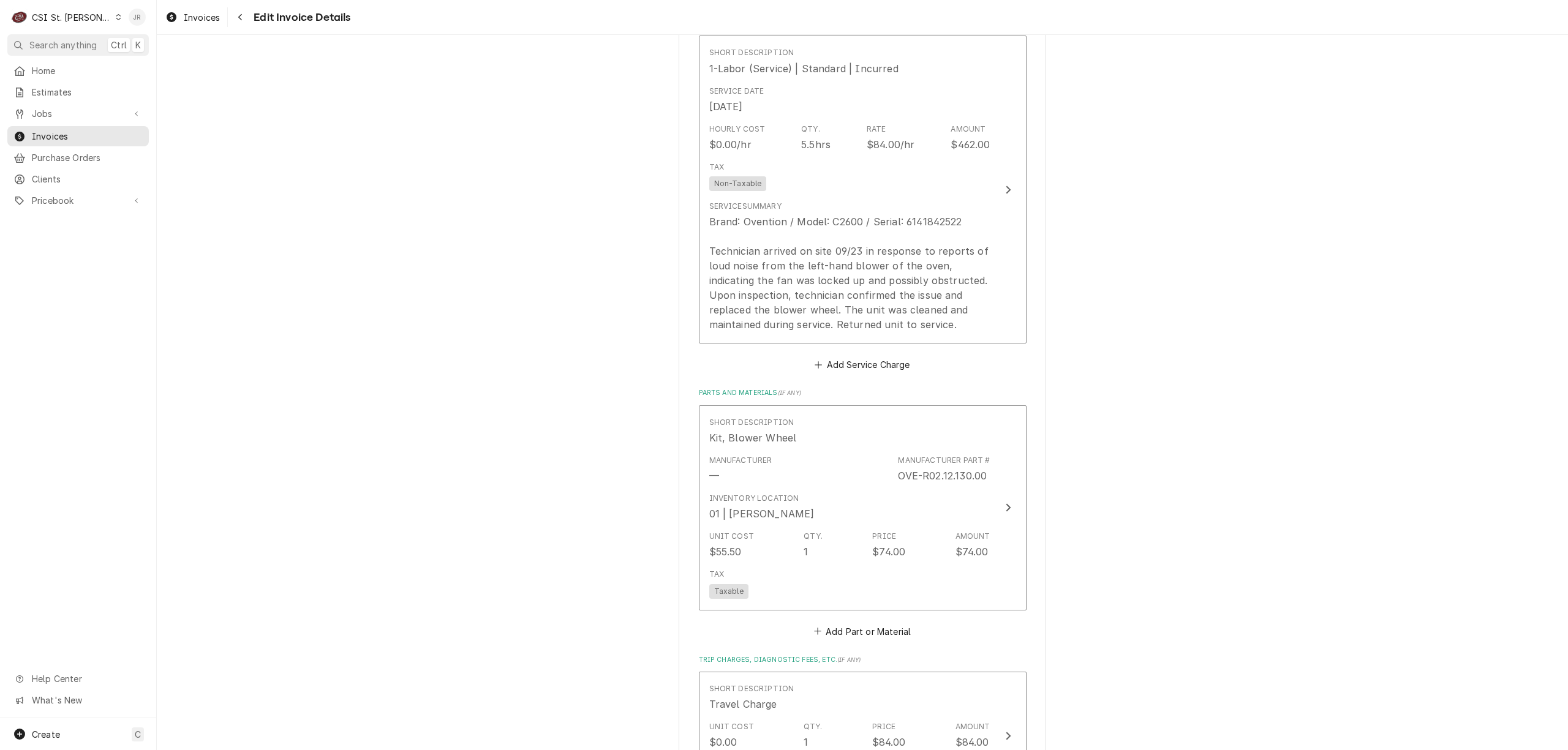
click at [136, 15] on div "Jessica Rentfro's Avatar" at bounding box center [137, 17] width 17 height 17
click at [183, 157] on div "Log Out" at bounding box center [196, 163] width 92 height 13
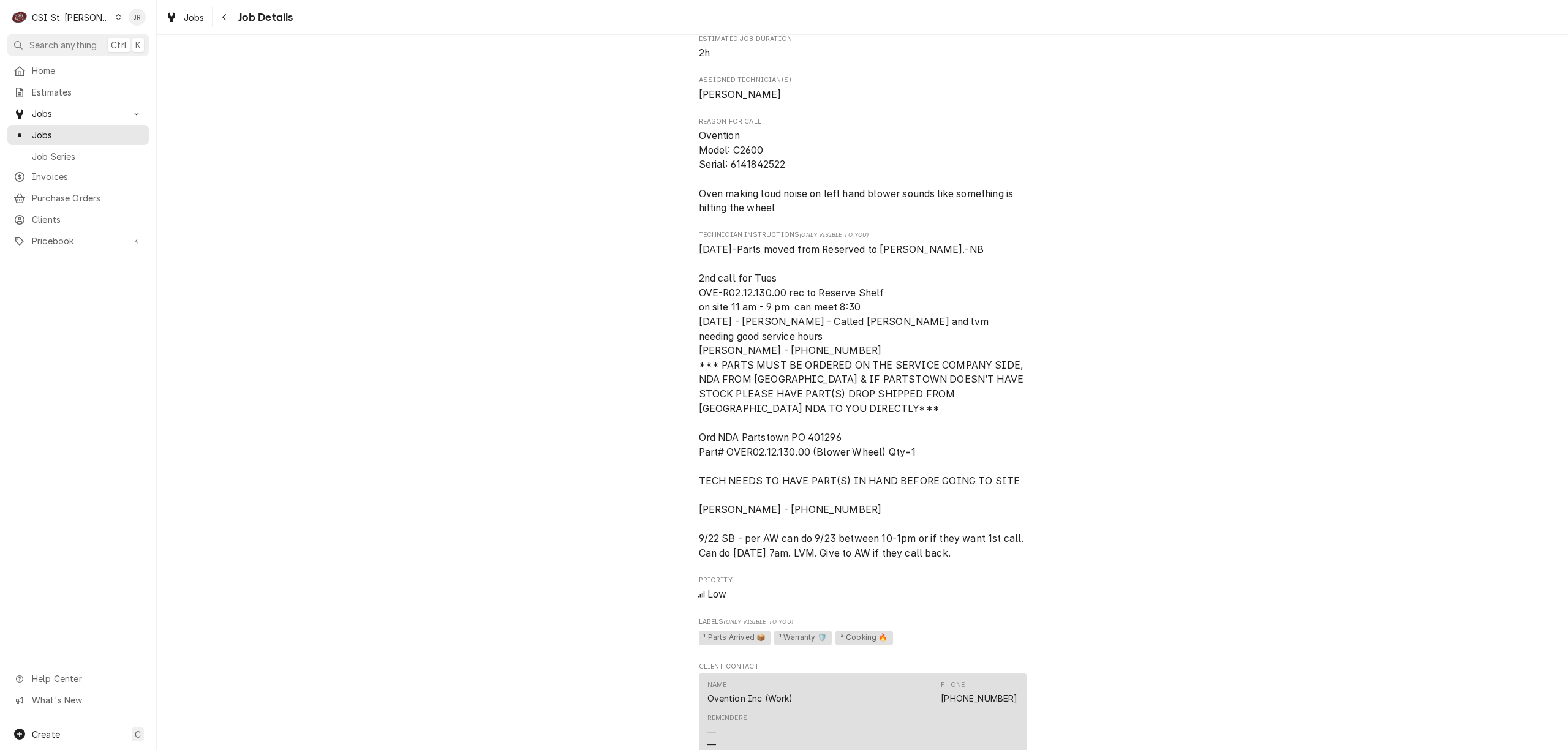
scroll to position [571, 0]
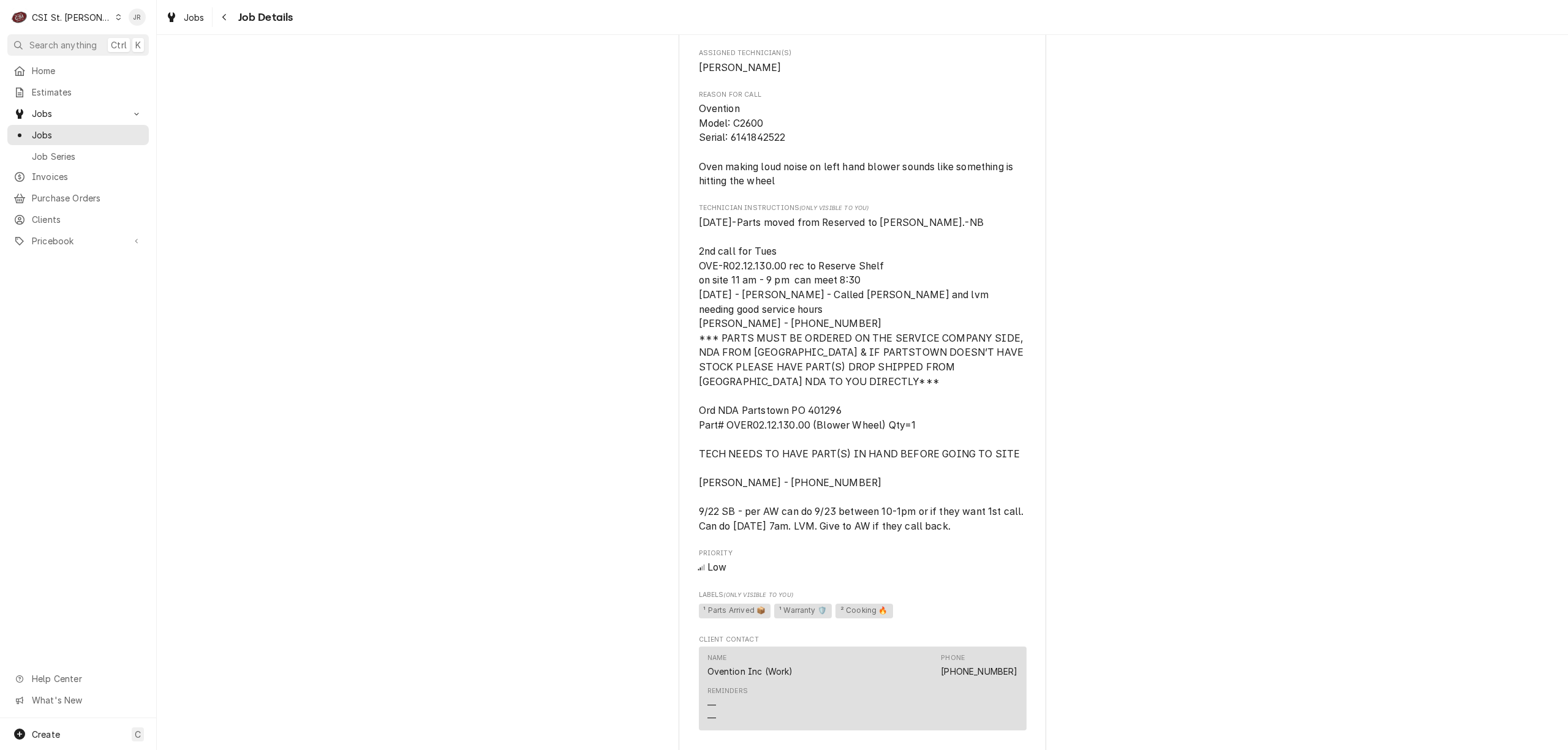
click at [142, 13] on div "Jessica Rentfro's Avatar" at bounding box center [137, 17] width 17 height 17
click at [170, 158] on div "Log Out" at bounding box center [196, 163] width 92 height 13
